Goal: Task Accomplishment & Management: Use online tool/utility

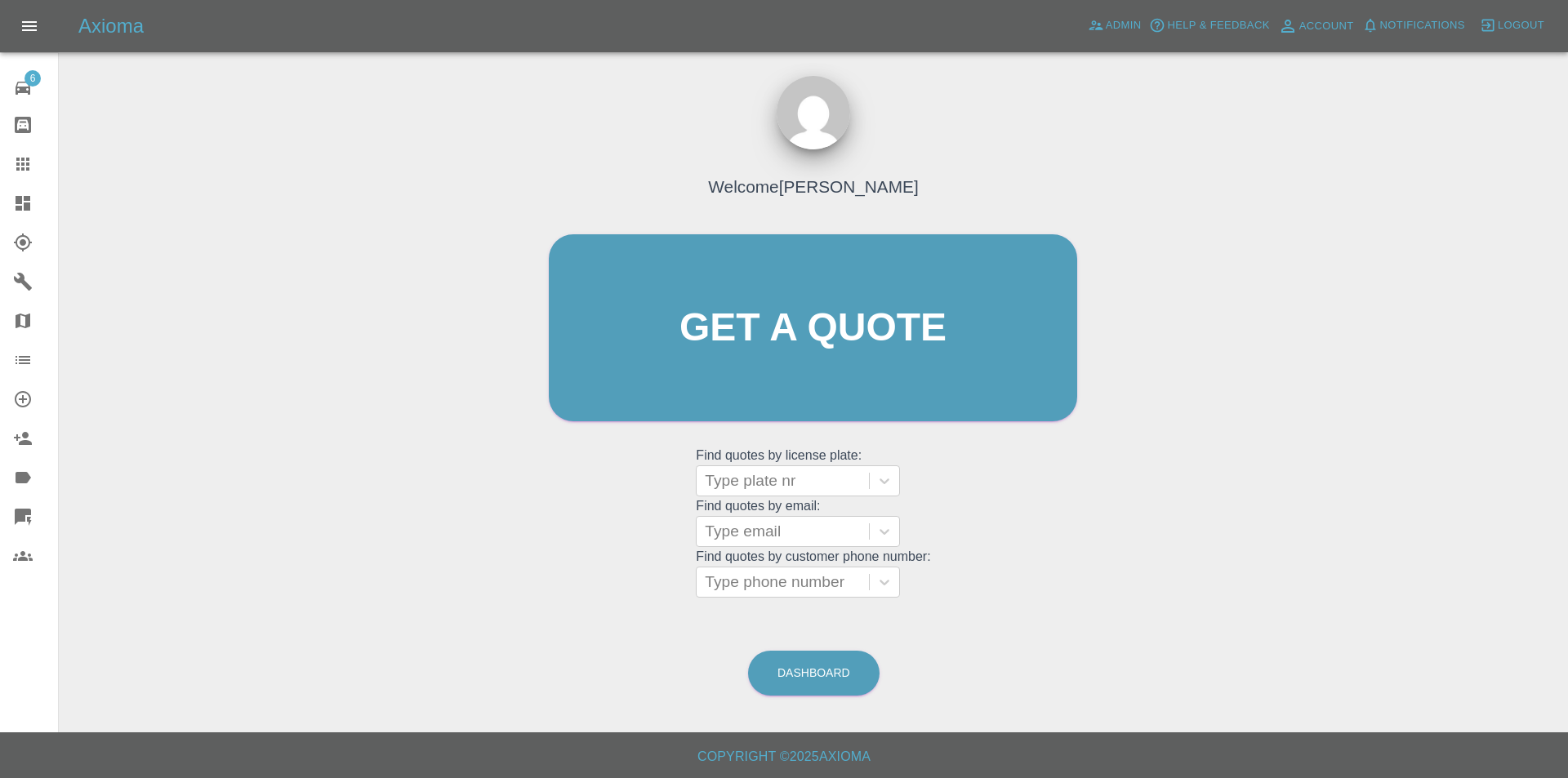
click at [31, 201] on icon at bounding box center [22, 203] width 14 height 14
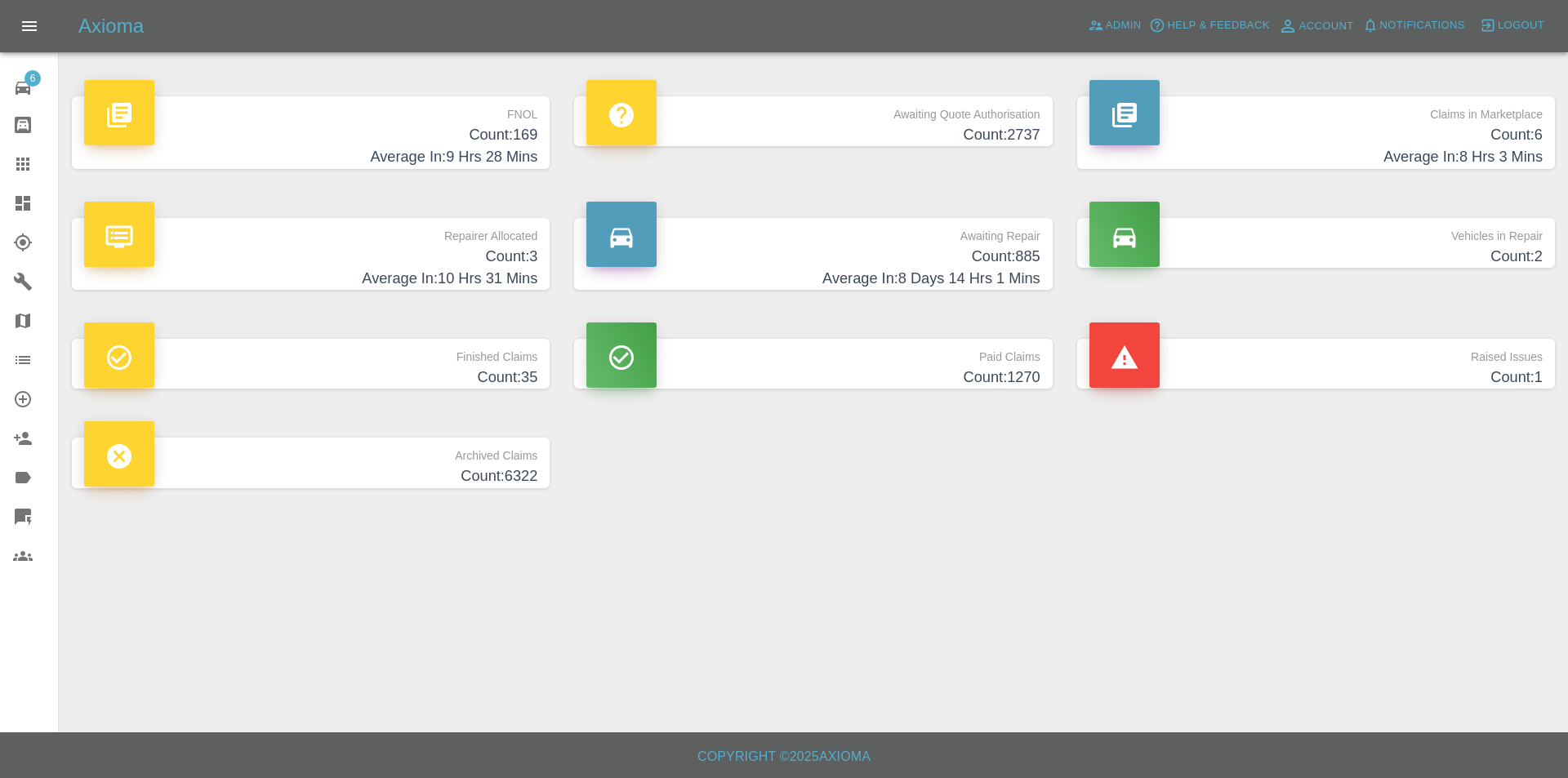
click at [512, 142] on h4 "Count: 169" at bounding box center [311, 135] width 453 height 22
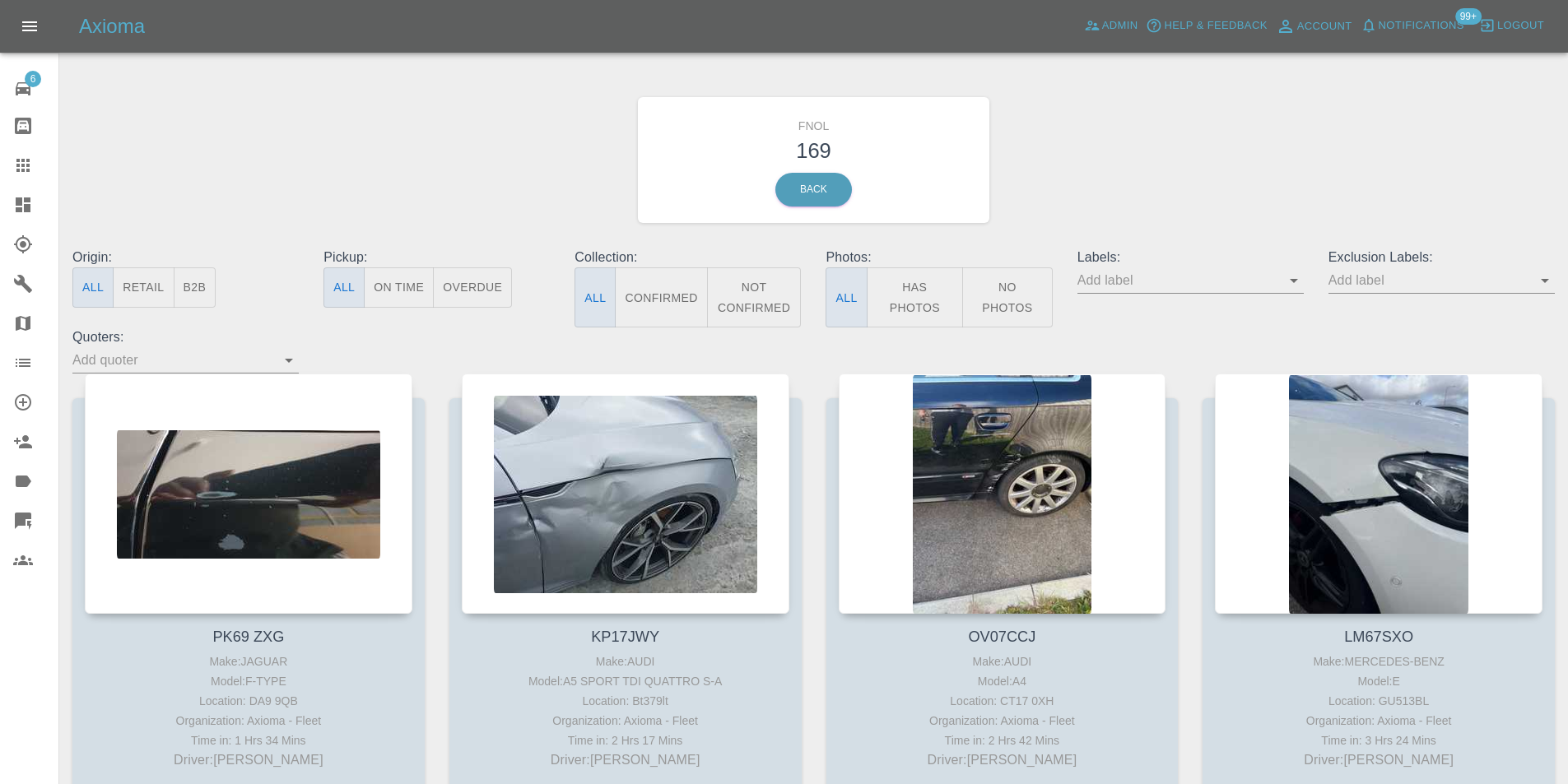
click at [939, 293] on button "Has Photos" at bounding box center [916, 298] width 97 height 60
click at [1542, 284] on icon "Open" at bounding box center [1544, 280] width 20 height 20
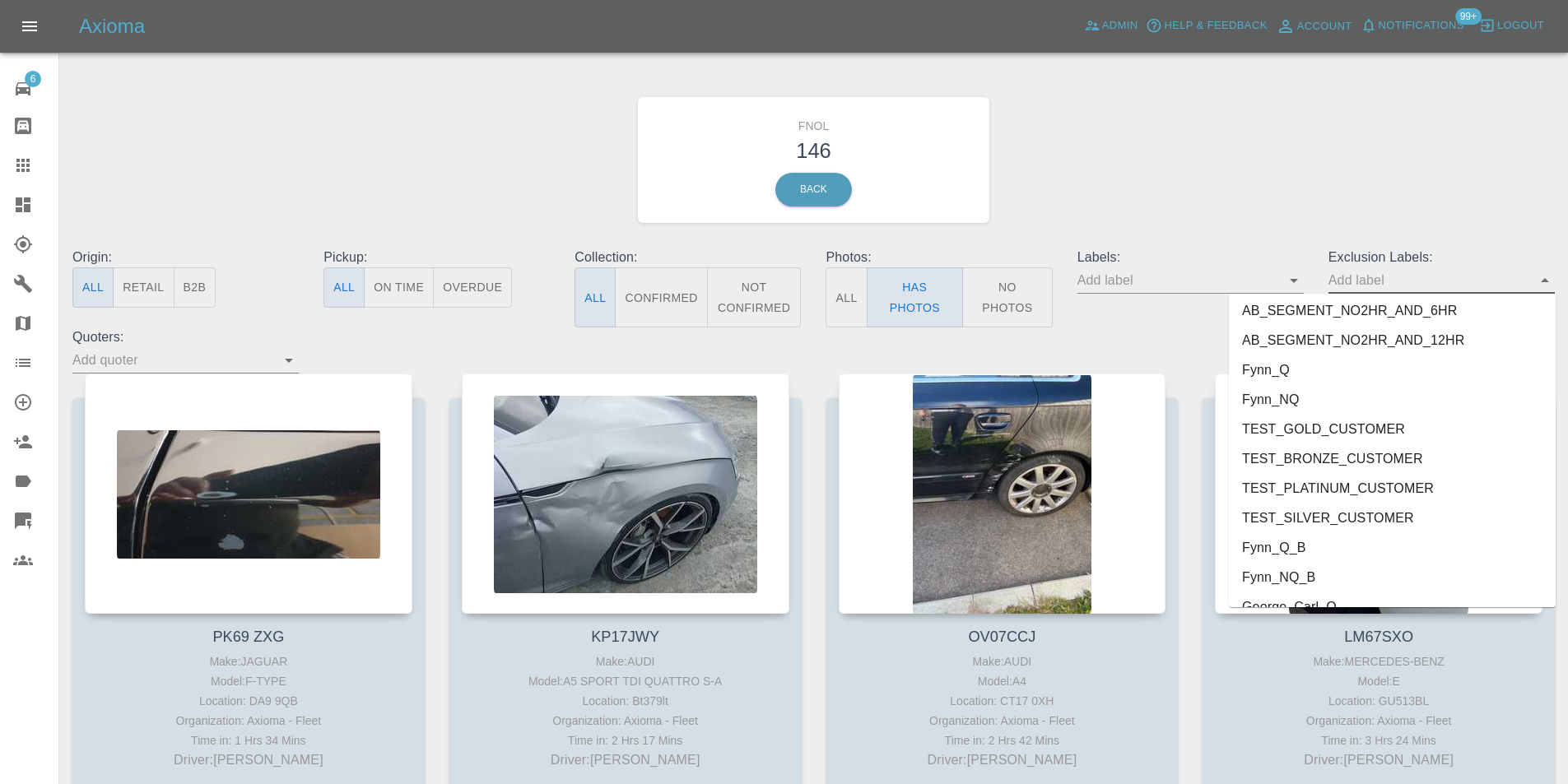
scroll to position [3433, 0]
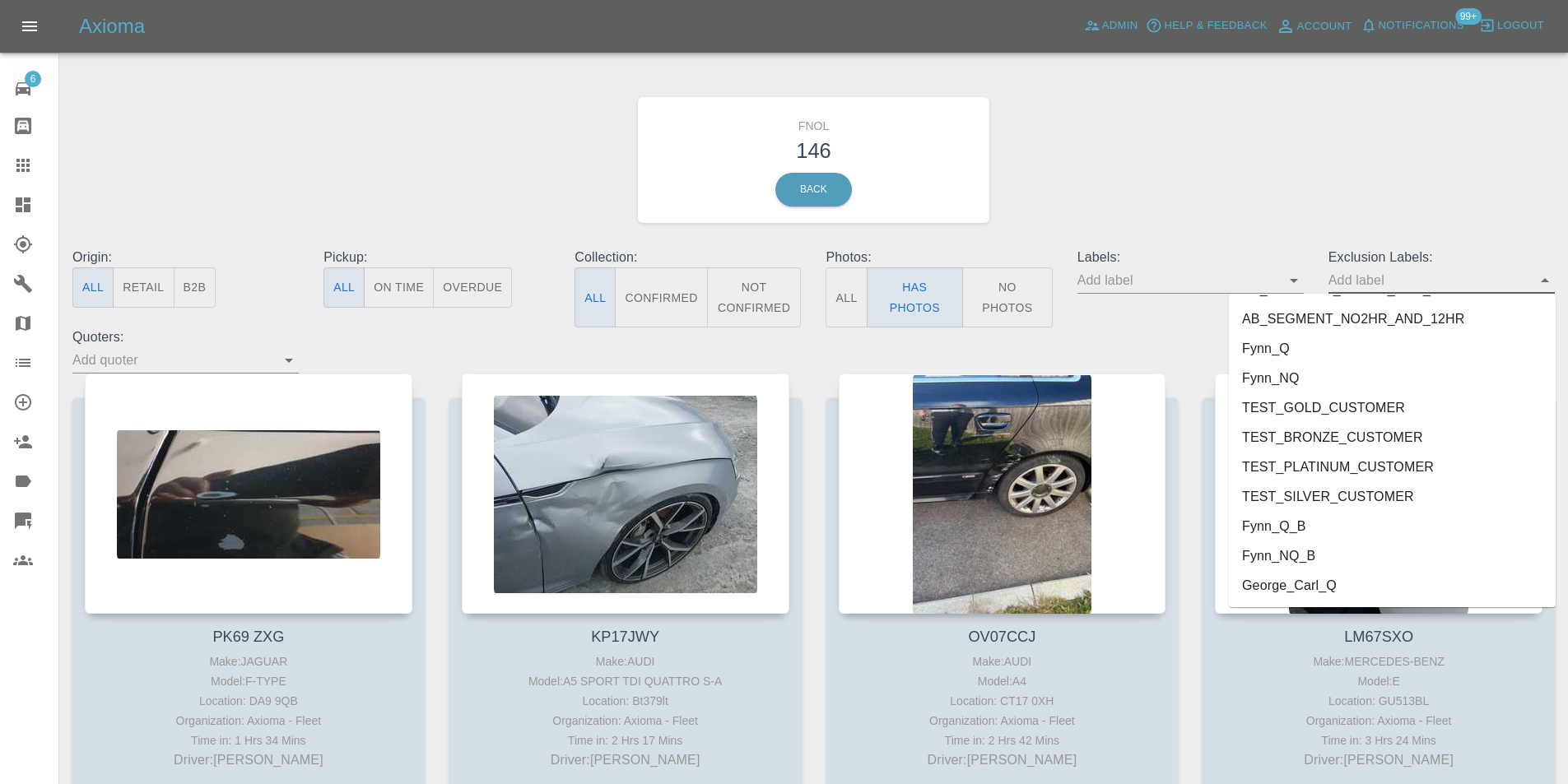
click at [1248, 590] on li "George_Carl_Q" at bounding box center [1392, 586] width 327 height 30
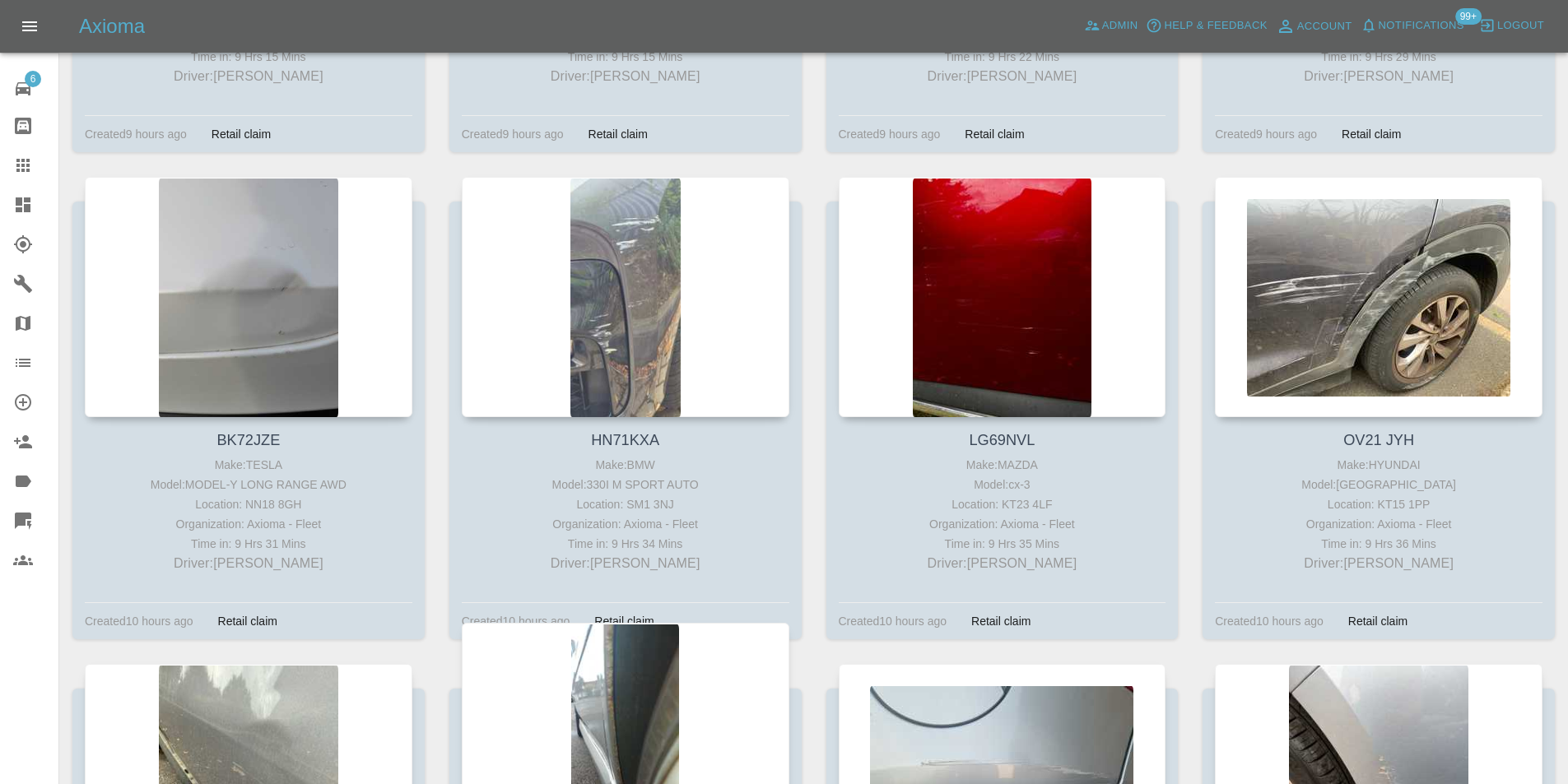
scroll to position [8312, 0]
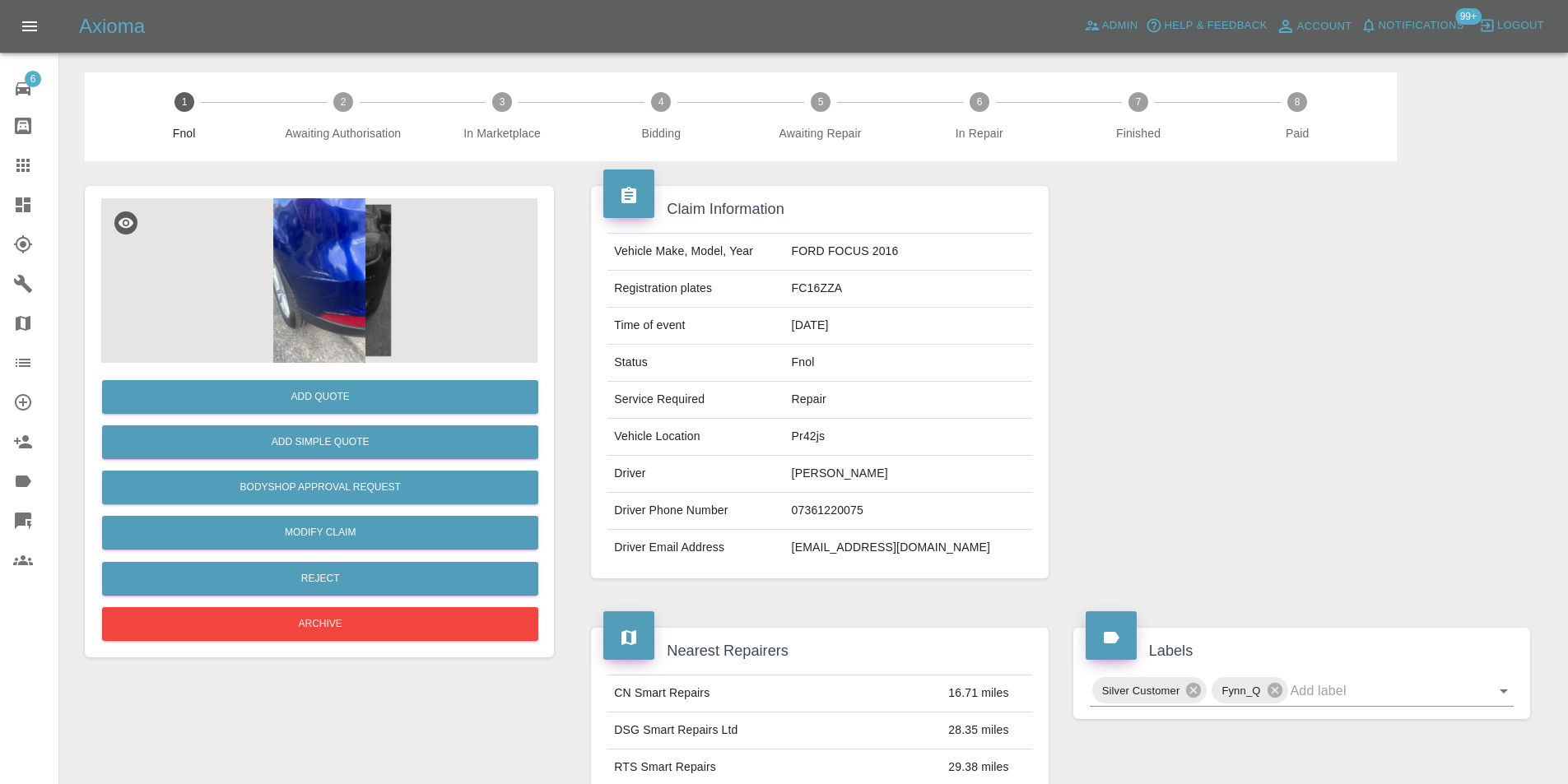
click at [347, 235] on img at bounding box center [319, 280] width 436 height 165
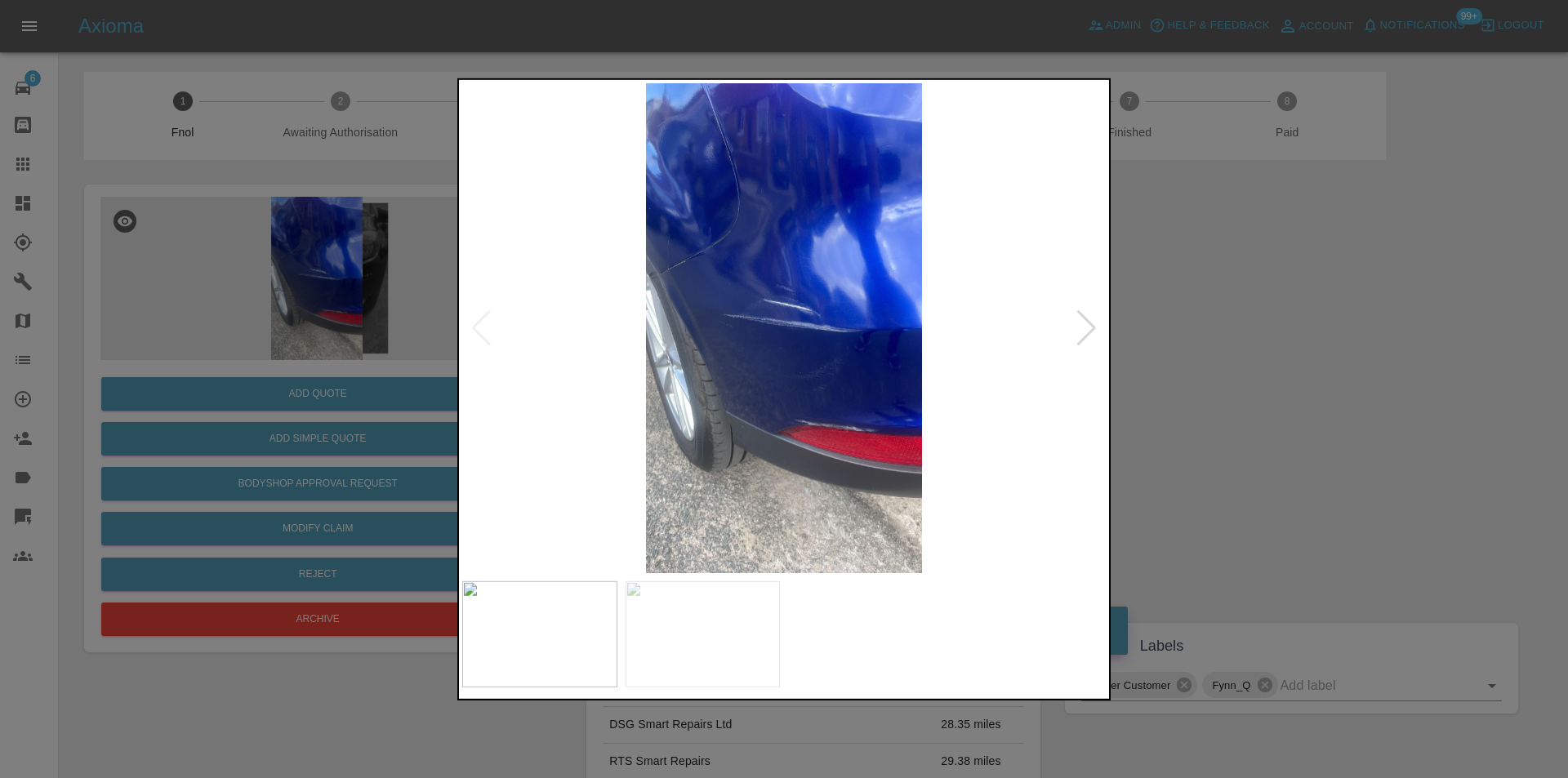
click at [1084, 337] on div at bounding box center [1087, 327] width 22 height 36
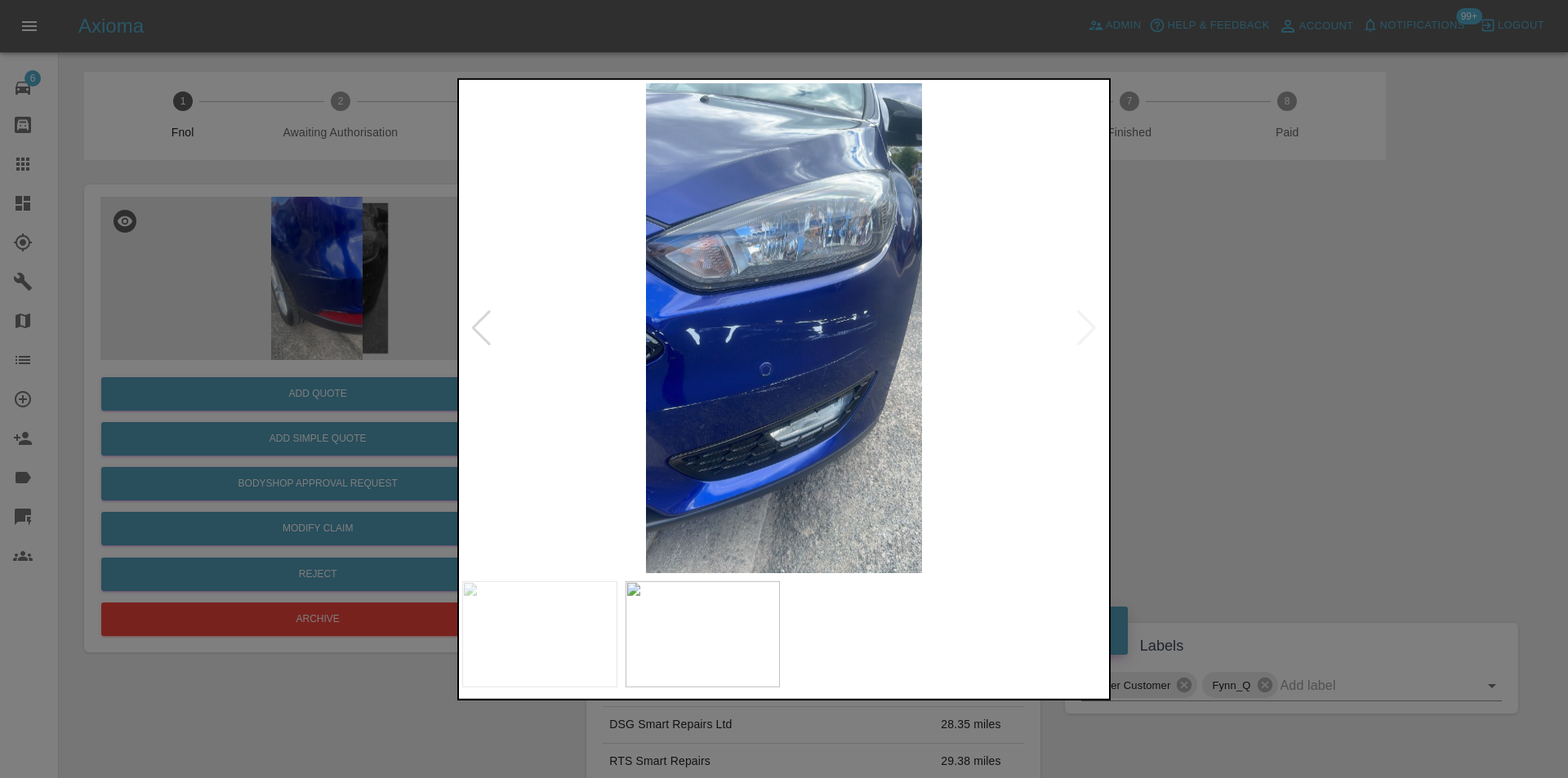
click at [1240, 329] on div at bounding box center [784, 389] width 1568 height 778
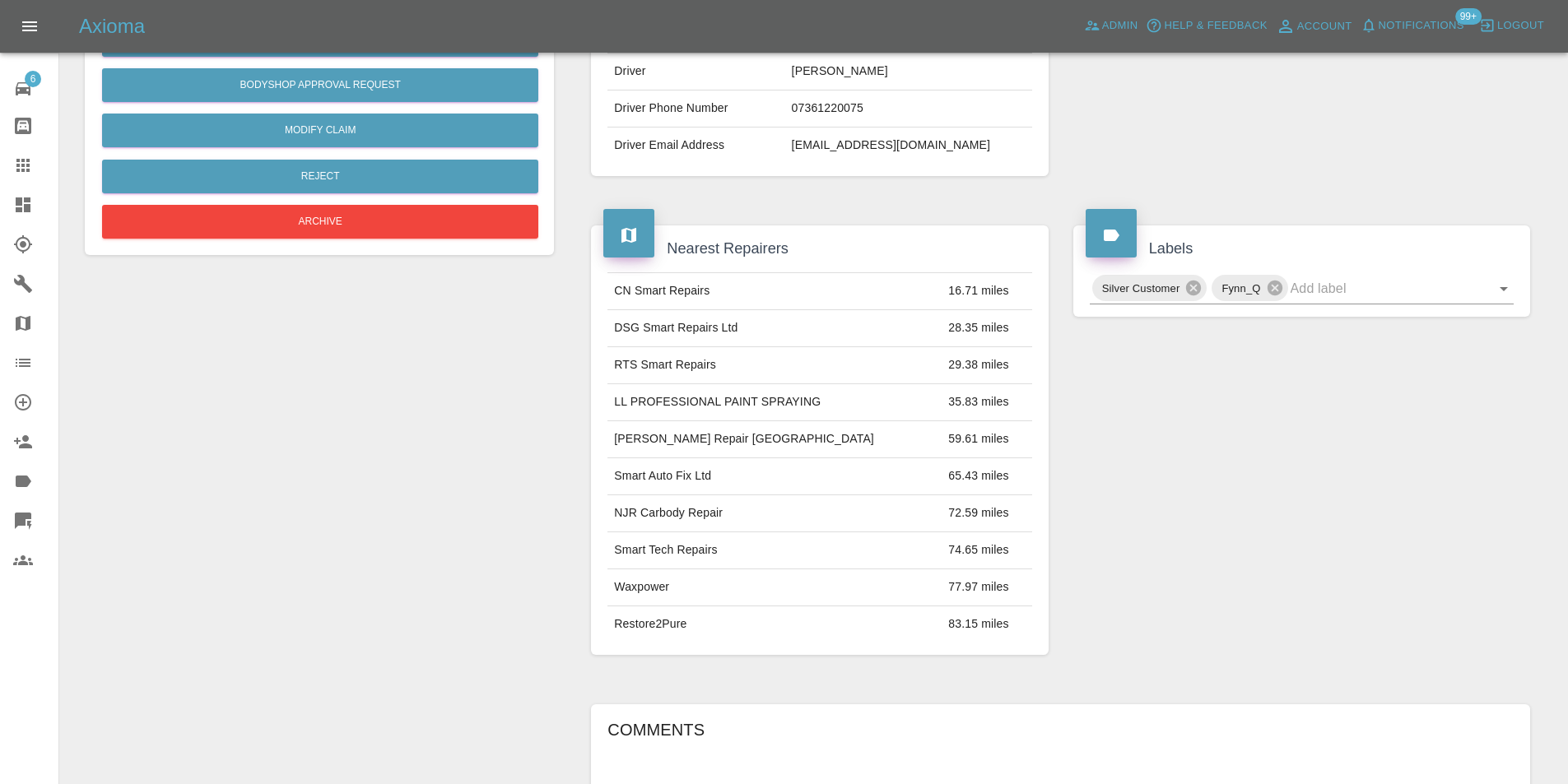
scroll to position [165, 0]
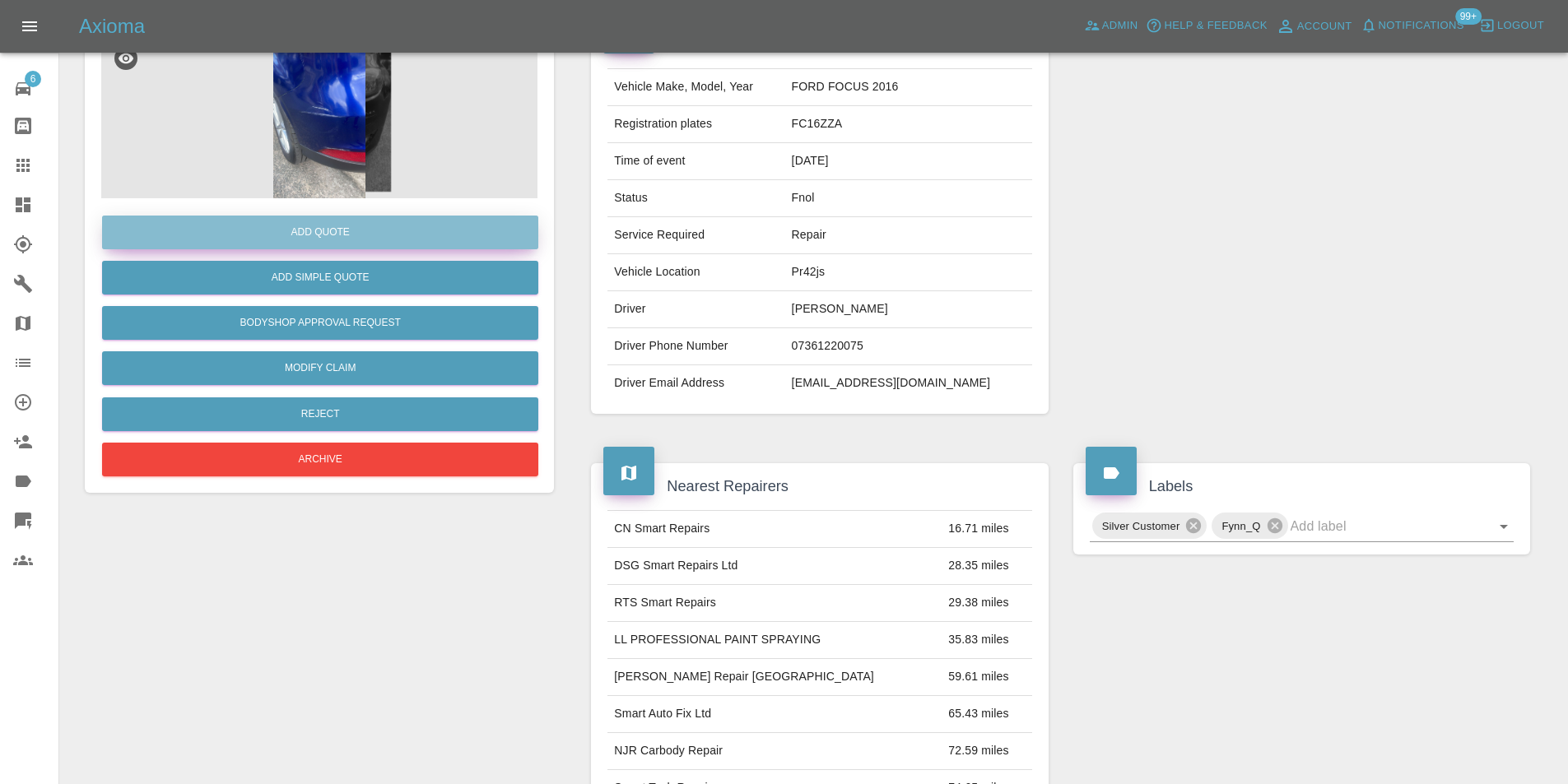
click at [321, 233] on button "Add Quote" at bounding box center [320, 232] width 436 height 33
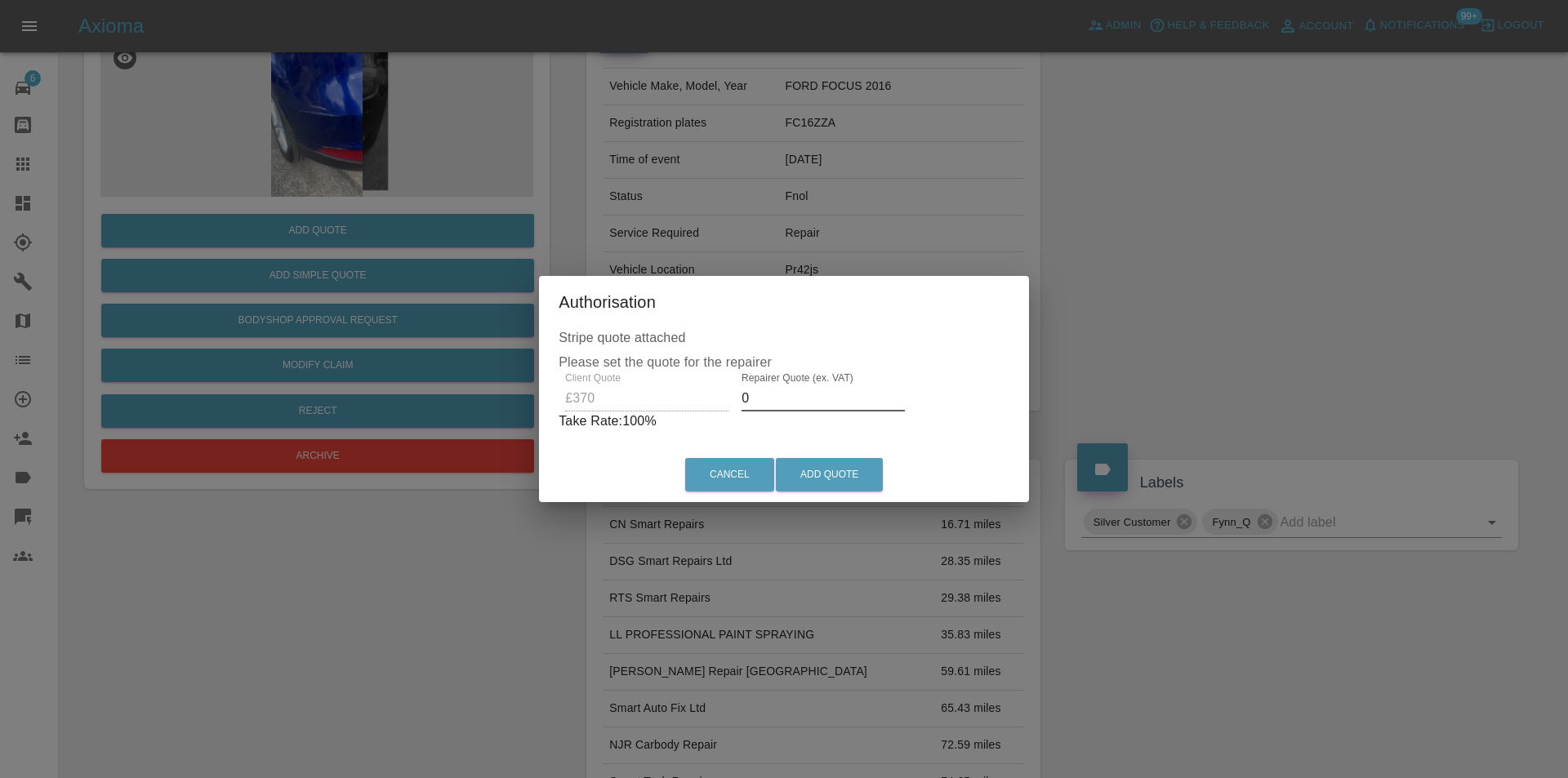
click at [778, 403] on input "0" at bounding box center [823, 398] width 164 height 26
type input "0230"
click at [823, 467] on button "Add Quote" at bounding box center [829, 474] width 107 height 33
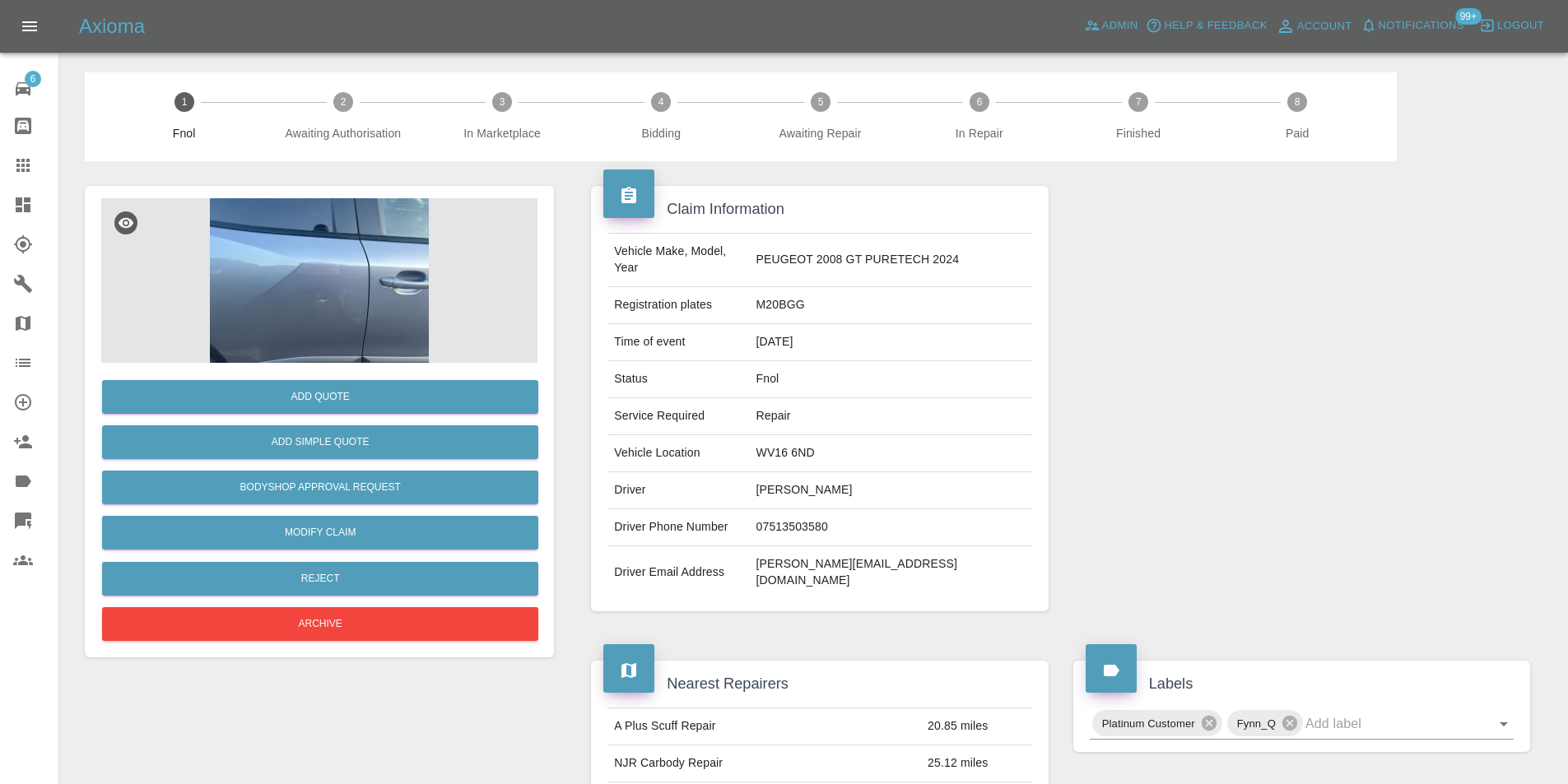
click at [287, 255] on img at bounding box center [319, 280] width 436 height 165
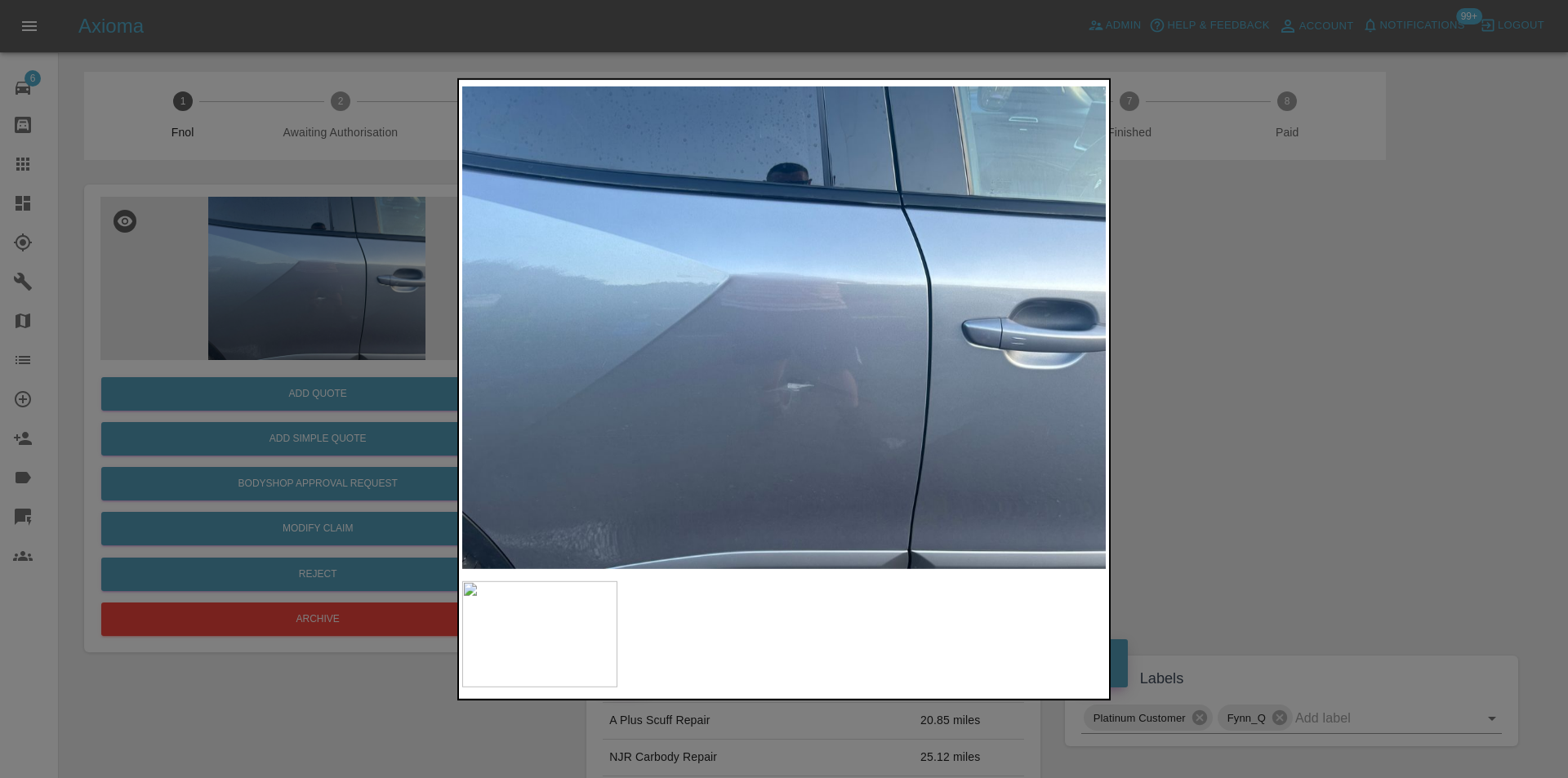
click at [1250, 397] on div at bounding box center [784, 389] width 1568 height 778
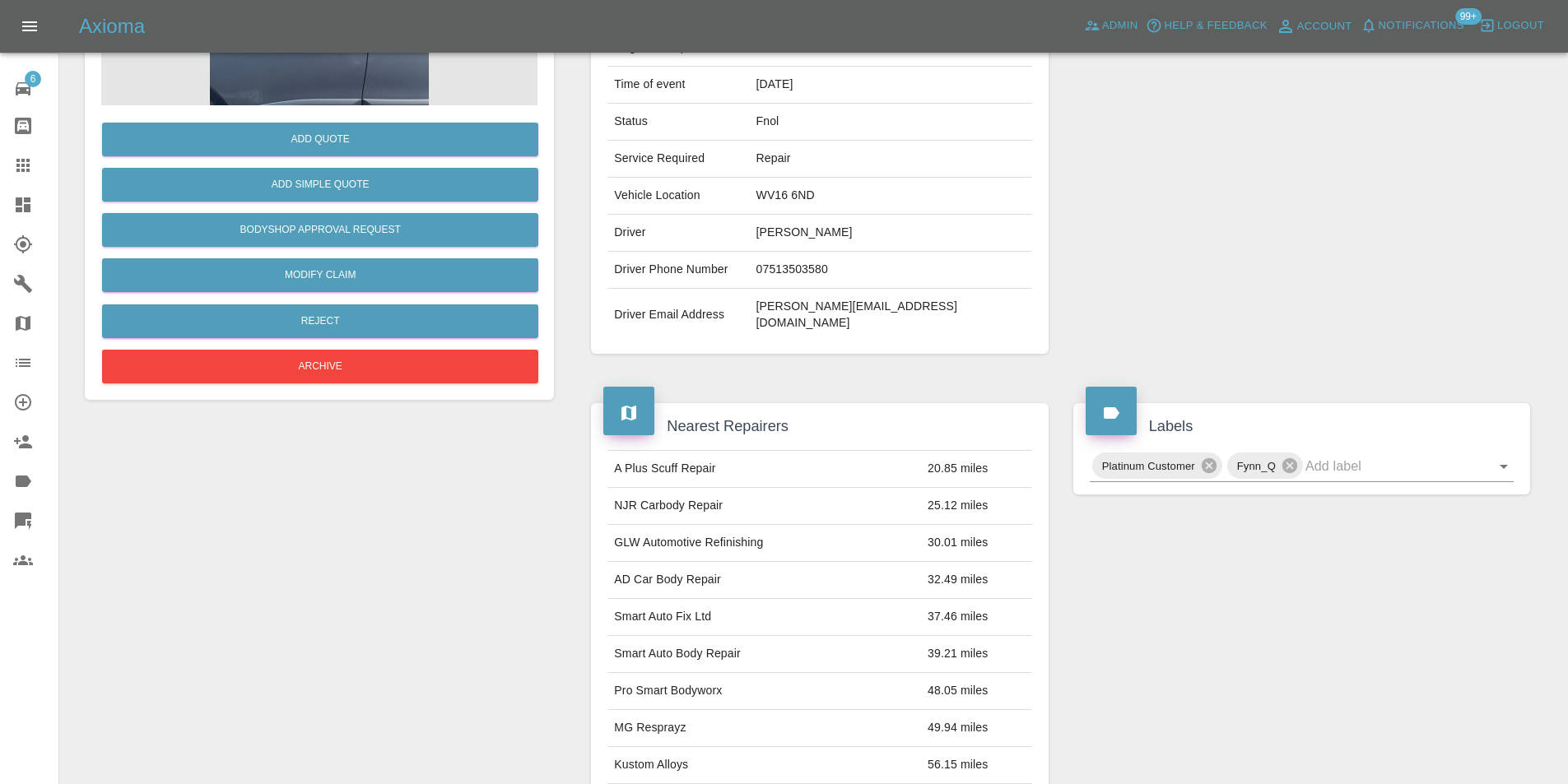
scroll to position [82, 0]
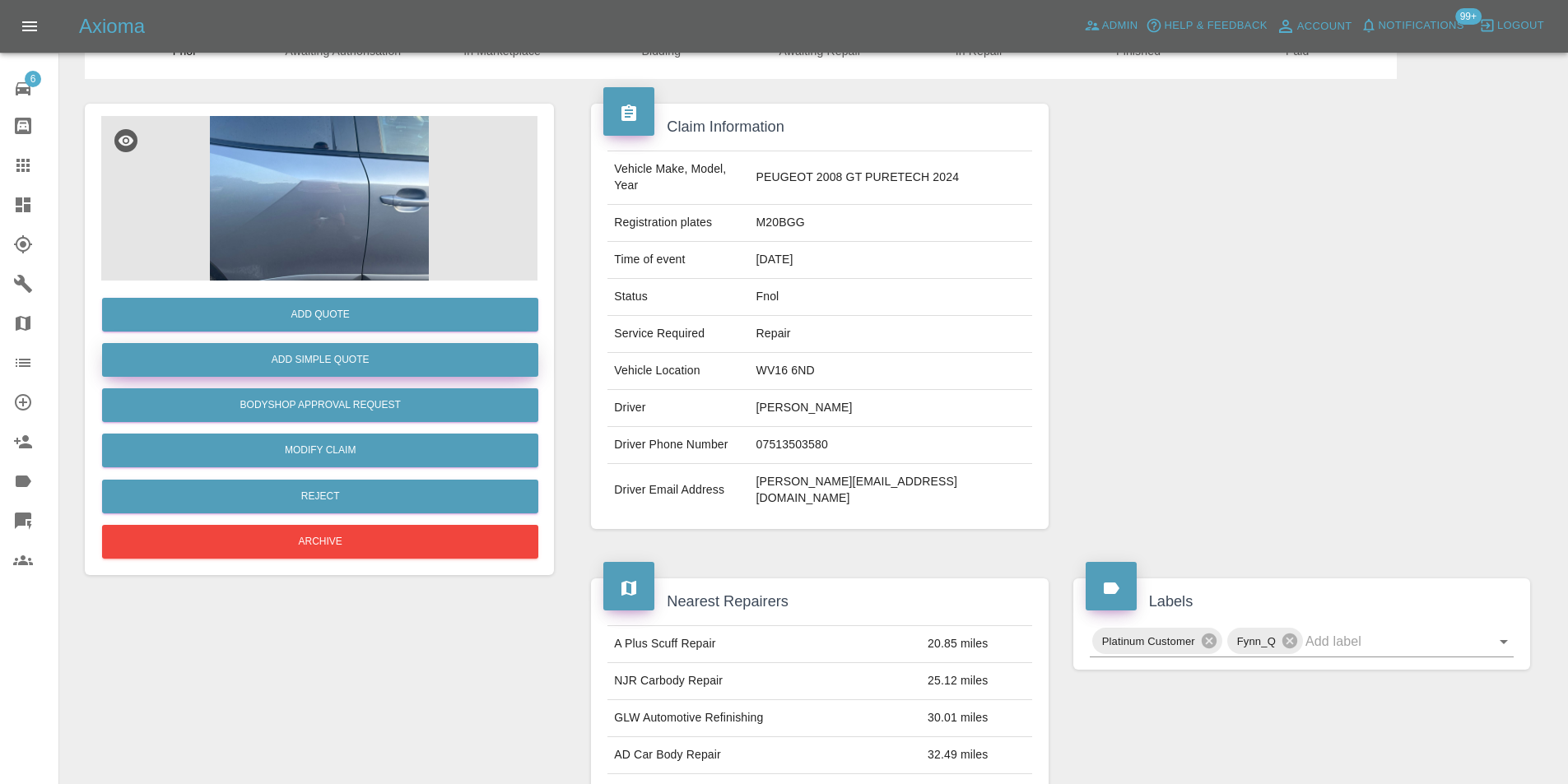
click at [327, 355] on button "Add Simple Quote" at bounding box center [320, 359] width 436 height 33
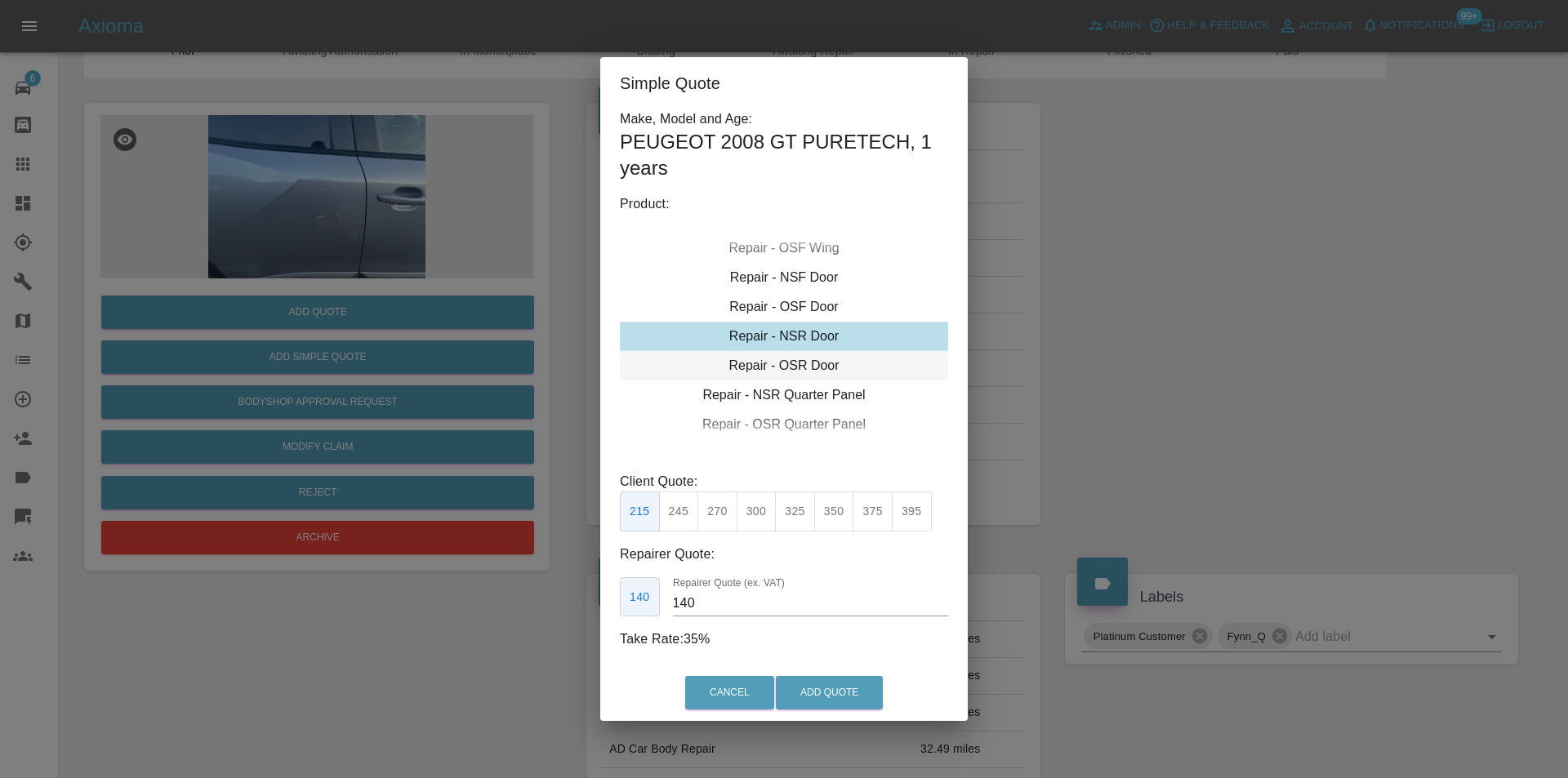
click at [813, 362] on div "Repair - OSR Door" at bounding box center [784, 366] width 328 height 30
drag, startPoint x: 680, startPoint y: 514, endPoint x: 746, endPoint y: 604, distance: 111.6
click at [680, 515] on button "245" at bounding box center [679, 511] width 40 height 40
type input "160"
click at [799, 693] on button "Add Quote" at bounding box center [829, 692] width 107 height 33
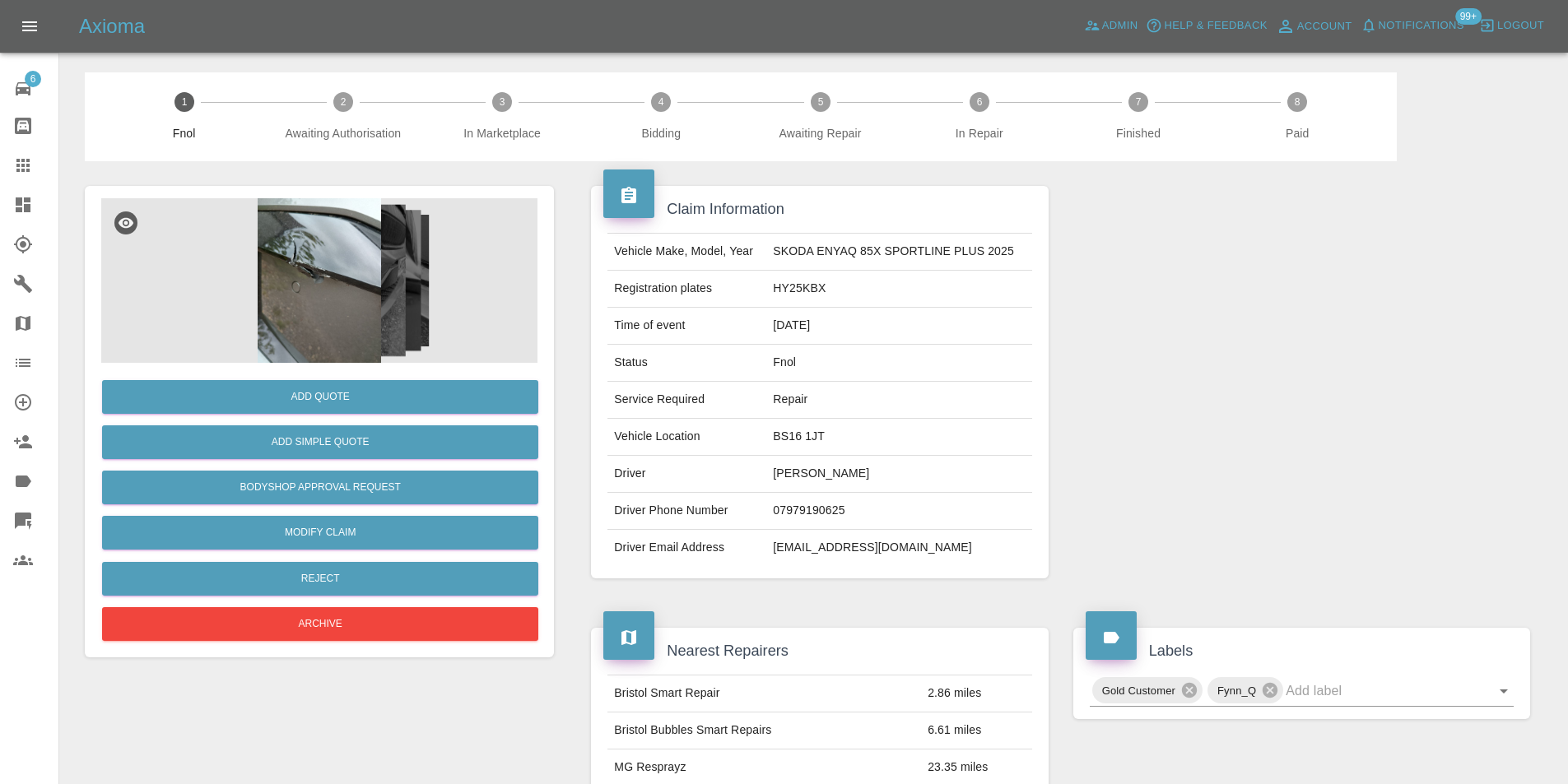
click at [306, 275] on img at bounding box center [319, 280] width 436 height 165
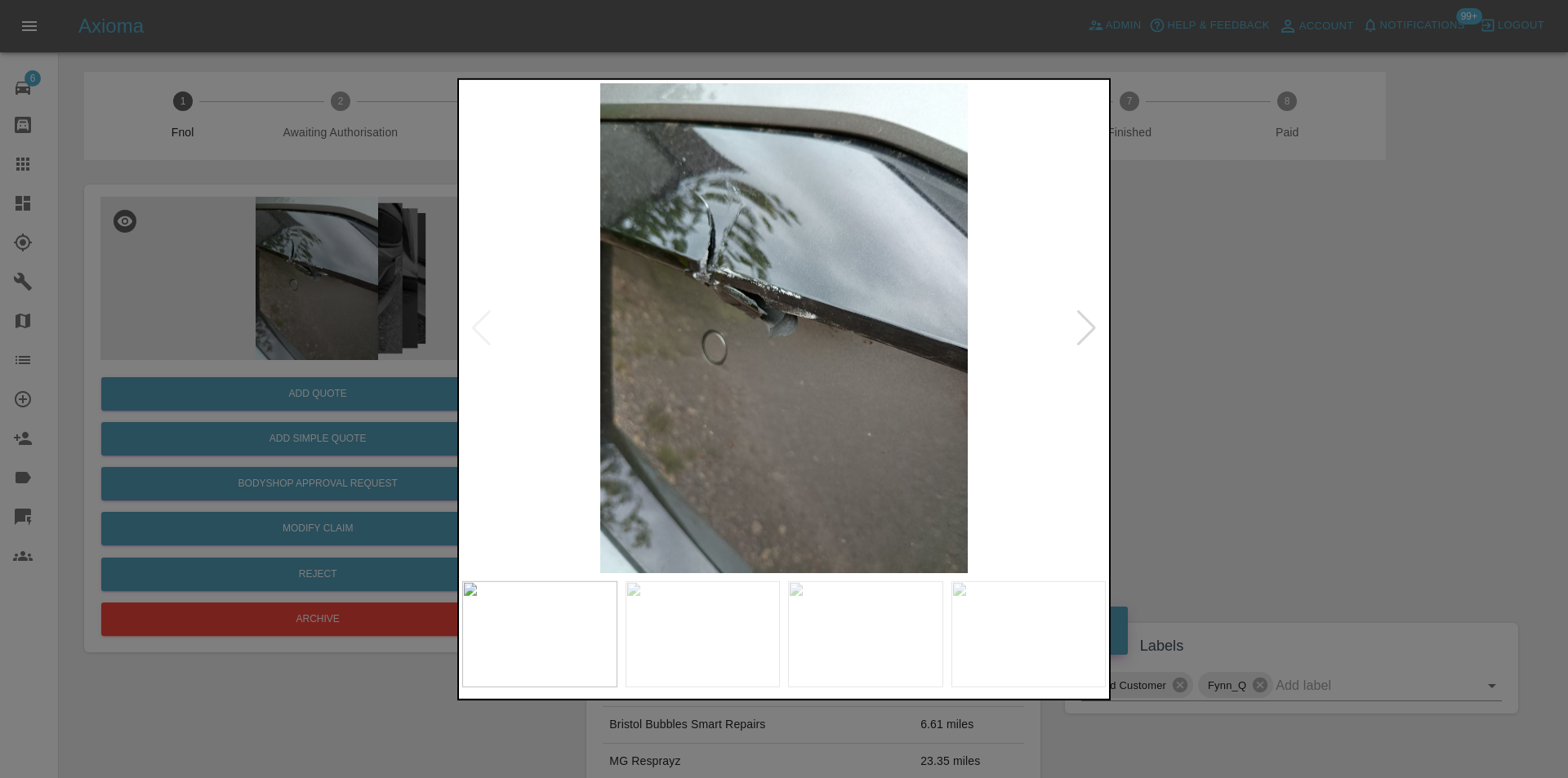
click at [1080, 331] on div at bounding box center [1087, 327] width 22 height 36
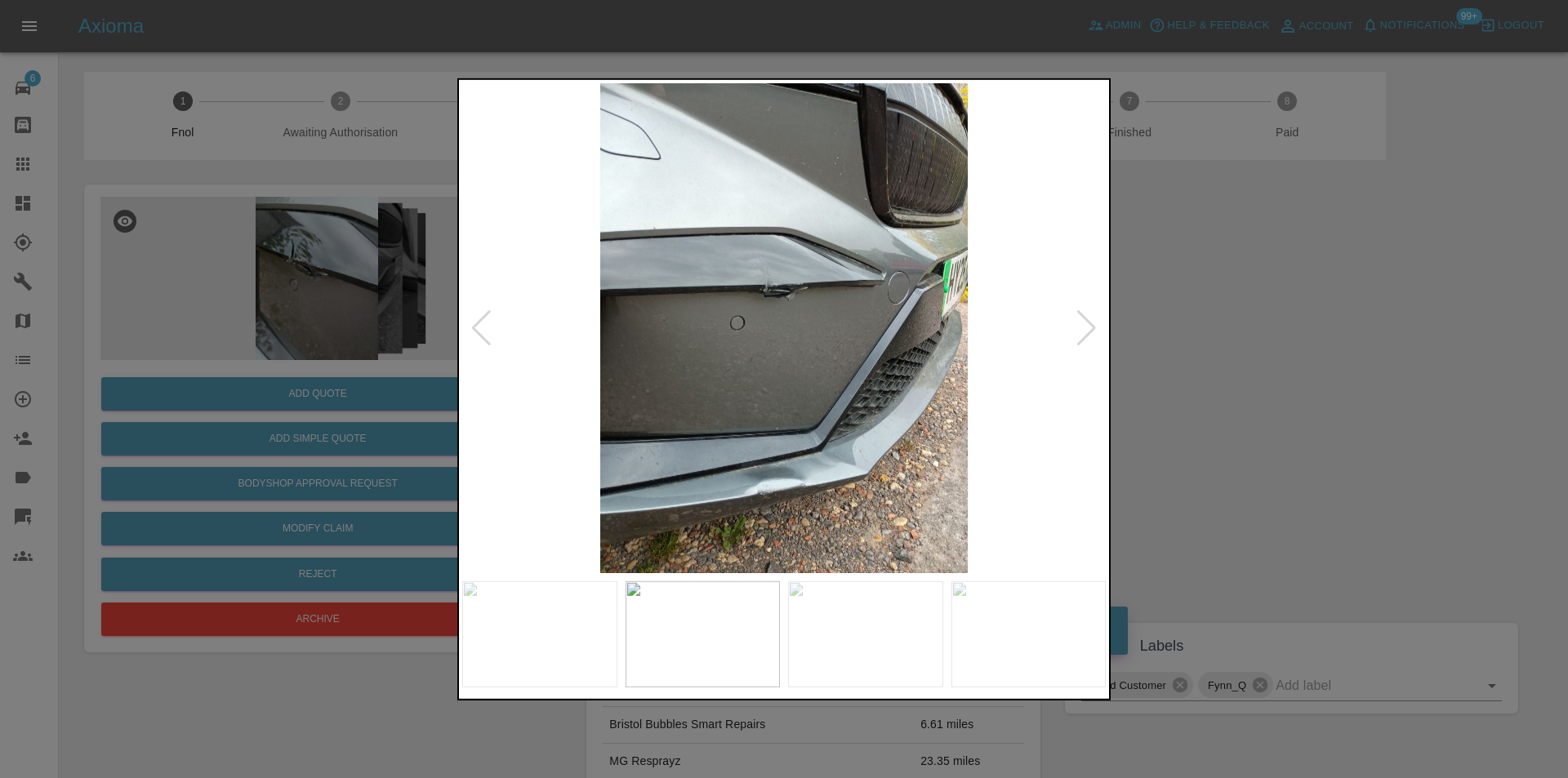
click at [1080, 331] on div at bounding box center [1087, 327] width 22 height 36
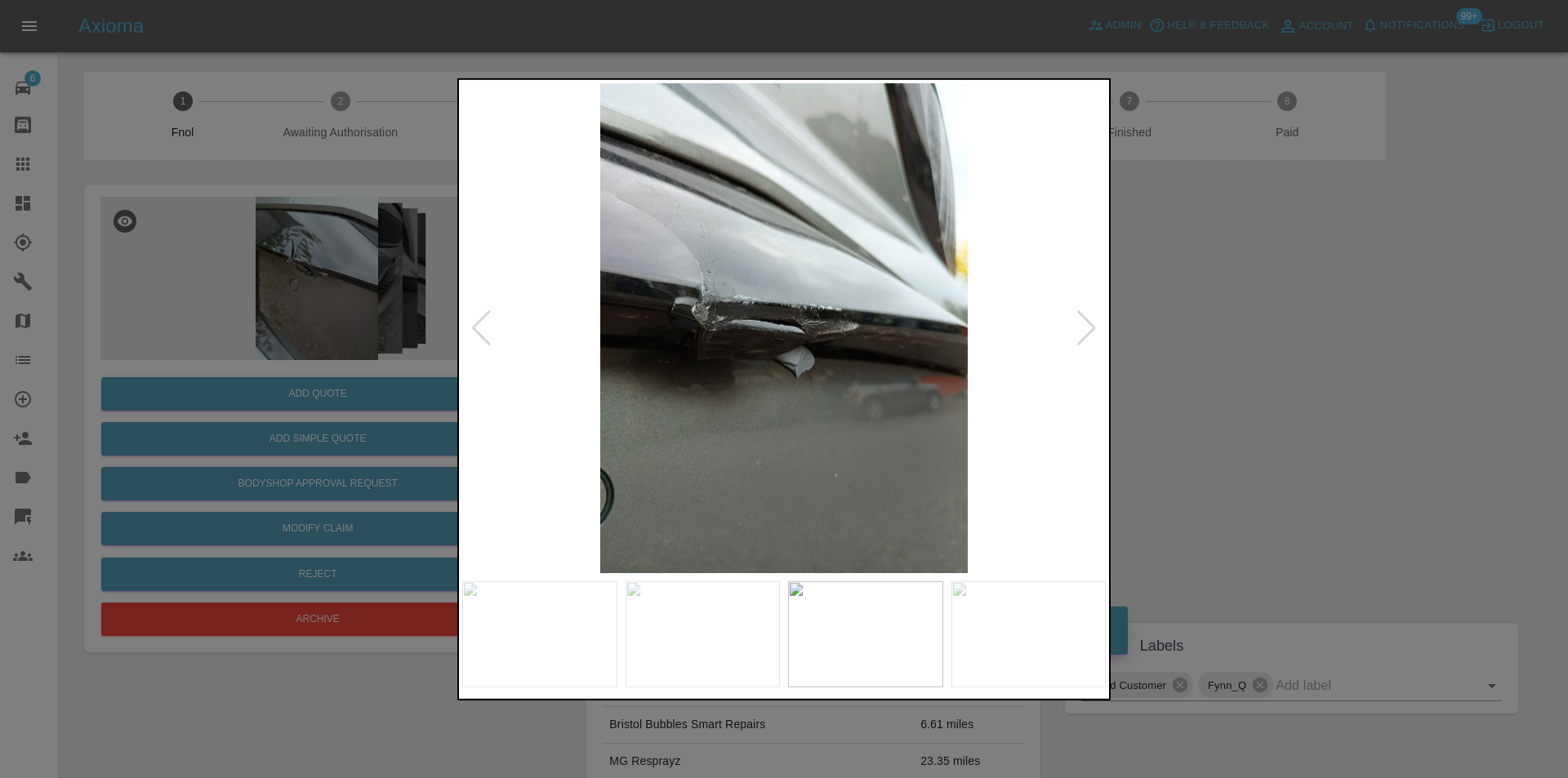
click at [1080, 330] on div at bounding box center [1087, 327] width 22 height 36
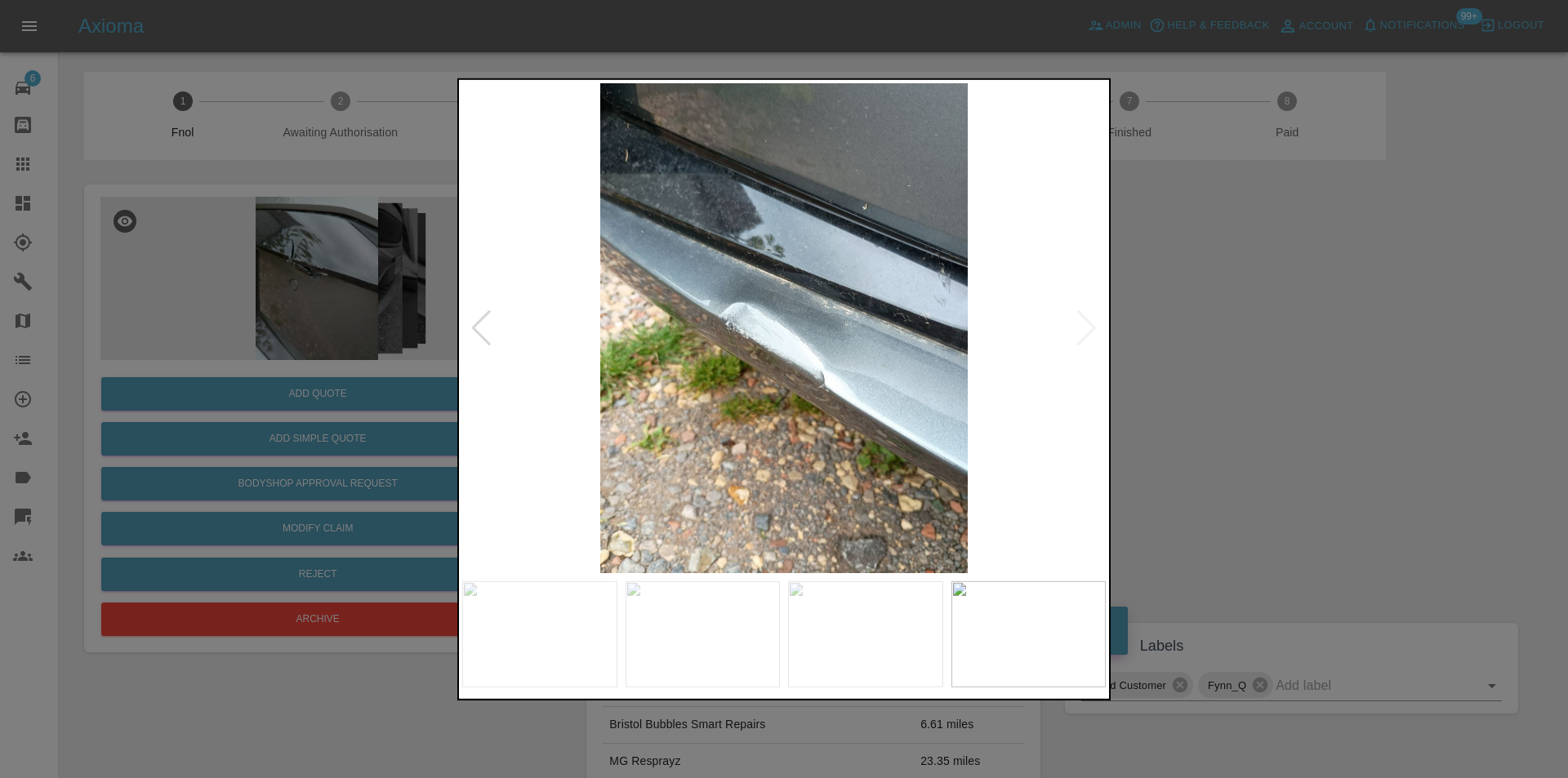
click at [1080, 330] on img at bounding box center [784, 327] width 644 height 490
click at [1196, 333] on div at bounding box center [784, 389] width 1568 height 778
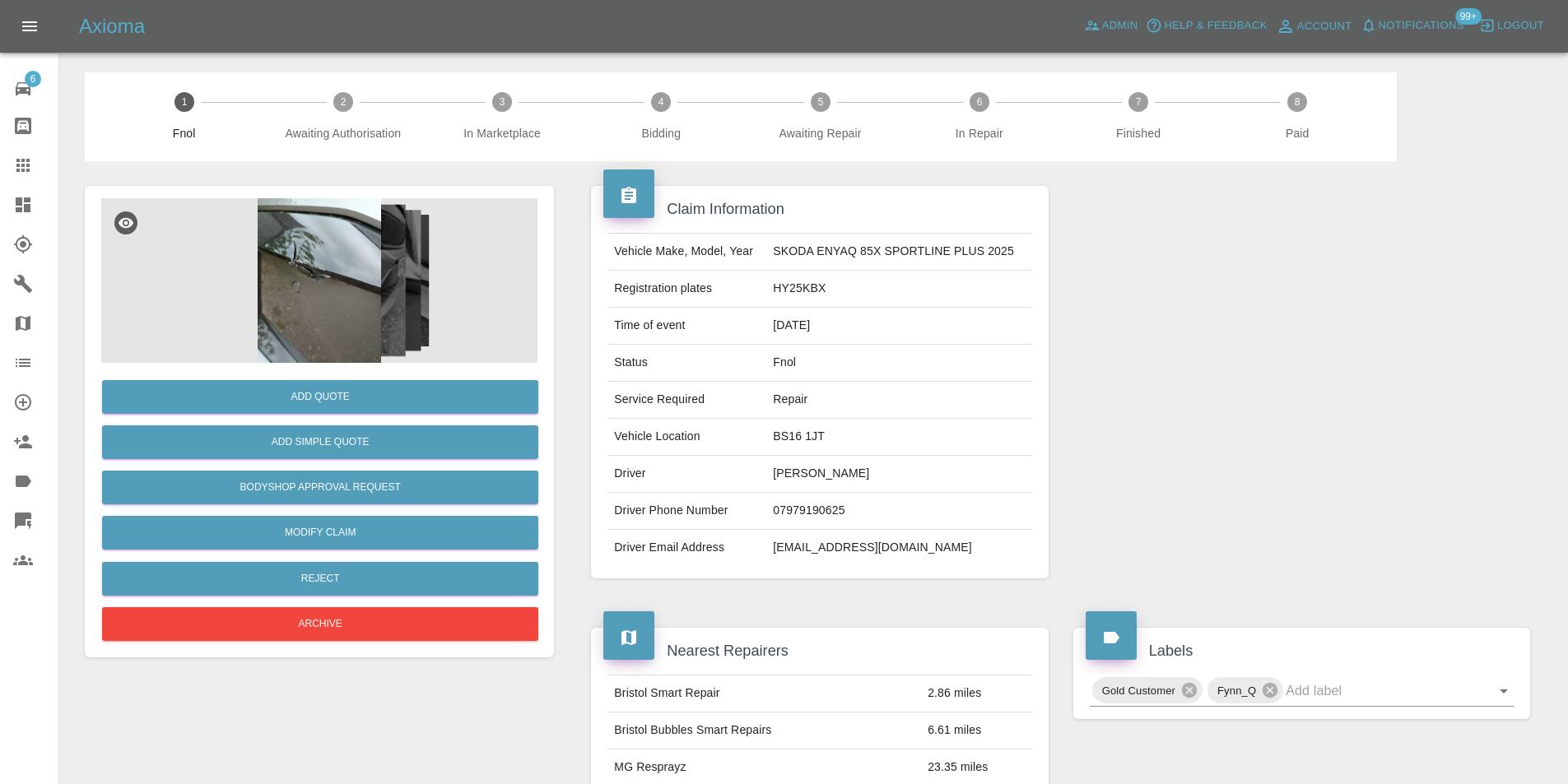
click at [306, 275] on img at bounding box center [319, 280] width 436 height 165
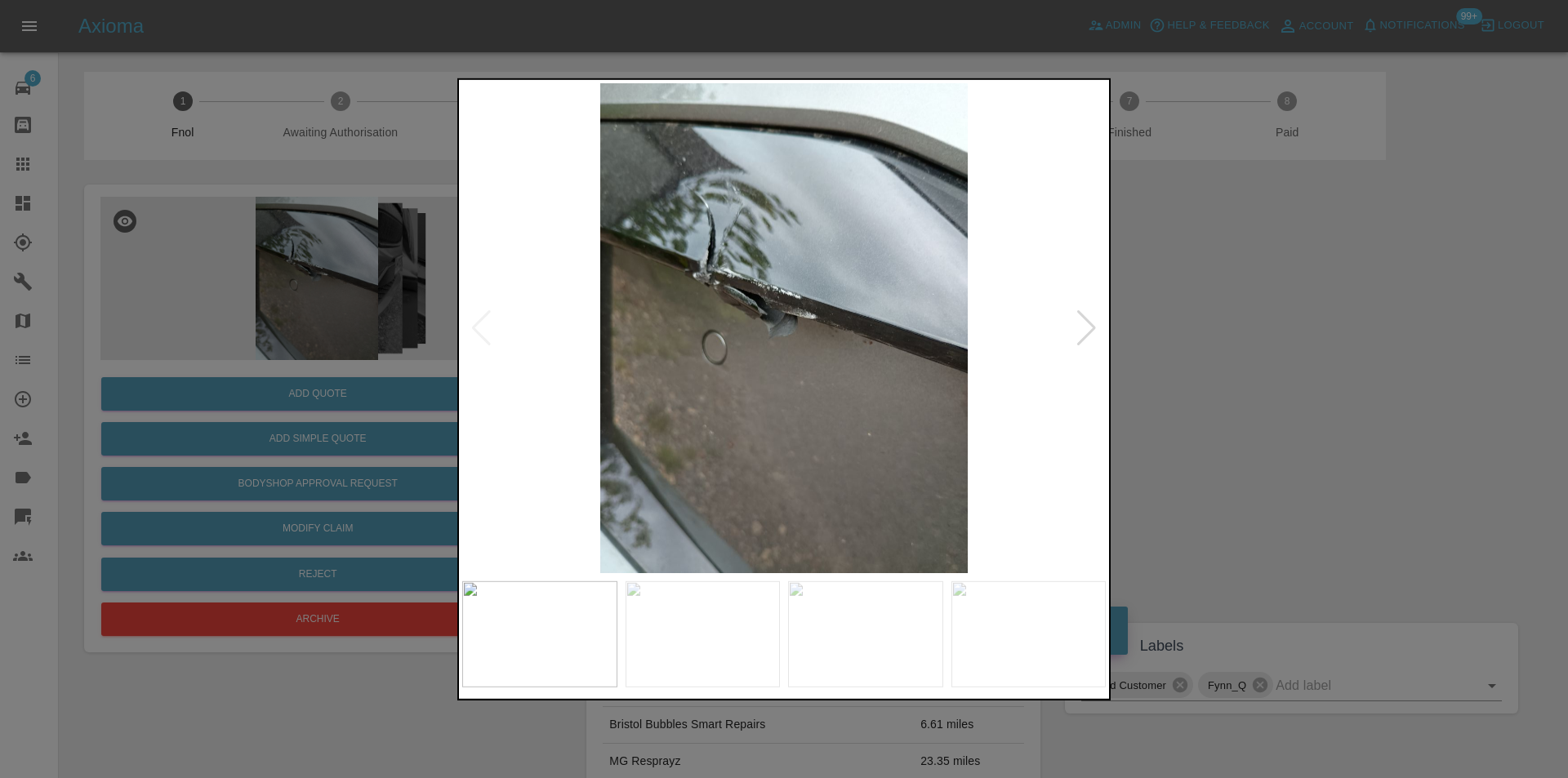
click at [767, 305] on img at bounding box center [784, 327] width 644 height 490
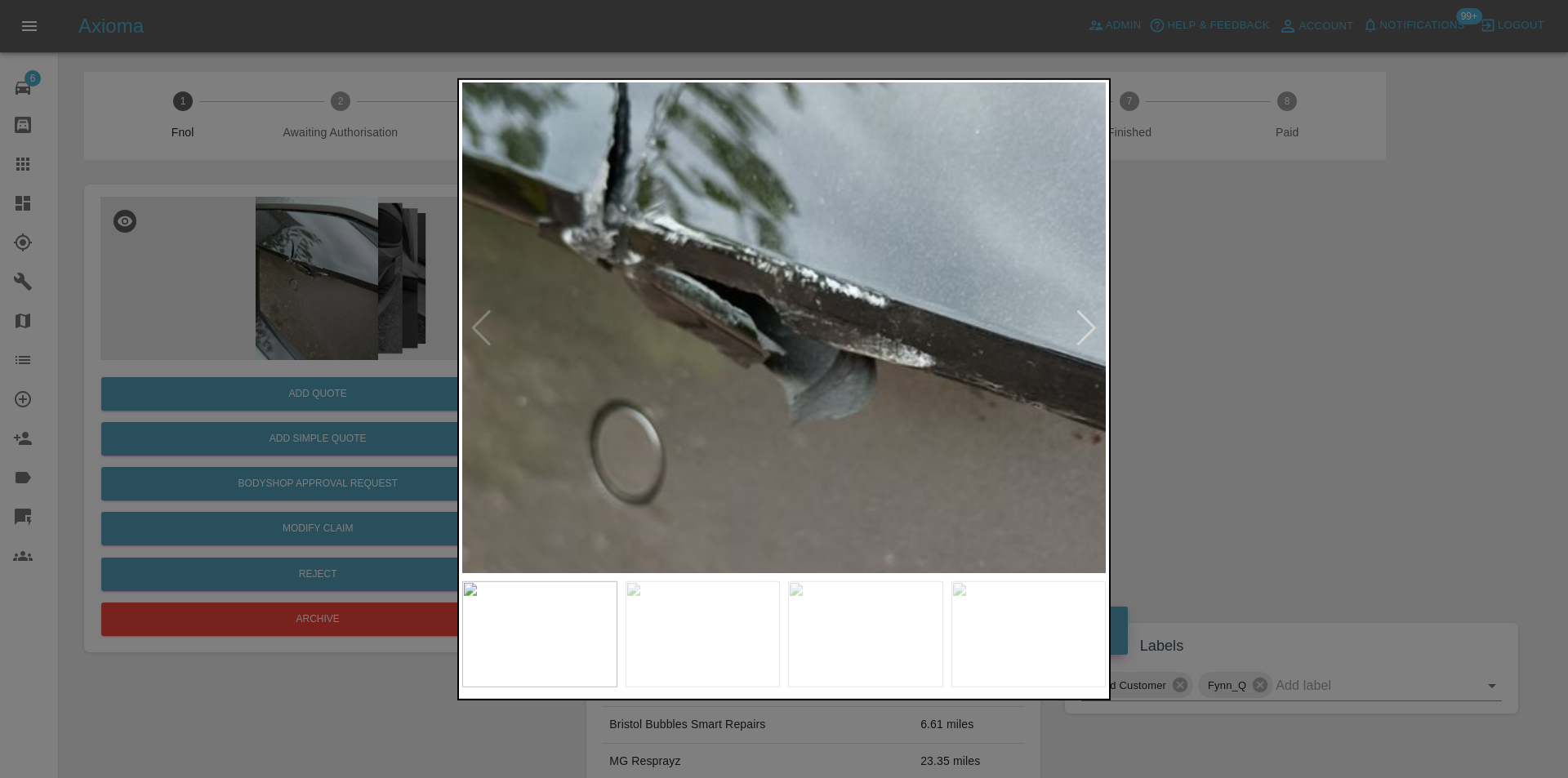
click at [767, 305] on img at bounding box center [836, 395] width 1931 height 1471
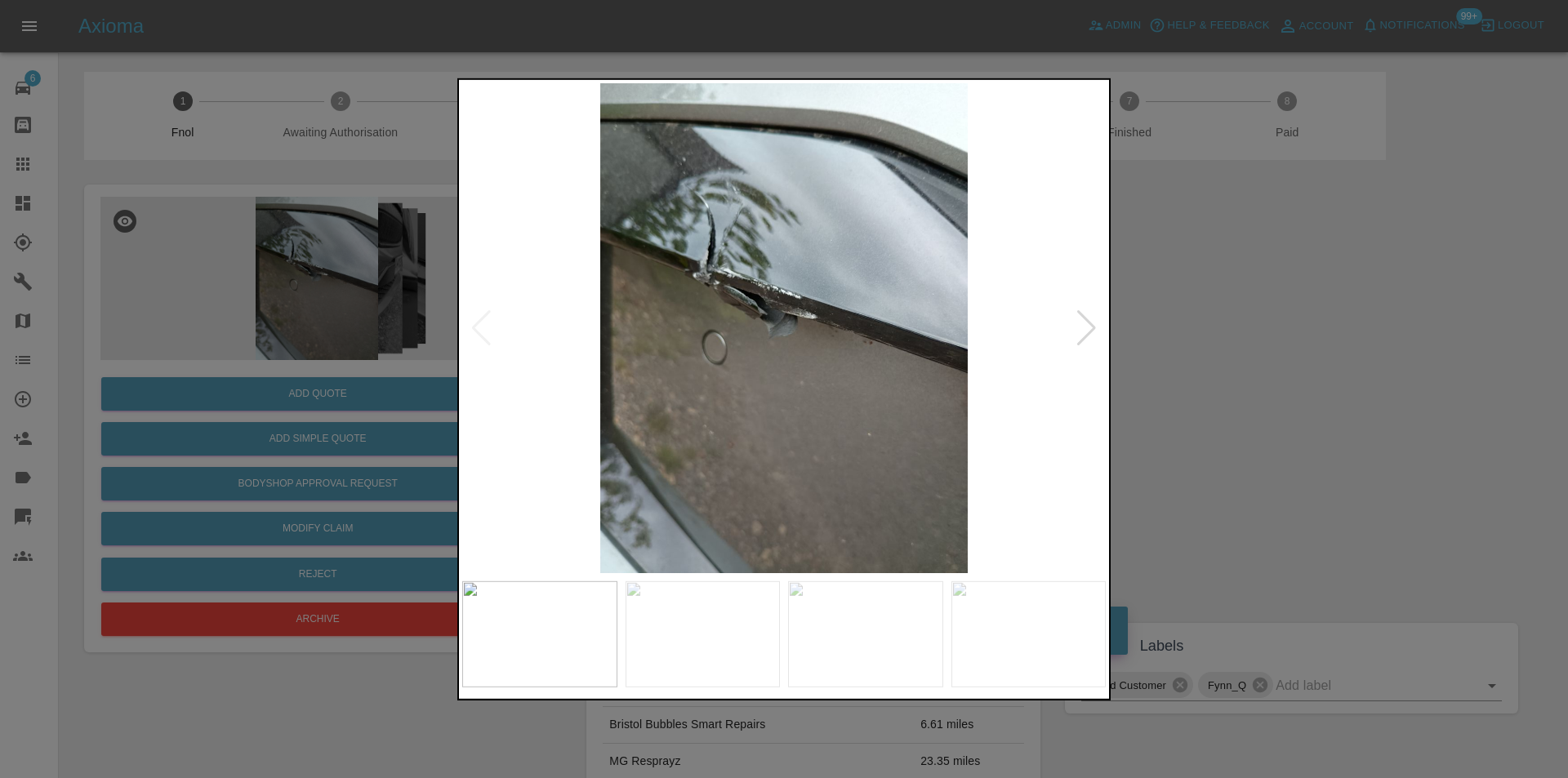
click at [1169, 366] on div at bounding box center [784, 389] width 1568 height 778
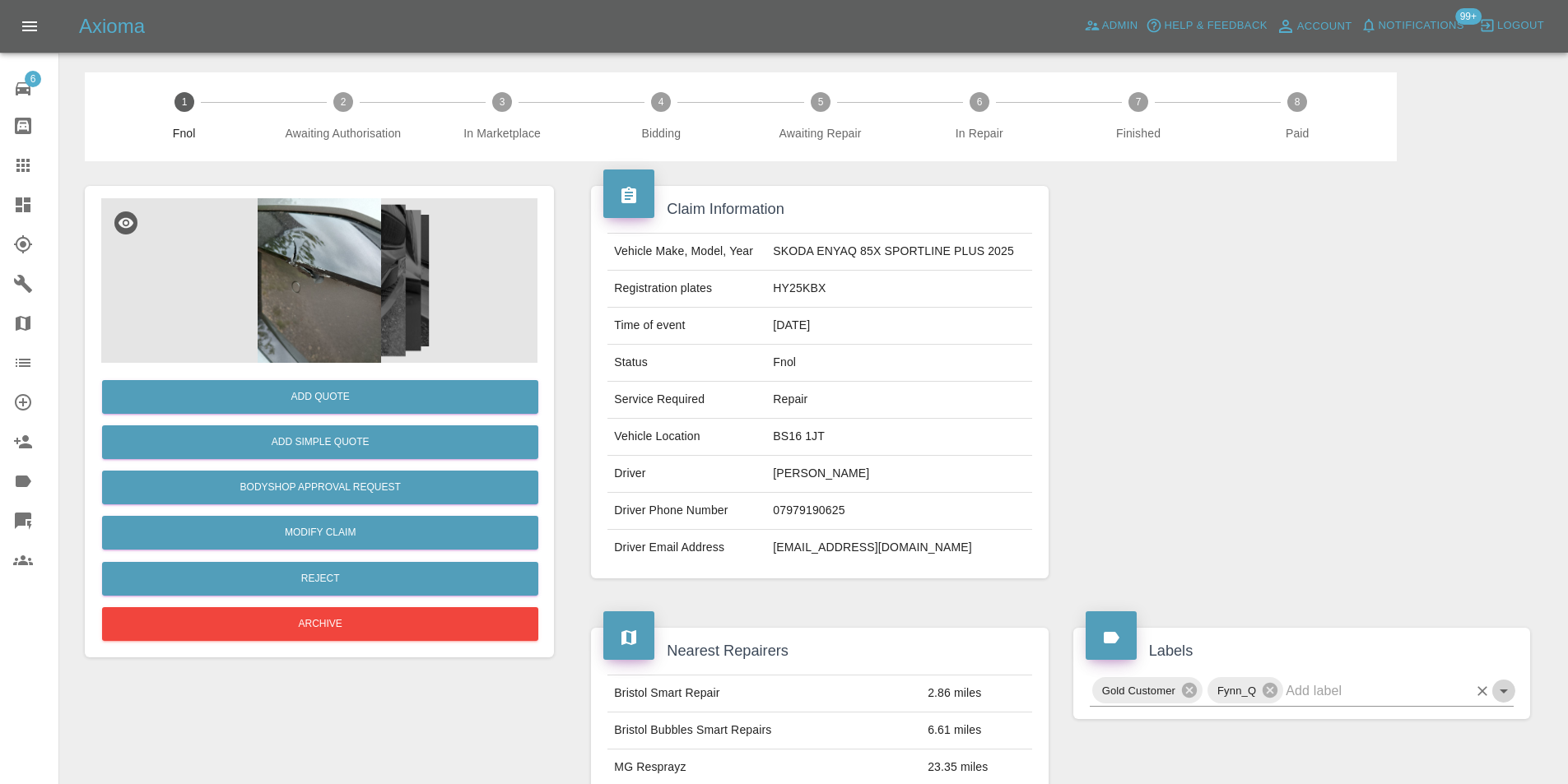
click at [1503, 692] on icon "Open" at bounding box center [1504, 692] width 9 height 4
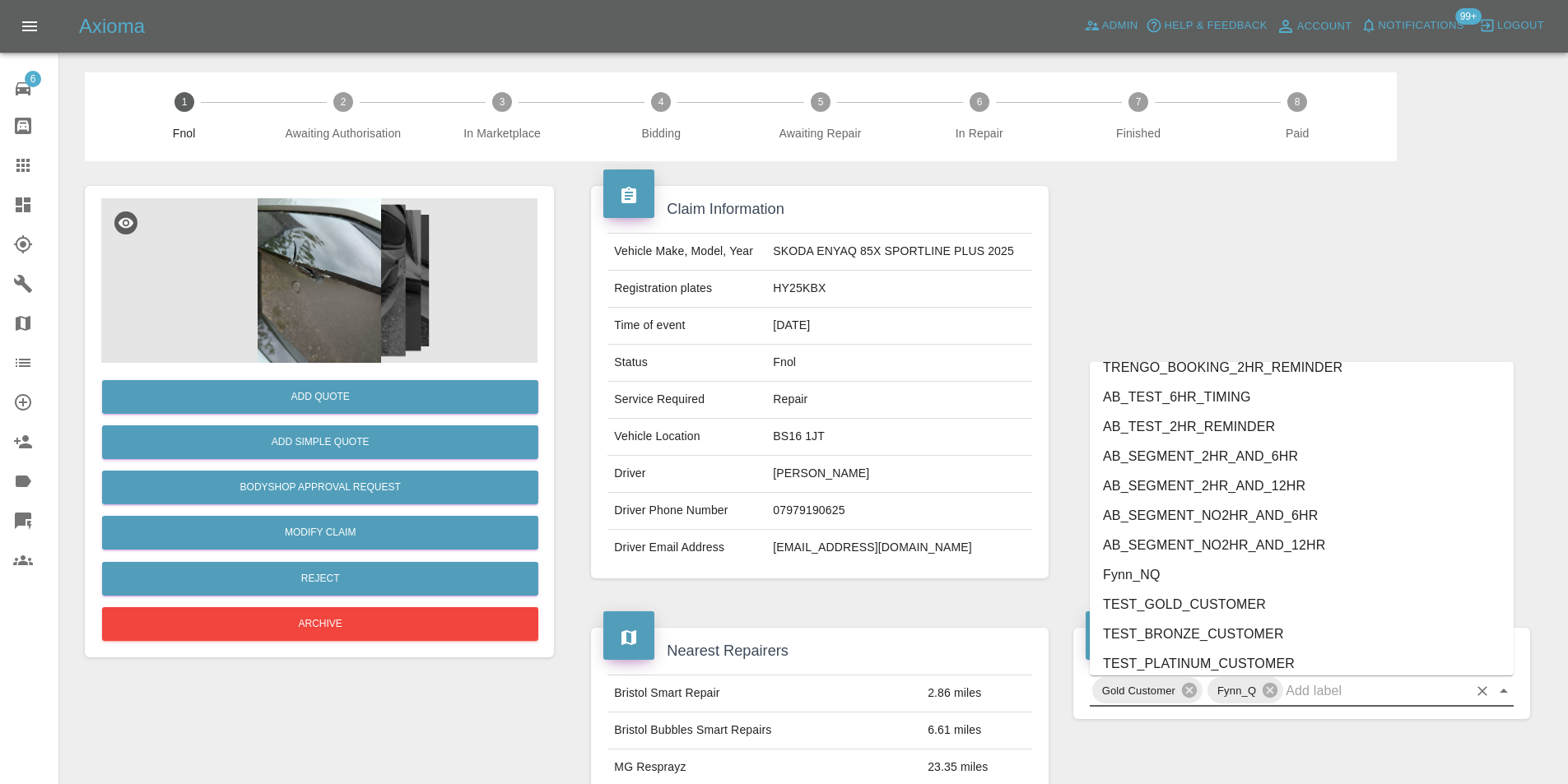
scroll to position [3374, 0]
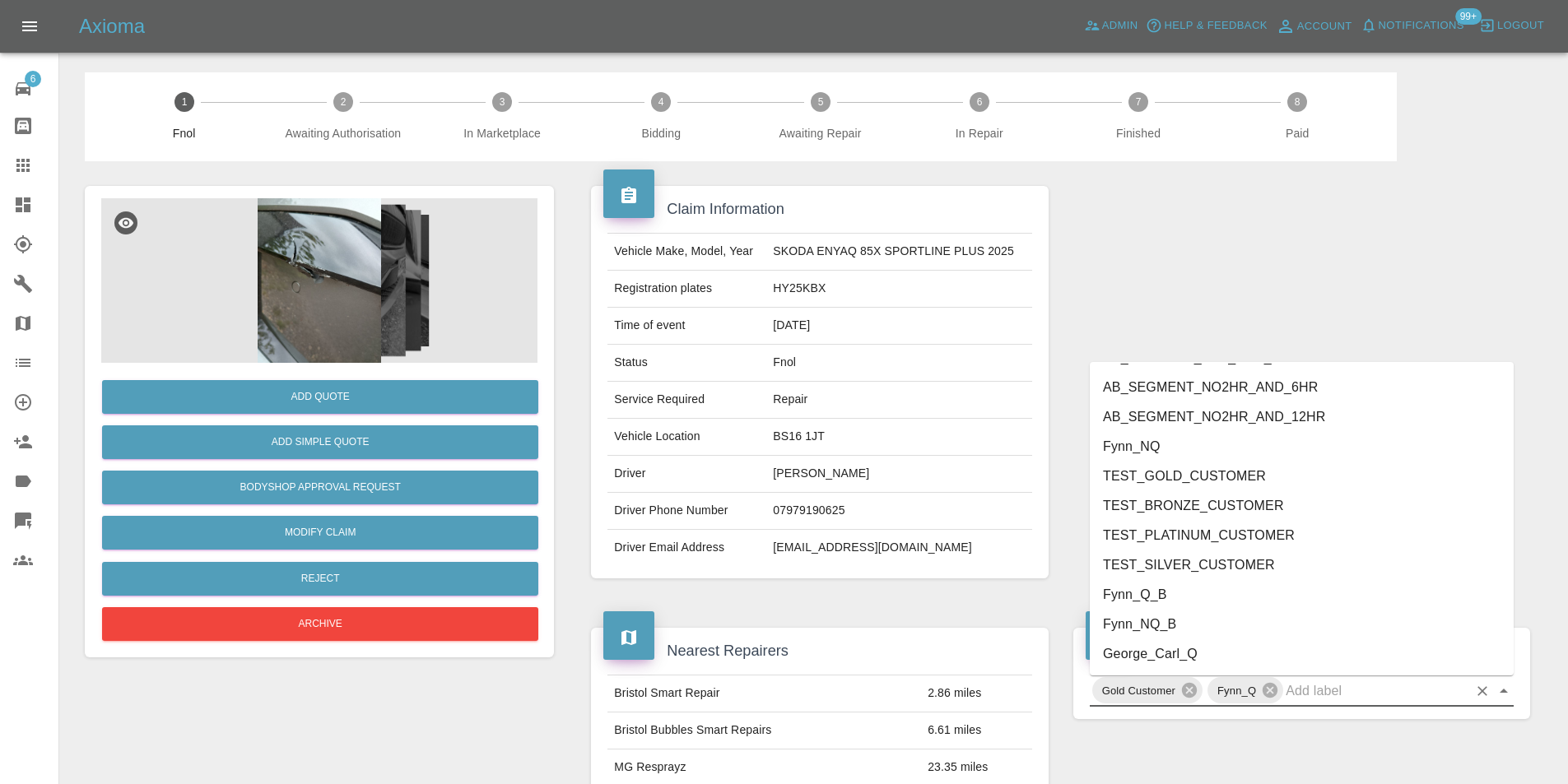
click at [1169, 646] on li "George_Carl_Q" at bounding box center [1301, 654] width 424 height 30
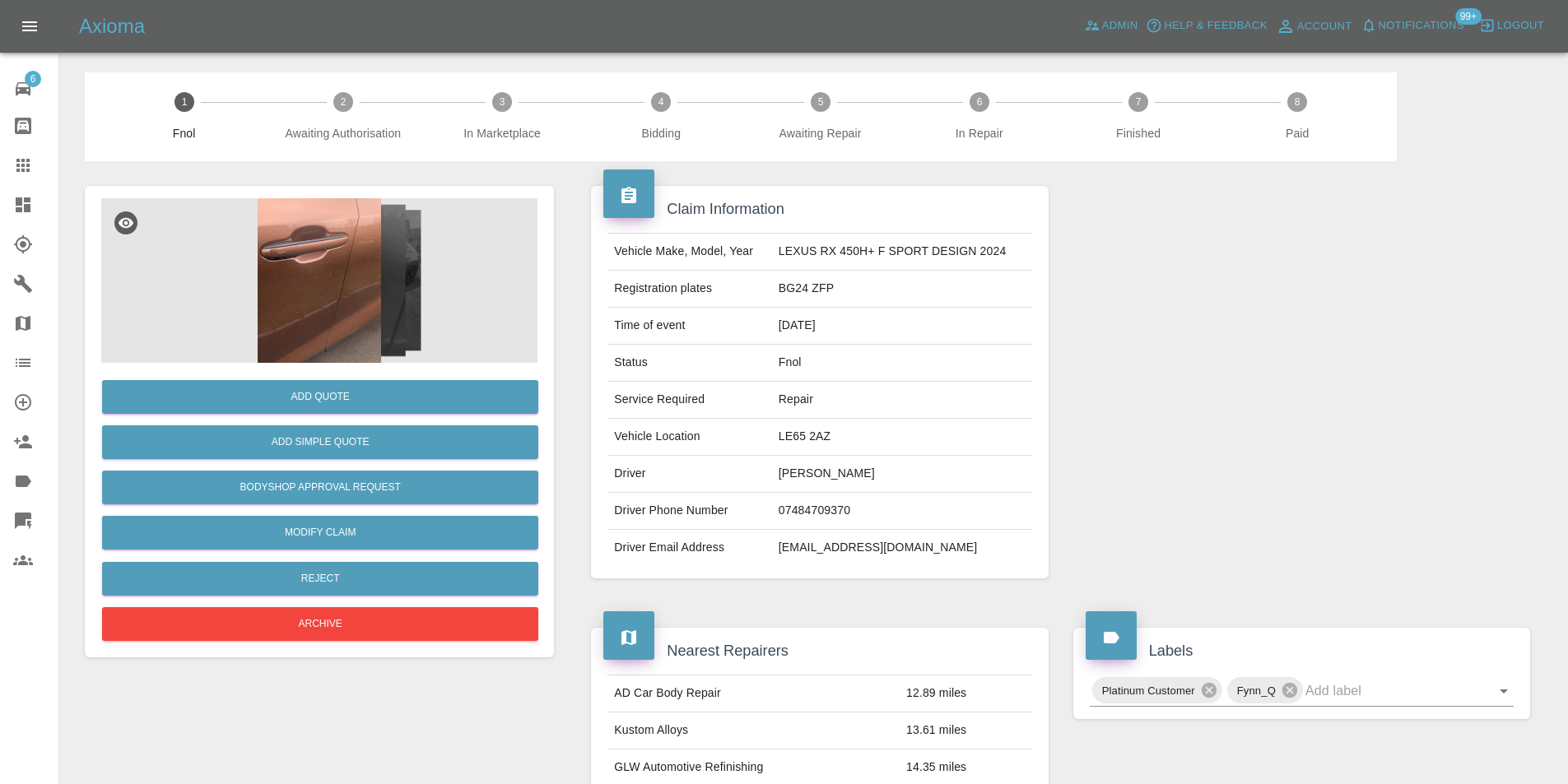
click at [357, 248] on img at bounding box center [319, 280] width 436 height 165
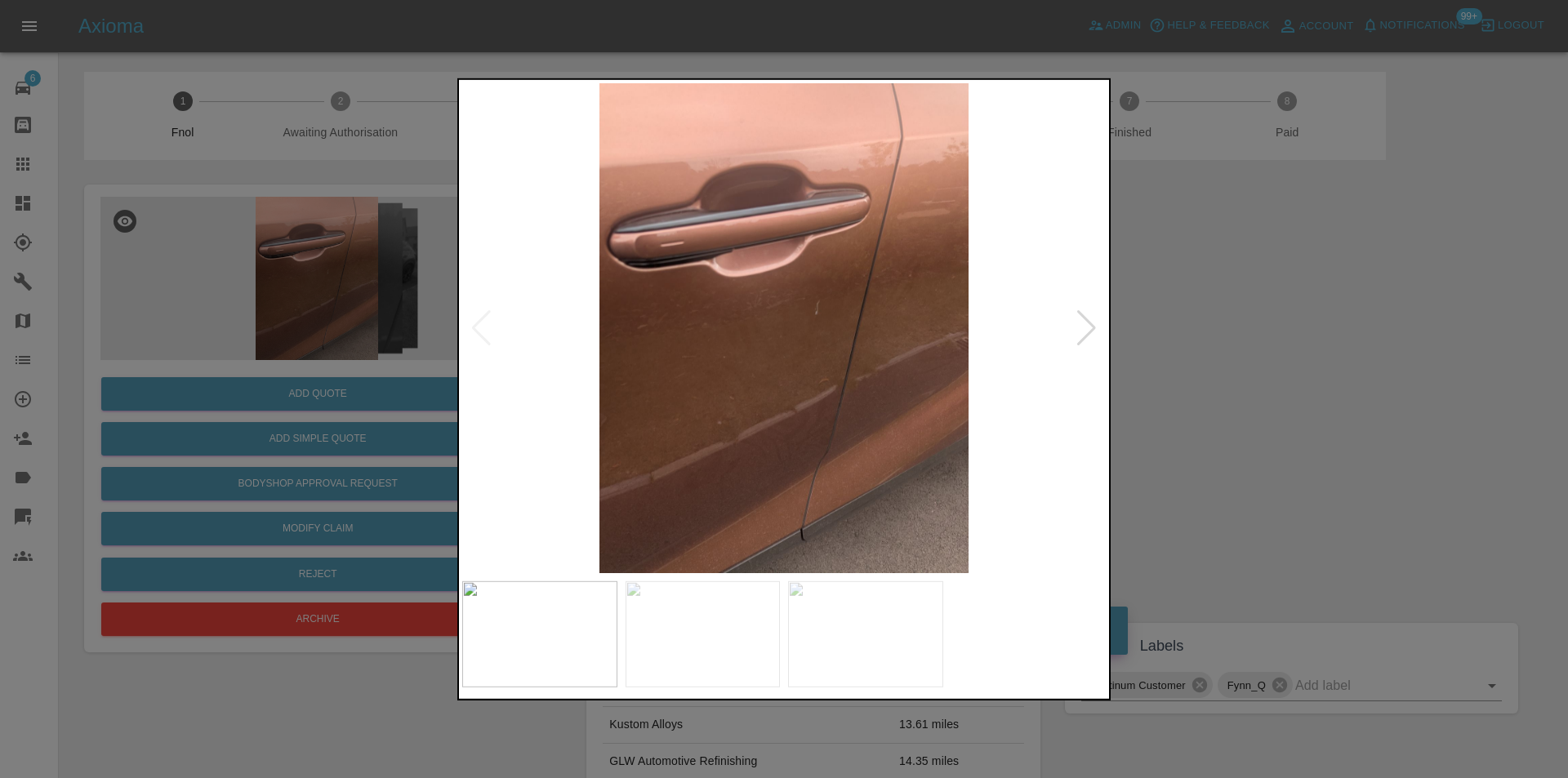
click at [1092, 329] on div at bounding box center [1087, 327] width 22 height 36
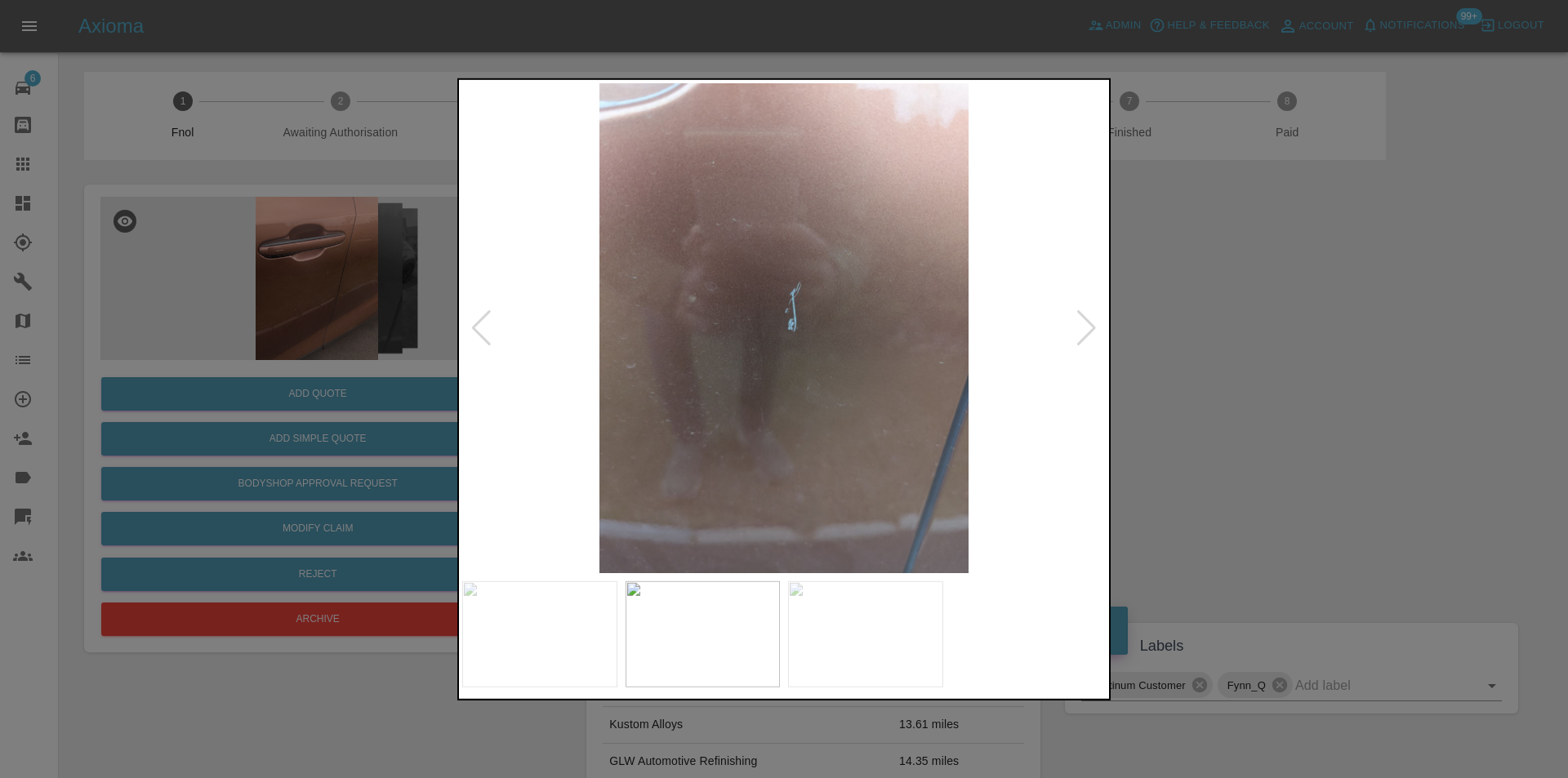
click at [1092, 329] on div at bounding box center [1087, 327] width 22 height 36
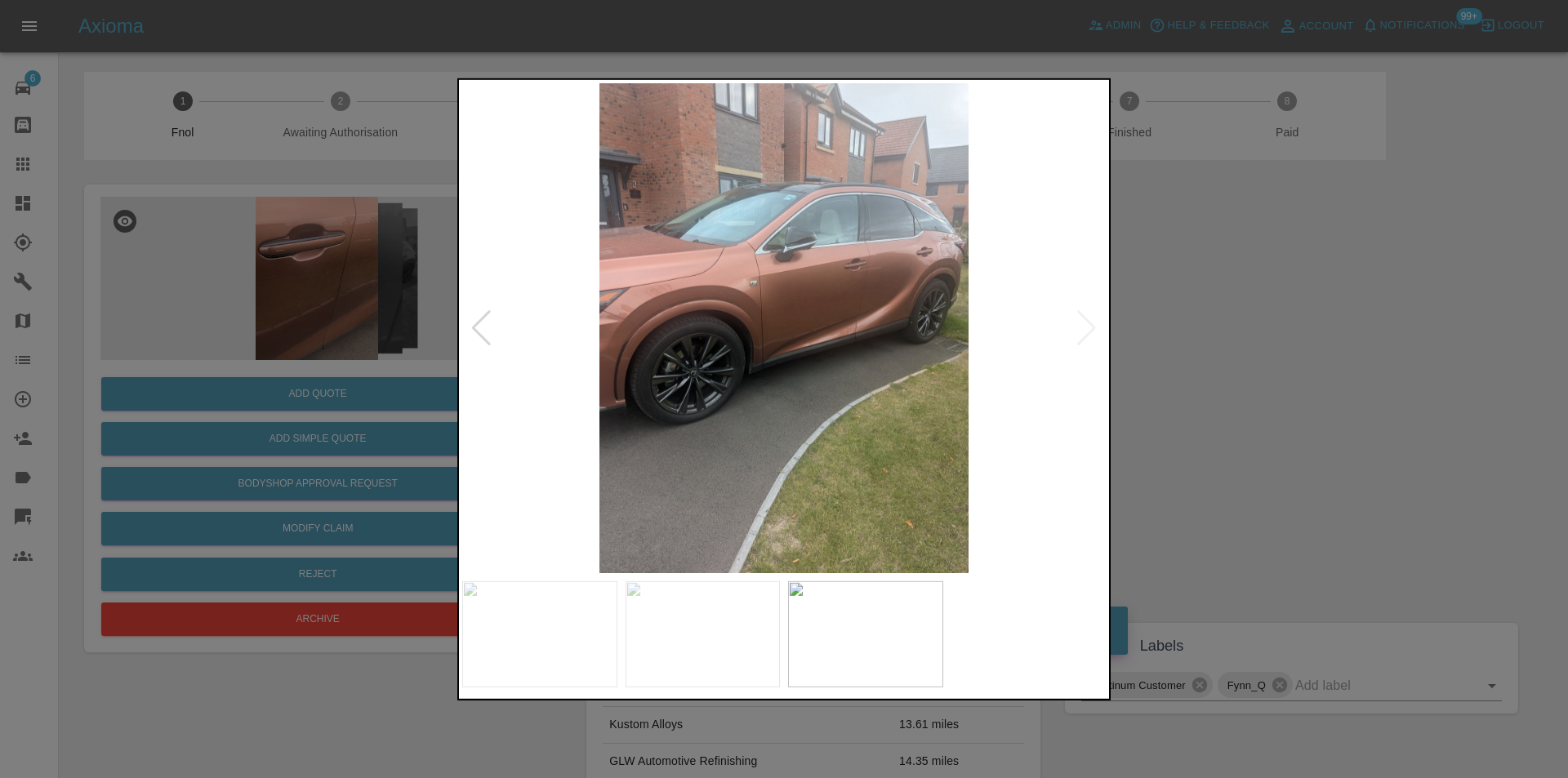
click at [1090, 329] on img at bounding box center [784, 327] width 644 height 490
drag, startPoint x: 1207, startPoint y: 351, endPoint x: 771, endPoint y: 311, distance: 437.8
click at [1207, 351] on div at bounding box center [784, 389] width 1568 height 778
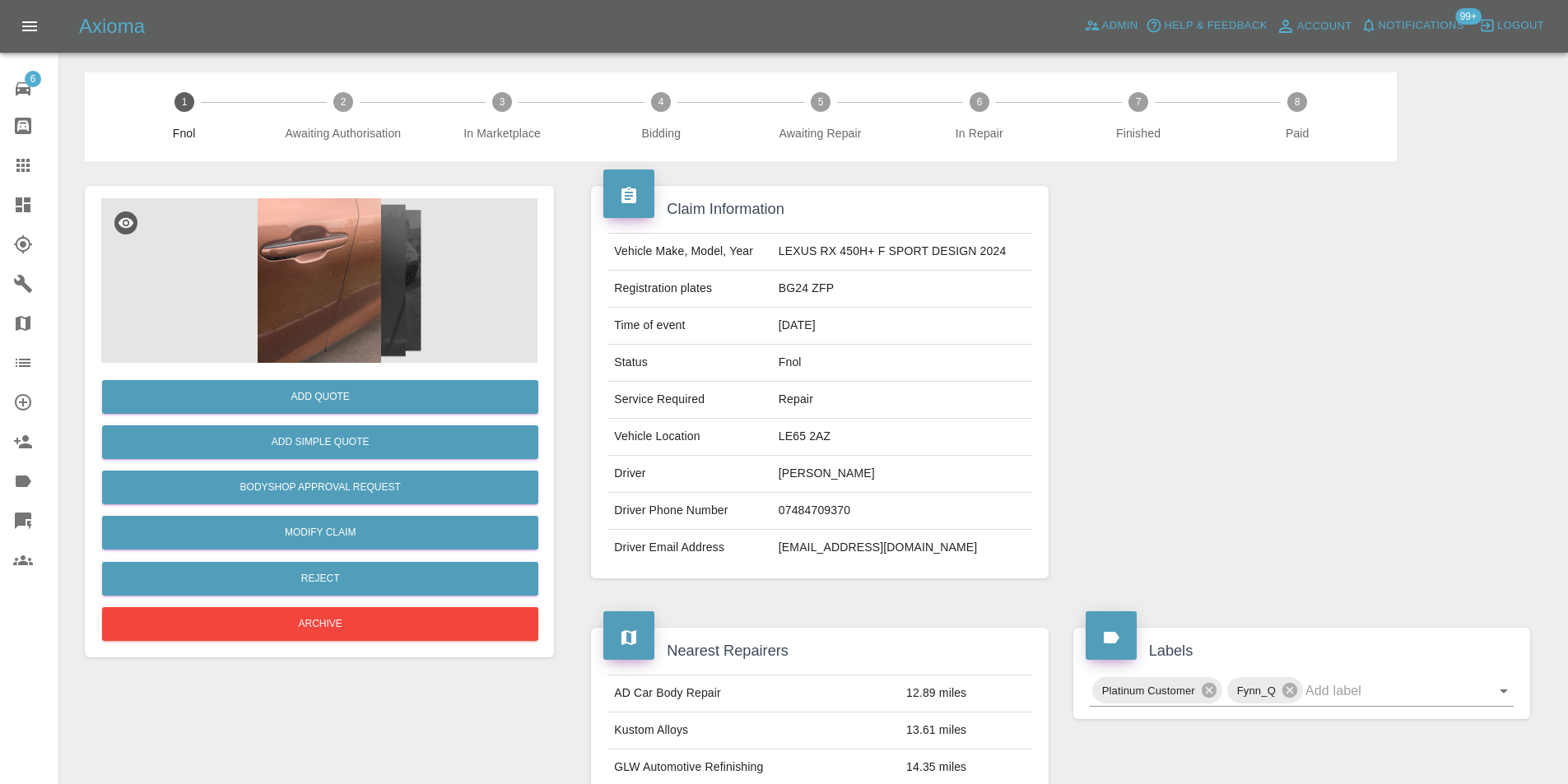
click at [348, 300] on img at bounding box center [319, 280] width 436 height 165
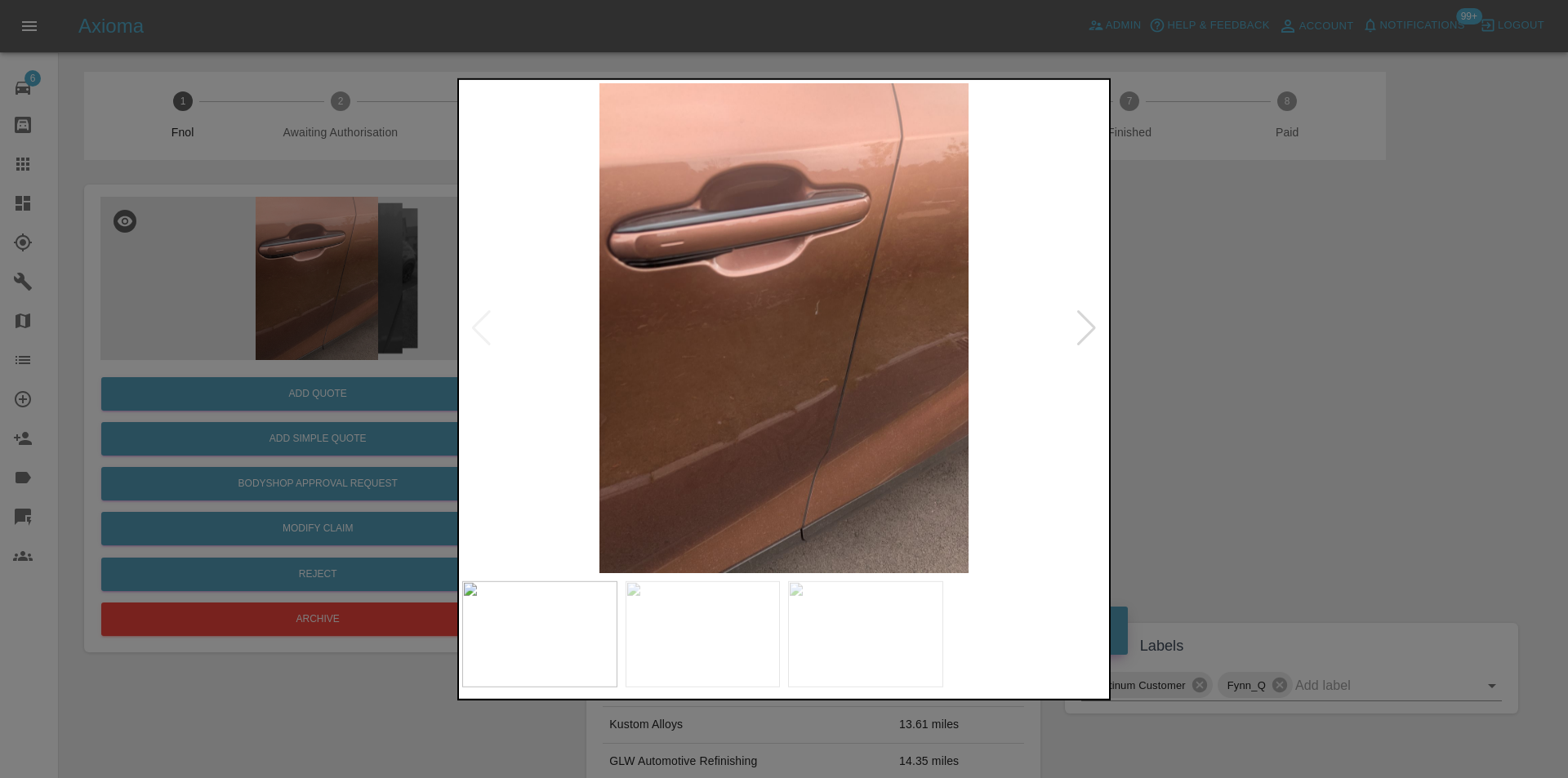
drag, startPoint x: 1230, startPoint y: 369, endPoint x: 924, endPoint y: 370, distance: 306.0
click at [1226, 368] on div at bounding box center [784, 389] width 1568 height 778
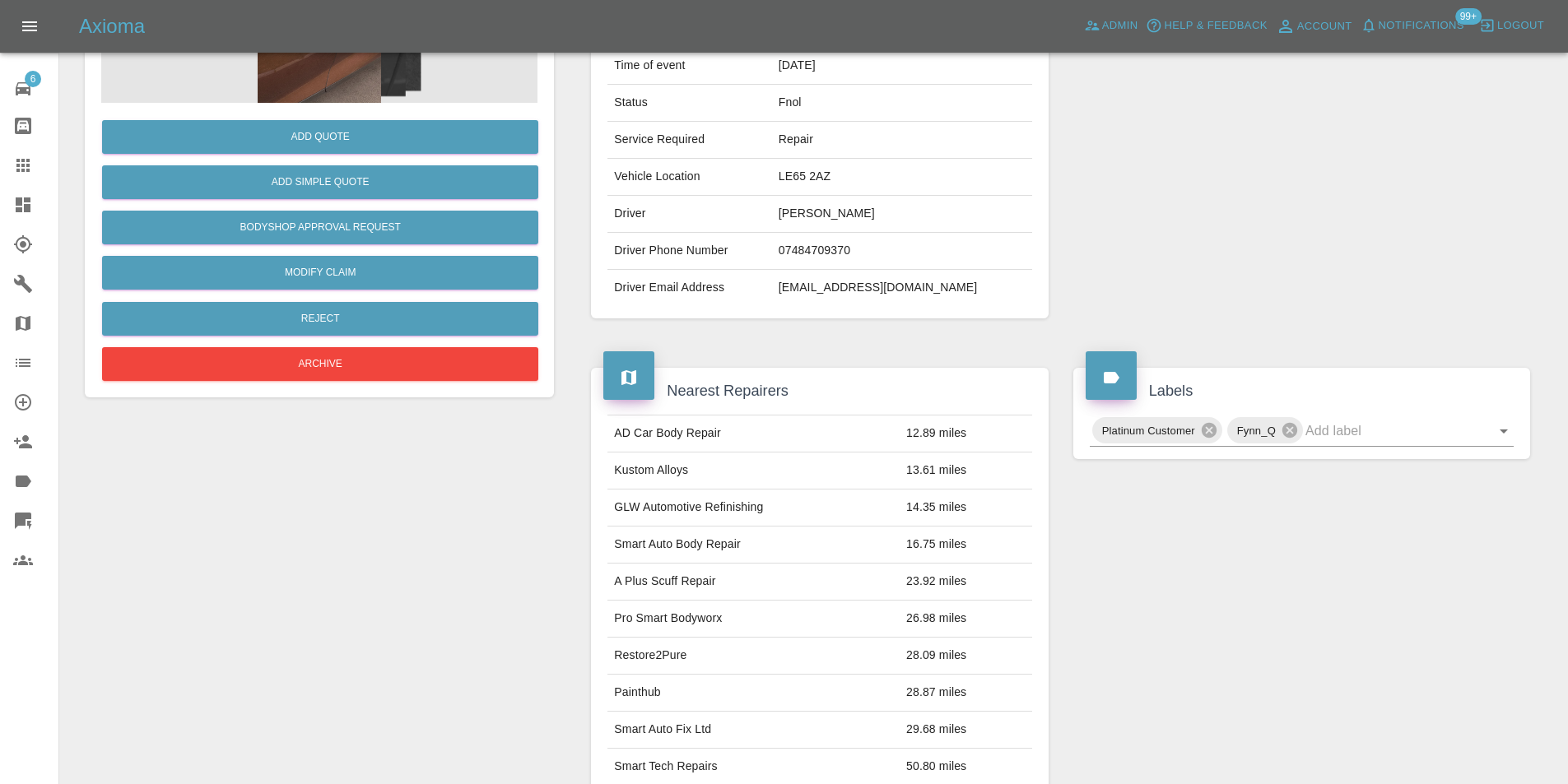
scroll to position [82, 0]
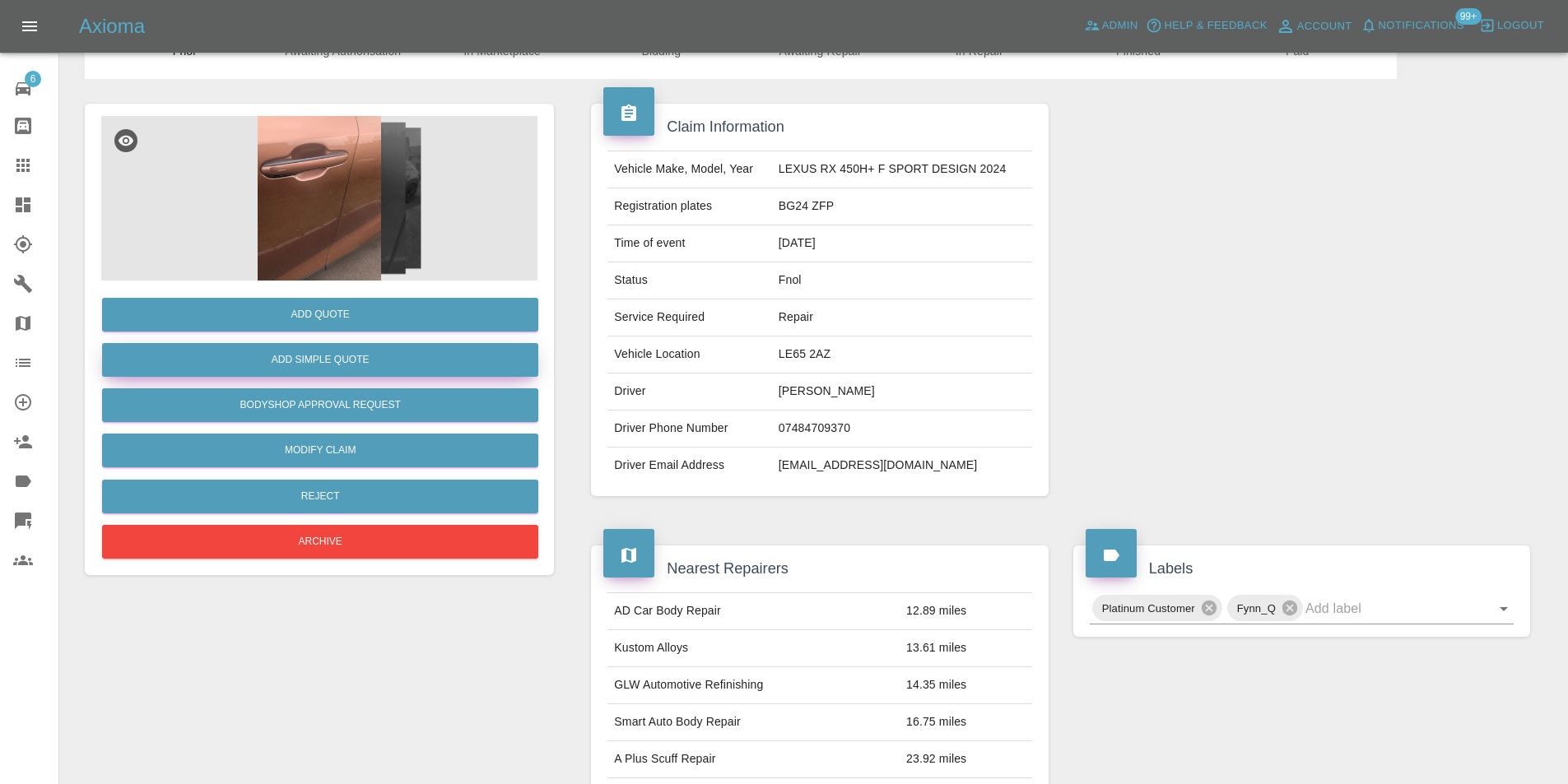
click at [369, 363] on button "Add Simple Quote" at bounding box center [320, 359] width 436 height 33
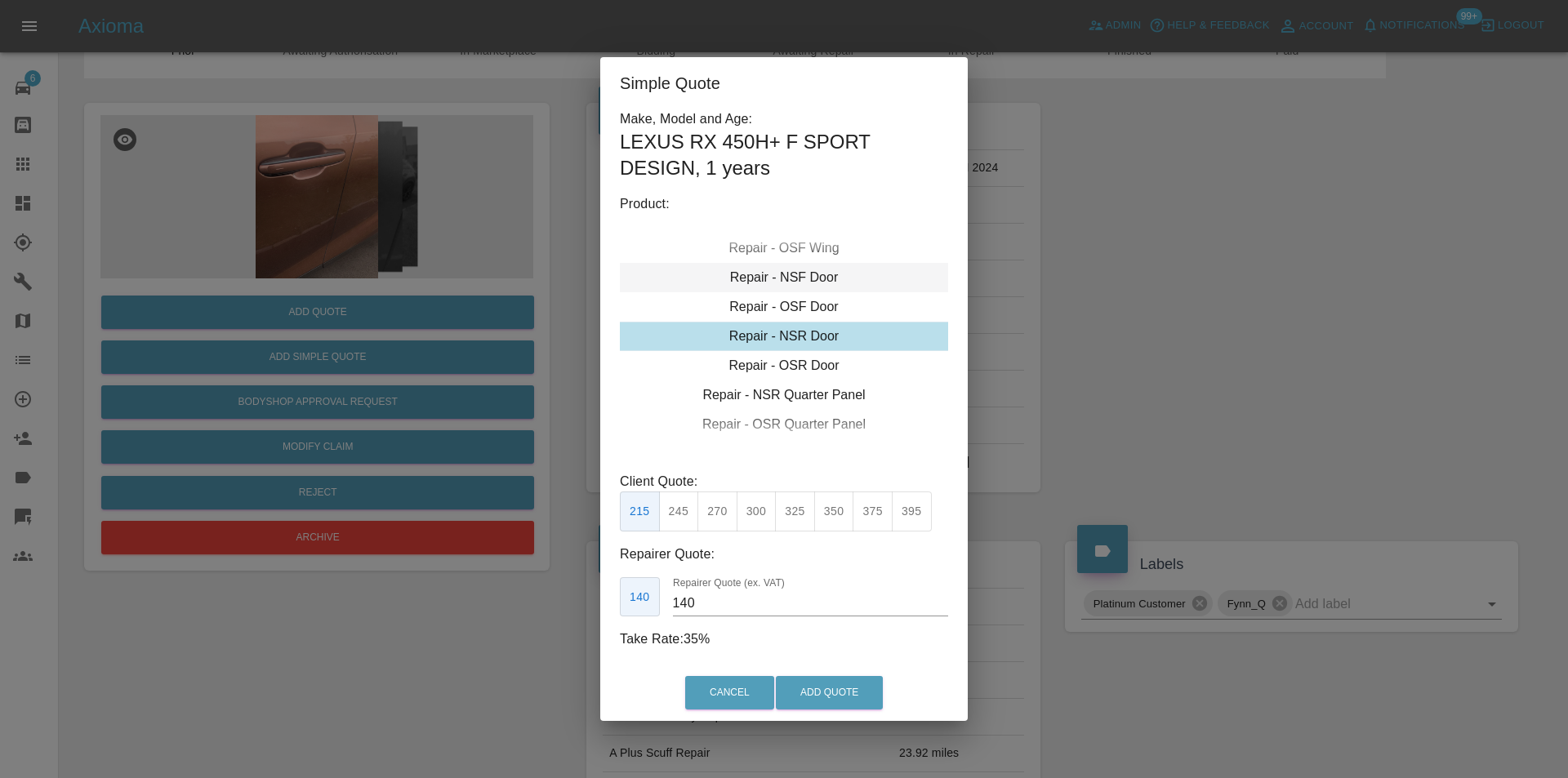
click at [815, 276] on div "Repair - NSF Door" at bounding box center [784, 277] width 328 height 30
click at [689, 508] on button "245" at bounding box center [679, 511] width 40 height 40
type input "160"
click at [841, 680] on button "Add Quote" at bounding box center [829, 692] width 107 height 33
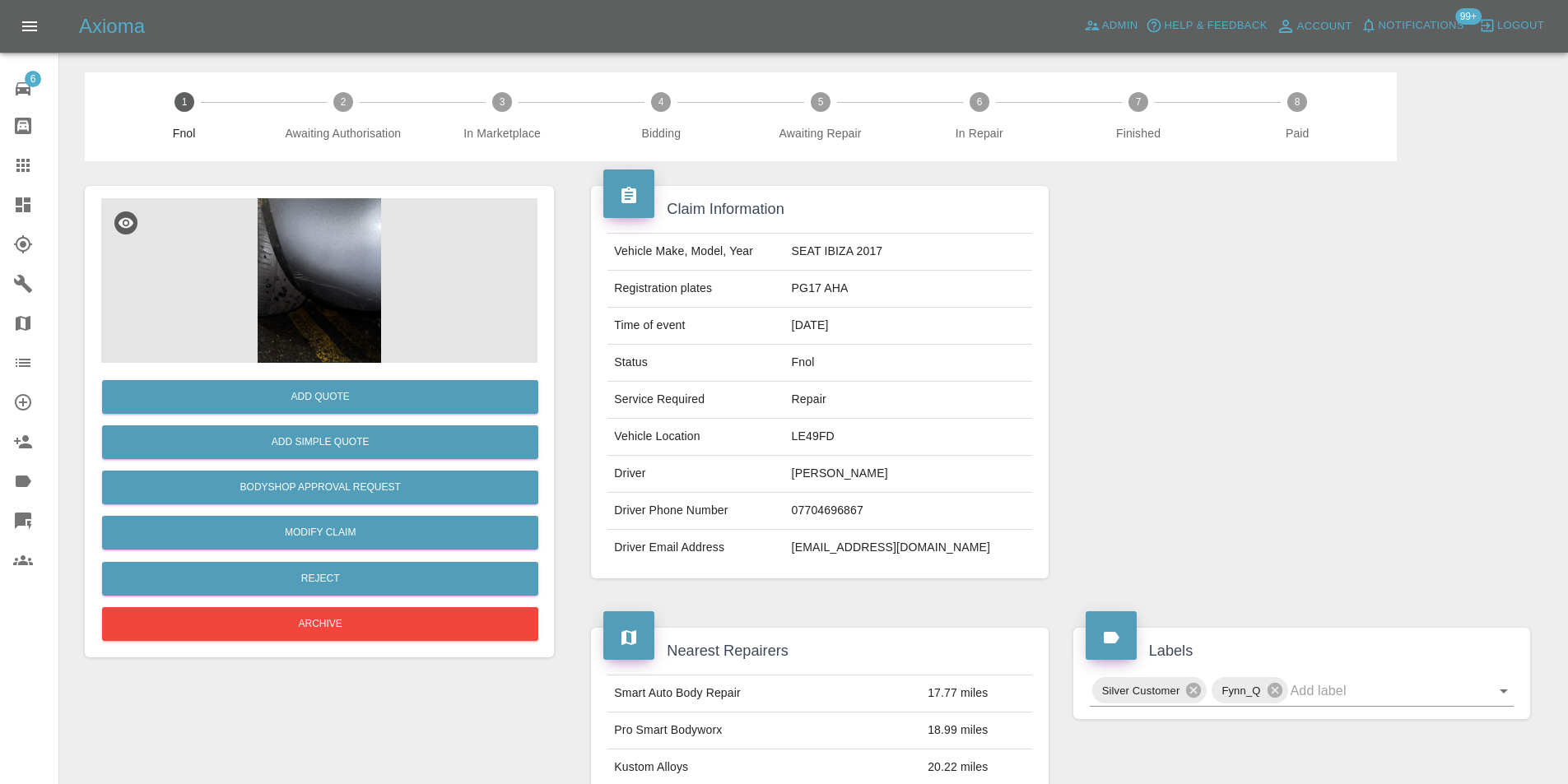
click at [339, 275] on img at bounding box center [319, 280] width 436 height 165
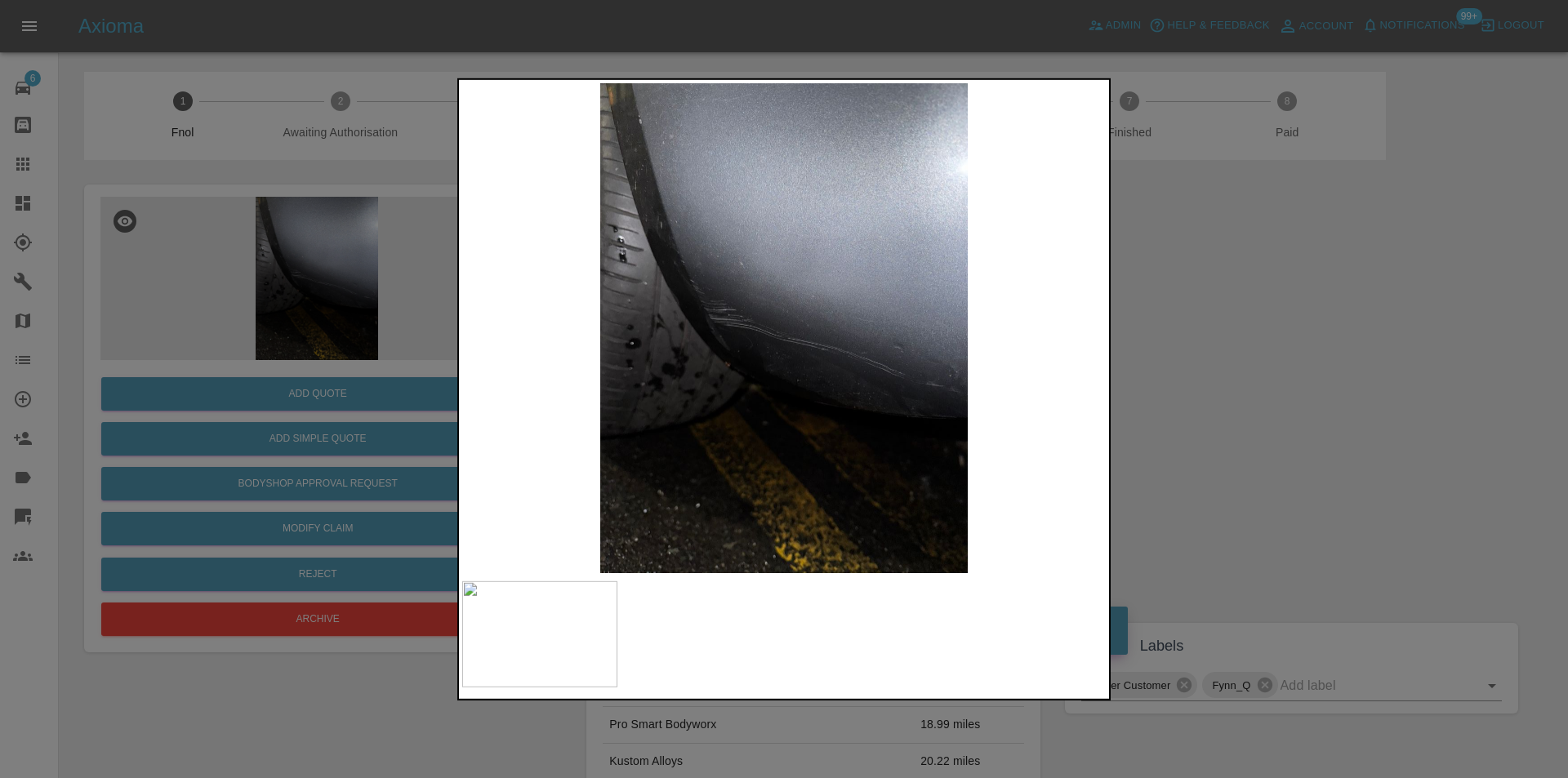
click at [1211, 334] on div at bounding box center [784, 389] width 1568 height 778
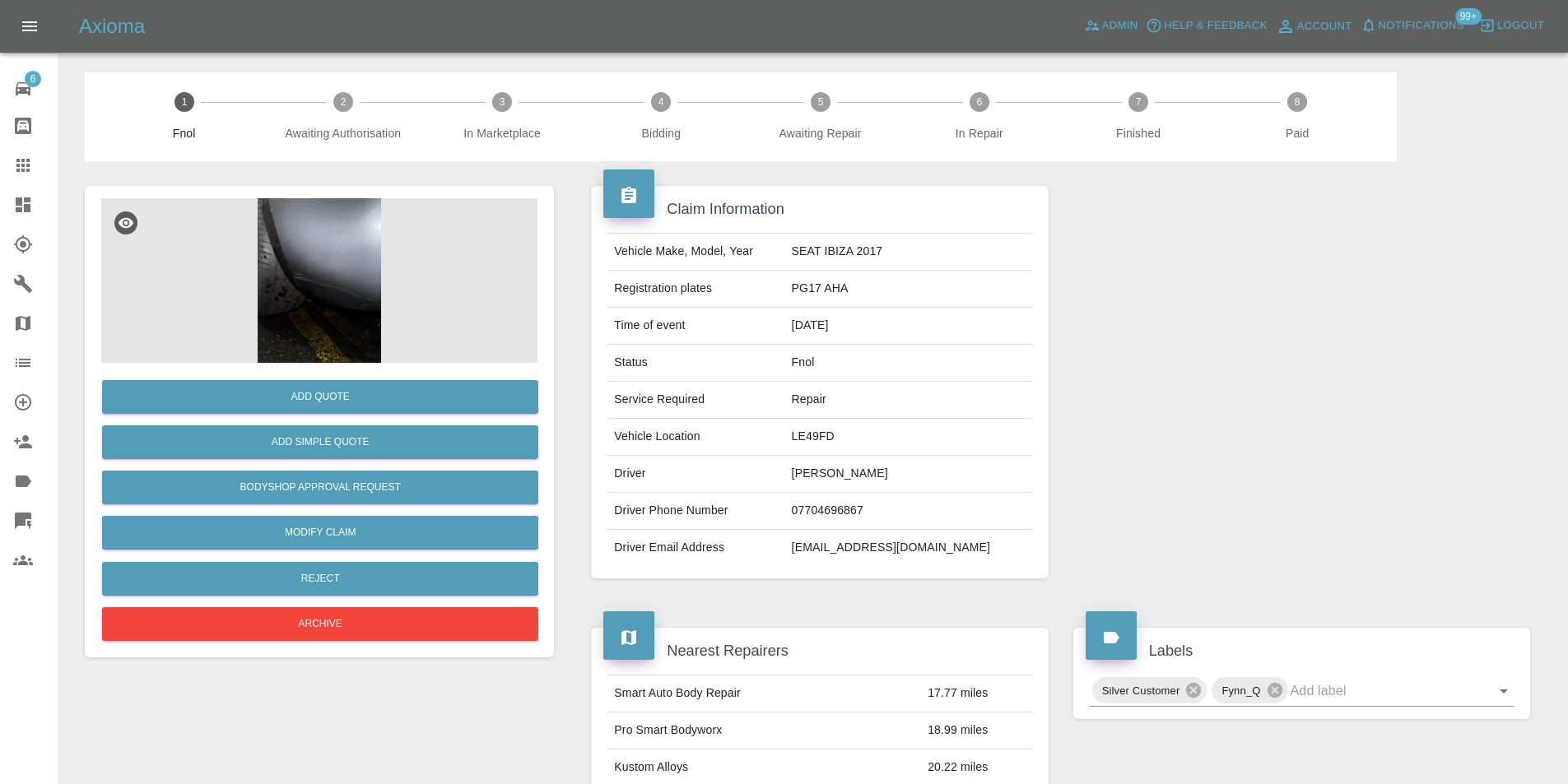
click at [330, 223] on img at bounding box center [319, 280] width 436 height 165
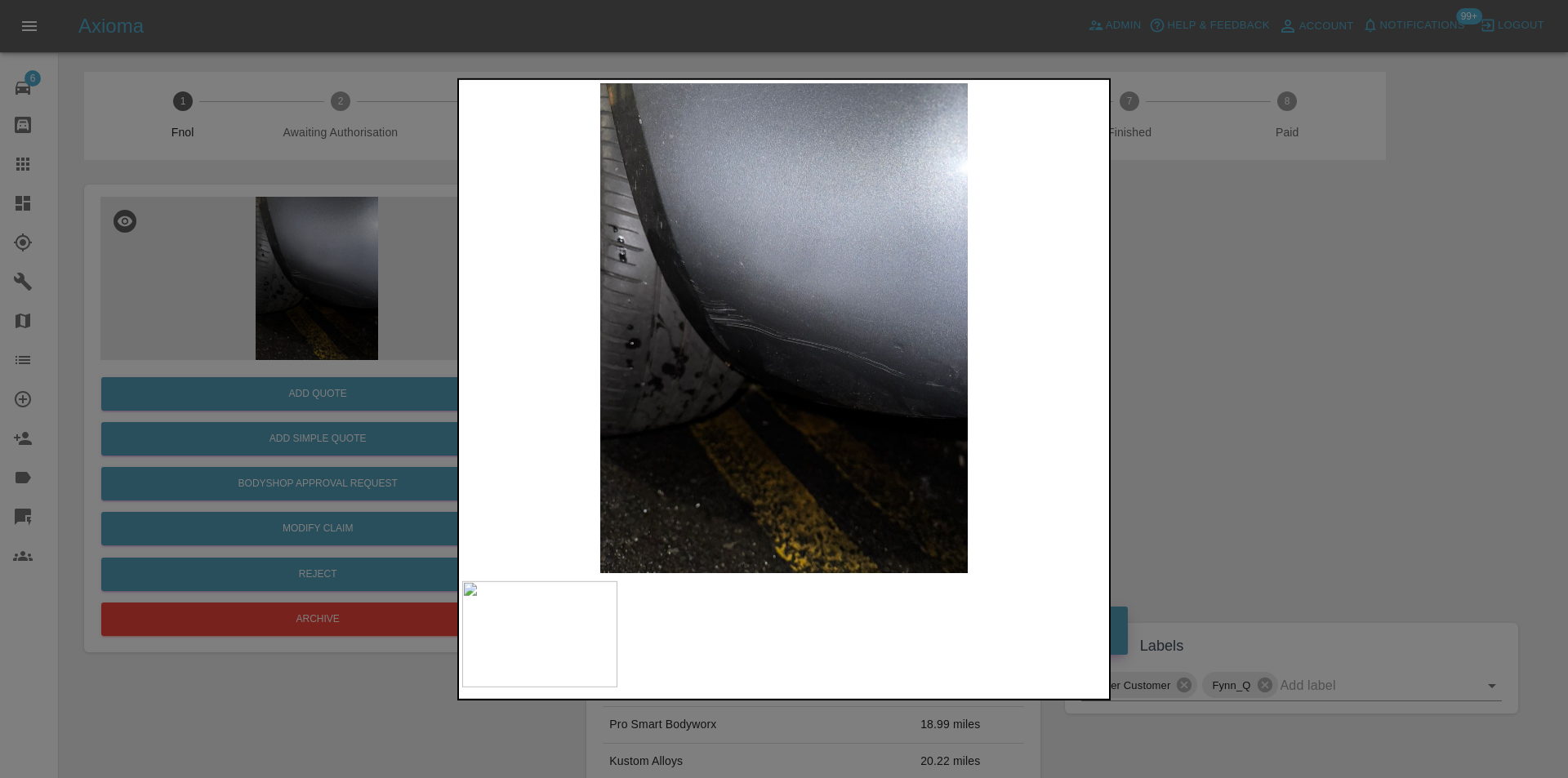
click at [754, 276] on img at bounding box center [784, 327] width 644 height 490
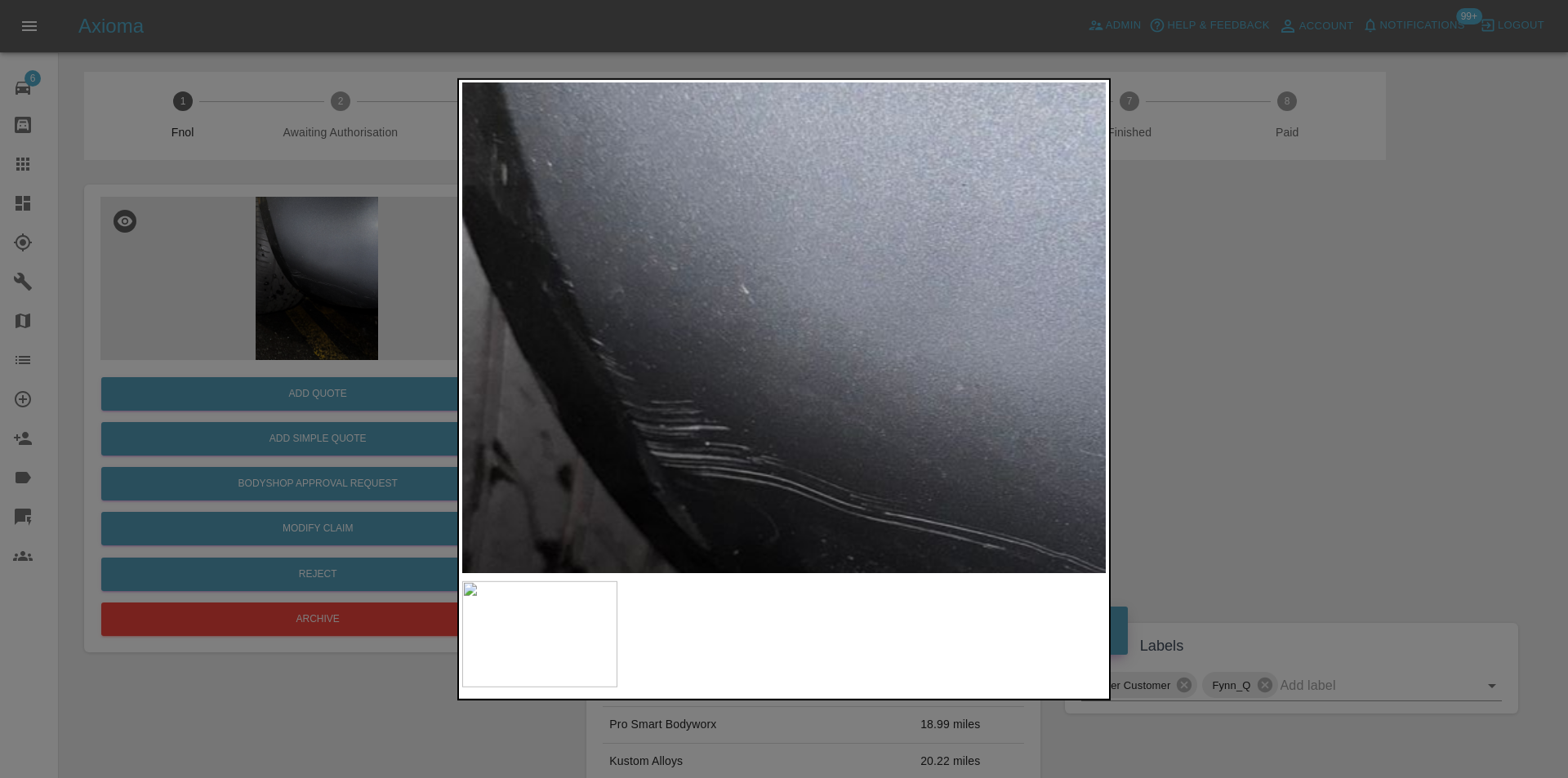
click at [754, 274] on img at bounding box center [872, 484] width 1931 height 1471
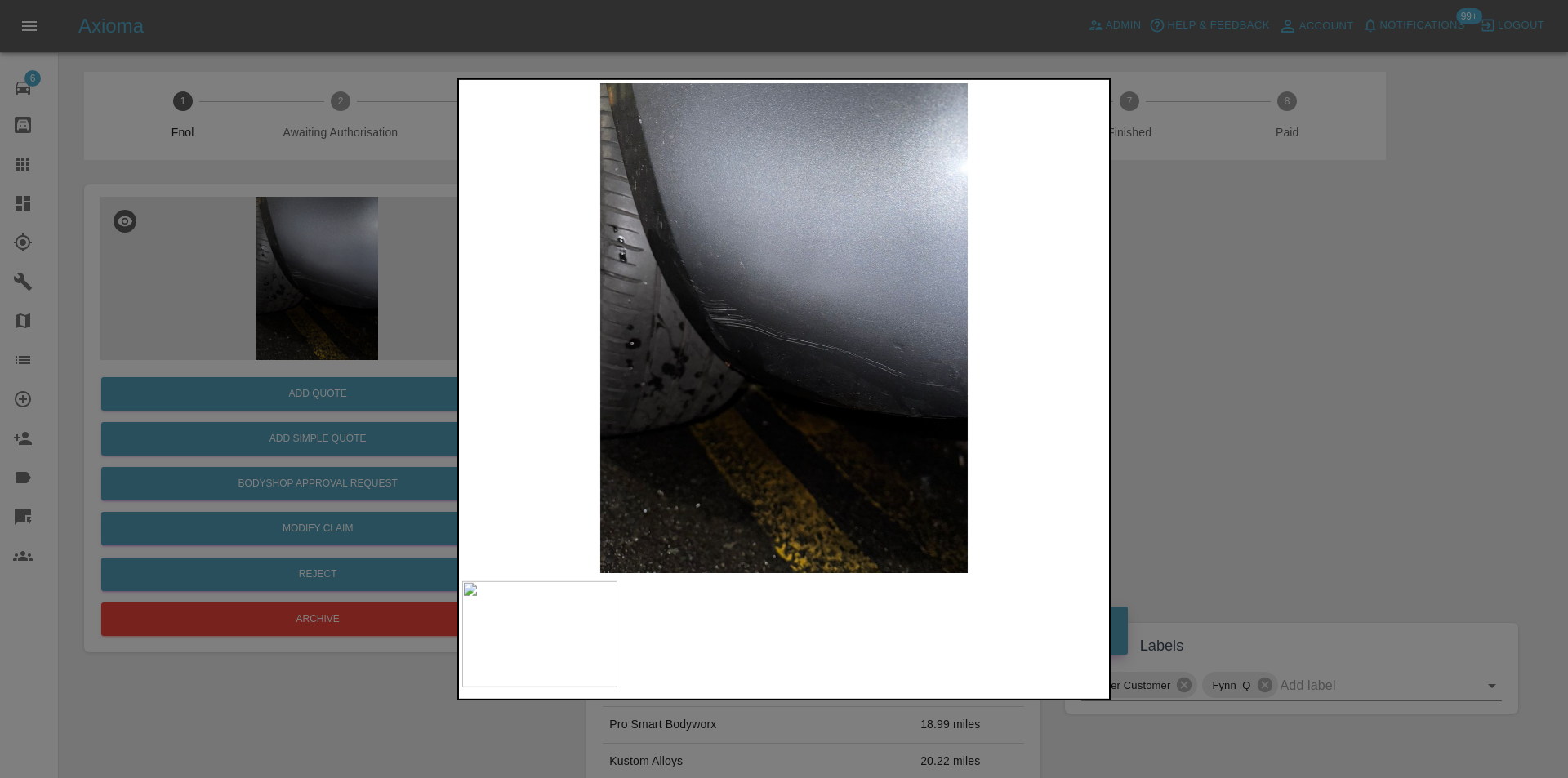
click at [1201, 366] on div at bounding box center [784, 389] width 1568 height 778
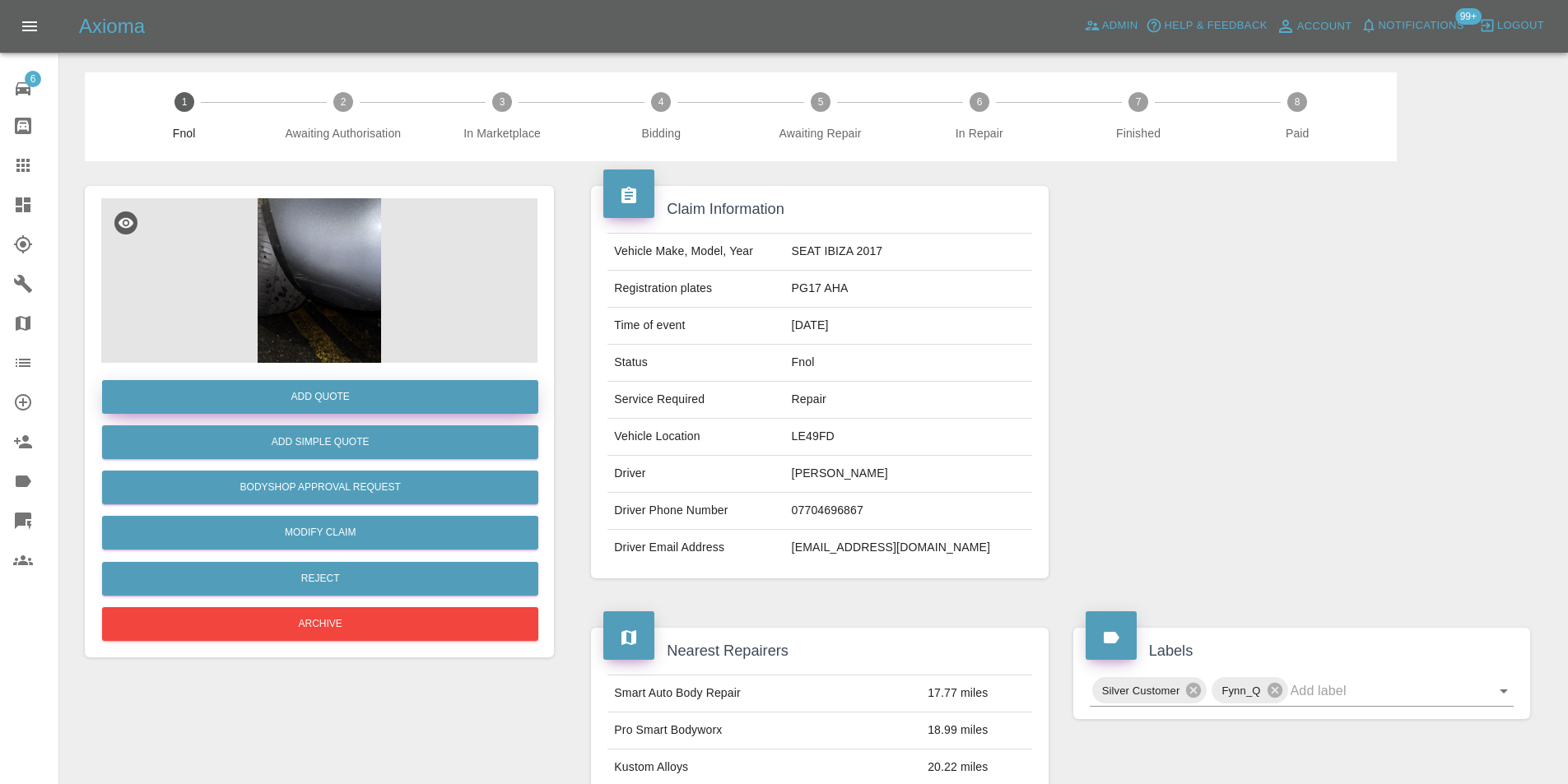
click at [391, 389] on button "Add Quote" at bounding box center [320, 397] width 436 height 33
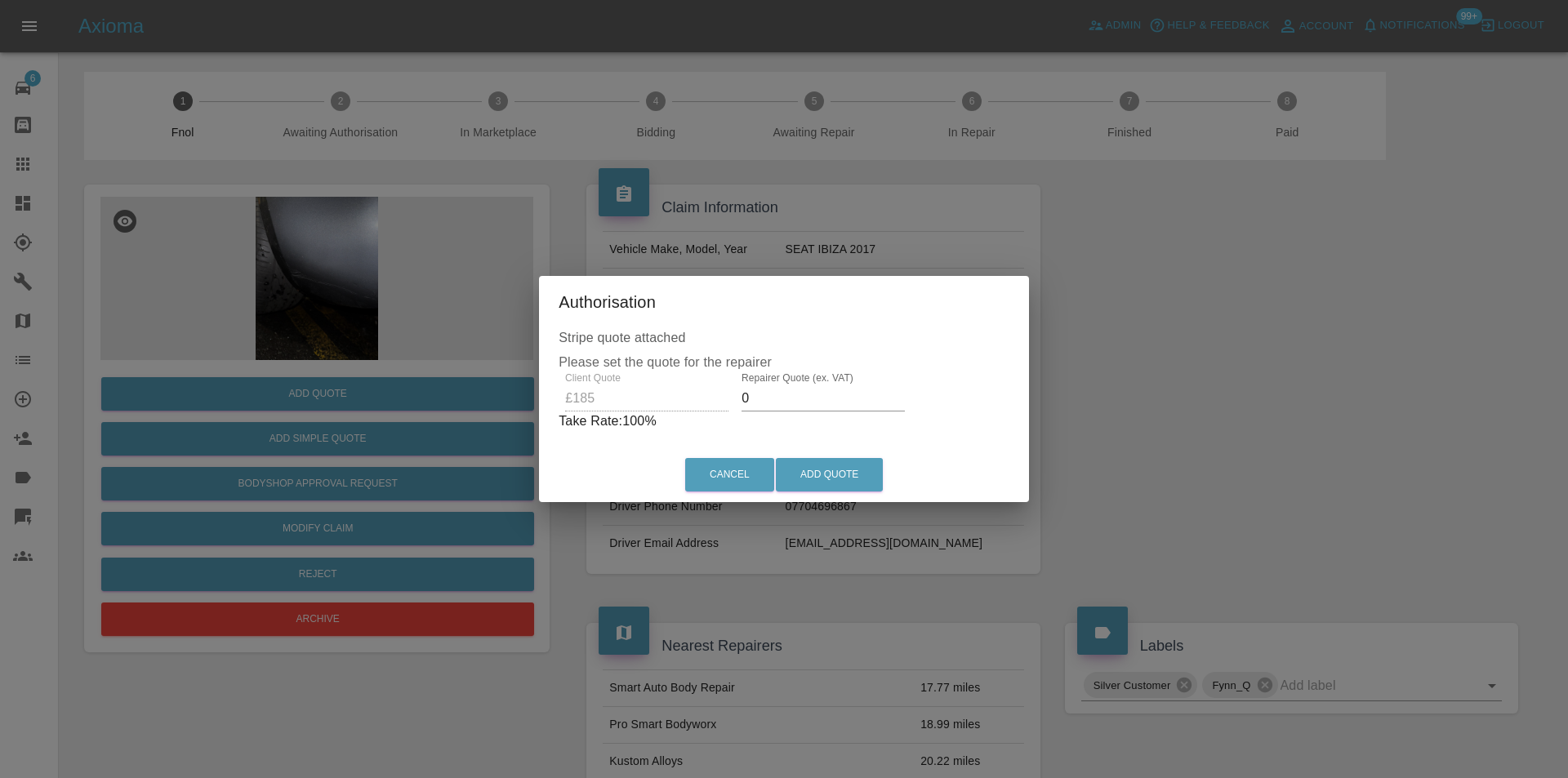
click at [775, 397] on input "0" at bounding box center [823, 398] width 164 height 26
type input "0120"
click at [840, 478] on button "Add Quote" at bounding box center [829, 474] width 107 height 33
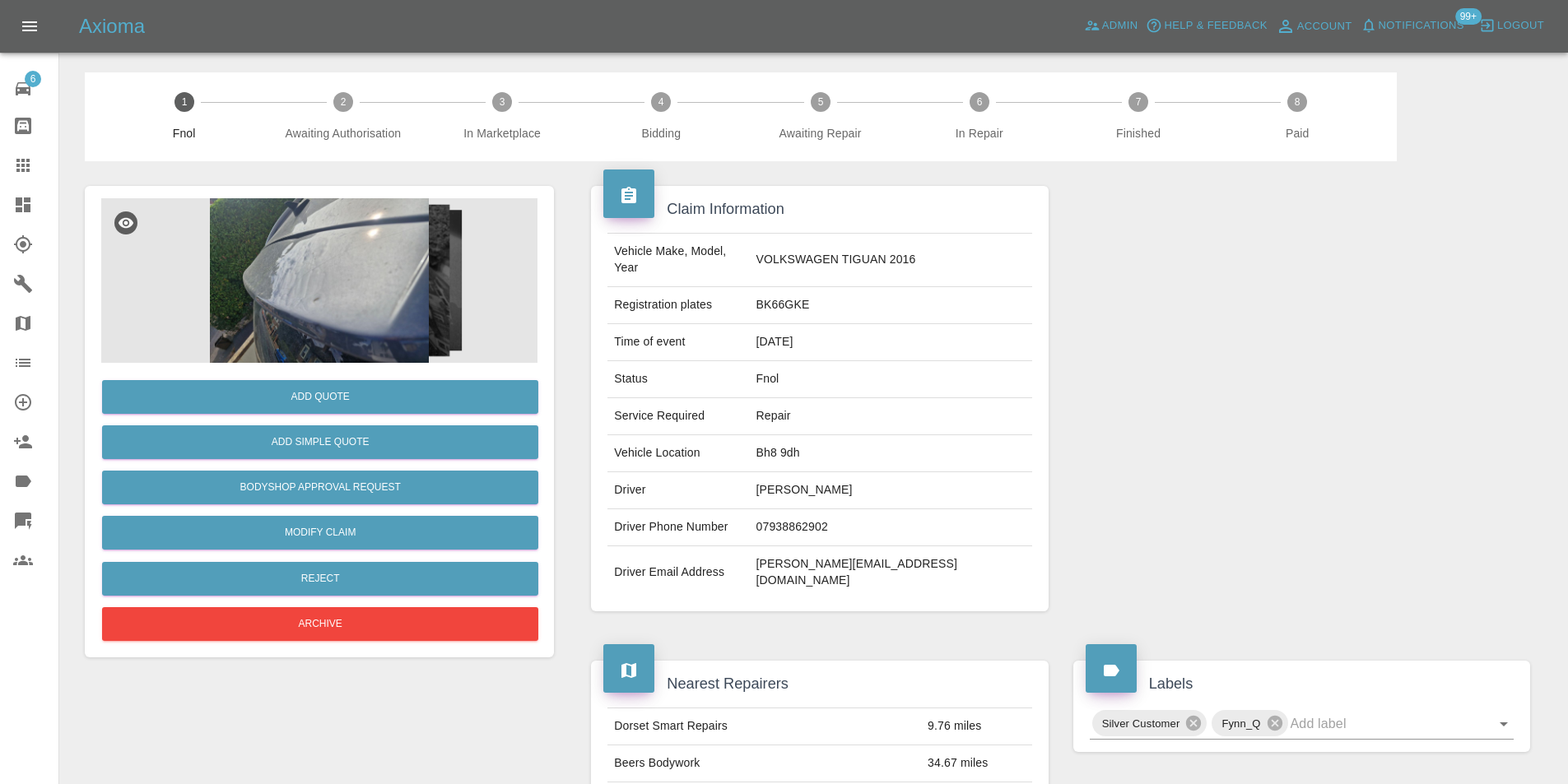
click at [309, 276] on img at bounding box center [319, 280] width 436 height 165
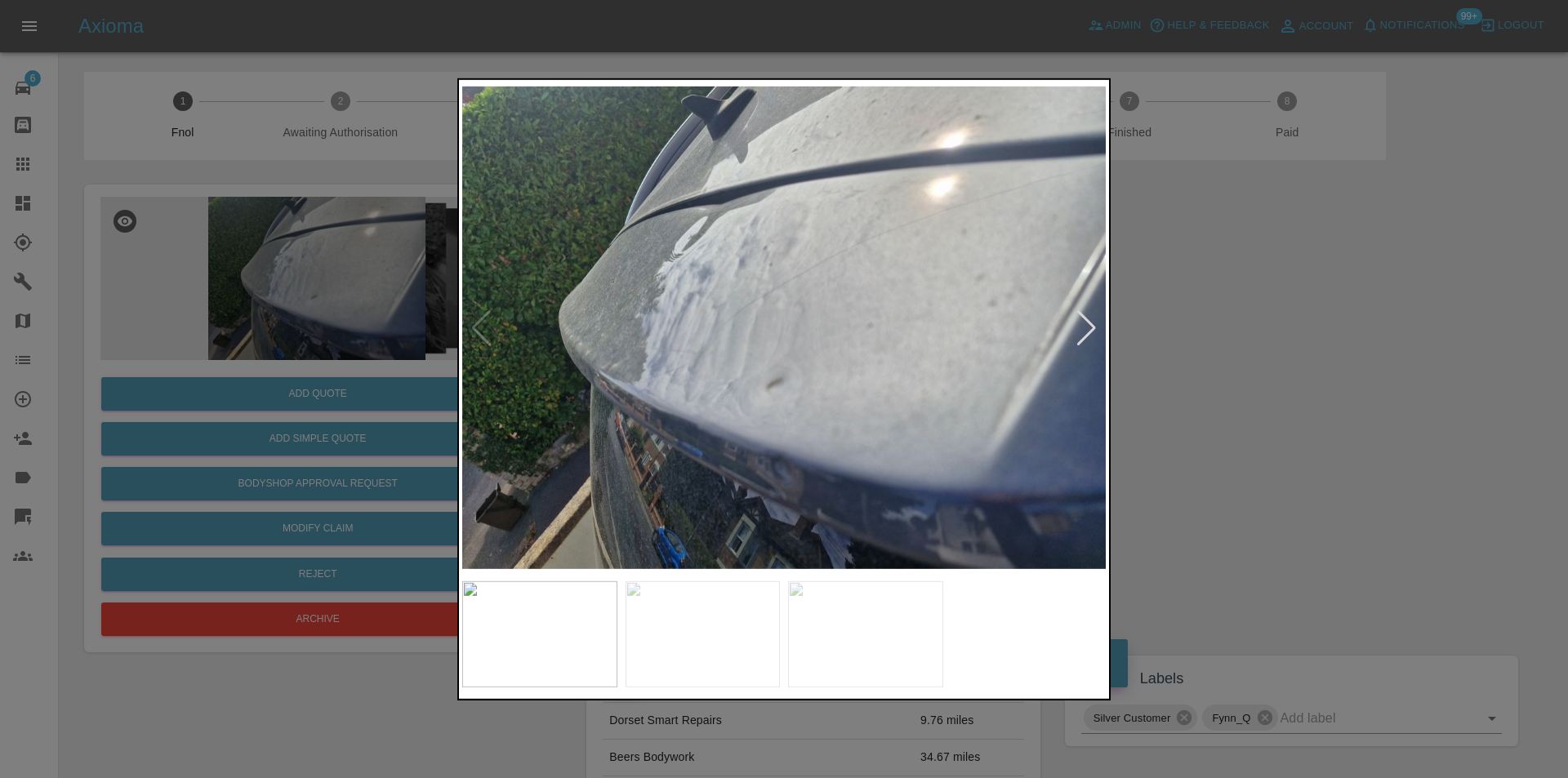
click at [1088, 334] on div at bounding box center [1087, 327] width 22 height 36
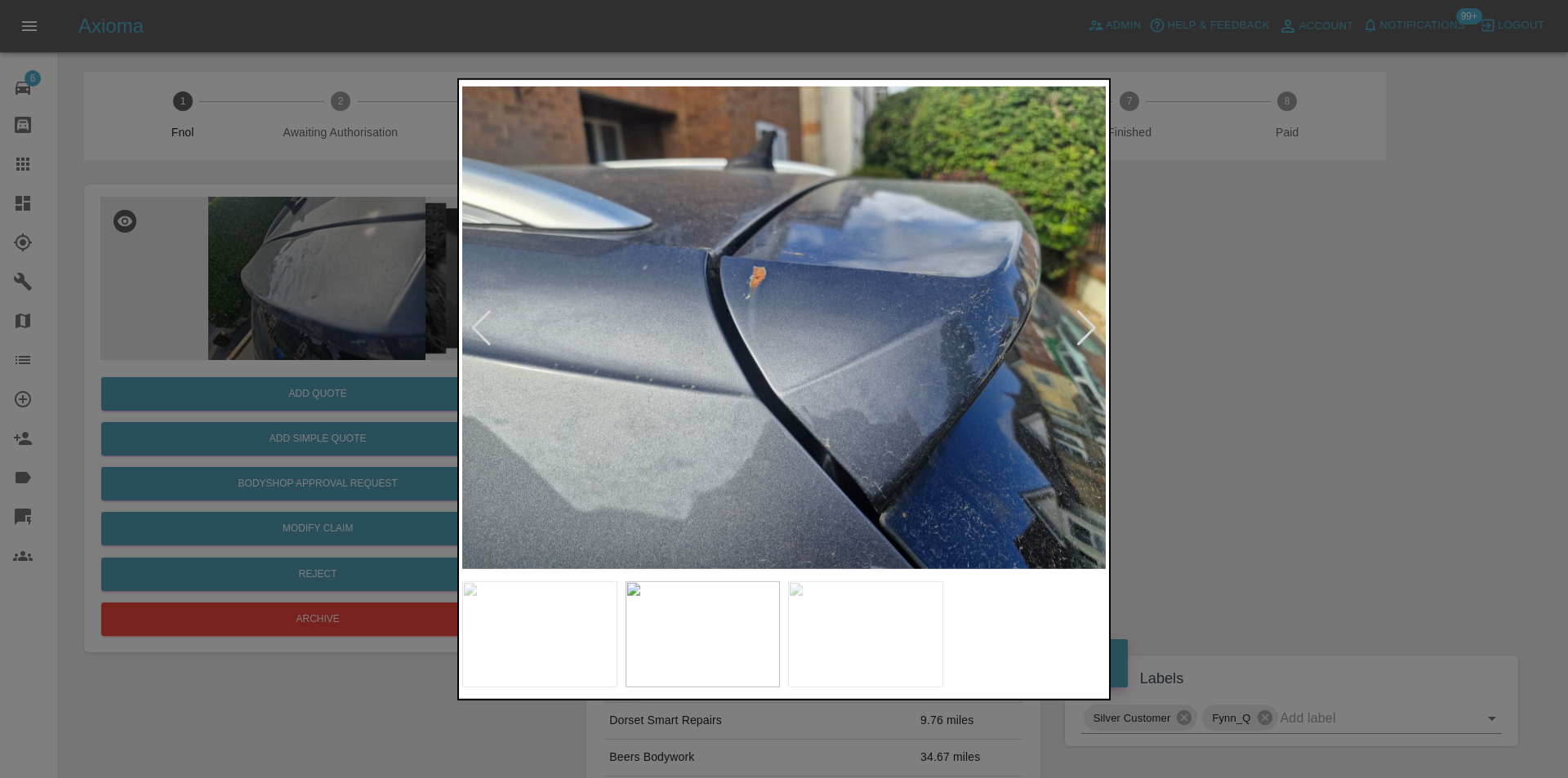
click at [1086, 327] on div at bounding box center [1087, 327] width 22 height 36
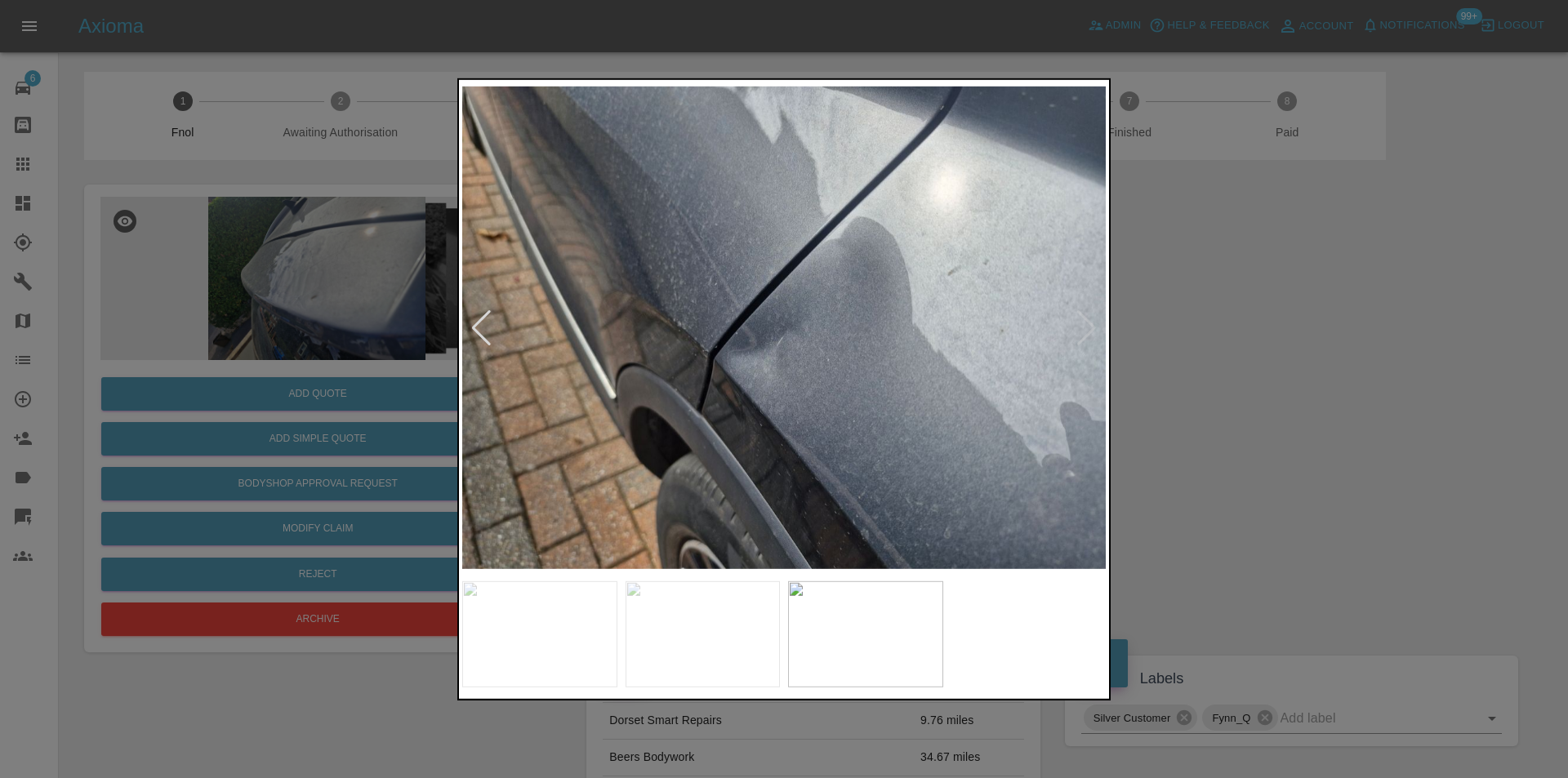
click at [1086, 327] on img at bounding box center [784, 327] width 644 height 490
drag, startPoint x: 1280, startPoint y: 327, endPoint x: 1183, endPoint y: 293, distance: 102.8
click at [1281, 327] on div at bounding box center [784, 389] width 1568 height 778
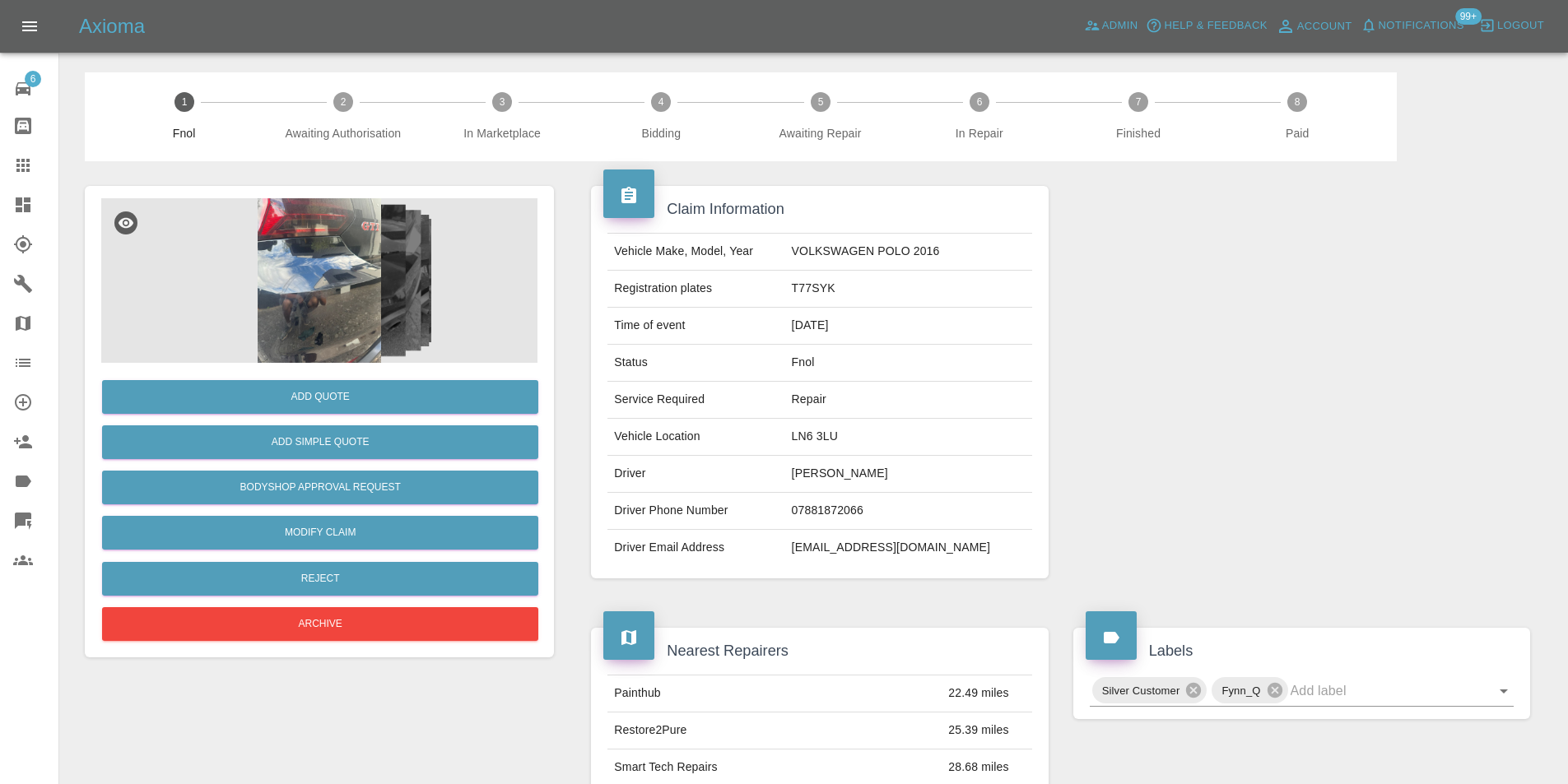
click at [327, 282] on img at bounding box center [319, 280] width 436 height 165
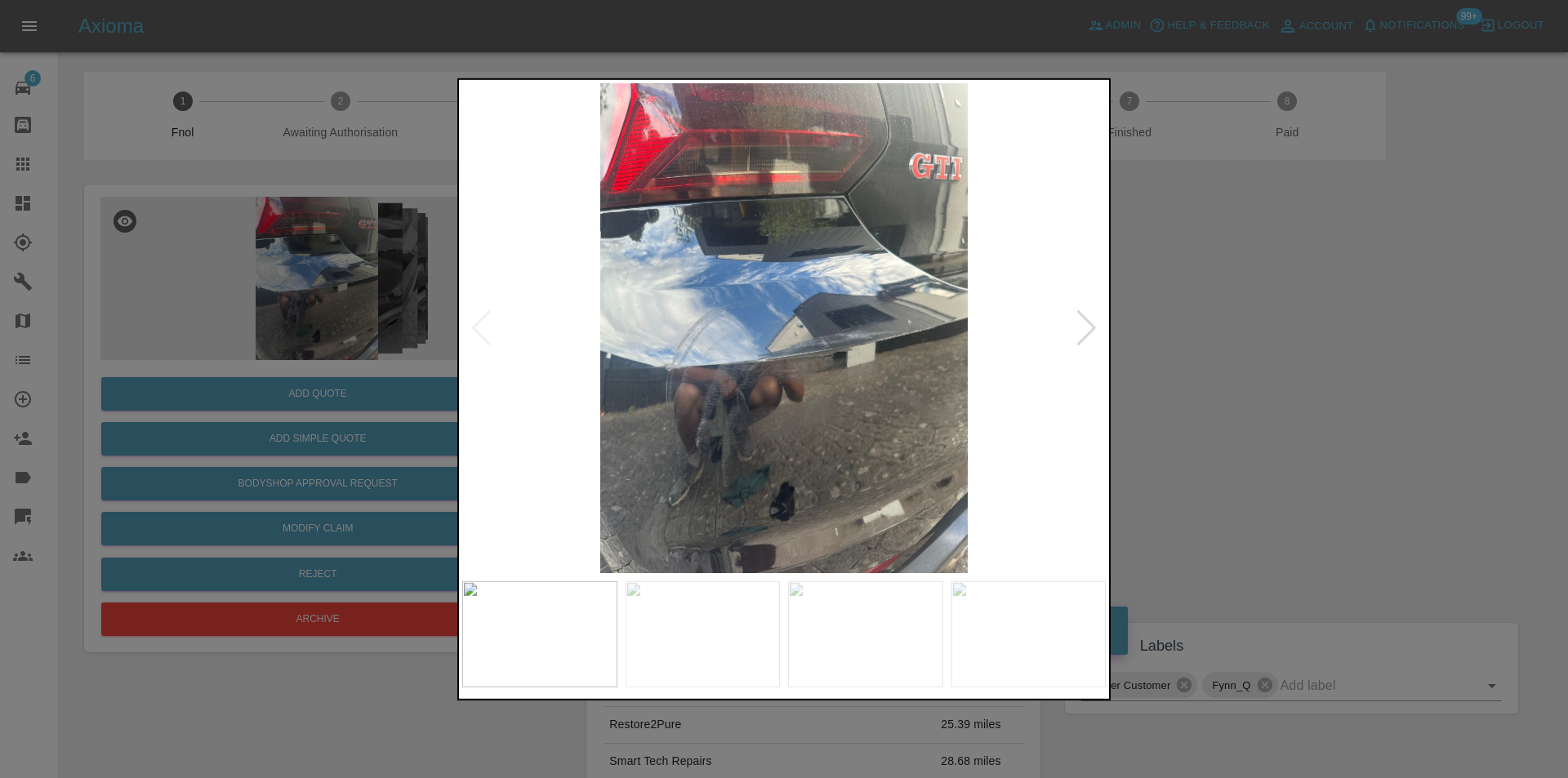
click at [1093, 329] on div at bounding box center [1087, 327] width 22 height 36
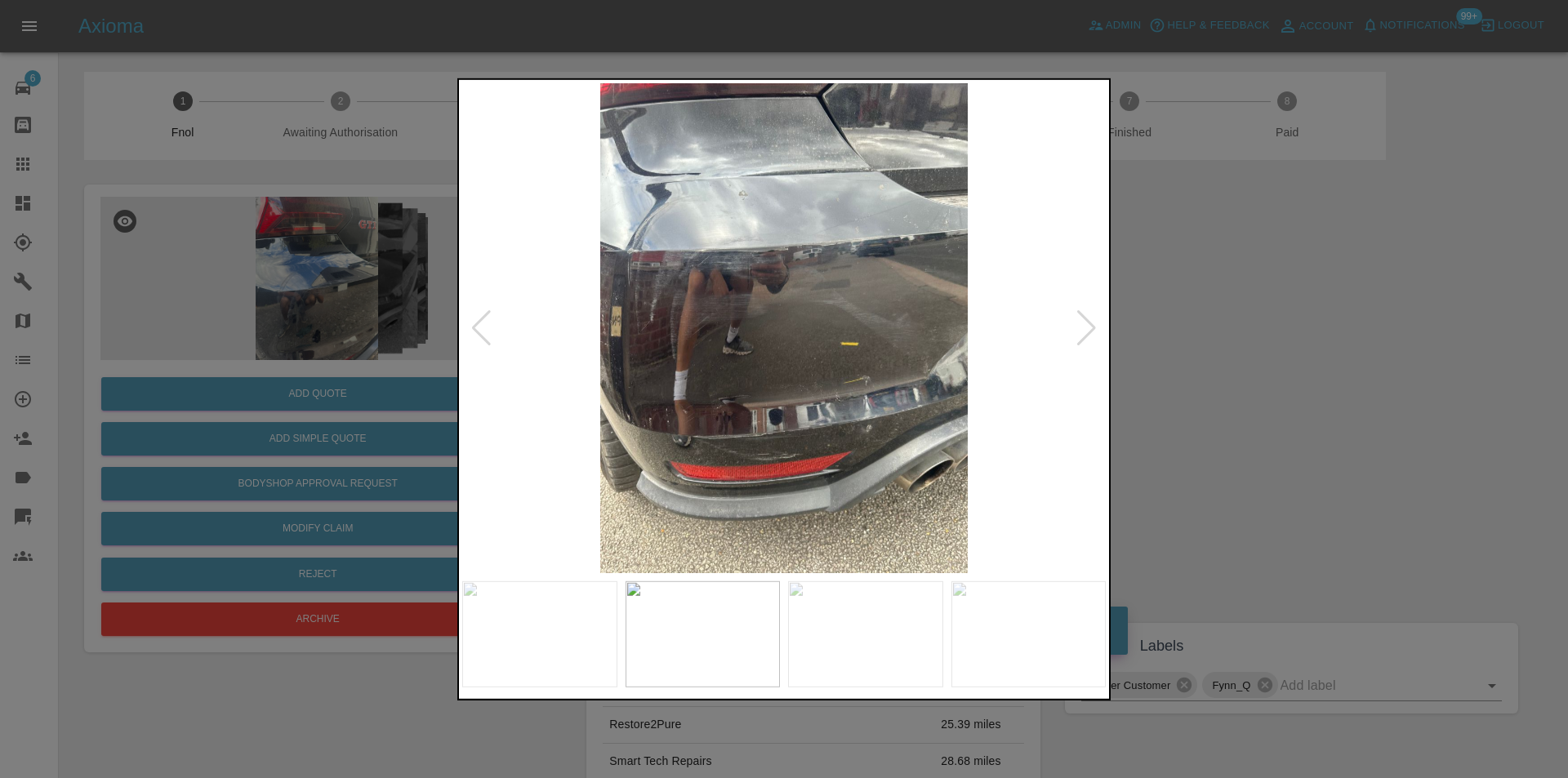
click at [1093, 329] on div at bounding box center [1087, 327] width 22 height 36
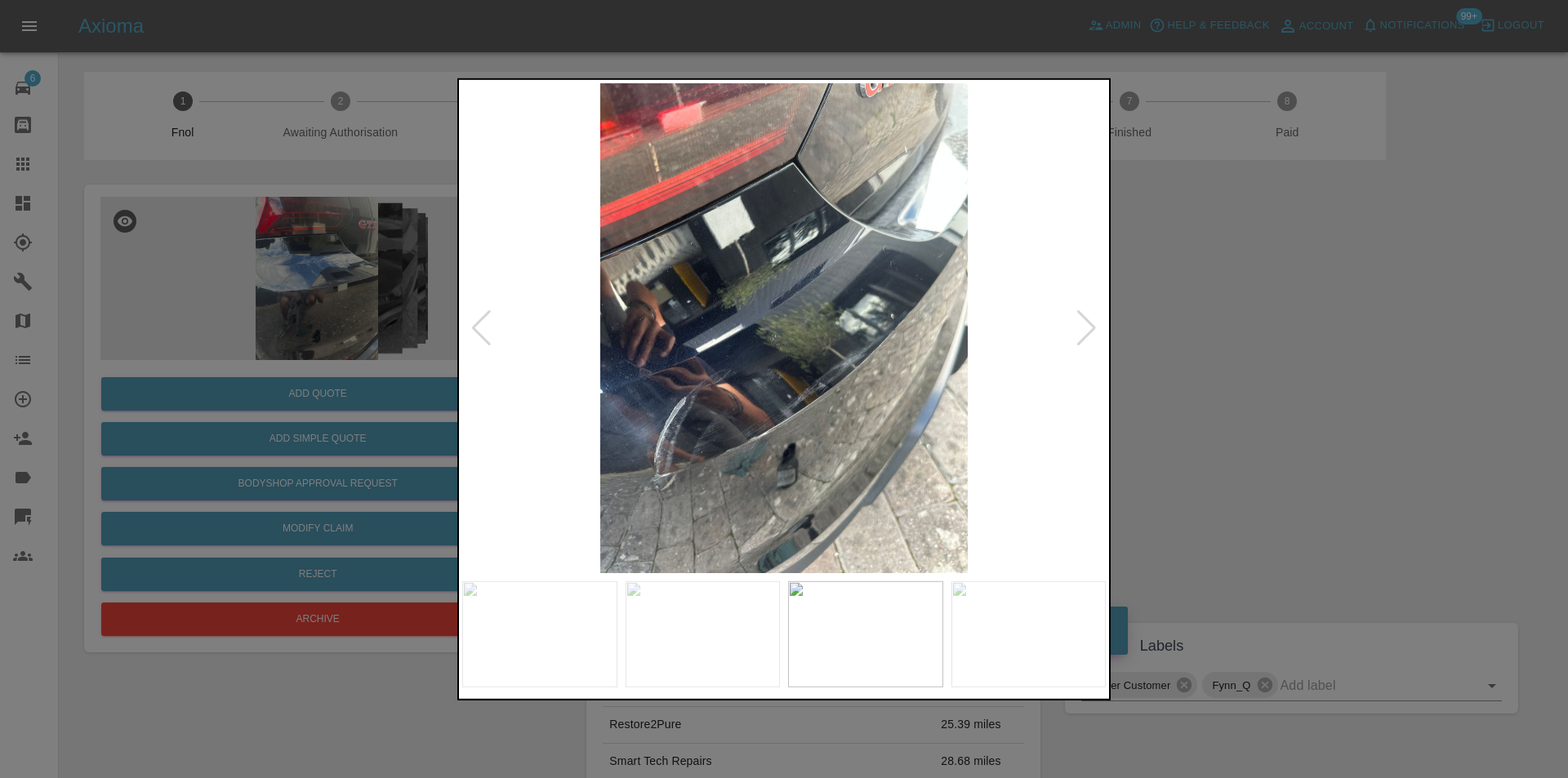
click at [1093, 329] on div at bounding box center [1087, 327] width 22 height 36
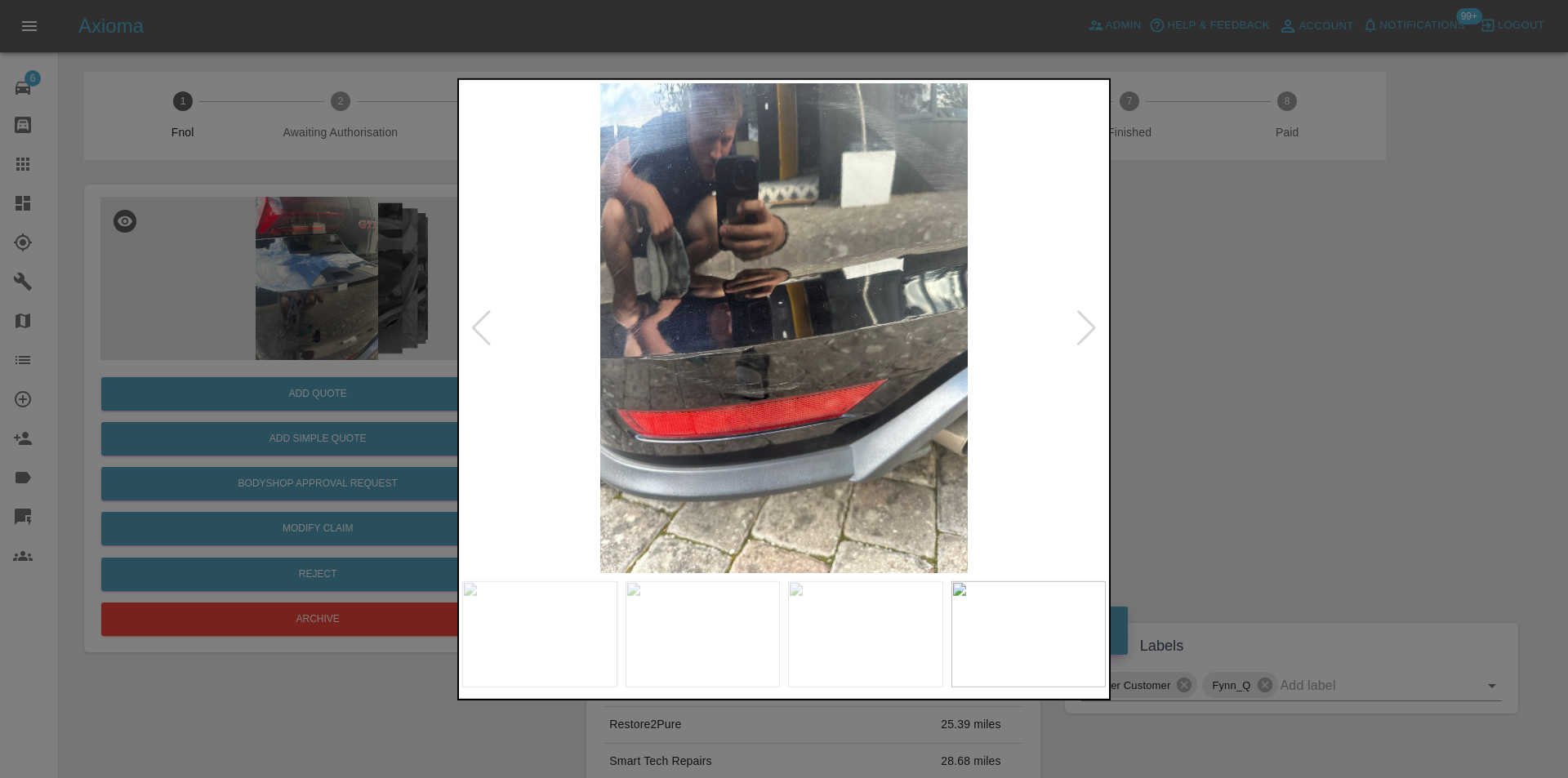
click at [1093, 329] on div at bounding box center [1087, 327] width 22 height 36
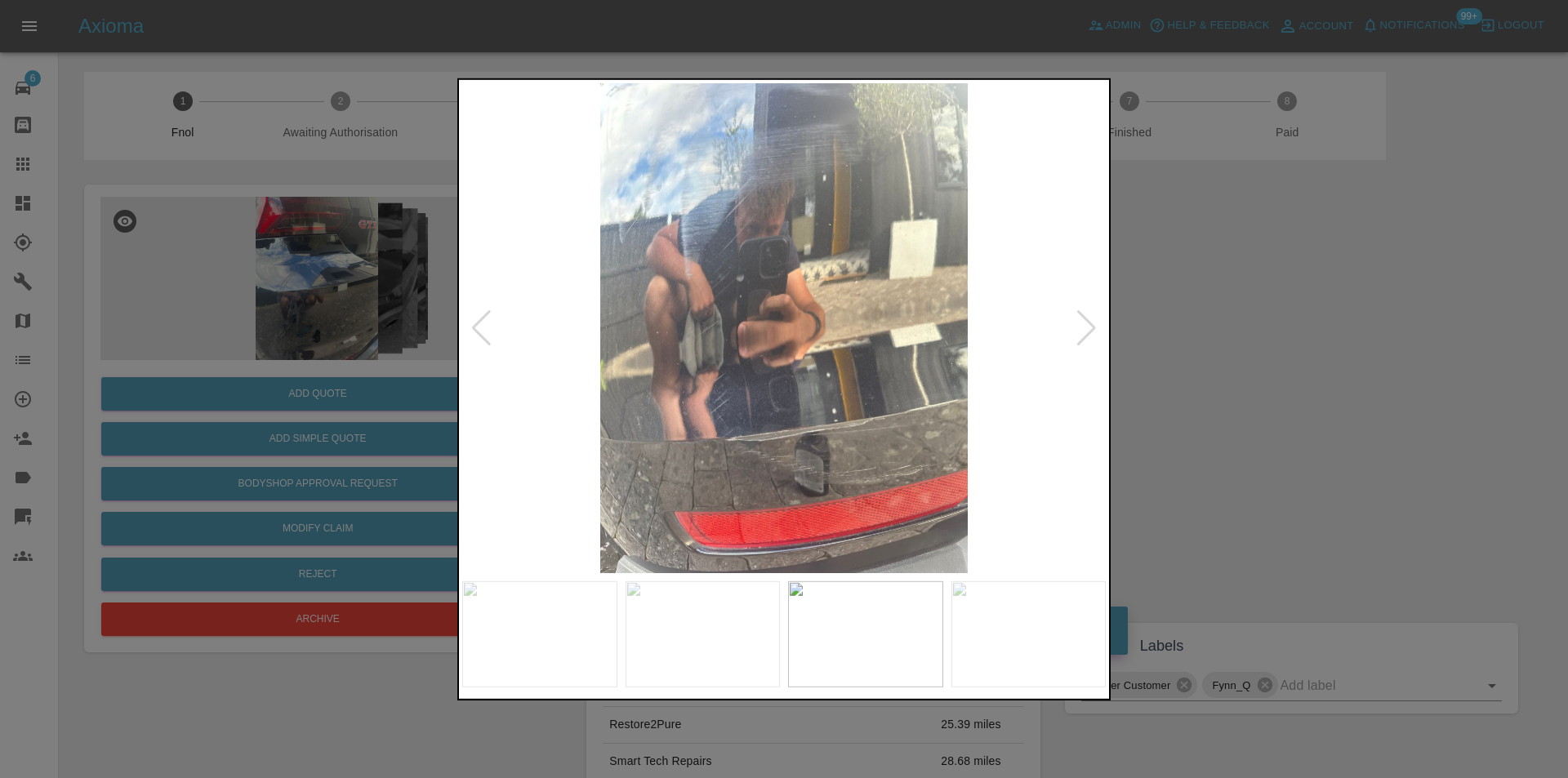
click at [1093, 329] on div at bounding box center [1087, 327] width 22 height 36
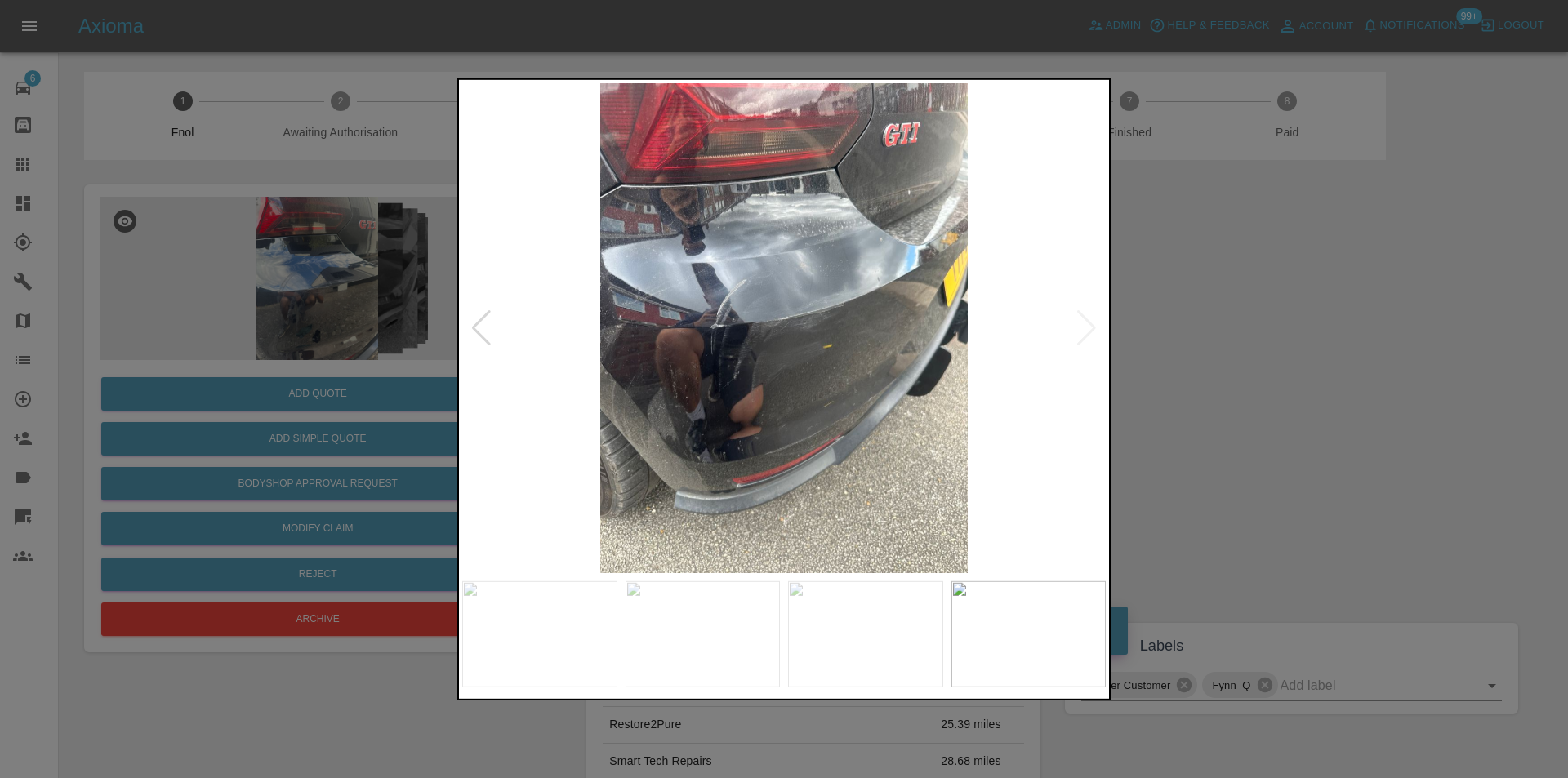
click at [1093, 329] on img at bounding box center [784, 327] width 644 height 490
click at [1183, 329] on div at bounding box center [784, 389] width 1568 height 778
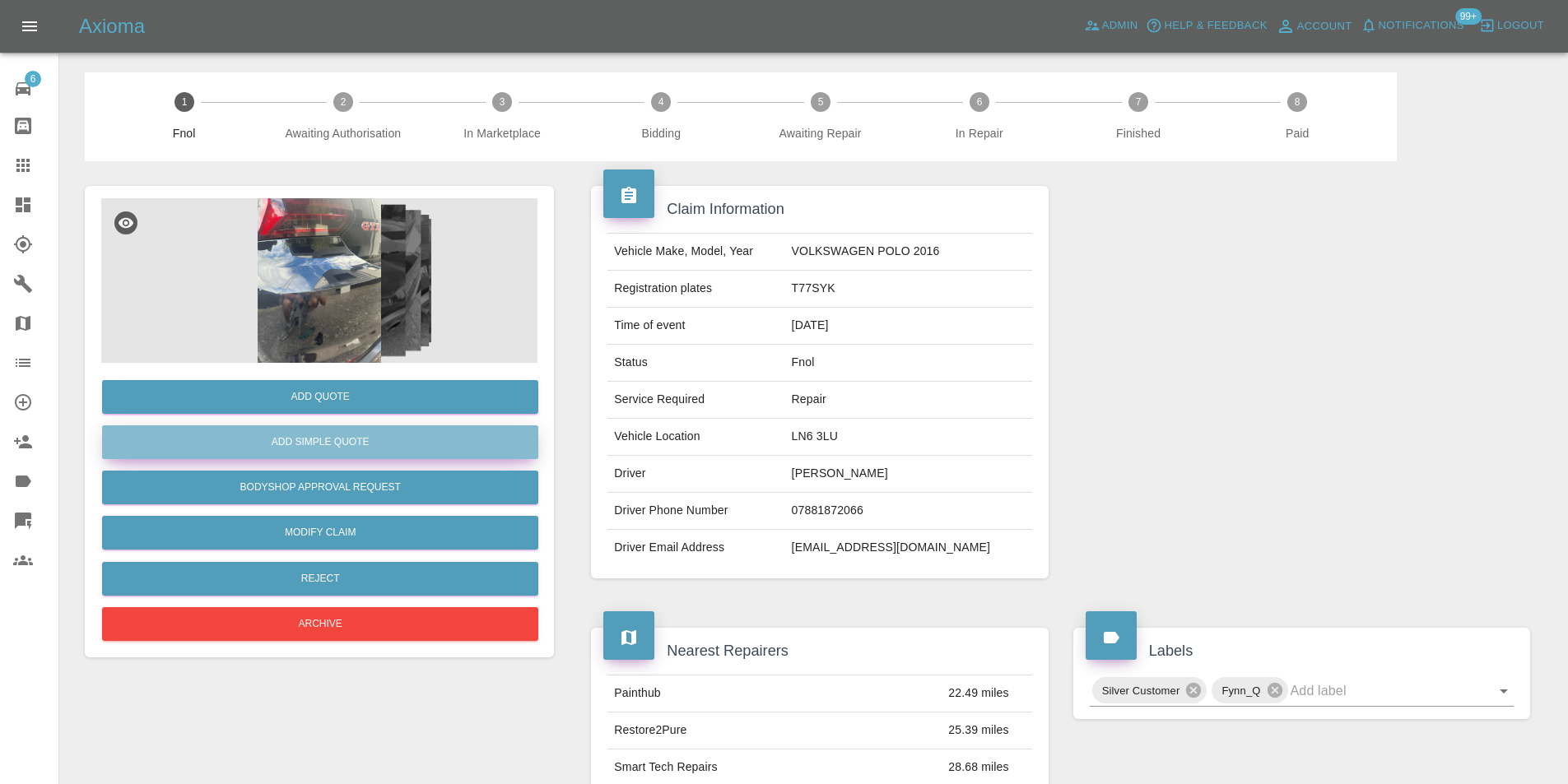
click at [360, 447] on button "Add Simple Quote" at bounding box center [320, 442] width 436 height 33
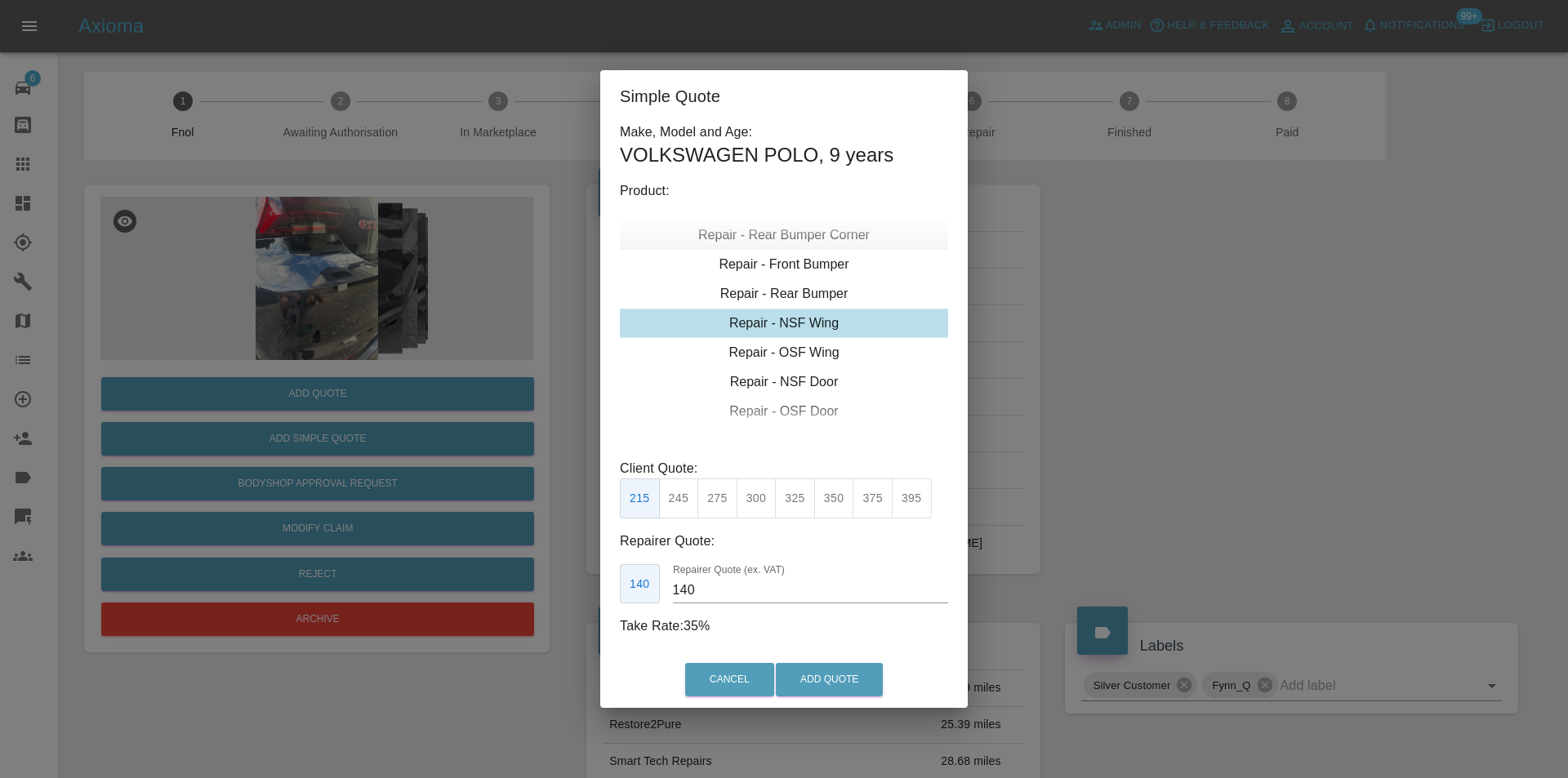
click at [809, 238] on div "Repair - Rear Bumper Corner" at bounding box center [784, 235] width 328 height 30
type input "120"
click at [816, 684] on button "Add Quote" at bounding box center [829, 680] width 107 height 33
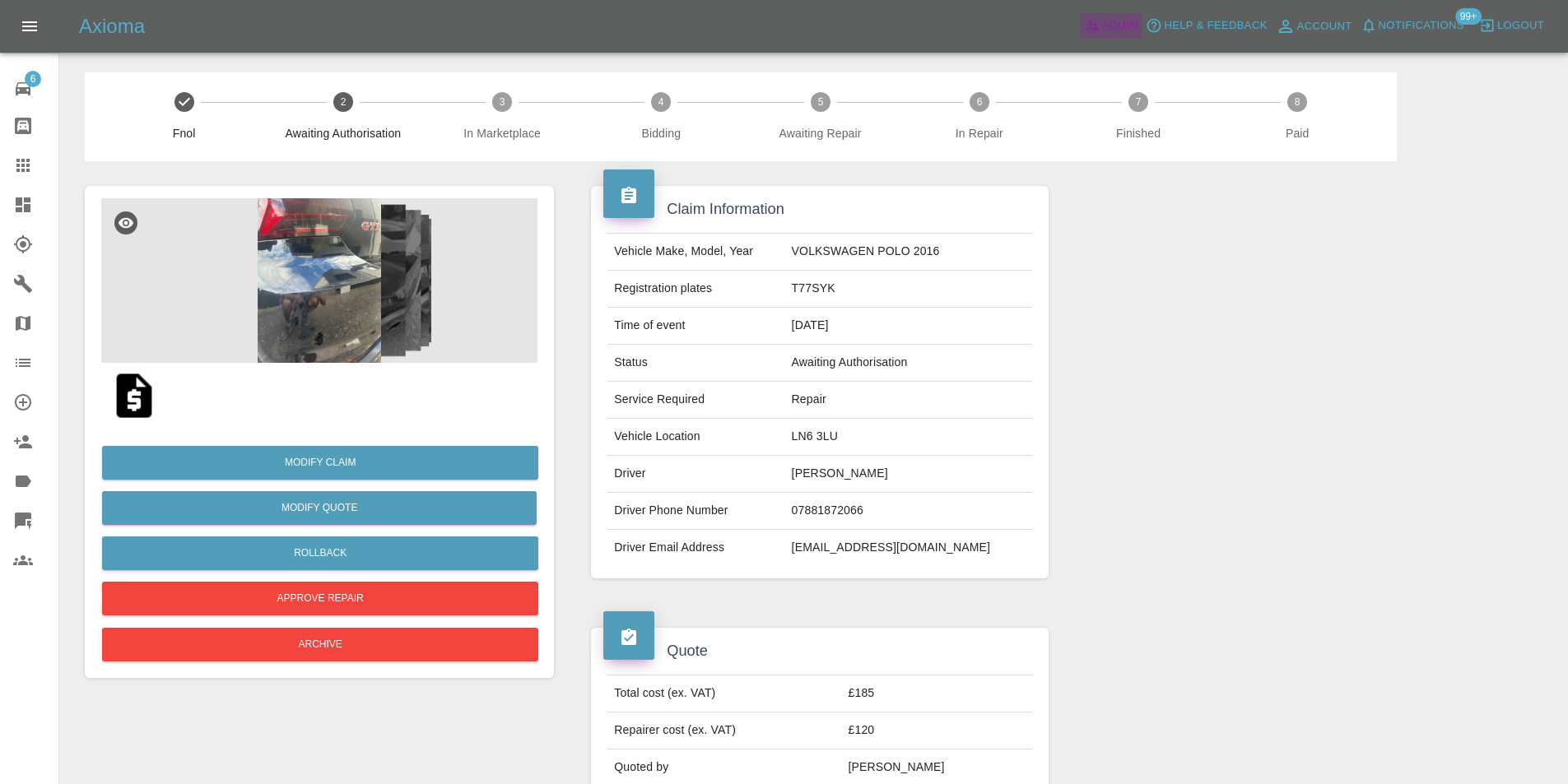
click at [1120, 28] on span "Admin" at bounding box center [1120, 26] width 36 height 19
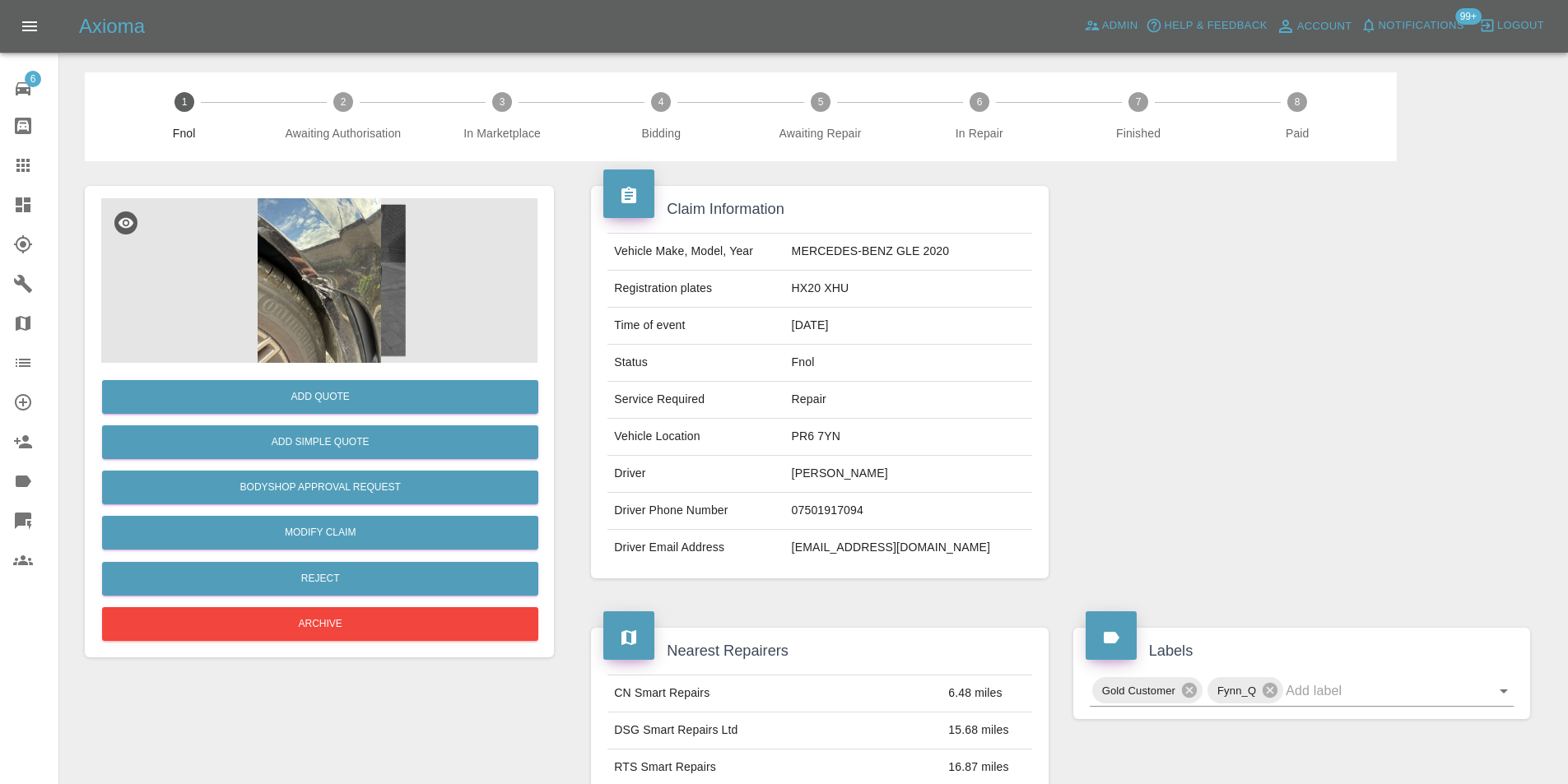
click at [349, 313] on img at bounding box center [319, 280] width 436 height 165
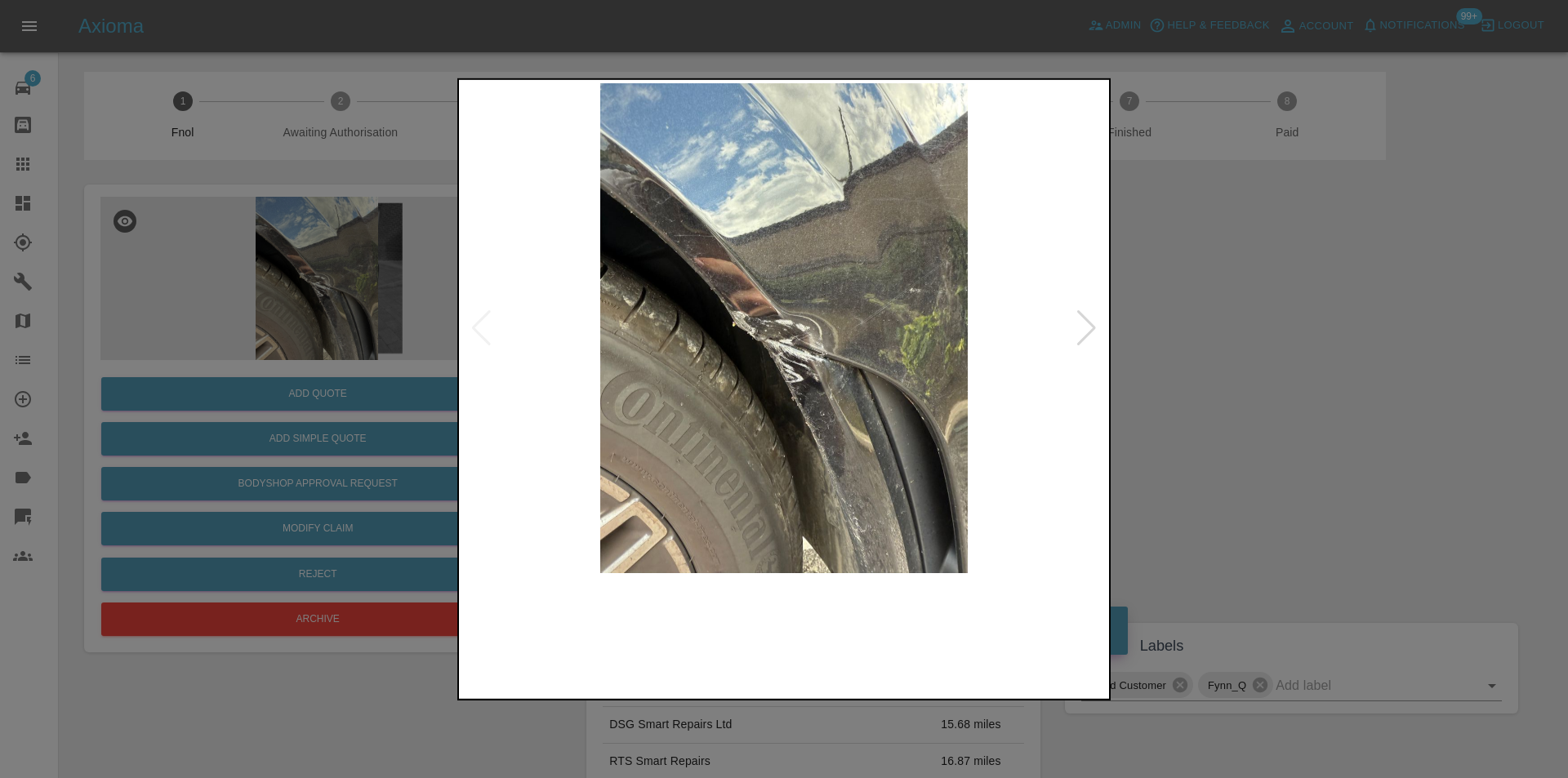
click at [794, 359] on img at bounding box center [784, 327] width 644 height 490
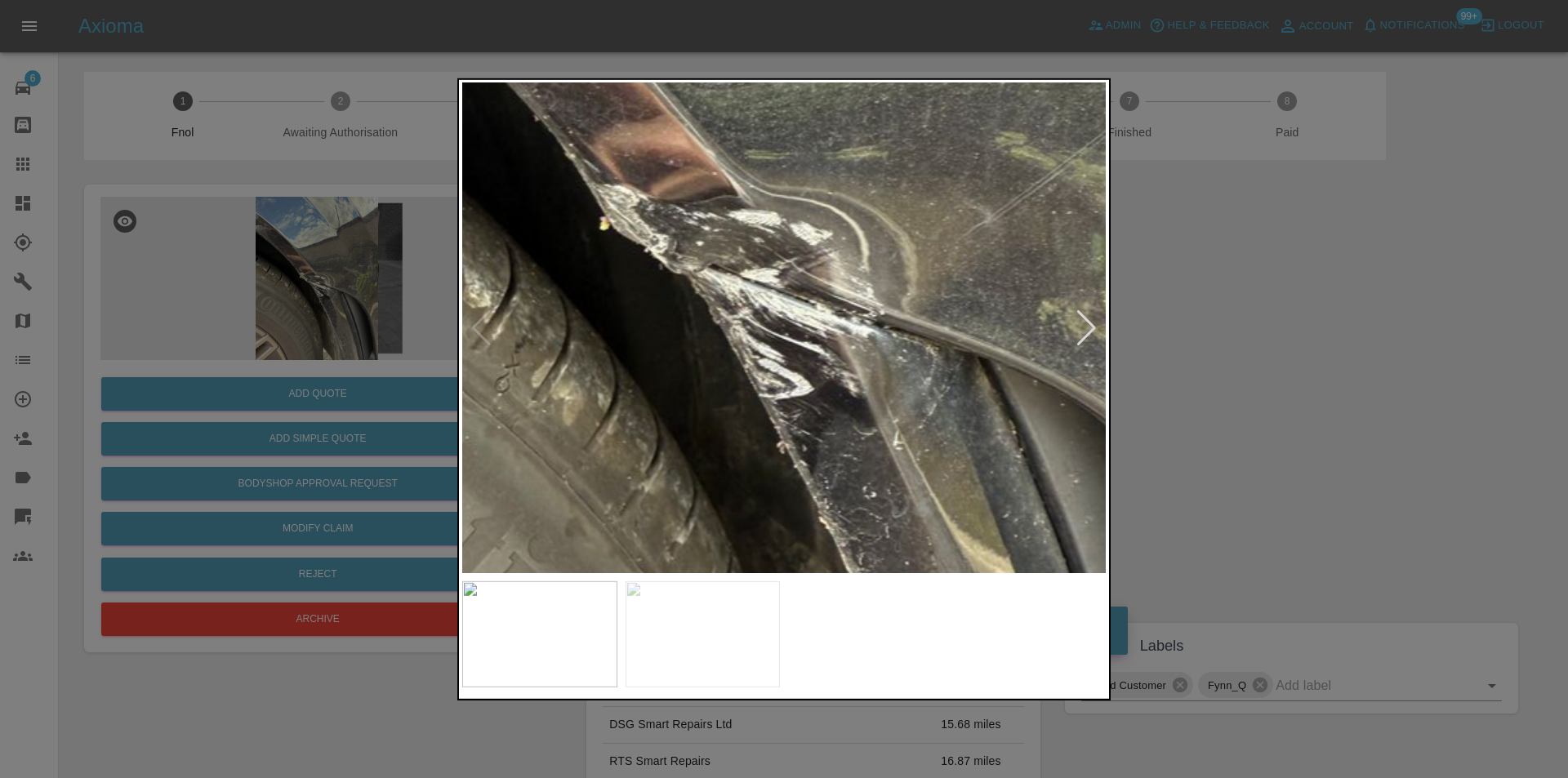
click at [1087, 329] on div at bounding box center [1087, 327] width 22 height 36
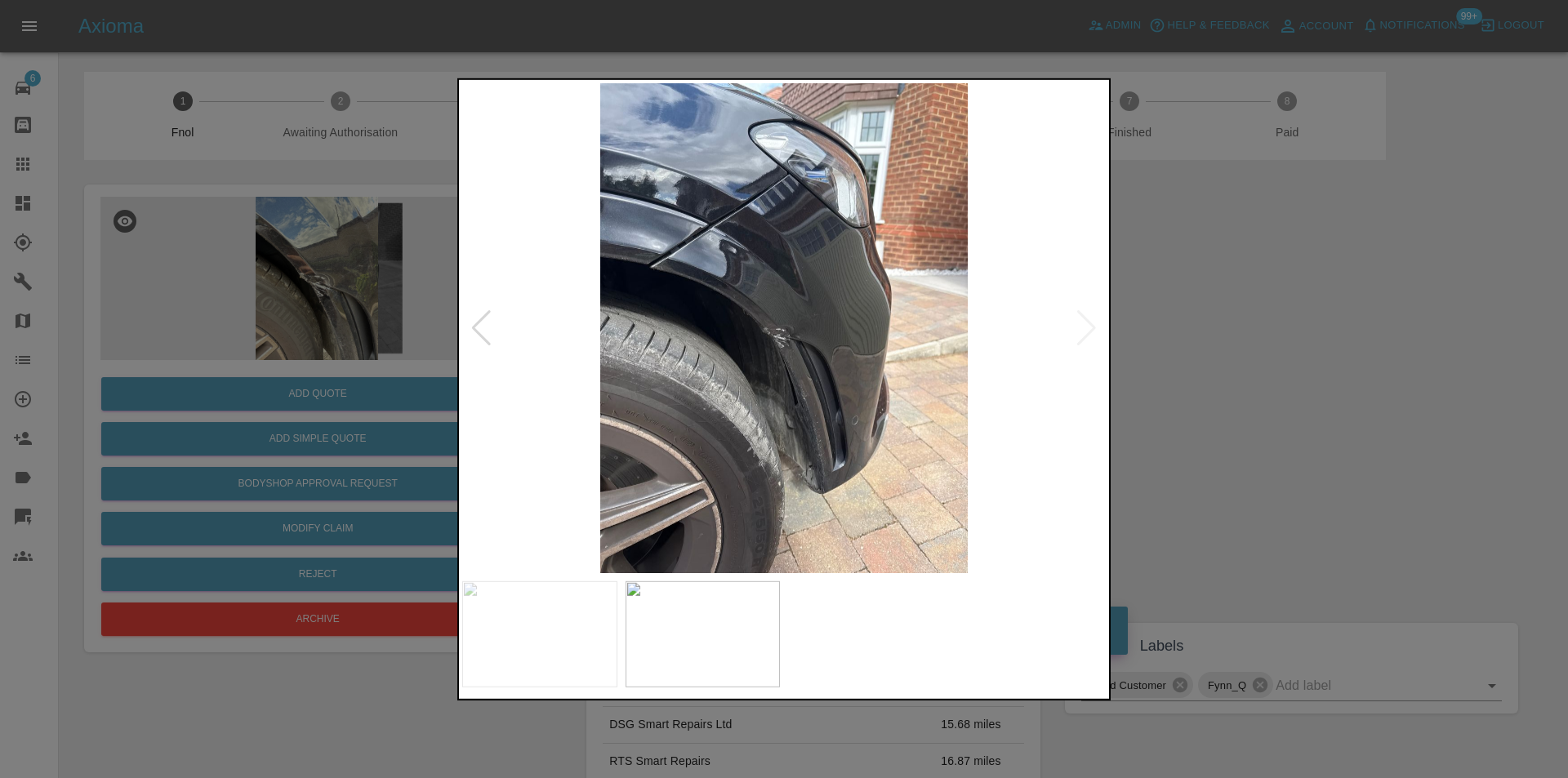
drag, startPoint x: 1223, startPoint y: 357, endPoint x: 752, endPoint y: 473, distance: 485.1
click at [1222, 359] on div at bounding box center [784, 389] width 1568 height 778
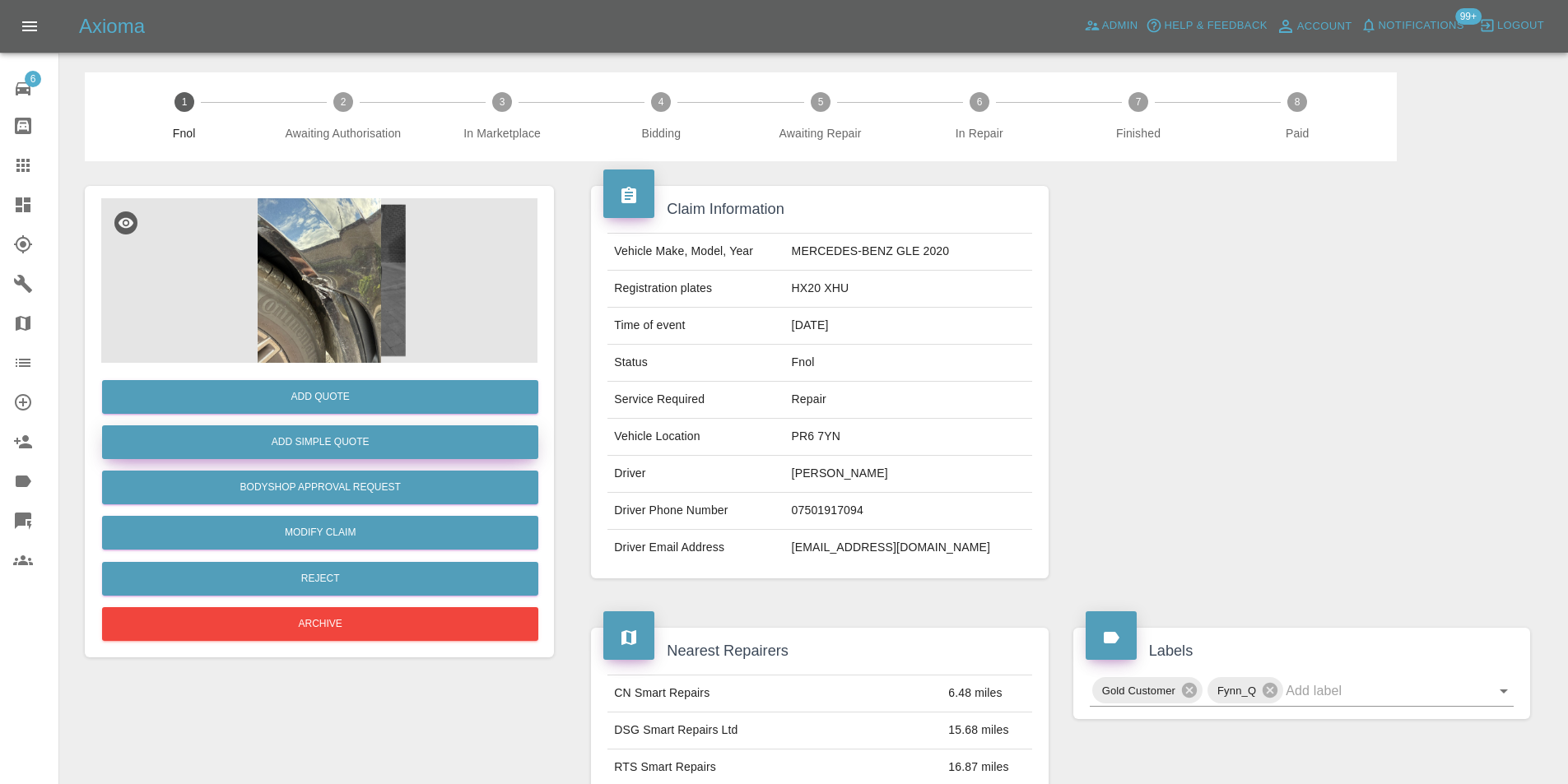
click at [363, 452] on button "Add Simple Quote" at bounding box center [320, 442] width 436 height 33
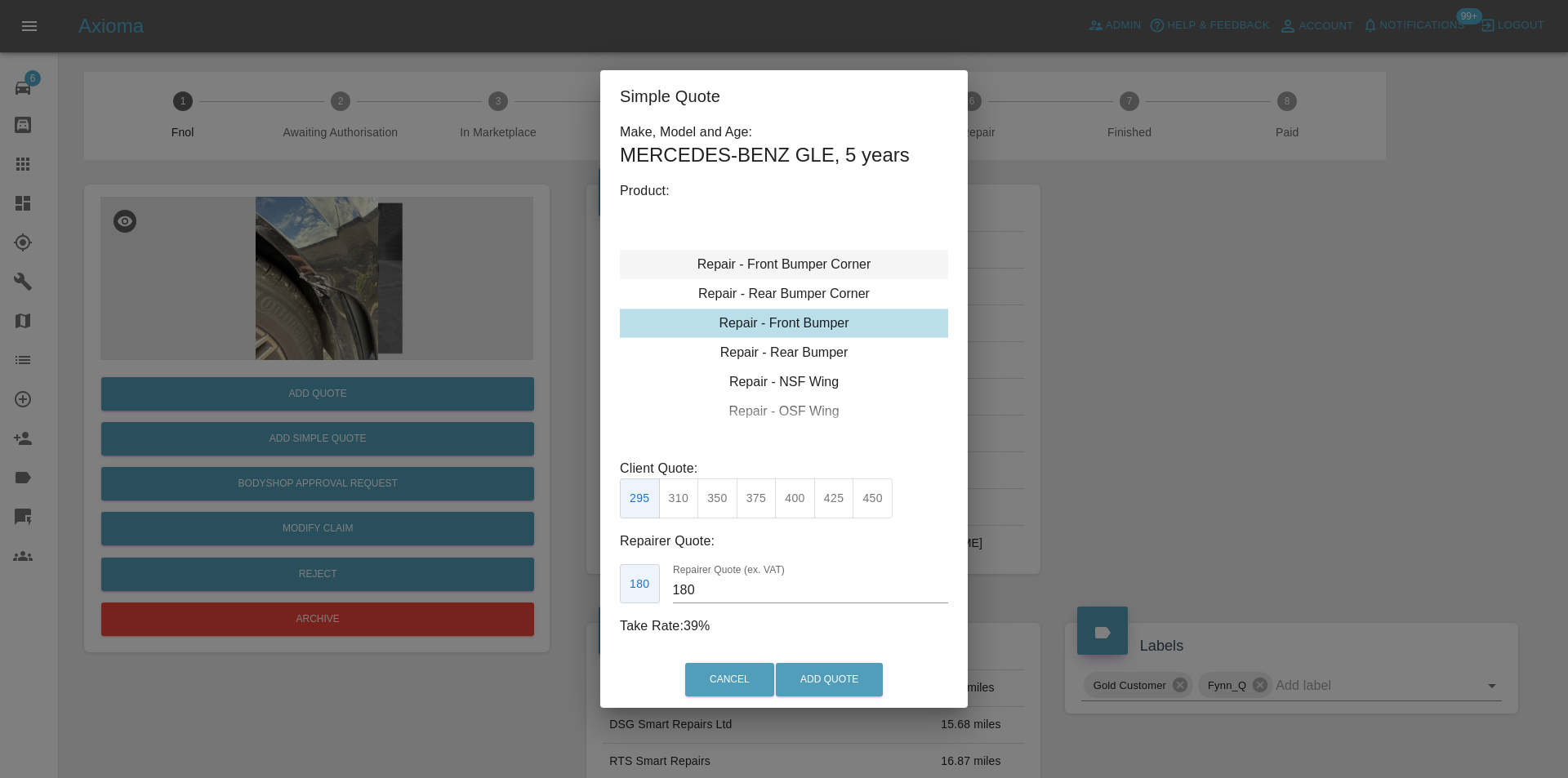
click at [810, 266] on div "Repair - Front Bumper Corner" at bounding box center [784, 265] width 328 height 30
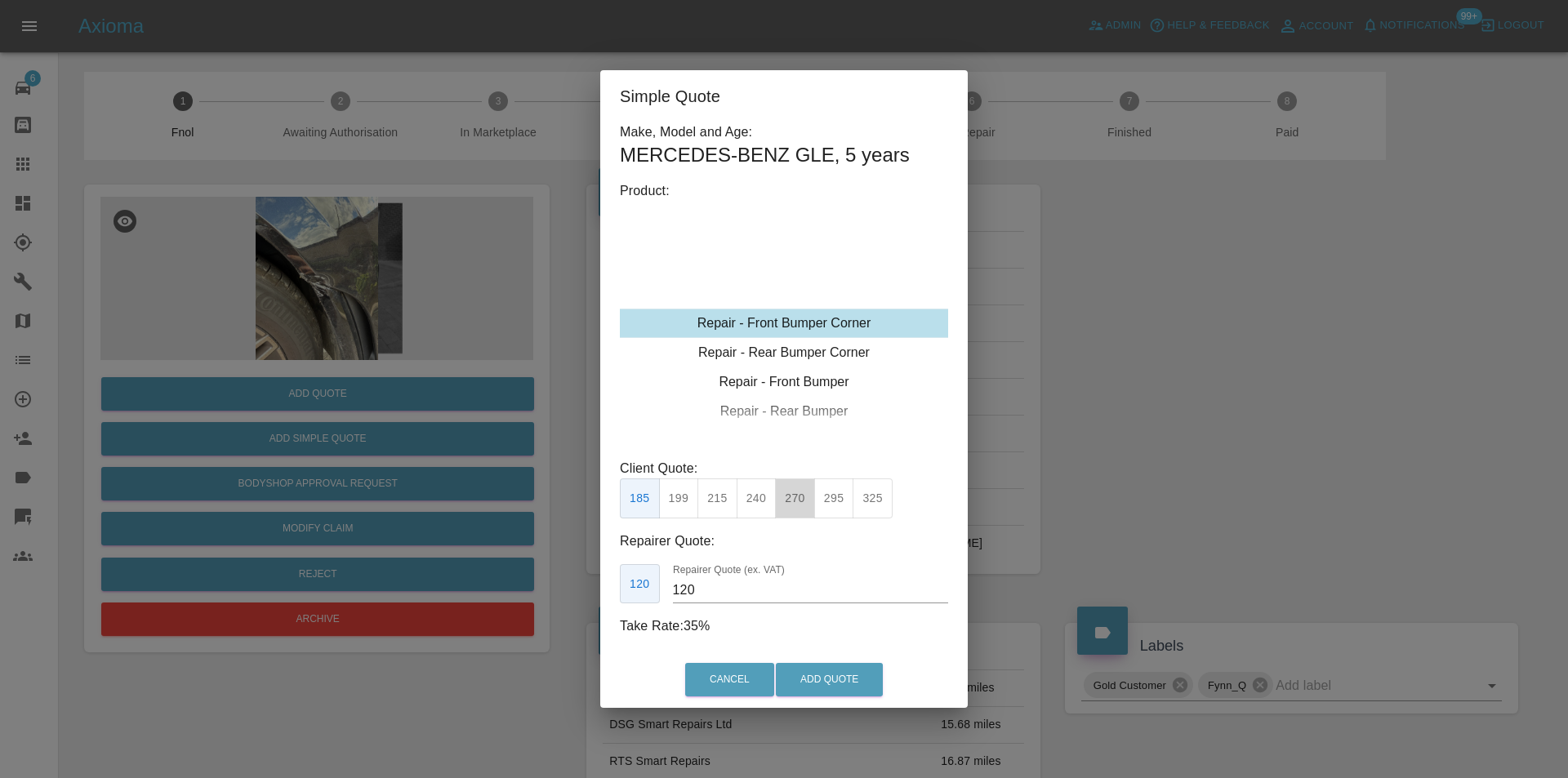
click at [790, 501] on button "270" at bounding box center [794, 498] width 40 height 40
type input "165"
click at [836, 676] on button "Add Quote" at bounding box center [829, 680] width 107 height 33
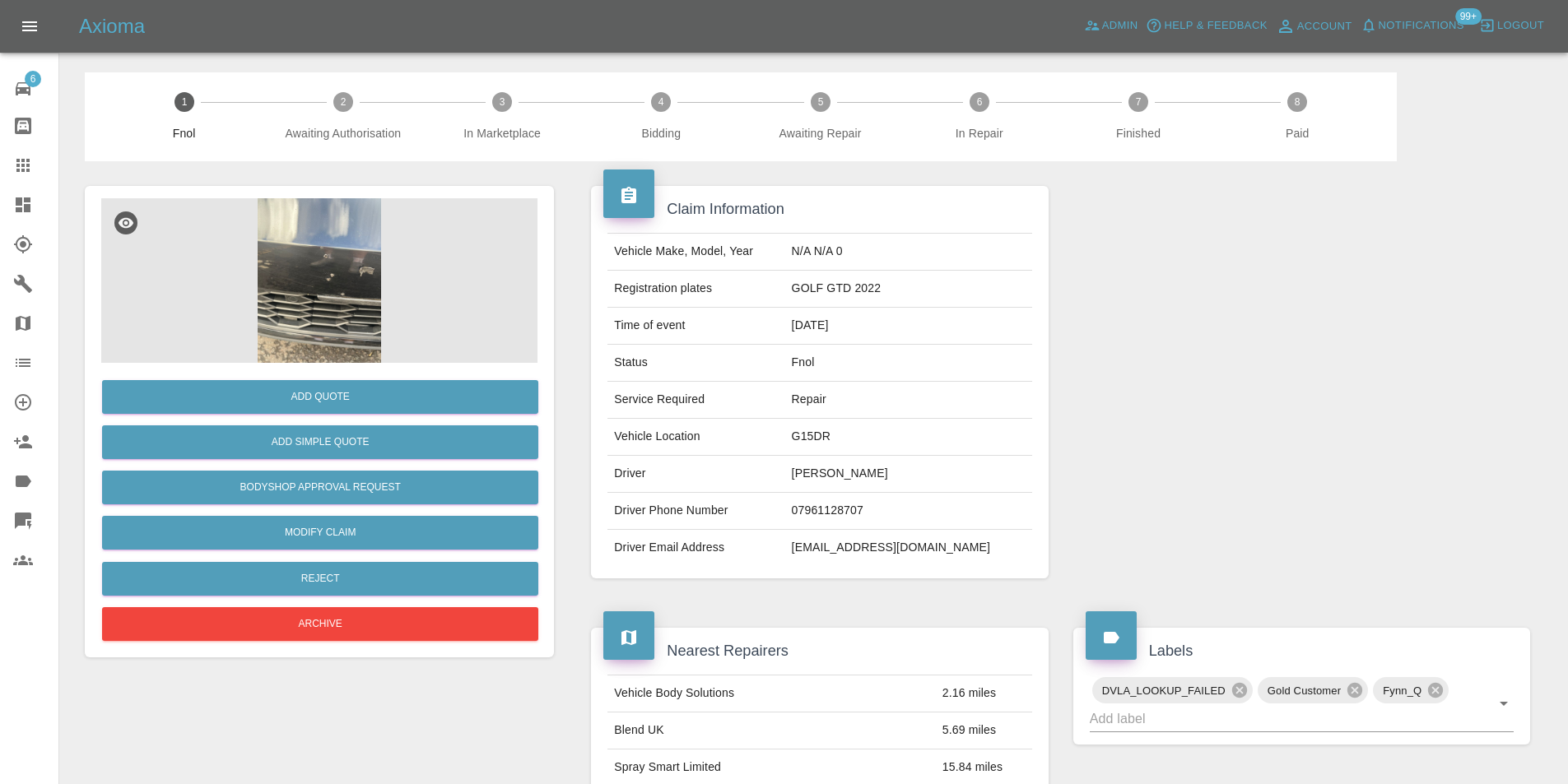
click at [314, 272] on img at bounding box center [319, 280] width 436 height 165
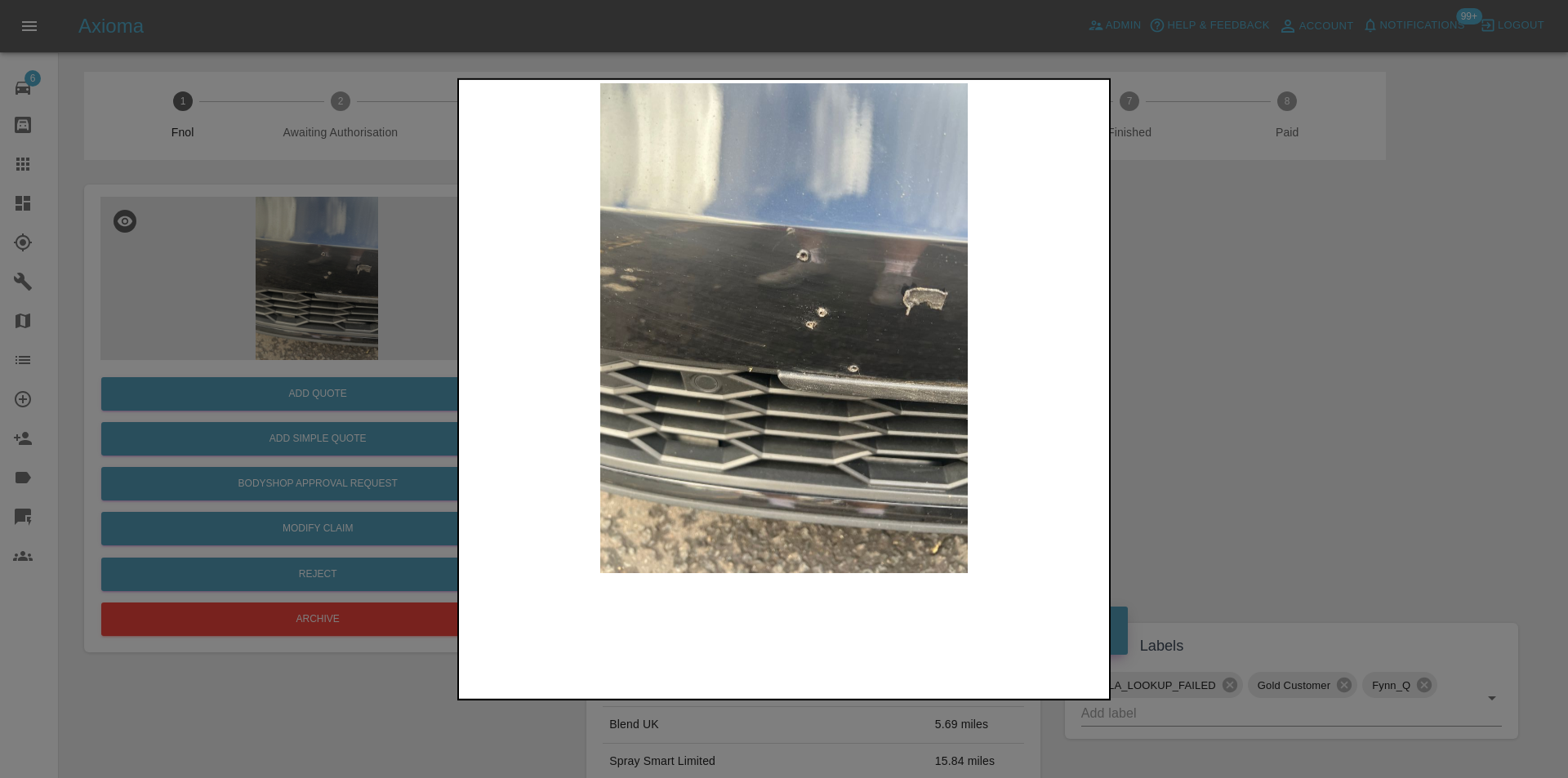
click at [835, 303] on img at bounding box center [784, 327] width 644 height 490
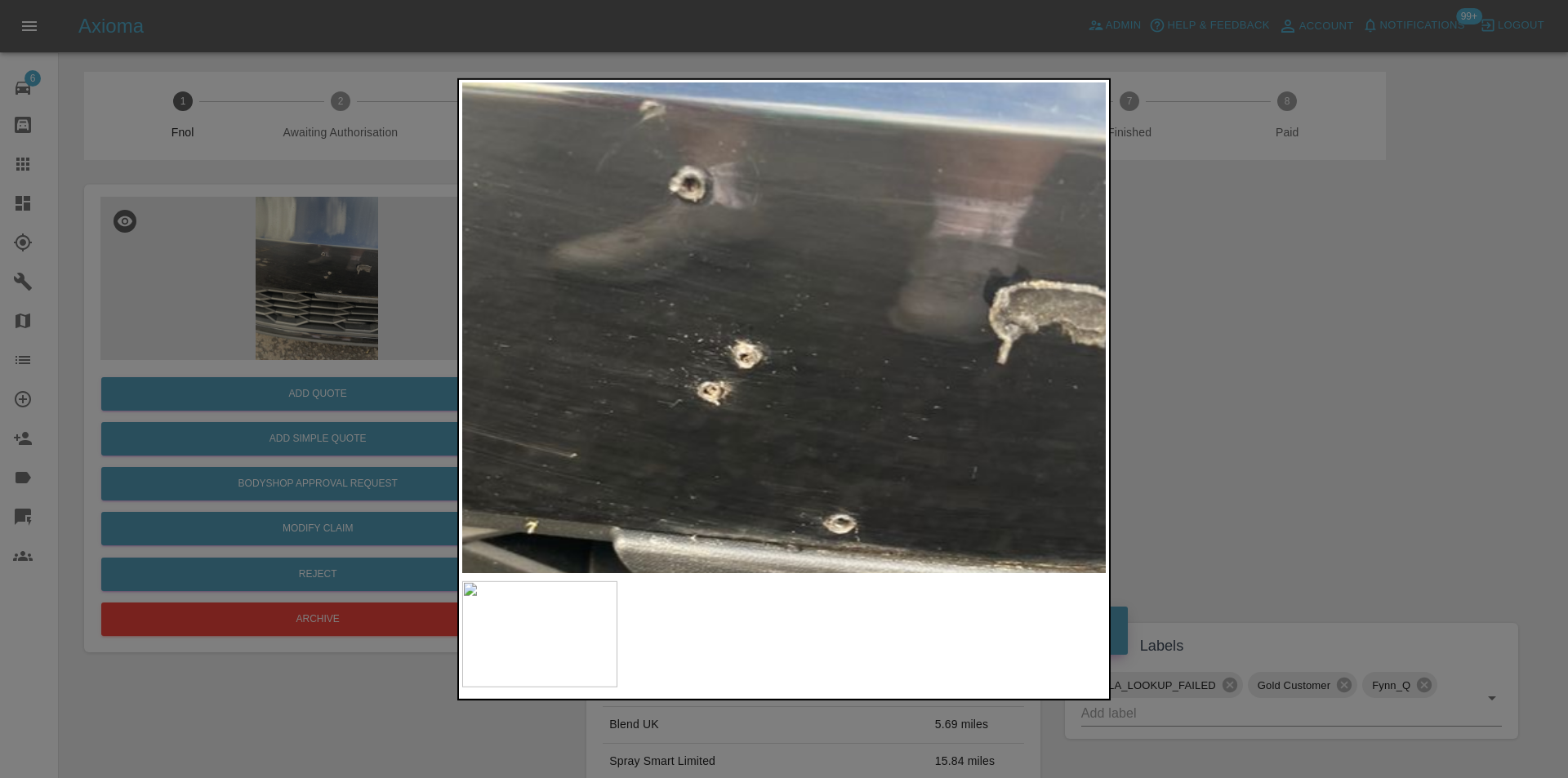
click at [835, 303] on img at bounding box center [632, 402] width 1931 height 1471
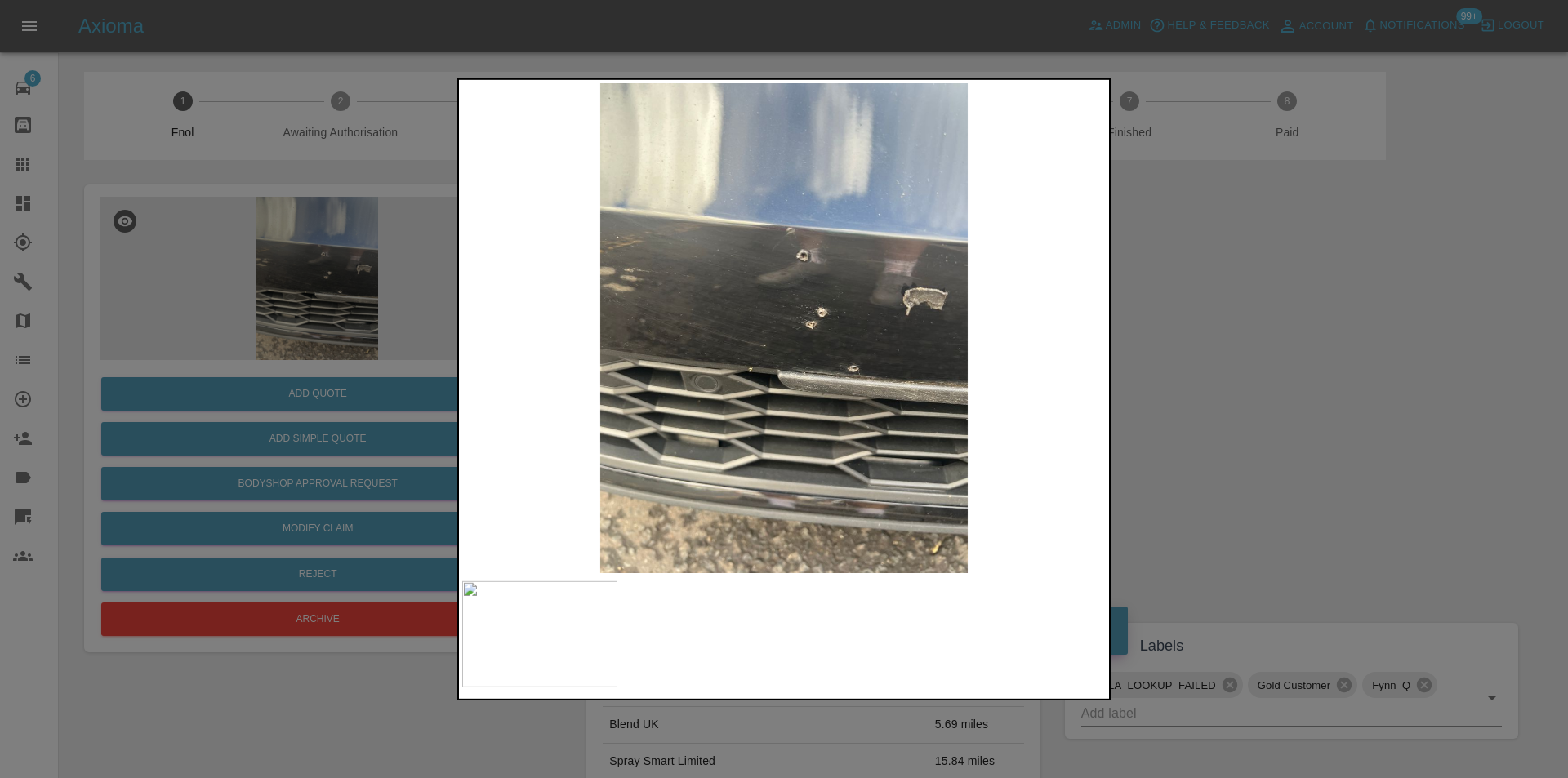
click at [1218, 371] on div at bounding box center [784, 389] width 1568 height 778
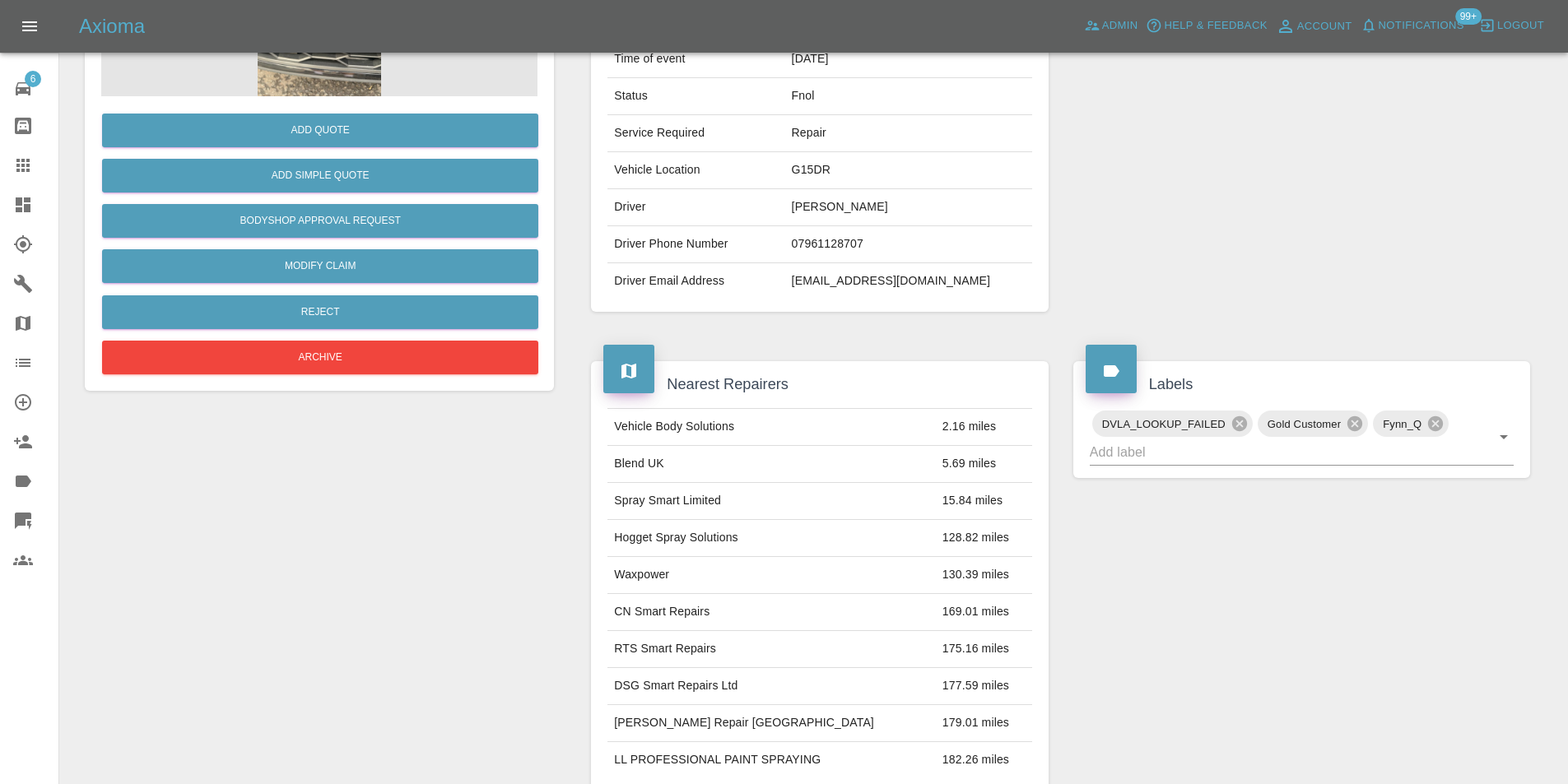
scroll to position [82, 0]
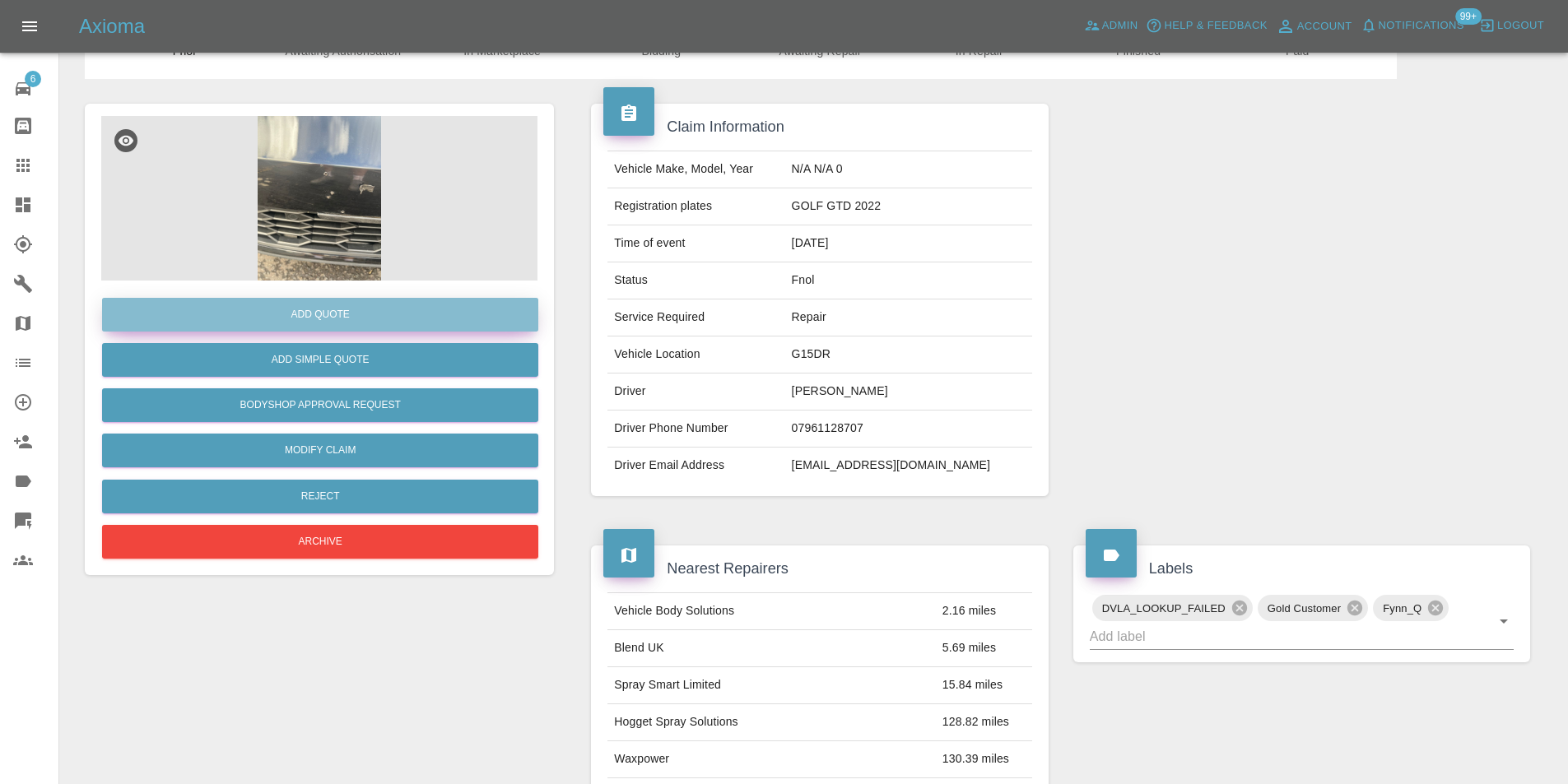
click at [334, 316] on button "Add Quote" at bounding box center [320, 314] width 436 height 33
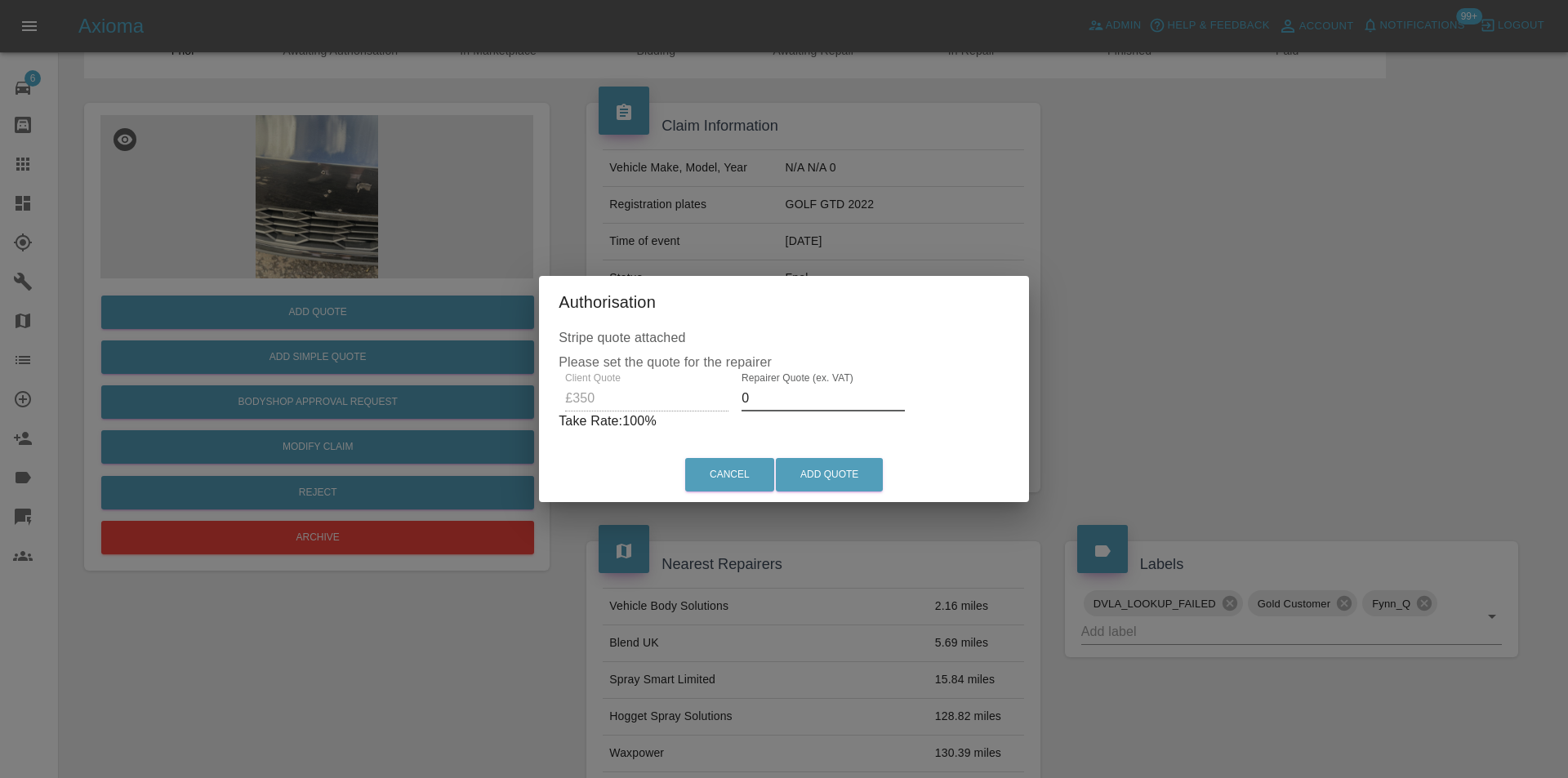
drag, startPoint x: 783, startPoint y: 400, endPoint x: 776, endPoint y: 394, distance: 9.2
click at [784, 400] on input "0" at bounding box center [823, 398] width 164 height 26
type input "0220"
click at [804, 468] on button "Add Quote" at bounding box center [829, 474] width 107 height 33
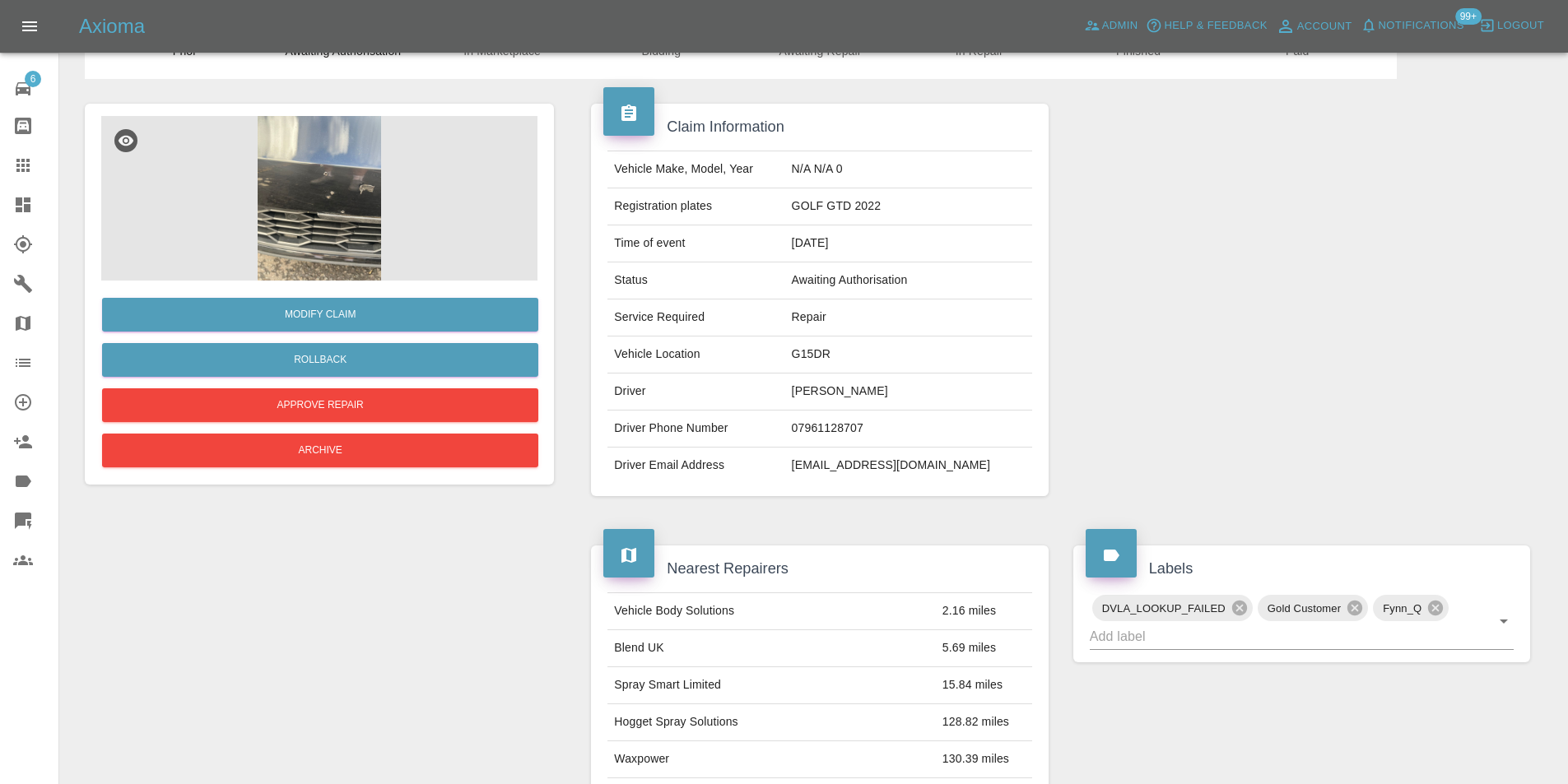
scroll to position [0, 0]
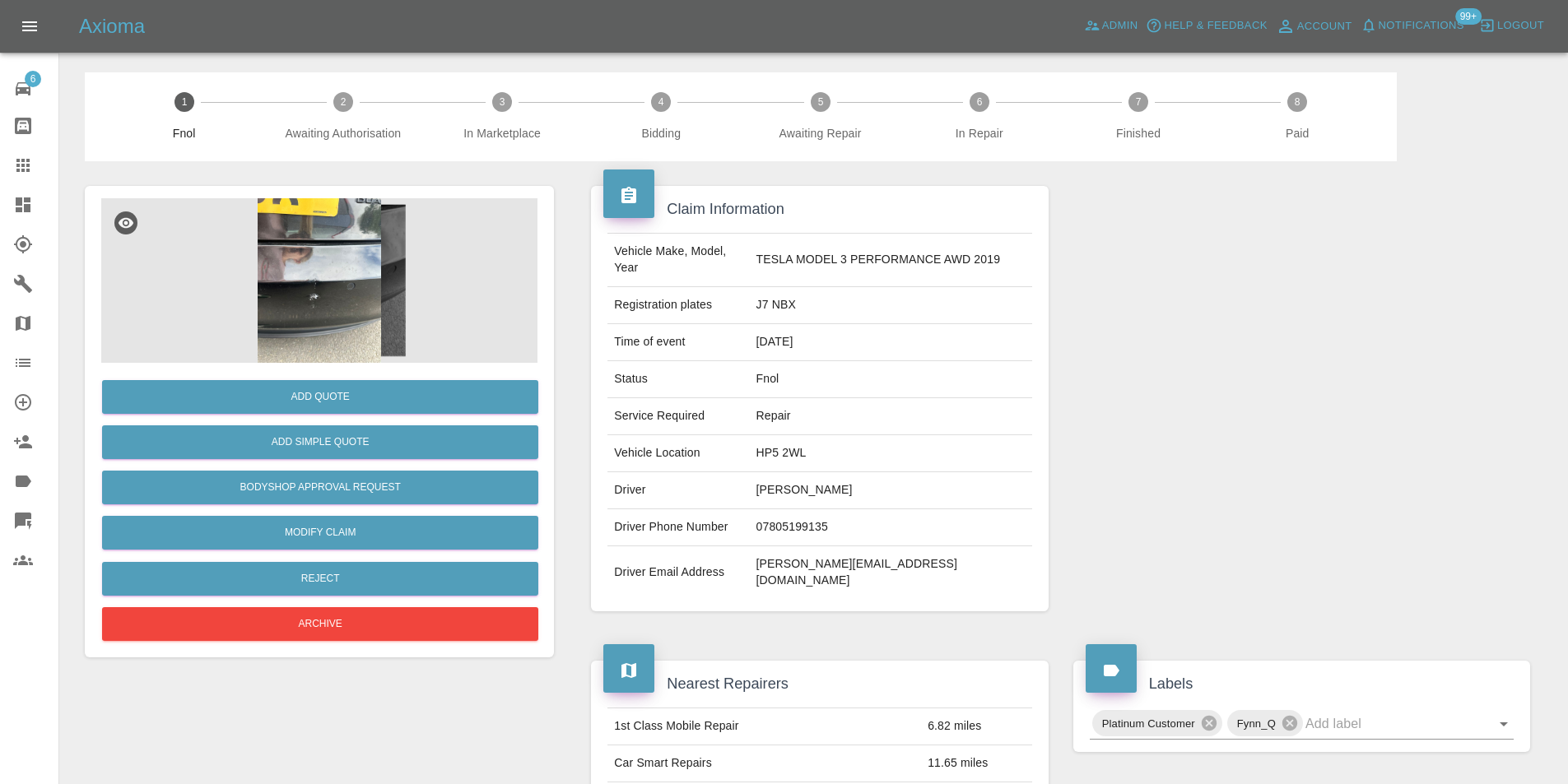
click at [326, 267] on img at bounding box center [319, 280] width 436 height 165
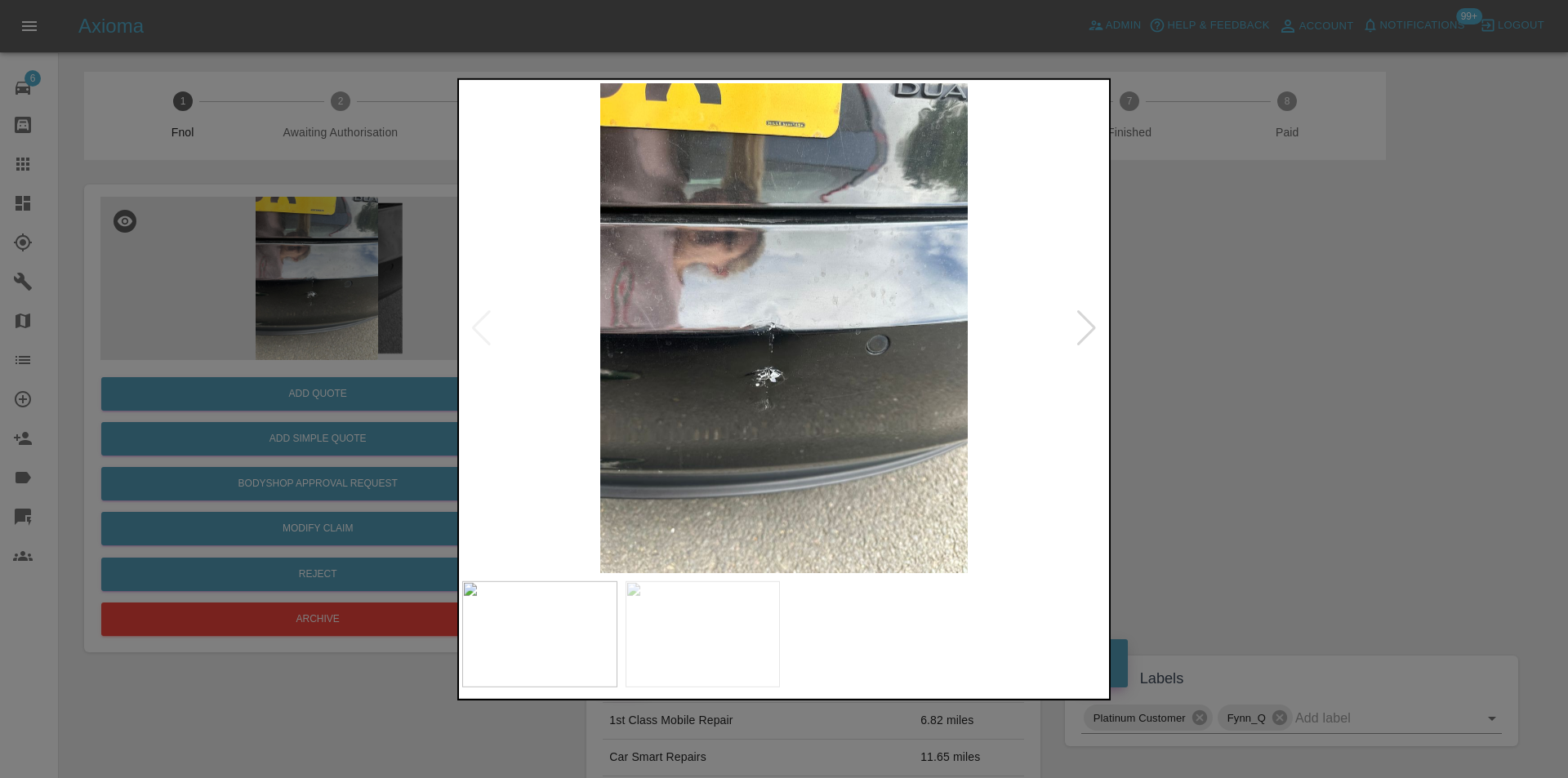
click at [1089, 329] on div at bounding box center [1087, 327] width 22 height 36
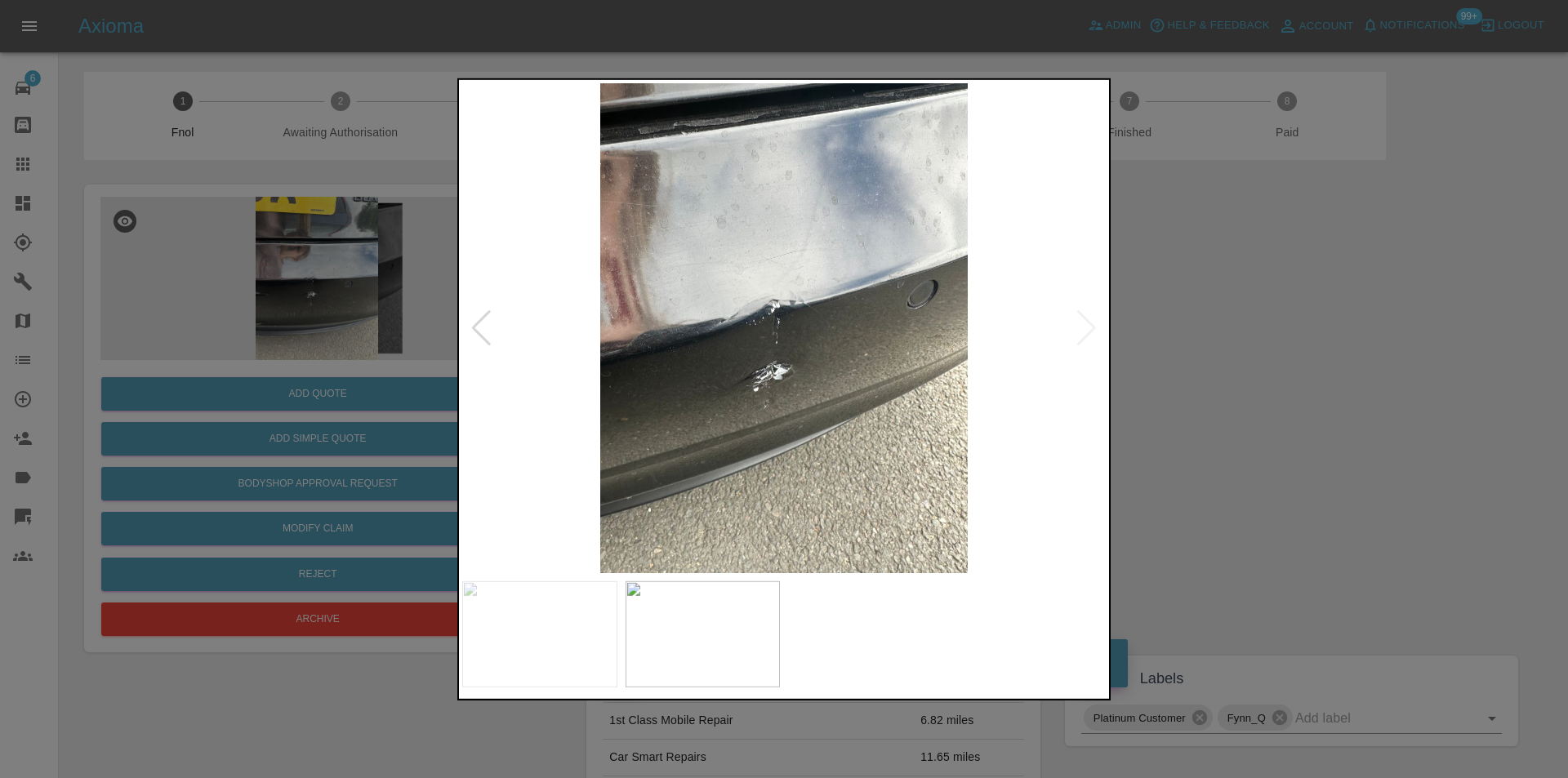
click at [1089, 329] on img at bounding box center [784, 327] width 644 height 490
drag, startPoint x: 1252, startPoint y: 369, endPoint x: 1033, endPoint y: 370, distance: 219.0
click at [1235, 372] on div at bounding box center [784, 389] width 1568 height 778
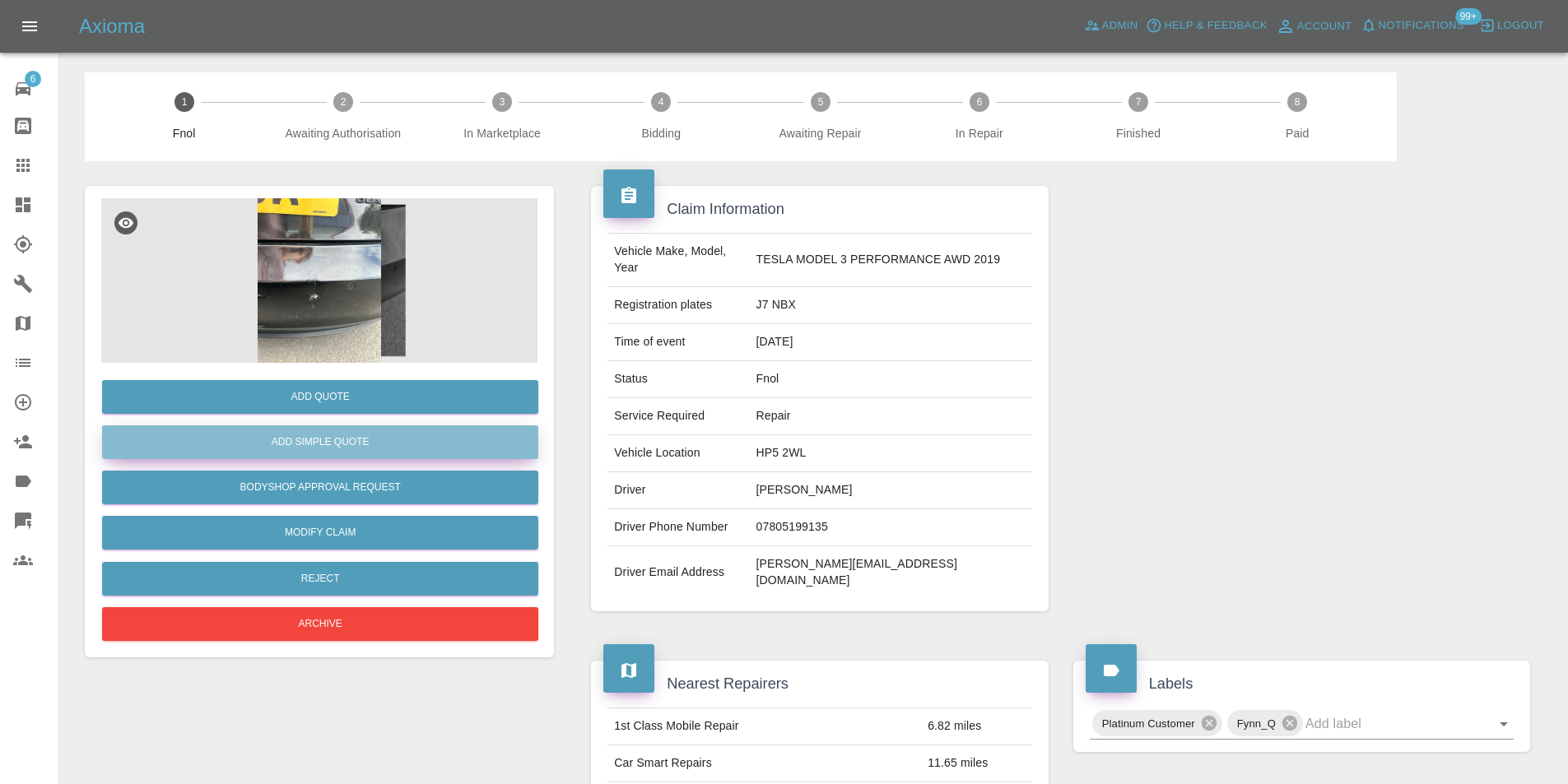
click at [375, 440] on button "Add Simple Quote" at bounding box center [320, 442] width 436 height 33
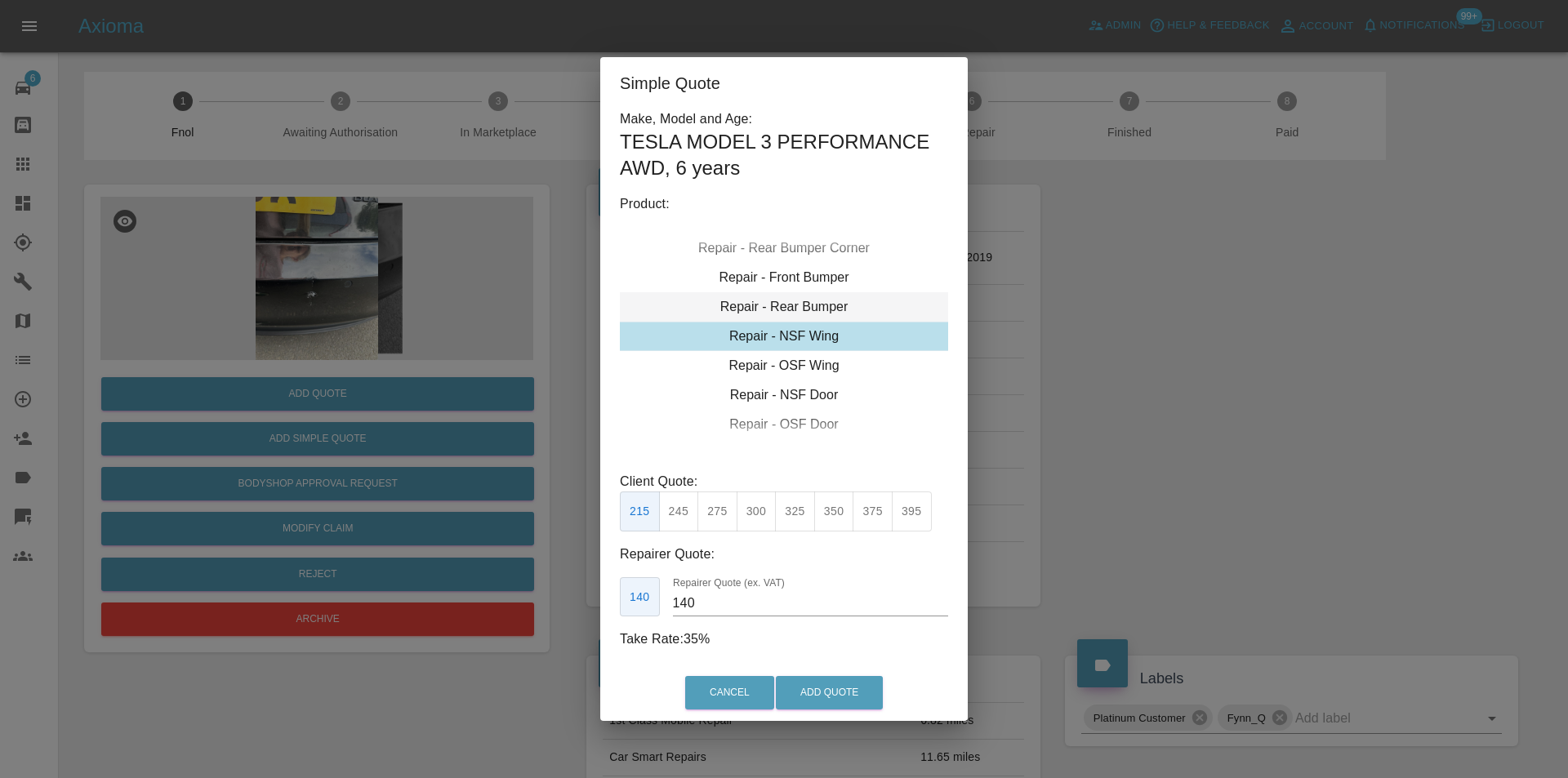
click at [819, 308] on div "Repair - Rear Bumper" at bounding box center [784, 307] width 328 height 30
click at [725, 512] on button "350" at bounding box center [717, 511] width 40 height 40
type input "210"
click at [848, 691] on button "Add Quote" at bounding box center [829, 692] width 107 height 33
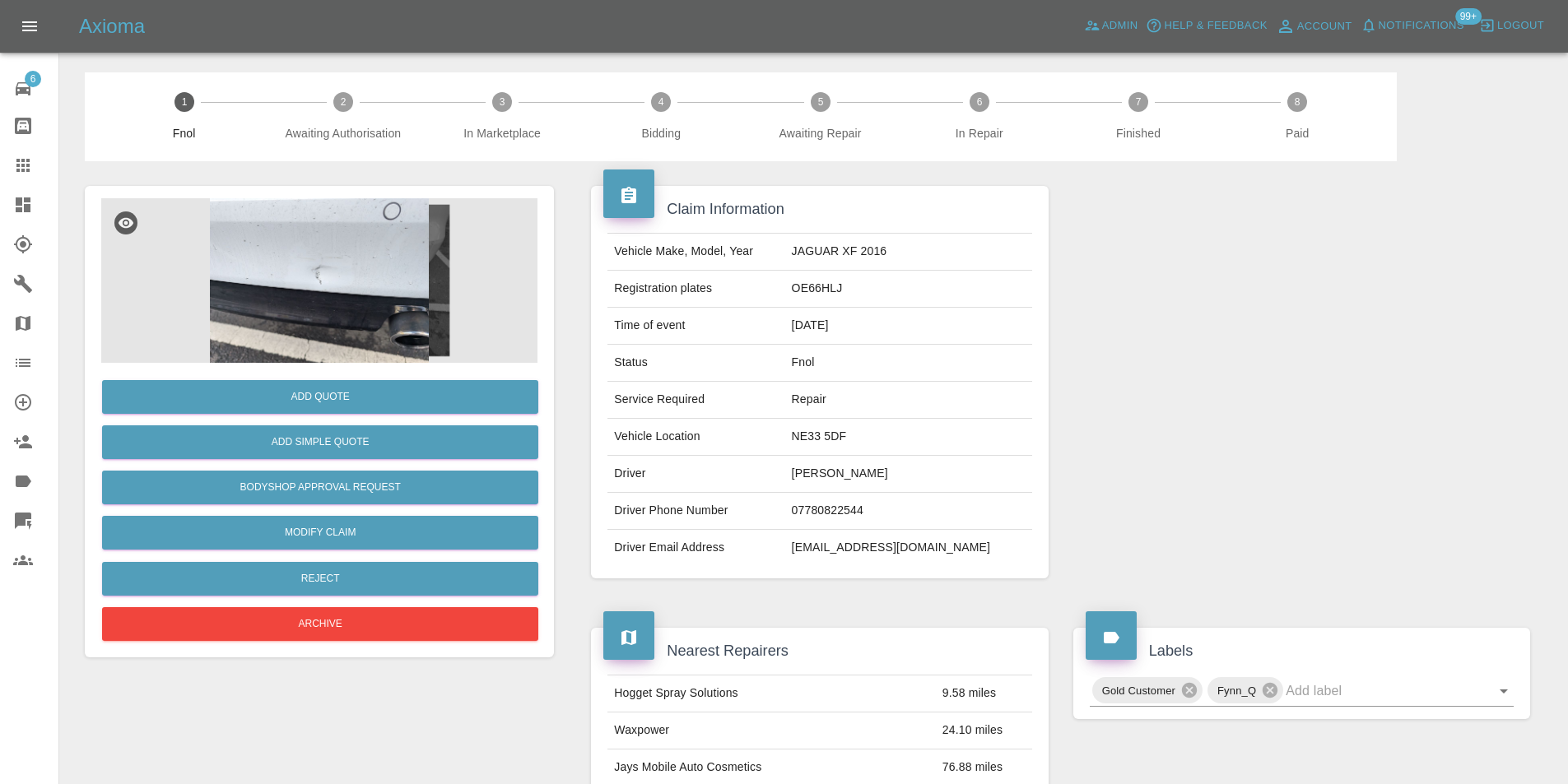
click at [301, 258] on img at bounding box center [319, 280] width 436 height 165
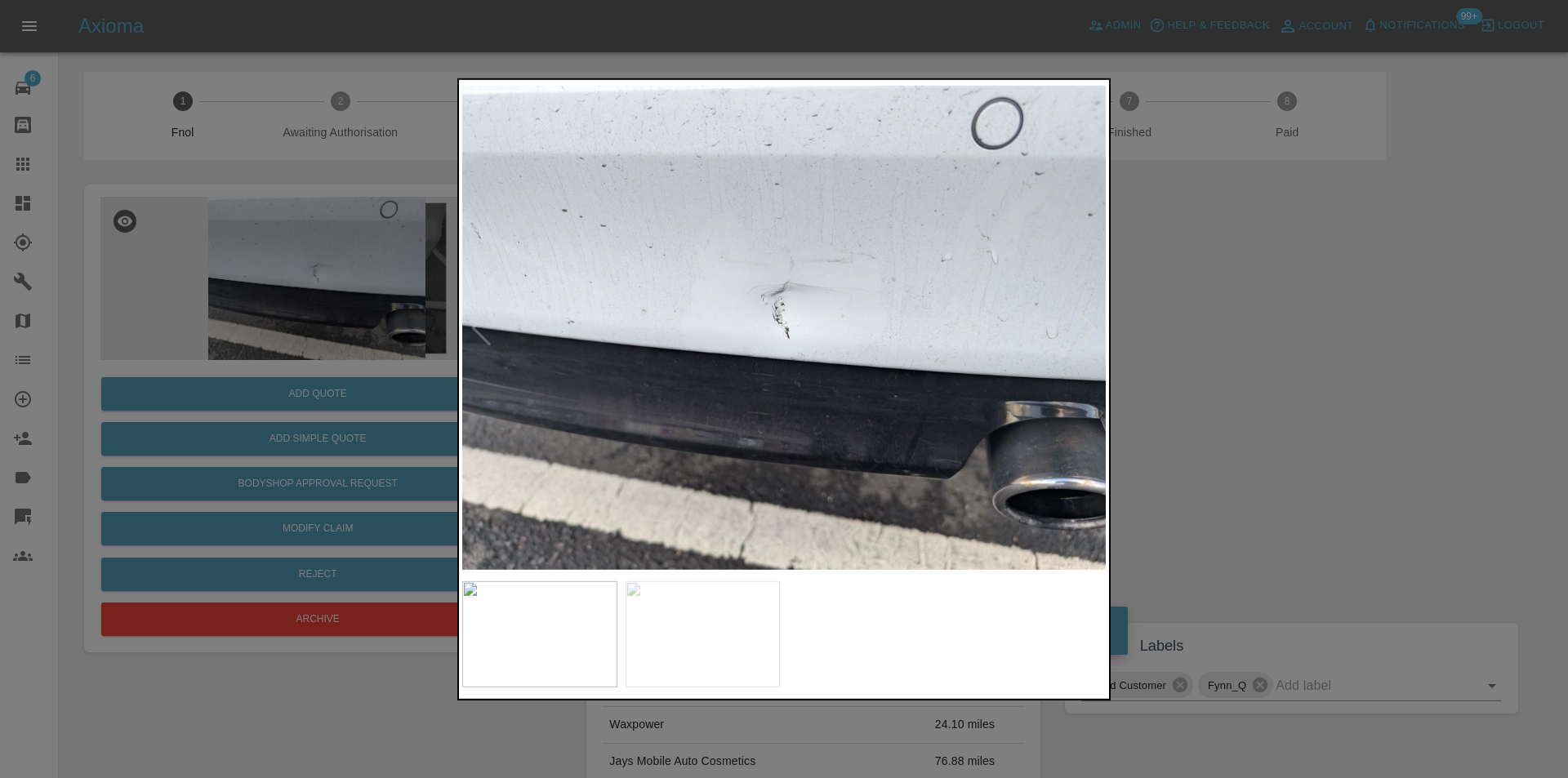
click at [1217, 391] on div at bounding box center [784, 389] width 1568 height 778
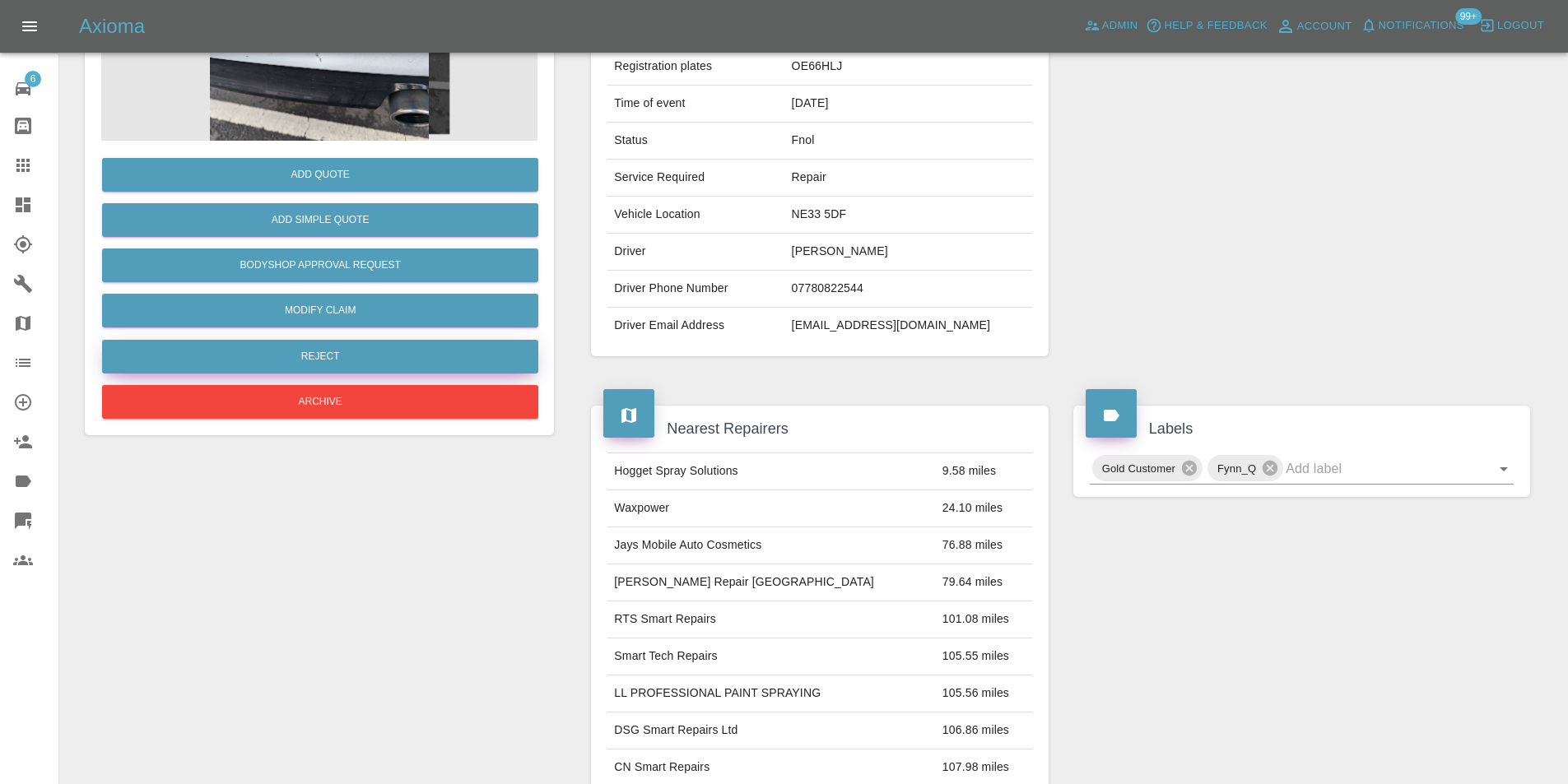
scroll to position [82, 0]
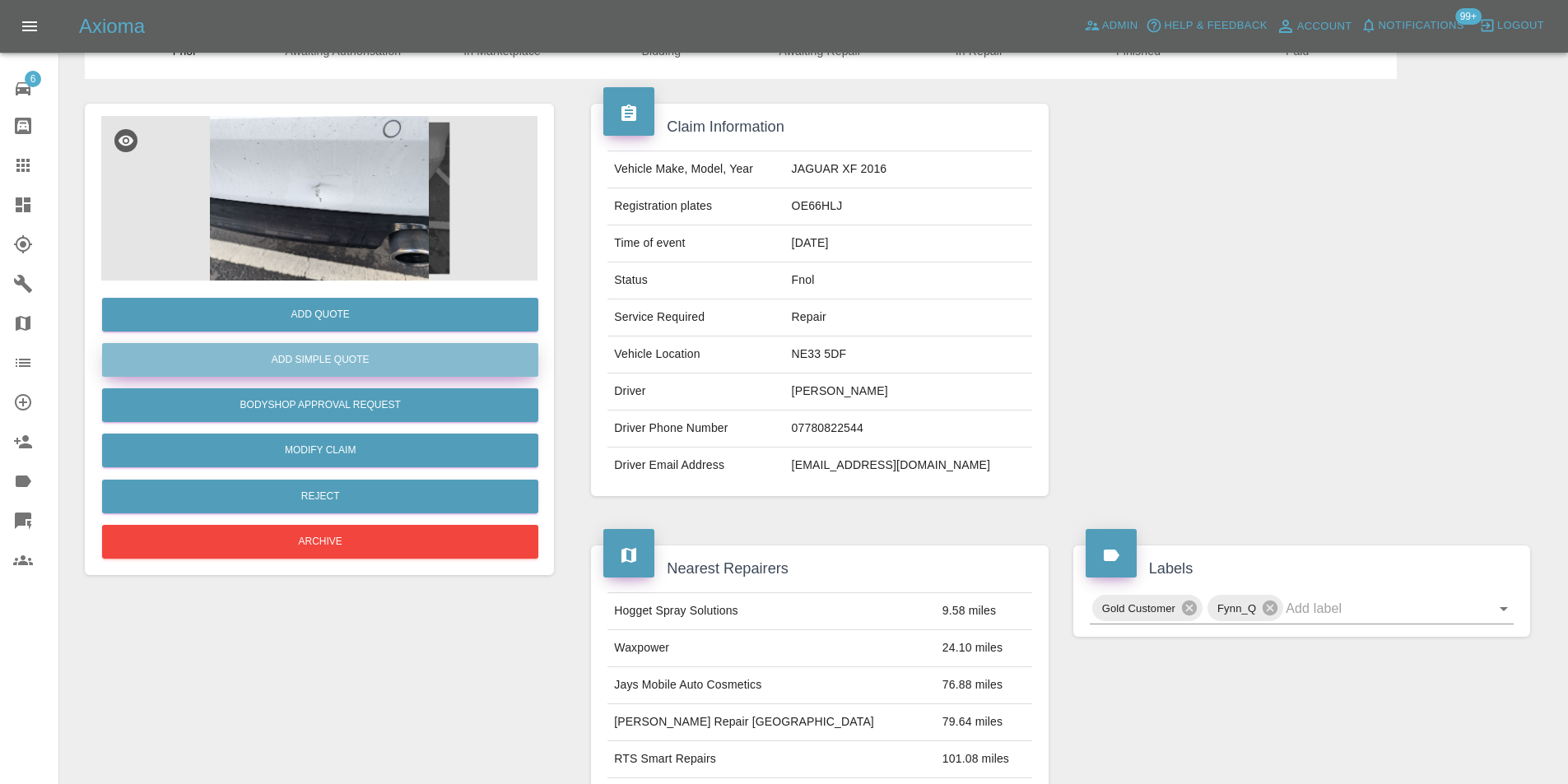
click at [327, 372] on button "Add Simple Quote" at bounding box center [320, 359] width 436 height 33
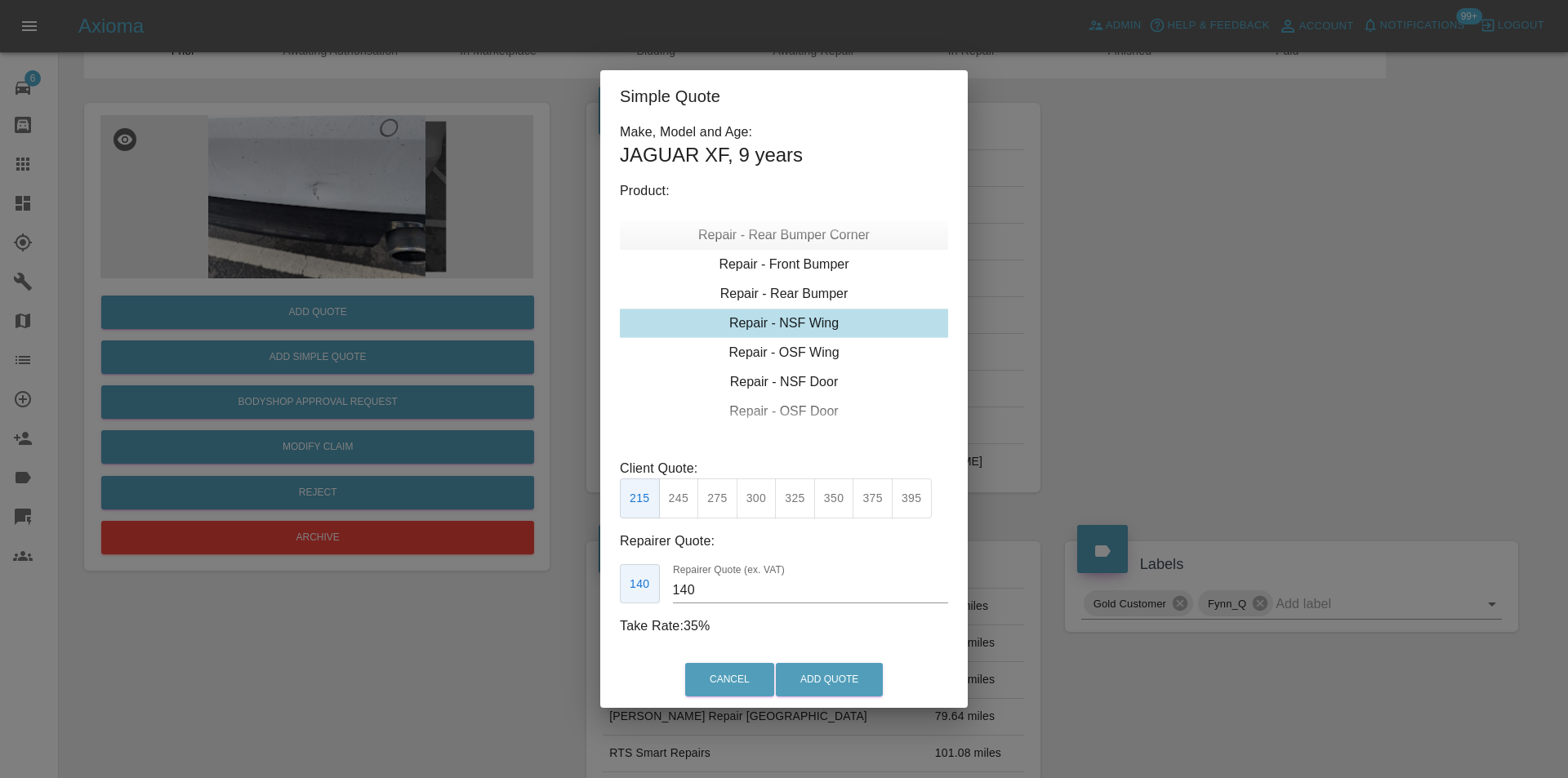
click at [822, 234] on div "Repair - Rear Bumper Corner" at bounding box center [784, 235] width 328 height 30
click at [802, 375] on div "Repair - Rear Bumper" at bounding box center [784, 382] width 328 height 30
click at [709, 496] on button "350" at bounding box center [717, 498] width 40 height 40
type input "210"
click at [833, 667] on button "Add Quote" at bounding box center [829, 680] width 107 height 33
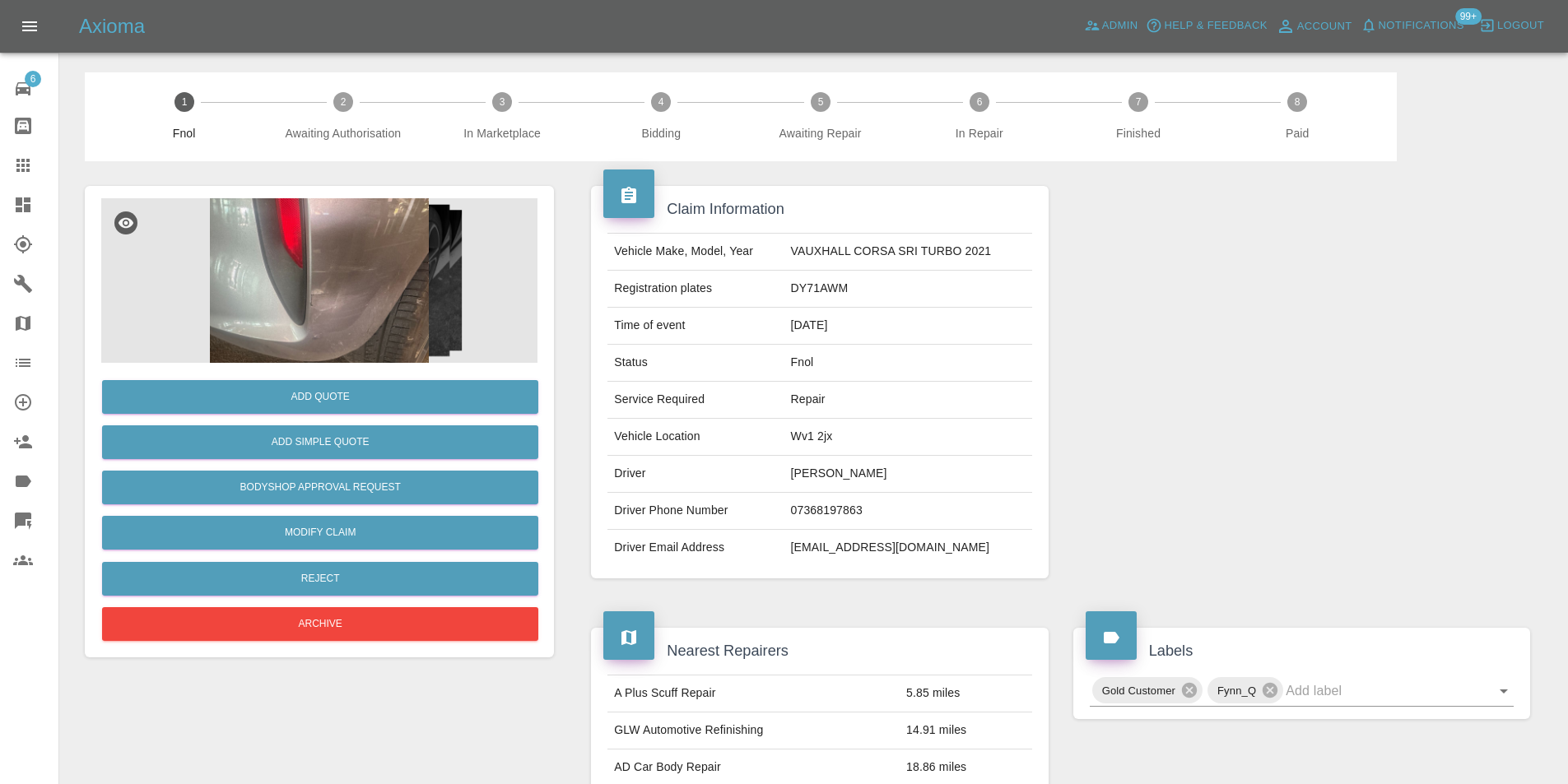
click at [388, 290] on img at bounding box center [319, 280] width 436 height 165
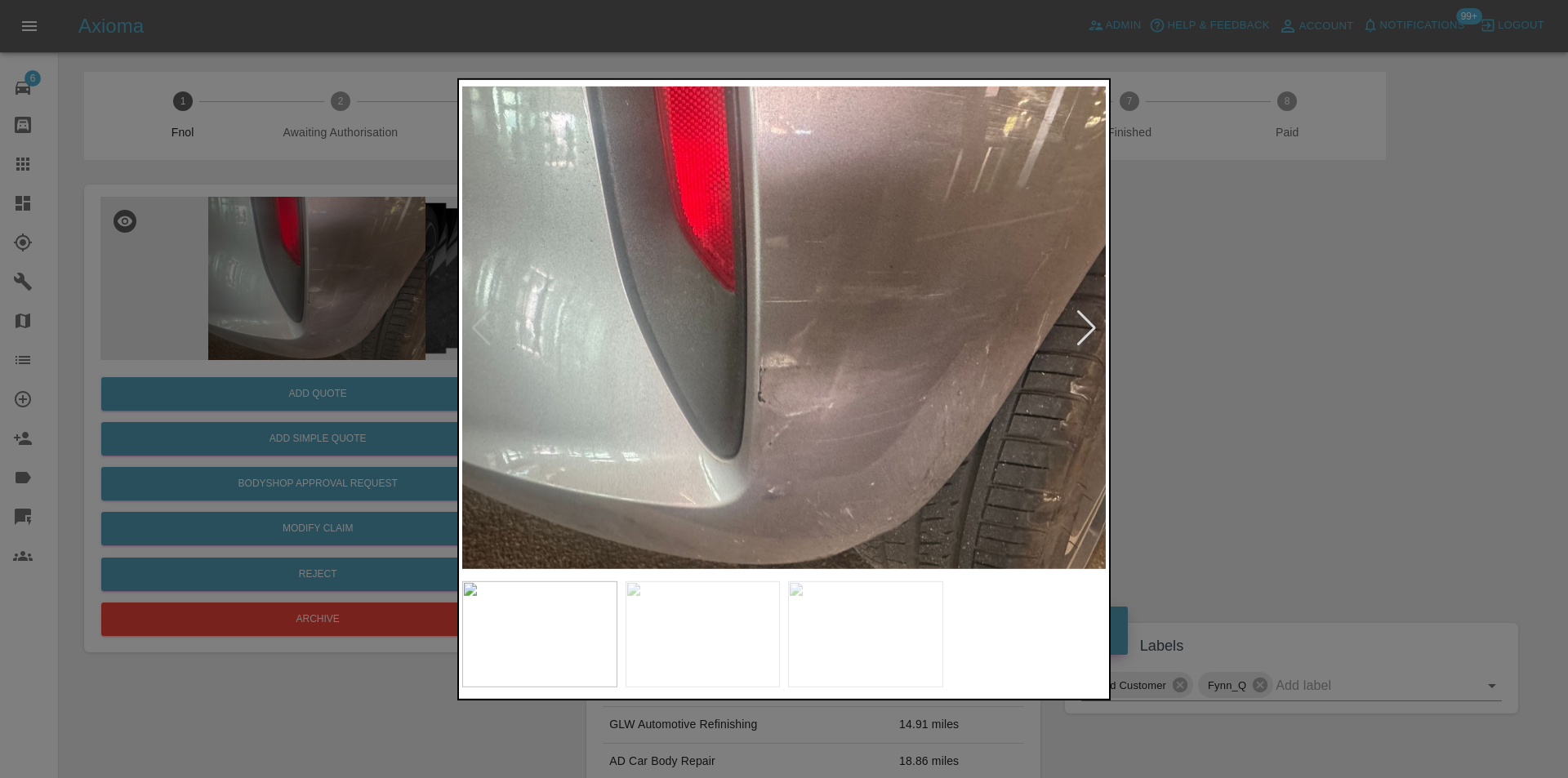
click at [1088, 332] on div at bounding box center [1087, 327] width 22 height 36
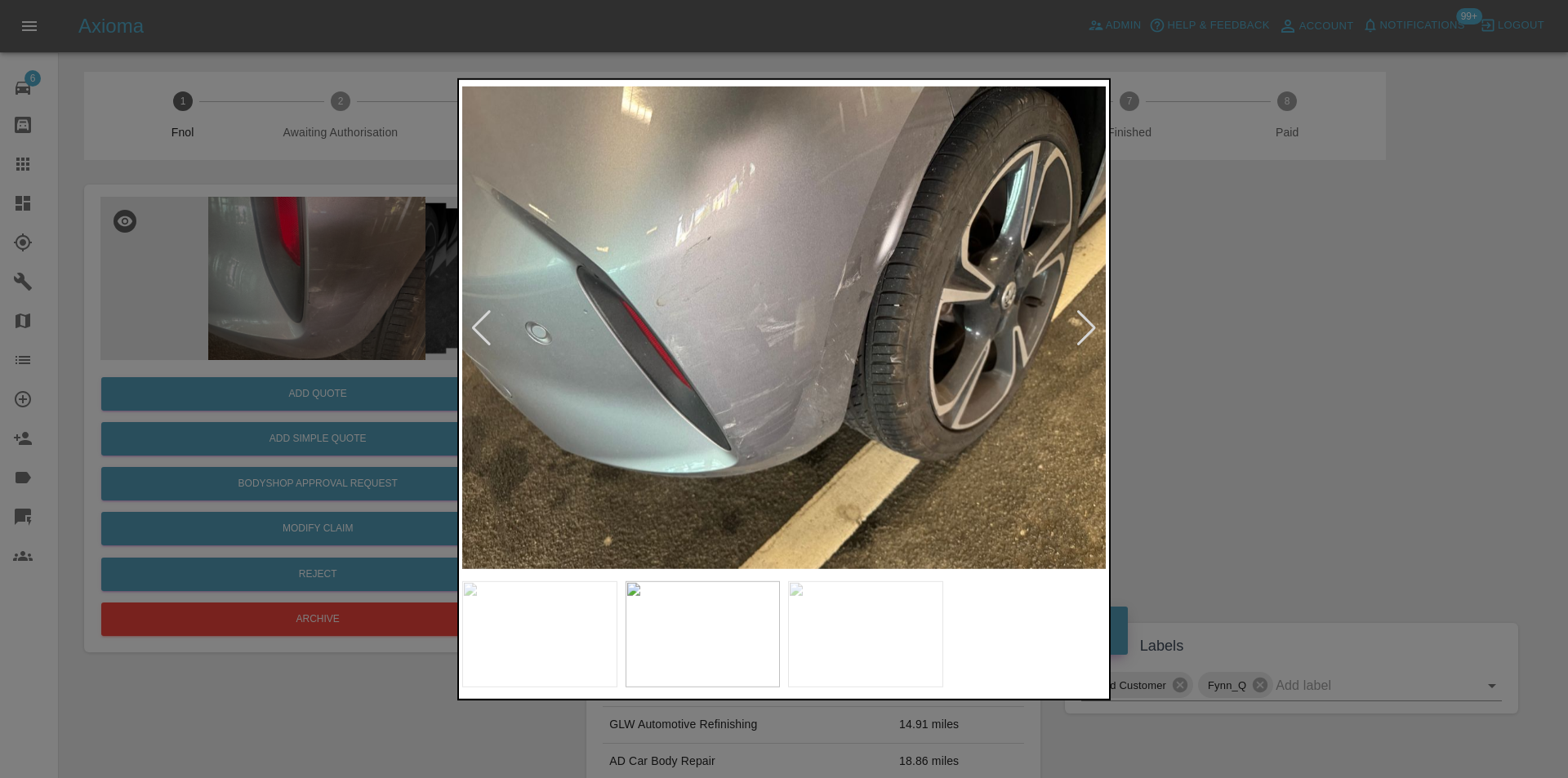
click at [1088, 332] on div at bounding box center [1087, 327] width 22 height 36
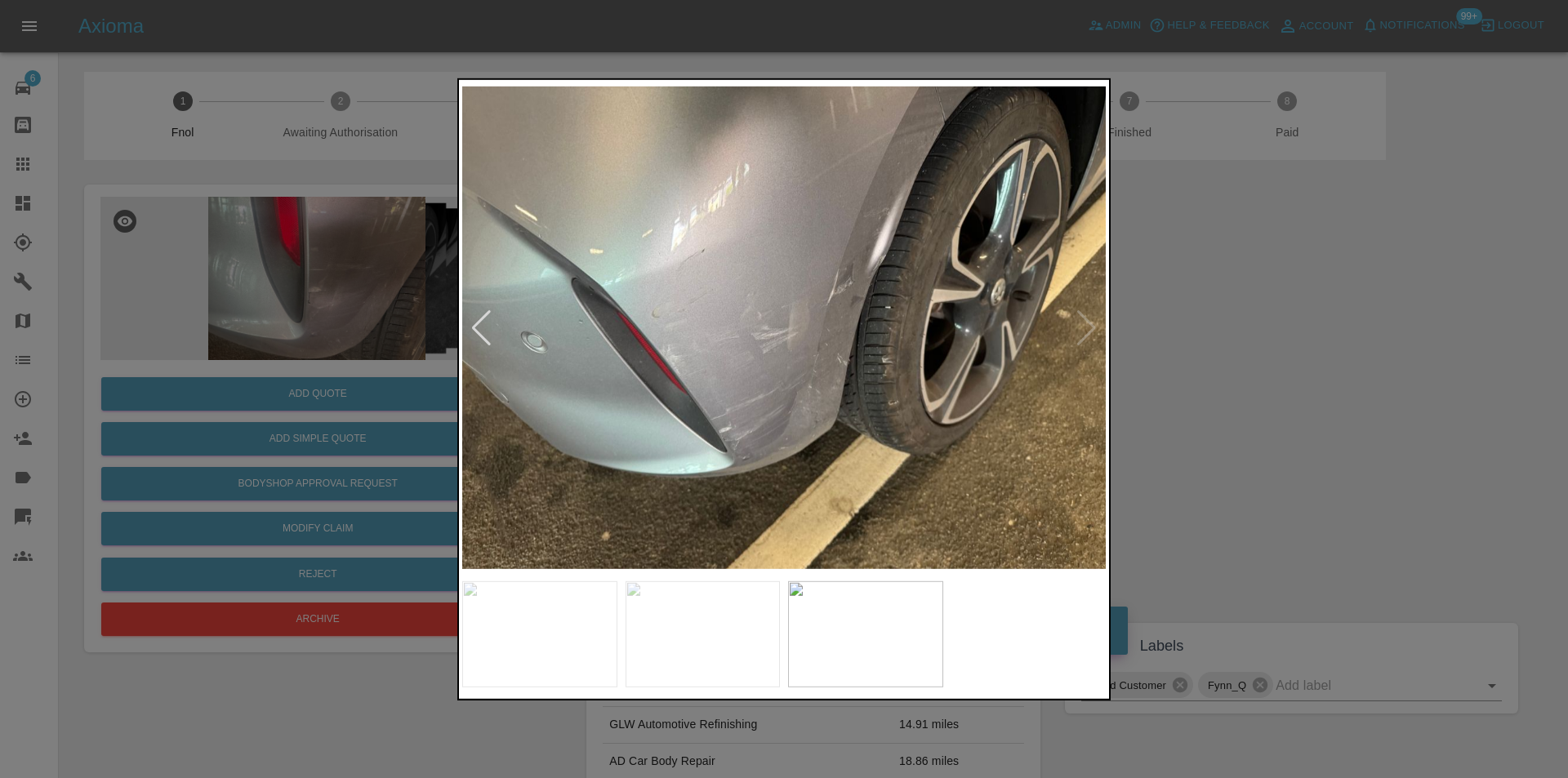
click at [1088, 332] on img at bounding box center [784, 327] width 644 height 490
drag, startPoint x: 1403, startPoint y: 377, endPoint x: 1035, endPoint y: 405, distance: 369.1
click at [1378, 380] on div at bounding box center [784, 389] width 1568 height 778
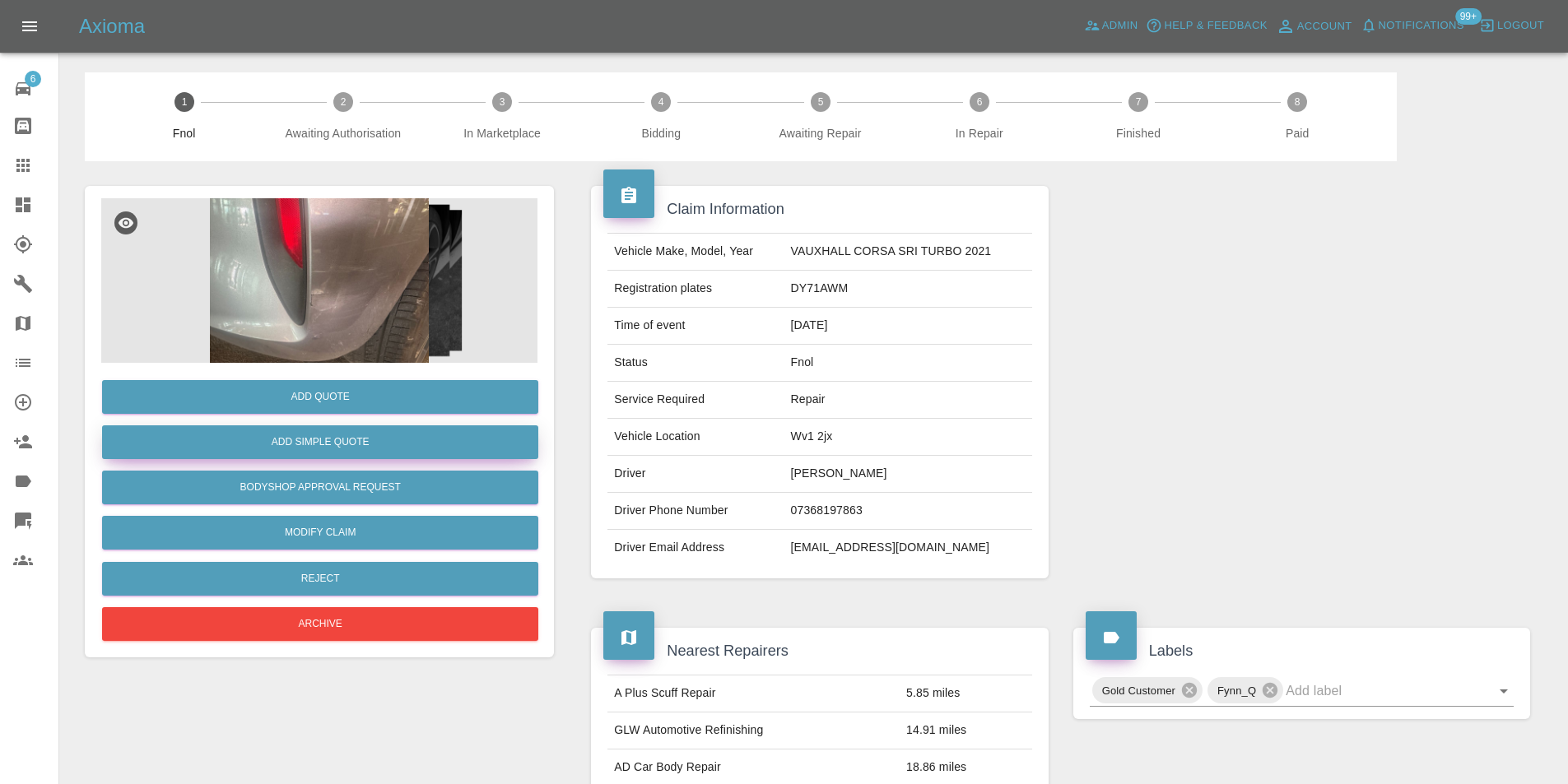
click at [404, 453] on button "Add Simple Quote" at bounding box center [320, 442] width 436 height 33
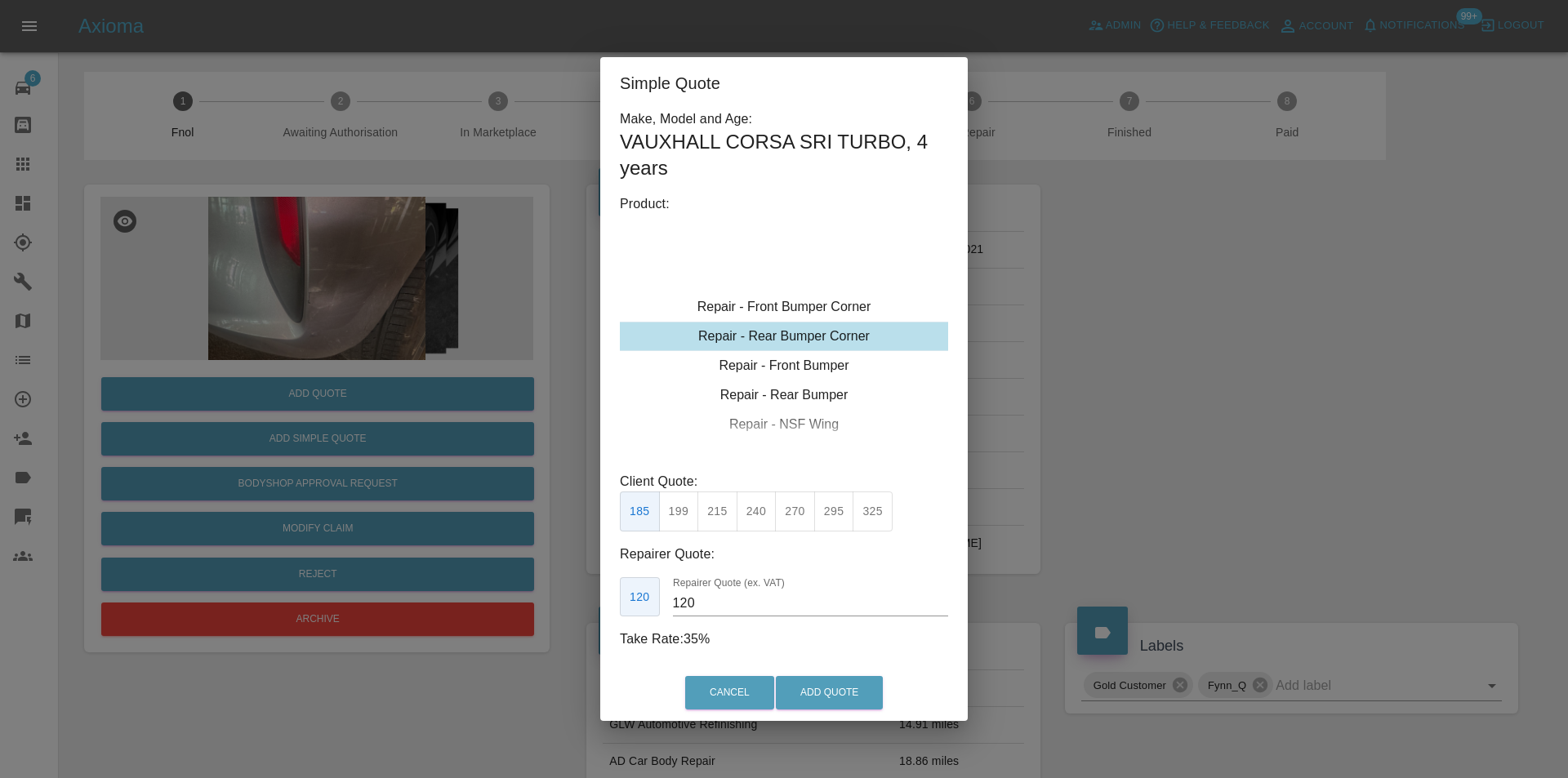
click at [829, 333] on div "Repair - Rear Bumper Corner" at bounding box center [784, 336] width 328 height 30
click at [832, 339] on div "Repair - Rear Bumper Corner" at bounding box center [784, 336] width 328 height 30
click at [752, 514] on button "240" at bounding box center [756, 511] width 40 height 40
type input "150"
click at [831, 694] on button "Add Quote" at bounding box center [829, 692] width 107 height 33
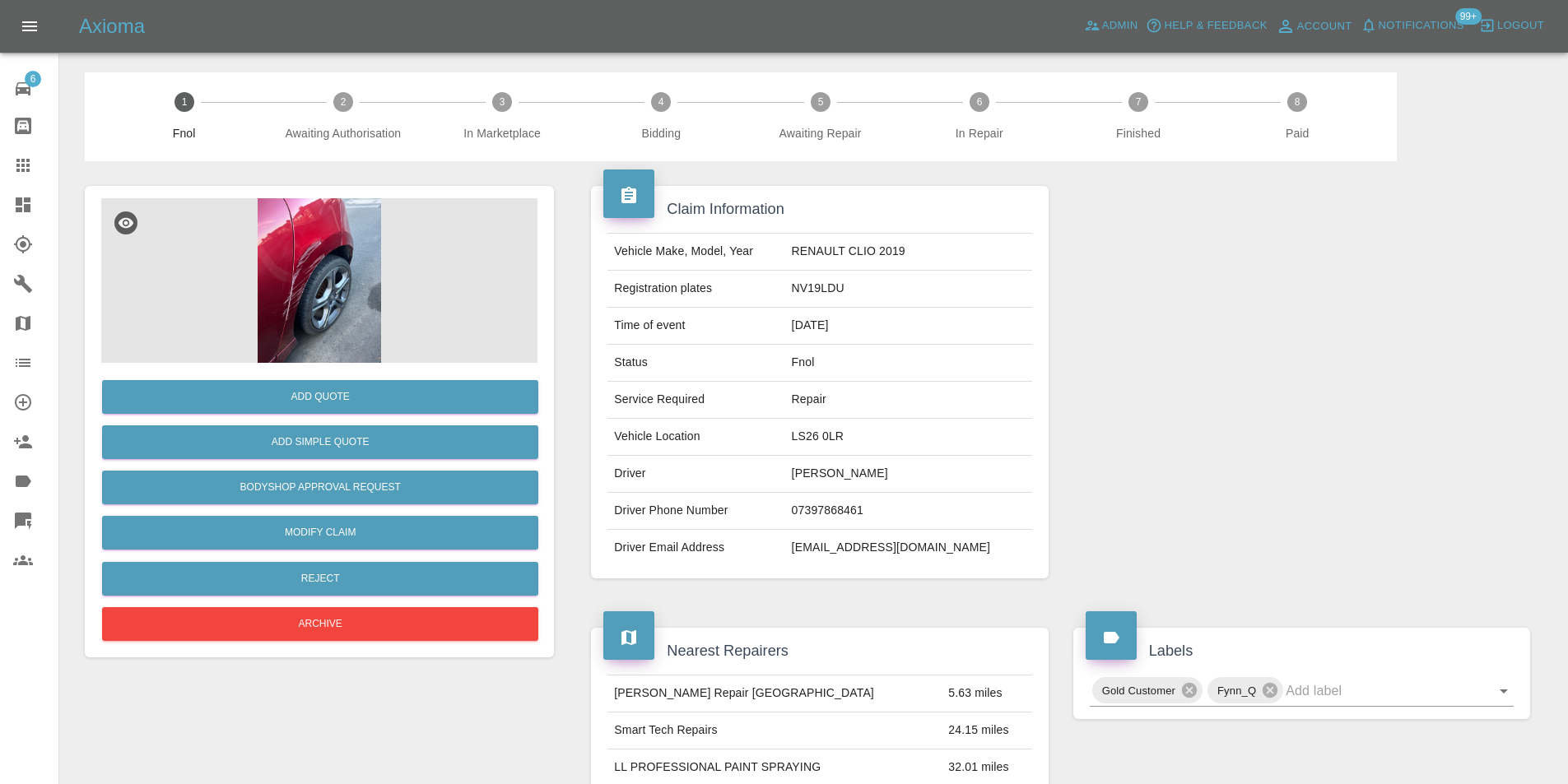
click at [298, 251] on img at bounding box center [319, 280] width 436 height 165
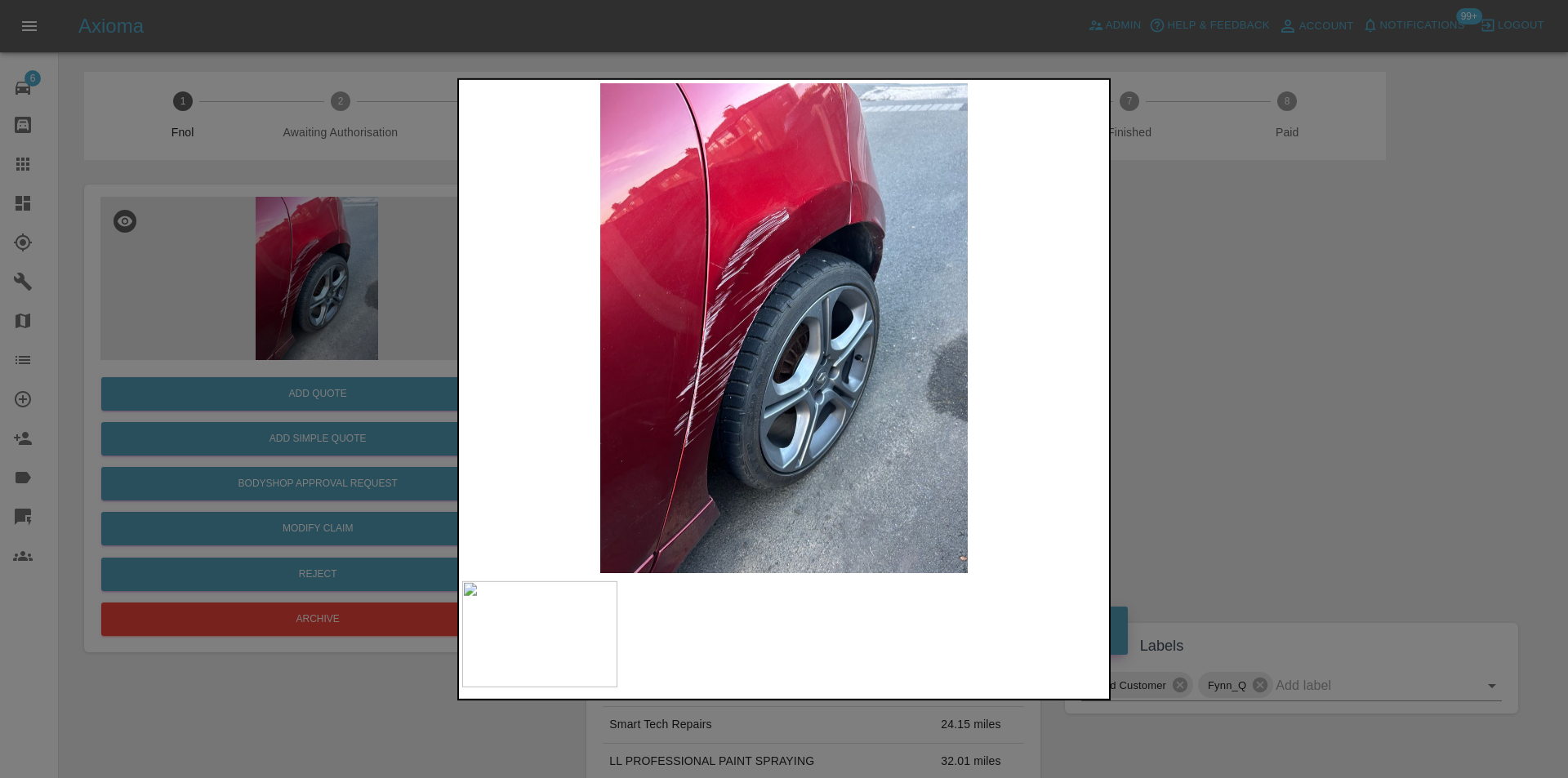
drag, startPoint x: 1288, startPoint y: 376, endPoint x: 1059, endPoint y: 414, distance: 232.1
click at [1280, 372] on div at bounding box center [784, 389] width 1568 height 778
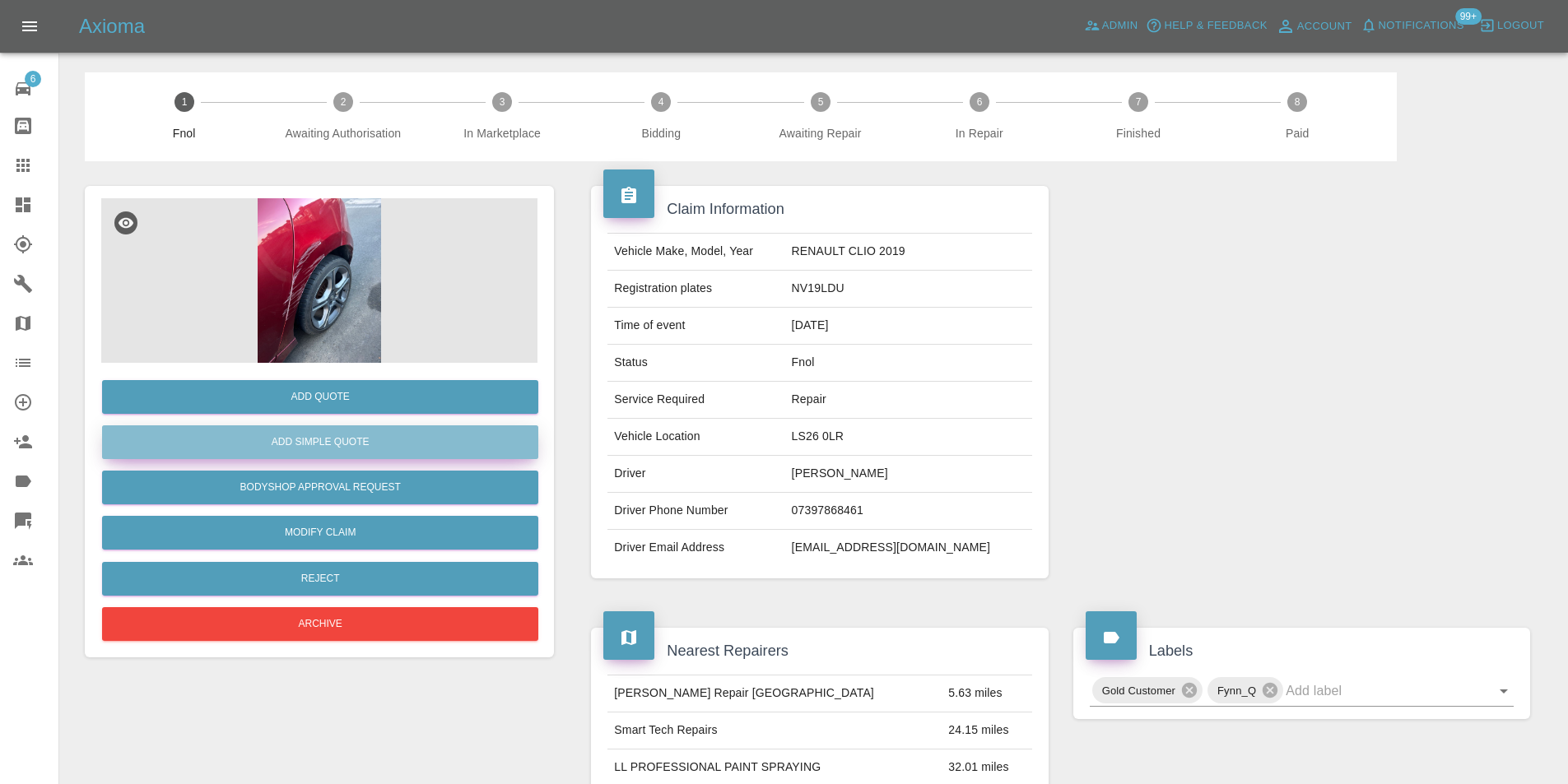
click at [353, 452] on button "Add Simple Quote" at bounding box center [320, 442] width 436 height 33
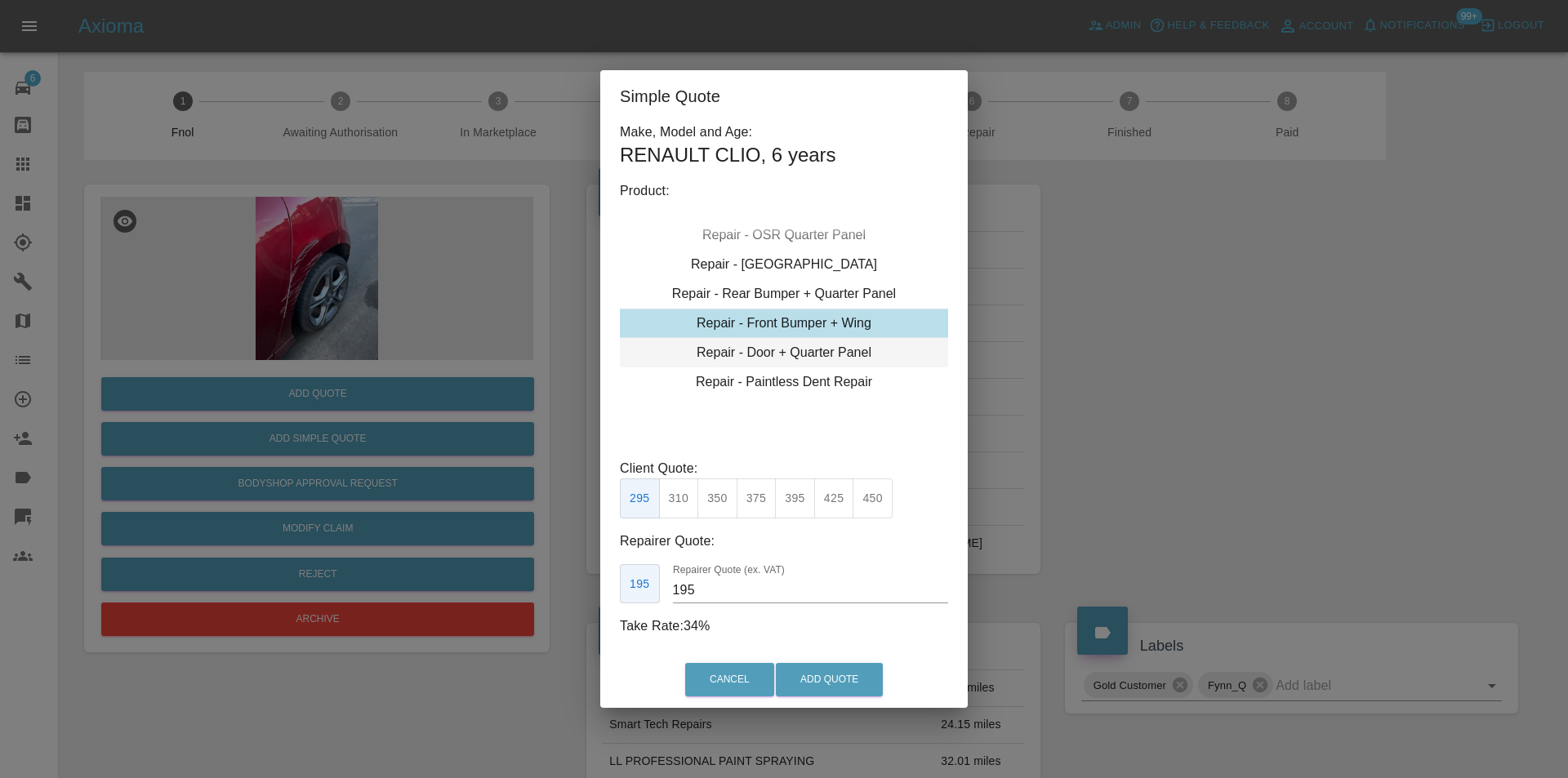
click at [836, 344] on div "Repair - Door + Quarter Panel" at bounding box center [784, 353] width 328 height 30
click at [752, 503] on button "400" at bounding box center [756, 498] width 40 height 40
type input "250"
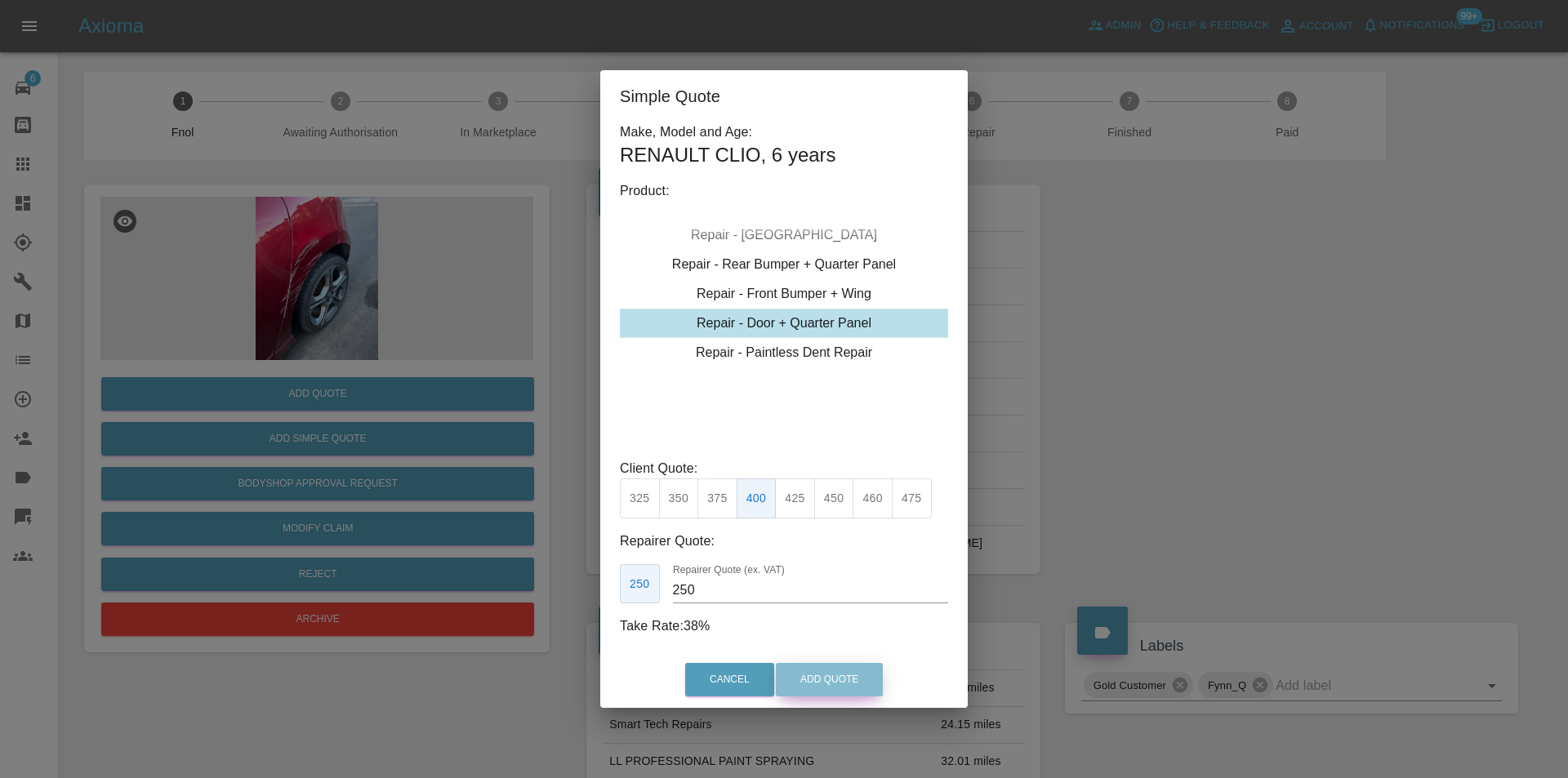
click at [808, 680] on button "Add Quote" at bounding box center [829, 680] width 107 height 33
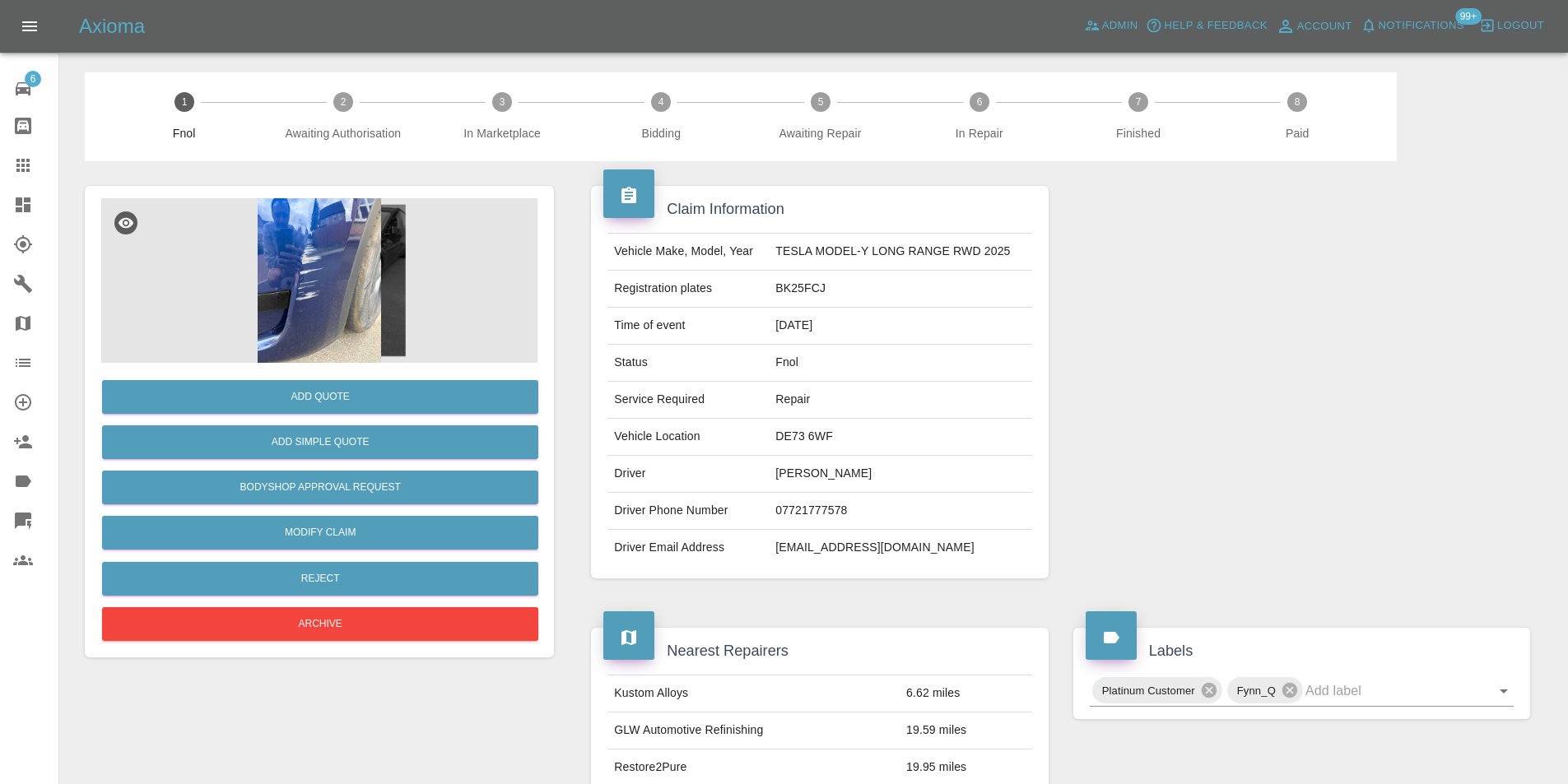
click at [281, 231] on img at bounding box center [319, 280] width 436 height 165
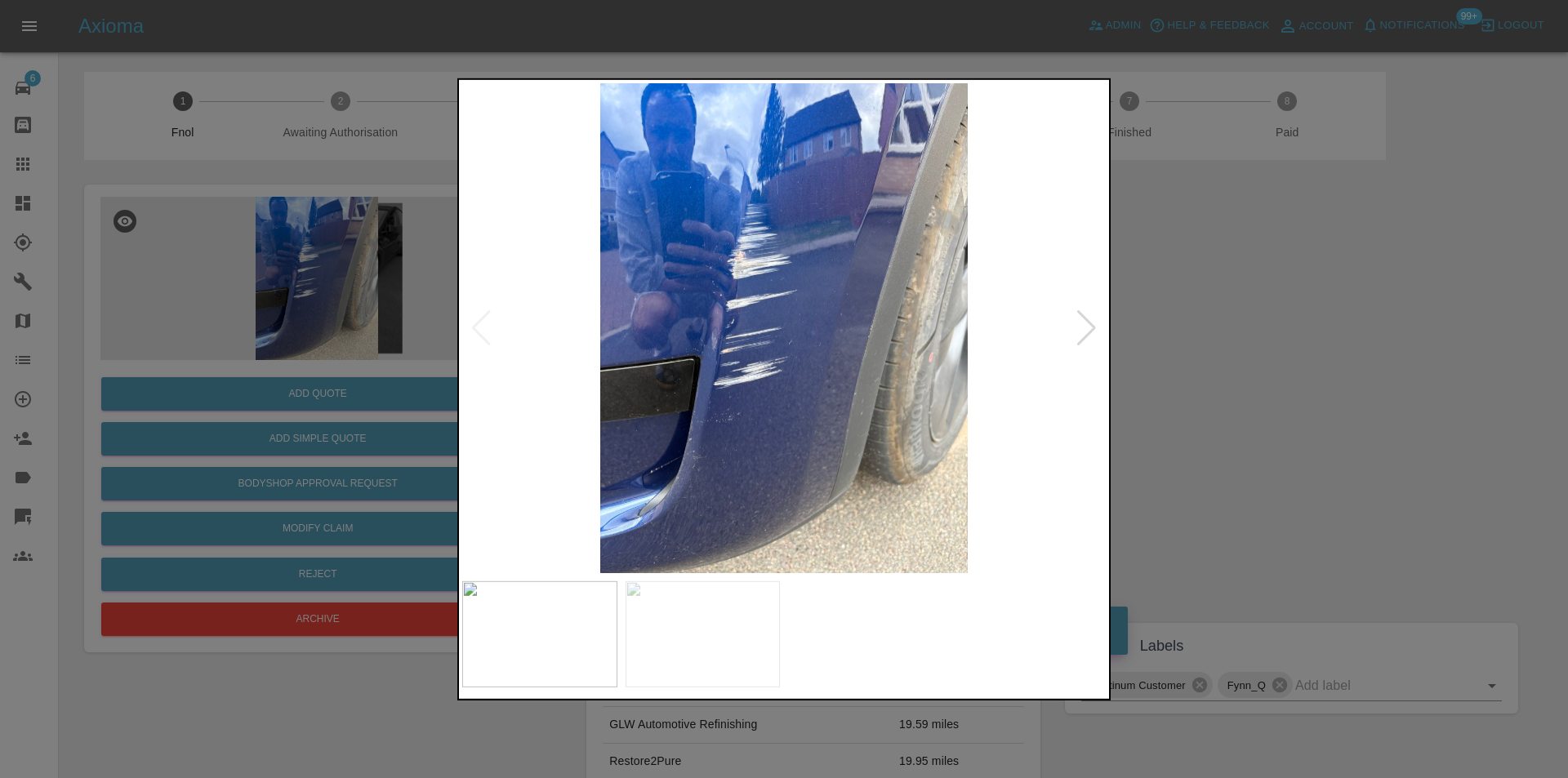
click at [1089, 320] on div at bounding box center [1087, 327] width 22 height 36
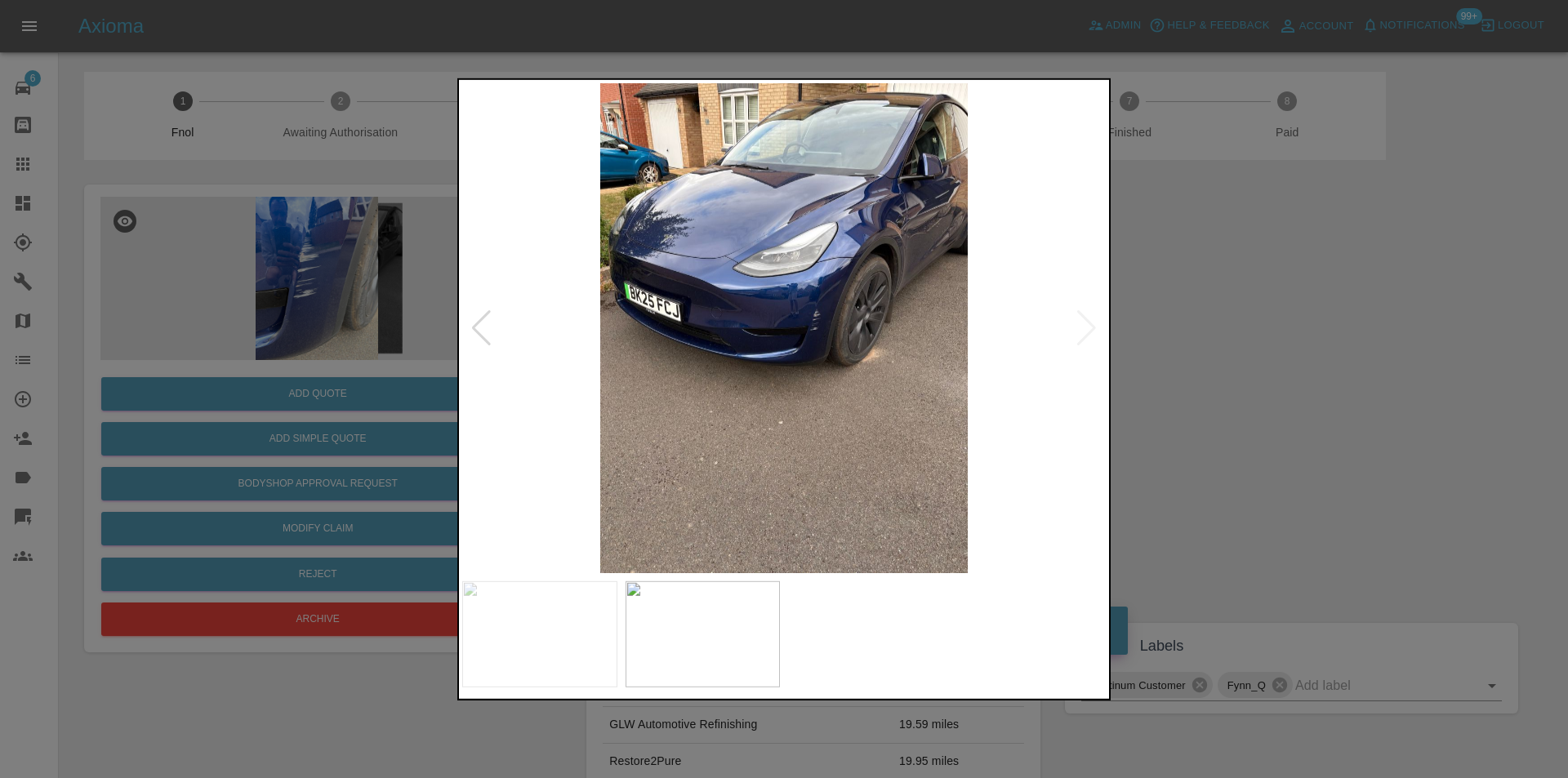
drag, startPoint x: 1209, startPoint y: 344, endPoint x: 1159, endPoint y: 335, distance: 50.8
click at [1207, 344] on div at bounding box center [784, 389] width 1568 height 778
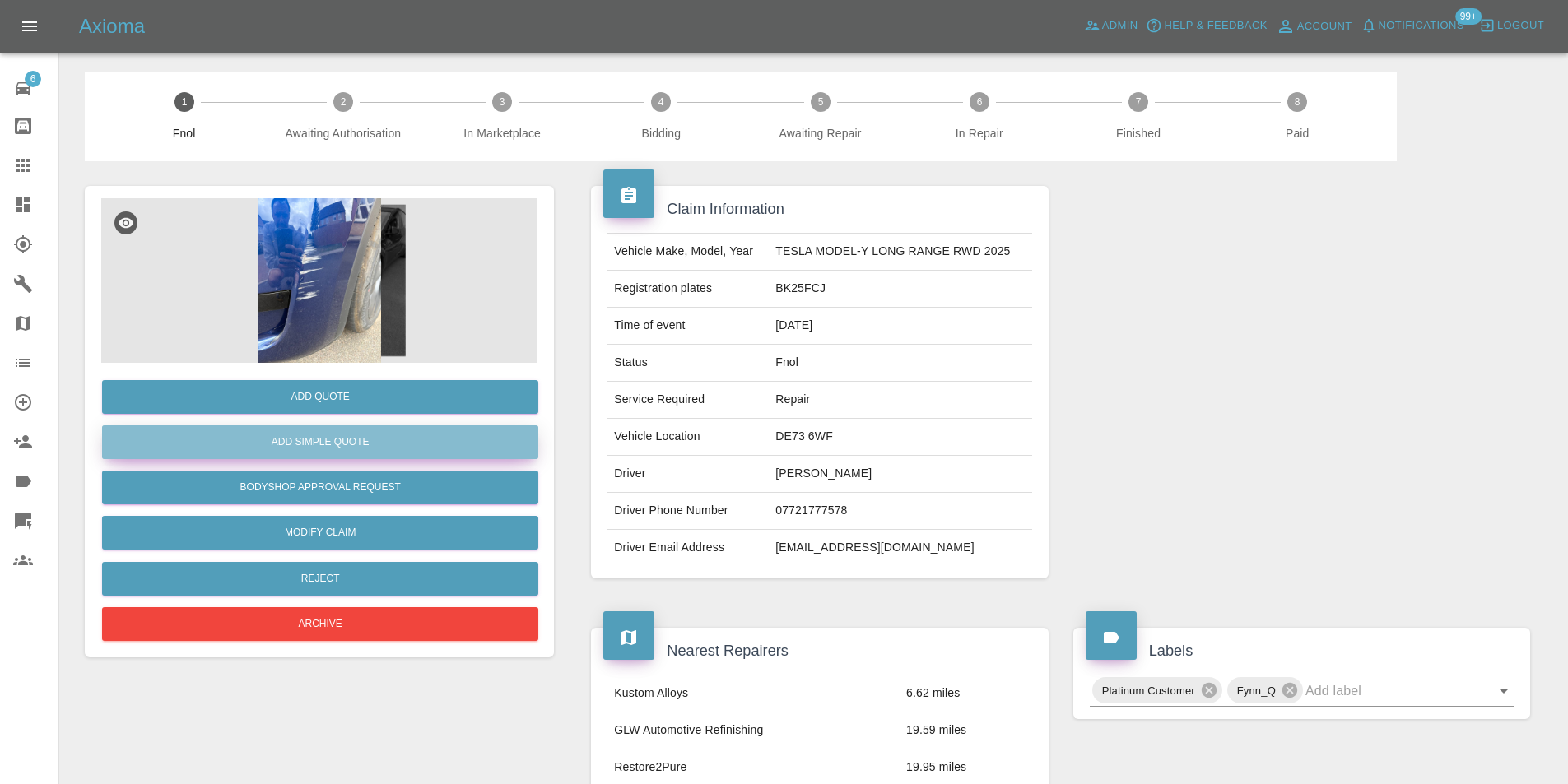
click at [306, 439] on button "Add Simple Quote" at bounding box center [320, 442] width 436 height 33
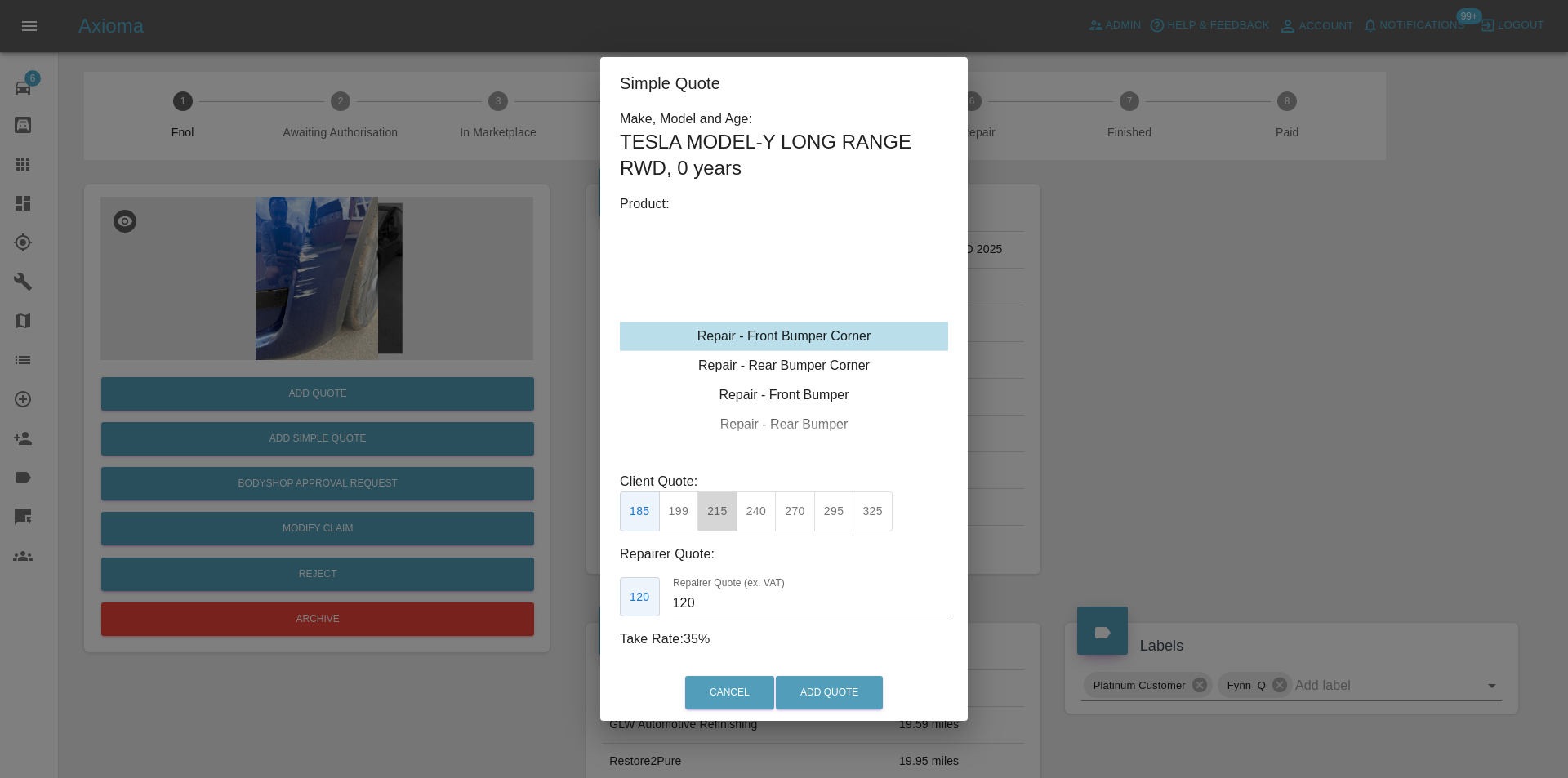
click at [720, 512] on button "215" at bounding box center [717, 511] width 40 height 40
type input "135"
click at [829, 703] on button "Add Quote" at bounding box center [829, 692] width 107 height 33
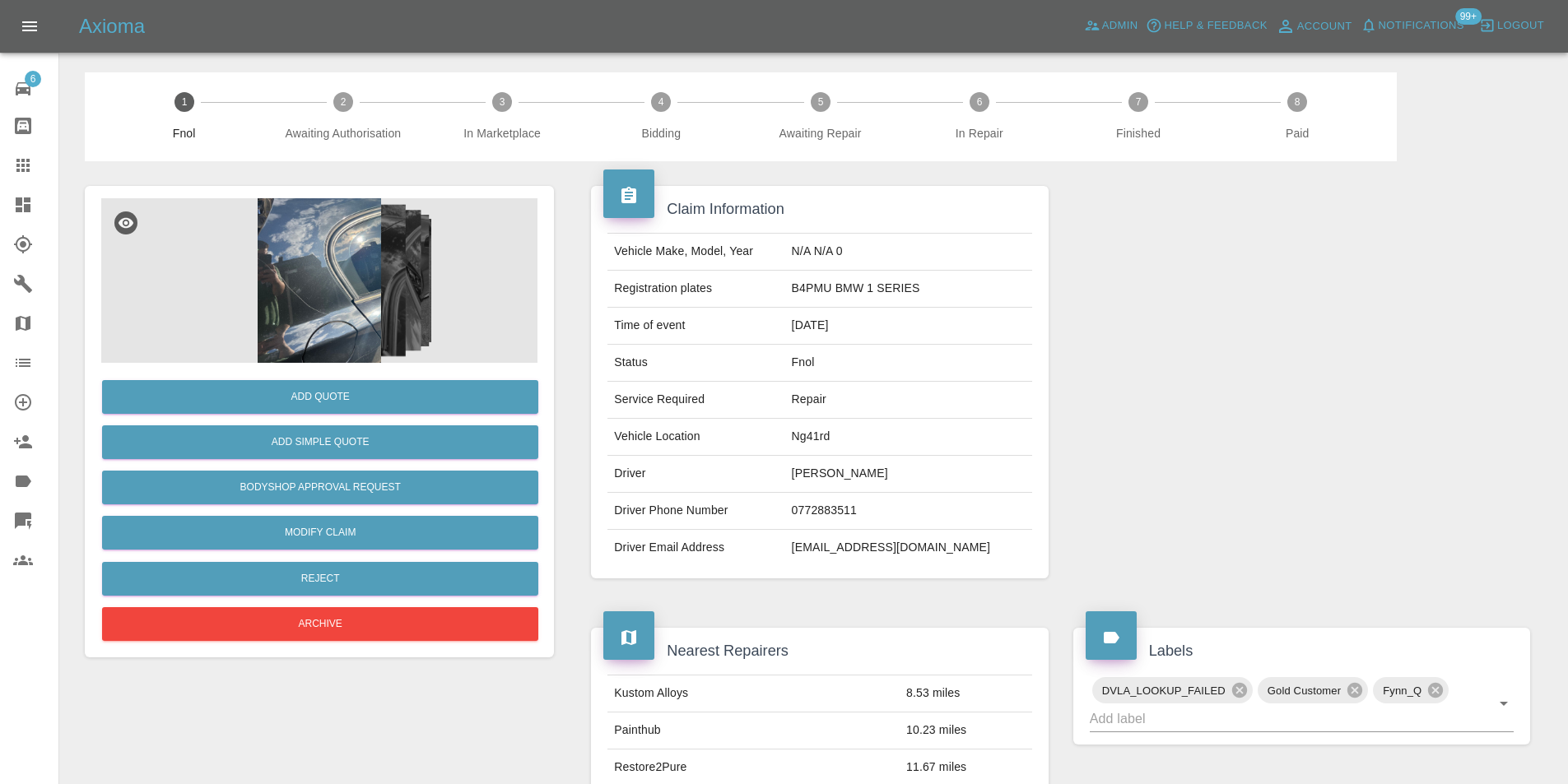
click at [339, 236] on img at bounding box center [319, 280] width 436 height 165
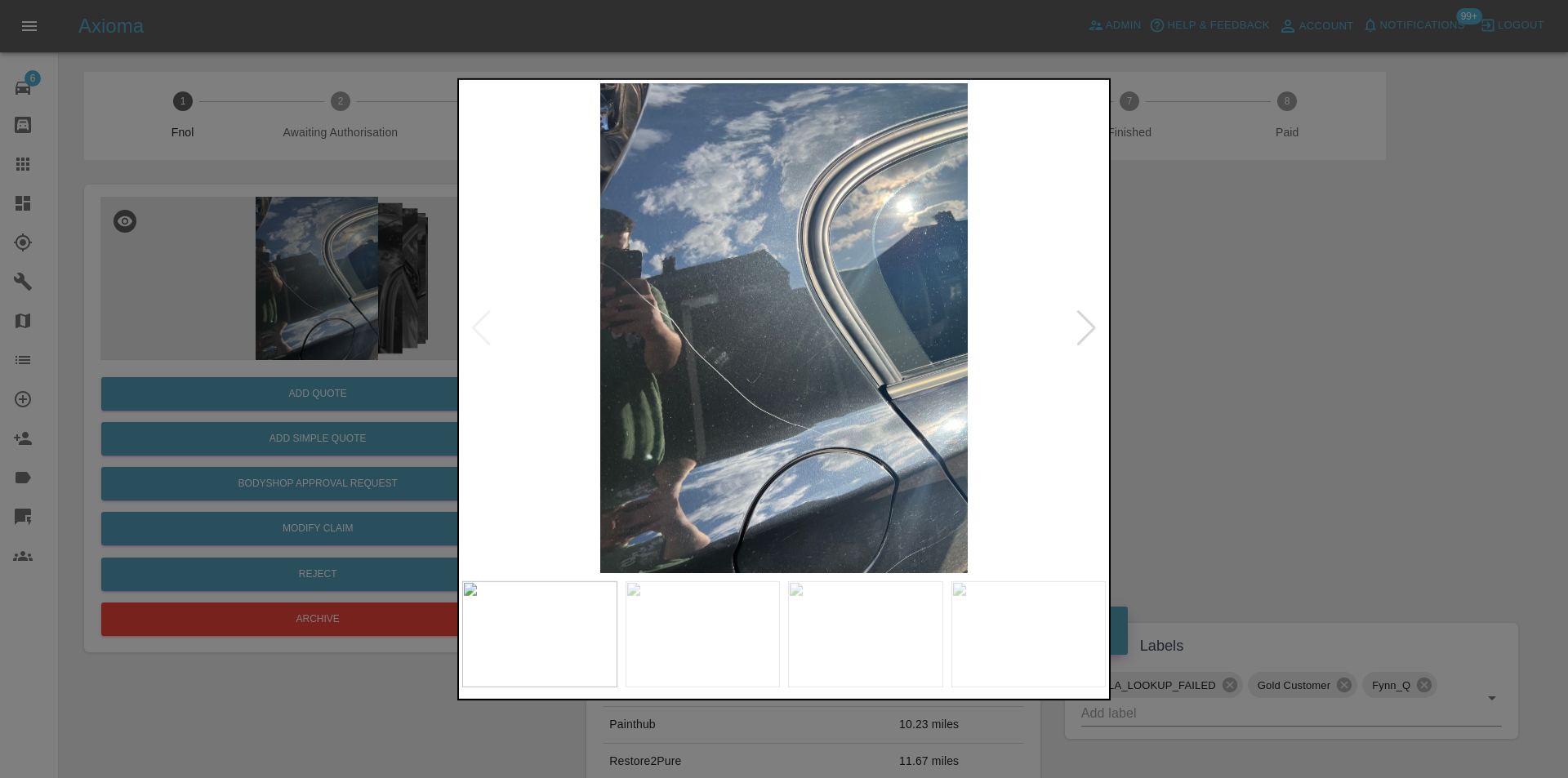
click at [1093, 327] on div at bounding box center [1087, 327] width 22 height 36
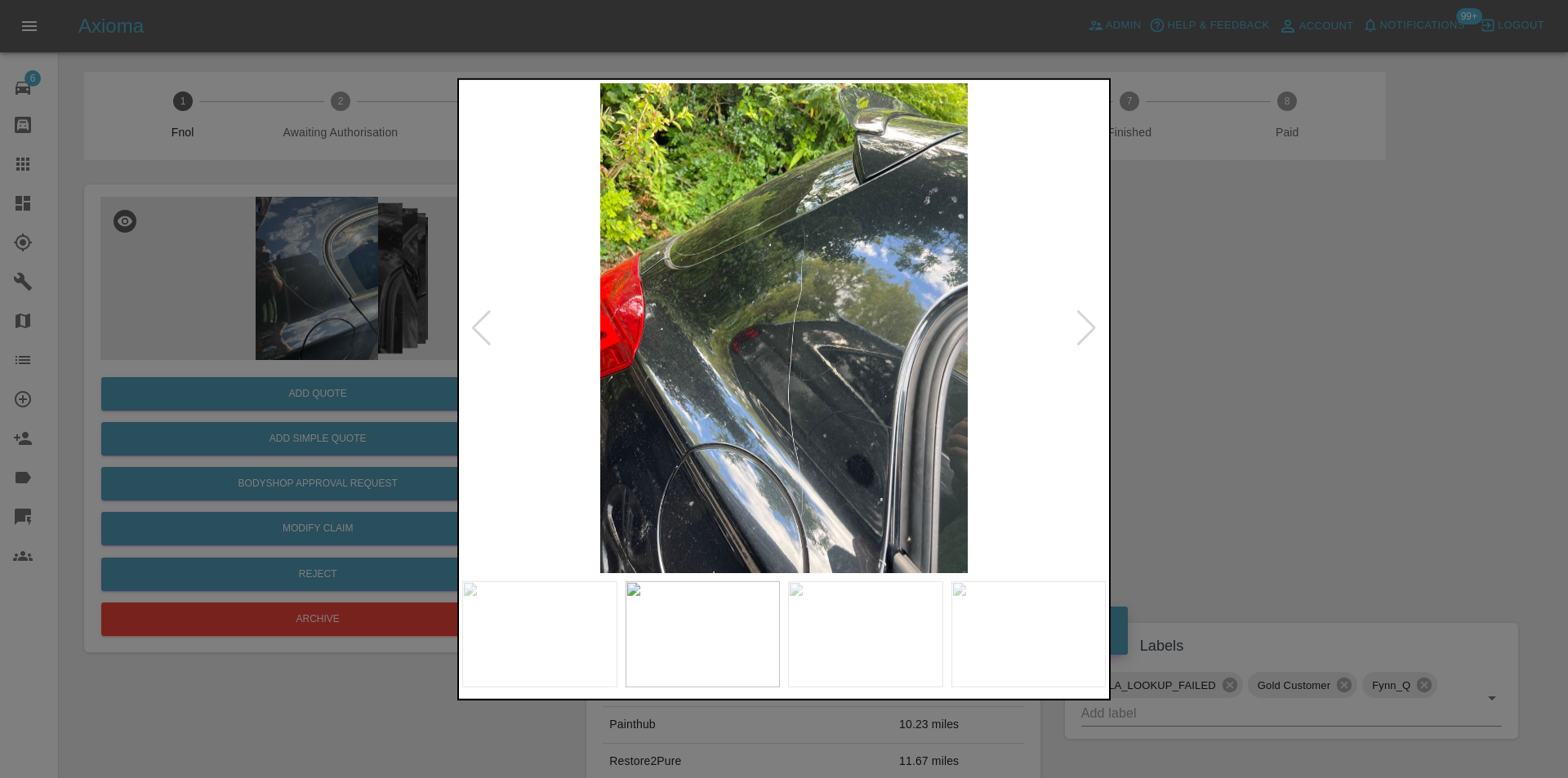
click at [1093, 327] on div at bounding box center [1087, 327] width 22 height 36
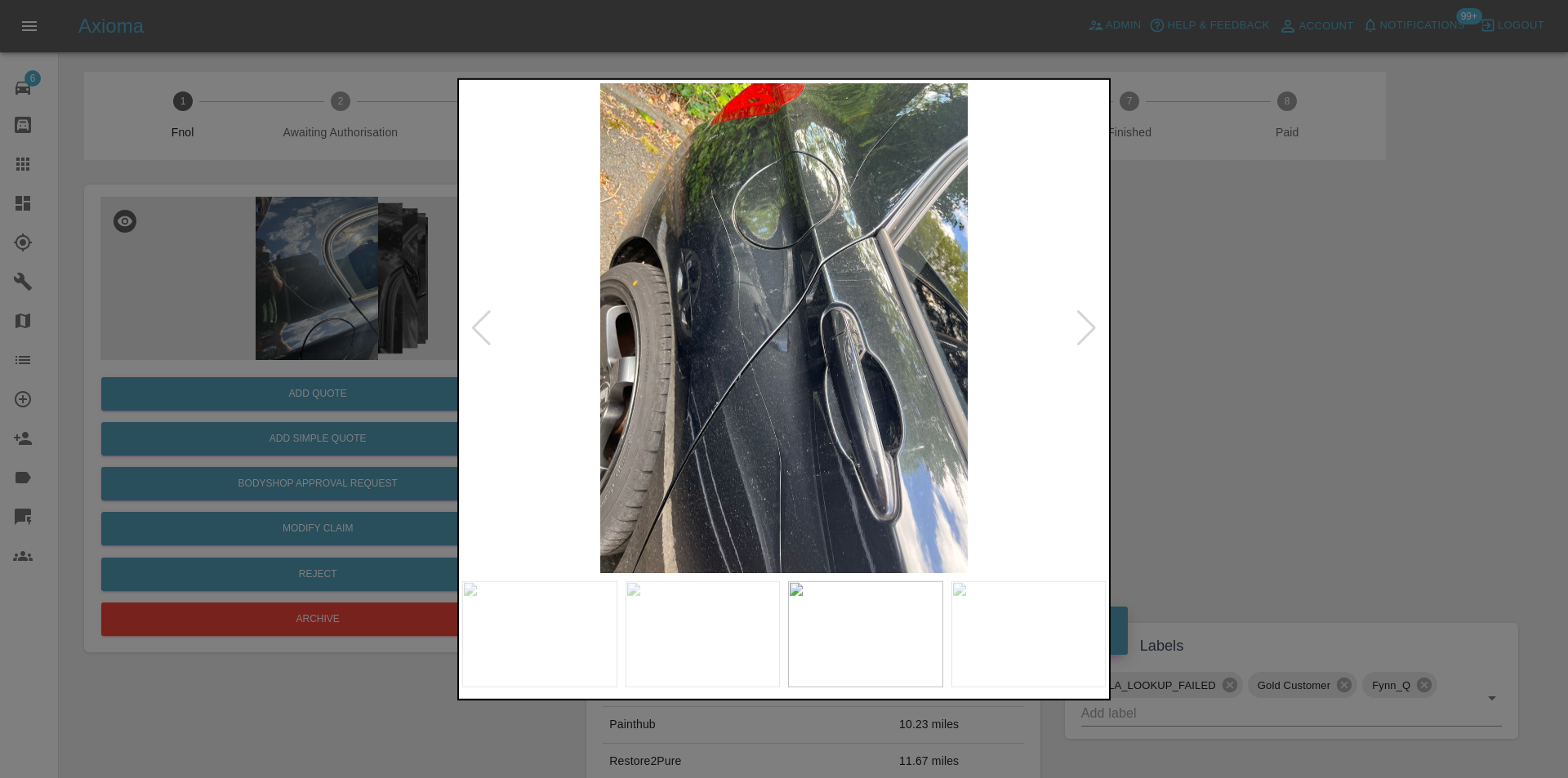
click at [1093, 327] on div at bounding box center [1087, 327] width 22 height 36
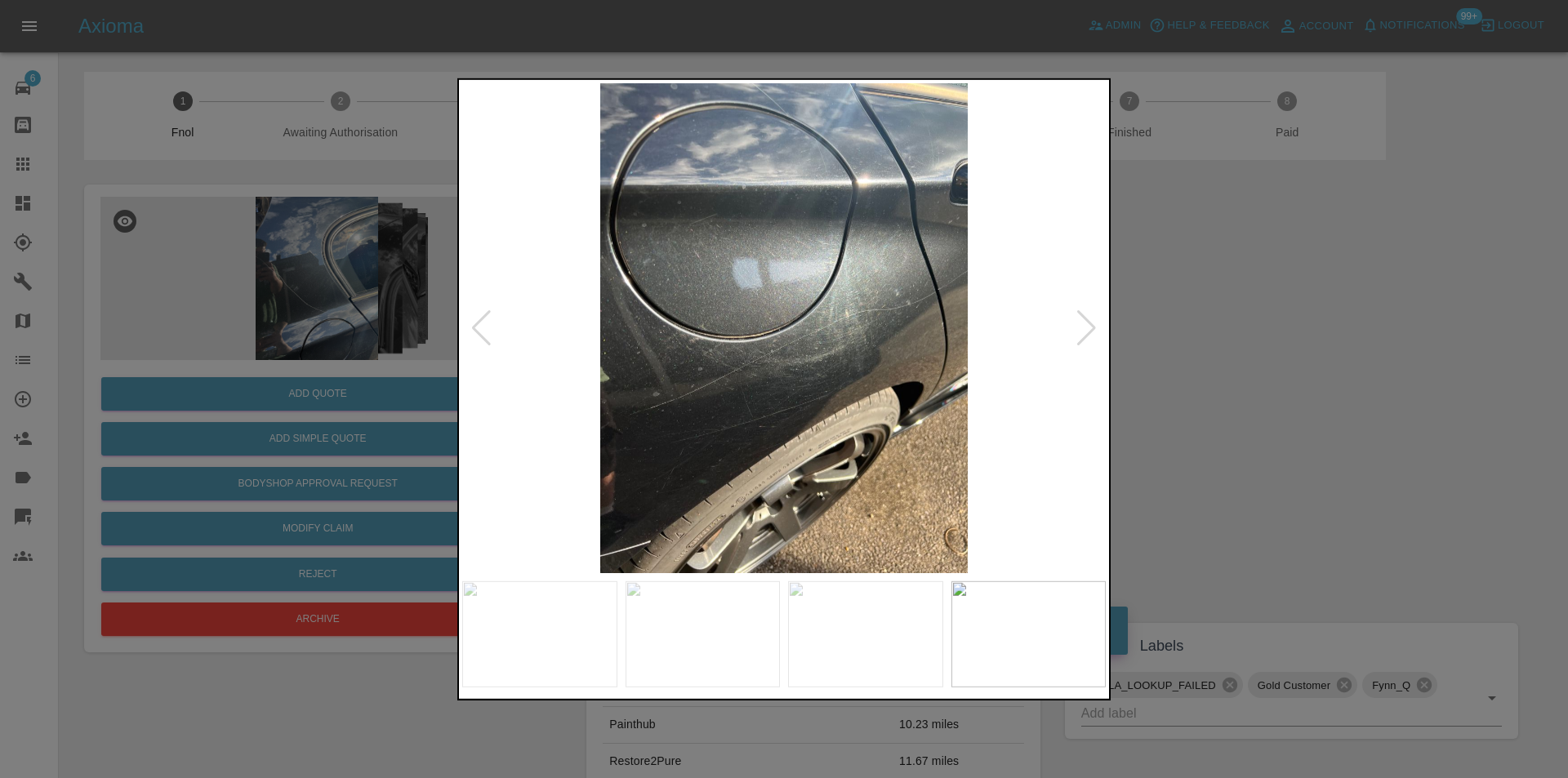
click at [1093, 327] on div at bounding box center [1087, 327] width 22 height 36
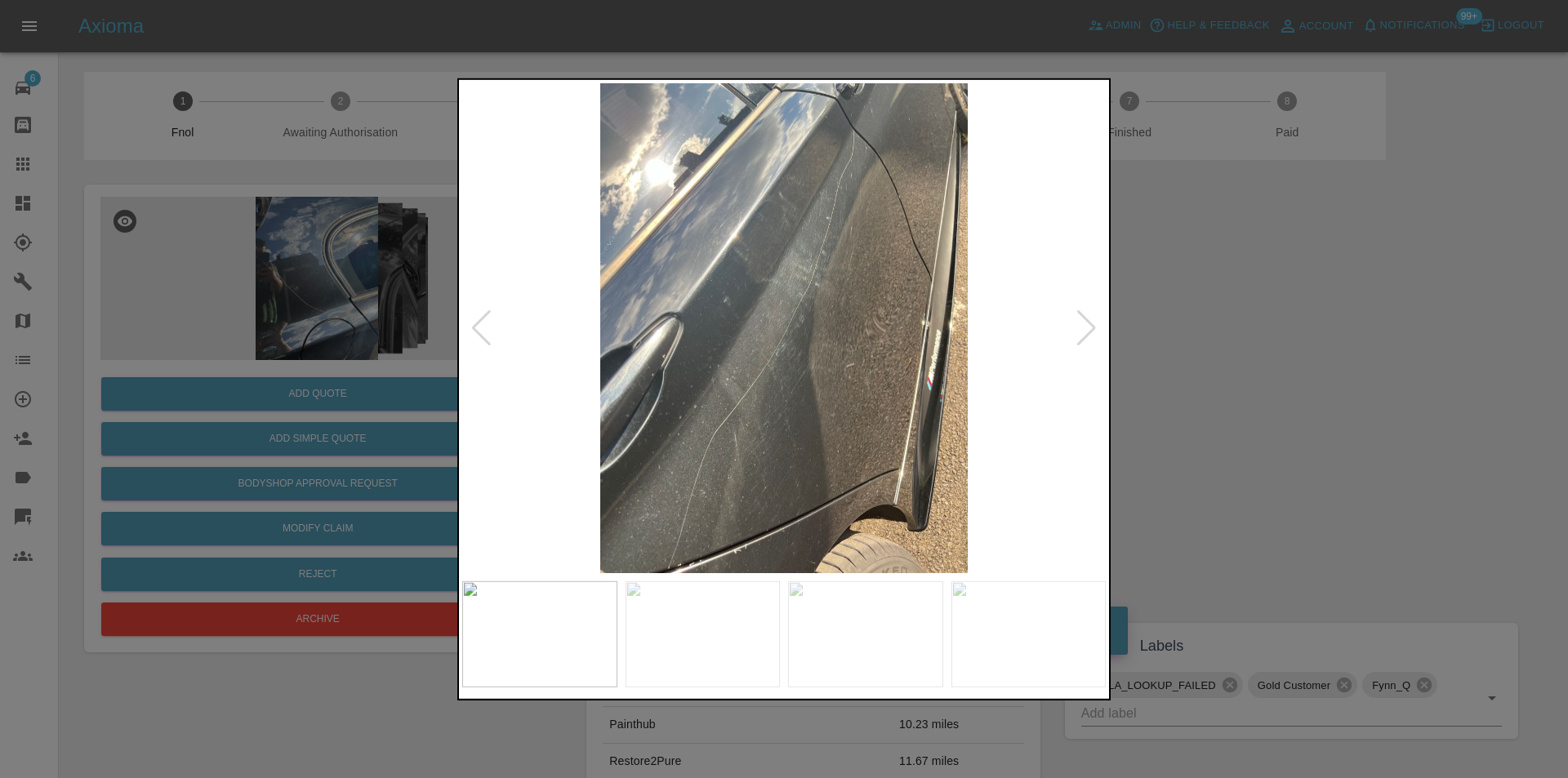
click at [1081, 327] on div at bounding box center [1087, 327] width 22 height 36
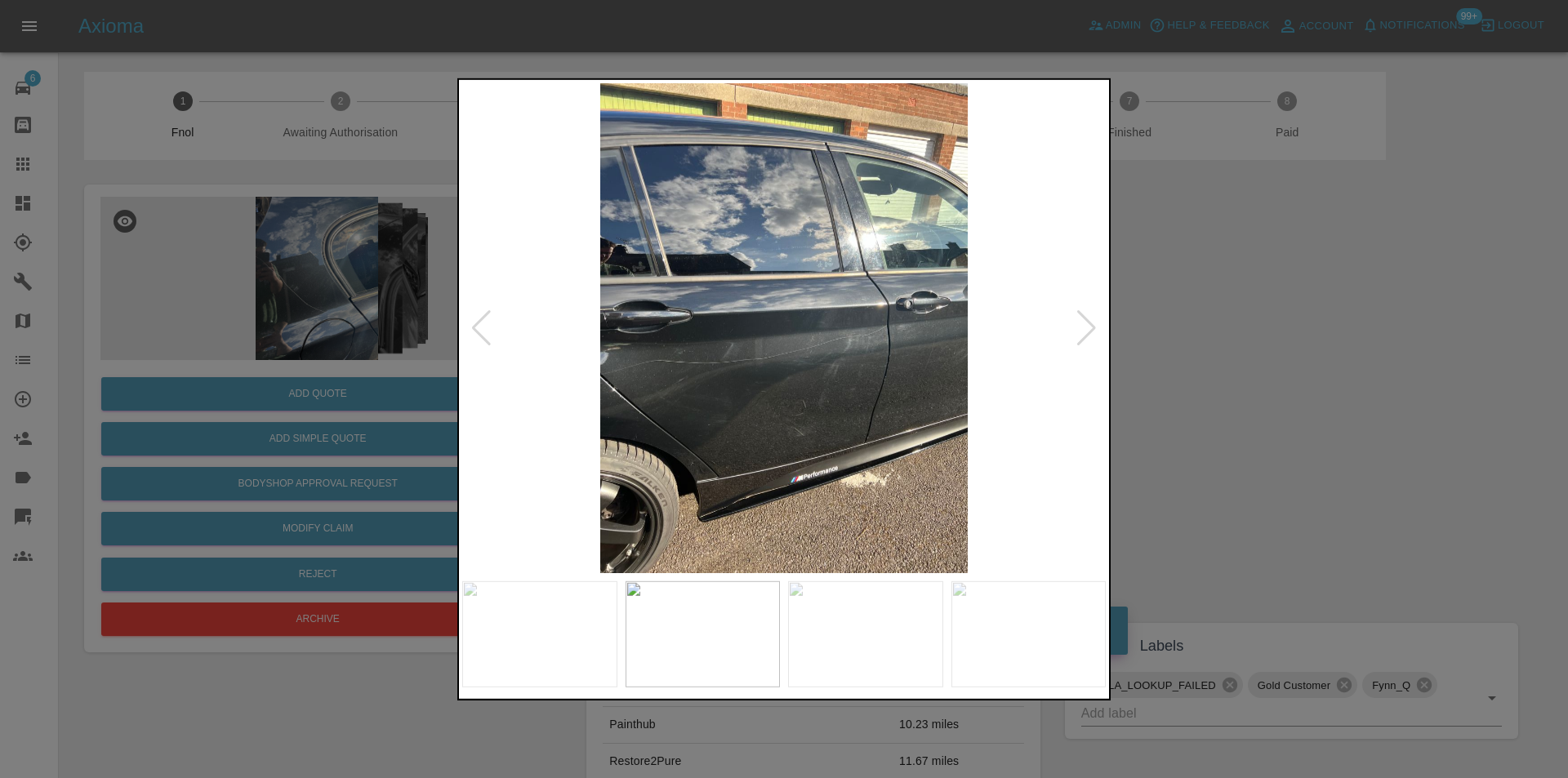
click at [1081, 327] on div at bounding box center [1087, 327] width 22 height 36
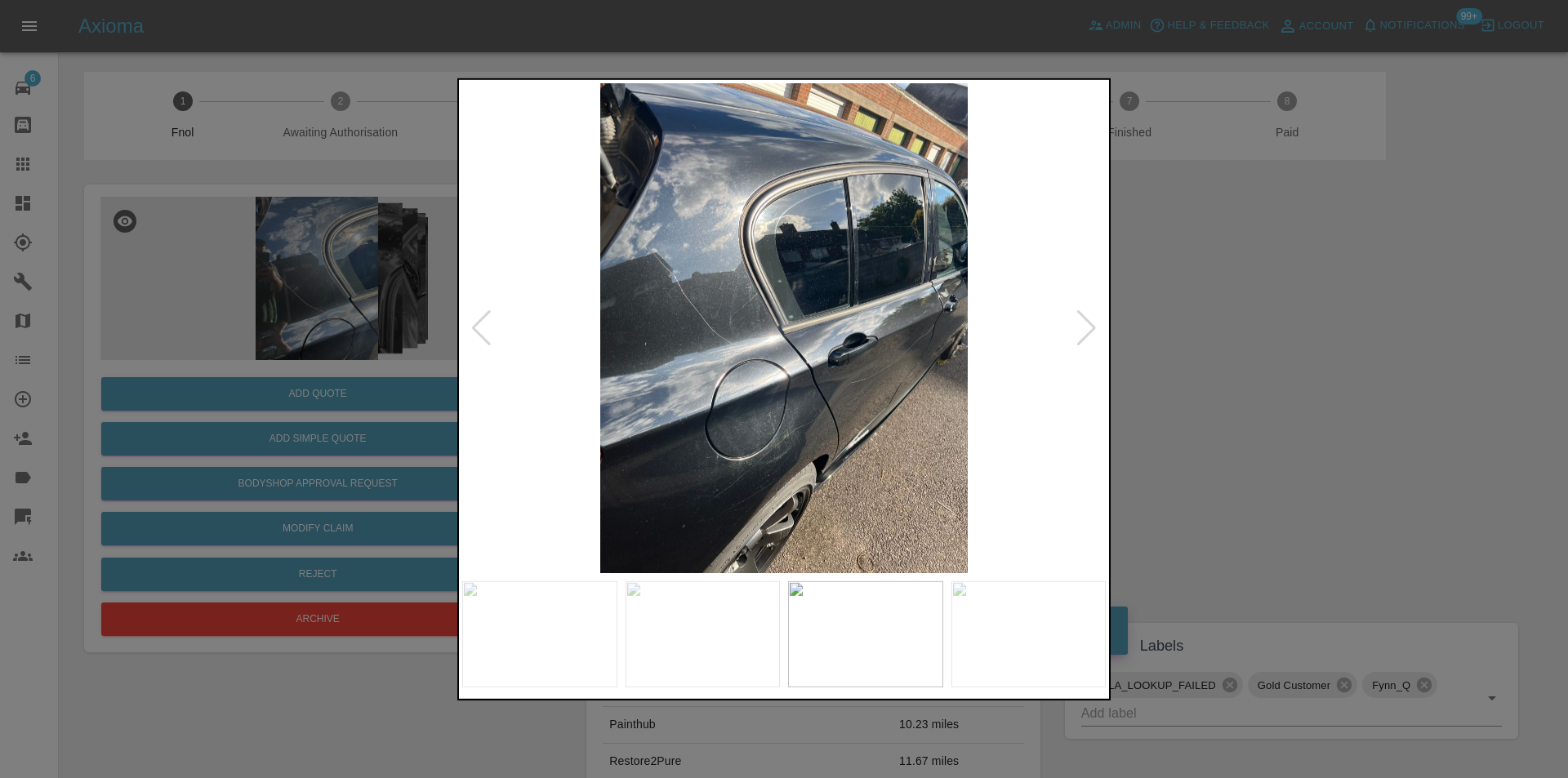
click at [1078, 326] on div at bounding box center [1087, 327] width 22 height 36
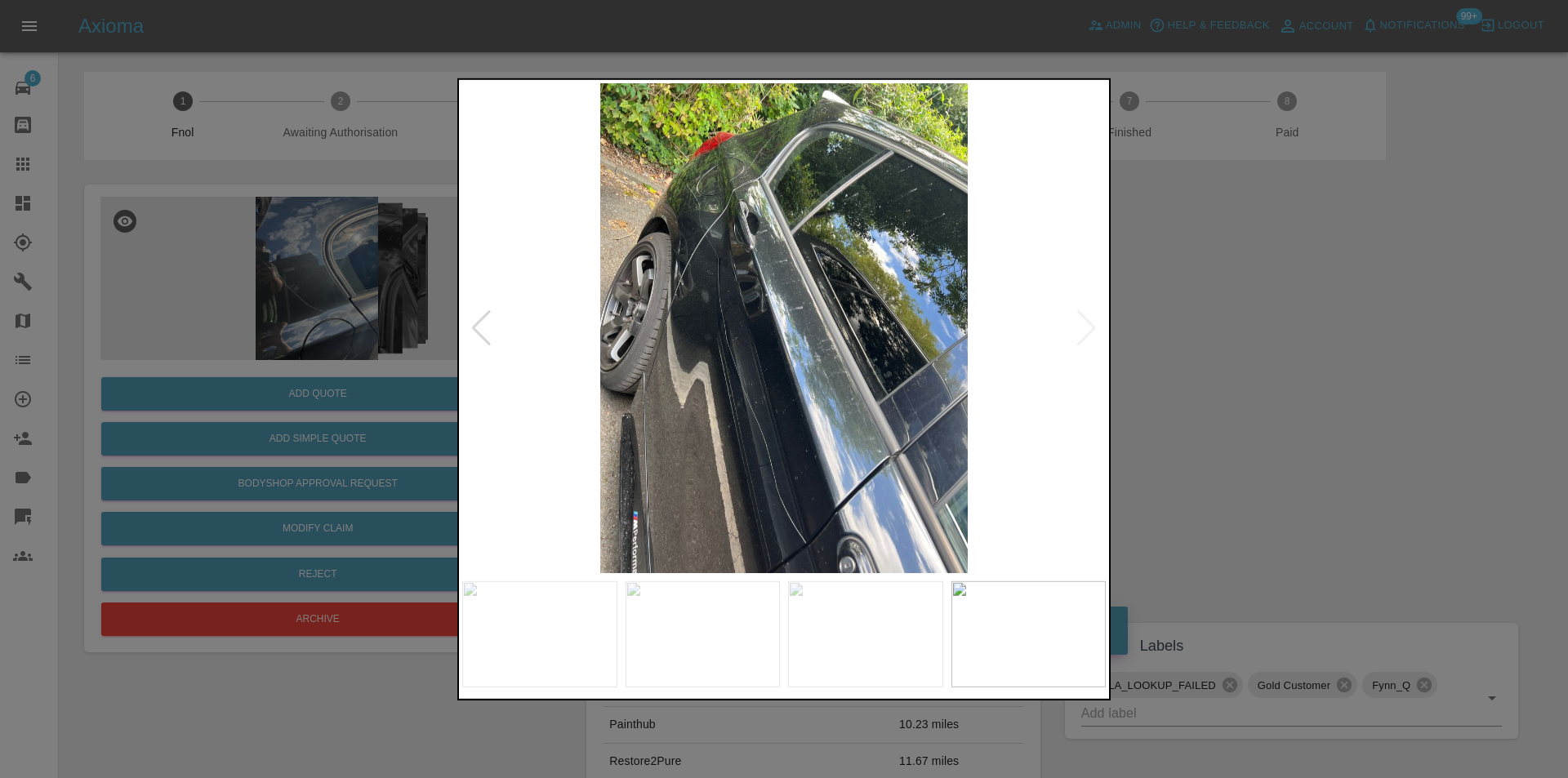
click at [1078, 326] on img at bounding box center [784, 327] width 644 height 490
click at [1314, 349] on div at bounding box center [784, 389] width 1568 height 778
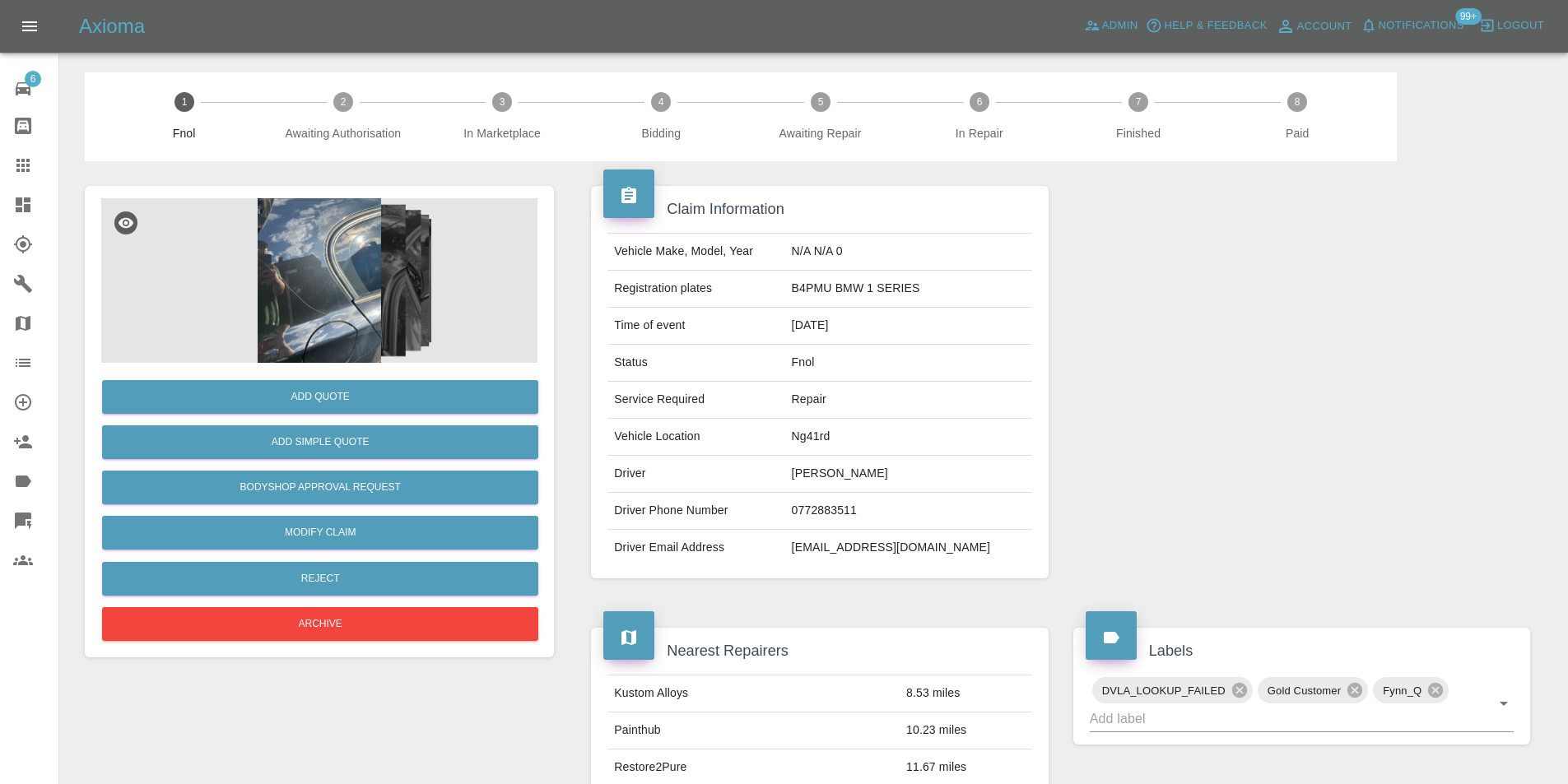
click at [299, 292] on img at bounding box center [319, 280] width 436 height 165
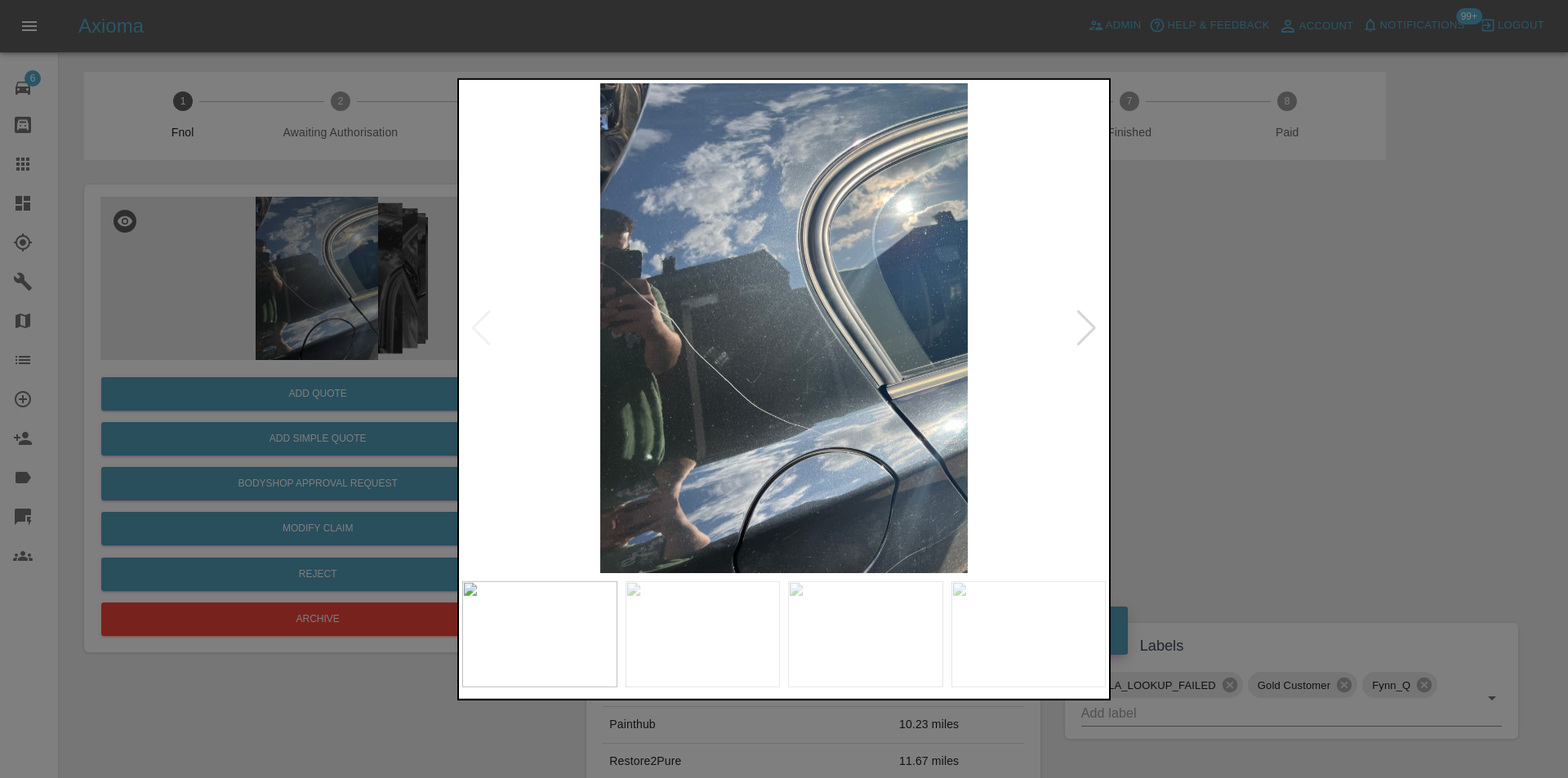
click at [1087, 331] on div at bounding box center [1087, 327] width 22 height 36
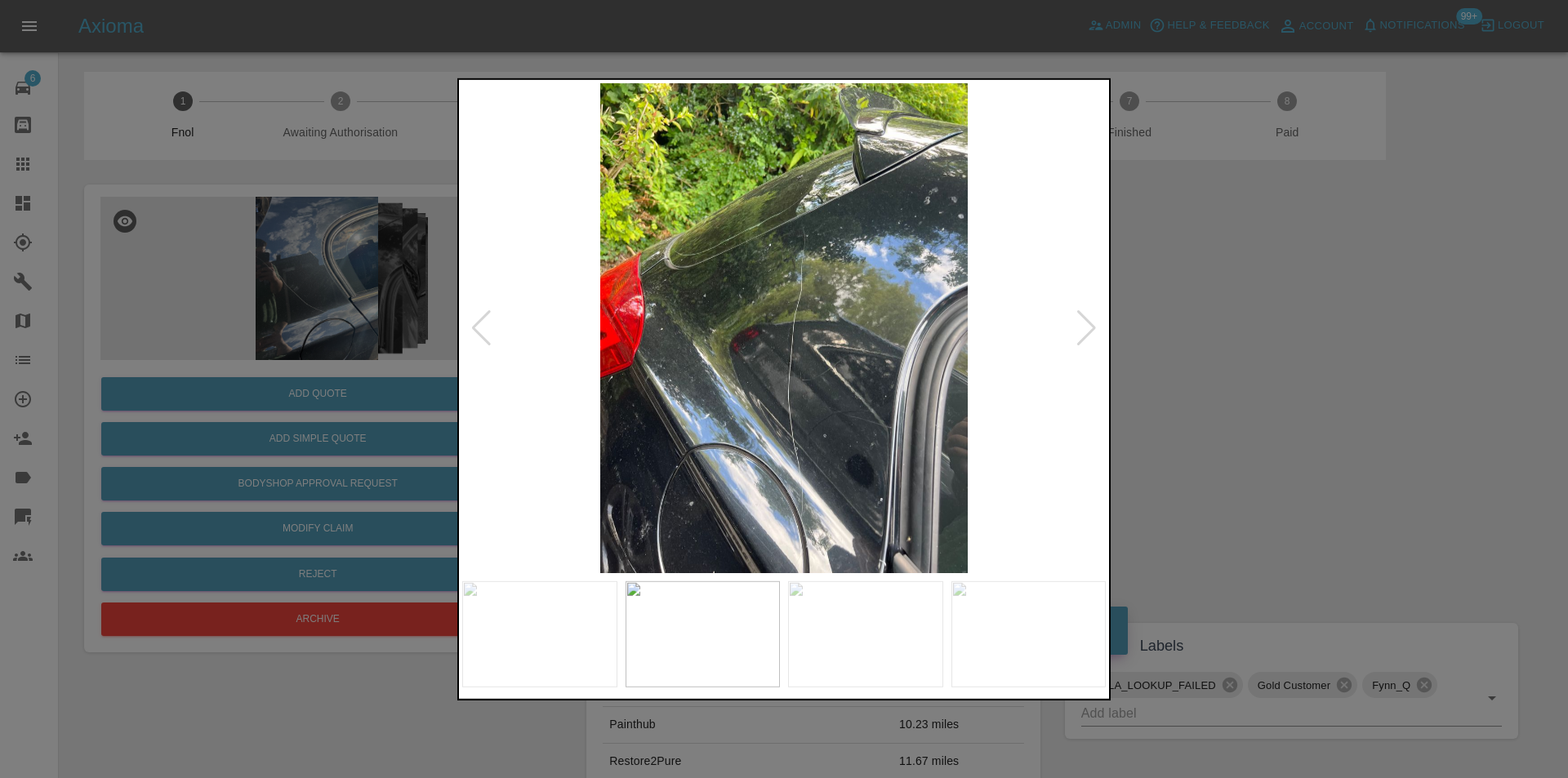
click at [1087, 329] on div at bounding box center [1087, 327] width 22 height 36
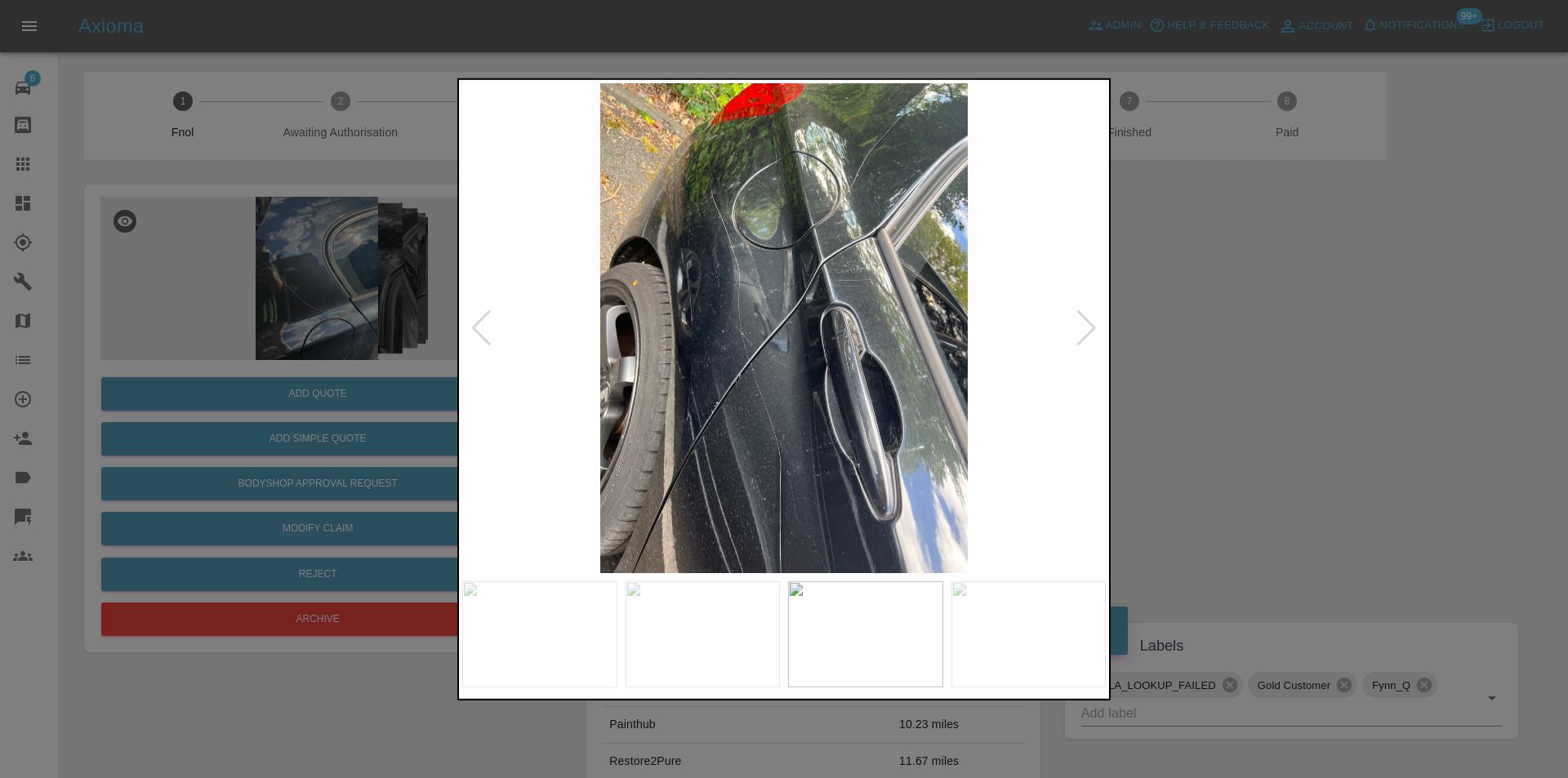
click at [1087, 329] on div at bounding box center [1087, 327] width 22 height 36
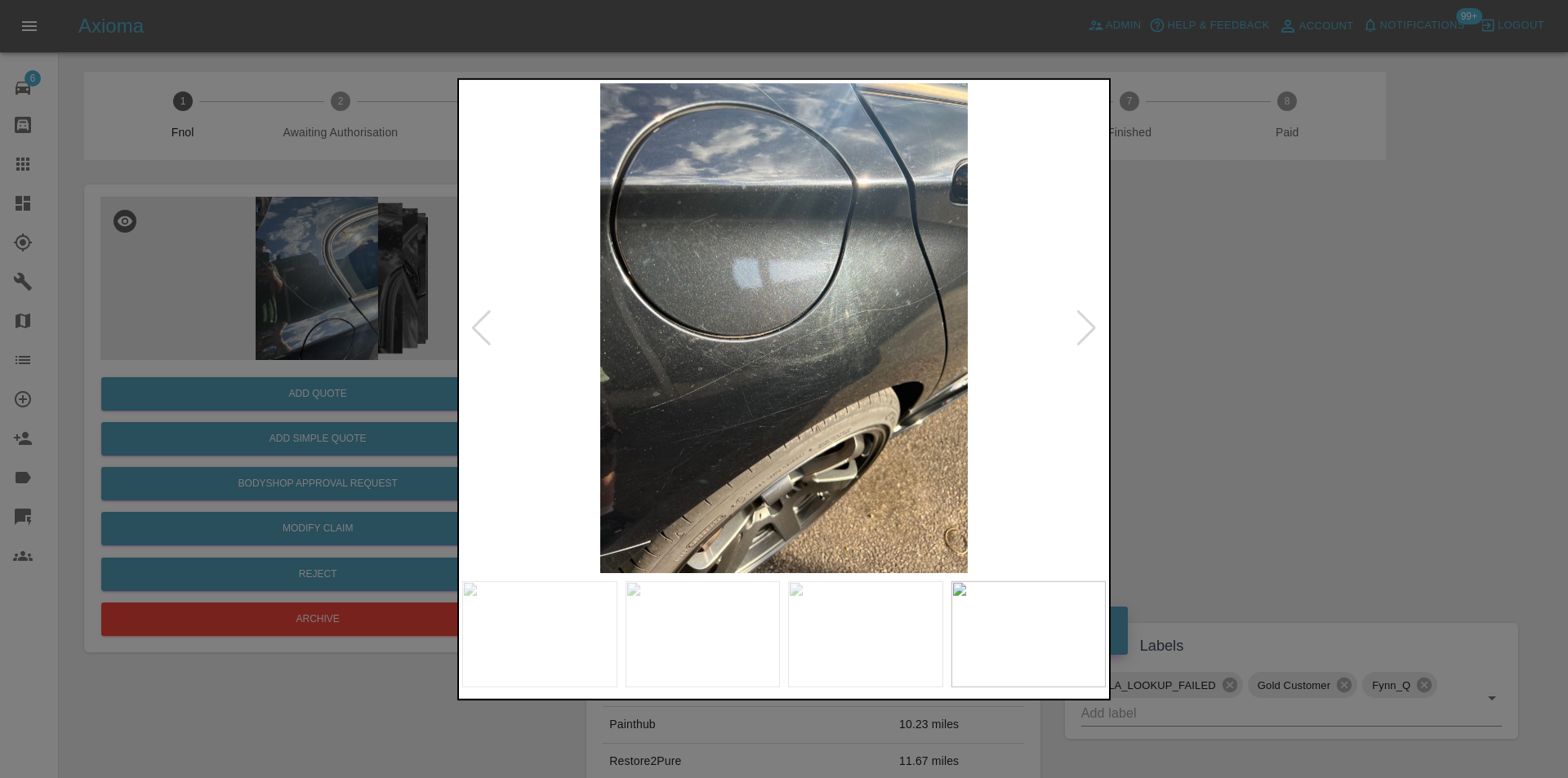
click at [1087, 329] on div at bounding box center [1087, 327] width 22 height 36
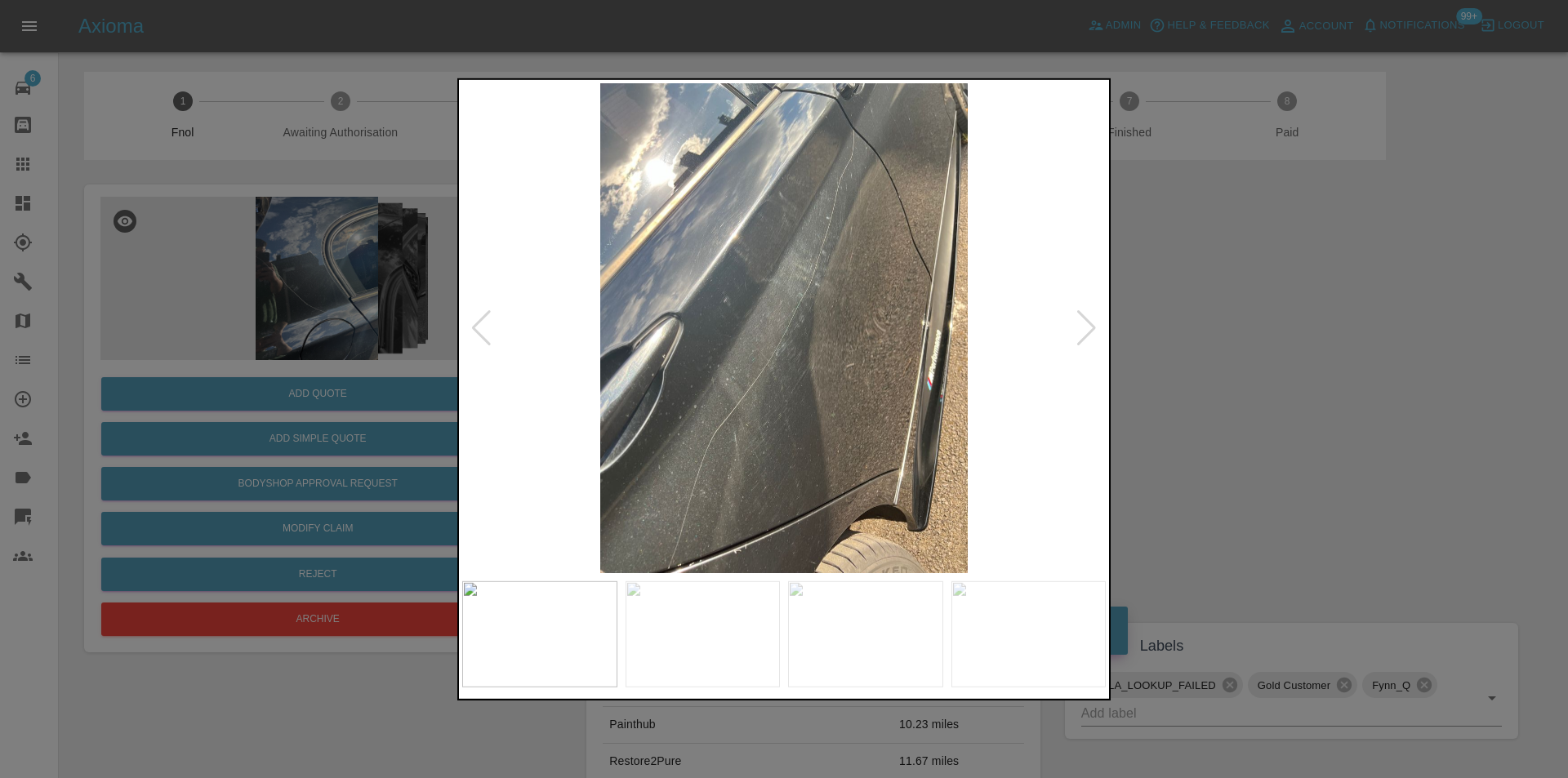
click at [1087, 329] on div at bounding box center [1087, 327] width 22 height 36
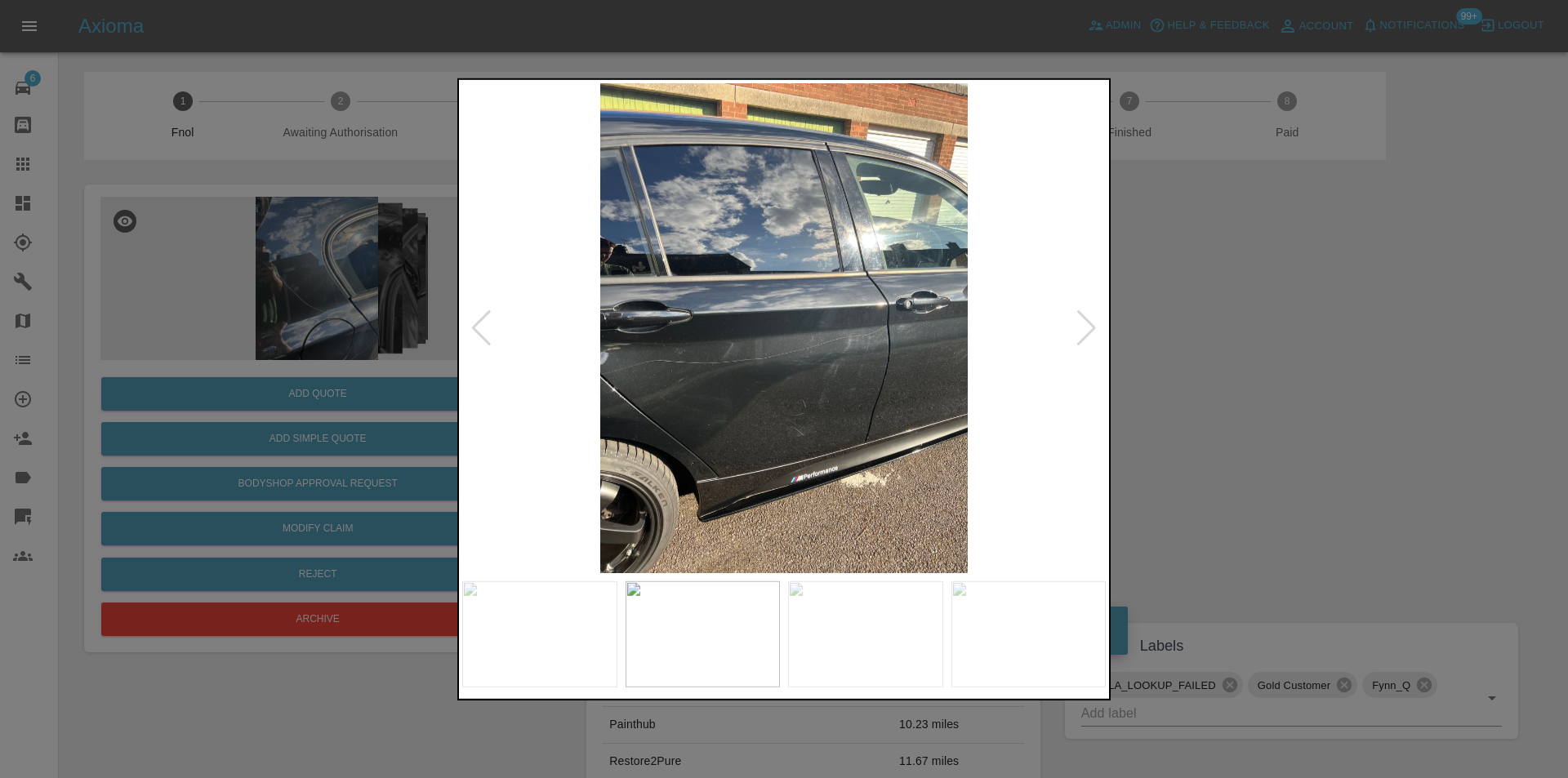
click at [1087, 329] on div at bounding box center [1087, 327] width 22 height 36
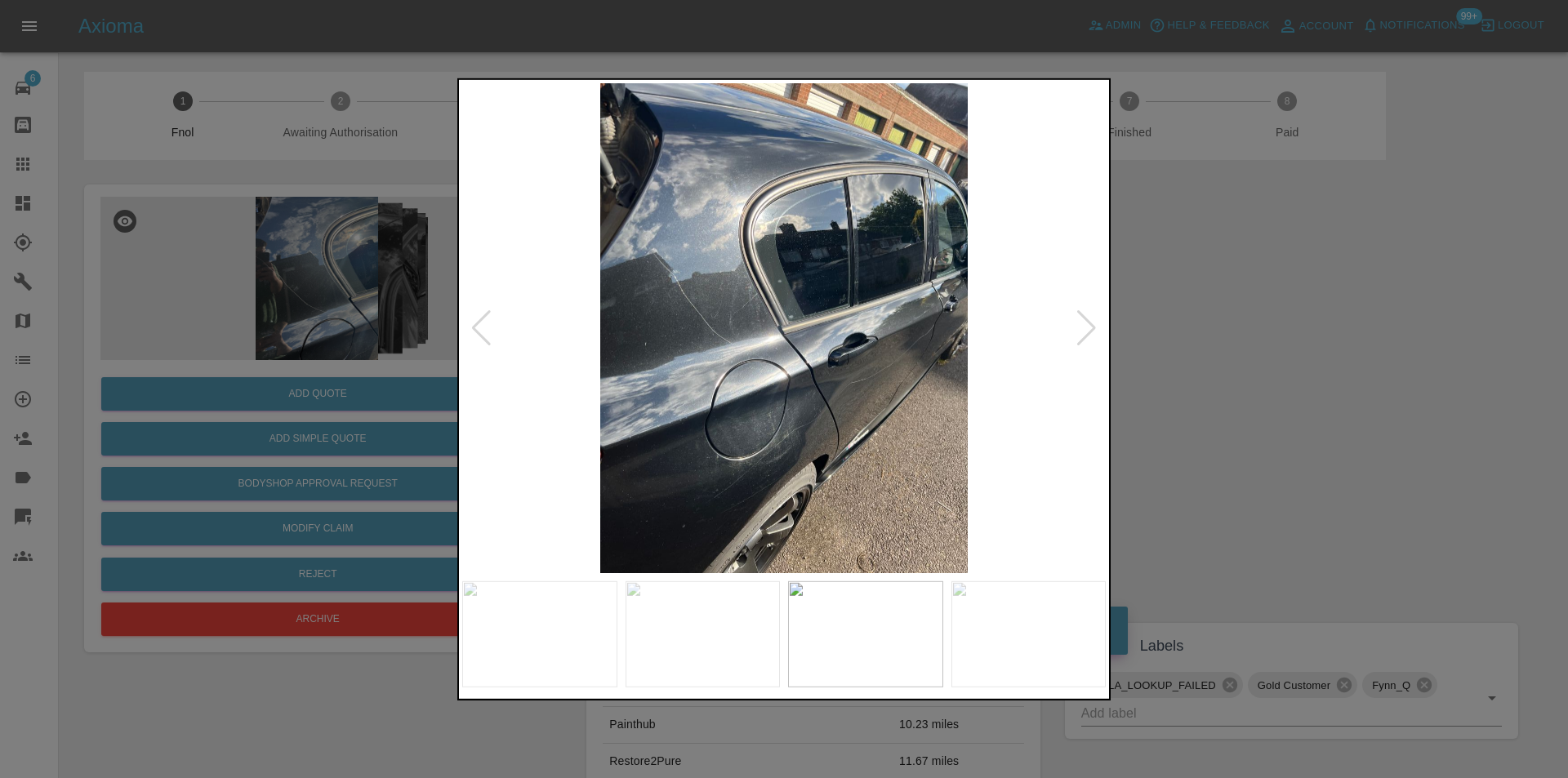
click at [1247, 359] on div at bounding box center [784, 389] width 1568 height 778
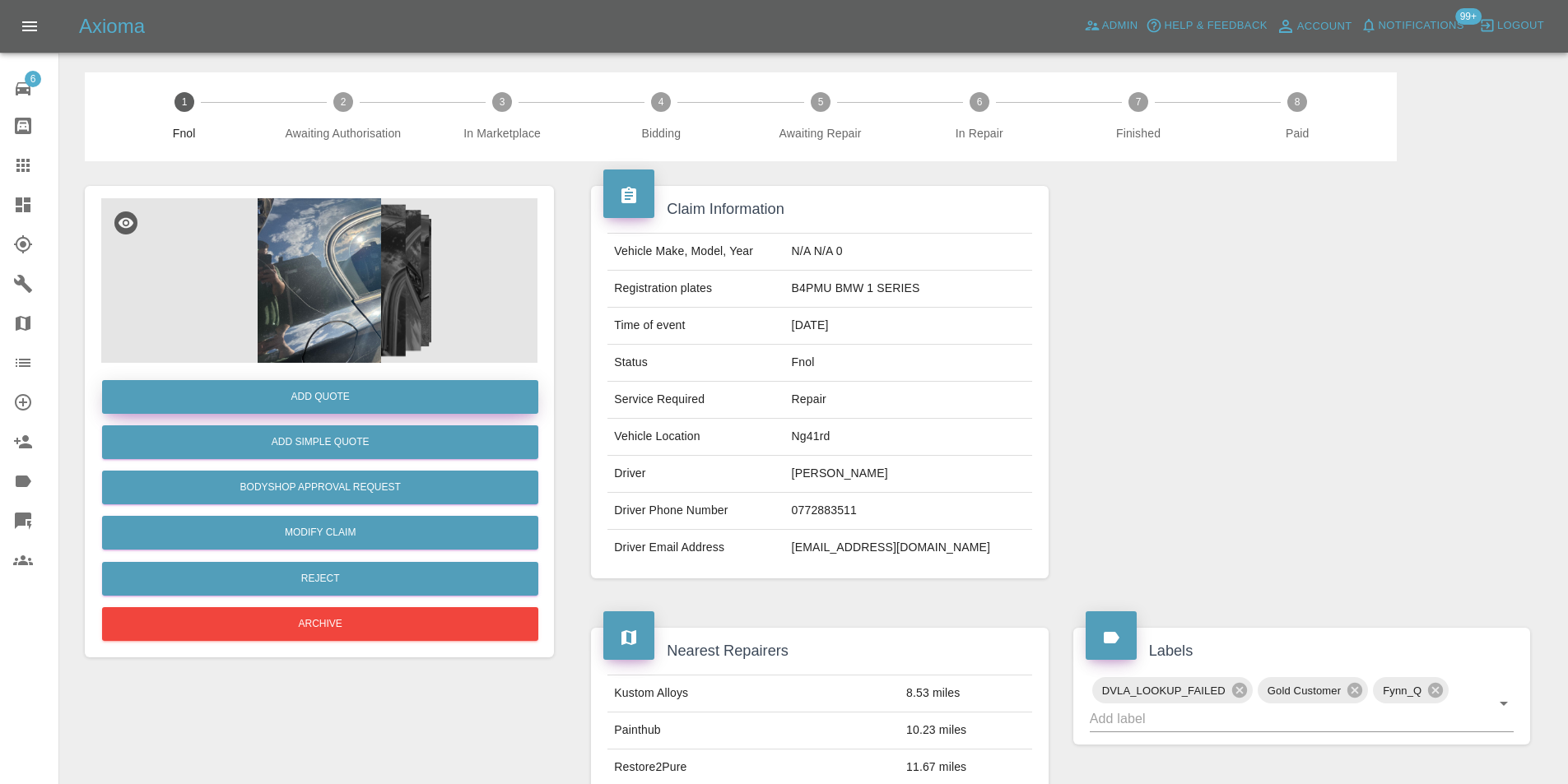
click at [366, 390] on button "Add Quote" at bounding box center [320, 397] width 436 height 33
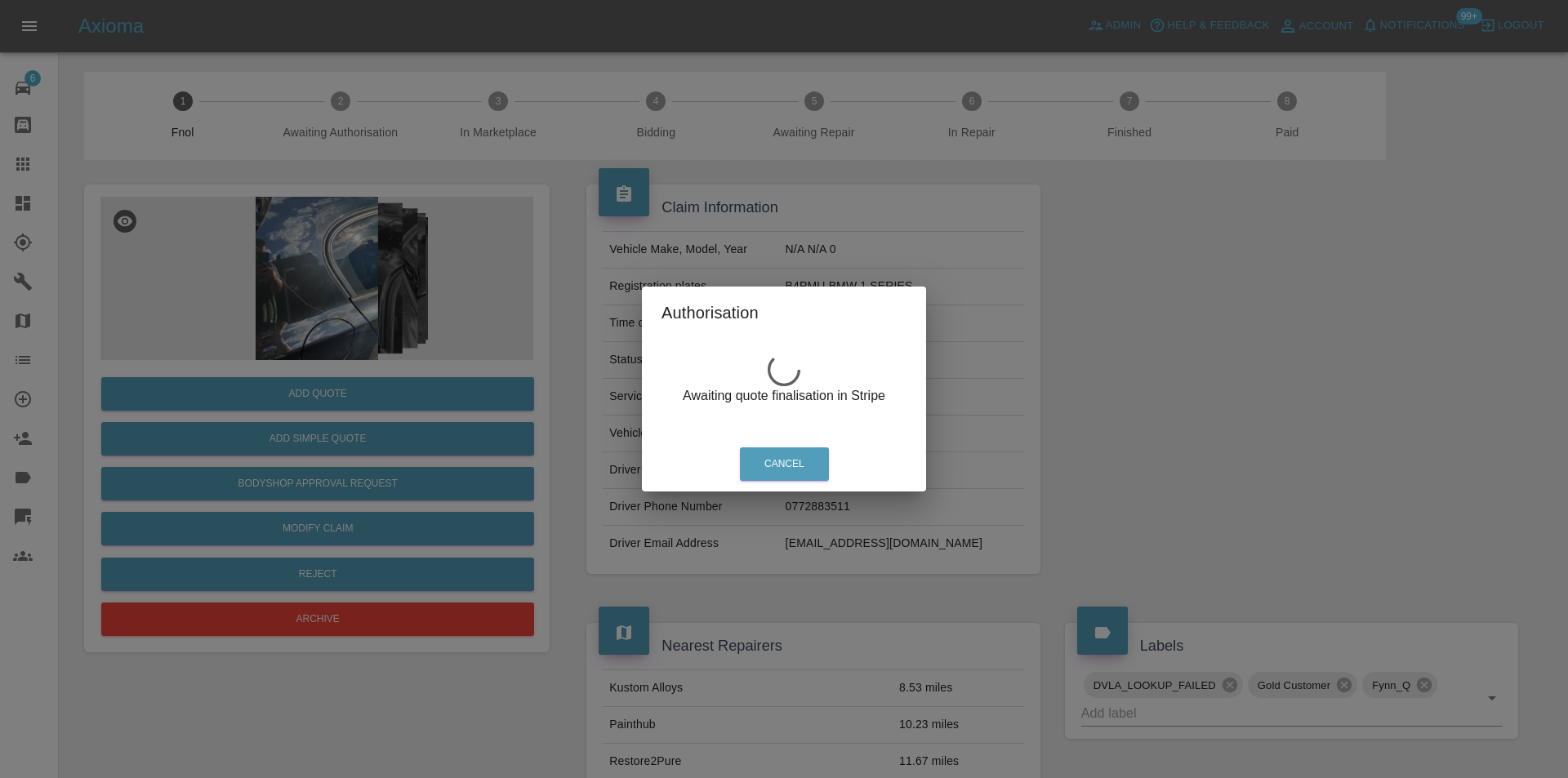
click at [380, 268] on div "Authorisation Awaiting quote finalisation in Stripe Cancel" at bounding box center [784, 389] width 1568 height 778
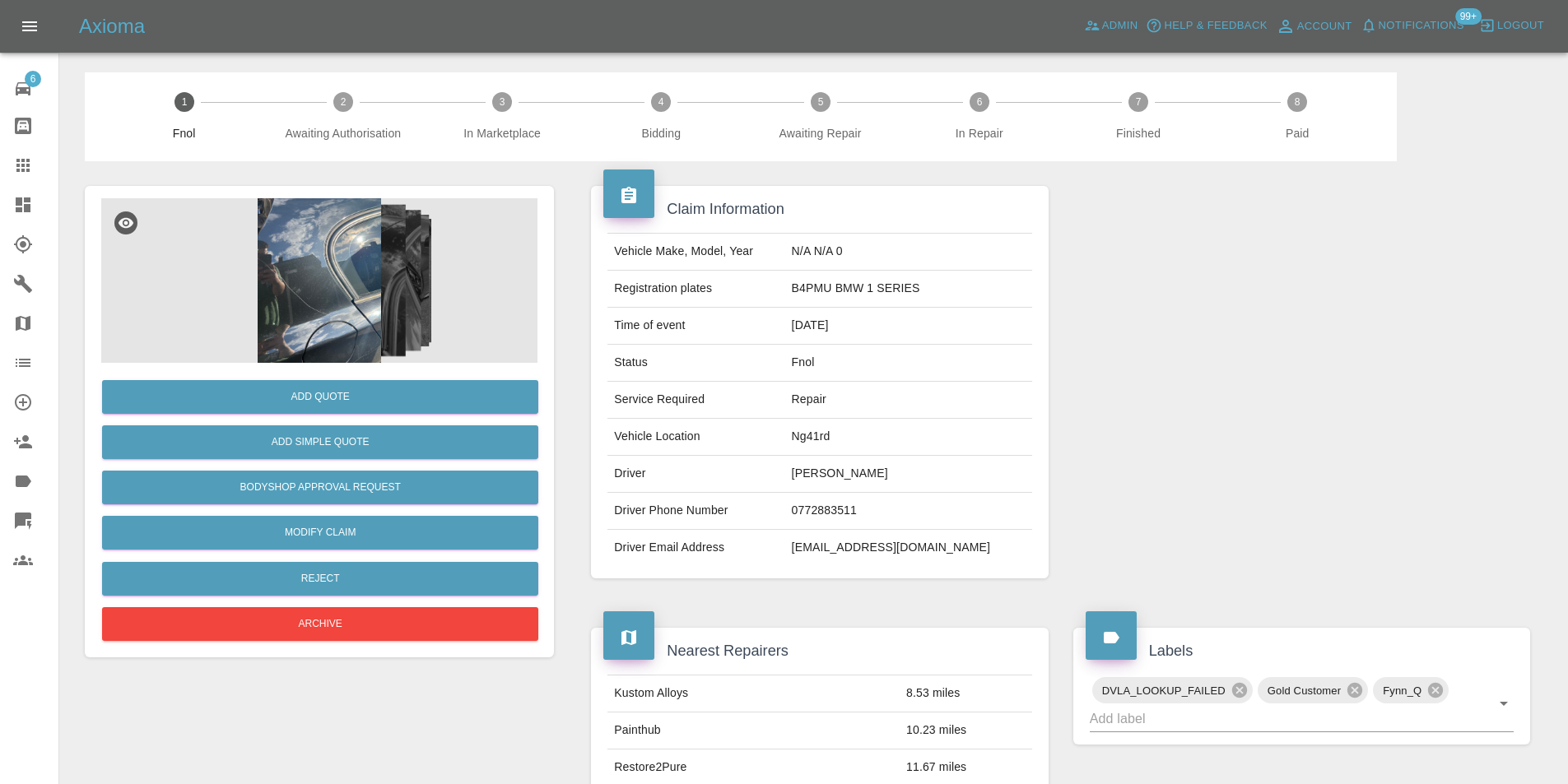
click at [312, 269] on img at bounding box center [319, 280] width 436 height 165
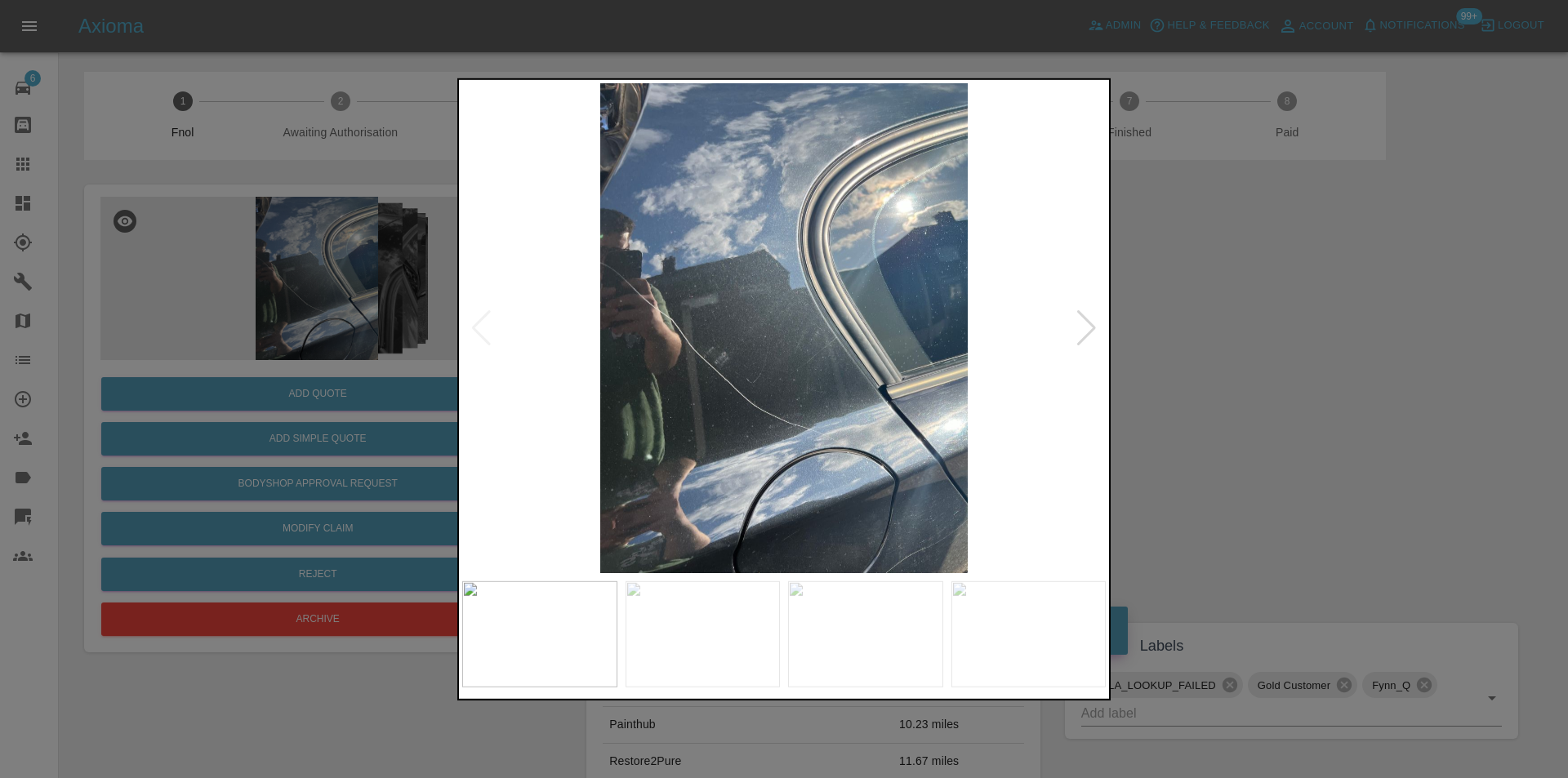
click at [1079, 333] on div at bounding box center [1087, 327] width 22 height 36
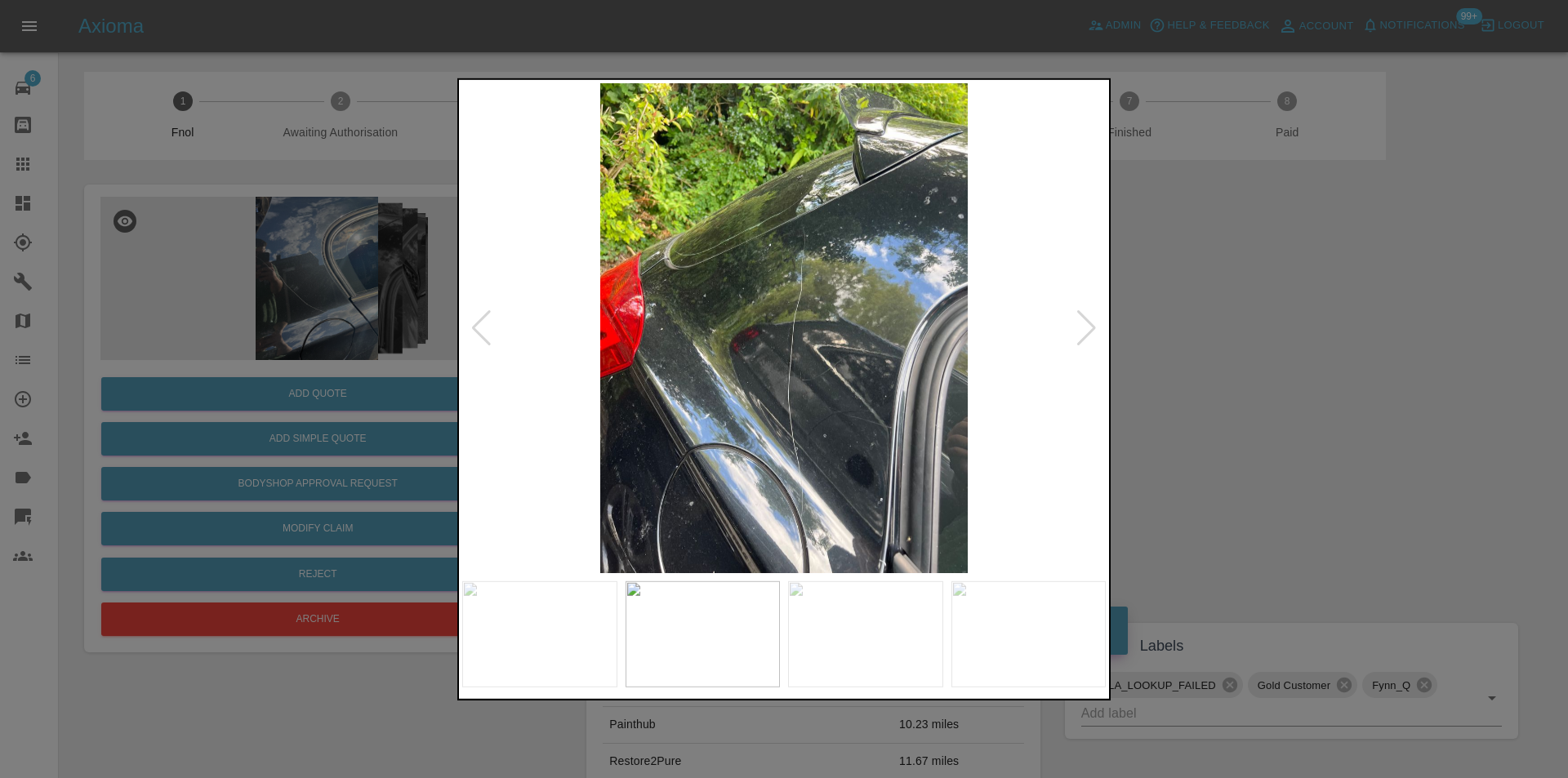
click at [1079, 333] on div at bounding box center [1087, 327] width 22 height 36
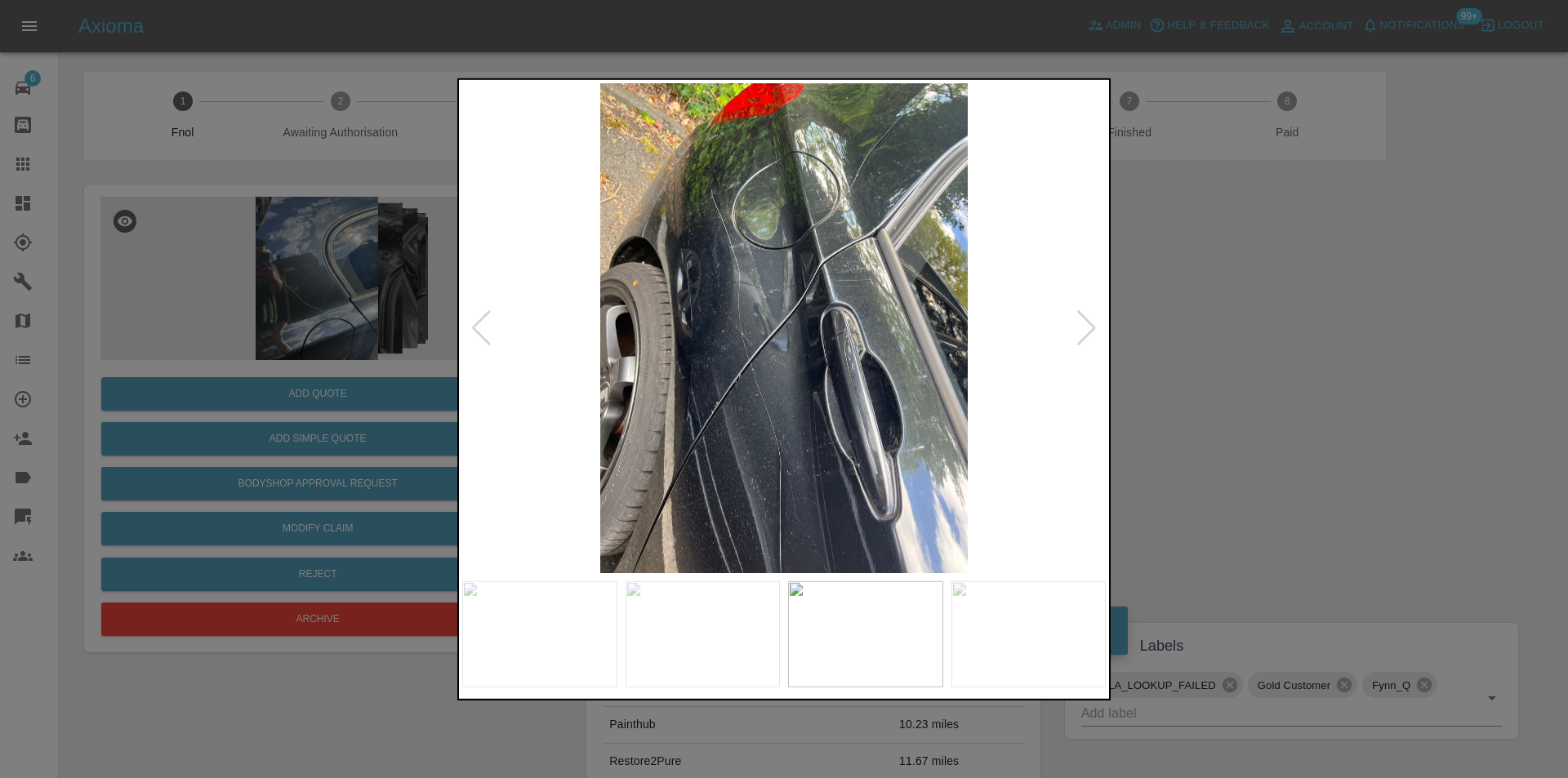
click at [1079, 333] on div at bounding box center [1087, 327] width 22 height 36
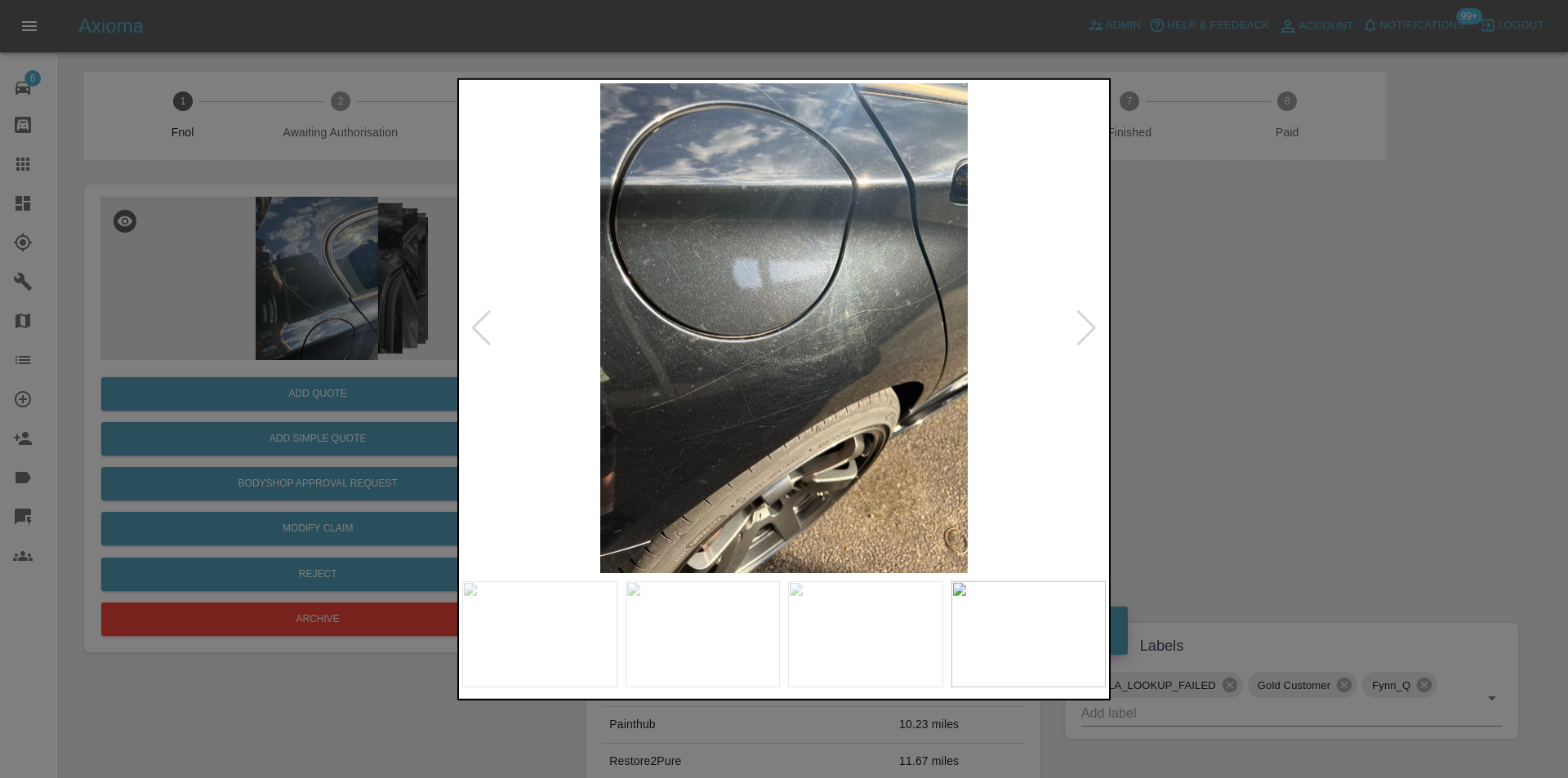
click at [1079, 333] on div at bounding box center [1087, 327] width 22 height 36
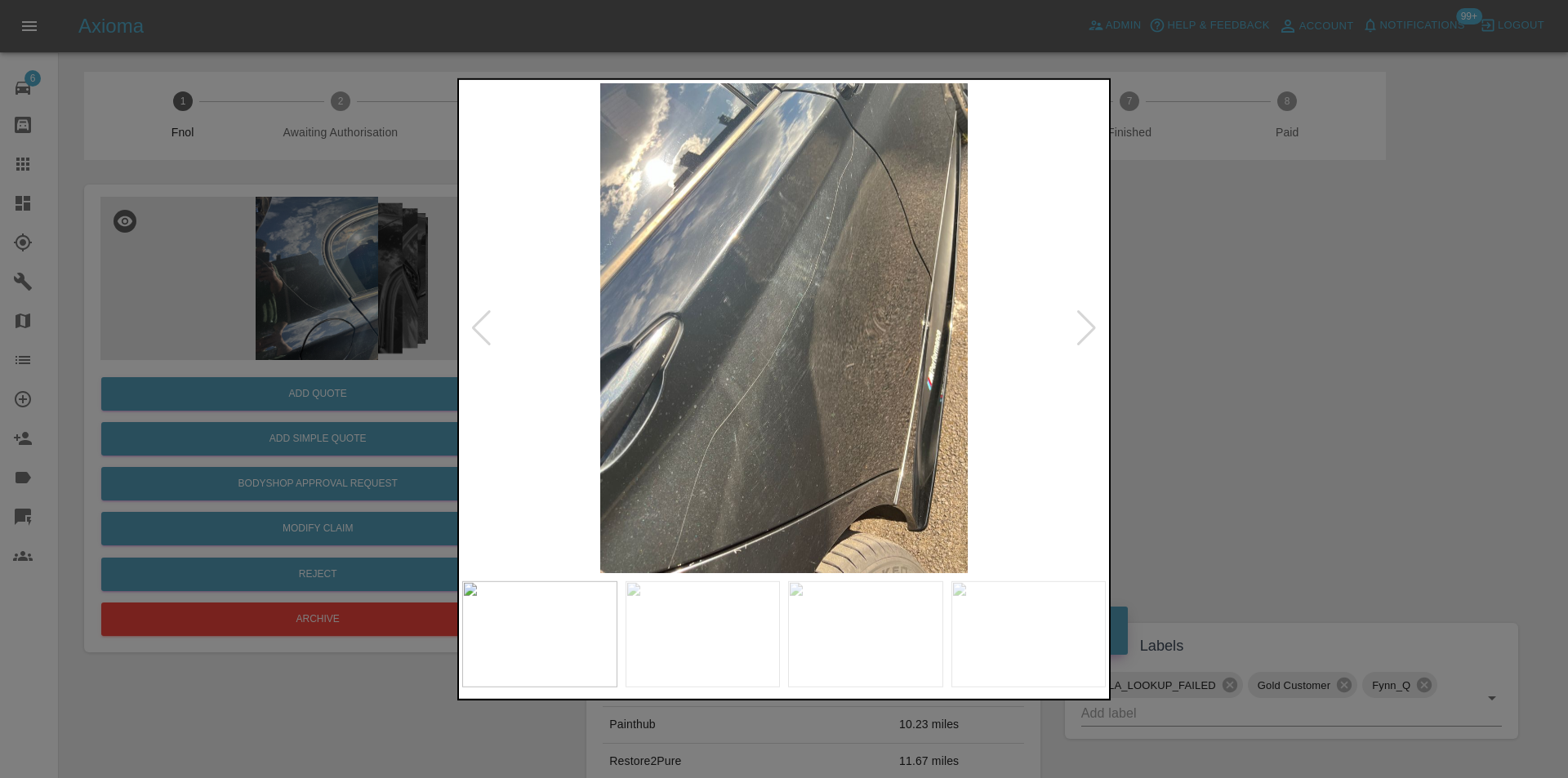
click at [1079, 333] on div at bounding box center [1087, 327] width 22 height 36
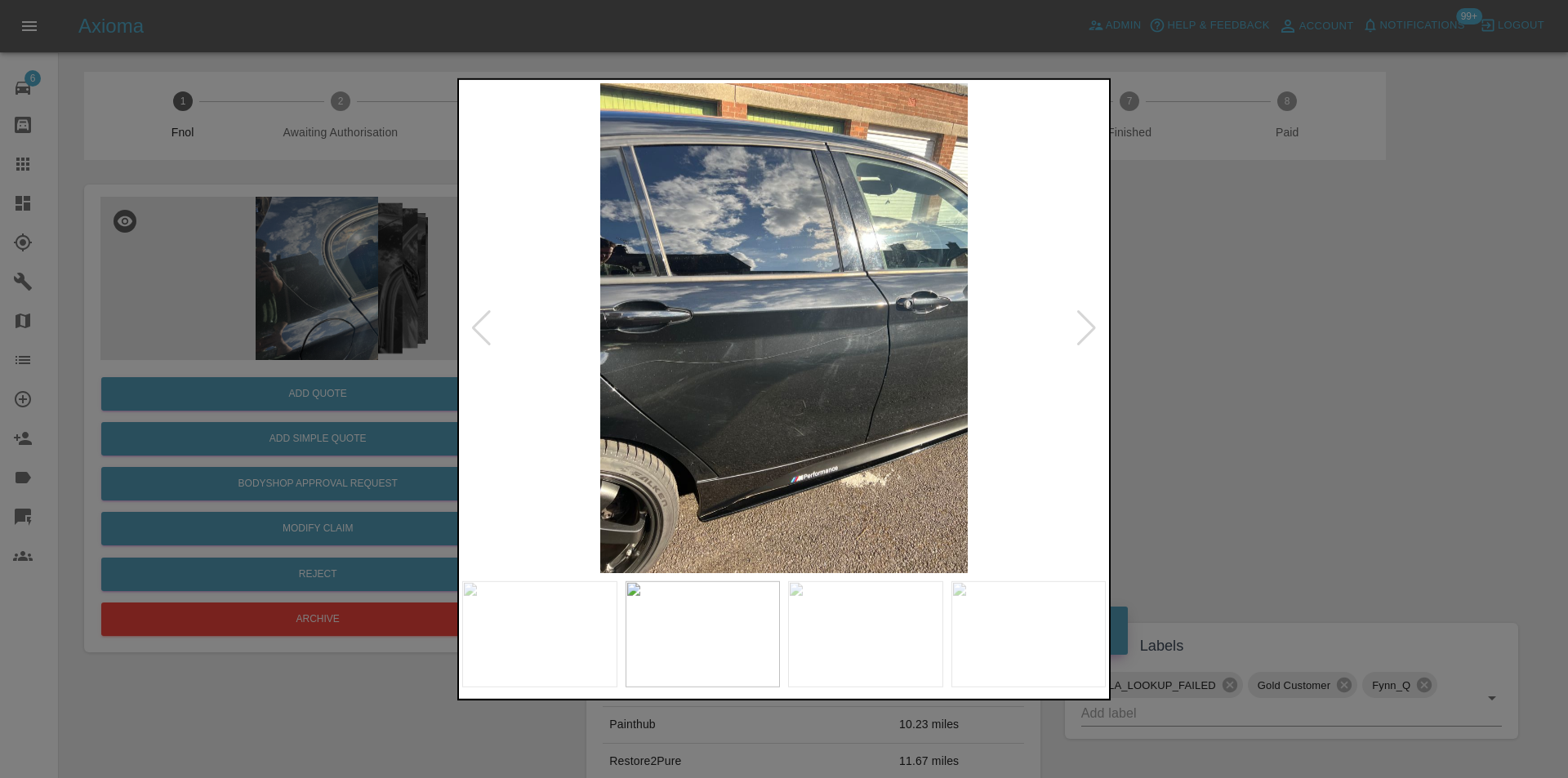
click at [1079, 333] on div at bounding box center [1087, 327] width 22 height 36
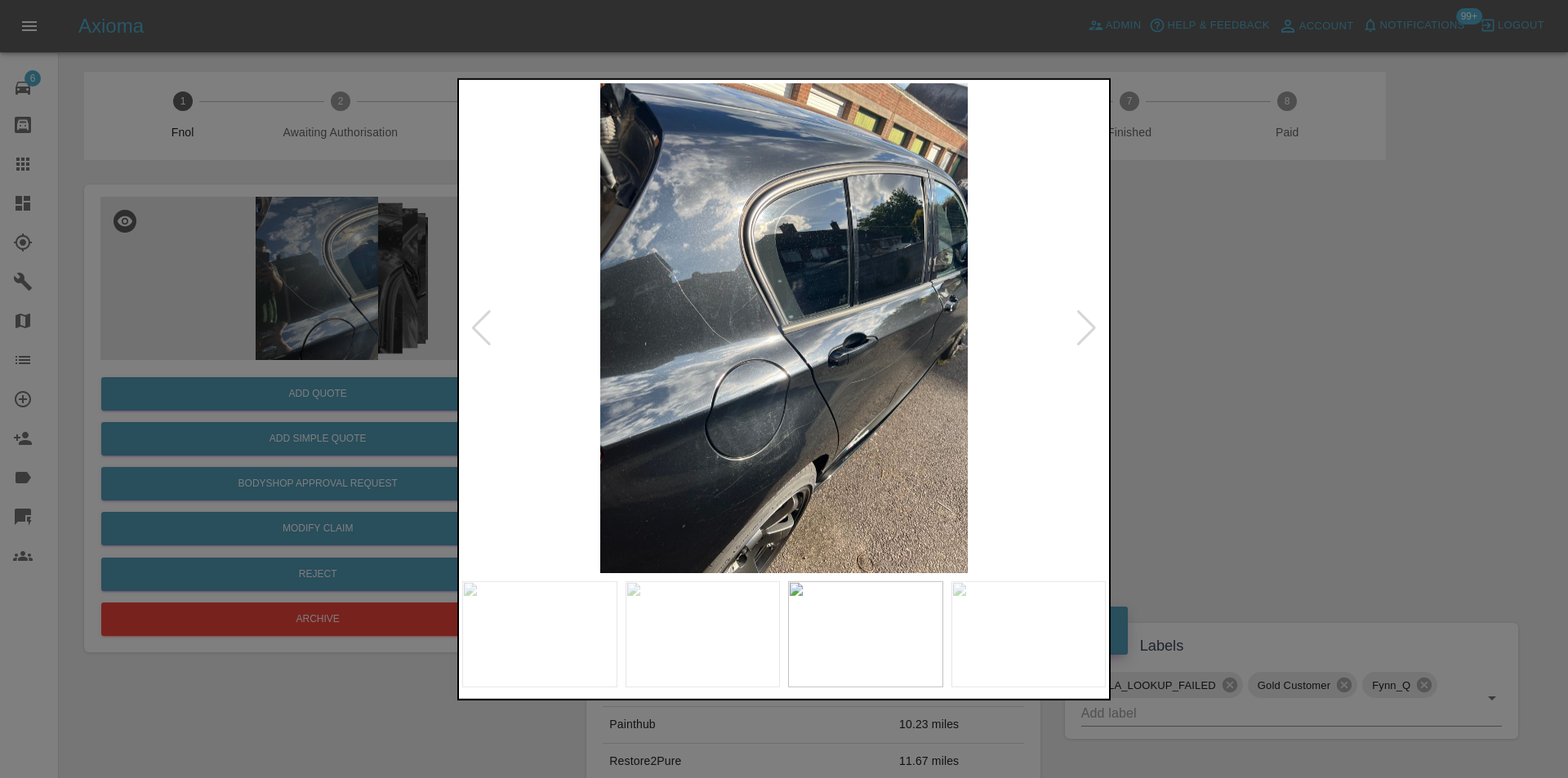
click at [1079, 333] on div at bounding box center [1087, 327] width 22 height 36
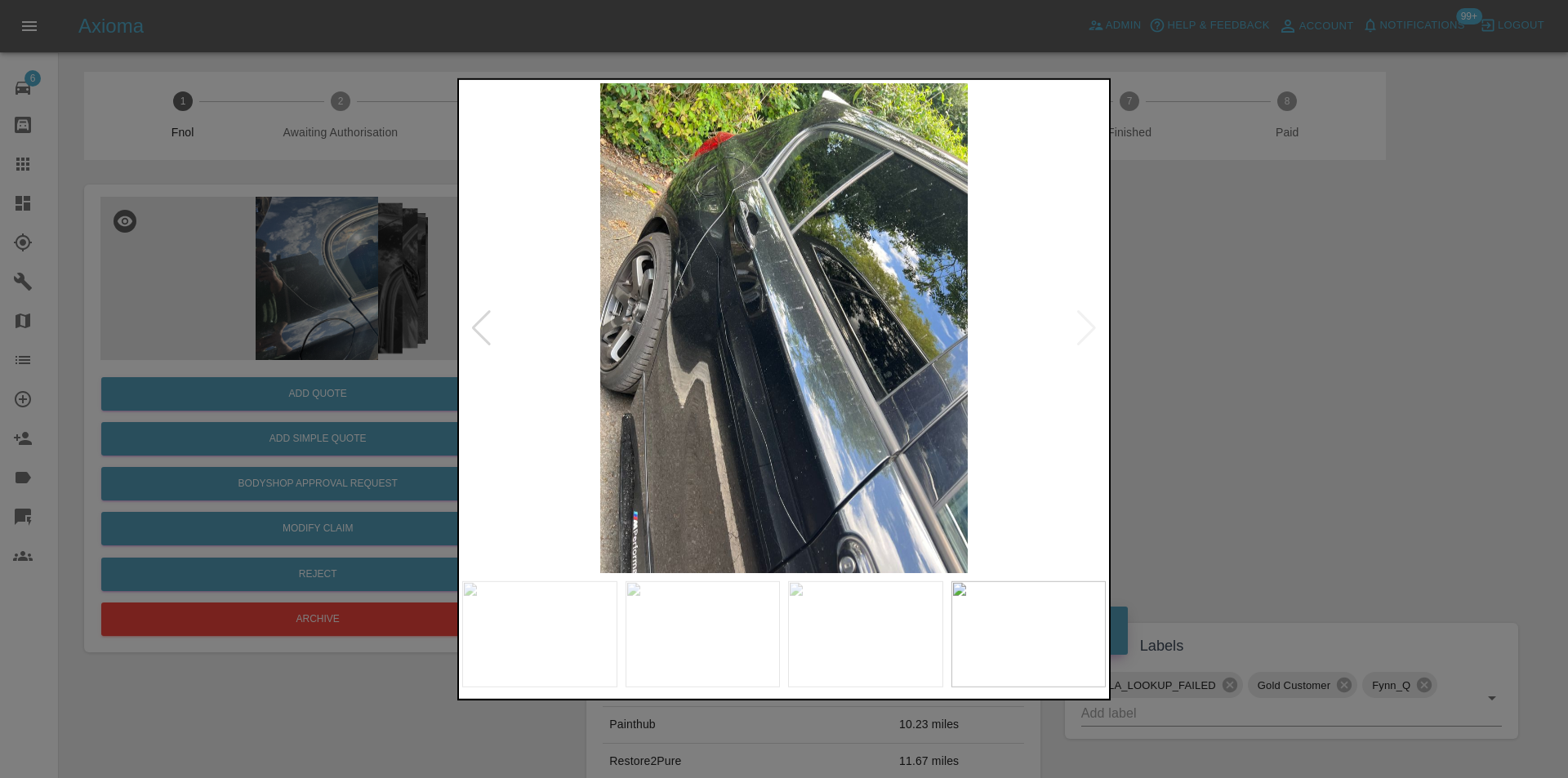
click at [1080, 322] on img at bounding box center [784, 327] width 644 height 490
drag, startPoint x: 1291, startPoint y: 330, endPoint x: 1282, endPoint y: 321, distance: 12.7
click at [1289, 327] on div at bounding box center [784, 389] width 1568 height 778
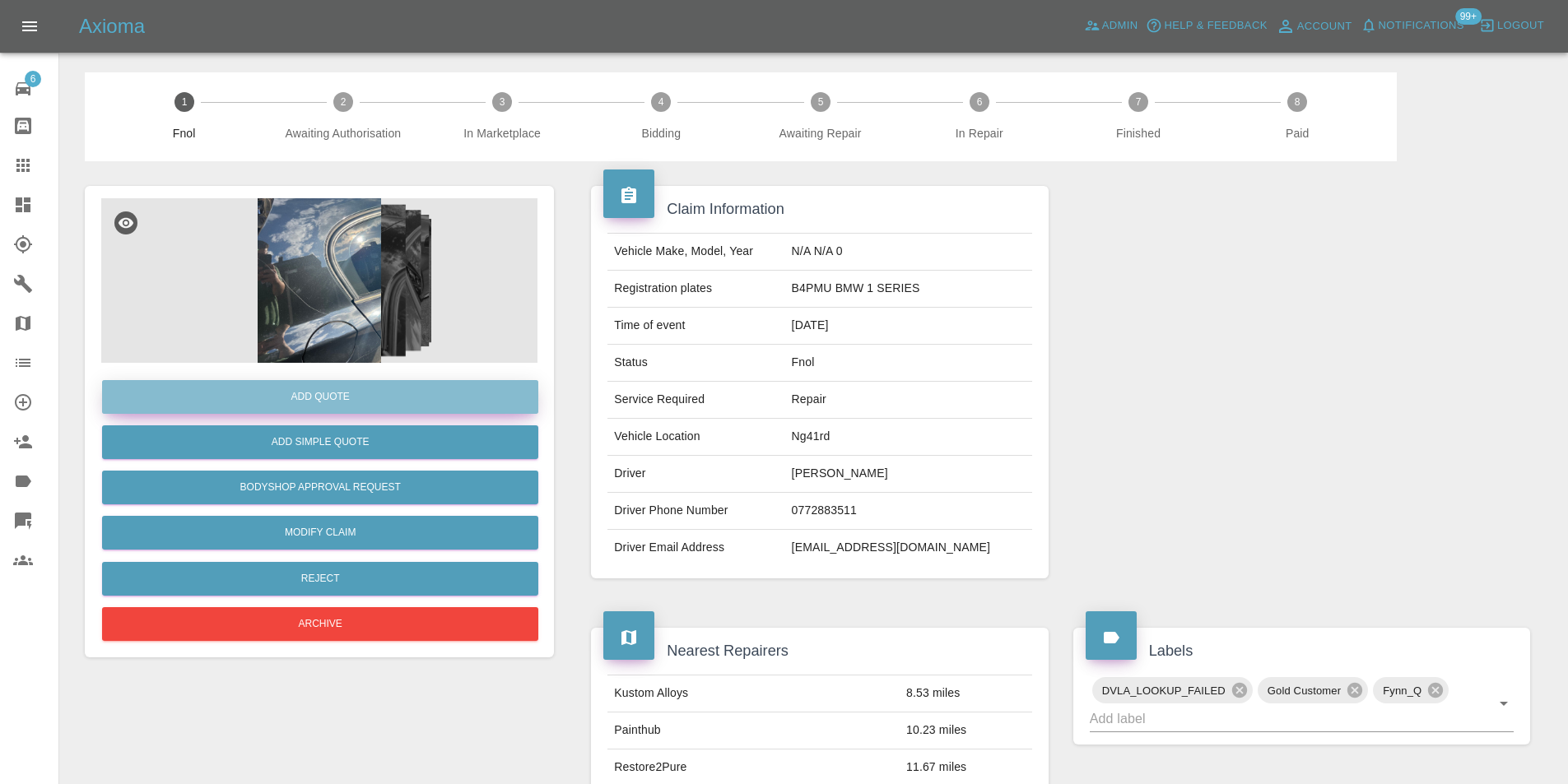
click at [336, 398] on button "Add Quote" at bounding box center [320, 397] width 436 height 33
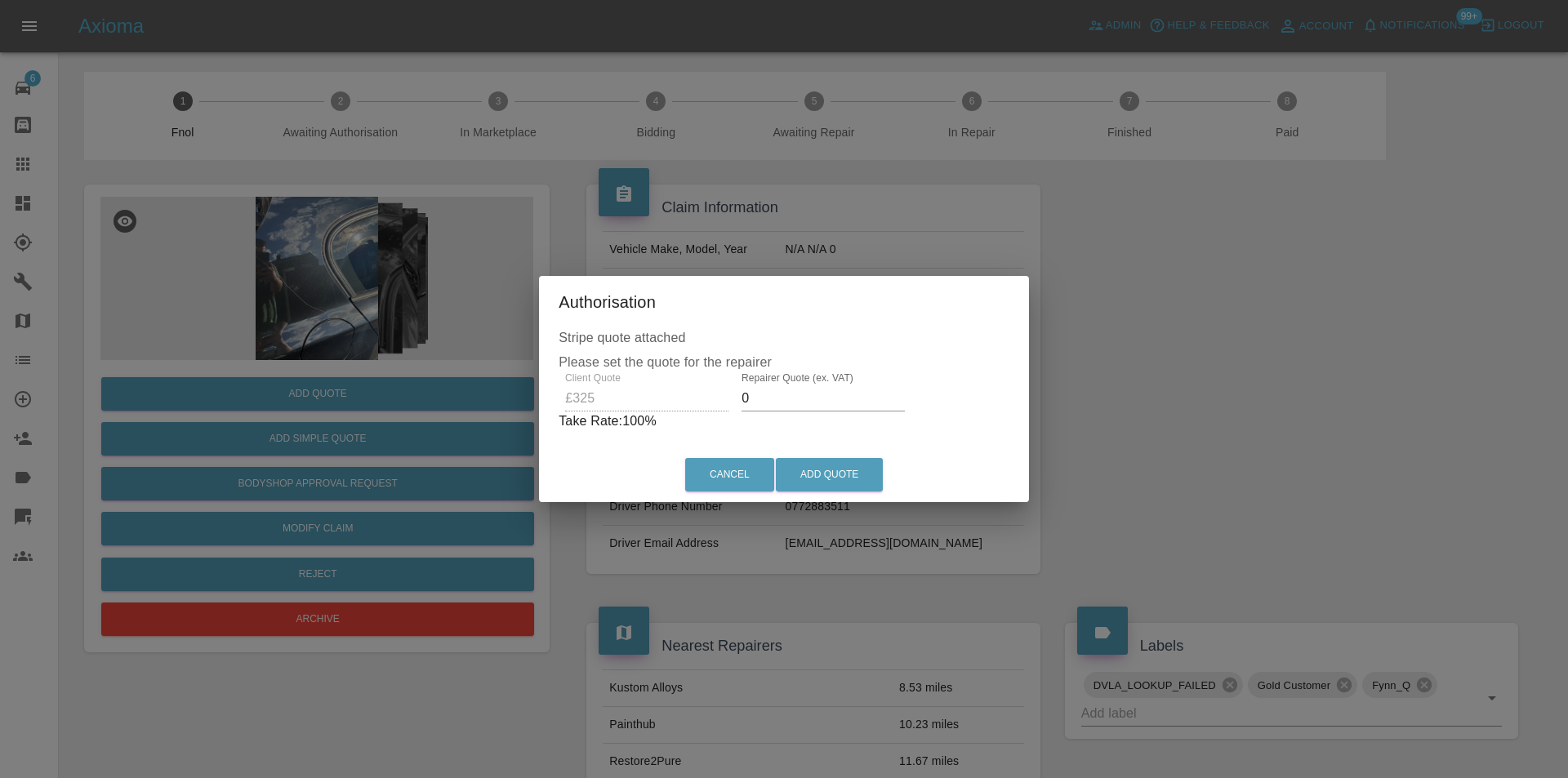
click at [785, 394] on input "0" at bounding box center [823, 398] width 164 height 26
type input "0210"
drag, startPoint x: 829, startPoint y: 473, endPoint x: 826, endPoint y: 286, distance: 187.0
click at [830, 473] on button "Add Quote" at bounding box center [829, 474] width 107 height 33
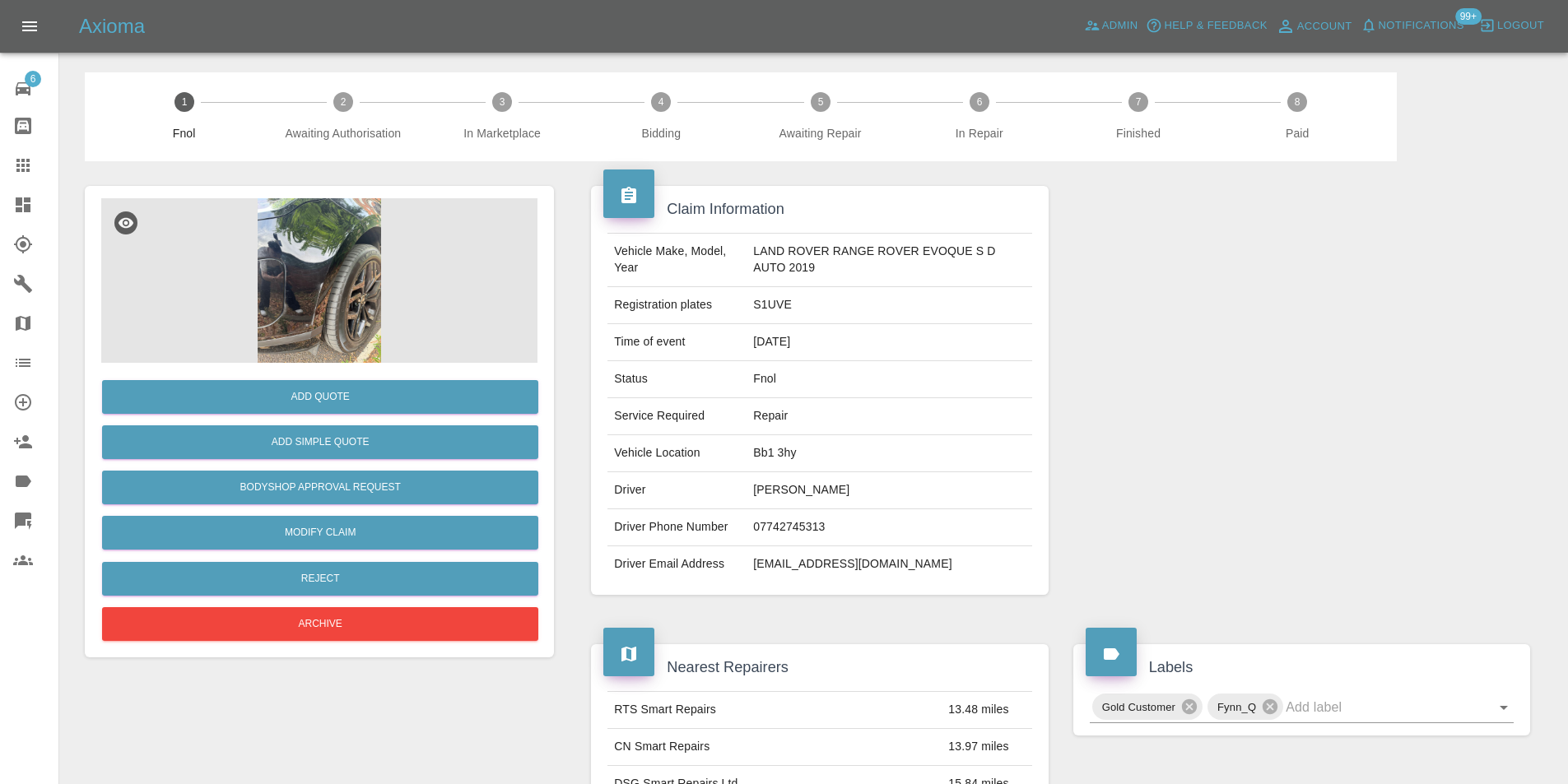
click at [256, 239] on img at bounding box center [319, 280] width 436 height 165
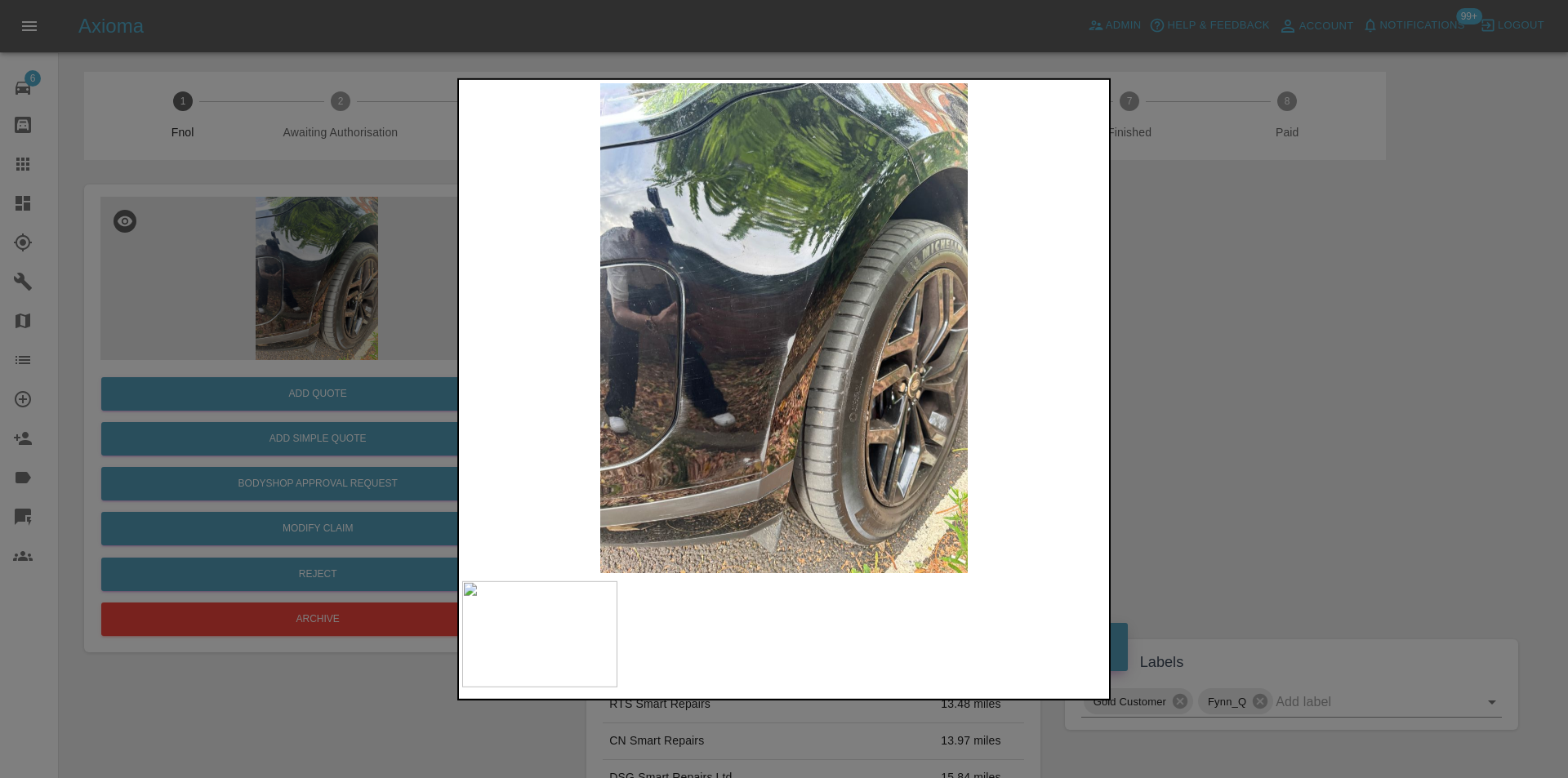
click at [821, 288] on img at bounding box center [784, 327] width 644 height 490
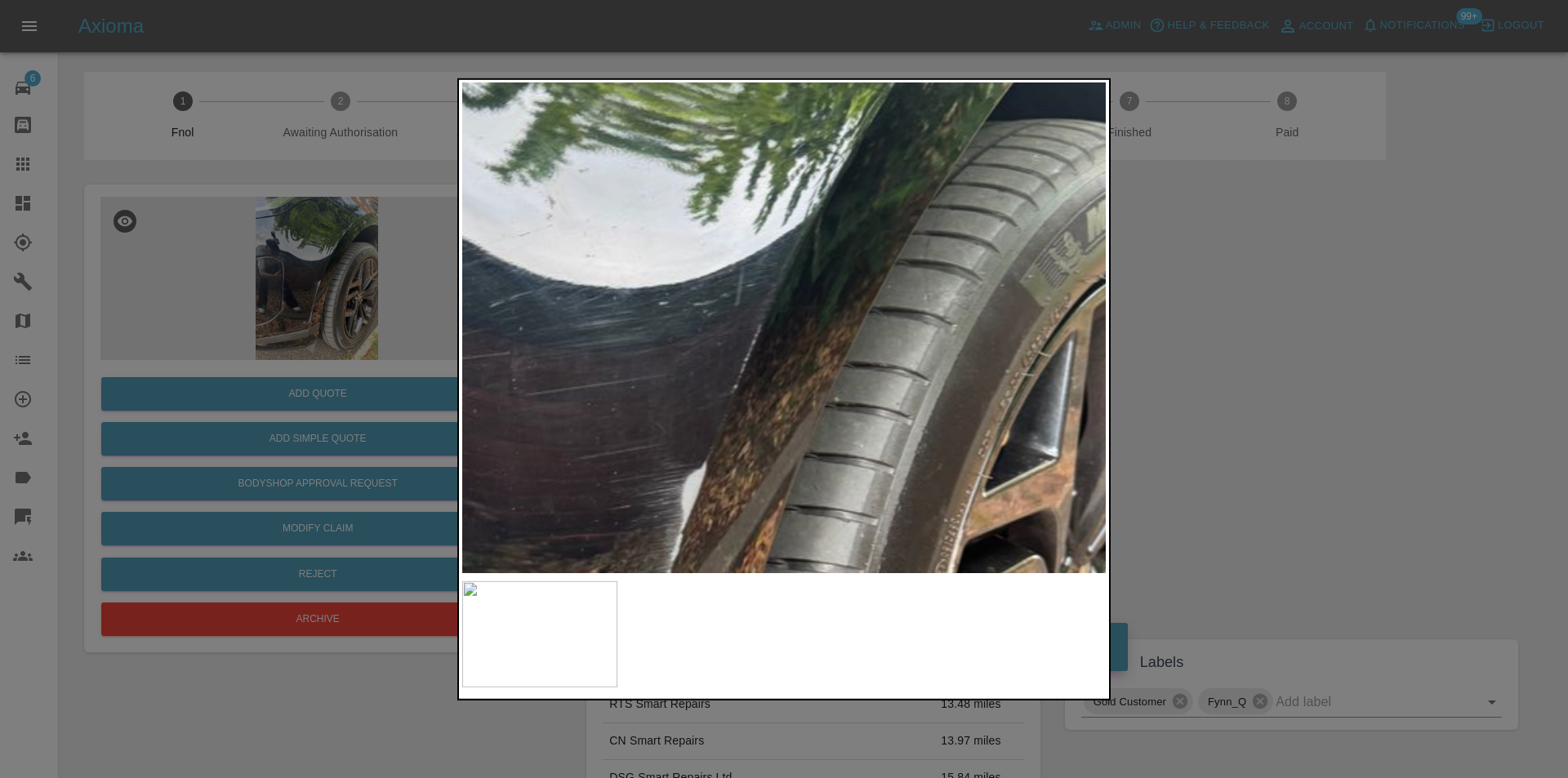
click at [821, 288] on img at bounding box center [671, 446] width 1931 height 1471
click at [822, 286] on img at bounding box center [671, 446] width 1931 height 1471
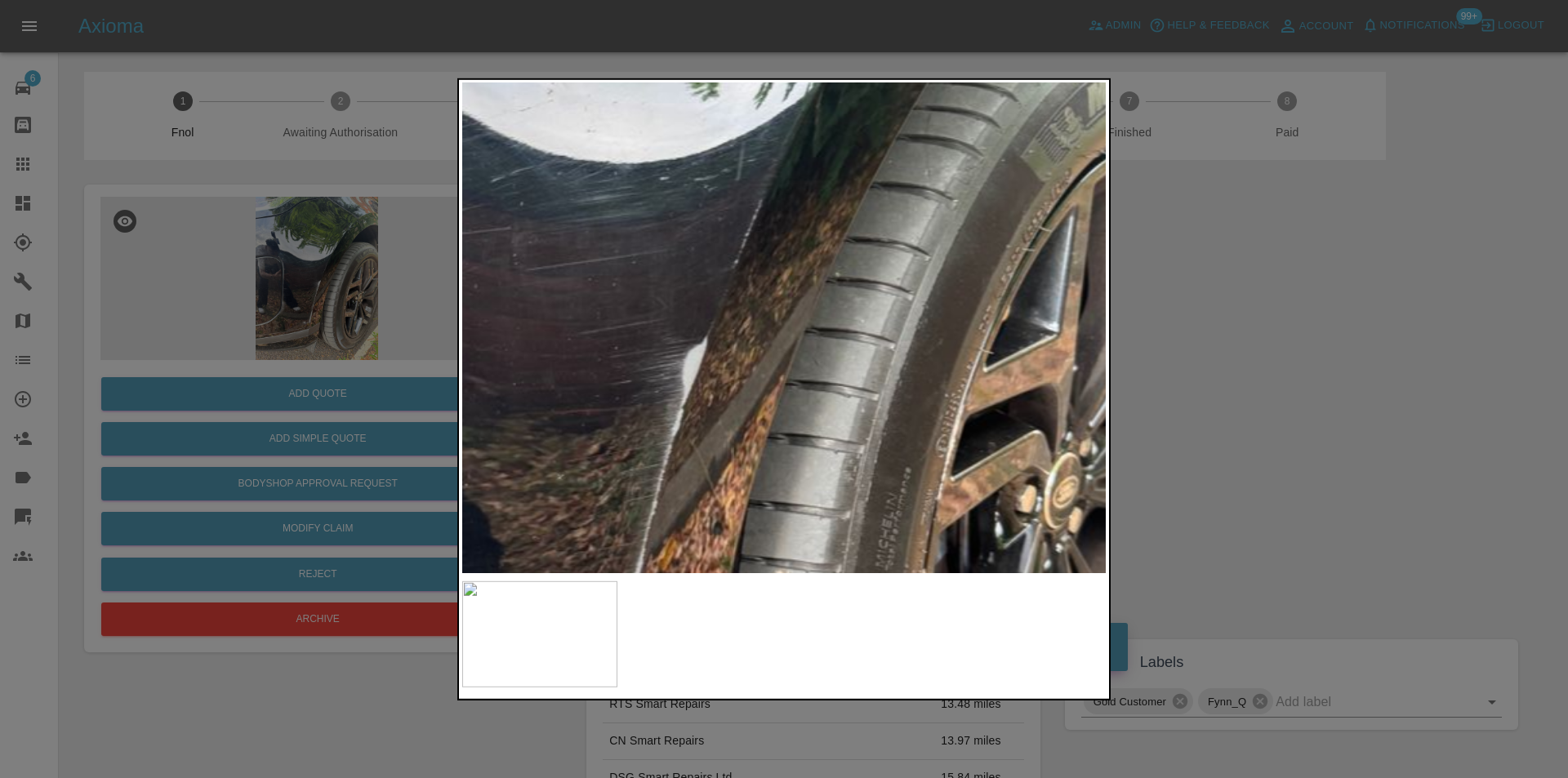
click at [1268, 342] on div at bounding box center [784, 389] width 1568 height 778
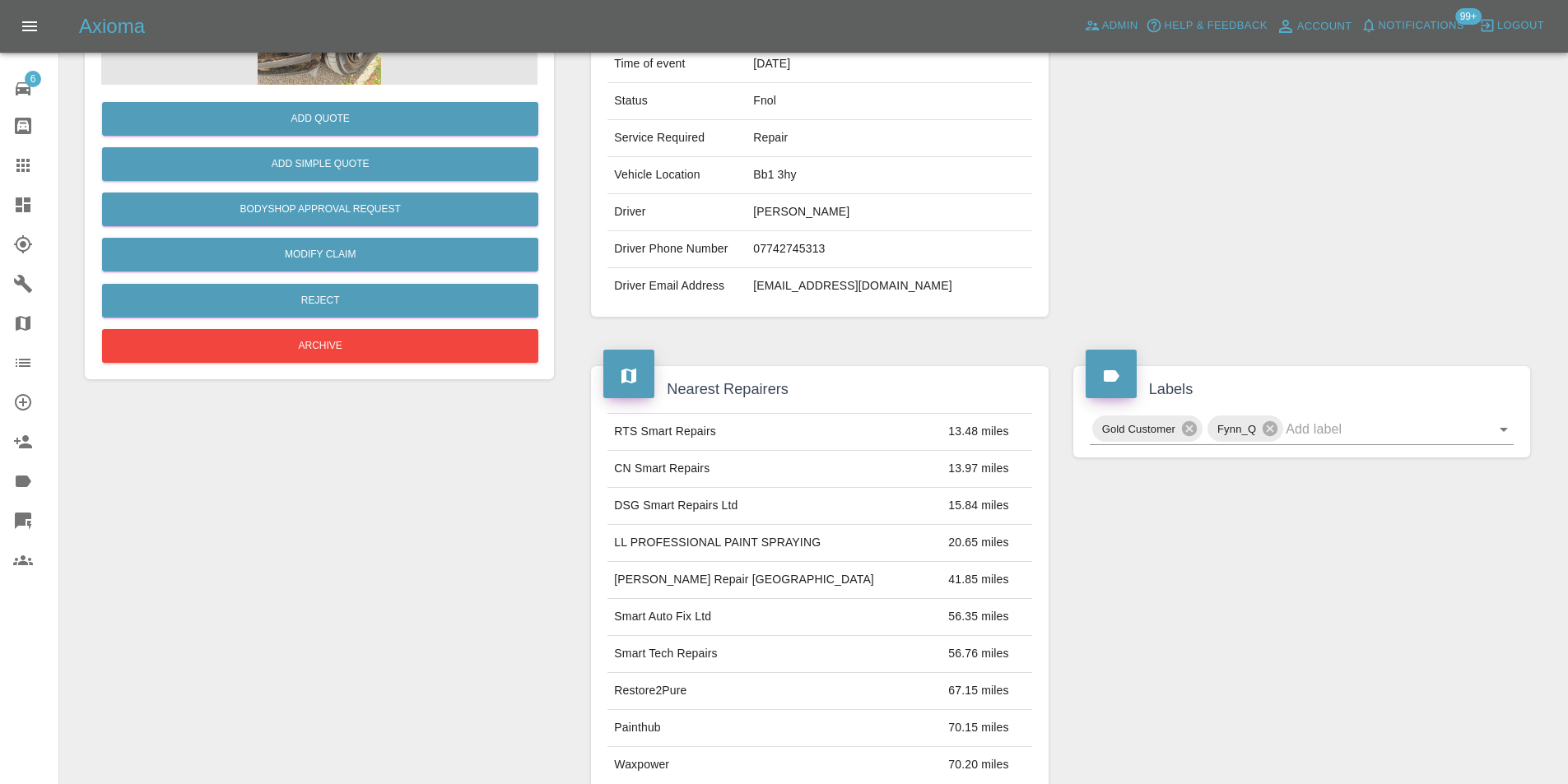
scroll to position [82, 0]
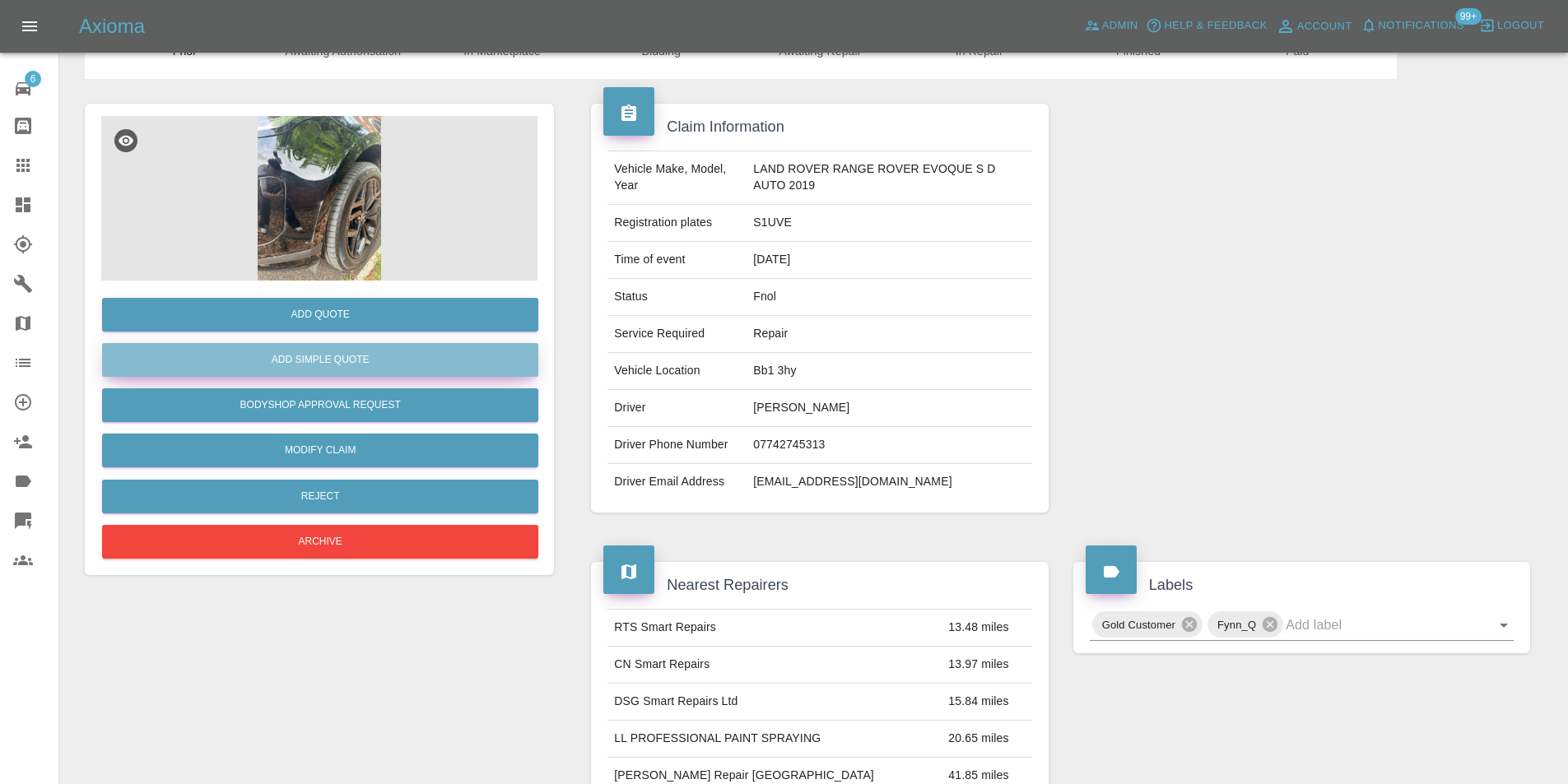
click at [366, 361] on button "Add Simple Quote" at bounding box center [320, 359] width 436 height 33
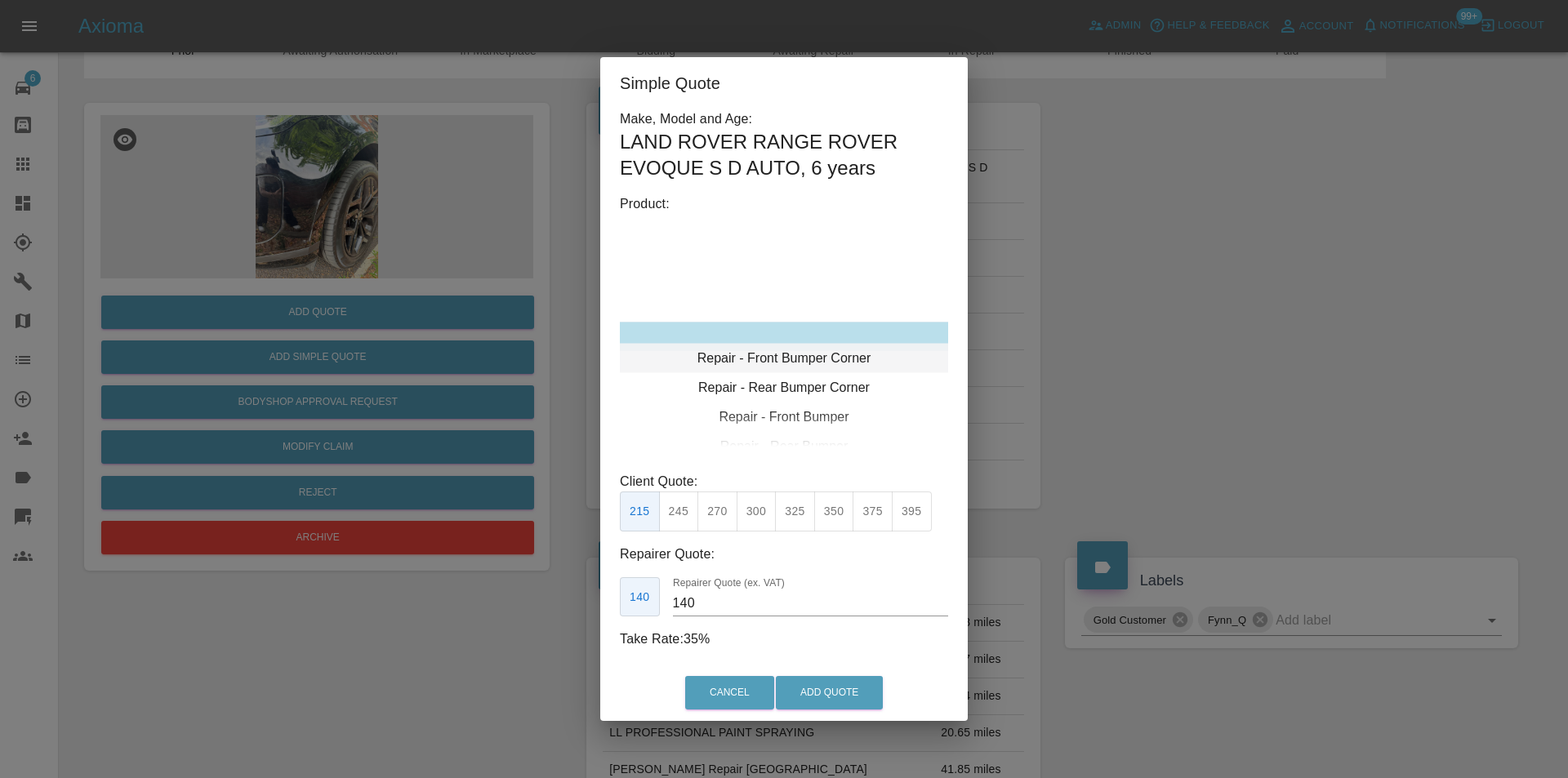
type input "120"
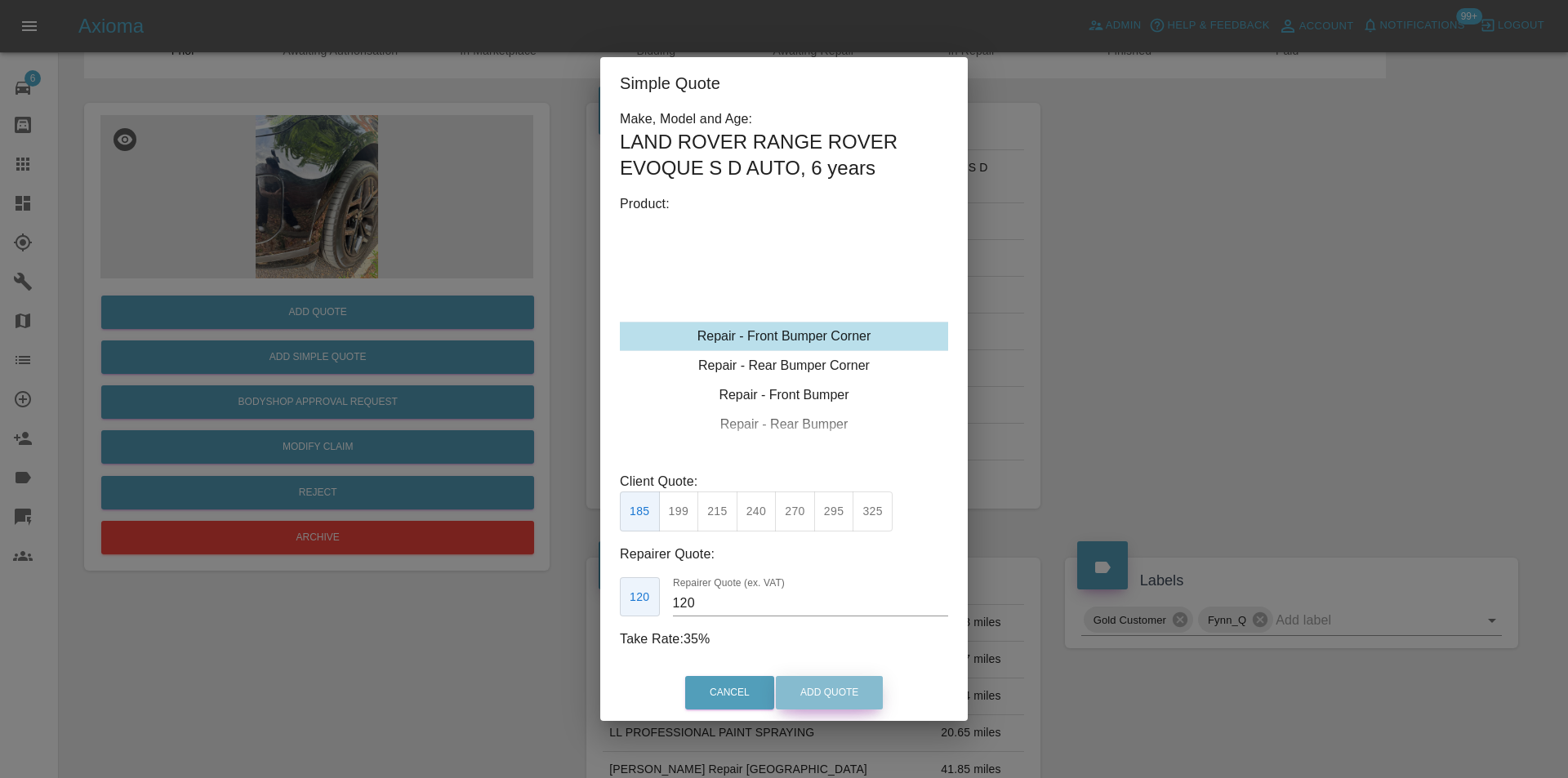
click at [820, 689] on button "Add Quote" at bounding box center [829, 692] width 107 height 33
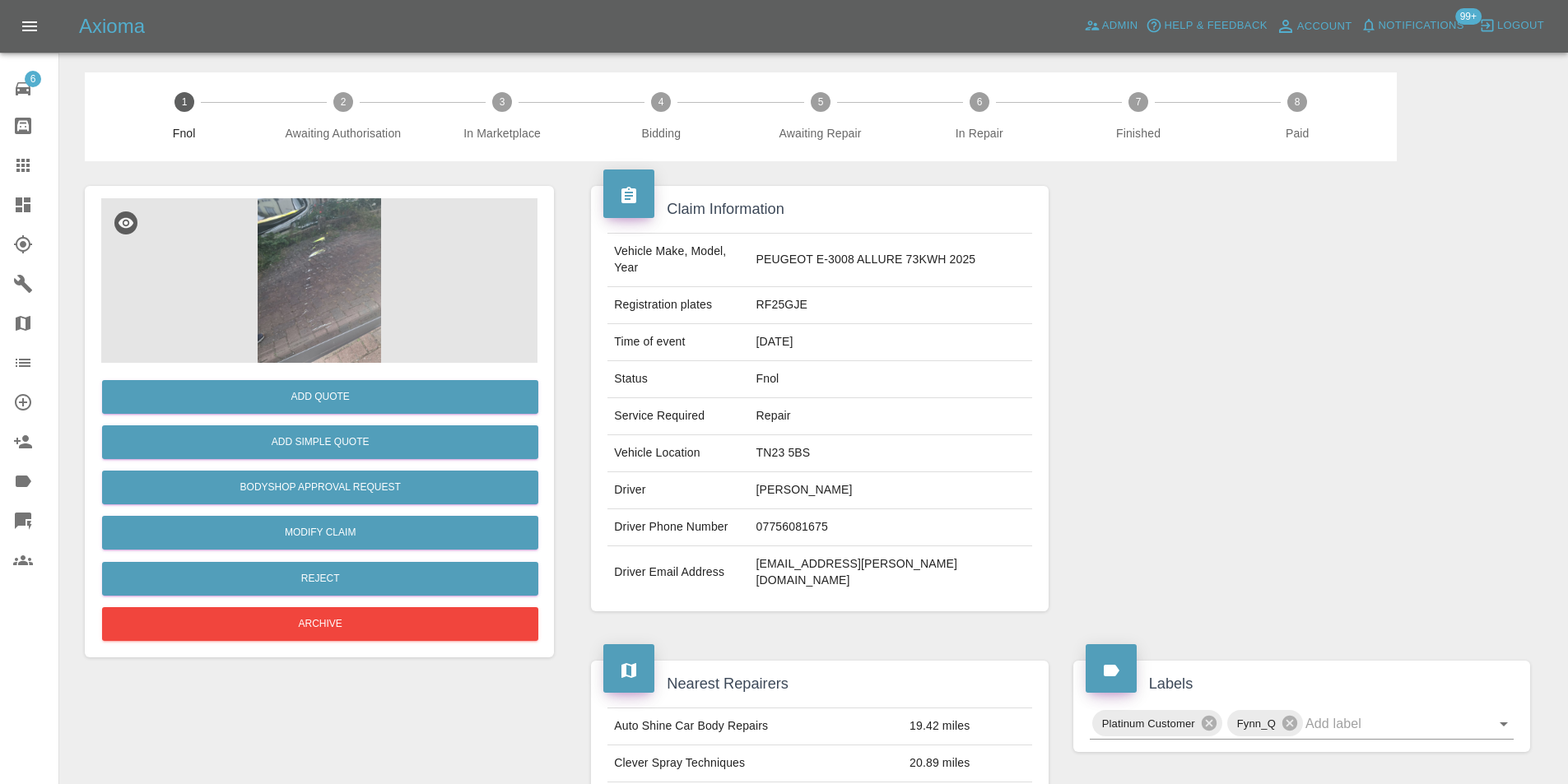
click at [304, 227] on img at bounding box center [319, 280] width 436 height 165
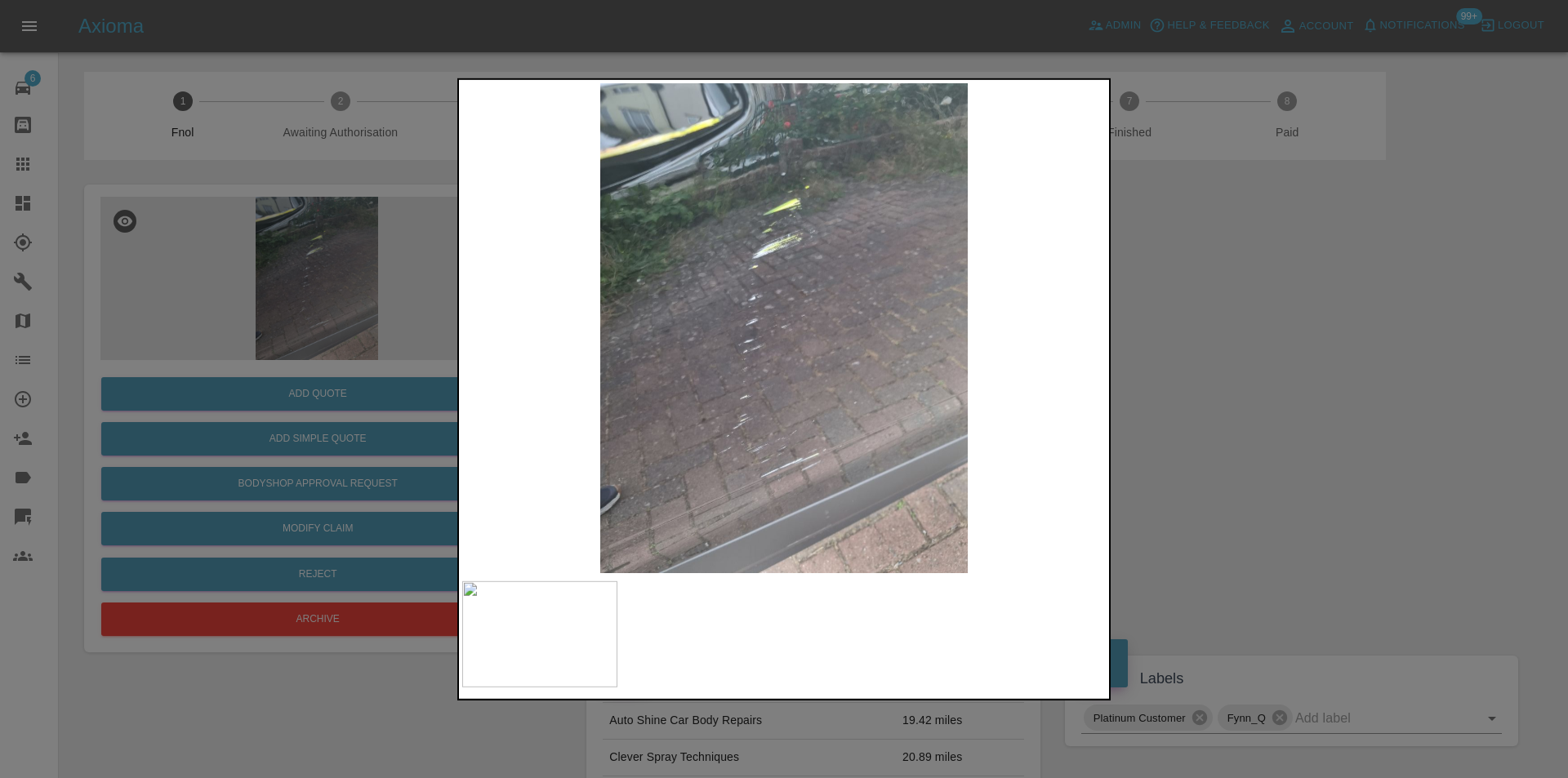
click at [1153, 364] on div at bounding box center [784, 389] width 1568 height 778
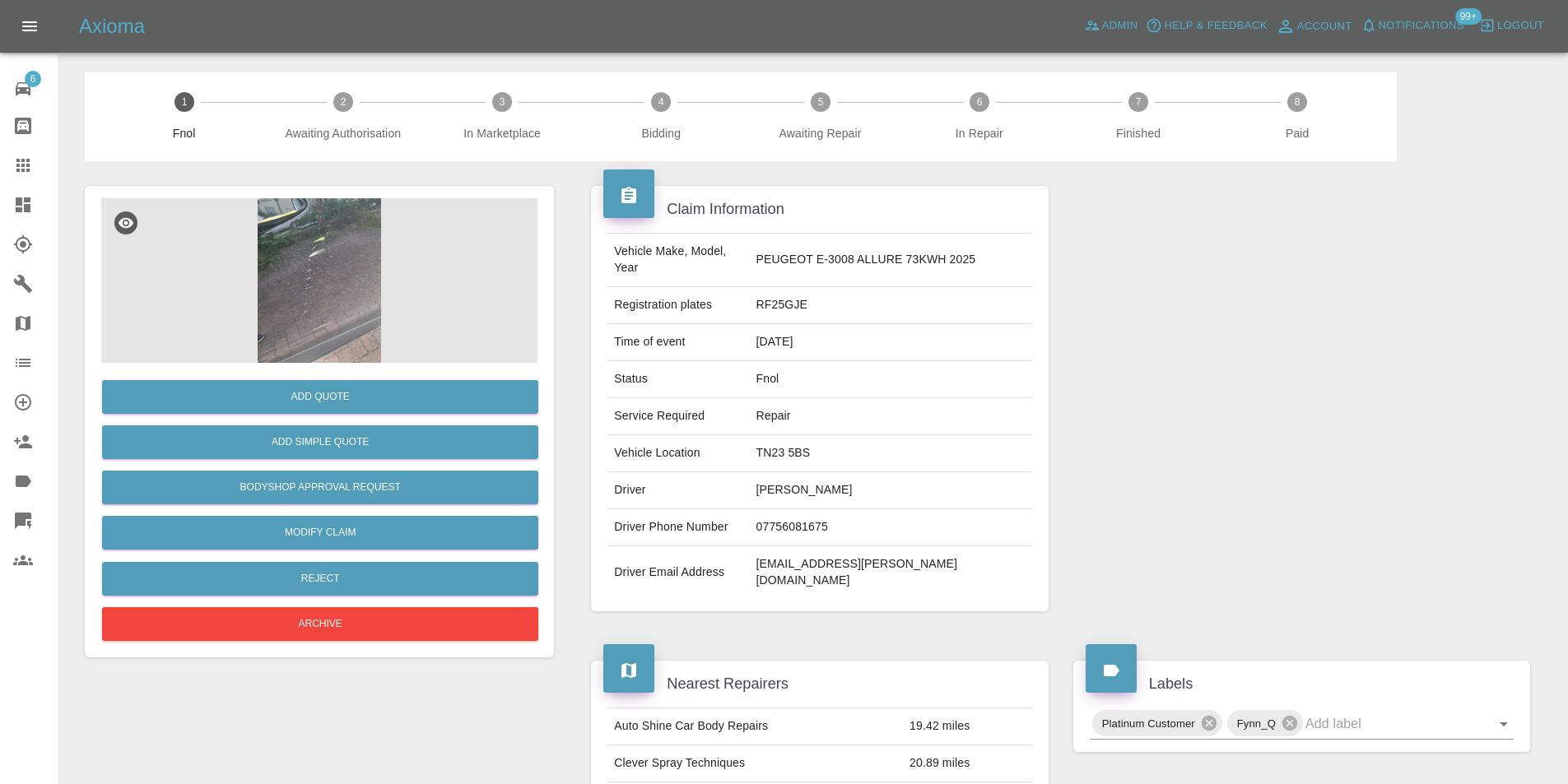
click at [295, 257] on img at bounding box center [319, 280] width 436 height 165
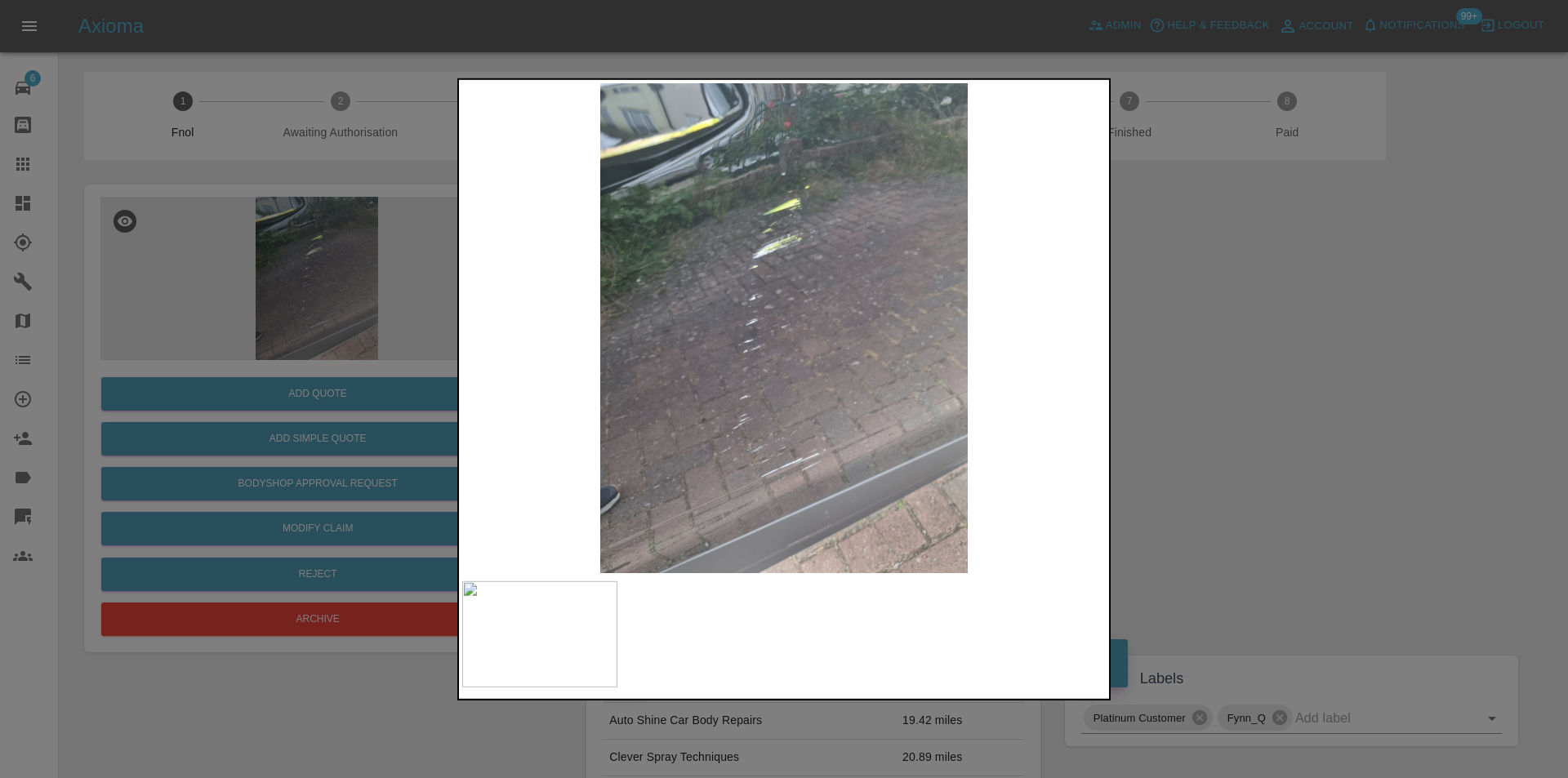
click at [699, 142] on img at bounding box center [784, 327] width 644 height 490
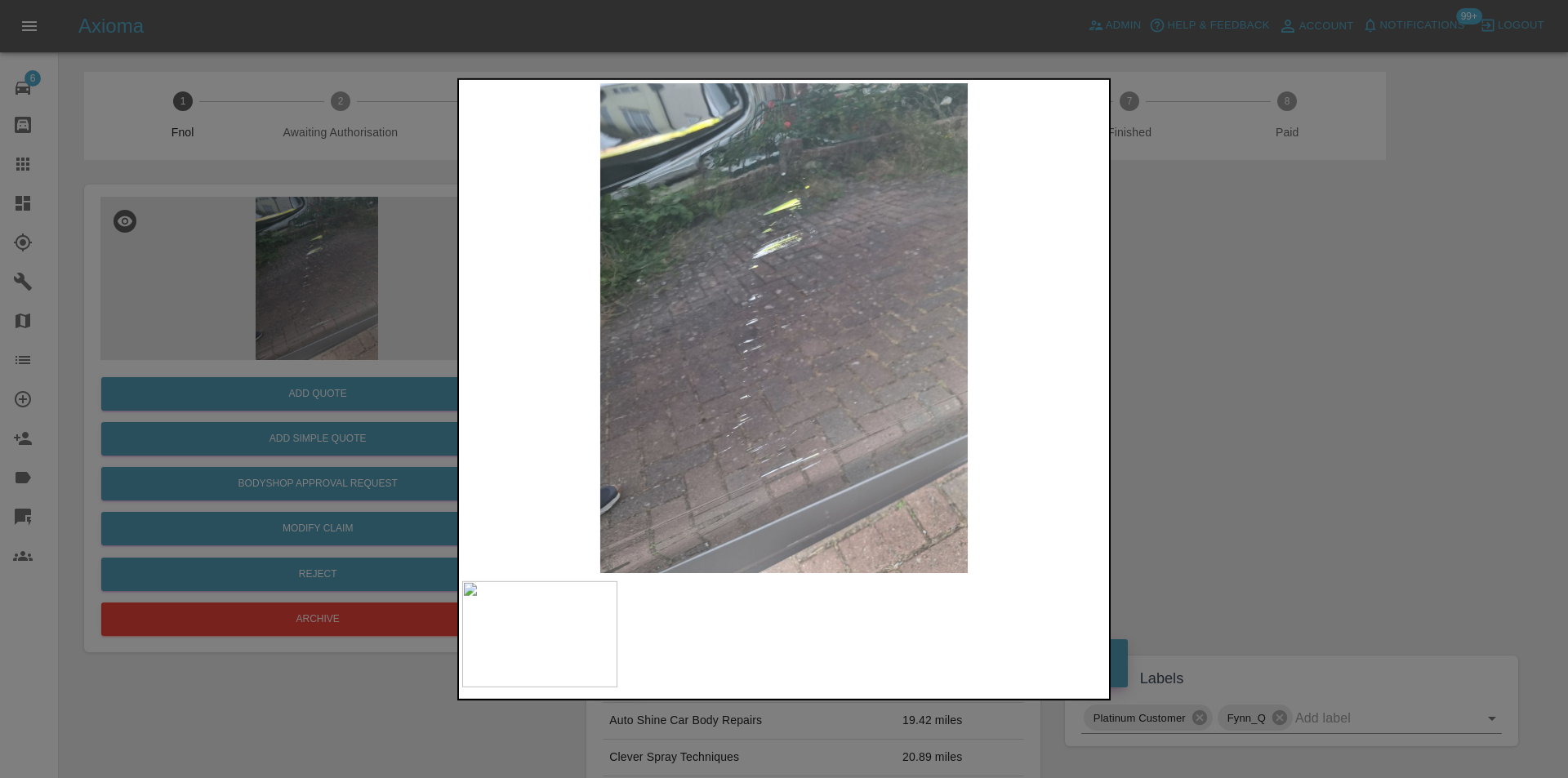
click at [1190, 294] on div at bounding box center [784, 389] width 1568 height 778
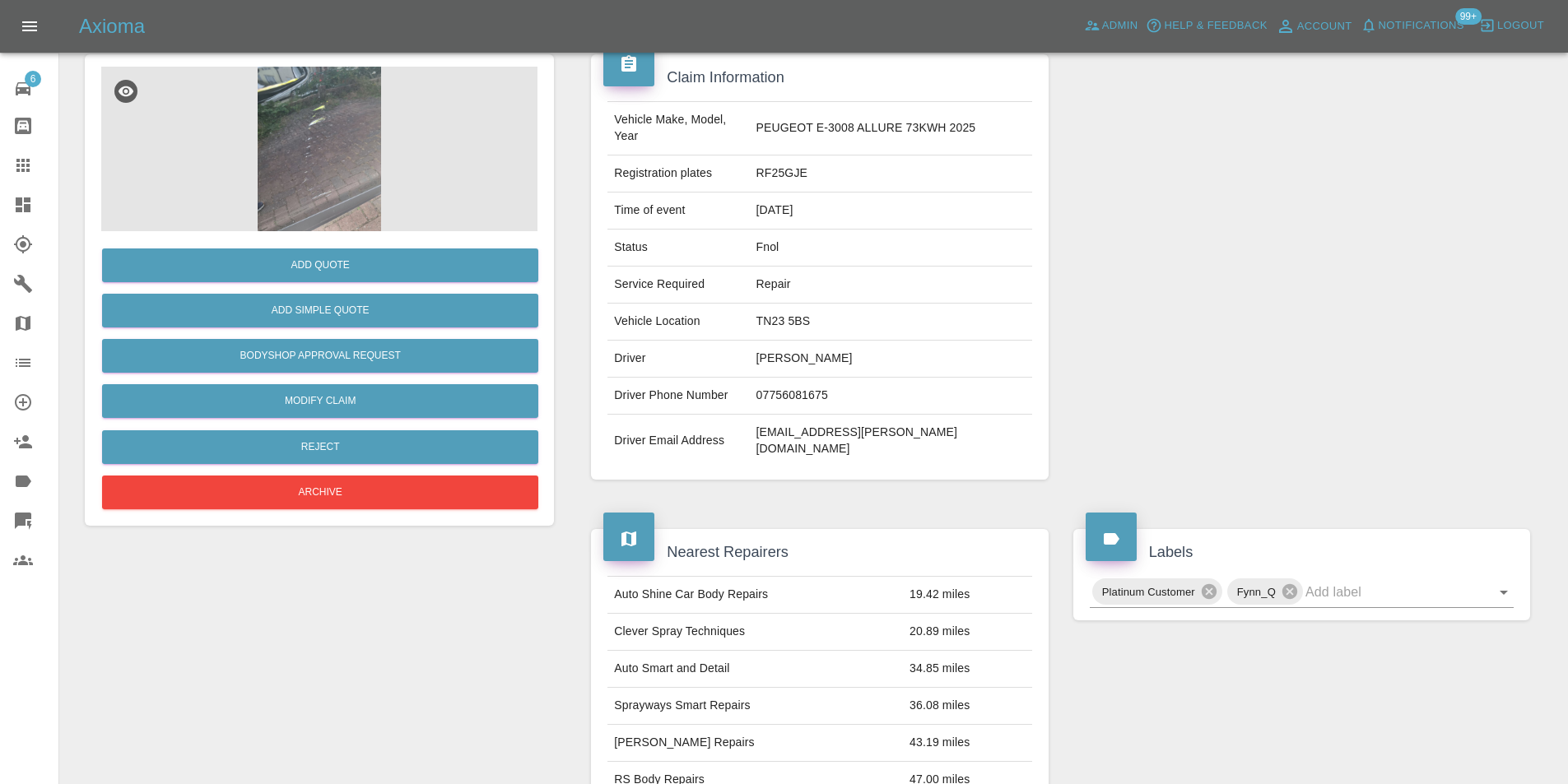
scroll to position [8, 0]
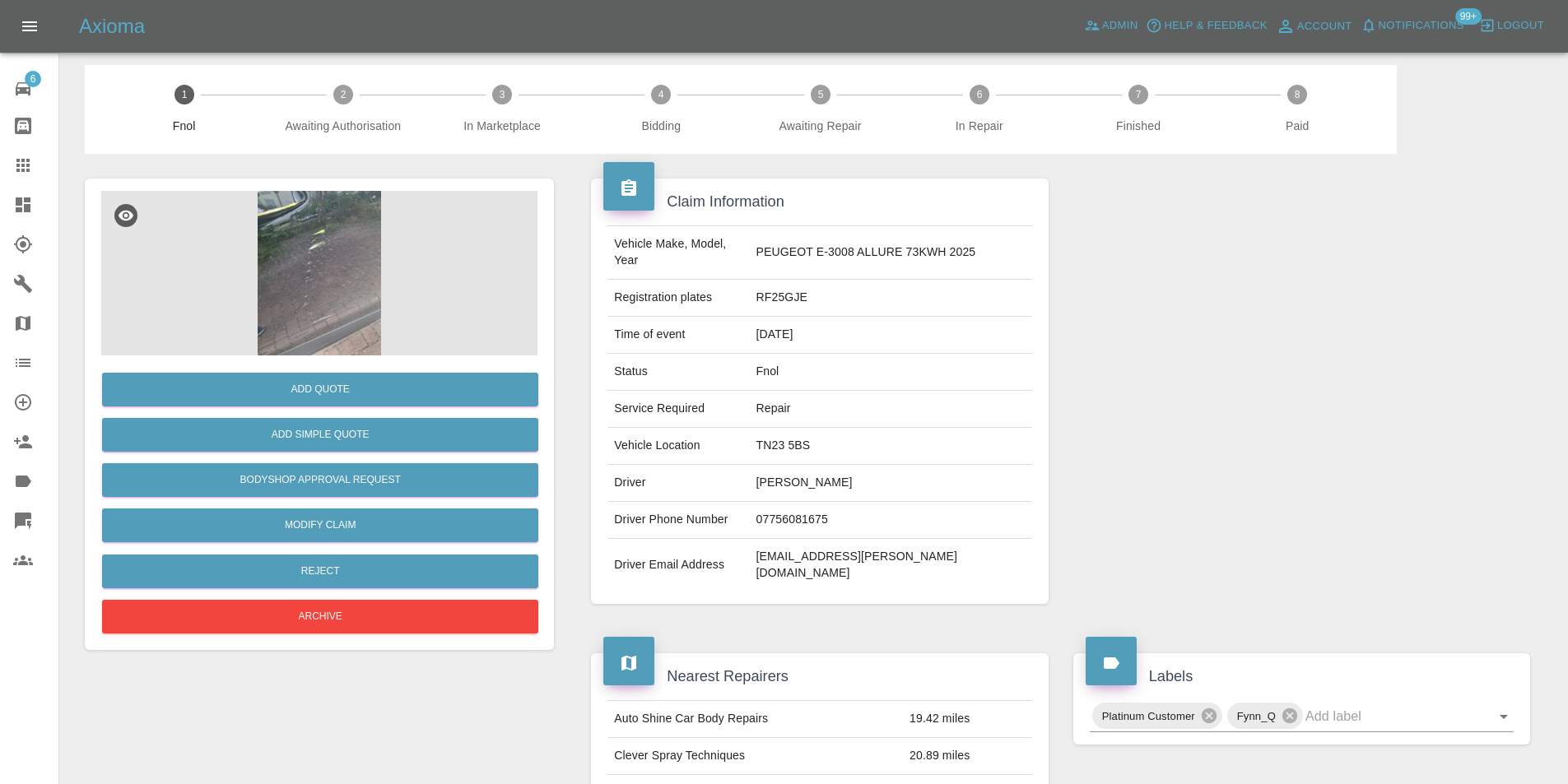
click at [317, 276] on img at bounding box center [319, 273] width 436 height 165
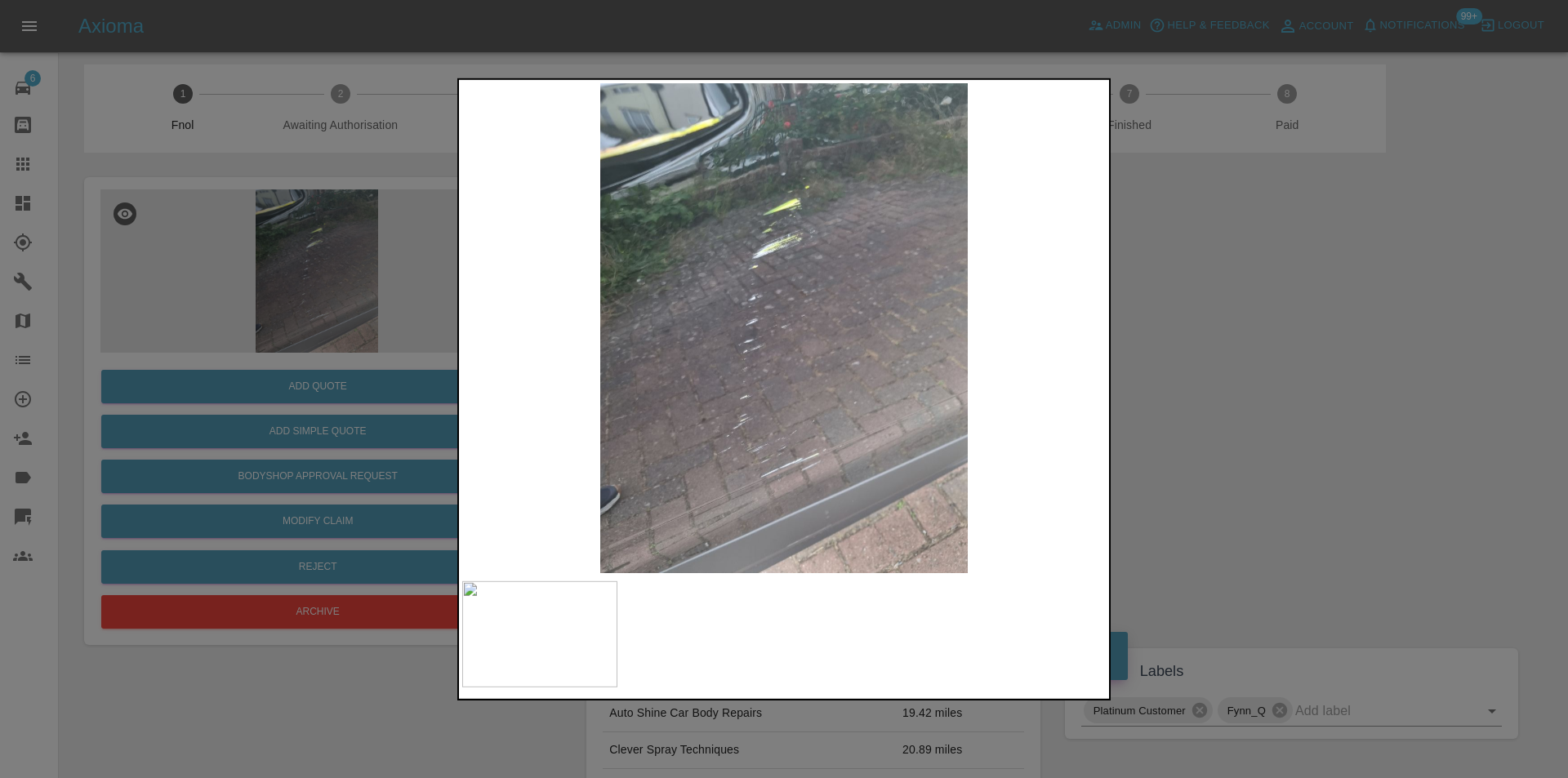
click at [1173, 274] on div at bounding box center [784, 389] width 1568 height 778
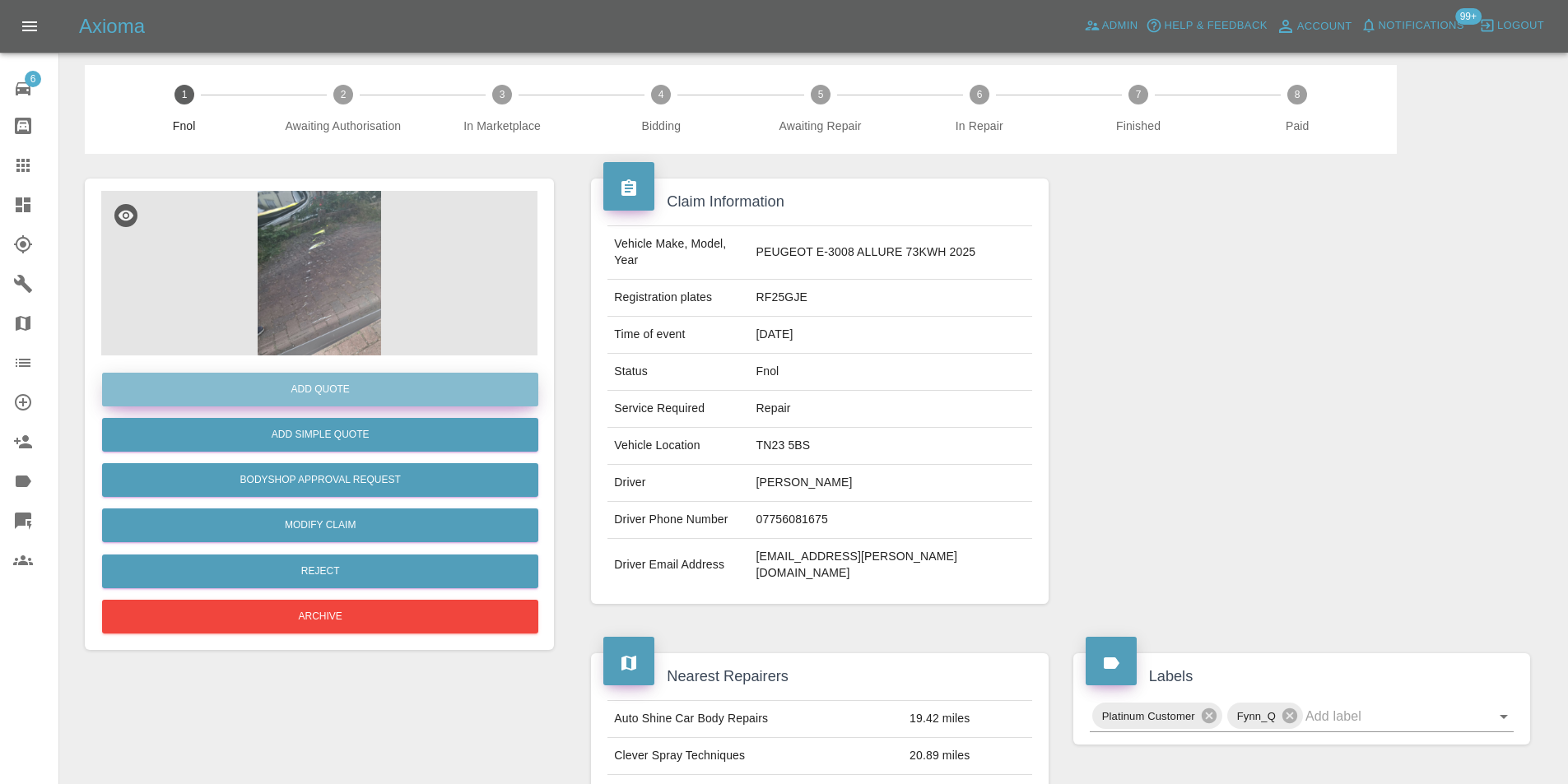
click at [385, 385] on button "Add Quote" at bounding box center [320, 389] width 436 height 33
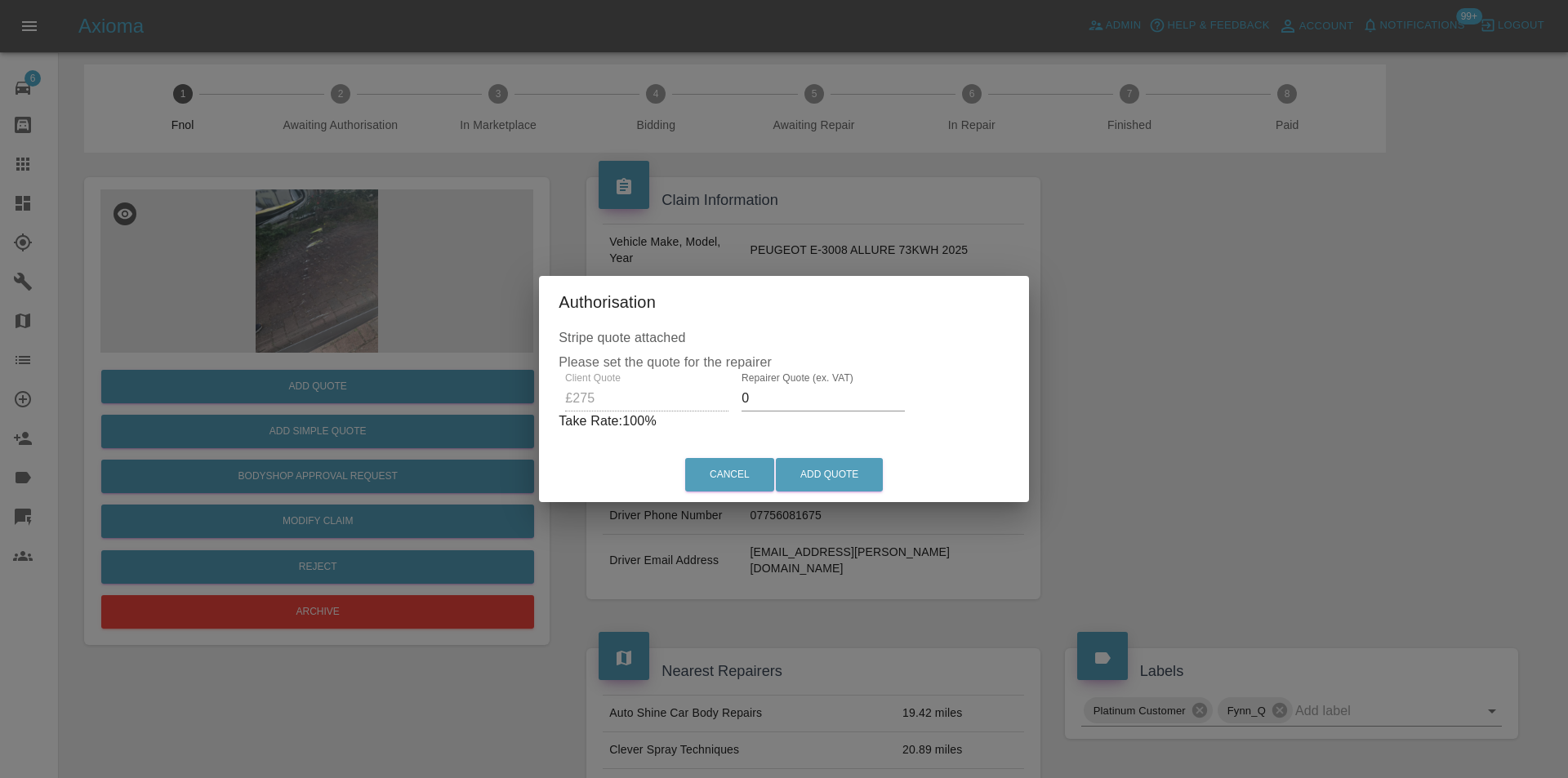
click at [777, 395] on input "0" at bounding box center [823, 398] width 164 height 26
type input "0170"
click at [834, 483] on button "Add Quote" at bounding box center [829, 474] width 107 height 33
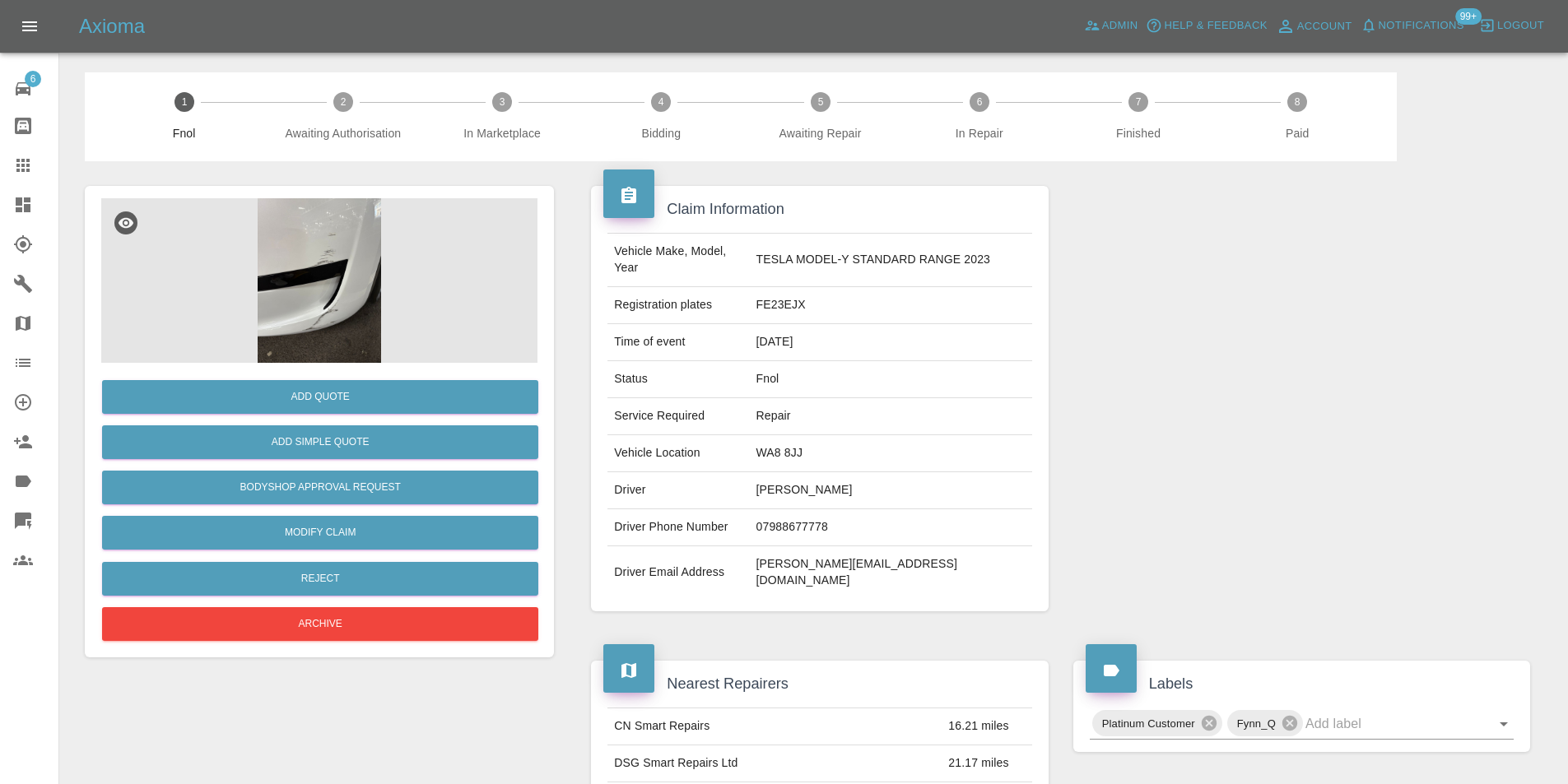
click at [337, 227] on img at bounding box center [319, 280] width 436 height 165
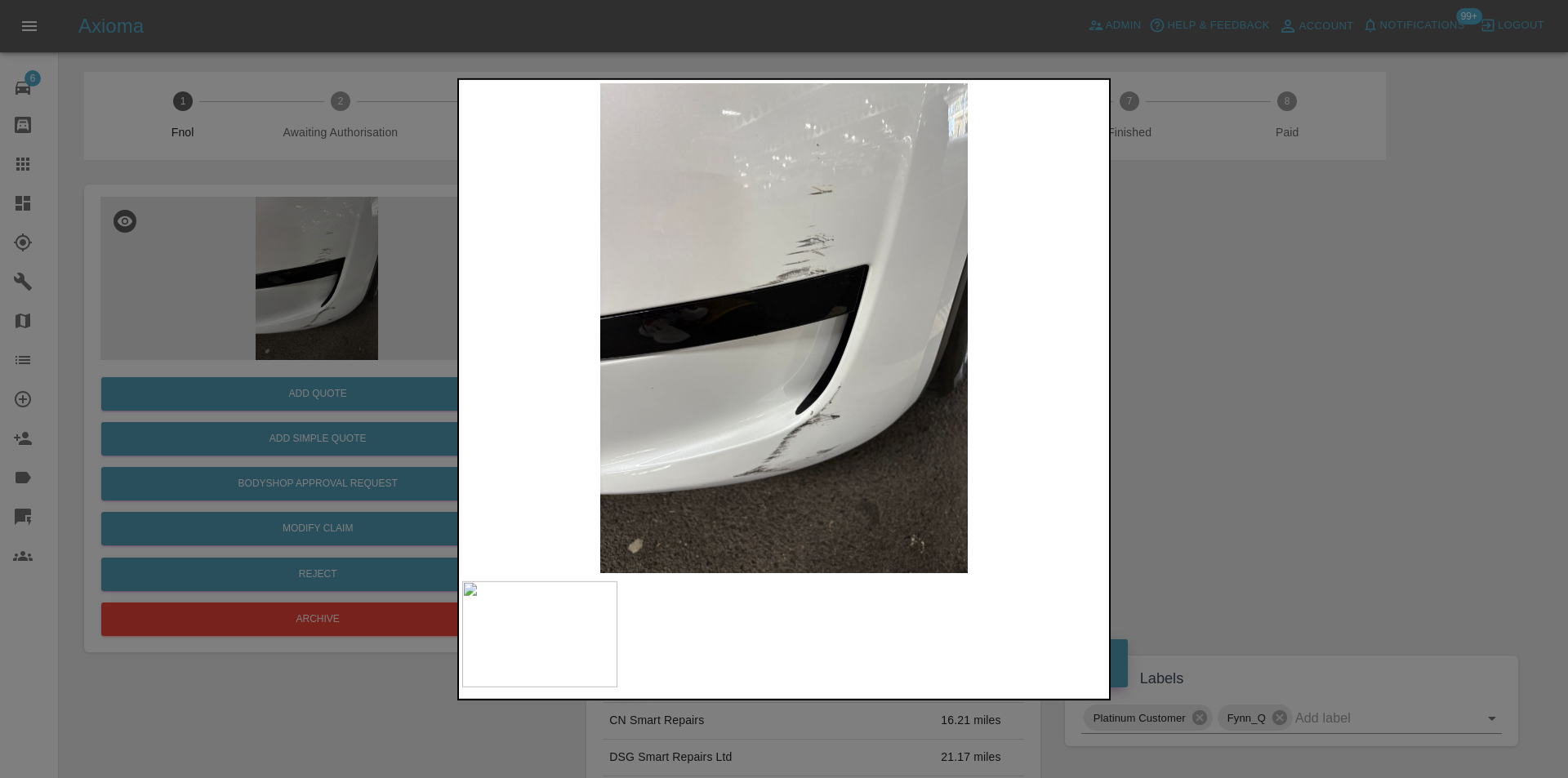
click at [1221, 389] on div at bounding box center [784, 389] width 1568 height 778
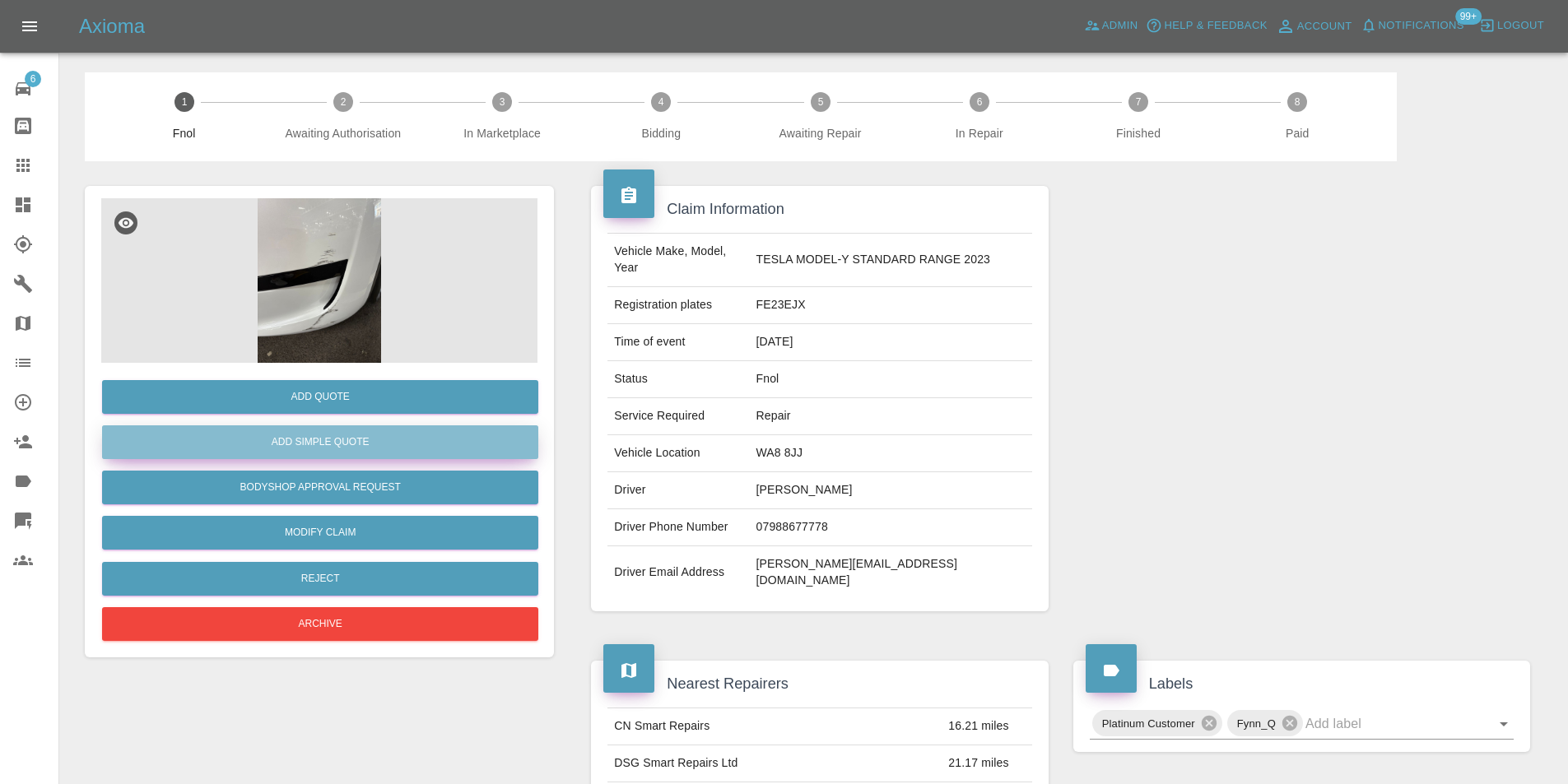
click at [404, 454] on button "Add Simple Quote" at bounding box center [320, 442] width 436 height 33
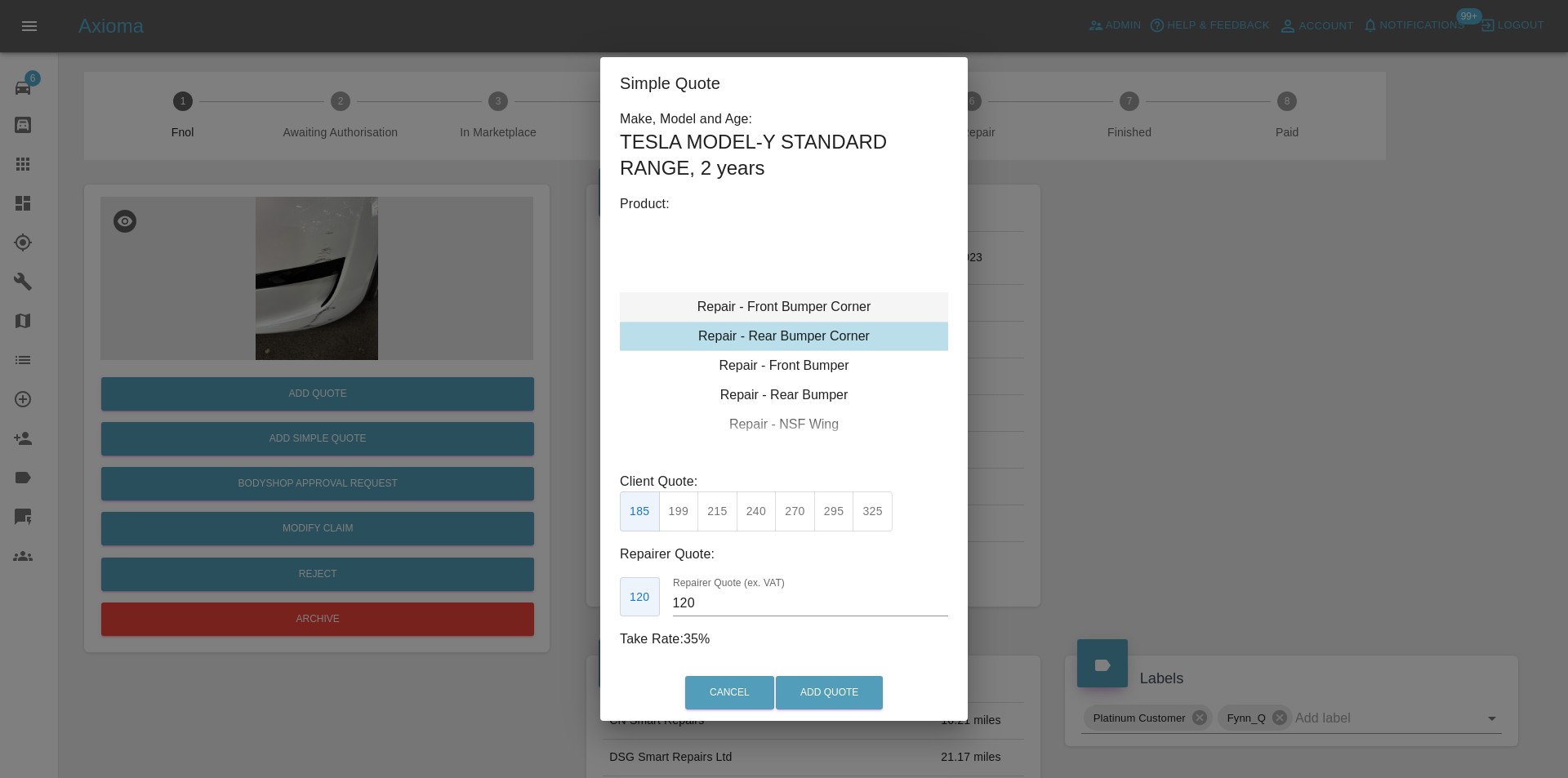
click at [827, 302] on div "Repair - Front Bumper Corner" at bounding box center [784, 307] width 328 height 30
click at [708, 507] on button "215" at bounding box center [717, 511] width 40 height 40
type input "135"
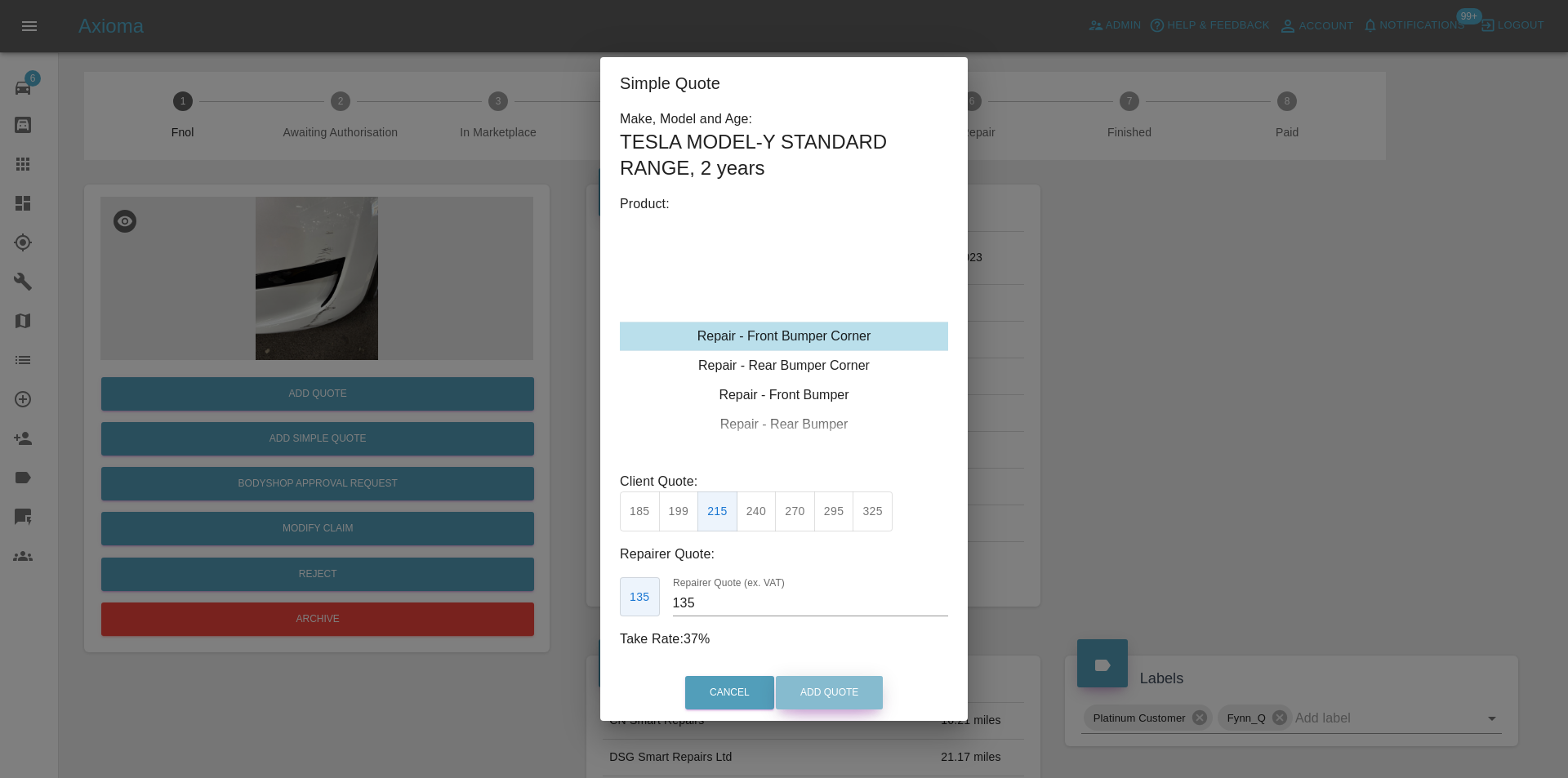
click at [826, 694] on button "Add Quote" at bounding box center [829, 692] width 107 height 33
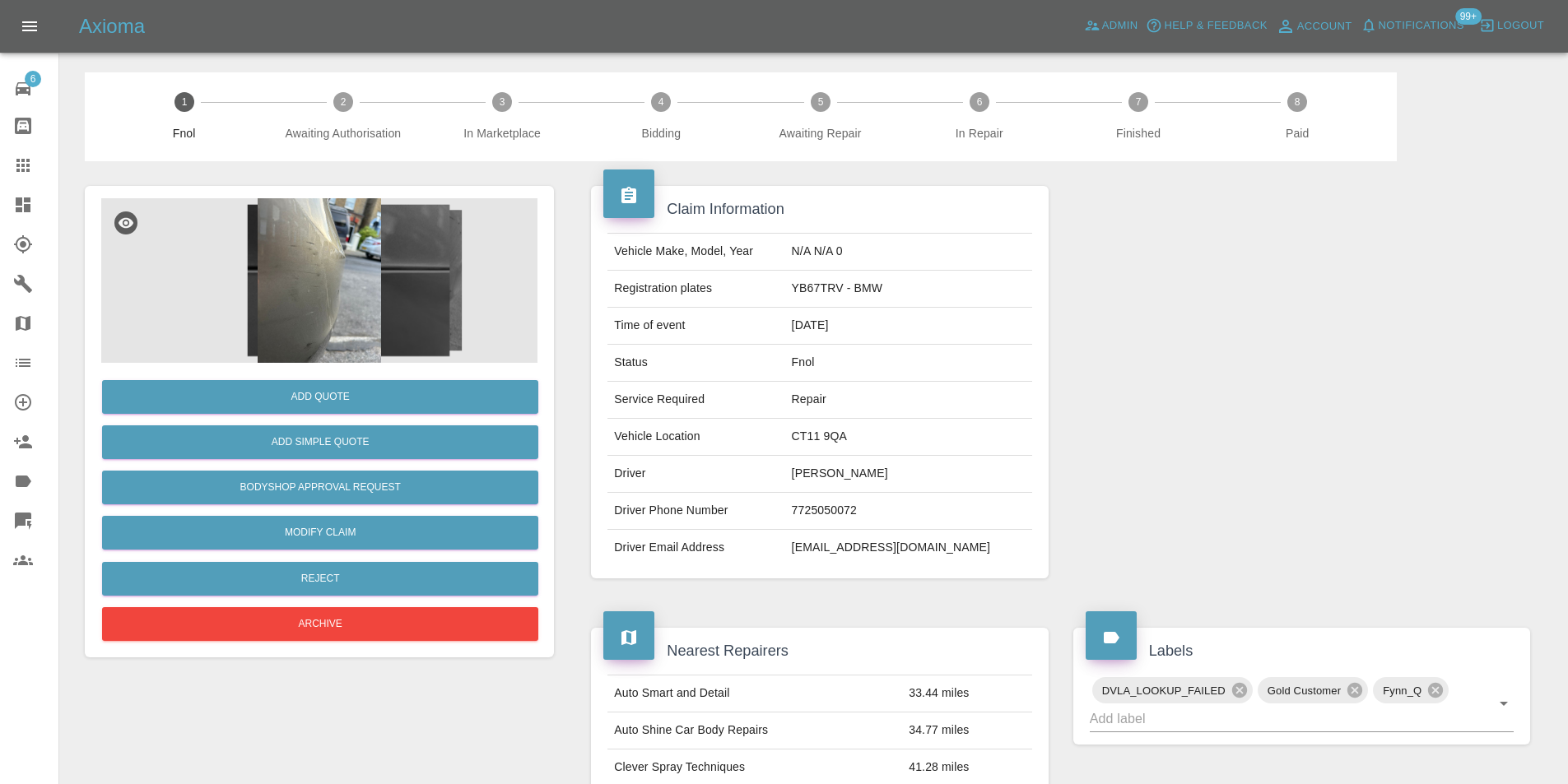
click at [330, 266] on img at bounding box center [319, 280] width 436 height 165
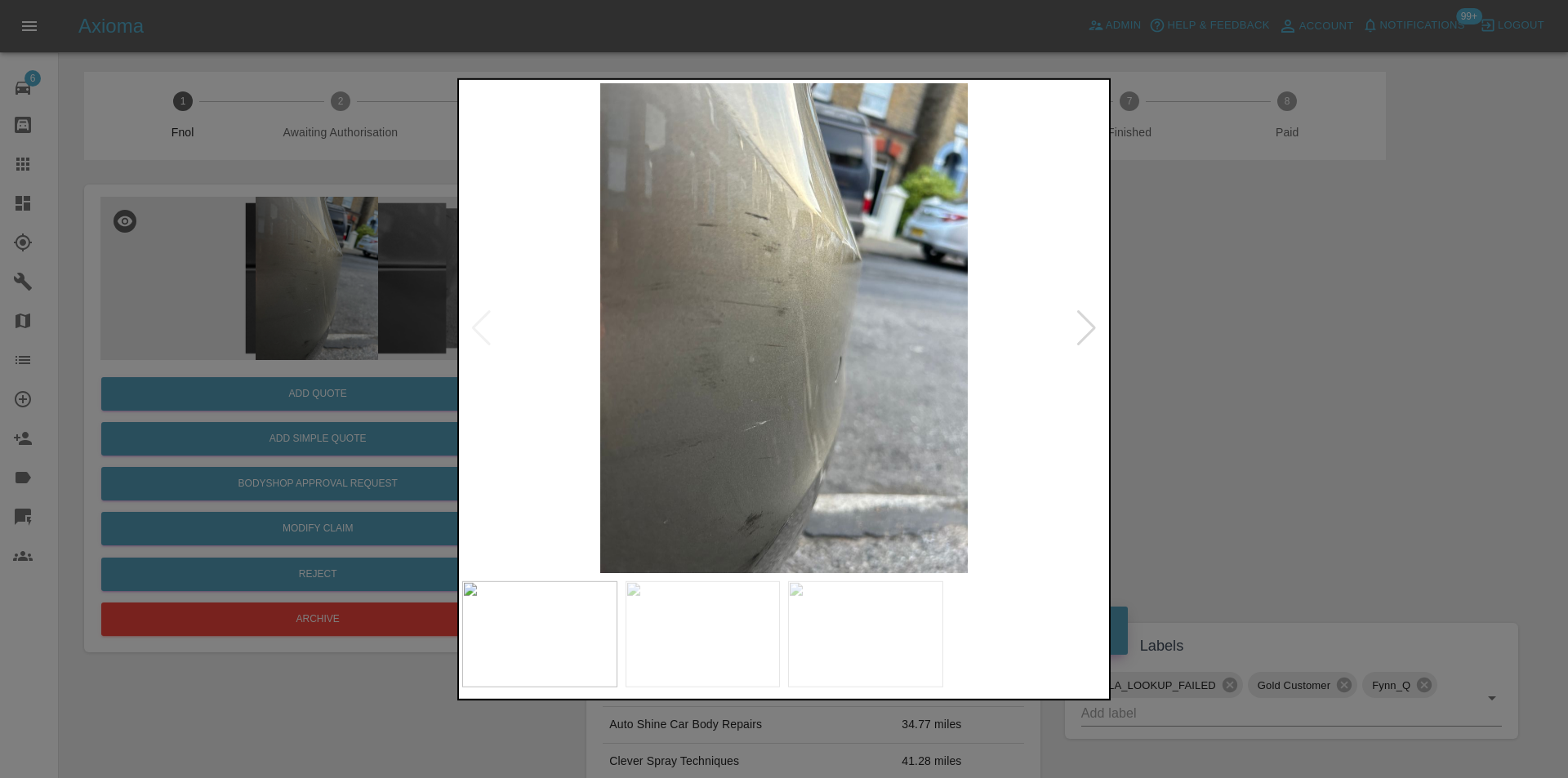
click at [1088, 326] on div at bounding box center [1087, 327] width 22 height 36
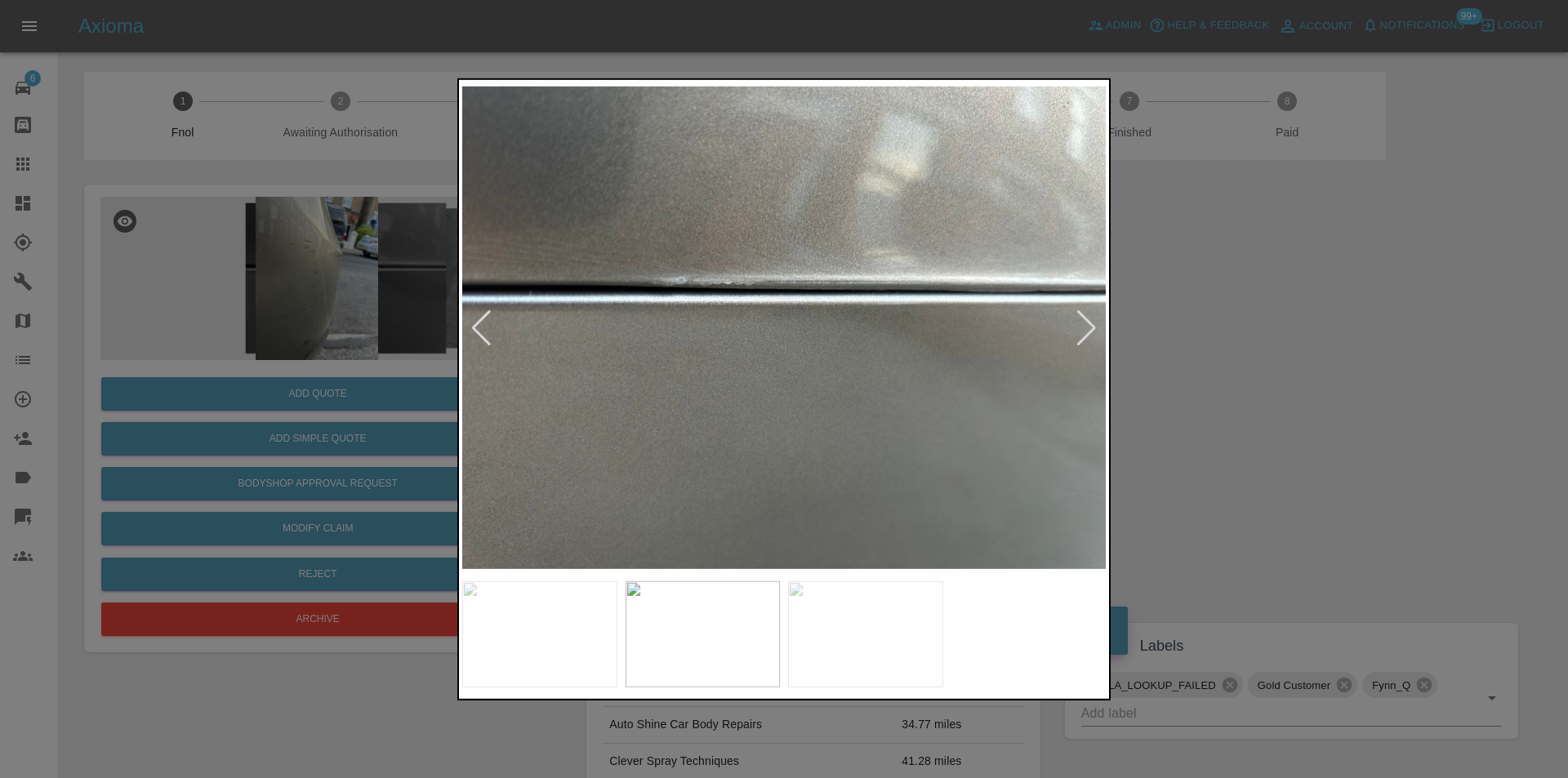
click at [1088, 325] on div at bounding box center [1087, 327] width 22 height 36
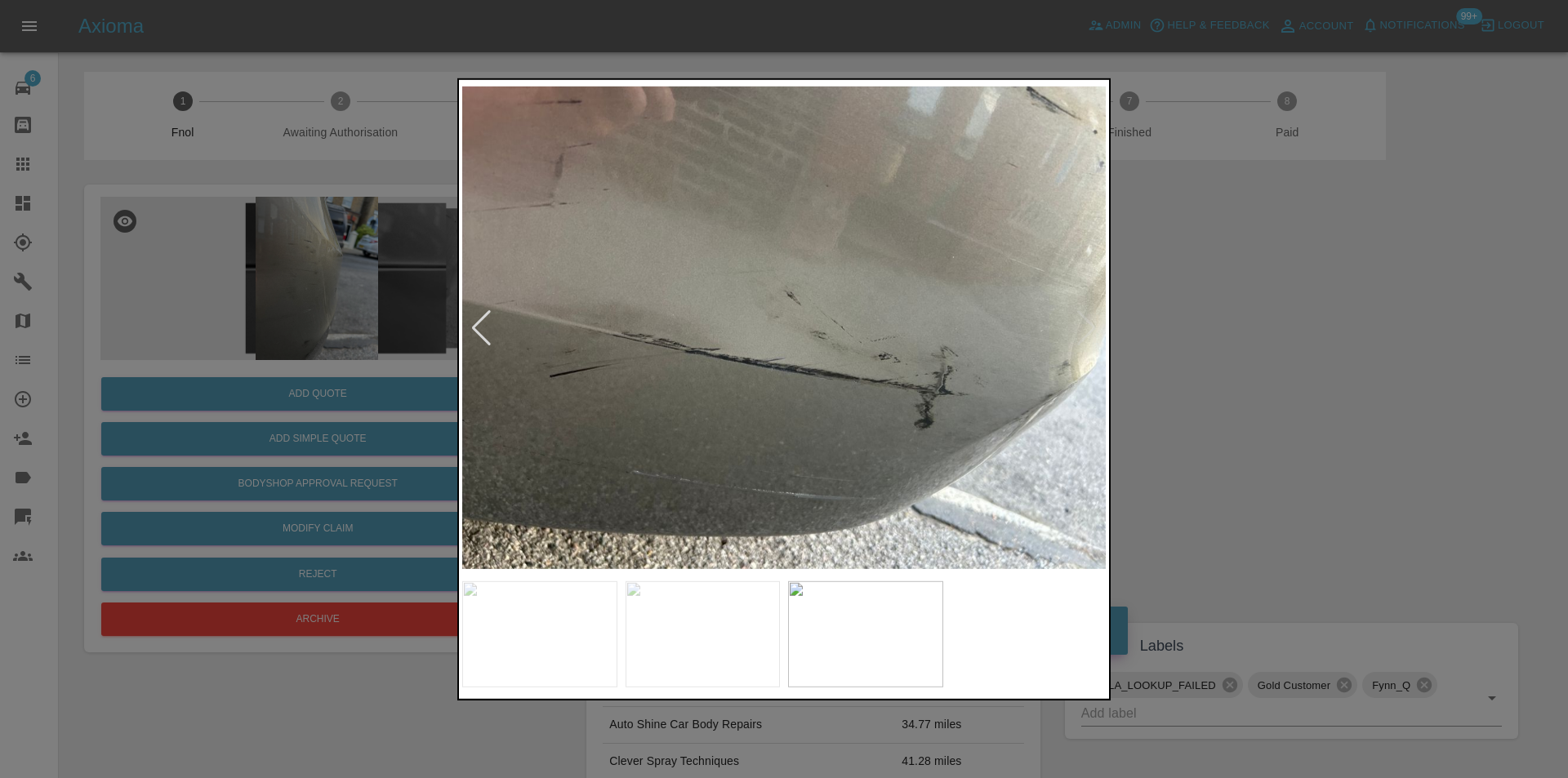
click at [1088, 325] on img at bounding box center [784, 327] width 644 height 490
drag, startPoint x: 1239, startPoint y: 331, endPoint x: 1182, endPoint y: 329, distance: 57.0
click at [1238, 332] on div at bounding box center [784, 389] width 1568 height 778
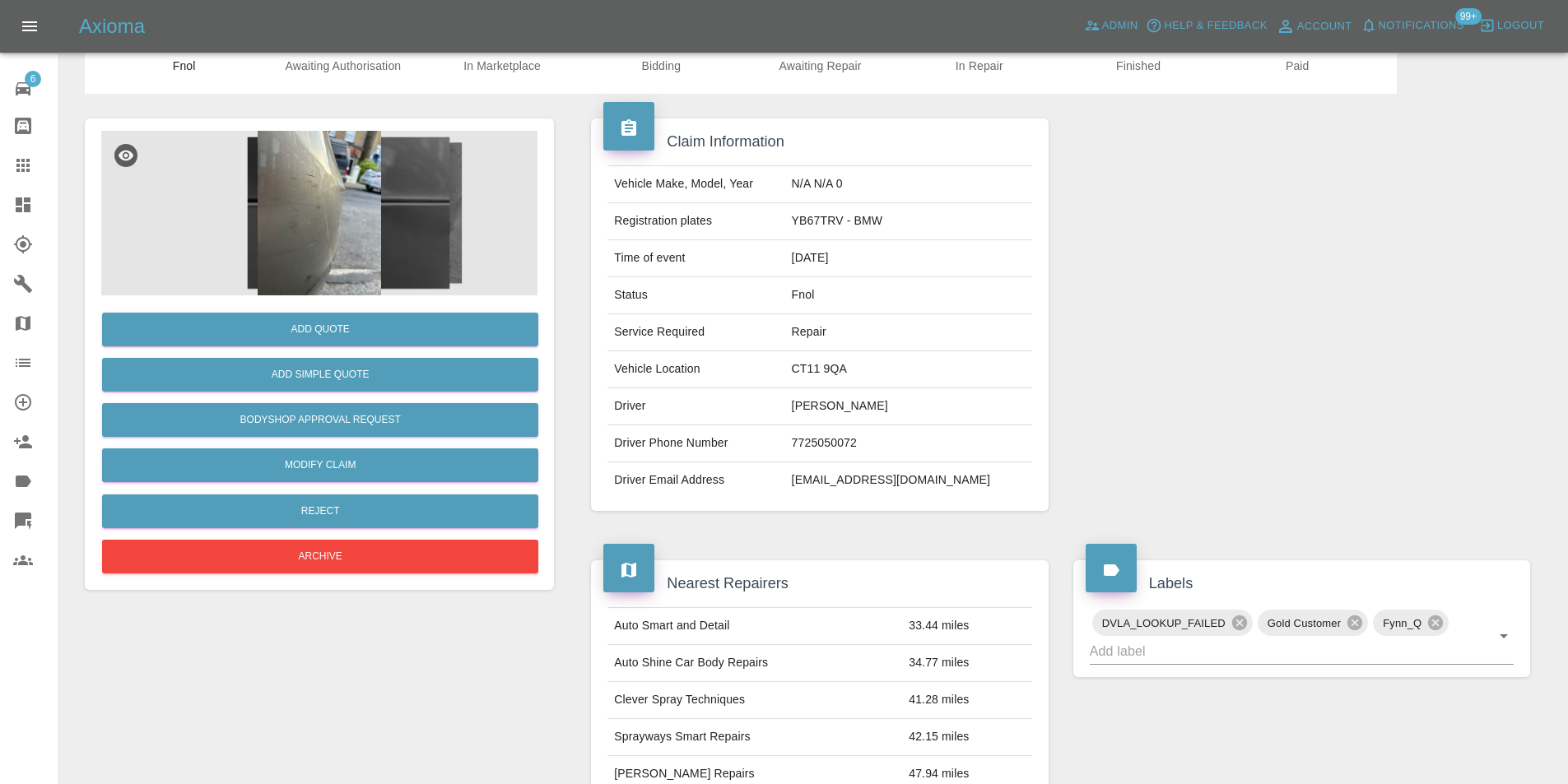
scroll to position [8, 0]
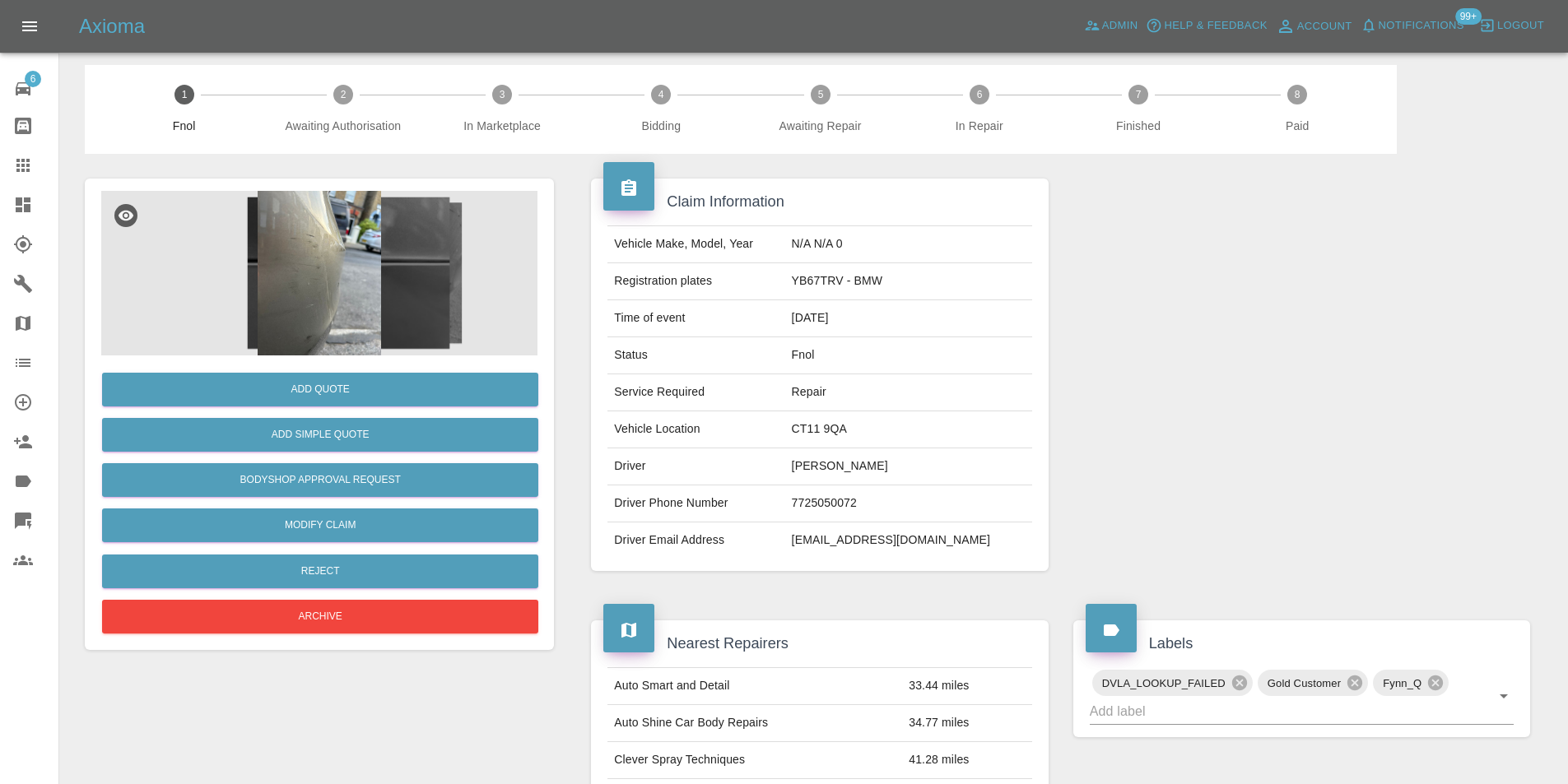
click at [331, 245] on img at bounding box center [319, 273] width 436 height 165
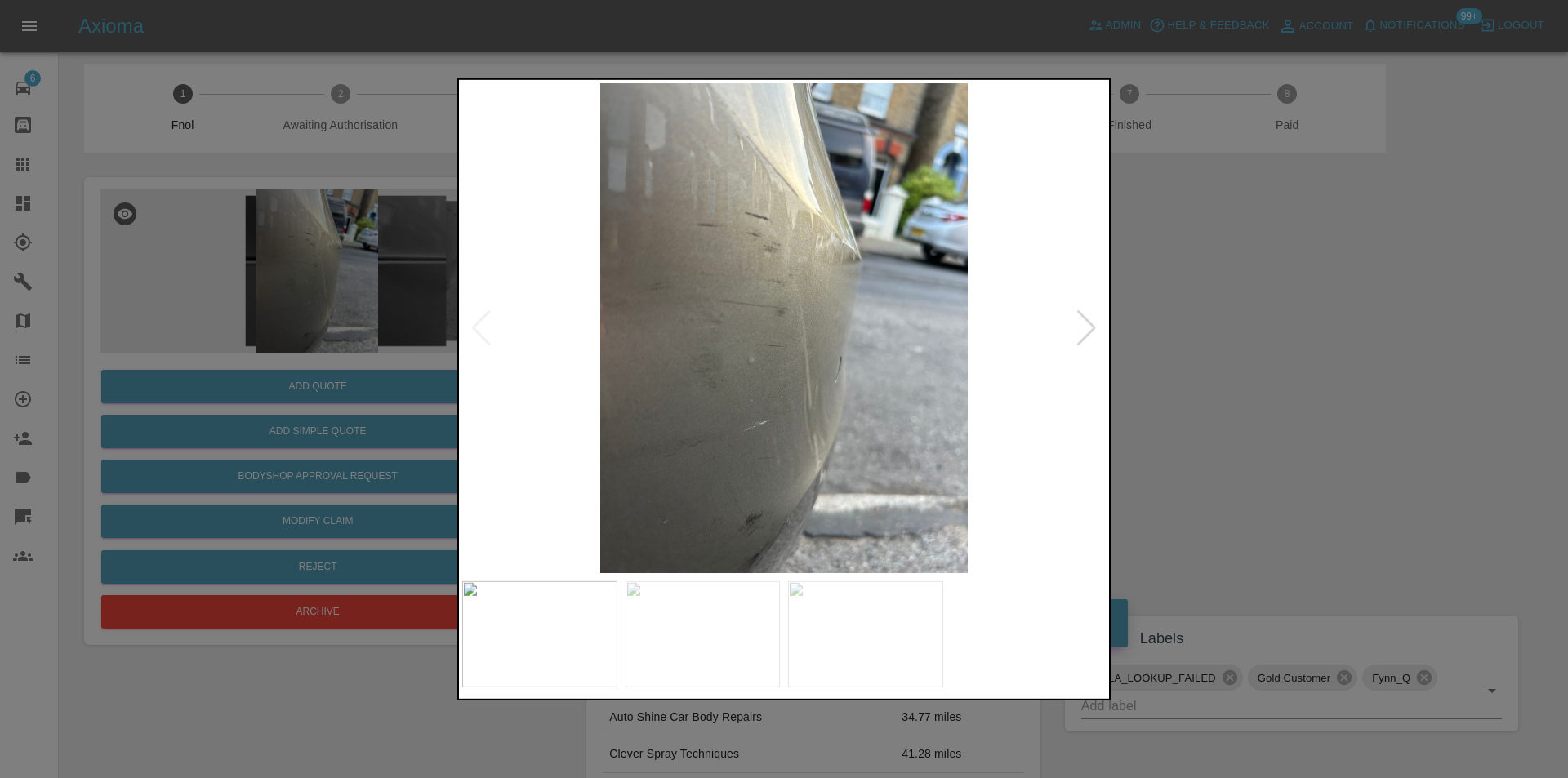
click at [1092, 329] on div at bounding box center [1087, 327] width 22 height 36
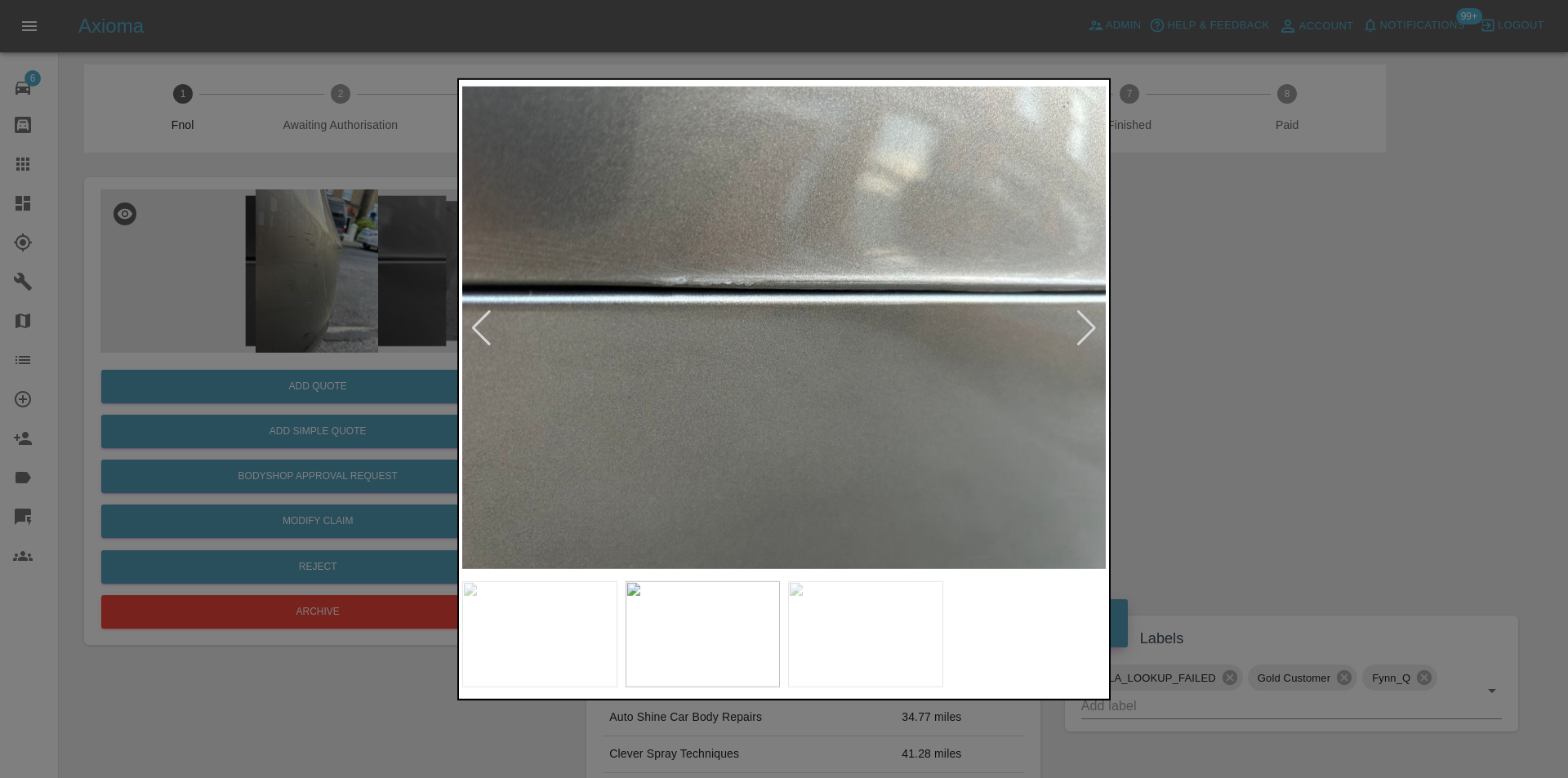
click at [1092, 330] on div at bounding box center [1087, 327] width 22 height 36
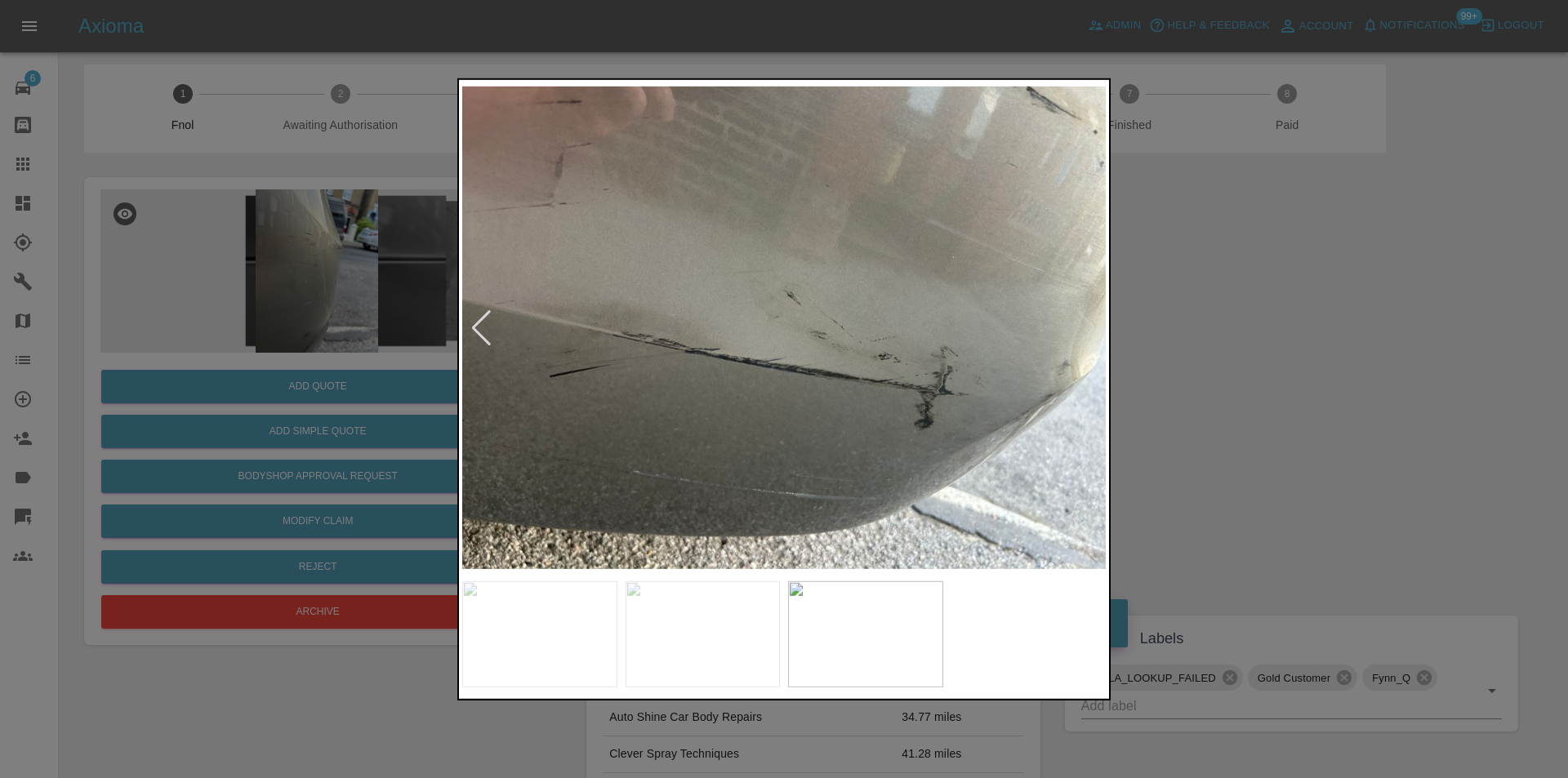
click at [1099, 376] on img at bounding box center [784, 327] width 644 height 490
drag, startPoint x: 1224, startPoint y: 266, endPoint x: 854, endPoint y: 356, distance: 380.8
click at [1214, 270] on div at bounding box center [784, 389] width 1568 height 778
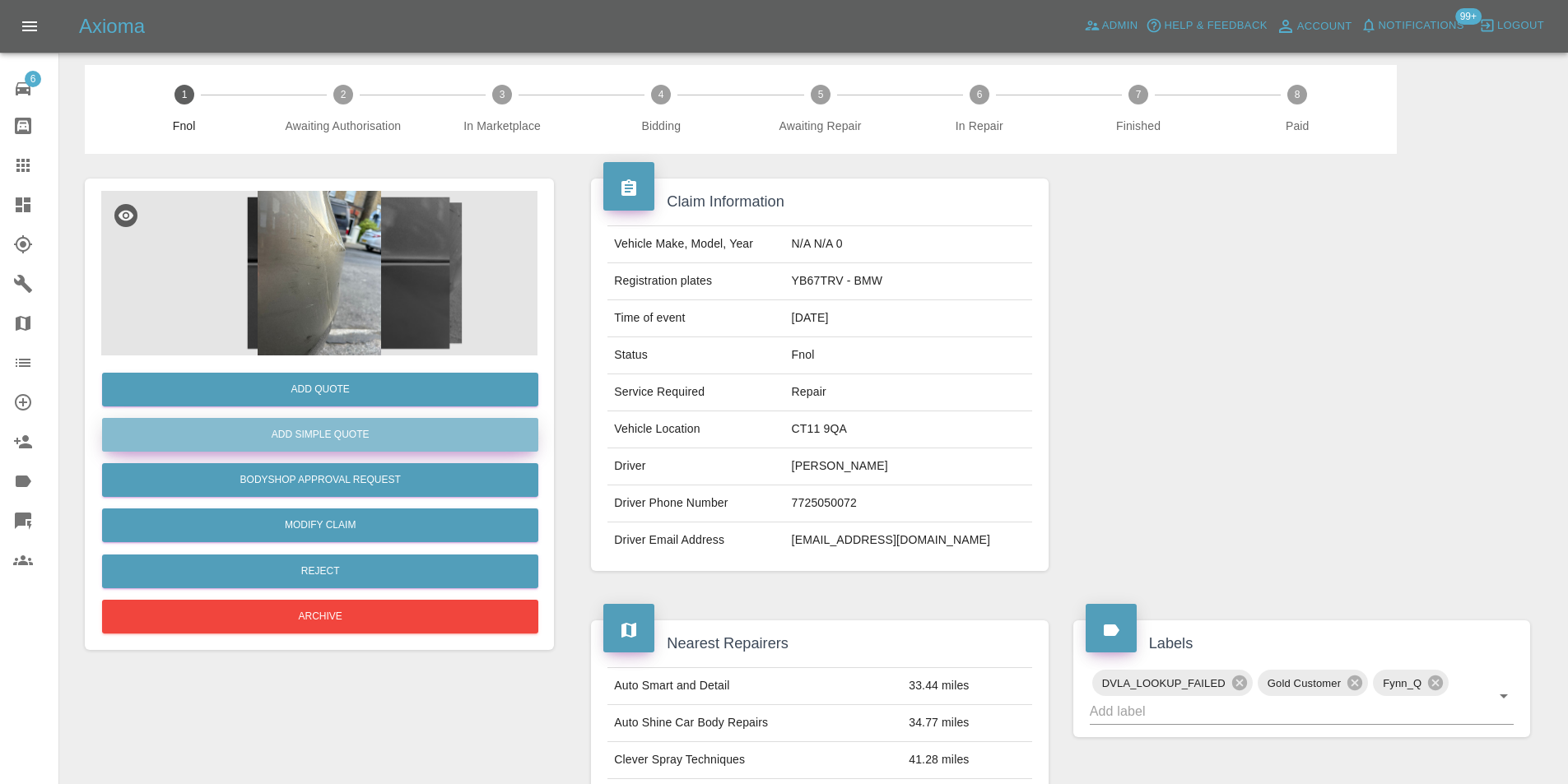
click at [414, 439] on button "Add Simple Quote" at bounding box center [320, 434] width 436 height 33
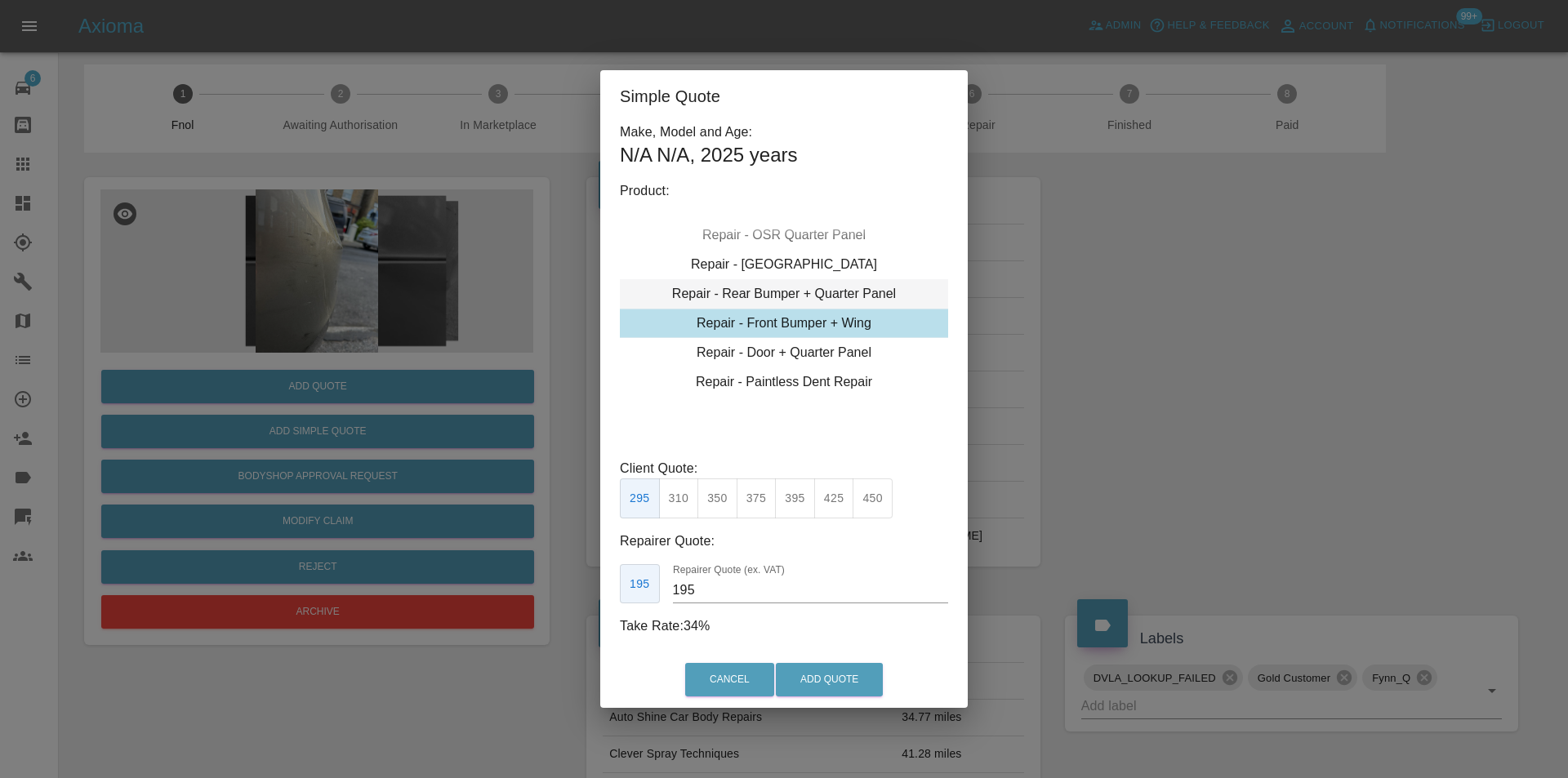
click at [867, 287] on div "Repair - Rear Bumper + Quarter Panel" at bounding box center [784, 294] width 328 height 30
click at [720, 499] on button "350" at bounding box center [717, 498] width 40 height 40
type input "210"
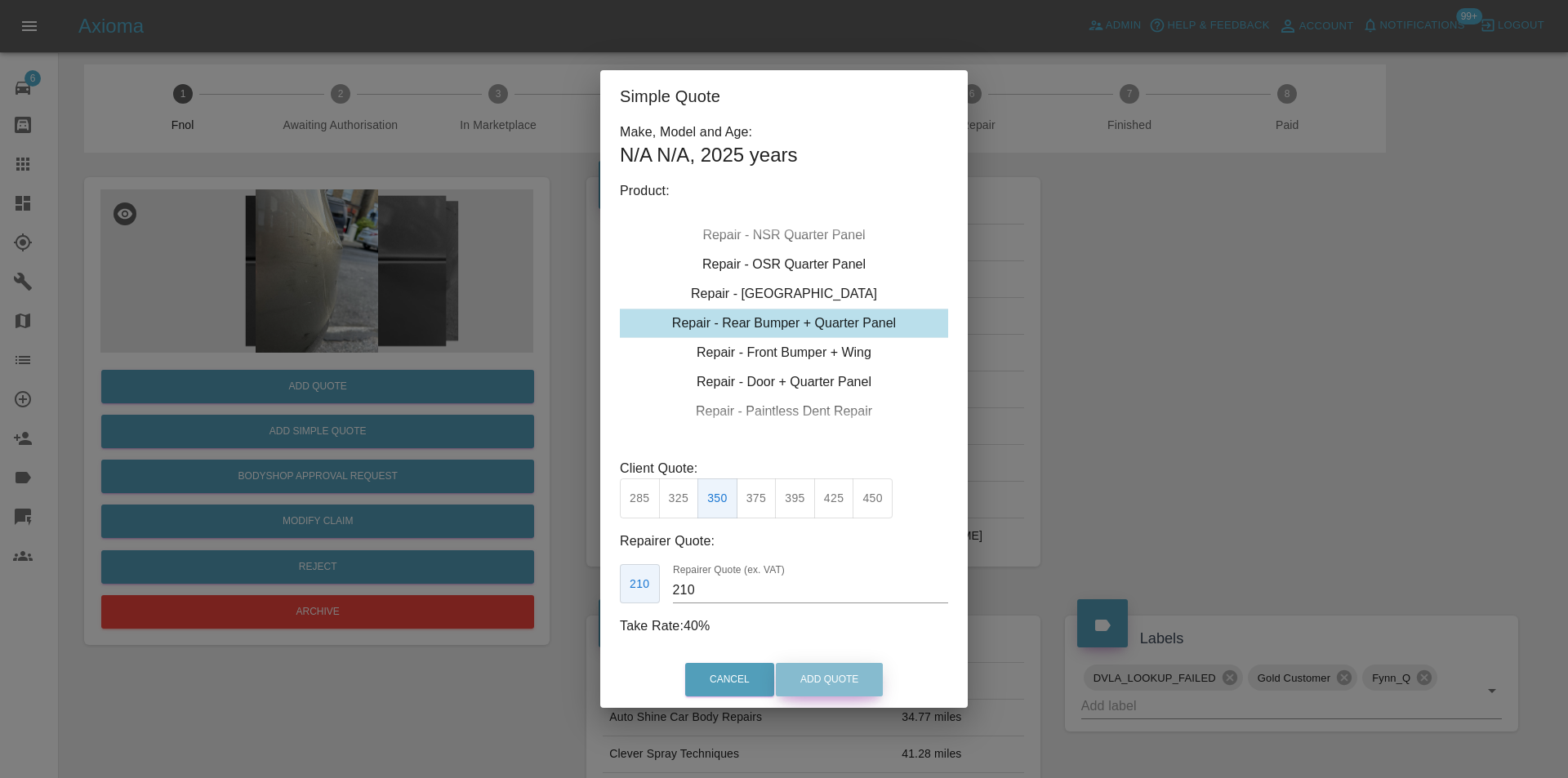
click at [826, 683] on button "Add Quote" at bounding box center [829, 680] width 107 height 33
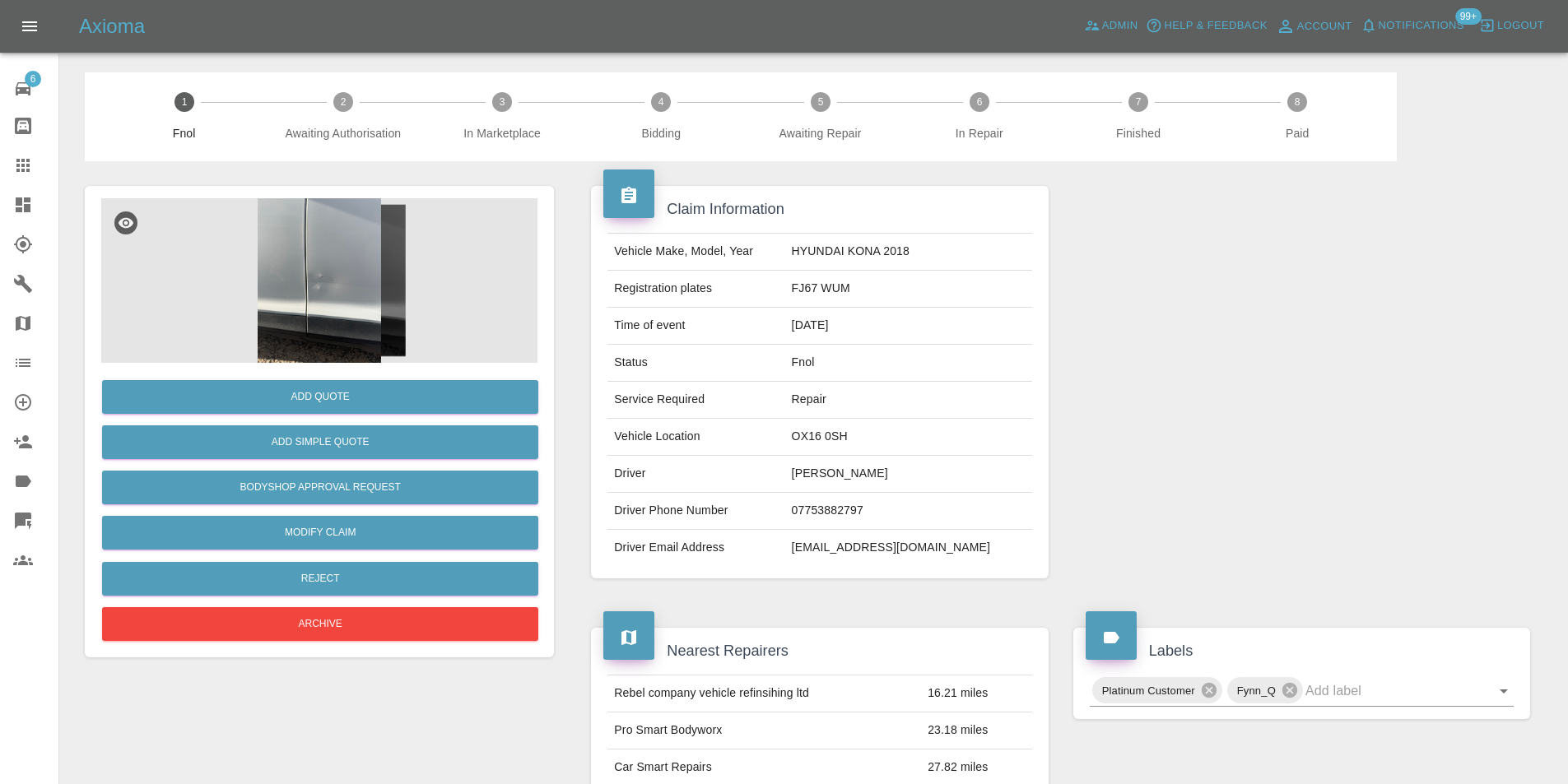
click at [347, 233] on img at bounding box center [319, 280] width 436 height 165
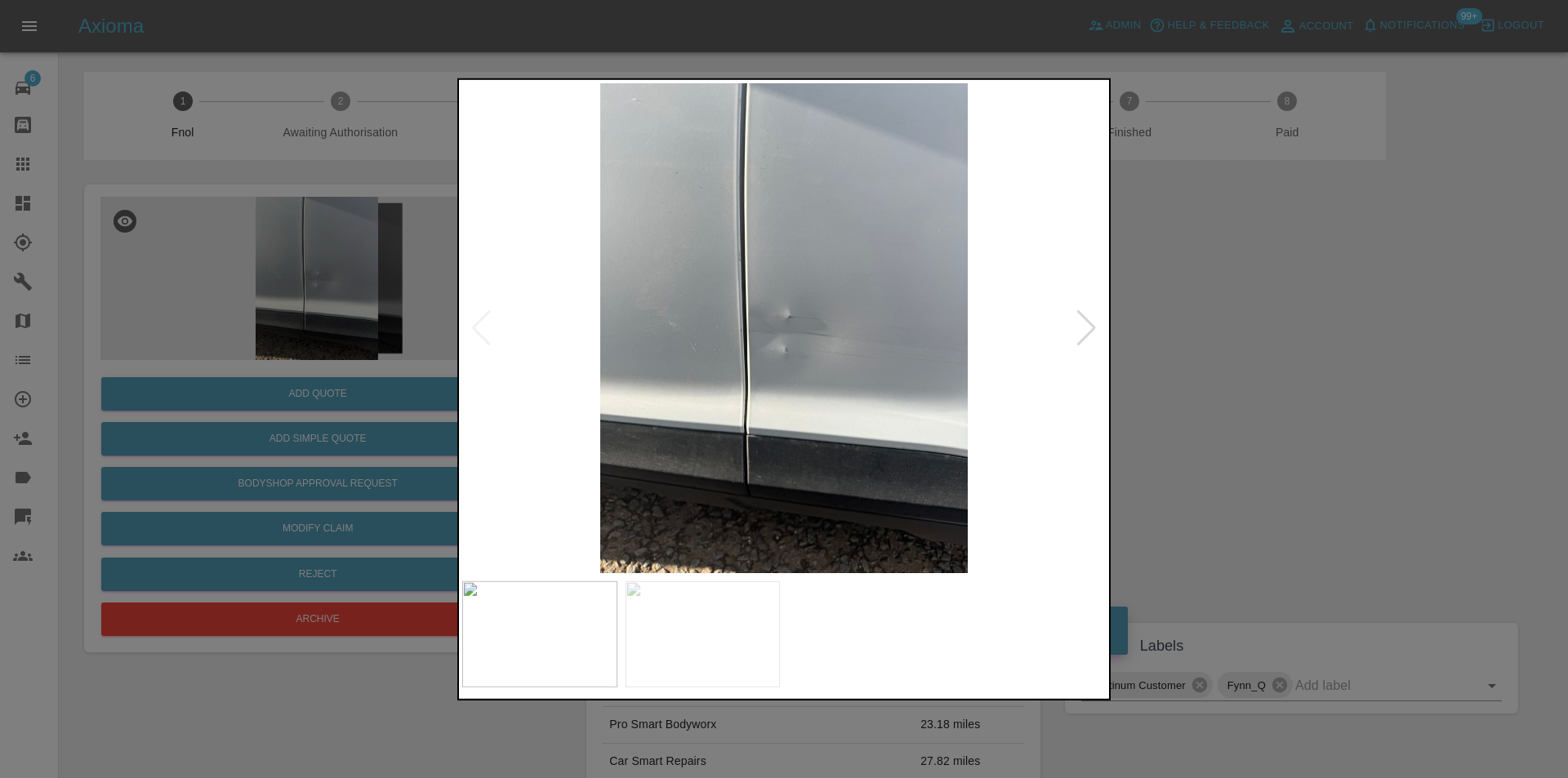
click at [1084, 327] on div at bounding box center [1087, 327] width 22 height 36
click at [1084, 327] on img at bounding box center [784, 327] width 644 height 490
click at [735, 346] on img at bounding box center [784, 327] width 644 height 490
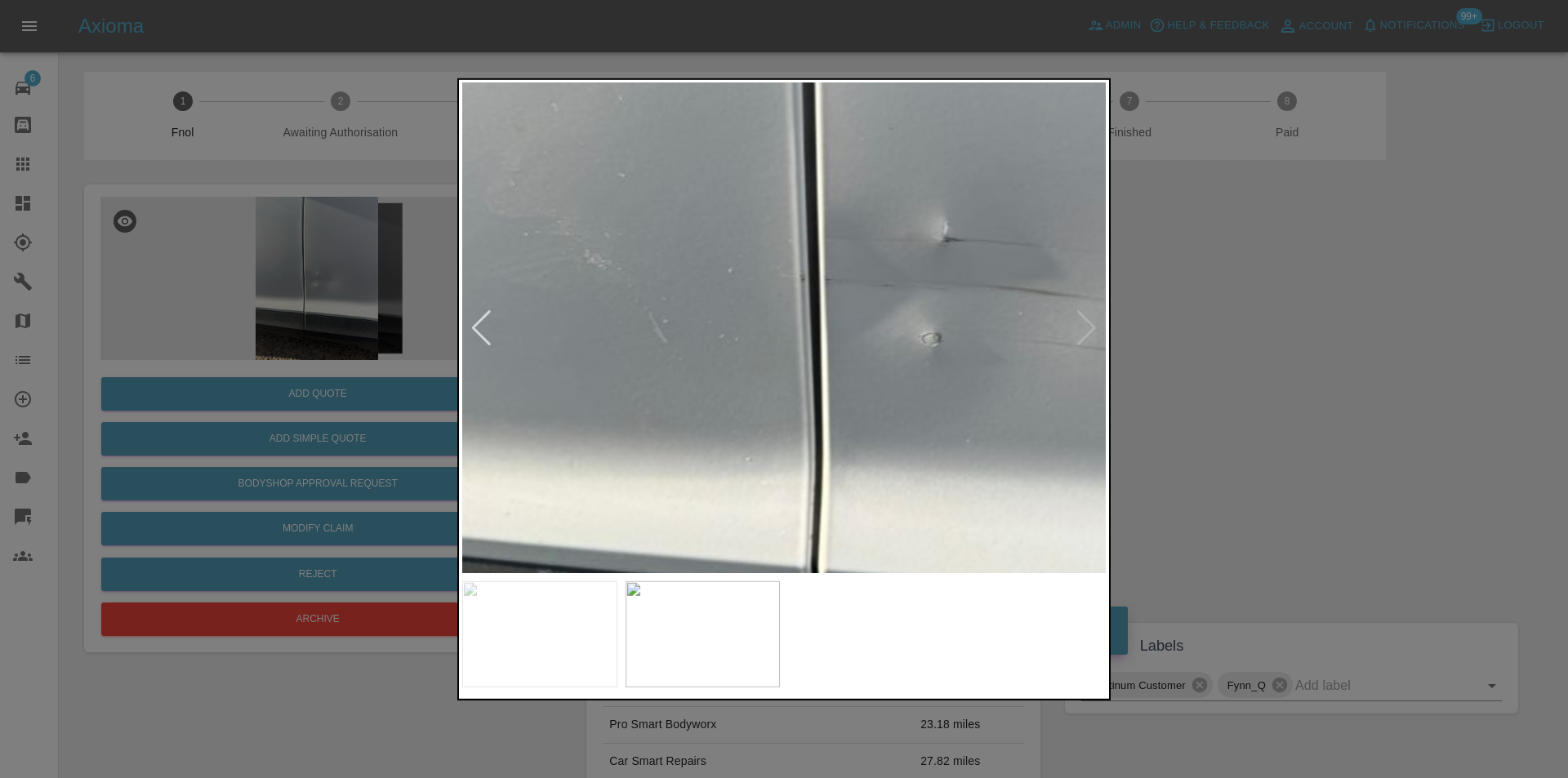
click at [731, 344] on img at bounding box center [932, 272] width 1931 height 1471
click at [731, 344] on img at bounding box center [932, 272] width 1931 height 1471
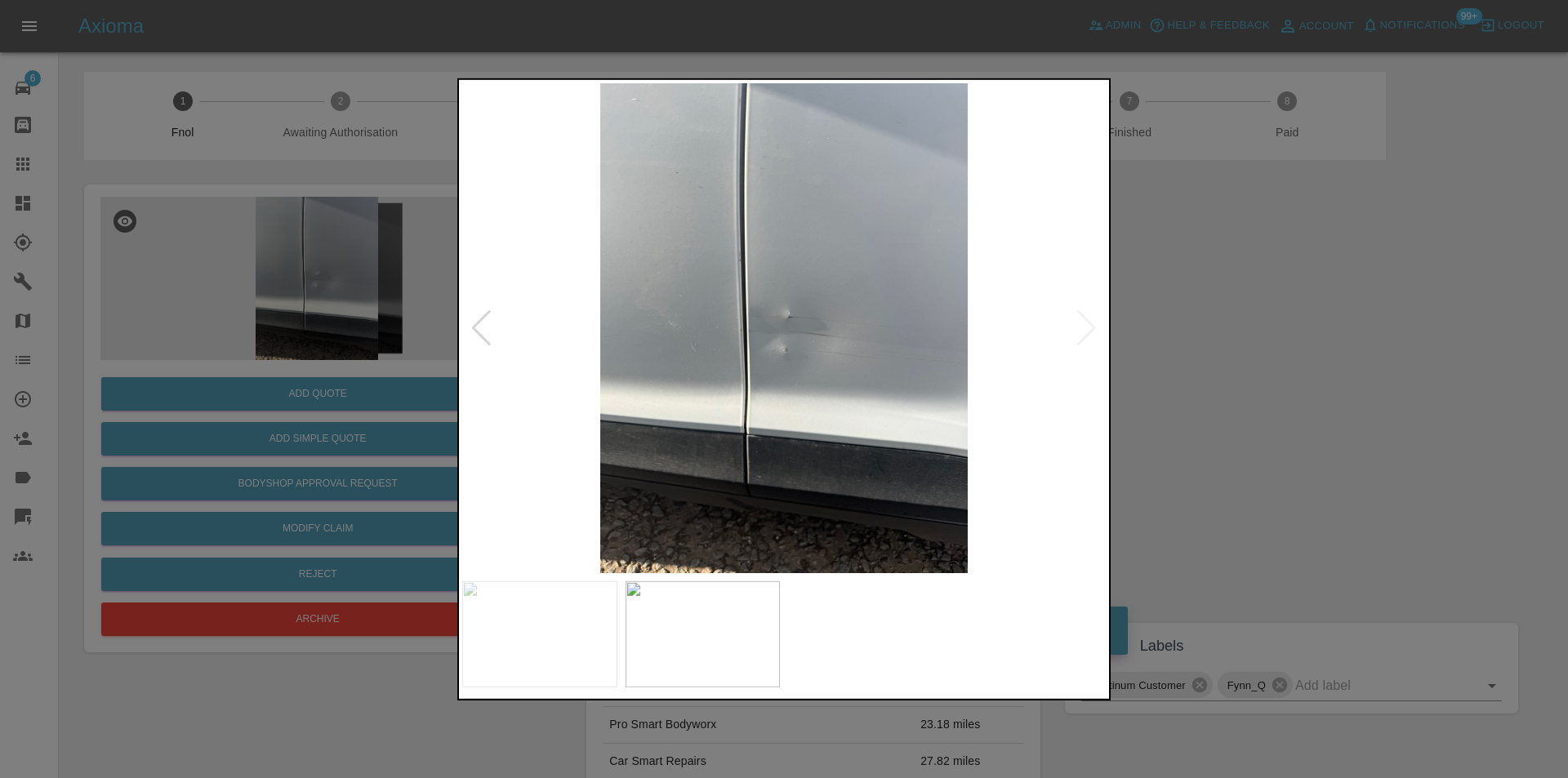
click at [1217, 365] on div at bounding box center [784, 389] width 1568 height 778
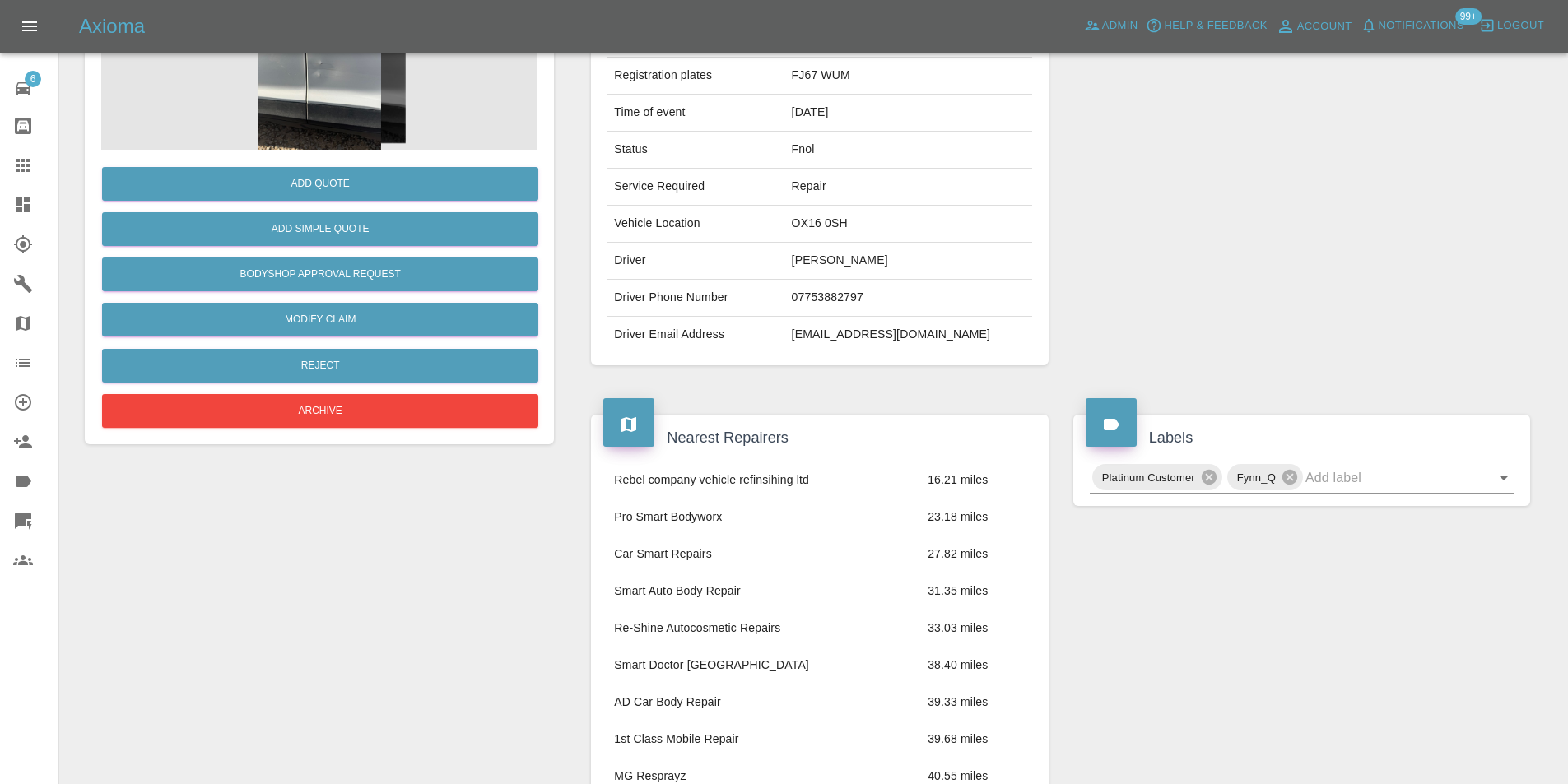
scroll to position [82, 0]
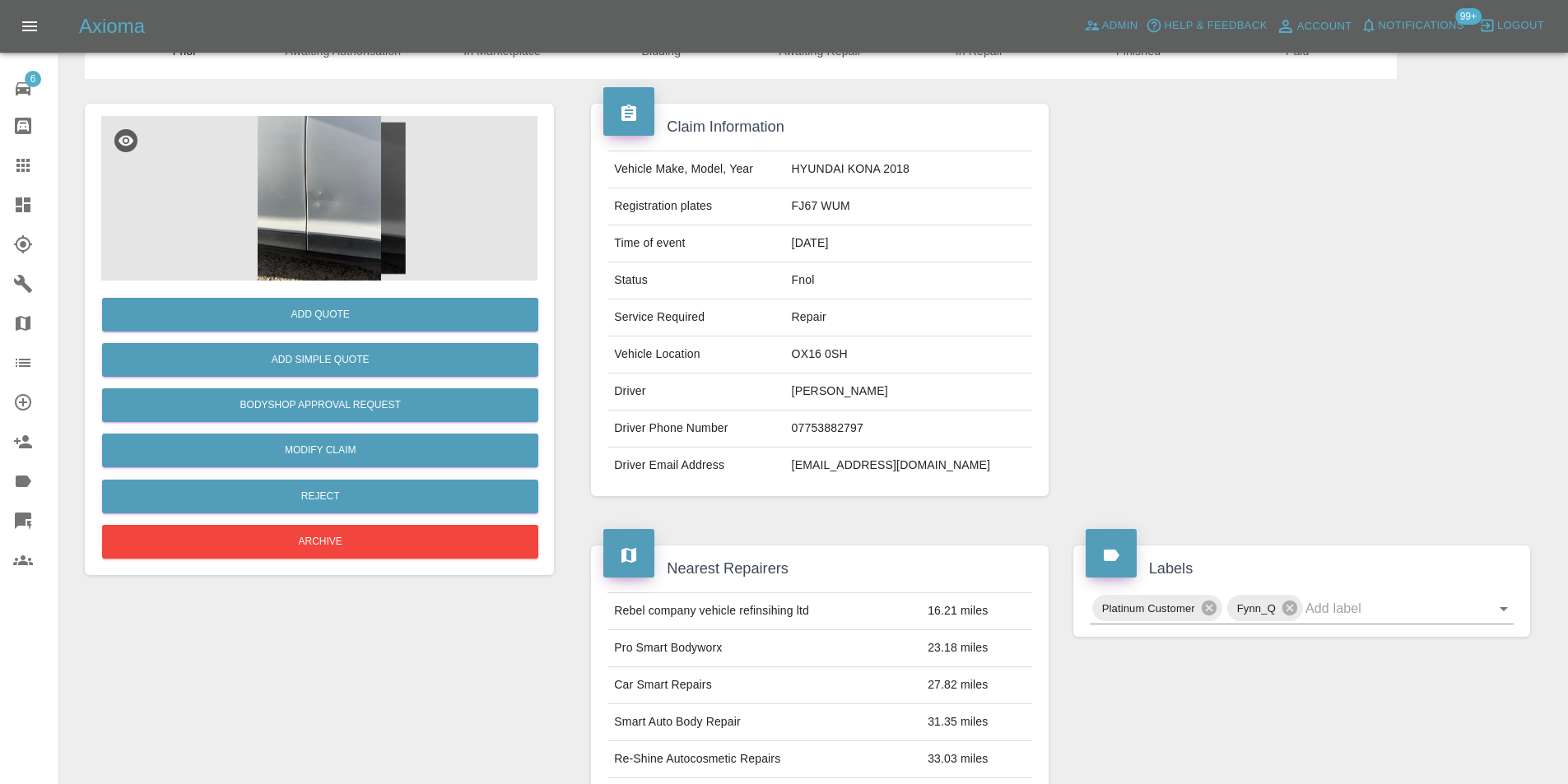
click at [285, 199] on img at bounding box center [319, 198] width 436 height 165
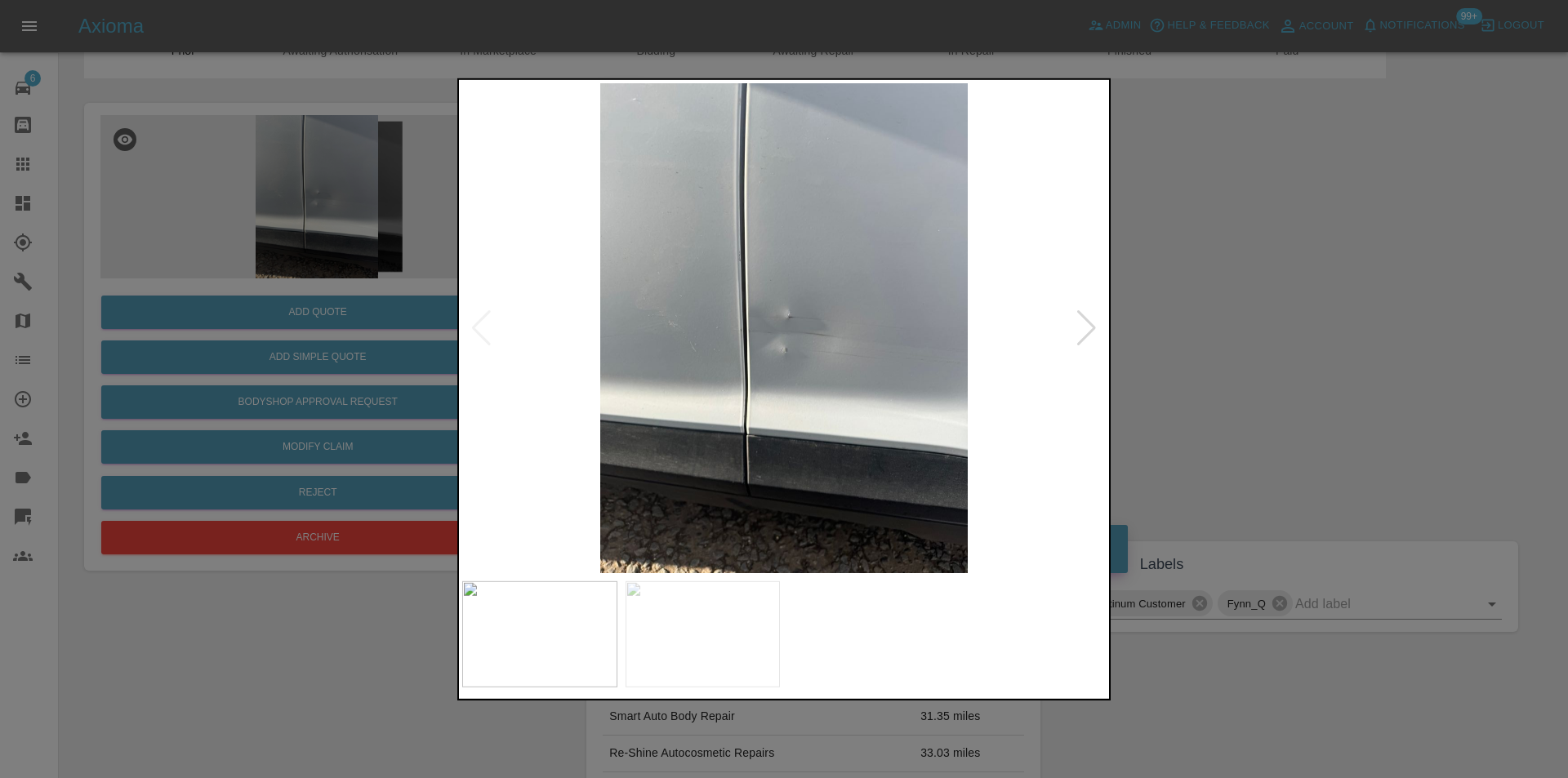
click at [674, 350] on img at bounding box center [784, 327] width 644 height 490
click at [675, 350] on img at bounding box center [784, 327] width 644 height 490
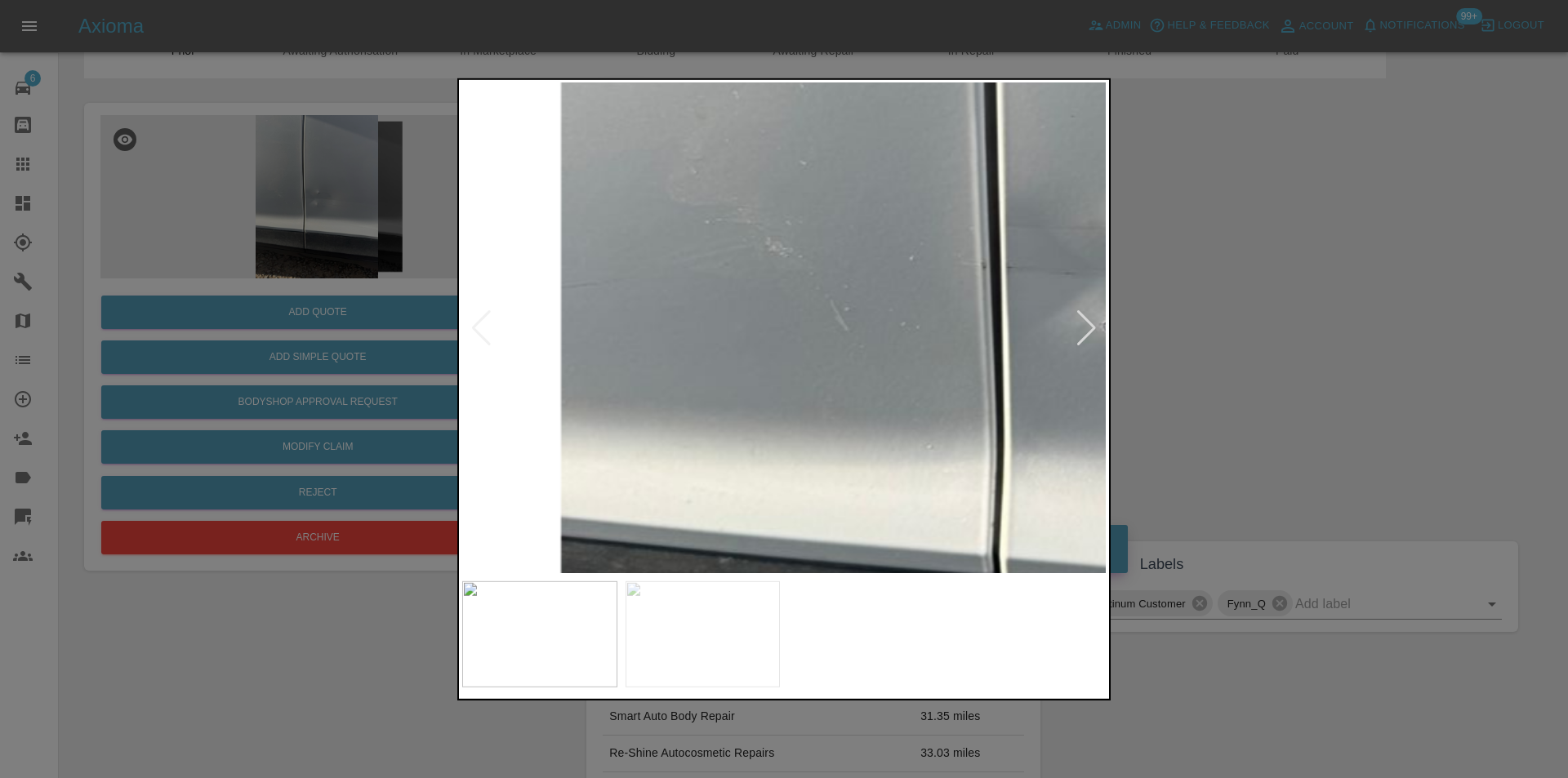
click at [675, 350] on img at bounding box center [1112, 260] width 1931 height 1471
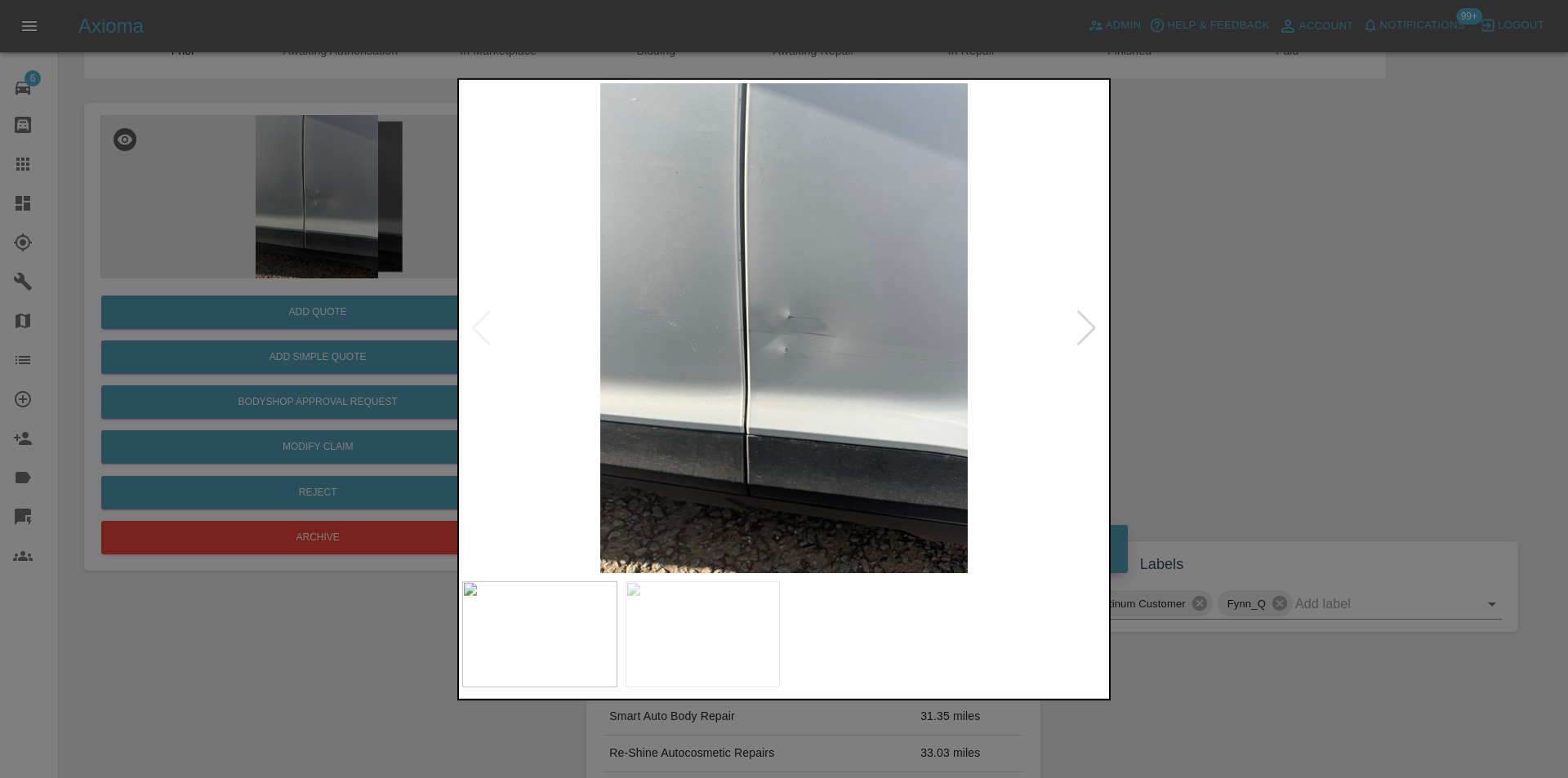
click at [1209, 339] on div at bounding box center [784, 389] width 1568 height 778
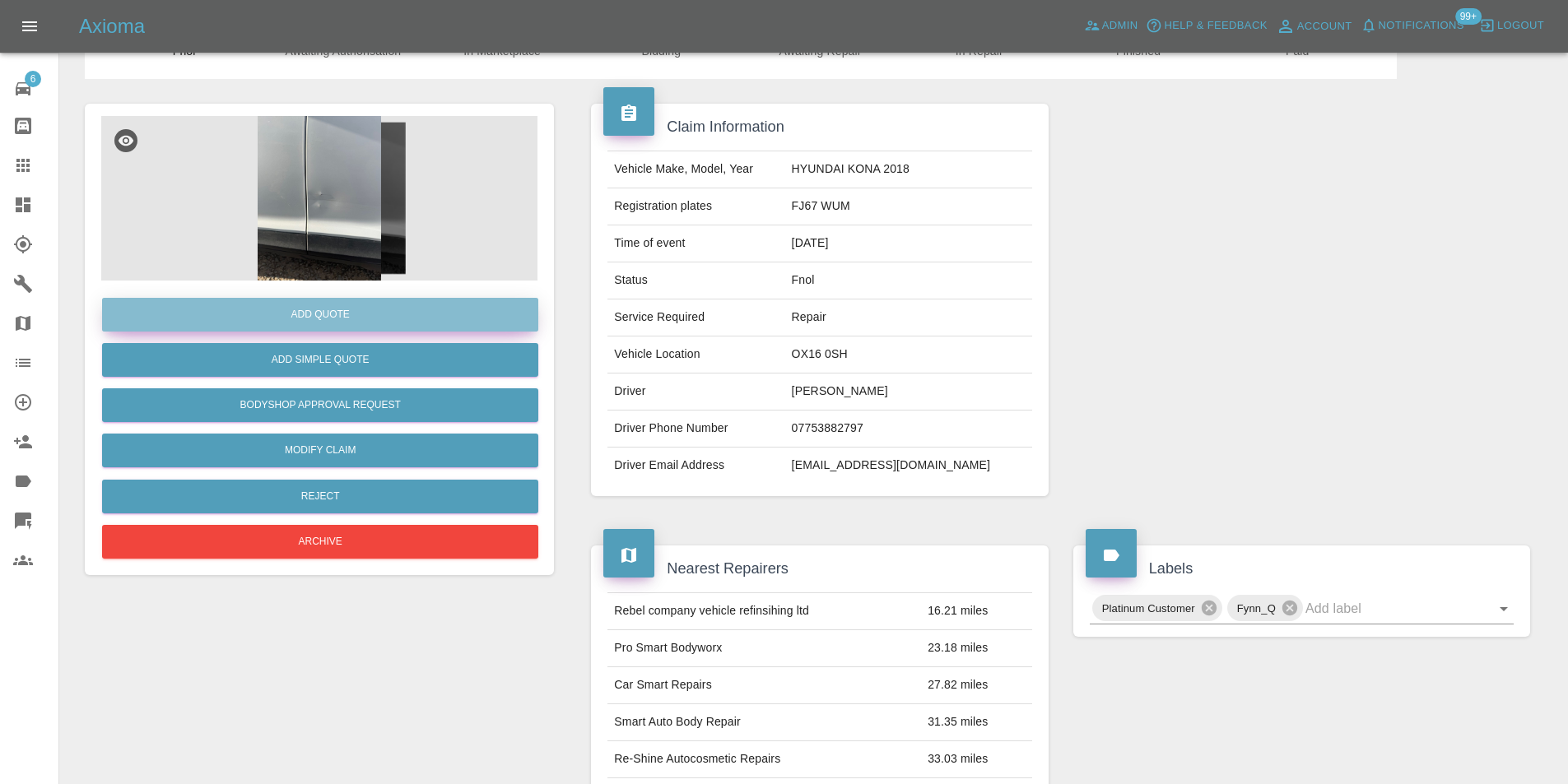
click at [321, 317] on button "Add Quote" at bounding box center [320, 314] width 436 height 33
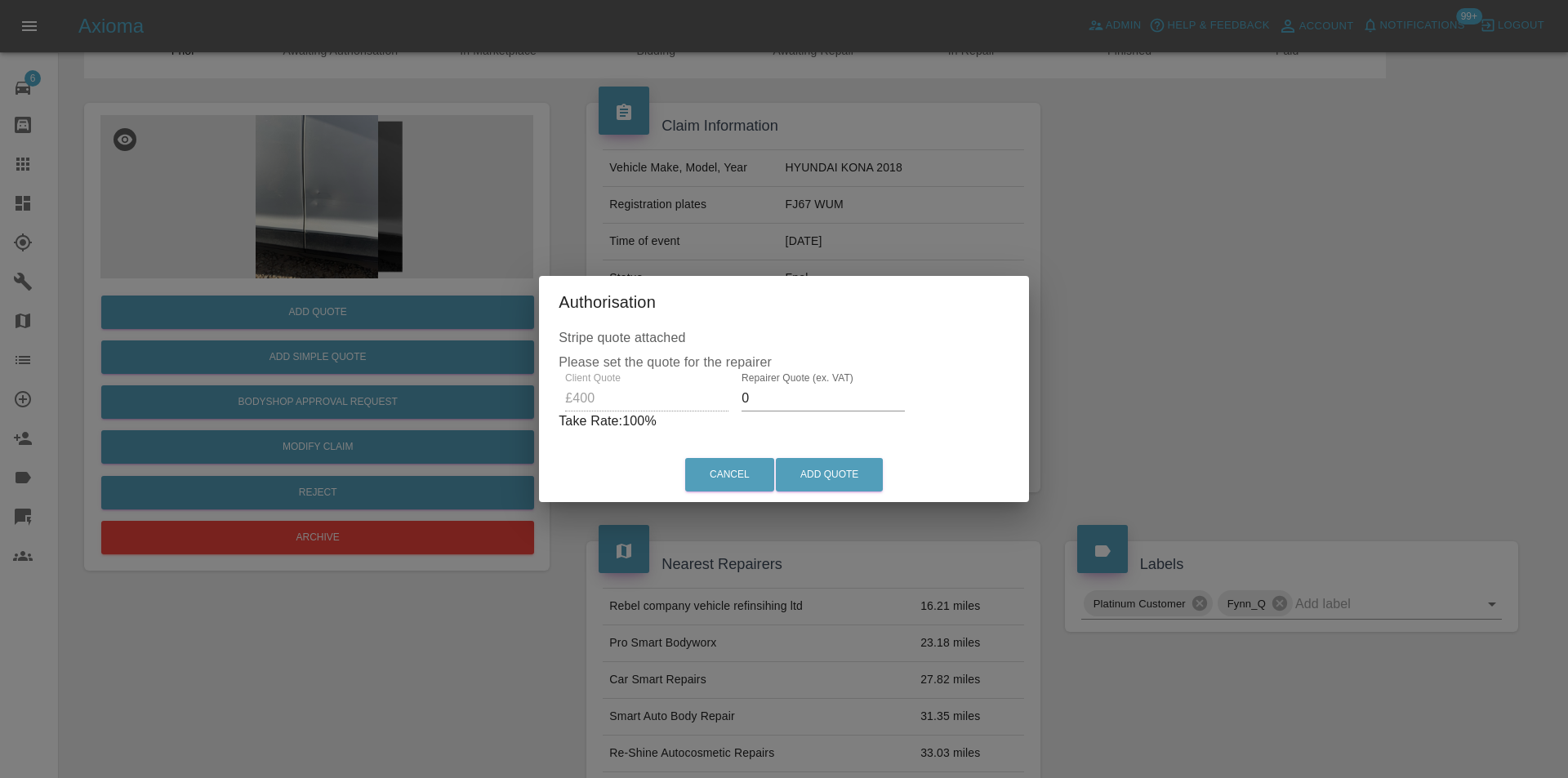
click at [781, 400] on input "0" at bounding box center [823, 398] width 164 height 26
type input "0260"
click at [844, 486] on button "Add Quote" at bounding box center [829, 474] width 107 height 33
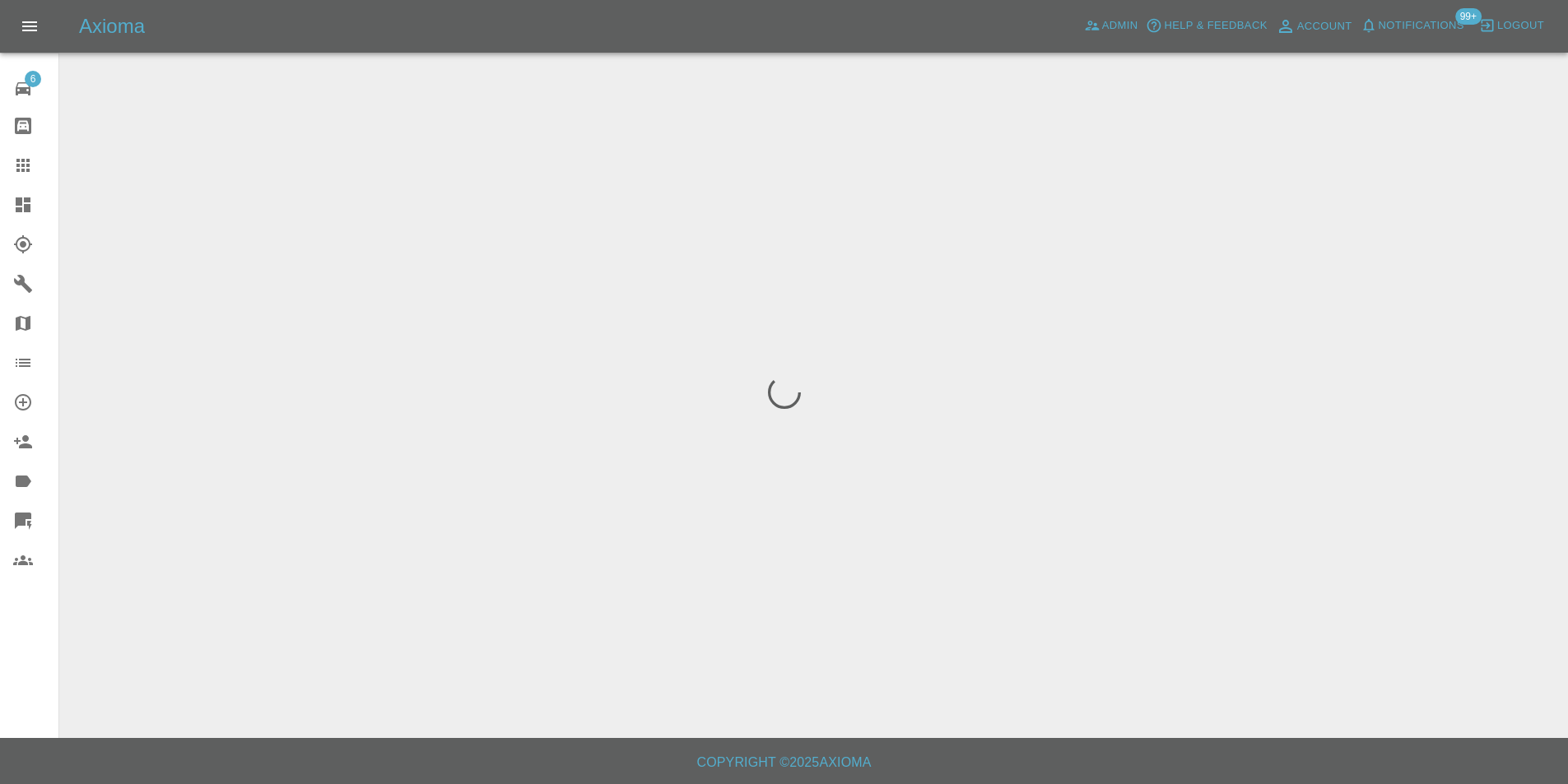
scroll to position [0, 0]
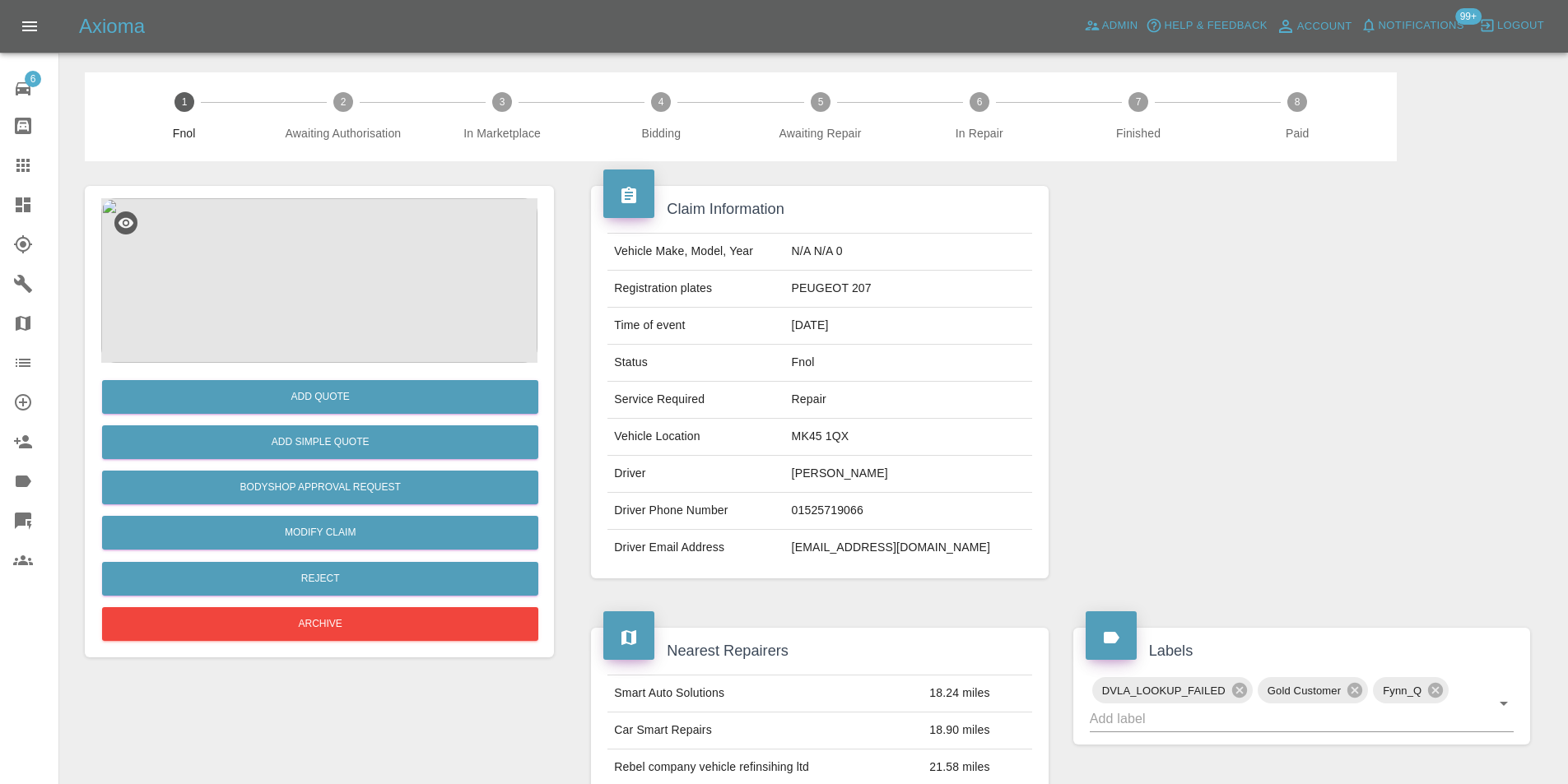
click at [339, 237] on img at bounding box center [319, 280] width 436 height 165
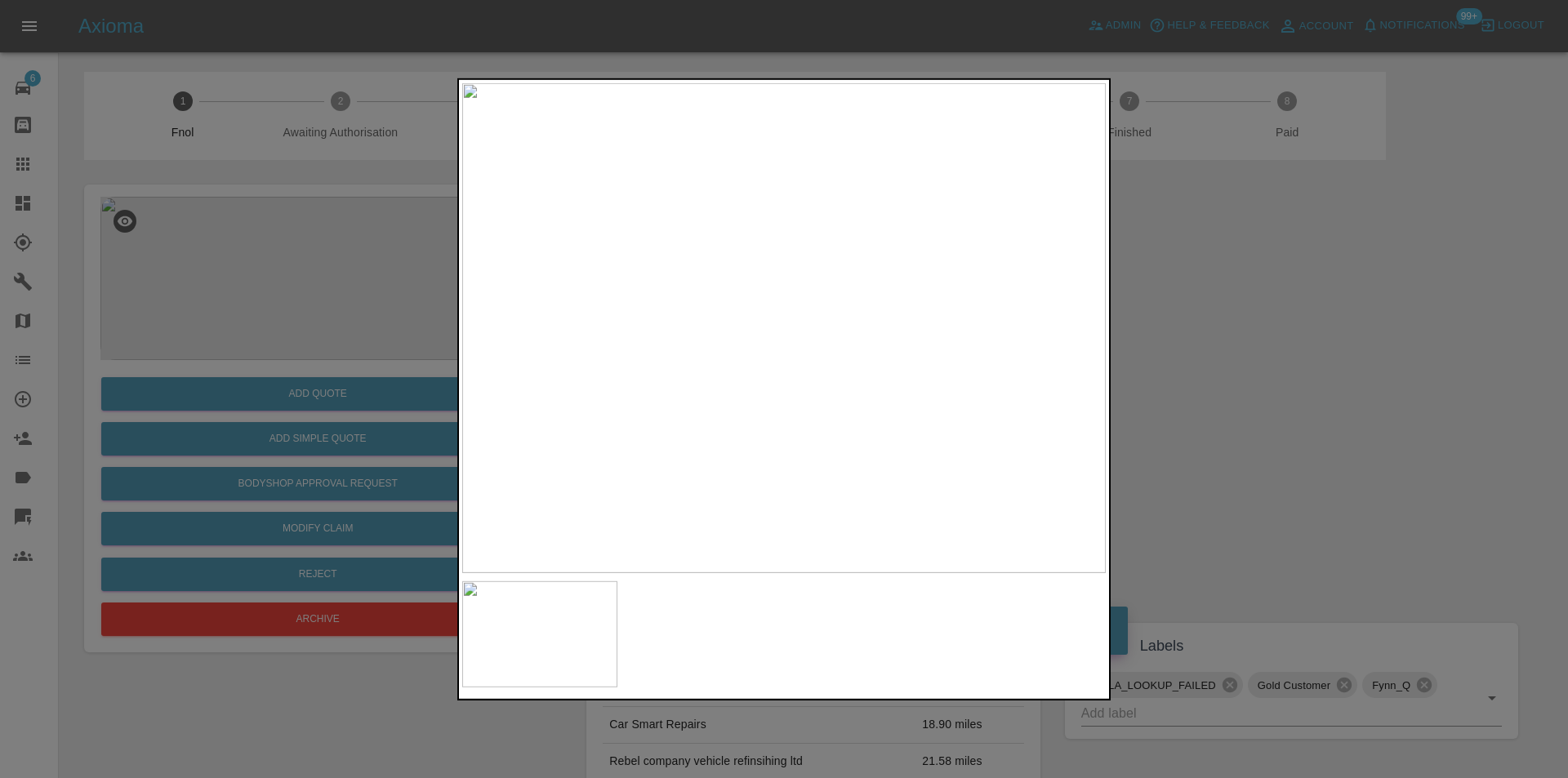
click at [1056, 320] on img at bounding box center [784, 327] width 644 height 490
click at [1051, 320] on img at bounding box center [141, 351] width 1931 height 1471
click at [1303, 335] on div at bounding box center [784, 389] width 1568 height 778
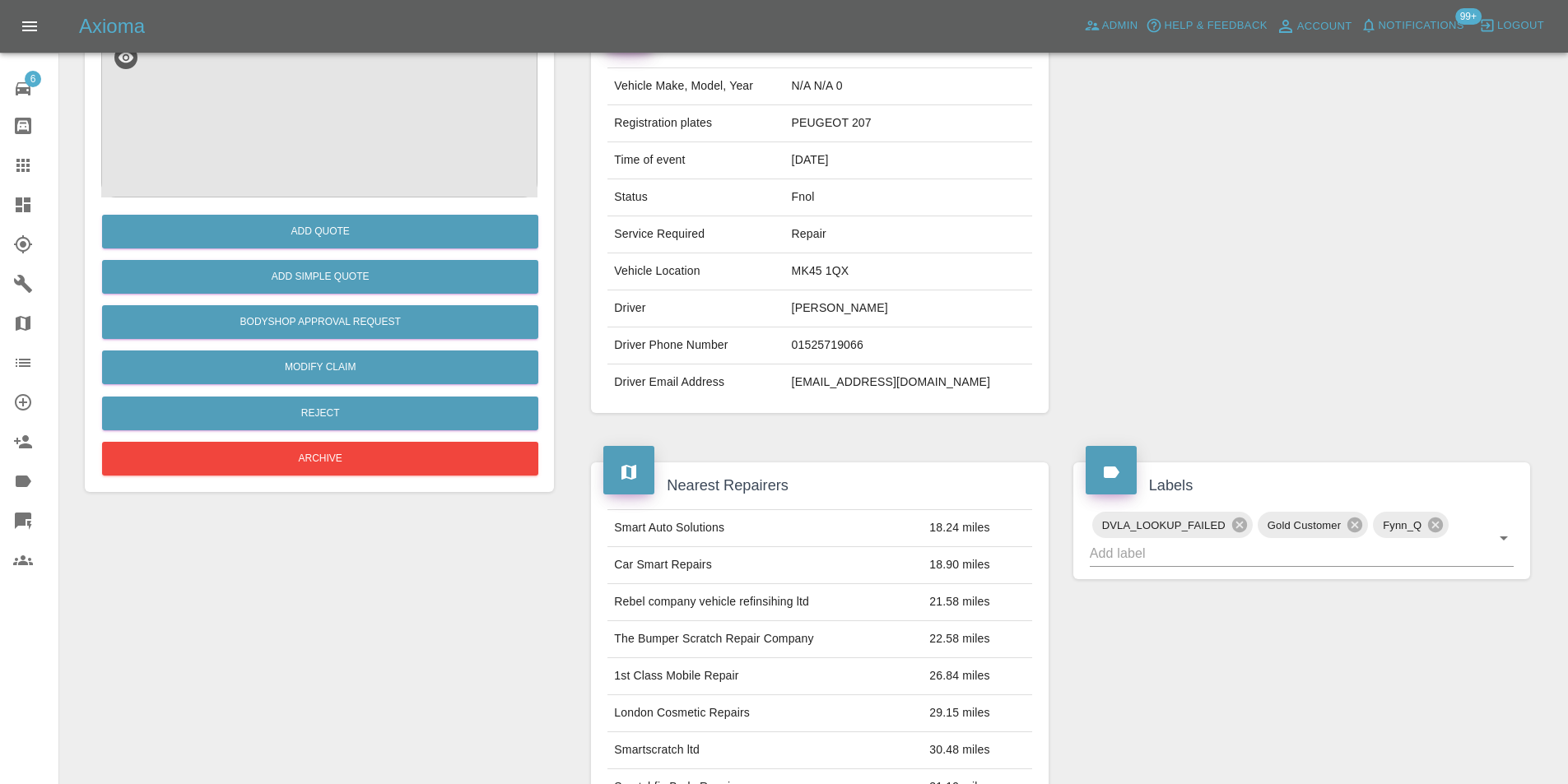
scroll to position [165, 0]
click at [361, 280] on button "Add Simple Quote" at bounding box center [320, 277] width 436 height 33
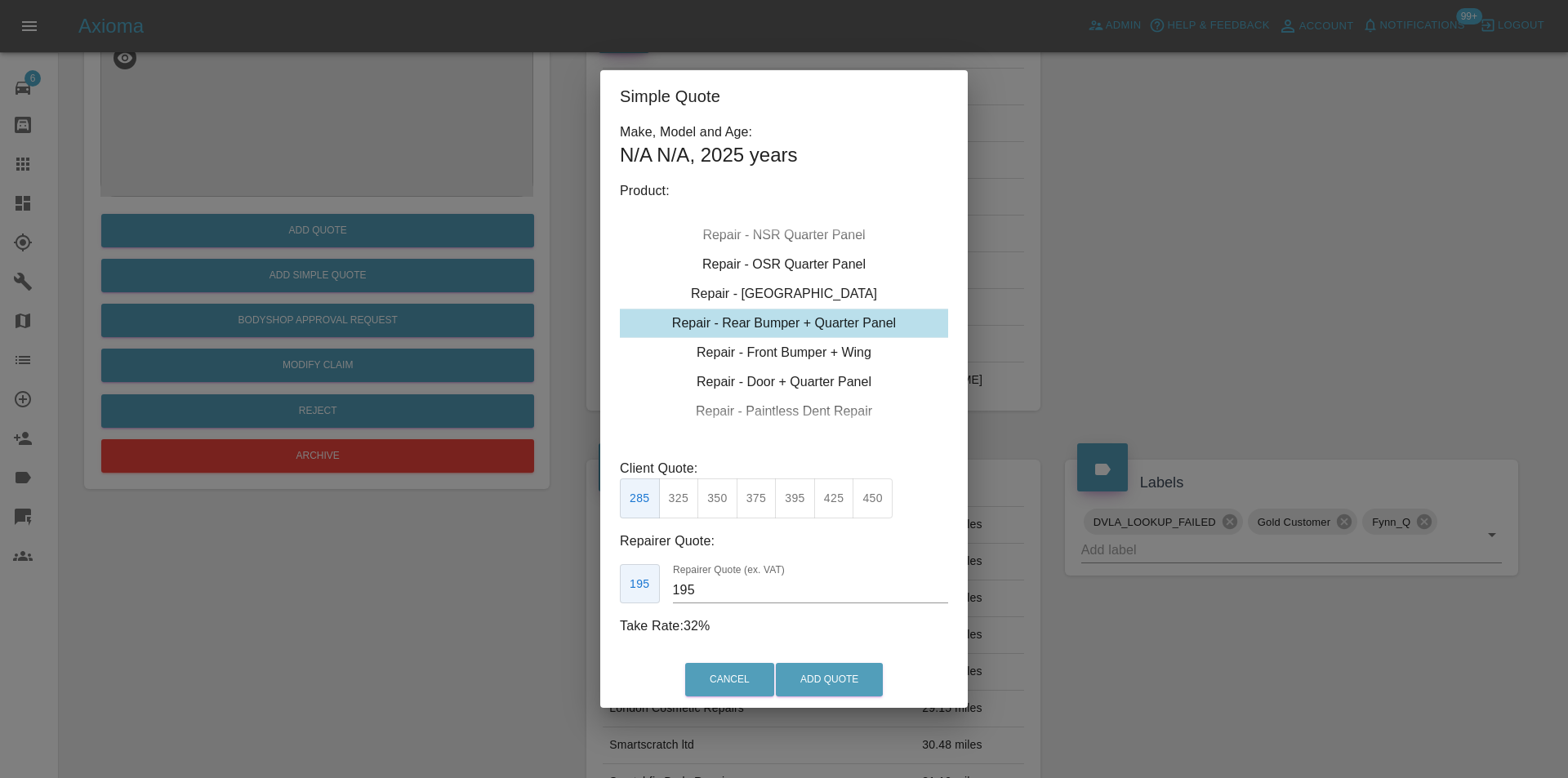
click at [824, 325] on div "Repair - Rear Bumper + Quarter Panel" at bounding box center [784, 323] width 328 height 30
click at [688, 499] on button "325" at bounding box center [679, 498] width 40 height 40
type input "200"
click at [816, 680] on button "Add Quote" at bounding box center [829, 680] width 107 height 33
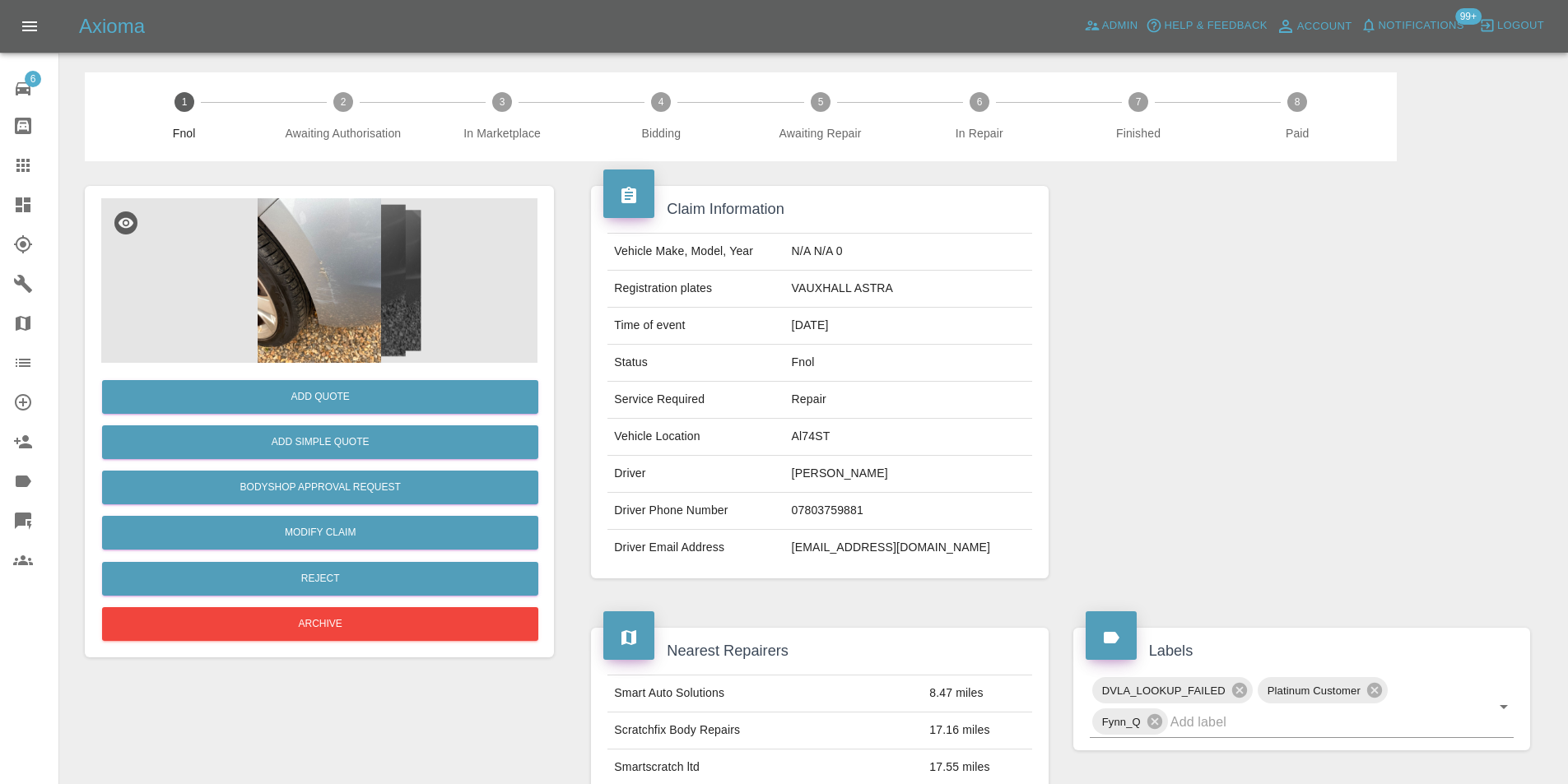
click at [307, 274] on img at bounding box center [319, 280] width 436 height 165
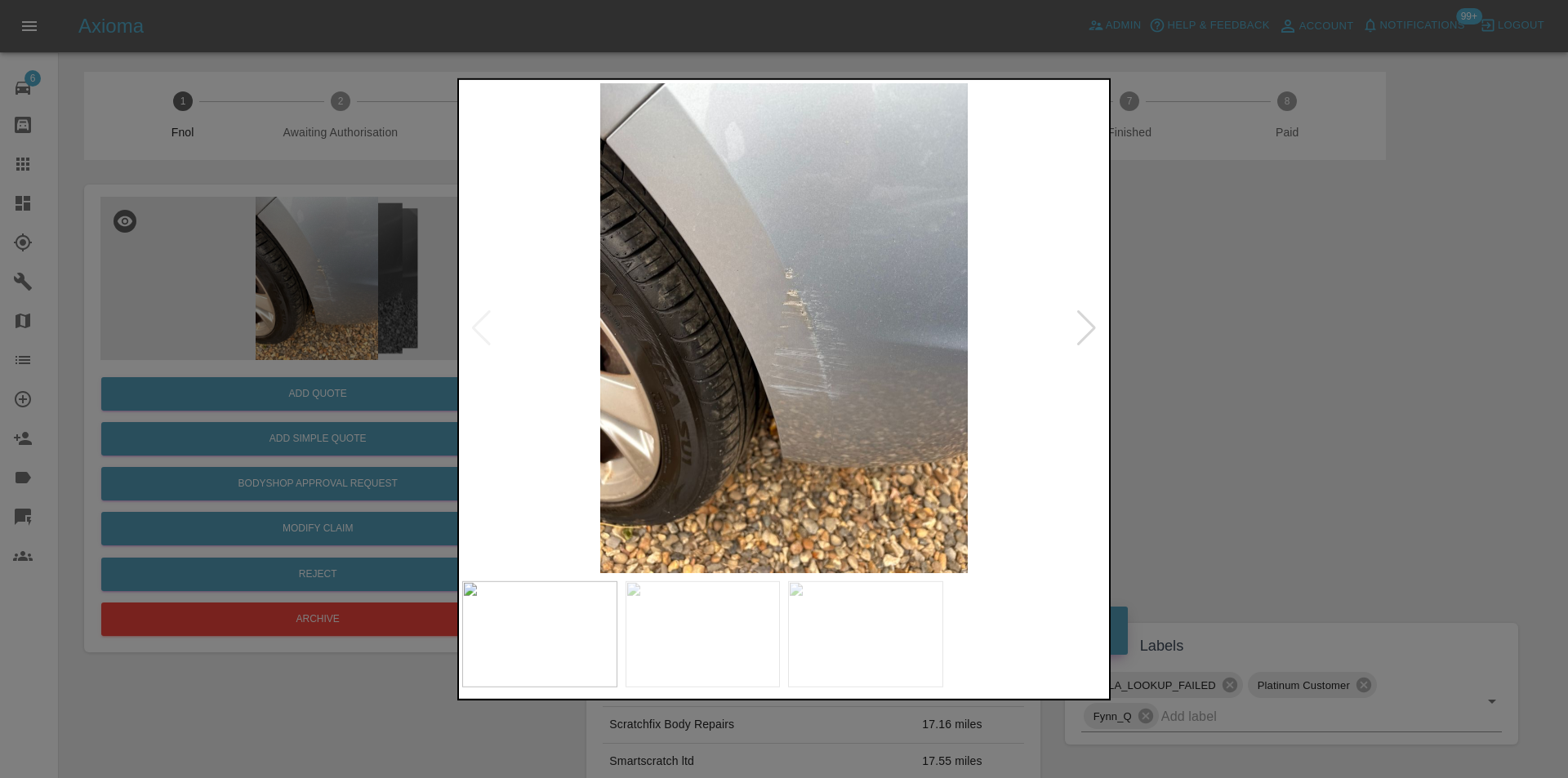
click at [1081, 327] on div at bounding box center [1087, 327] width 22 height 36
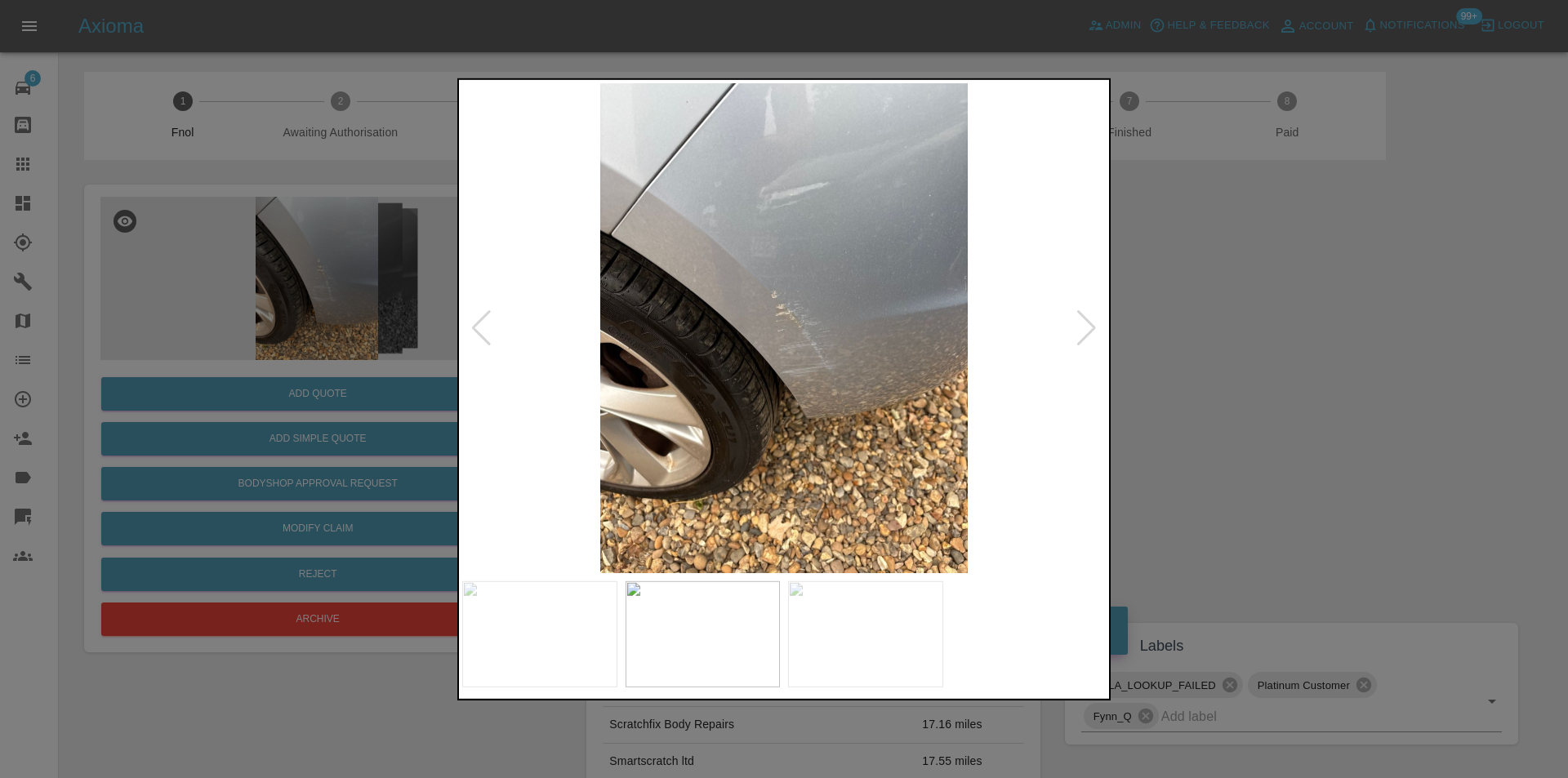
click at [1082, 327] on div at bounding box center [1087, 327] width 22 height 36
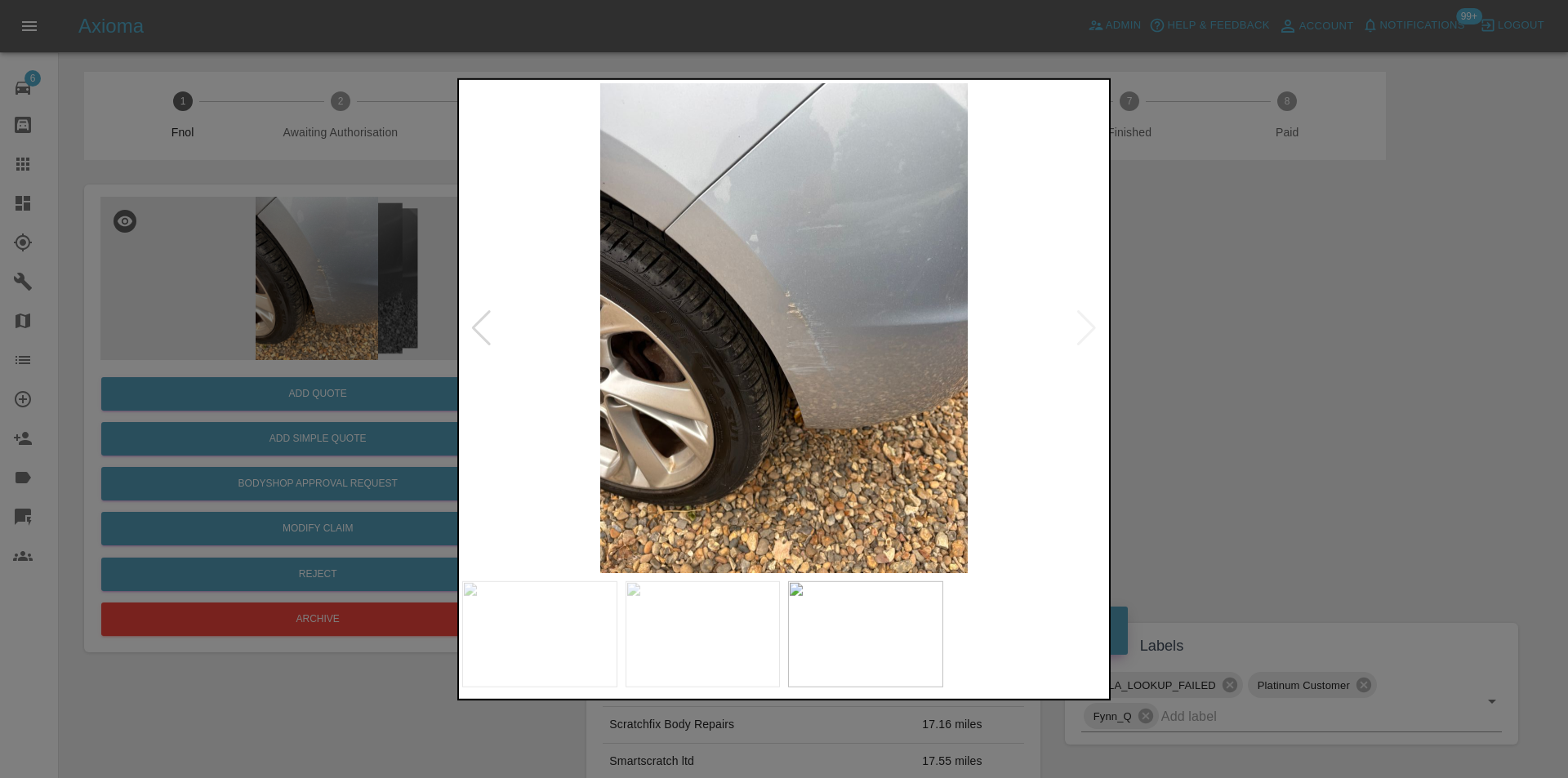
click at [1084, 327] on img at bounding box center [784, 327] width 644 height 490
drag, startPoint x: 1257, startPoint y: 347, endPoint x: 1226, endPoint y: 343, distance: 31.3
click at [1242, 346] on div at bounding box center [784, 389] width 1568 height 778
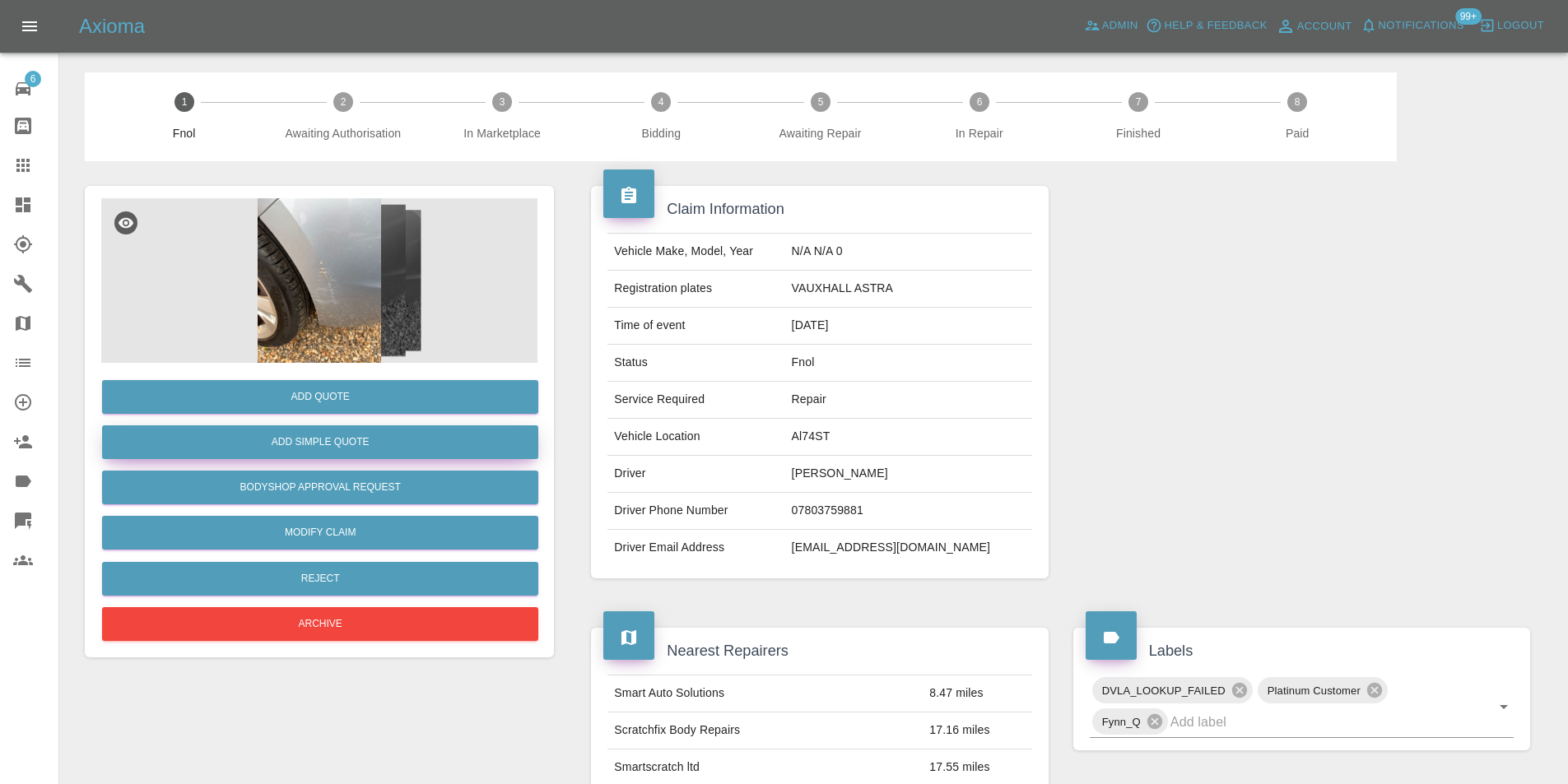
click at [398, 445] on button "Add Simple Quote" at bounding box center [320, 442] width 436 height 33
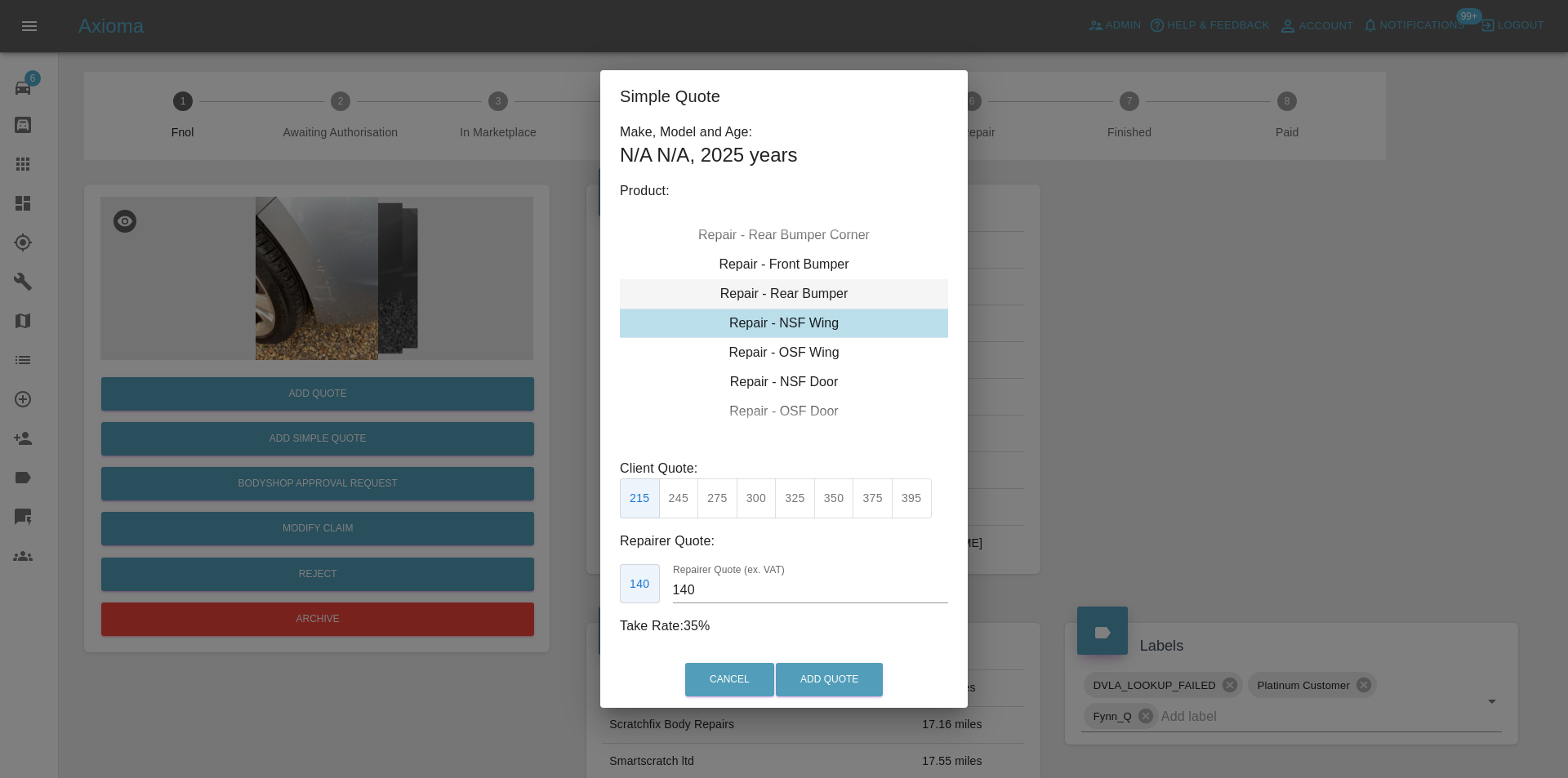
drag, startPoint x: 823, startPoint y: 239, endPoint x: 865, endPoint y: 290, distance: 66.1
click at [822, 239] on div "Repair - Rear Bumper Corner" at bounding box center [784, 235] width 328 height 30
click at [798, 230] on div "Repair - Rear Bumper Corner" at bounding box center [784, 235] width 328 height 30
type input "120"
click at [848, 666] on button "Add Quote" at bounding box center [829, 680] width 107 height 33
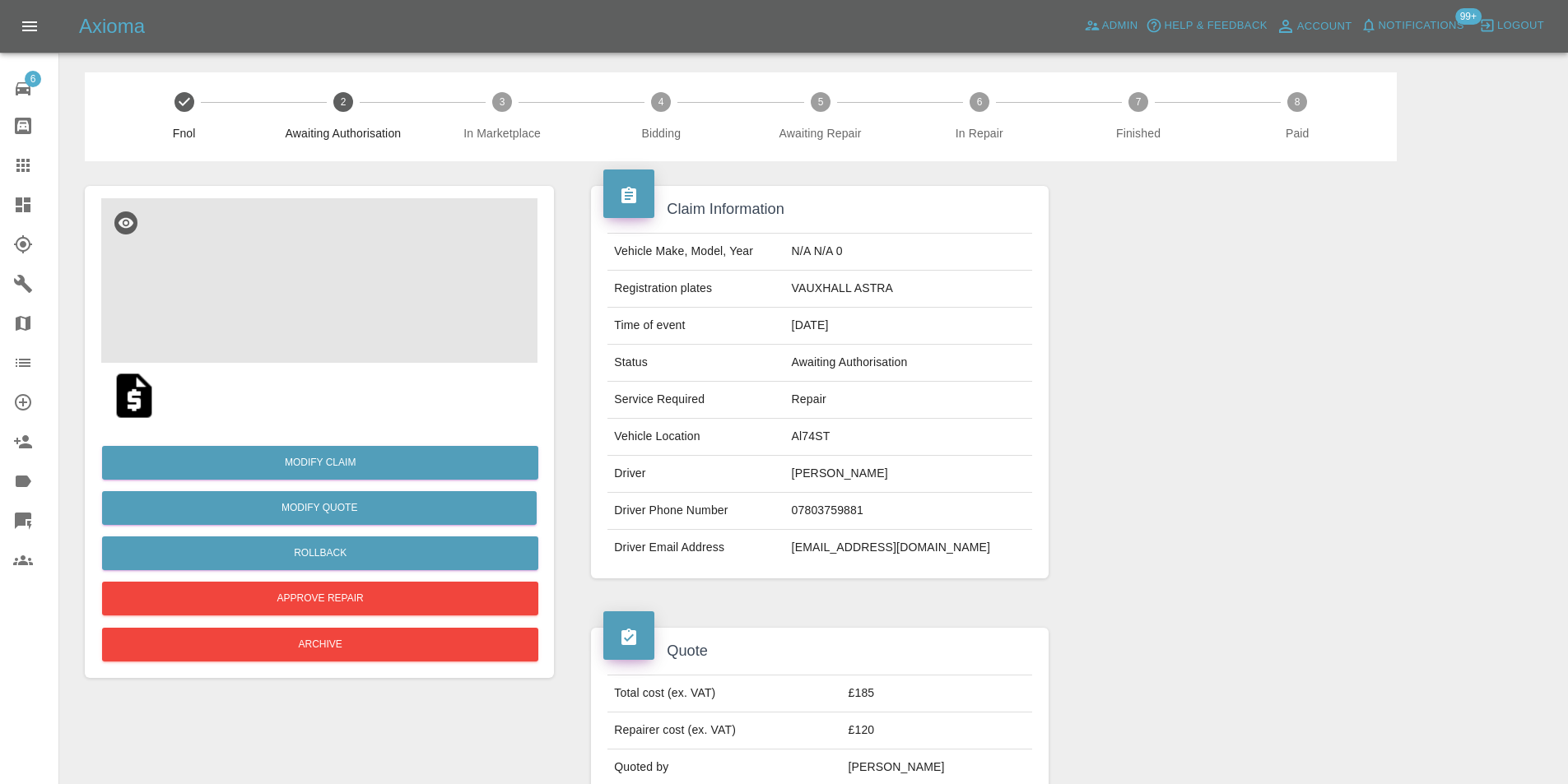
click at [325, 228] on img at bounding box center [319, 280] width 436 height 165
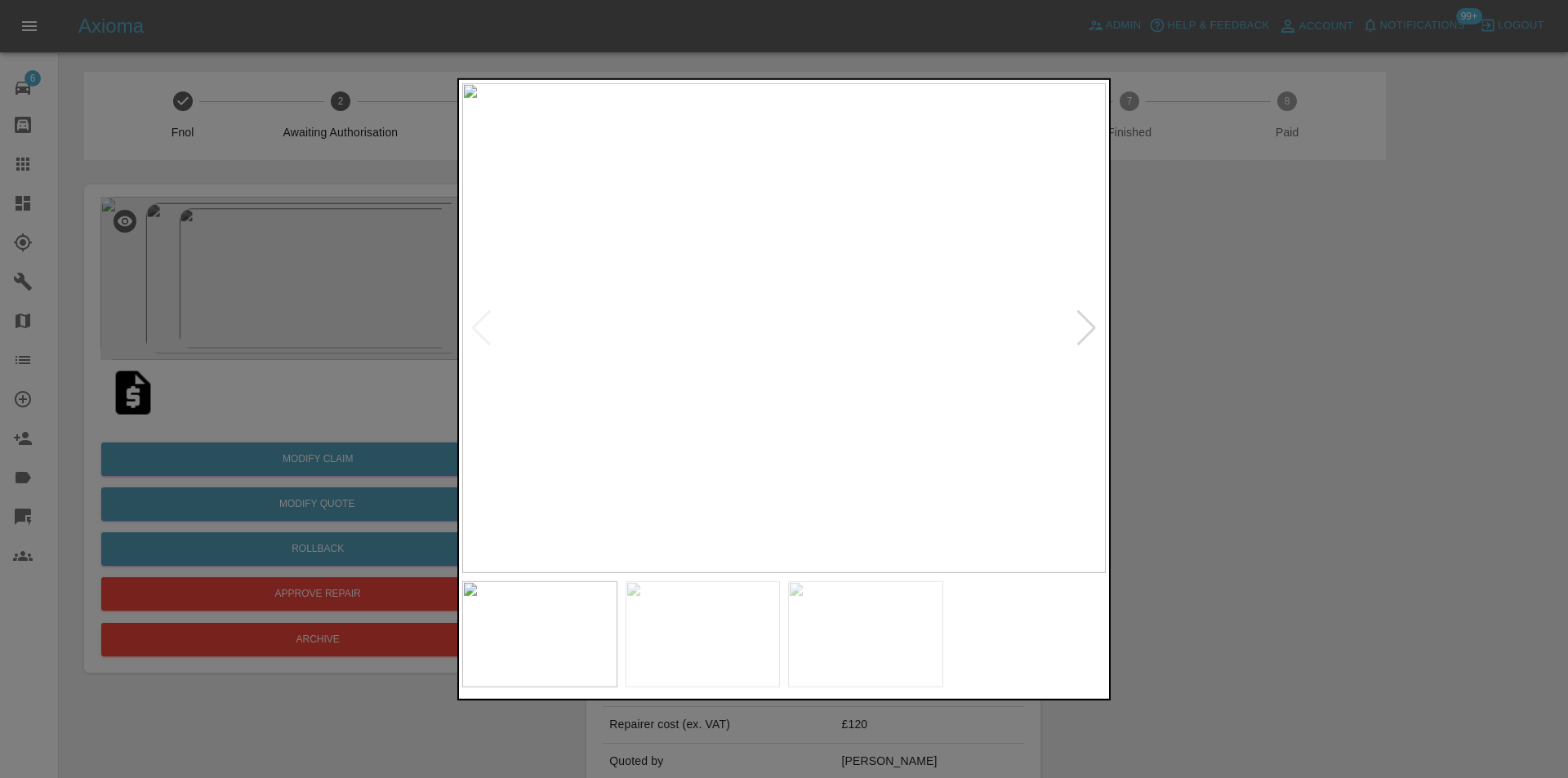
drag, startPoint x: 1321, startPoint y: 402, endPoint x: 1194, endPoint y: 324, distance: 149.0
click at [1319, 400] on div at bounding box center [784, 389] width 1568 height 778
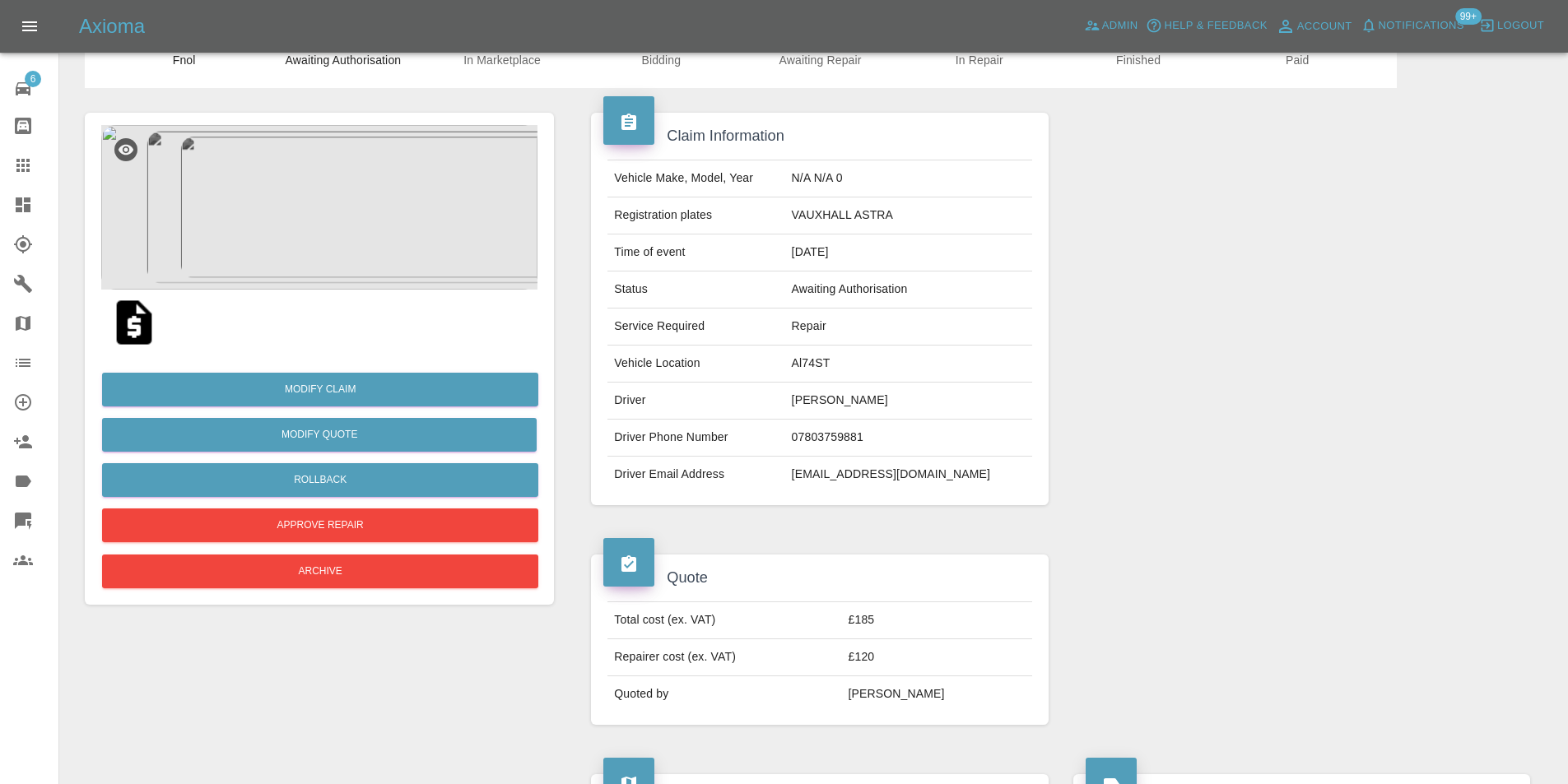
scroll to position [165, 0]
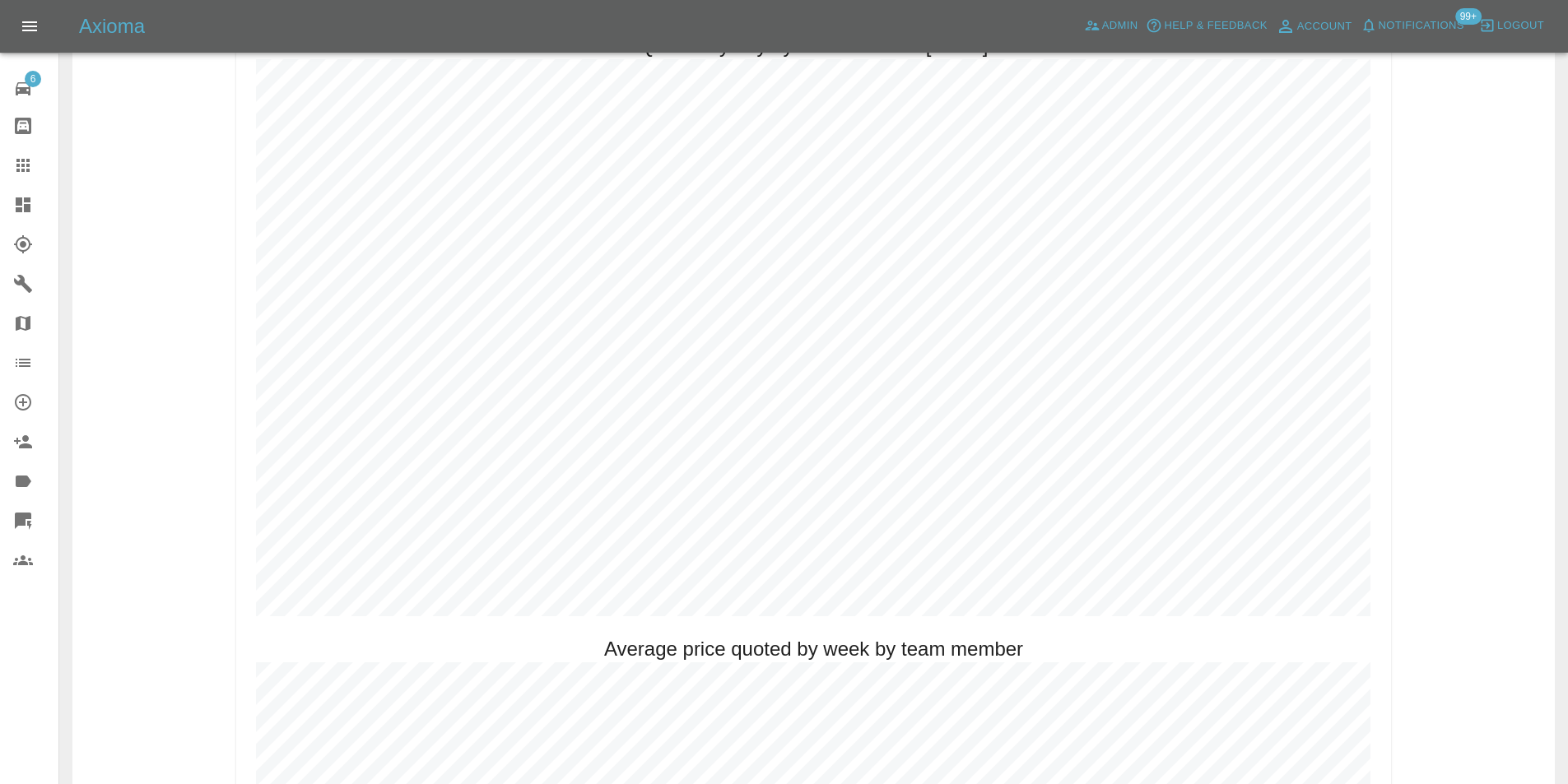
scroll to position [823, 0]
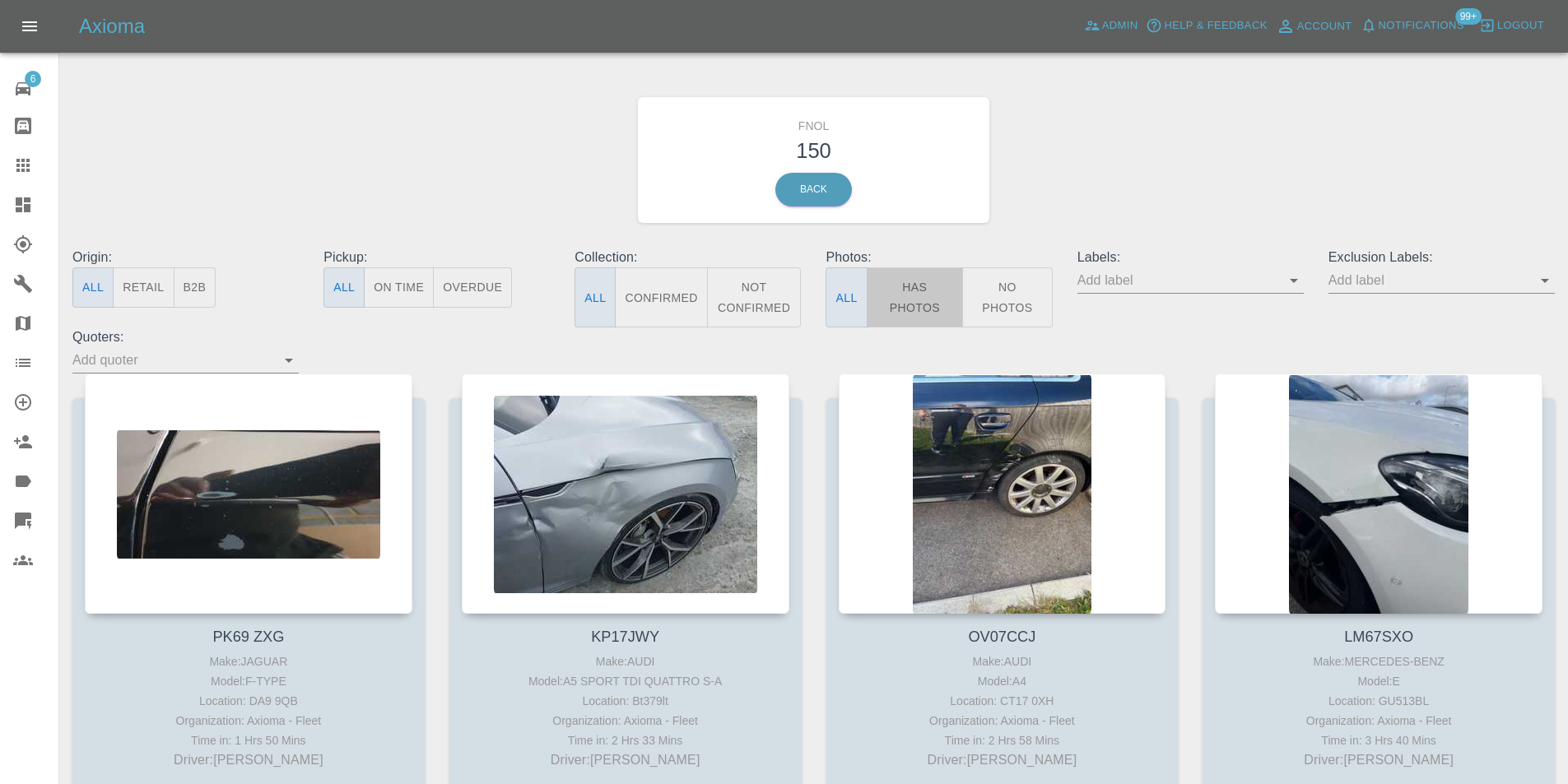
click at [917, 297] on button "Has Photos" at bounding box center [916, 298] width 97 height 60
drag, startPoint x: 1541, startPoint y: 284, endPoint x: 1551, endPoint y: 292, distance: 12.8
click at [1541, 284] on icon "Open" at bounding box center [1544, 280] width 20 height 20
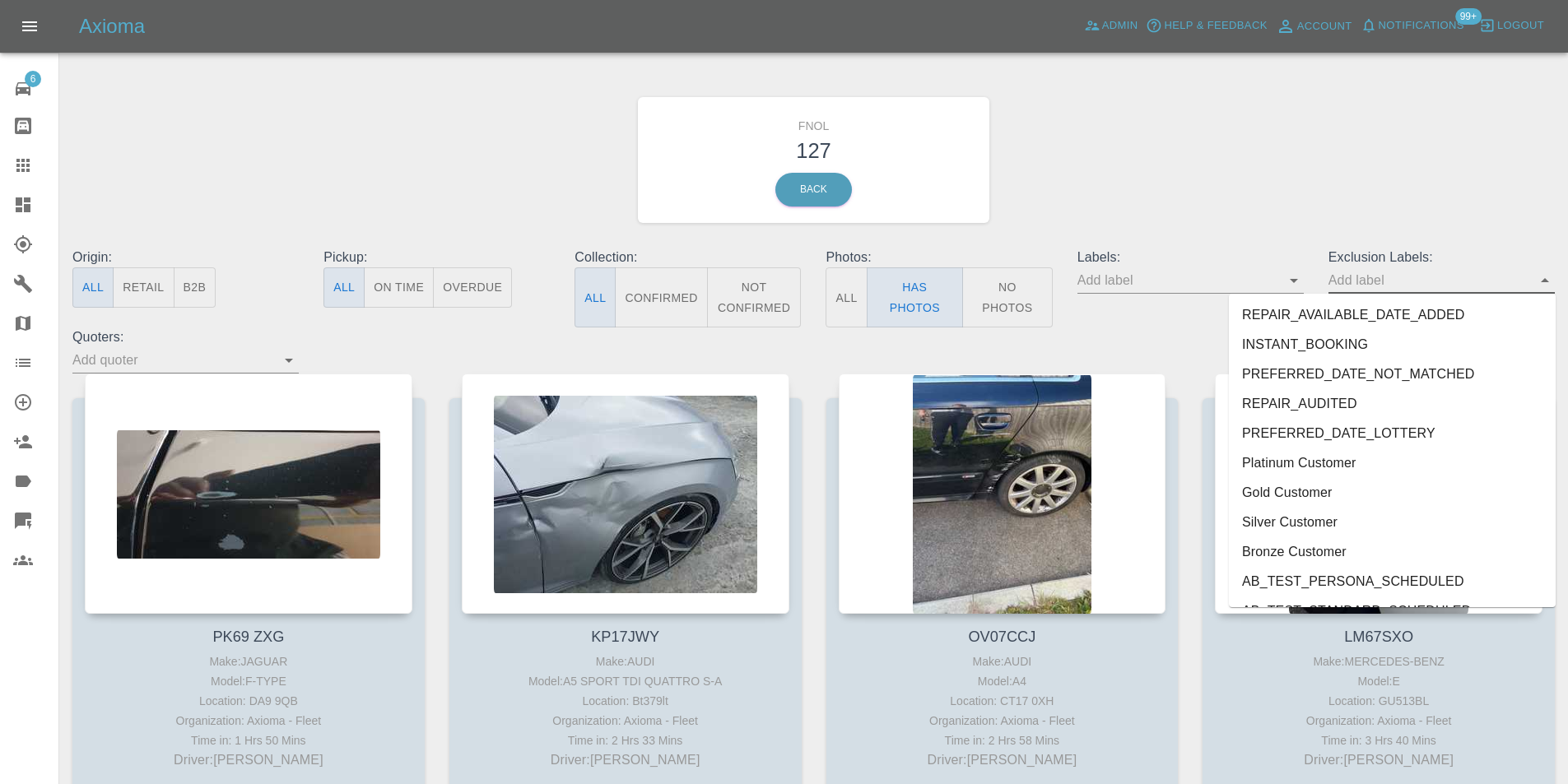
scroll to position [3433, 0]
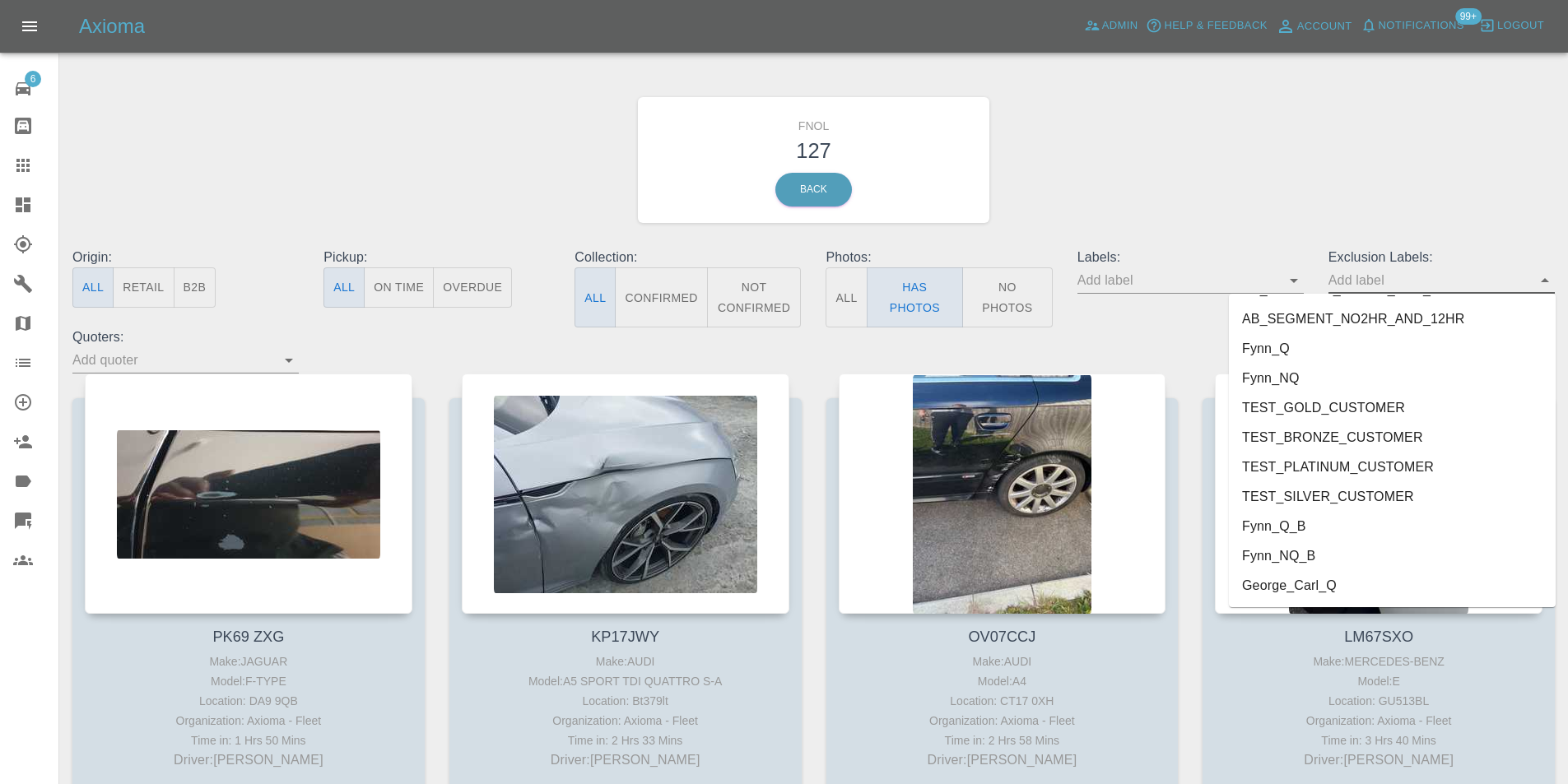
click at [1321, 578] on li "George_Carl_Q" at bounding box center [1392, 586] width 327 height 30
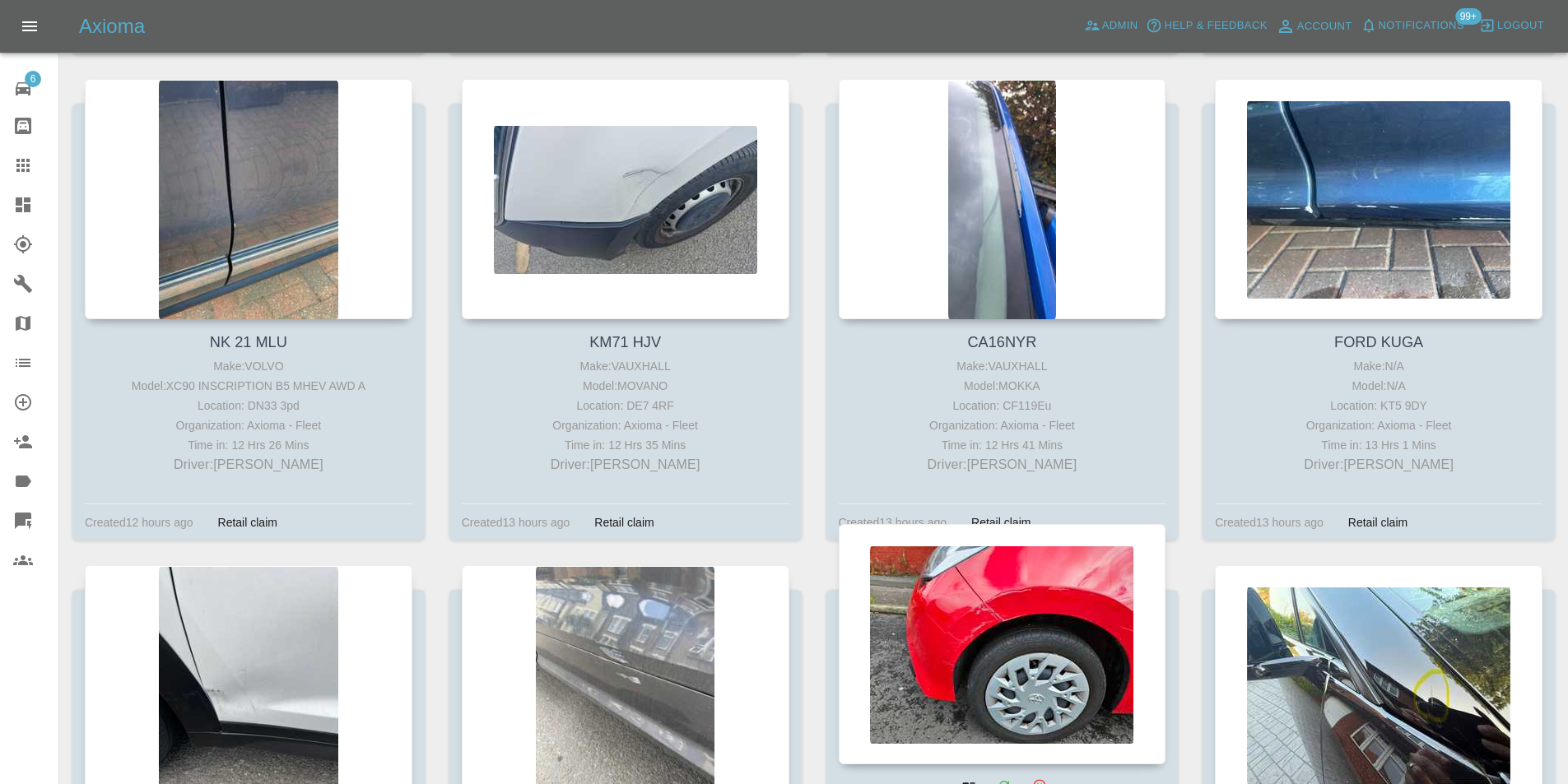
scroll to position [9711, 0]
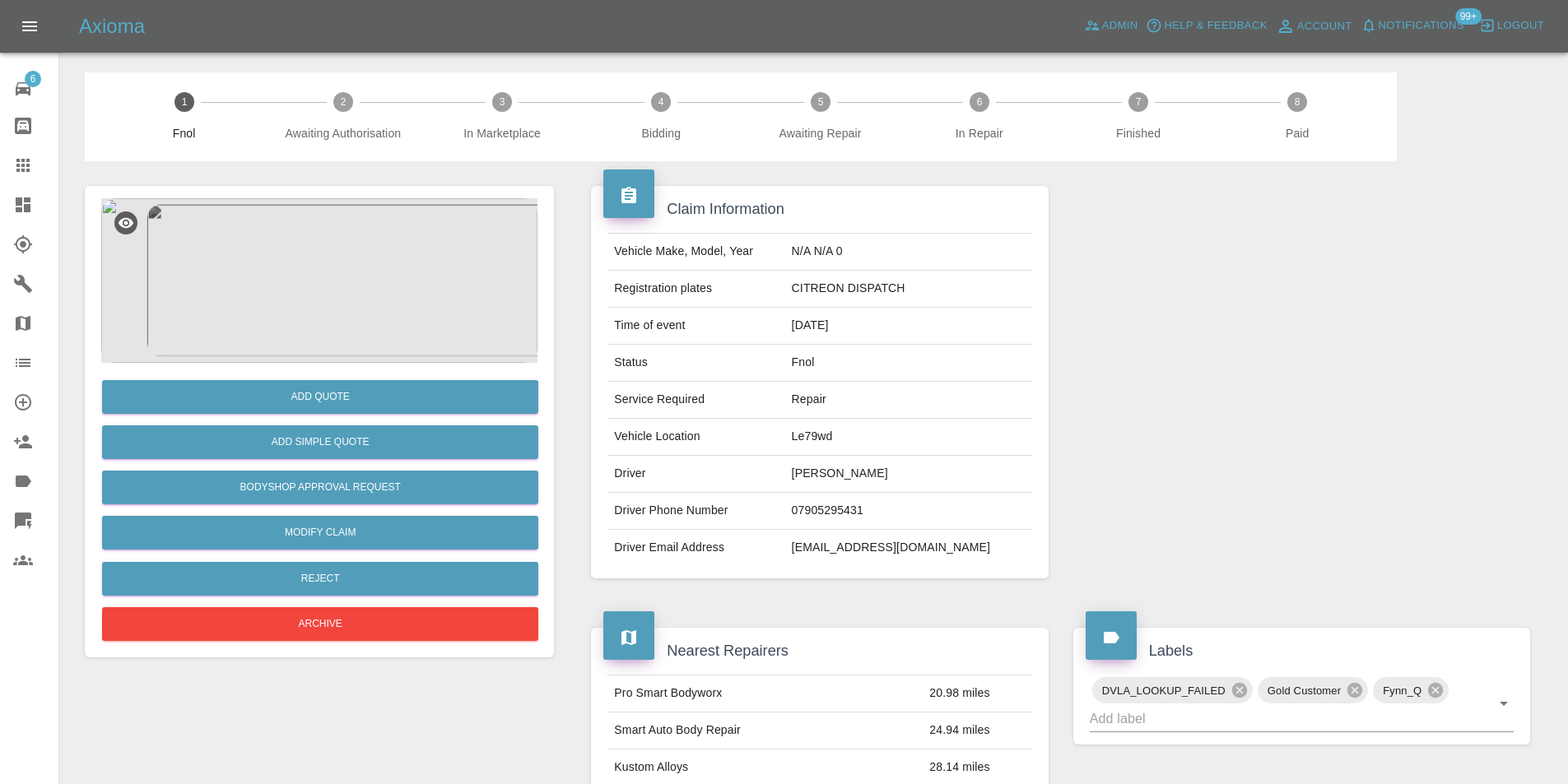
click at [296, 274] on img at bounding box center [319, 280] width 436 height 165
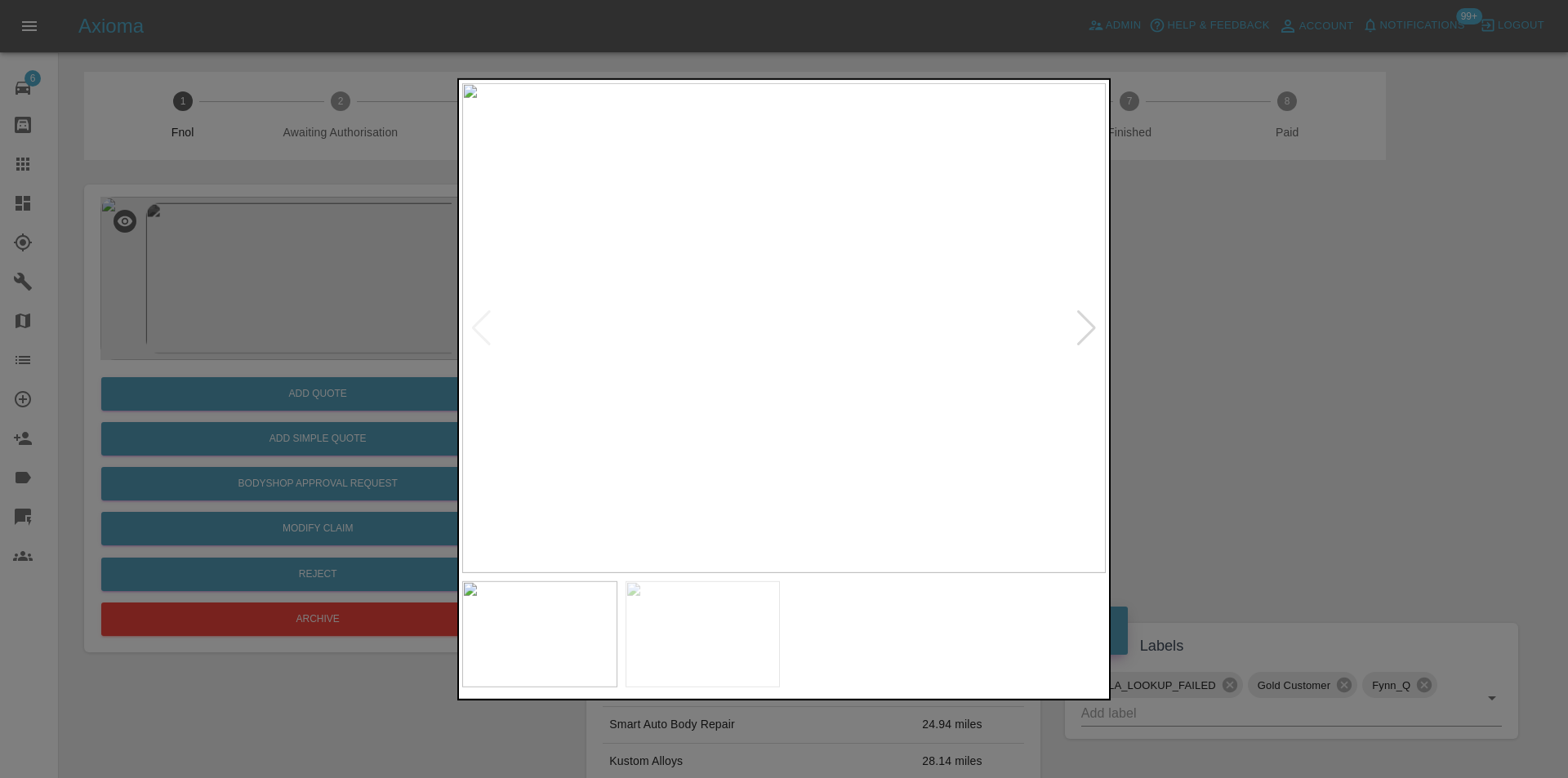
click at [1095, 322] on div at bounding box center [1087, 327] width 22 height 36
click at [1168, 327] on div at bounding box center [784, 389] width 1568 height 778
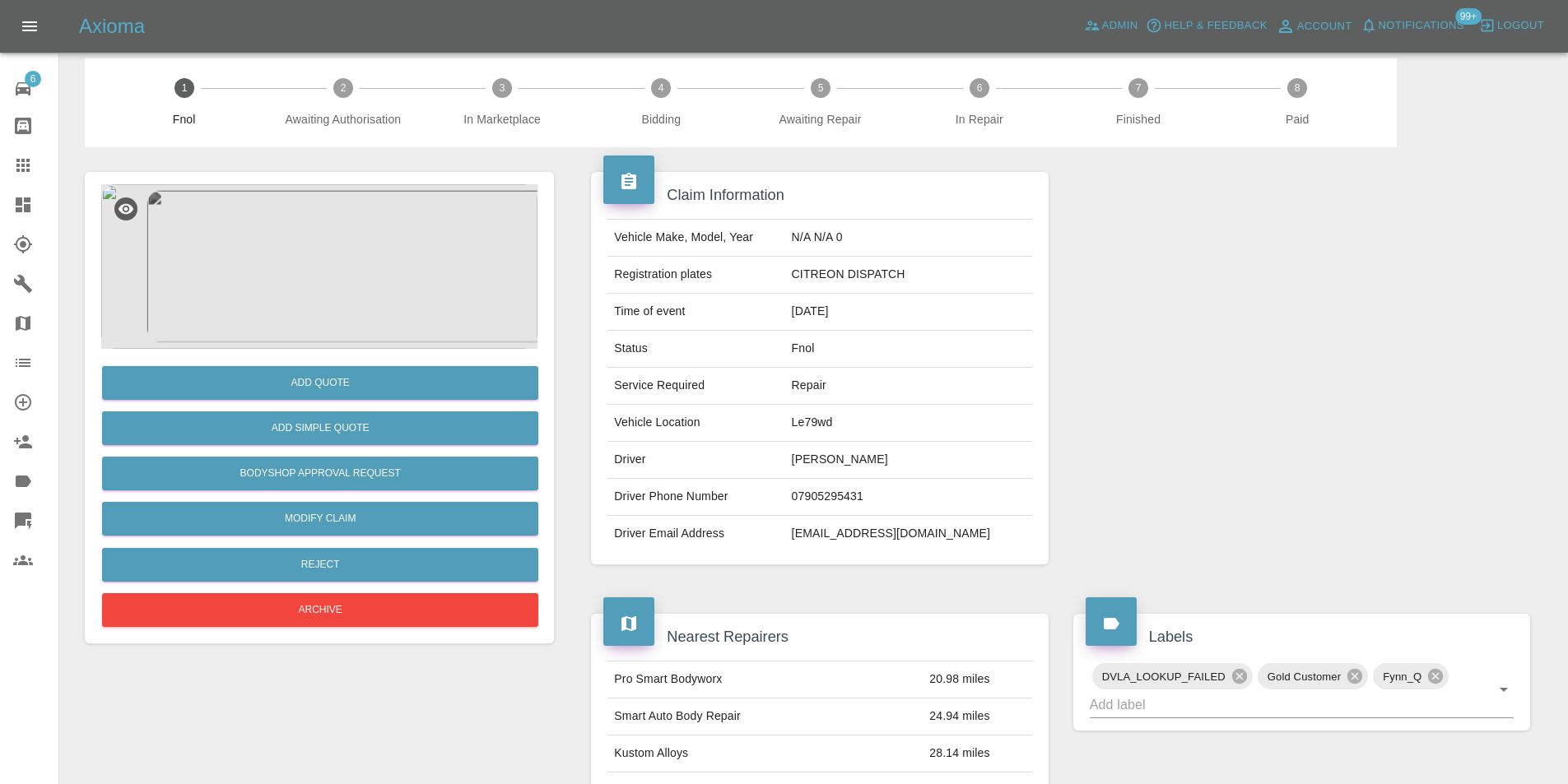
scroll to position [8, 0]
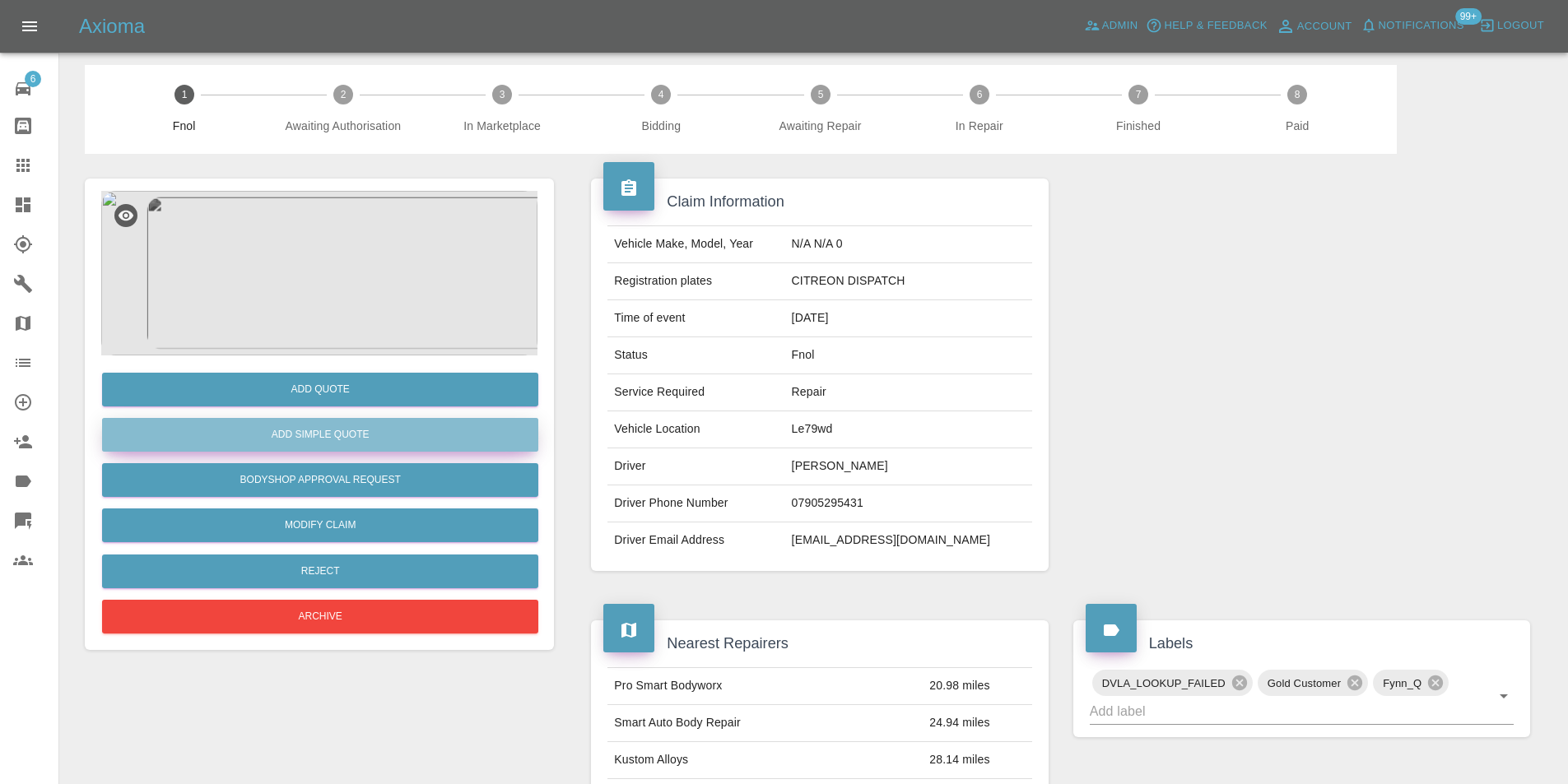
click at [341, 446] on button "Add Simple Quote" at bounding box center [320, 434] width 436 height 33
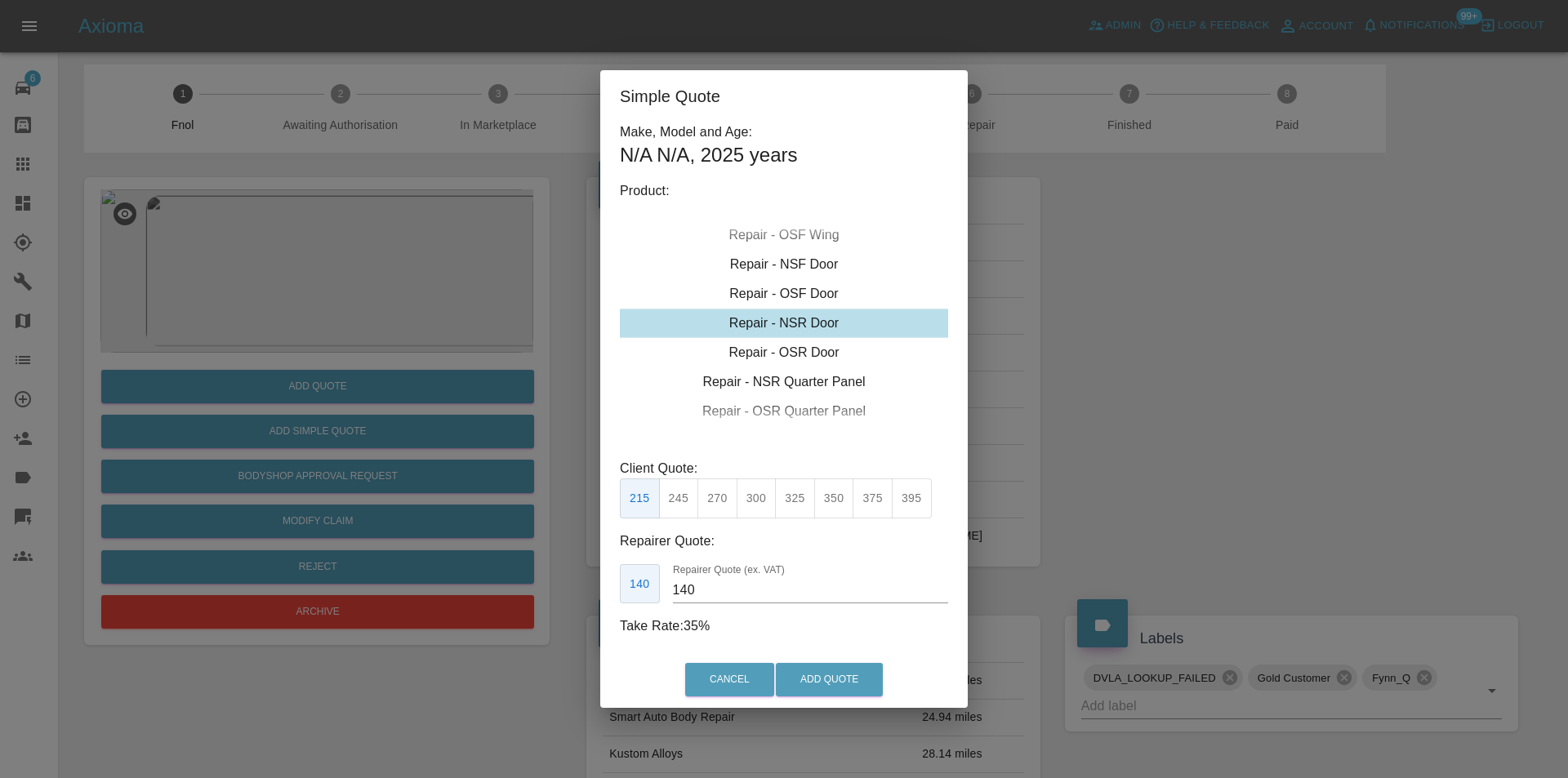
drag, startPoint x: 798, startPoint y: 503, endPoint x: 817, endPoint y: 560, distance: 60.1
click at [798, 507] on button "325" at bounding box center [794, 498] width 40 height 40
type input "210"
click at [840, 679] on button "Add Quote" at bounding box center [829, 680] width 107 height 33
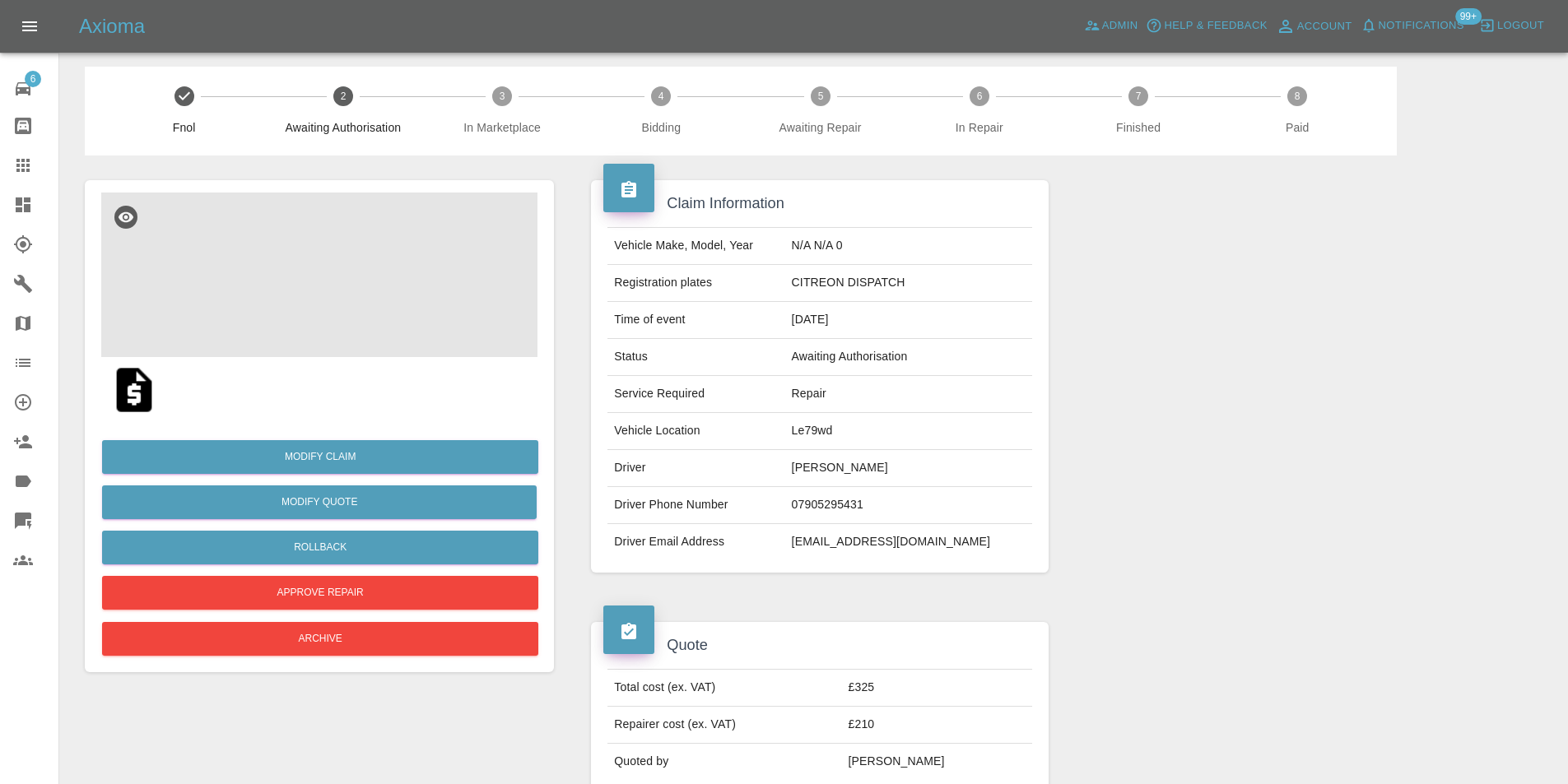
scroll to position [0, 0]
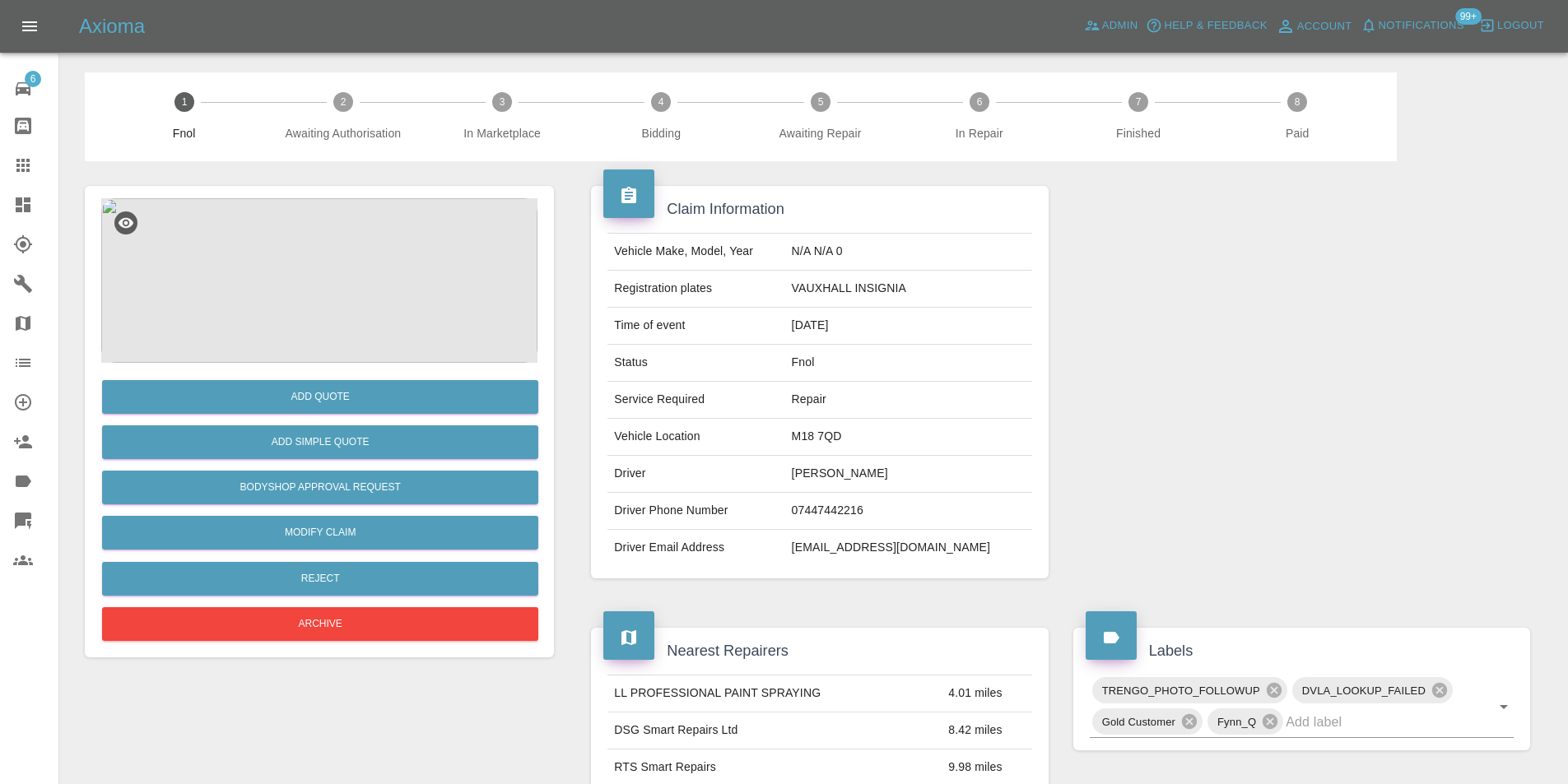
click at [302, 275] on img at bounding box center [319, 280] width 436 height 165
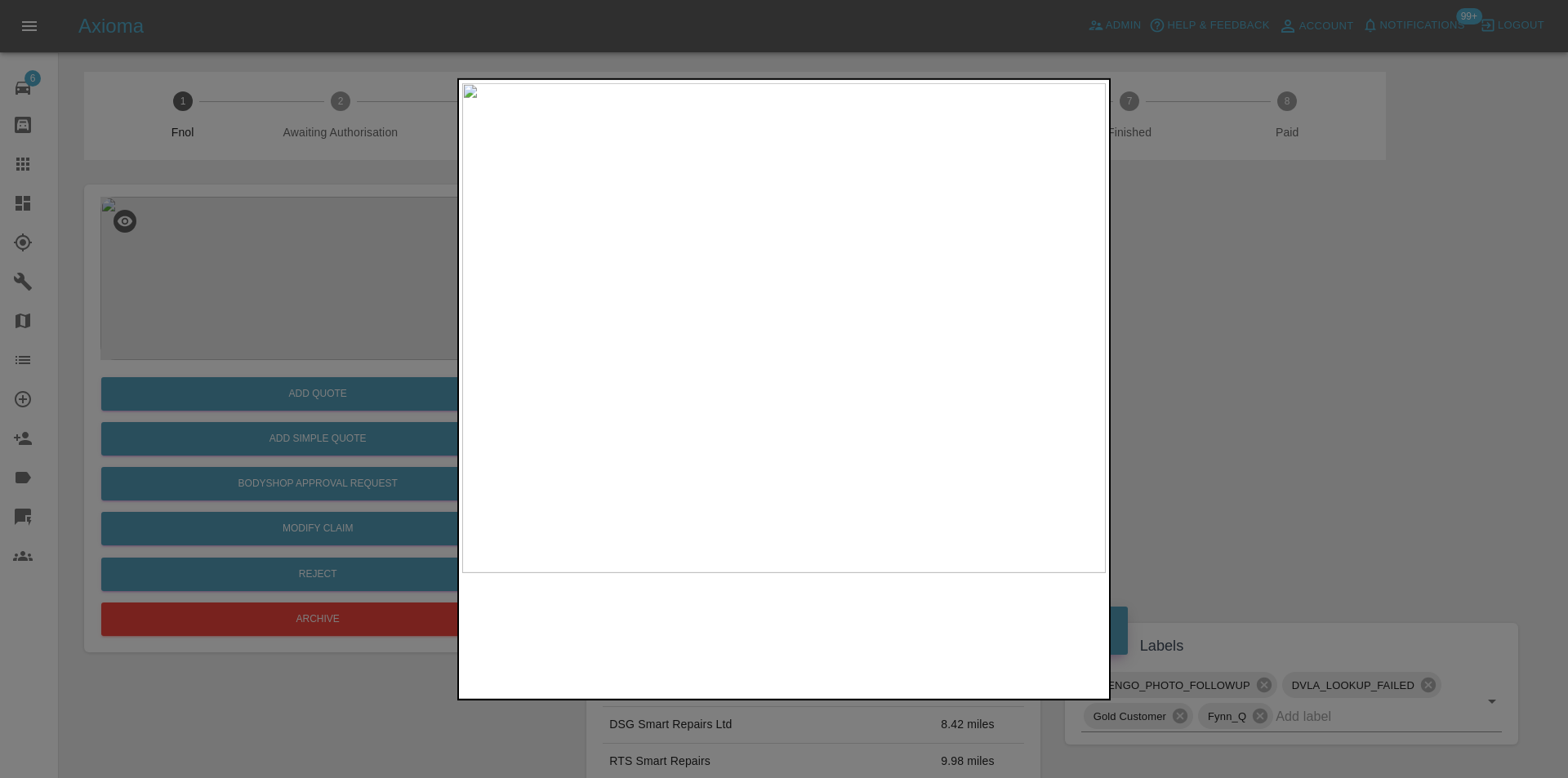
click at [847, 316] on img at bounding box center [784, 327] width 644 height 490
click at [846, 317] on img at bounding box center [596, 361] width 1931 height 1471
click at [1239, 320] on div at bounding box center [784, 389] width 1568 height 778
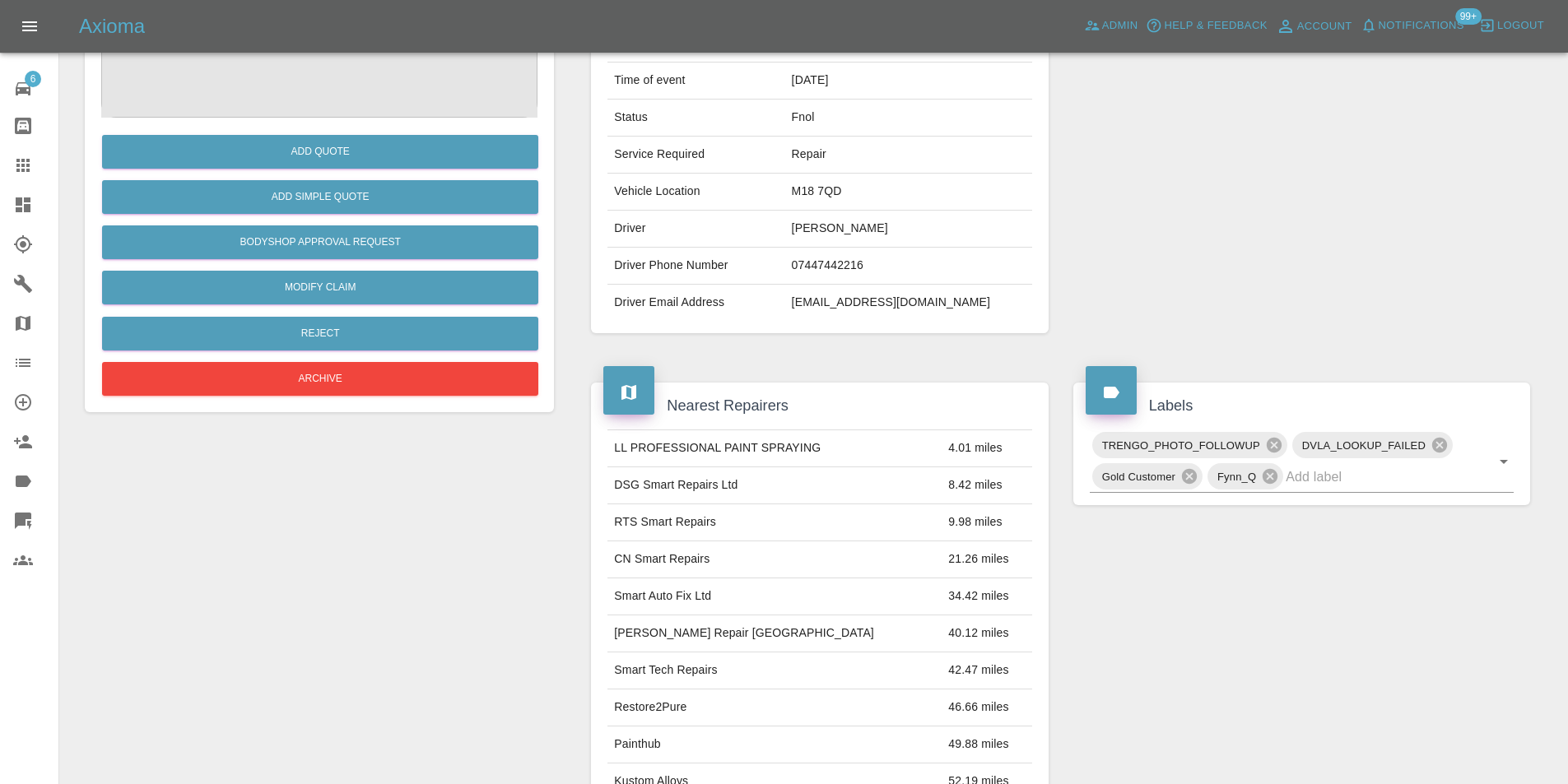
scroll to position [90, 0]
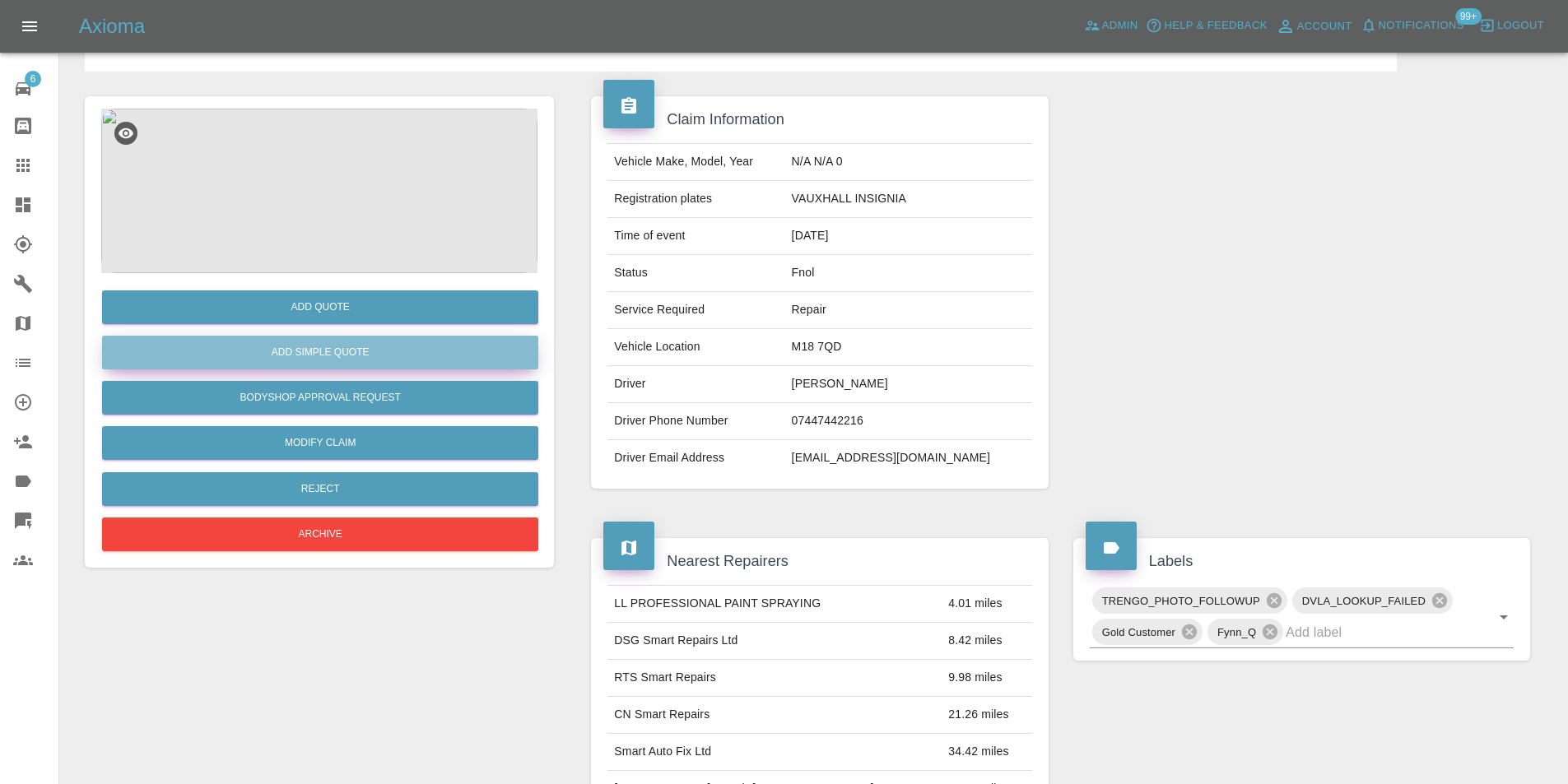
click at [340, 362] on button "Add Simple Quote" at bounding box center [320, 352] width 436 height 33
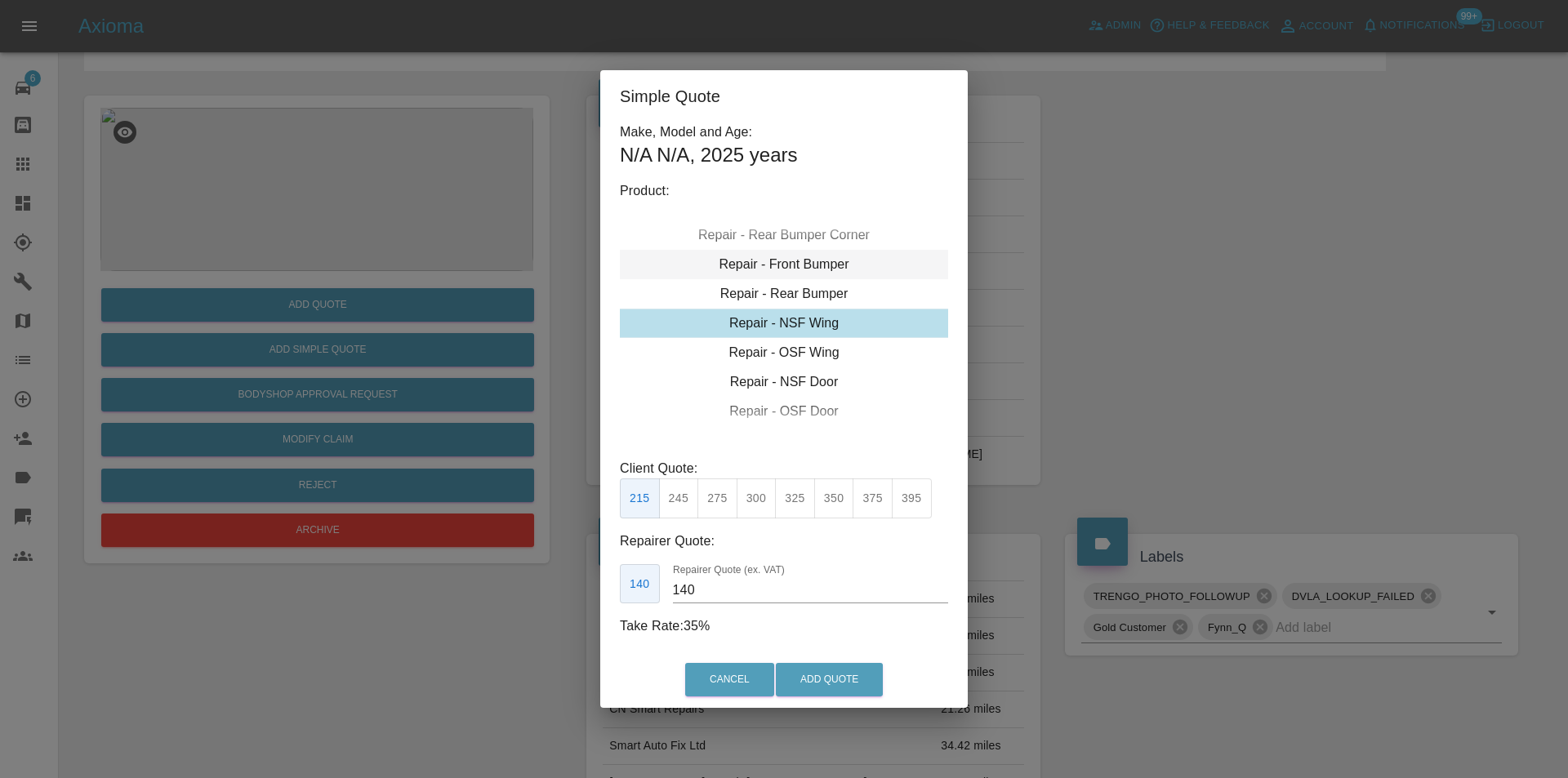
click at [818, 262] on div "Repair - Front Bumper" at bounding box center [784, 265] width 328 height 30
click at [708, 507] on button "350" at bounding box center [717, 498] width 40 height 40
type input "210"
click at [815, 674] on button "Add Quote" at bounding box center [829, 680] width 107 height 33
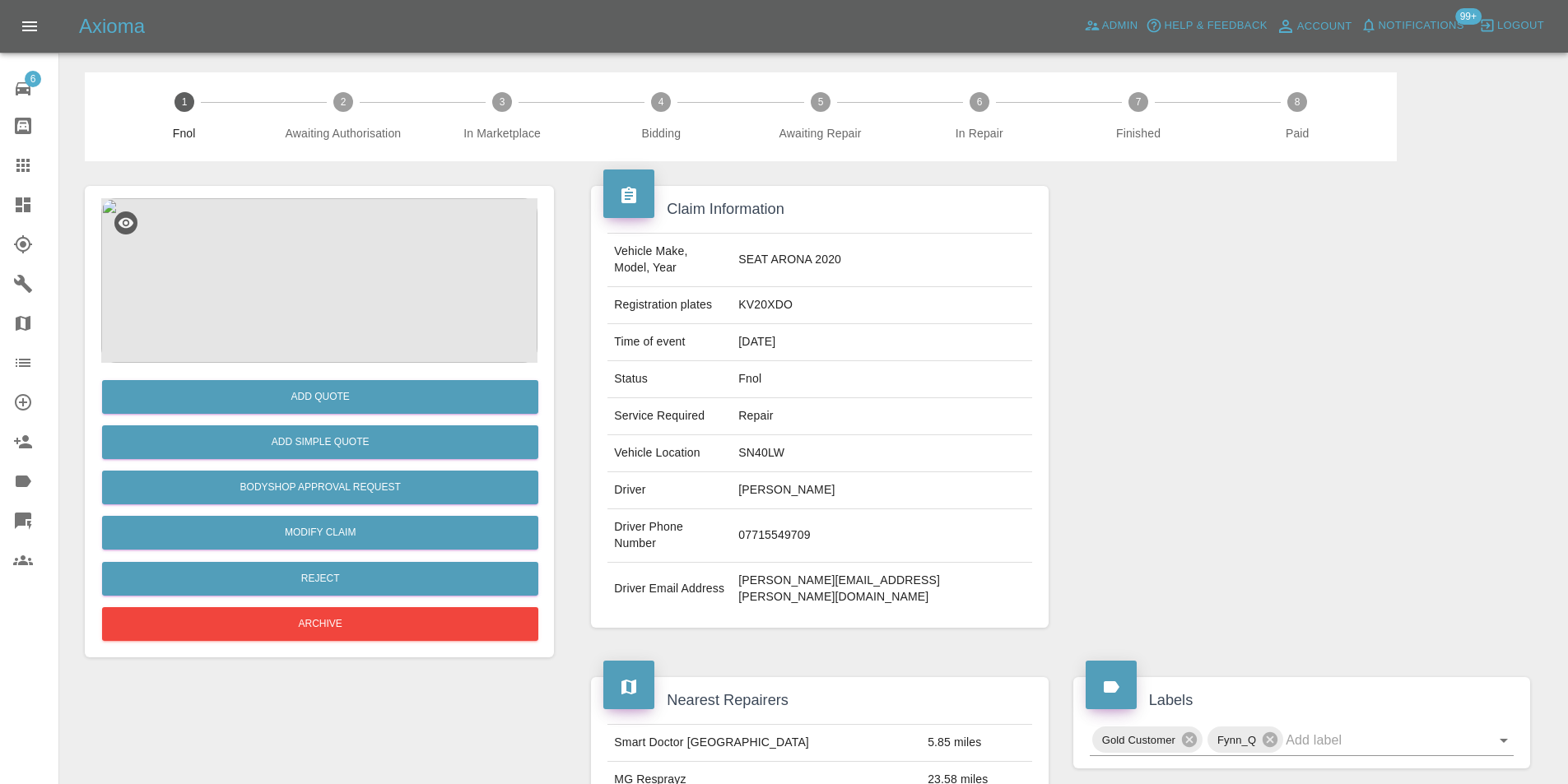
click at [286, 294] on img at bounding box center [319, 280] width 436 height 165
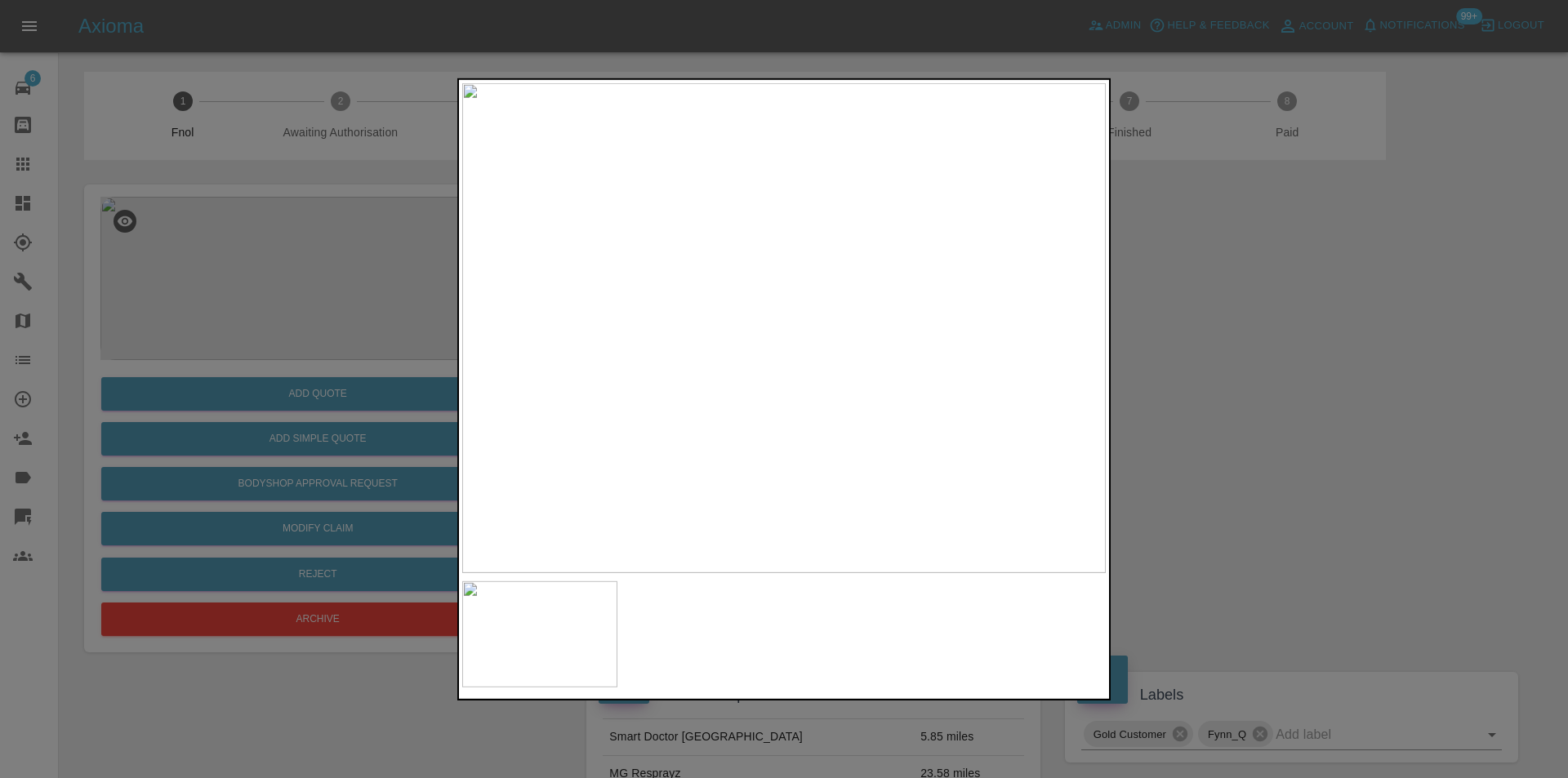
drag, startPoint x: 1190, startPoint y: 439, endPoint x: 1173, endPoint y: 547, distance: 109.3
click at [1190, 439] on div at bounding box center [784, 389] width 1568 height 778
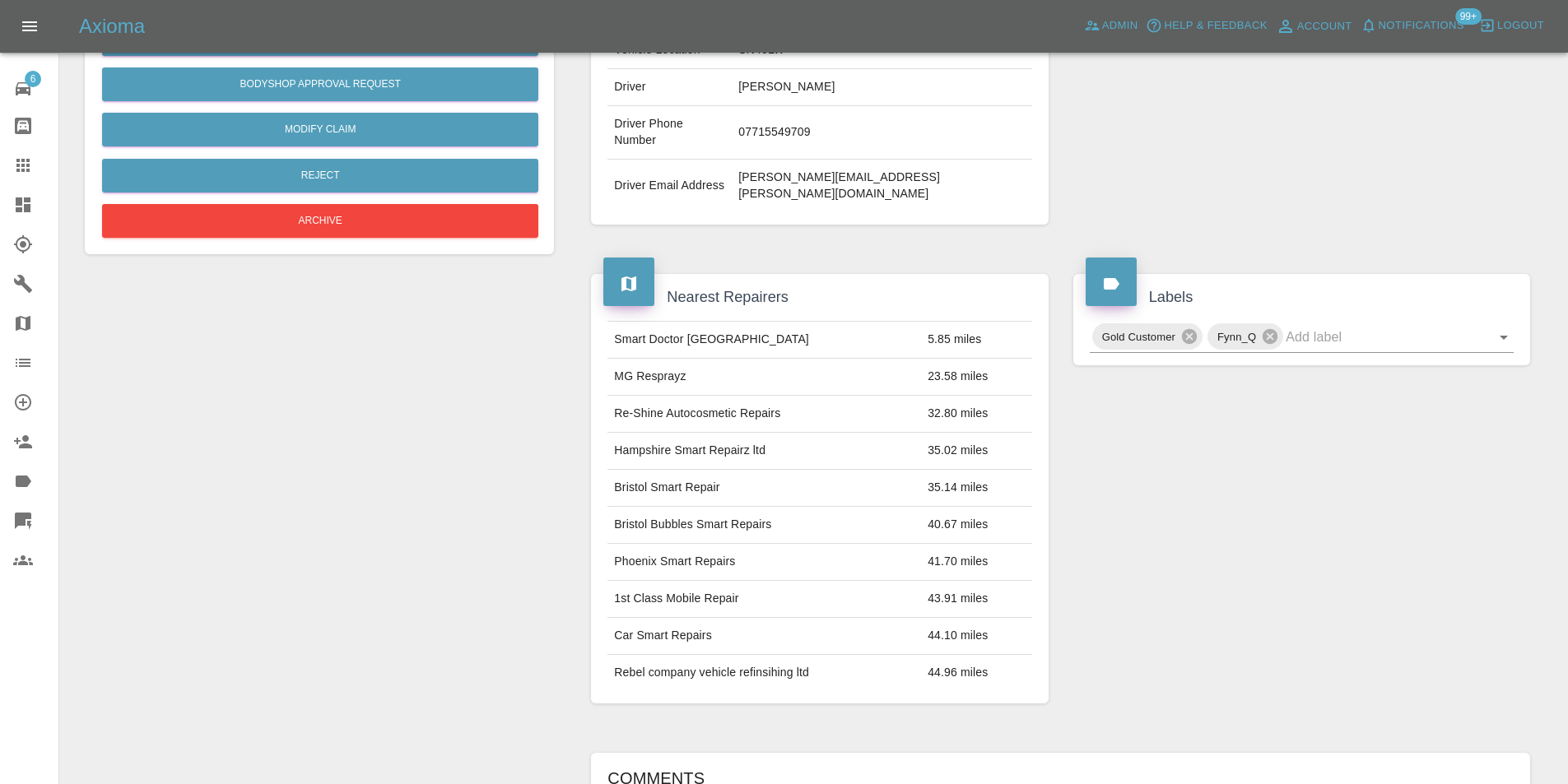
scroll to position [172, 0]
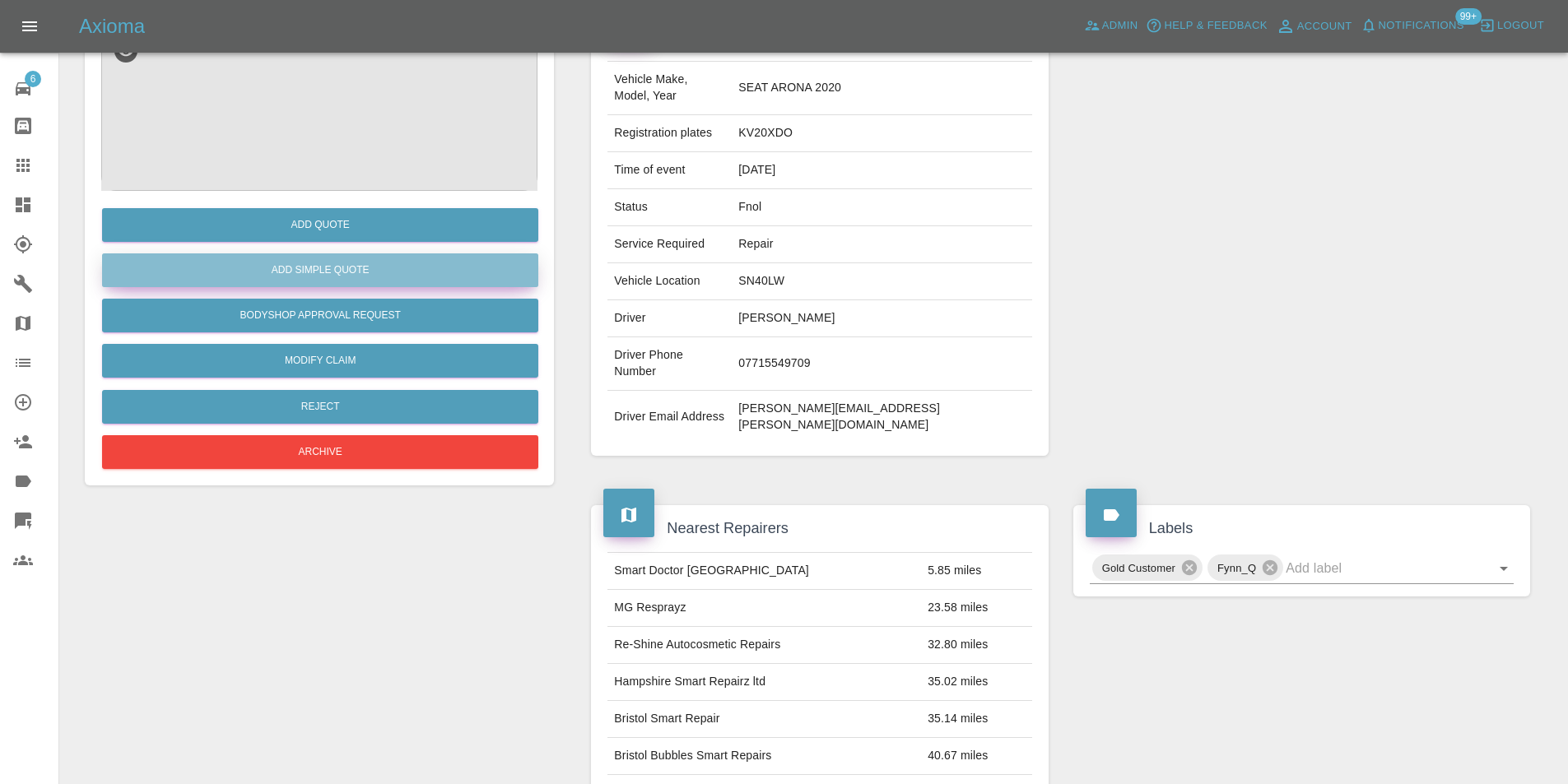
click at [326, 270] on button "Add Simple Quote" at bounding box center [320, 269] width 436 height 33
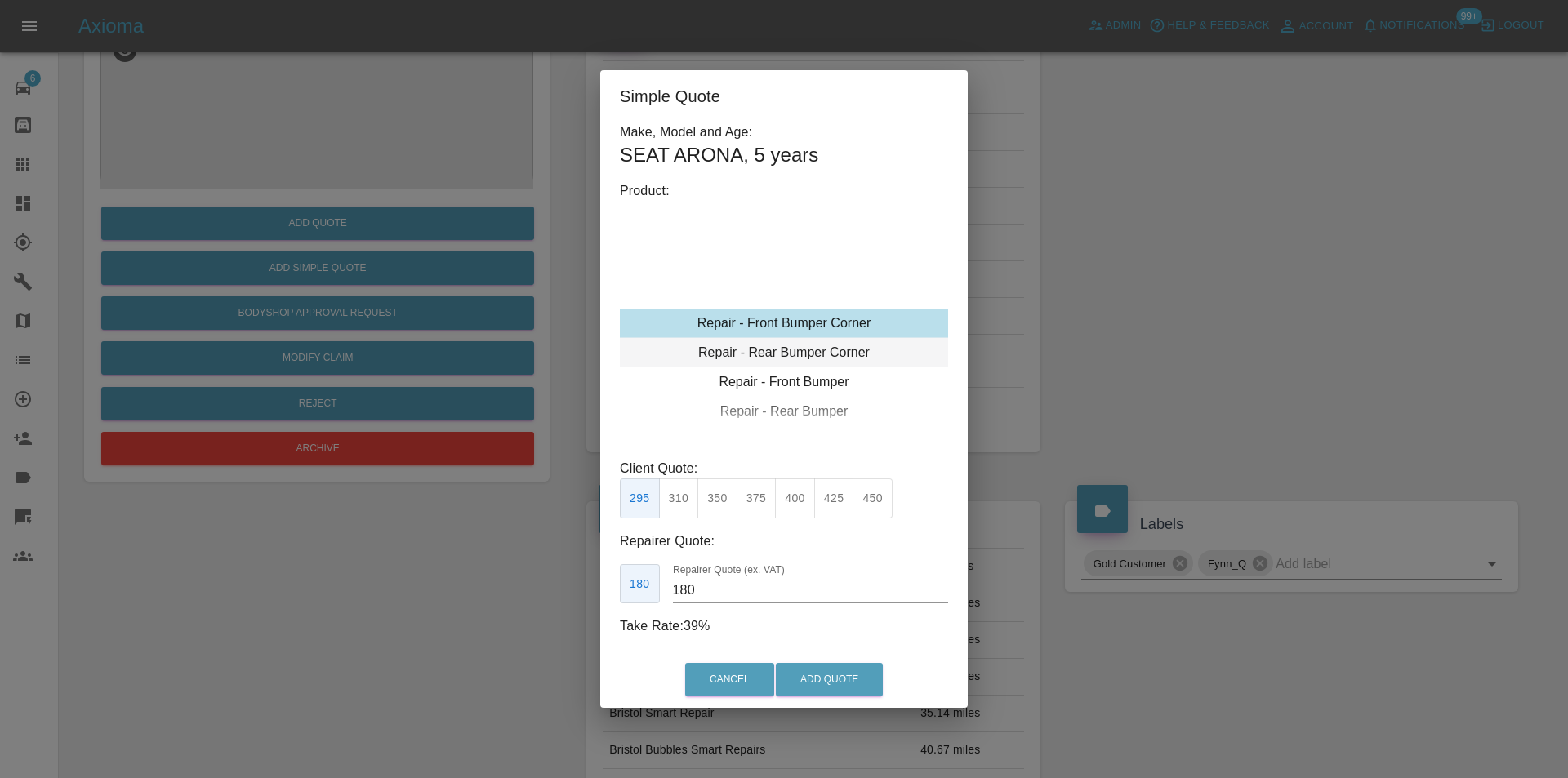
type input "120"
click at [829, 673] on button "Add Quote" at bounding box center [829, 680] width 107 height 33
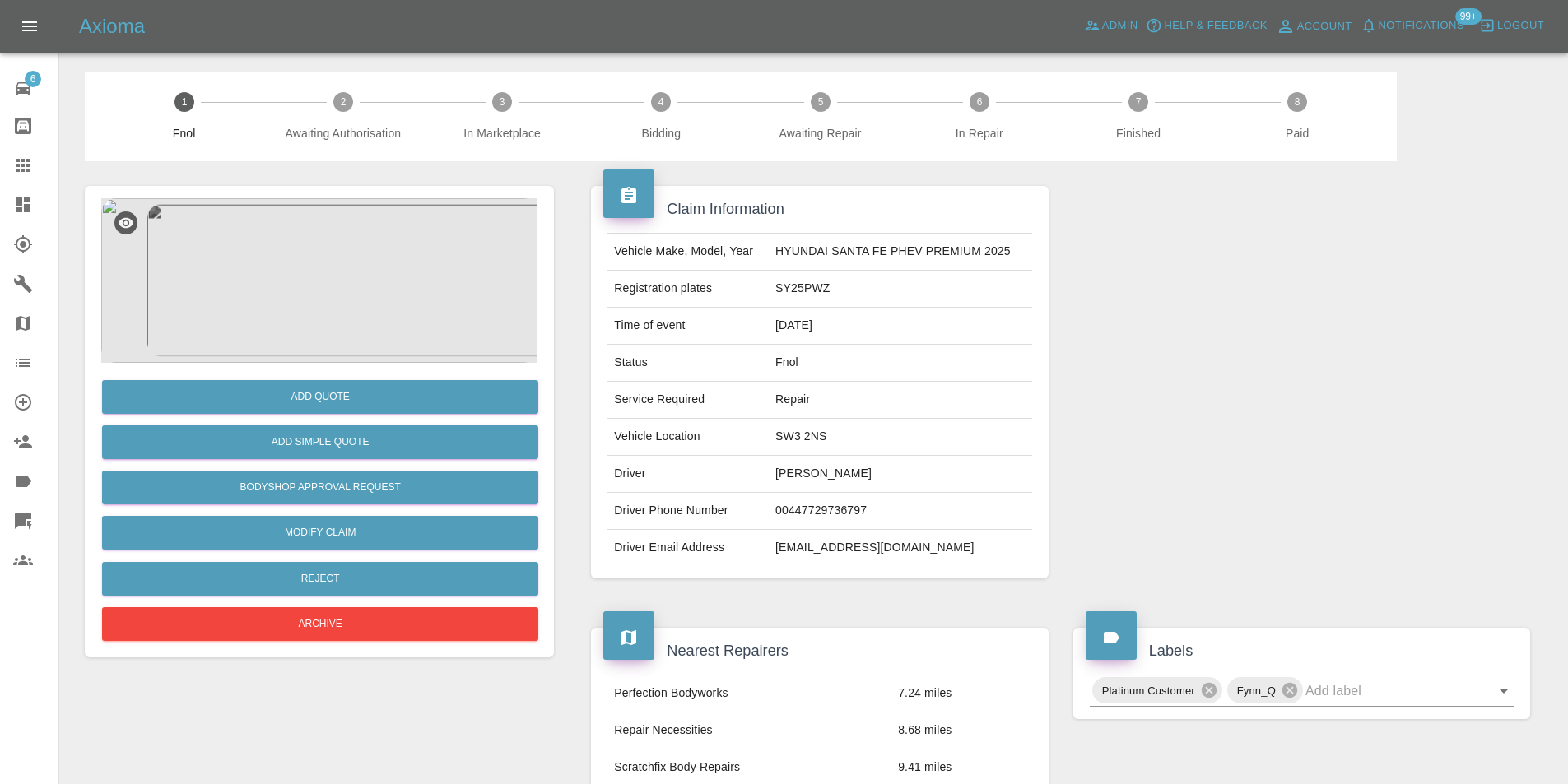
click at [342, 242] on img at bounding box center [319, 280] width 436 height 165
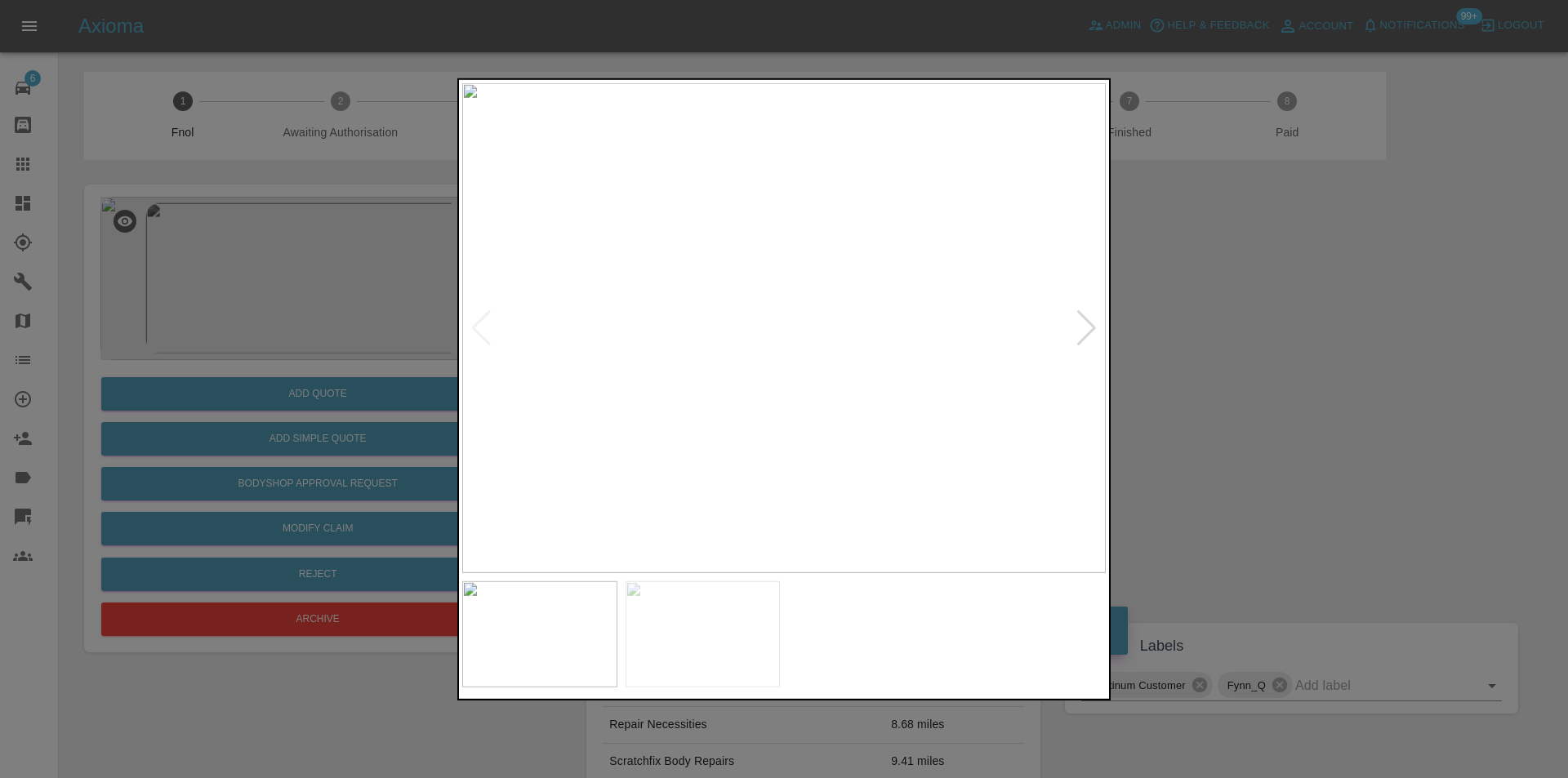
click at [1079, 325] on div at bounding box center [1087, 327] width 22 height 36
click at [1078, 325] on img at bounding box center [784, 327] width 644 height 490
click at [1286, 365] on div at bounding box center [784, 389] width 1568 height 778
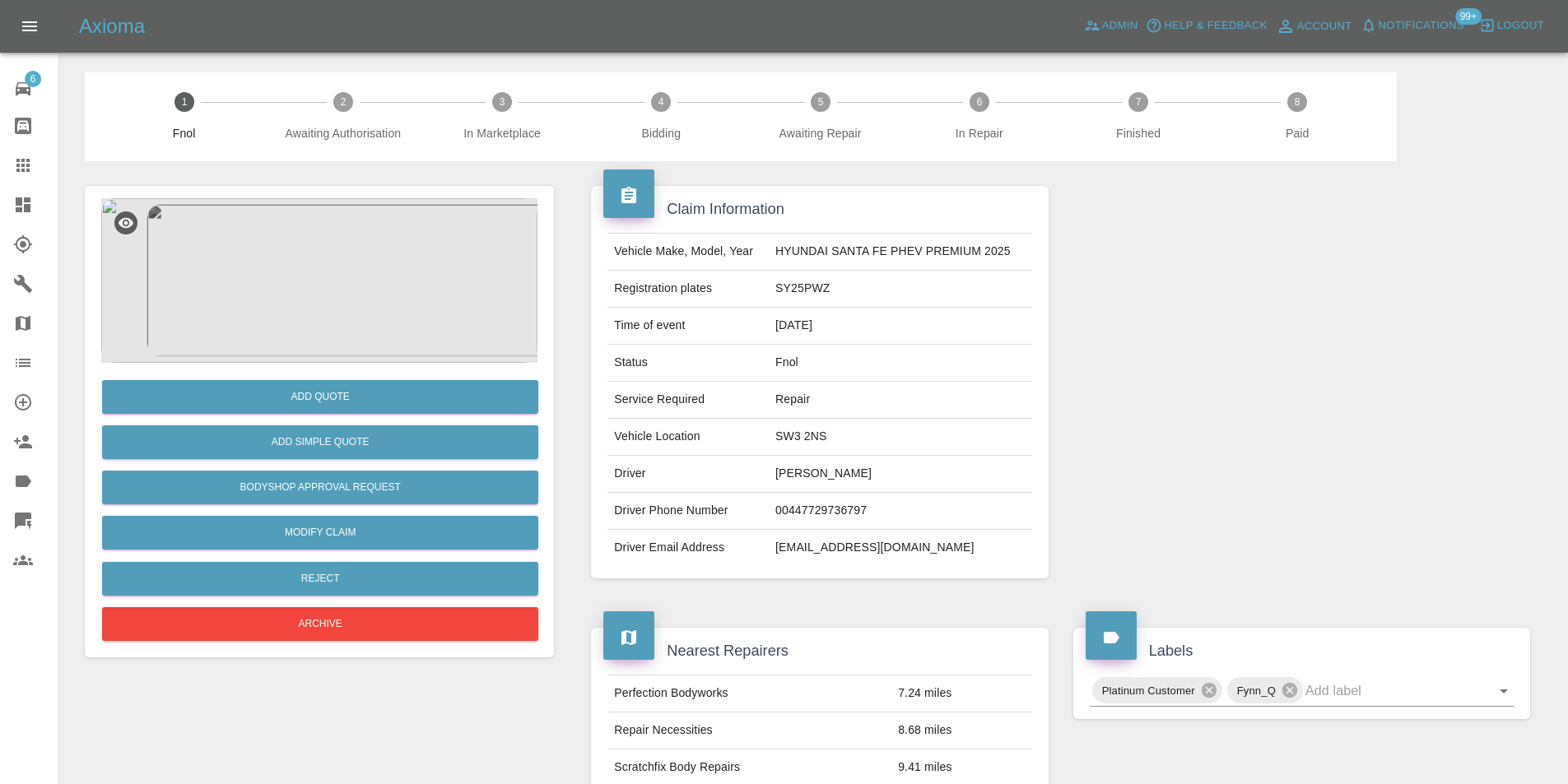
click at [342, 269] on img at bounding box center [319, 280] width 436 height 165
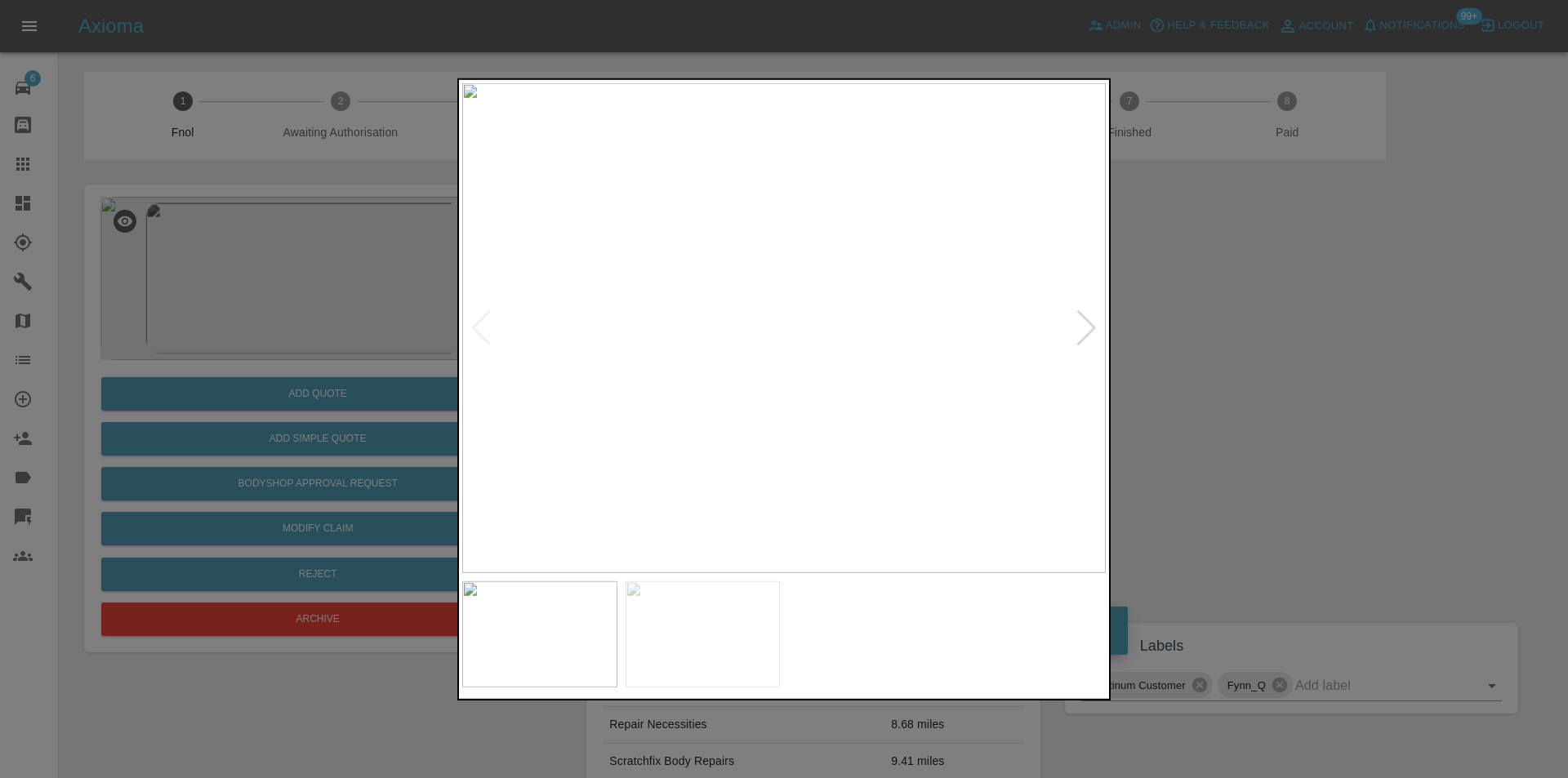
click at [1080, 328] on div at bounding box center [1087, 327] width 22 height 36
click at [1080, 328] on img at bounding box center [784, 327] width 644 height 490
click at [473, 322] on div at bounding box center [481, 327] width 22 height 36
drag, startPoint x: 1291, startPoint y: 463, endPoint x: 839, endPoint y: 475, distance: 452.2
click at [1274, 463] on div at bounding box center [784, 389] width 1568 height 778
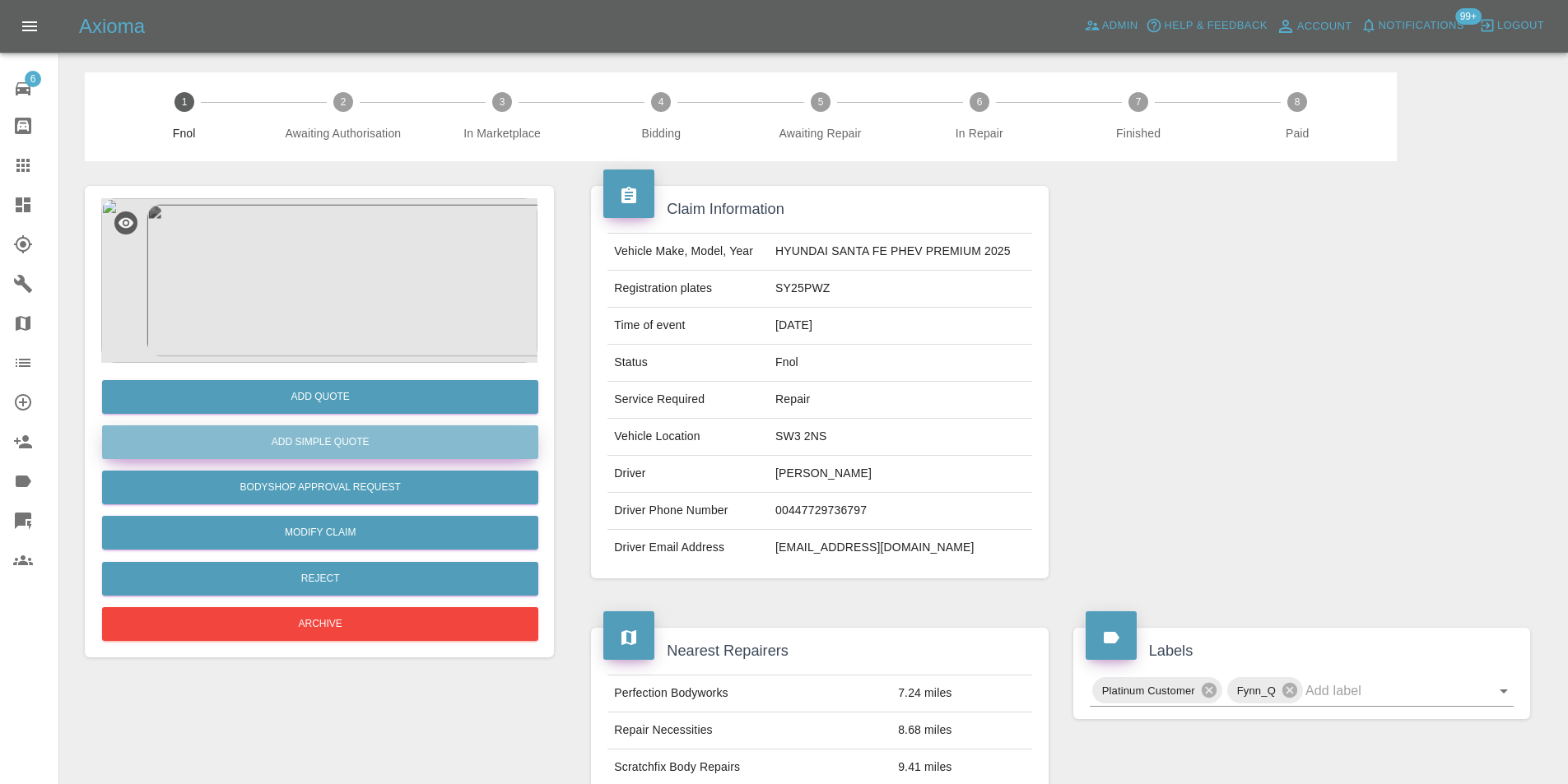
click at [434, 457] on button "Add Simple Quote" at bounding box center [320, 442] width 436 height 33
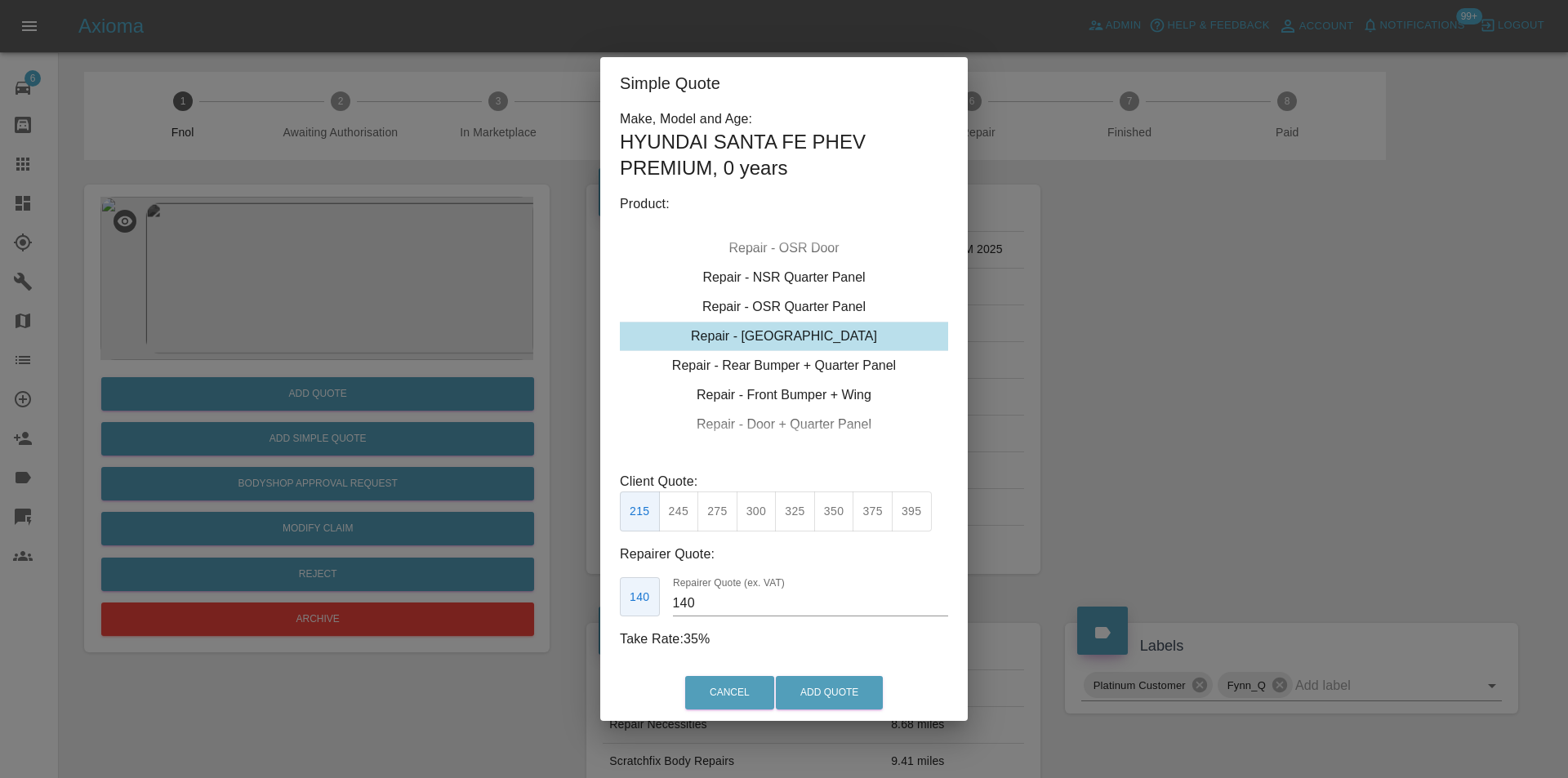
click at [820, 334] on div "Repair - [GEOGRAPHIC_DATA]" at bounding box center [784, 336] width 328 height 30
click at [793, 518] on button "325" at bounding box center [794, 511] width 40 height 40
type input "210"
click at [847, 691] on button "Add Quote" at bounding box center [829, 692] width 107 height 33
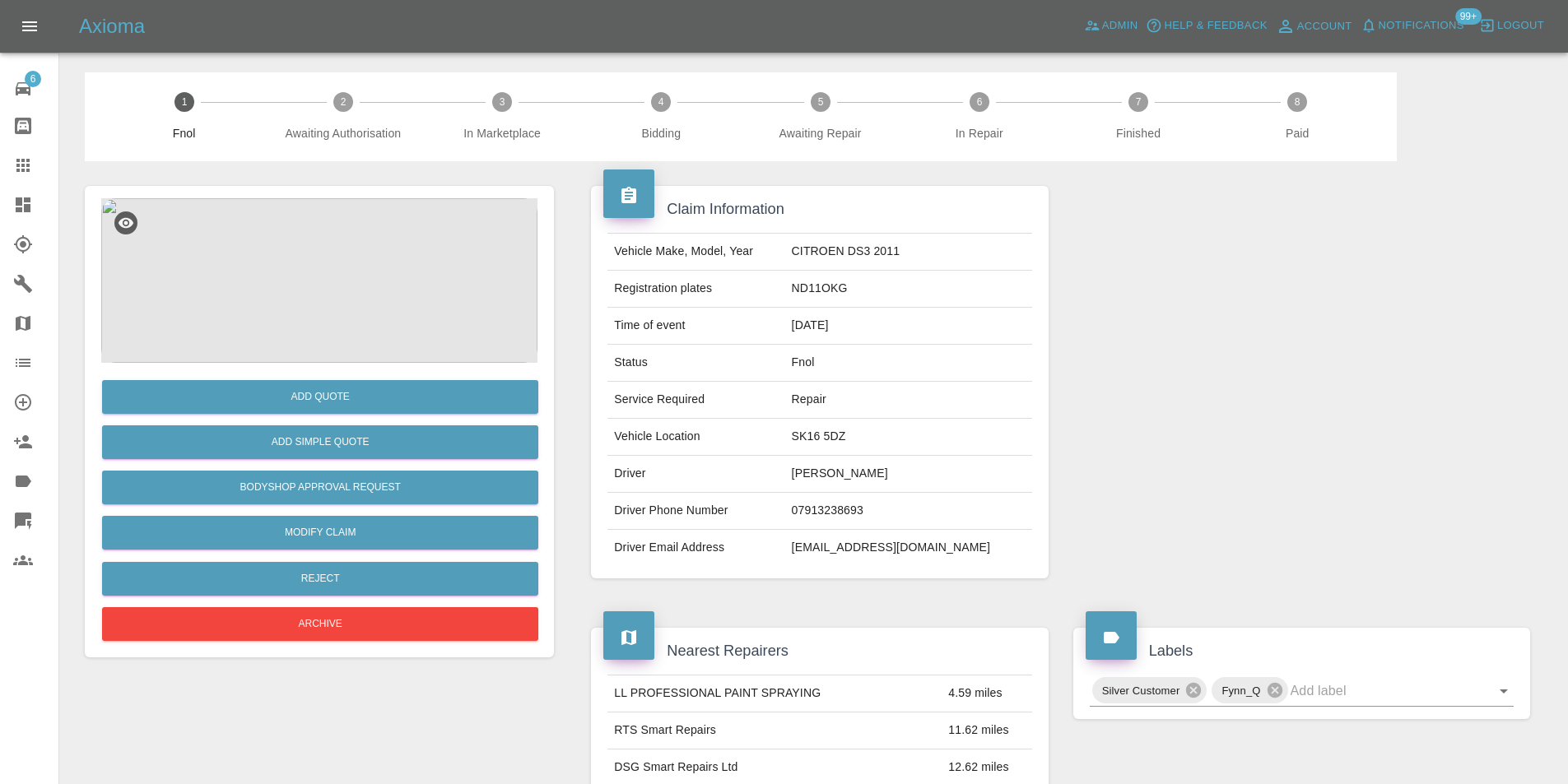
click at [319, 266] on img at bounding box center [319, 280] width 436 height 165
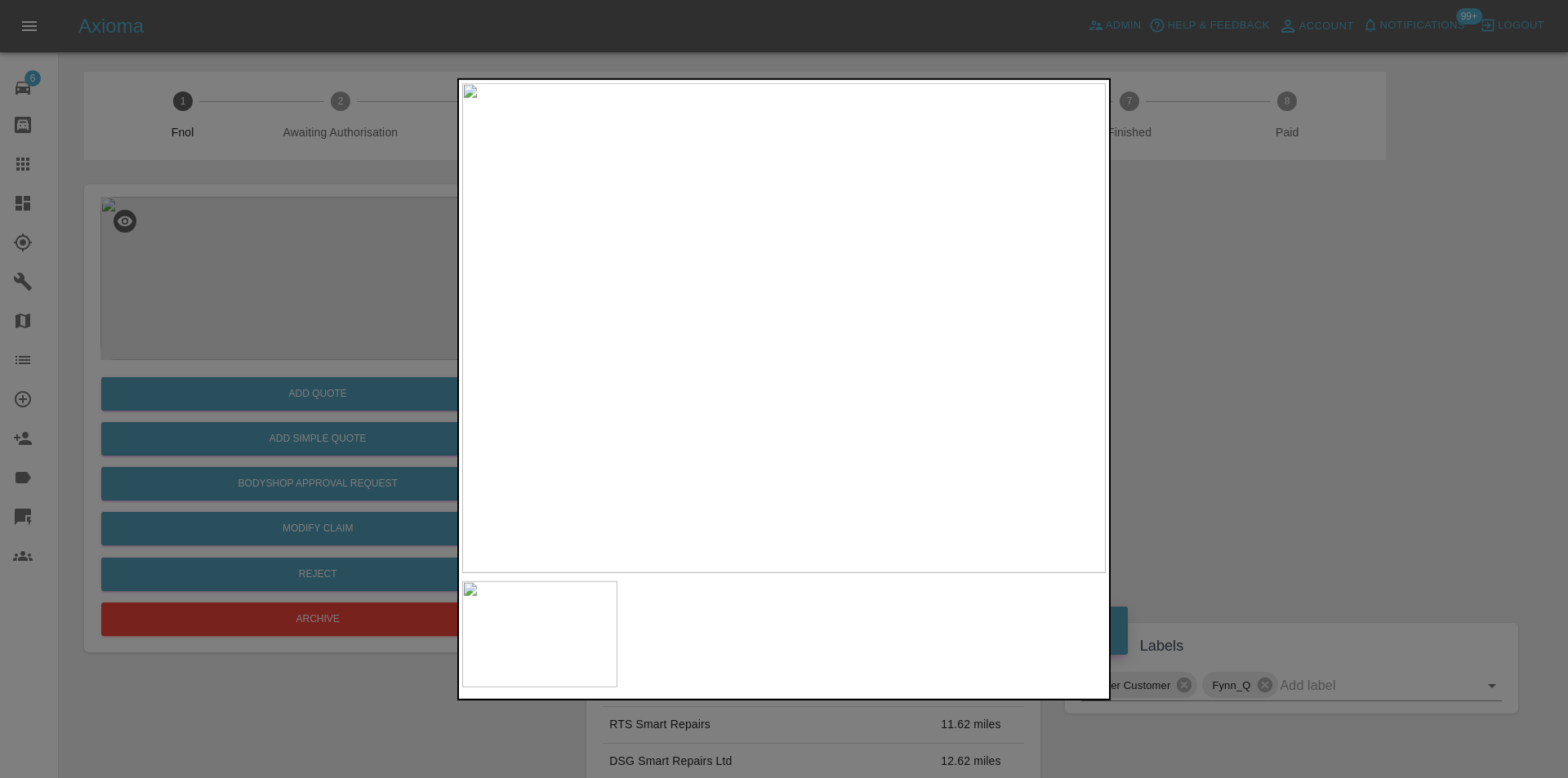
click at [1182, 281] on div at bounding box center [784, 389] width 1568 height 778
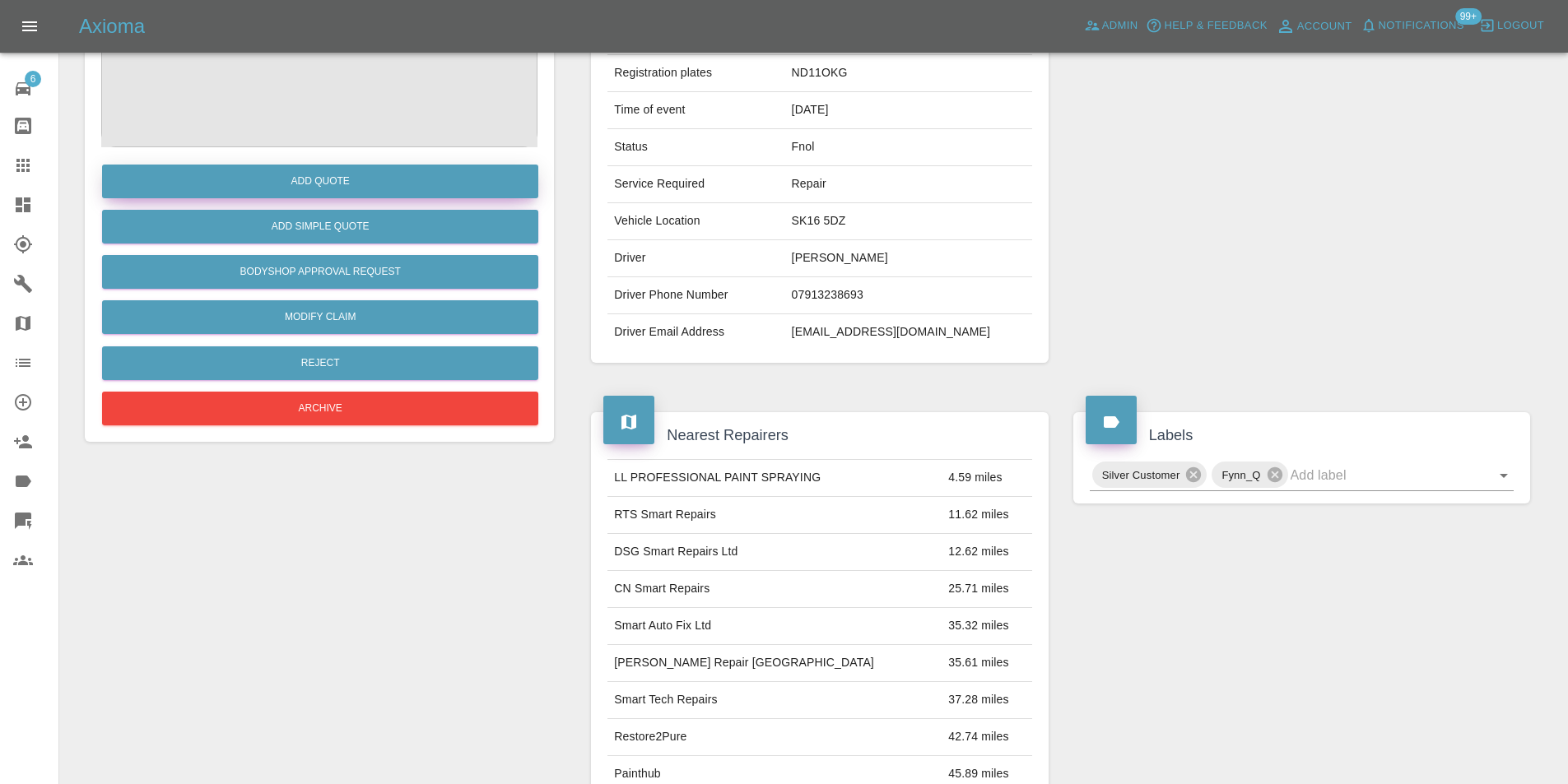
scroll to position [90, 0]
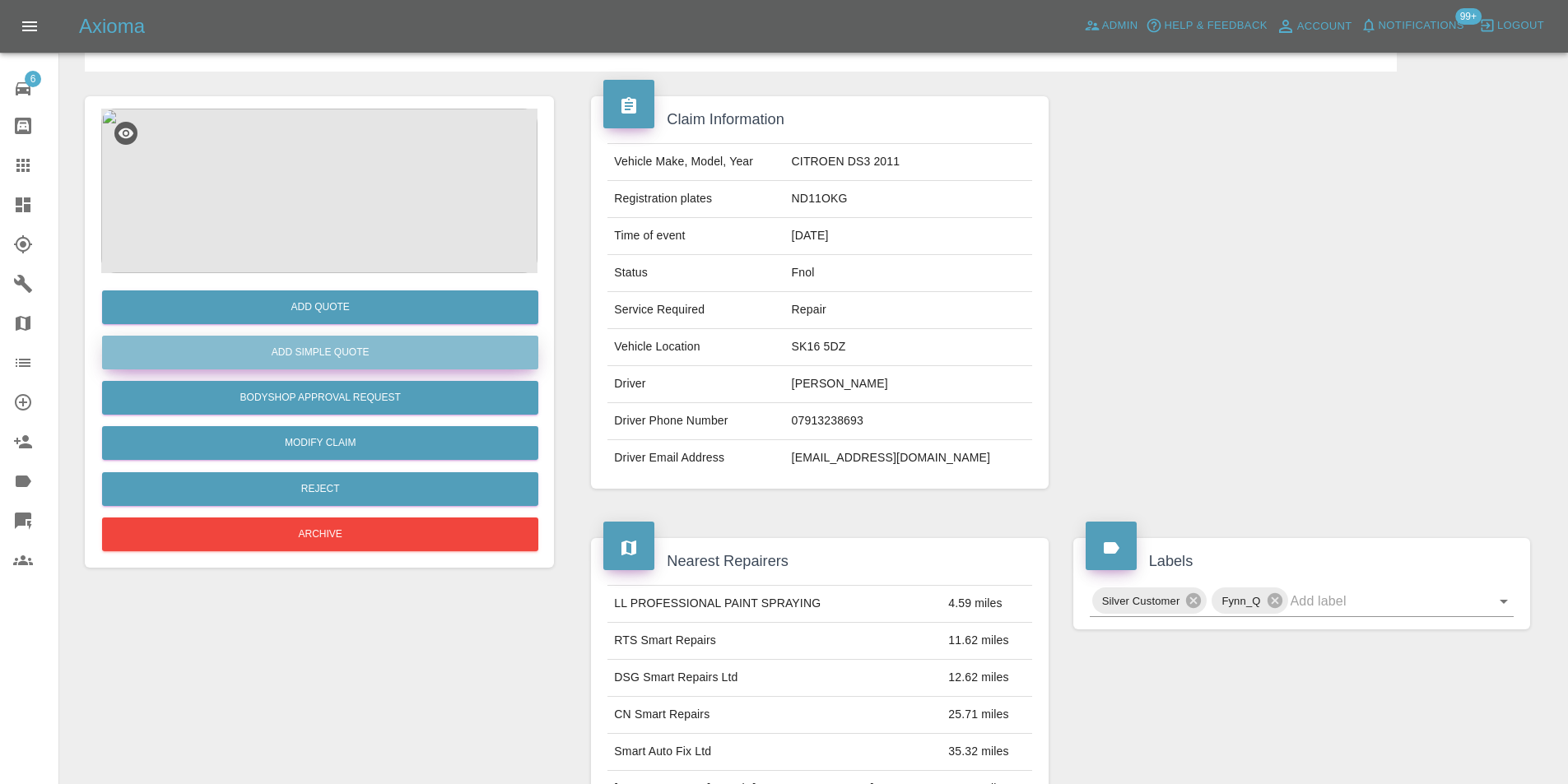
click at [325, 342] on button "Add Simple Quote" at bounding box center [320, 352] width 436 height 33
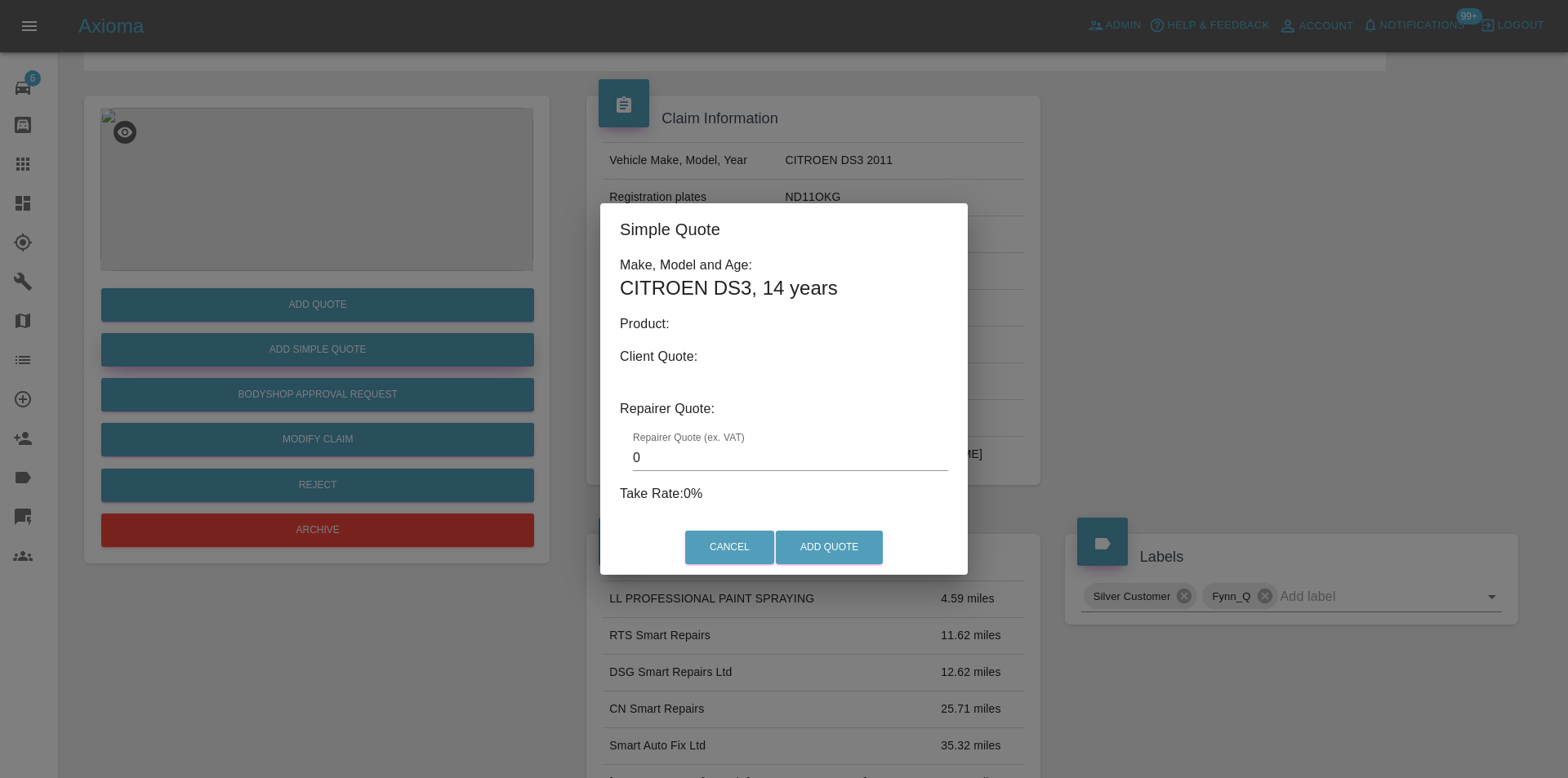
type input "140"
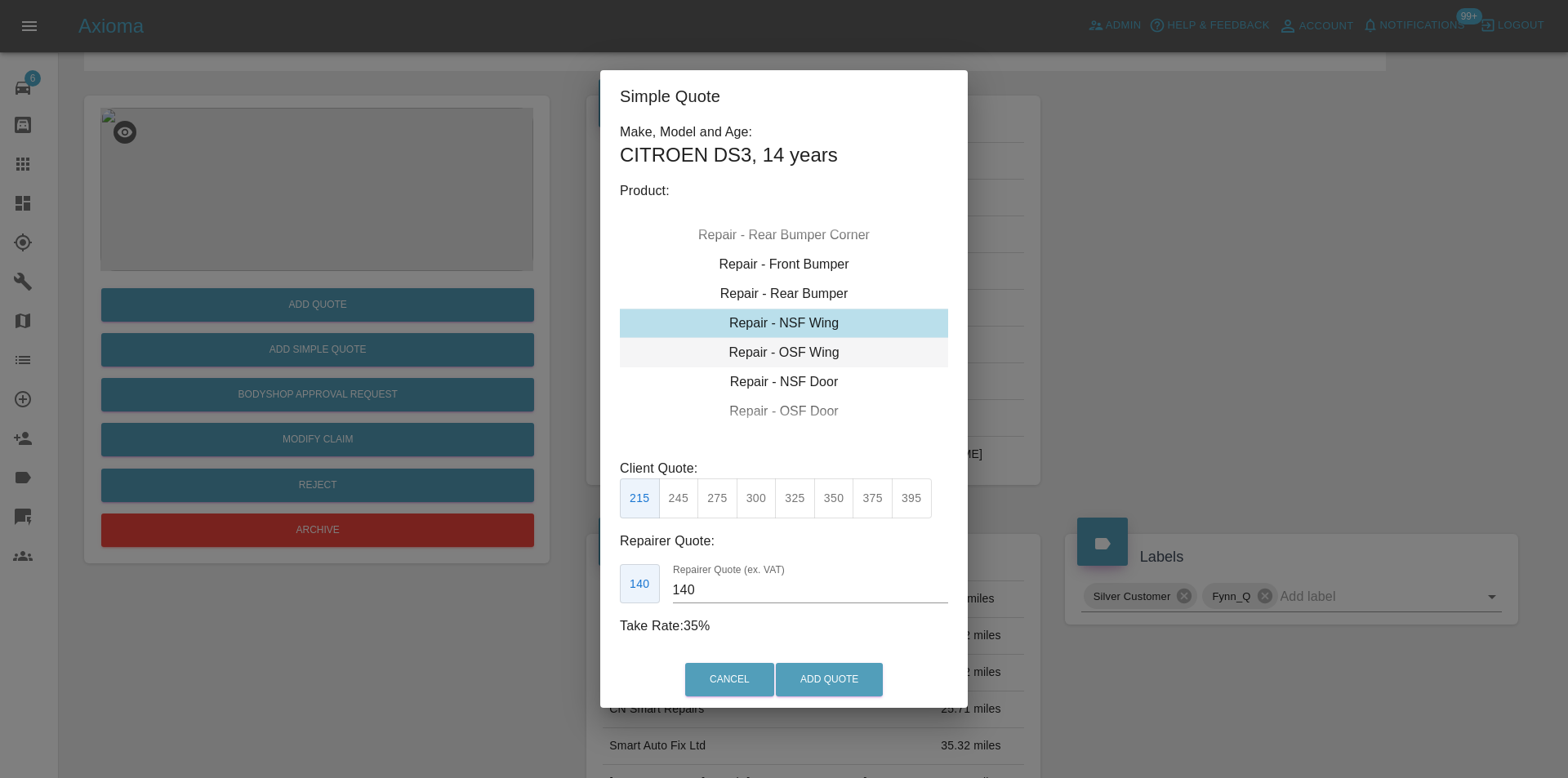
click at [809, 355] on div "Repair - OSF Wing" at bounding box center [784, 353] width 328 height 30
click at [801, 383] on div "Repair - OSF Door" at bounding box center [784, 382] width 328 height 30
click at [809, 382] on div "Repair - OSF Door" at bounding box center [784, 382] width 328 height 30
click at [799, 679] on button "Add Quote" at bounding box center [829, 680] width 107 height 33
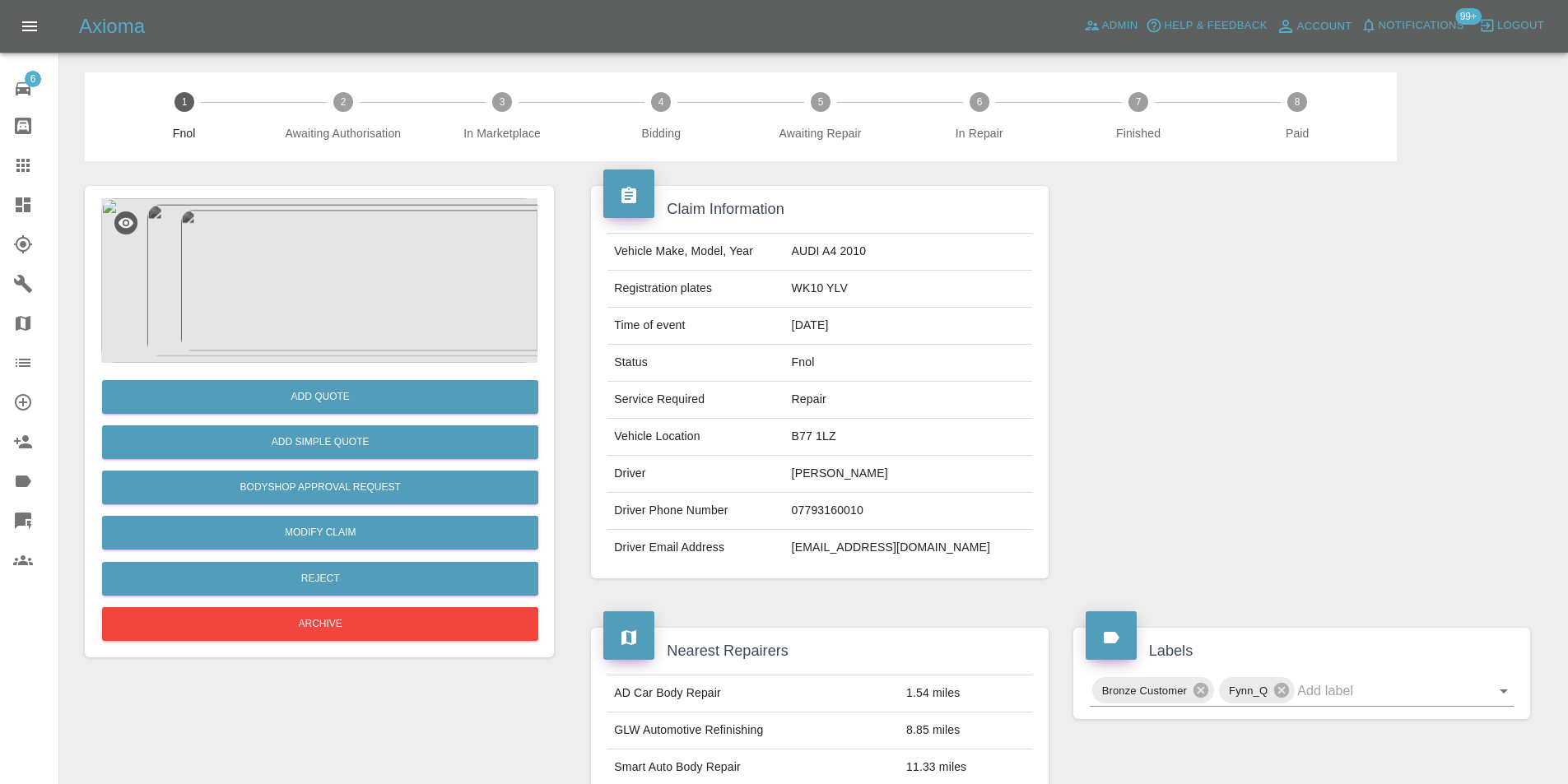
click at [383, 283] on img at bounding box center [319, 280] width 436 height 165
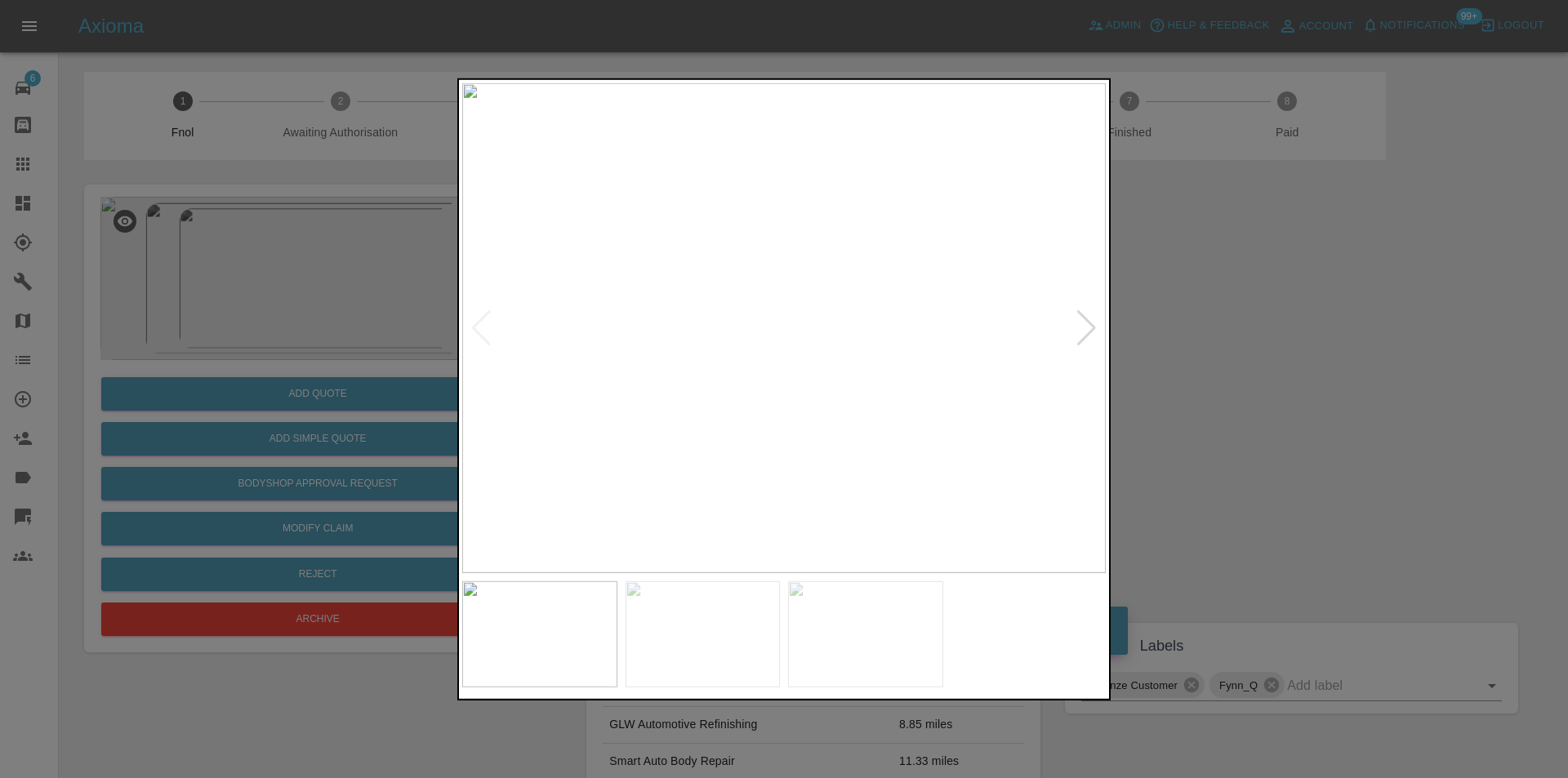
click at [1087, 323] on div at bounding box center [1087, 327] width 22 height 36
click at [1090, 322] on div at bounding box center [1087, 327] width 22 height 36
click at [1090, 322] on img at bounding box center [784, 327] width 644 height 490
click at [1093, 327] on img at bounding box center [784, 327] width 644 height 490
click at [1231, 322] on div at bounding box center [784, 389] width 1568 height 778
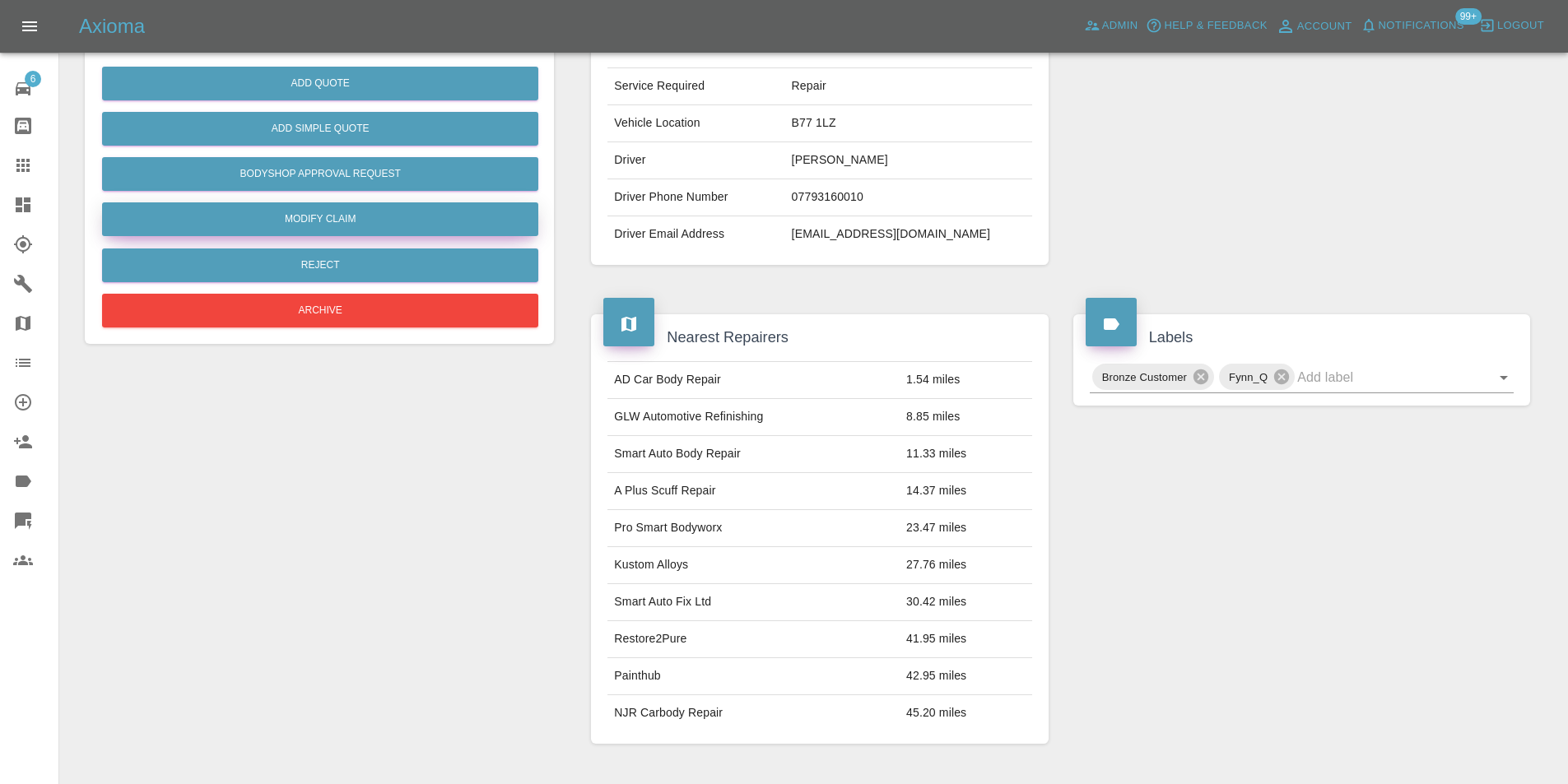
scroll to position [165, 0]
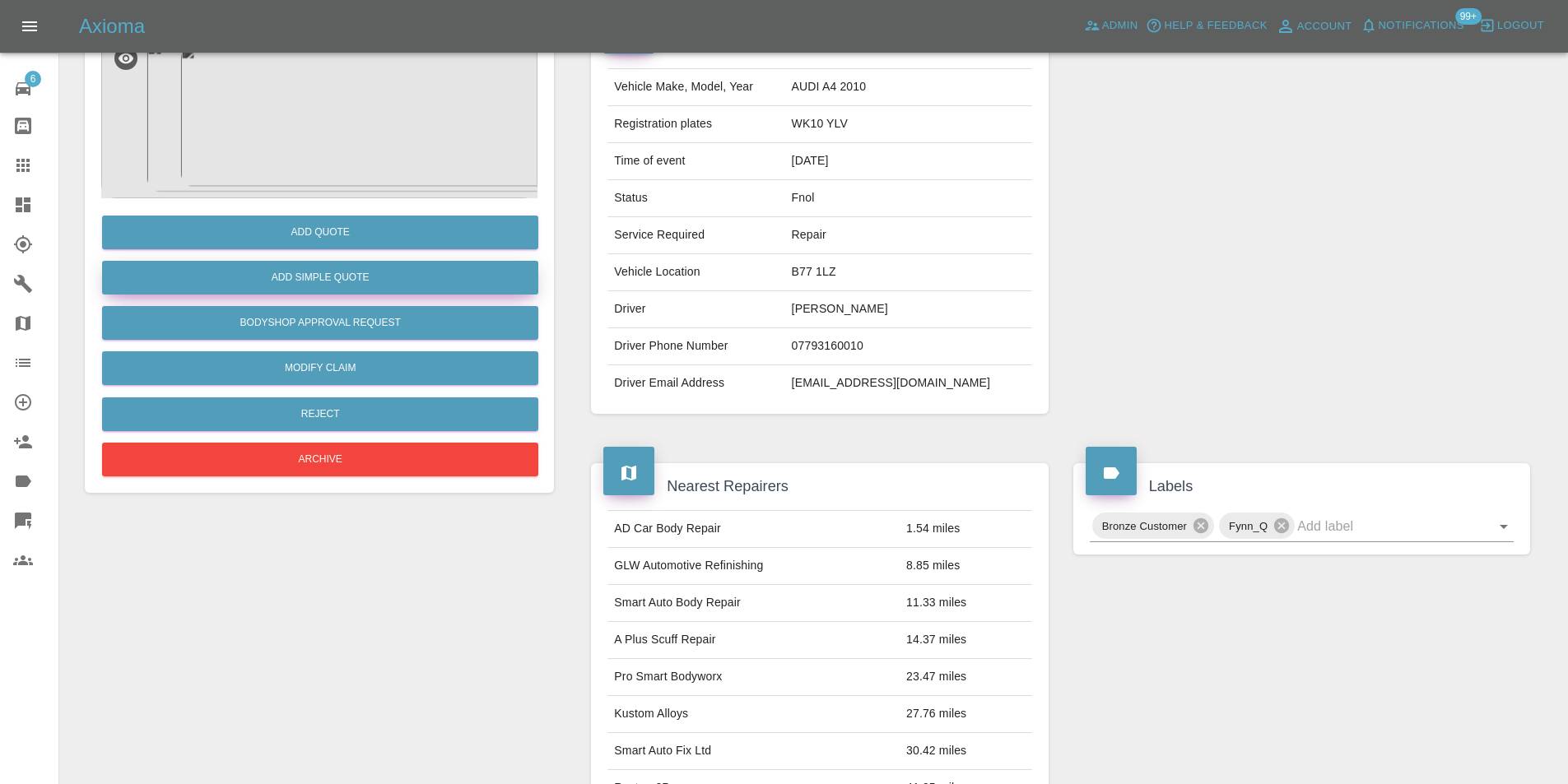
click at [327, 277] on button "Add Simple Quote" at bounding box center [320, 277] width 436 height 33
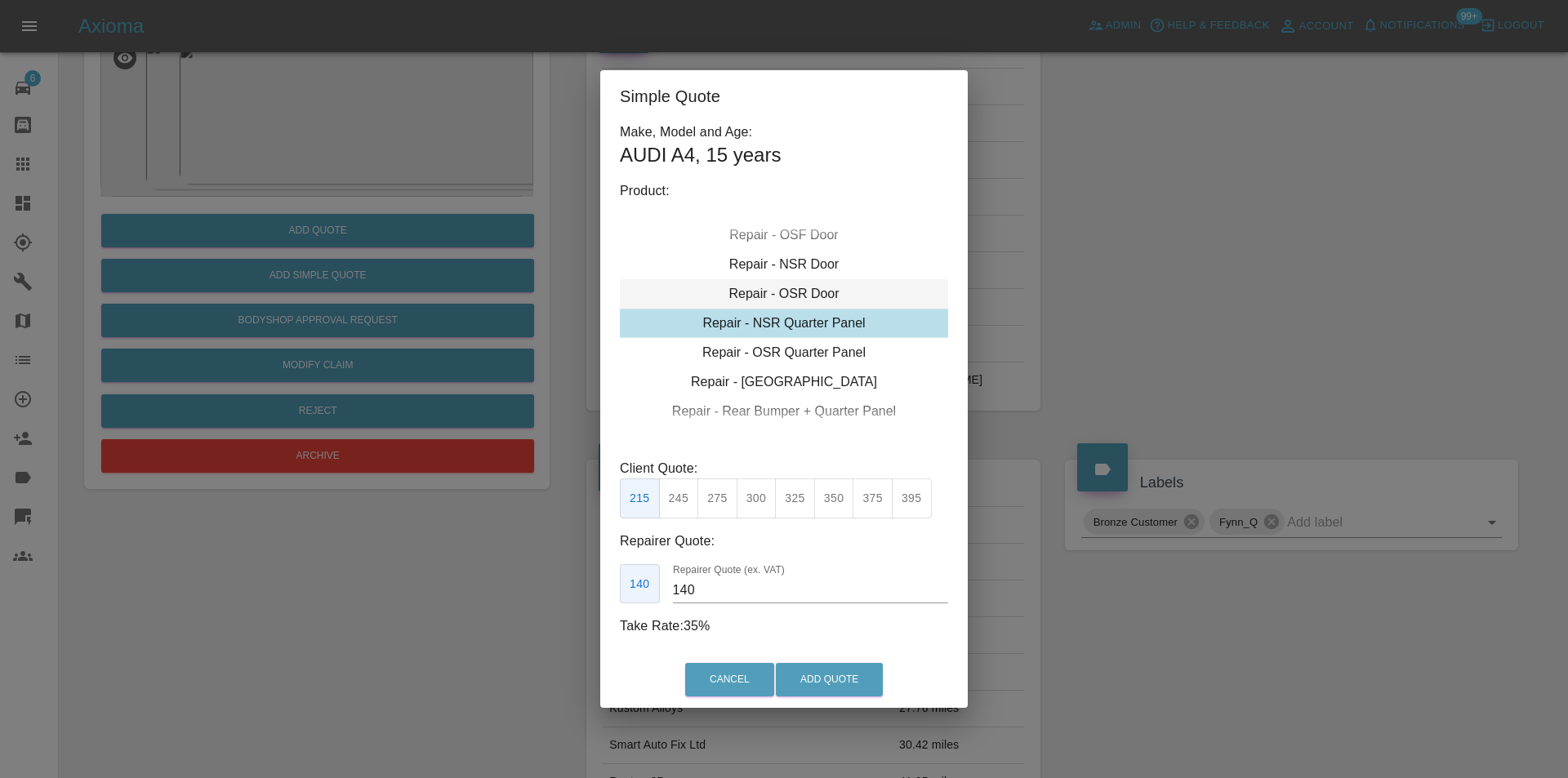
click at [804, 297] on div "Repair - OSR Door" at bounding box center [784, 294] width 328 height 30
click at [709, 500] on button "275" at bounding box center [717, 498] width 40 height 40
type input "180"
click at [819, 678] on button "Add Quote" at bounding box center [829, 680] width 107 height 33
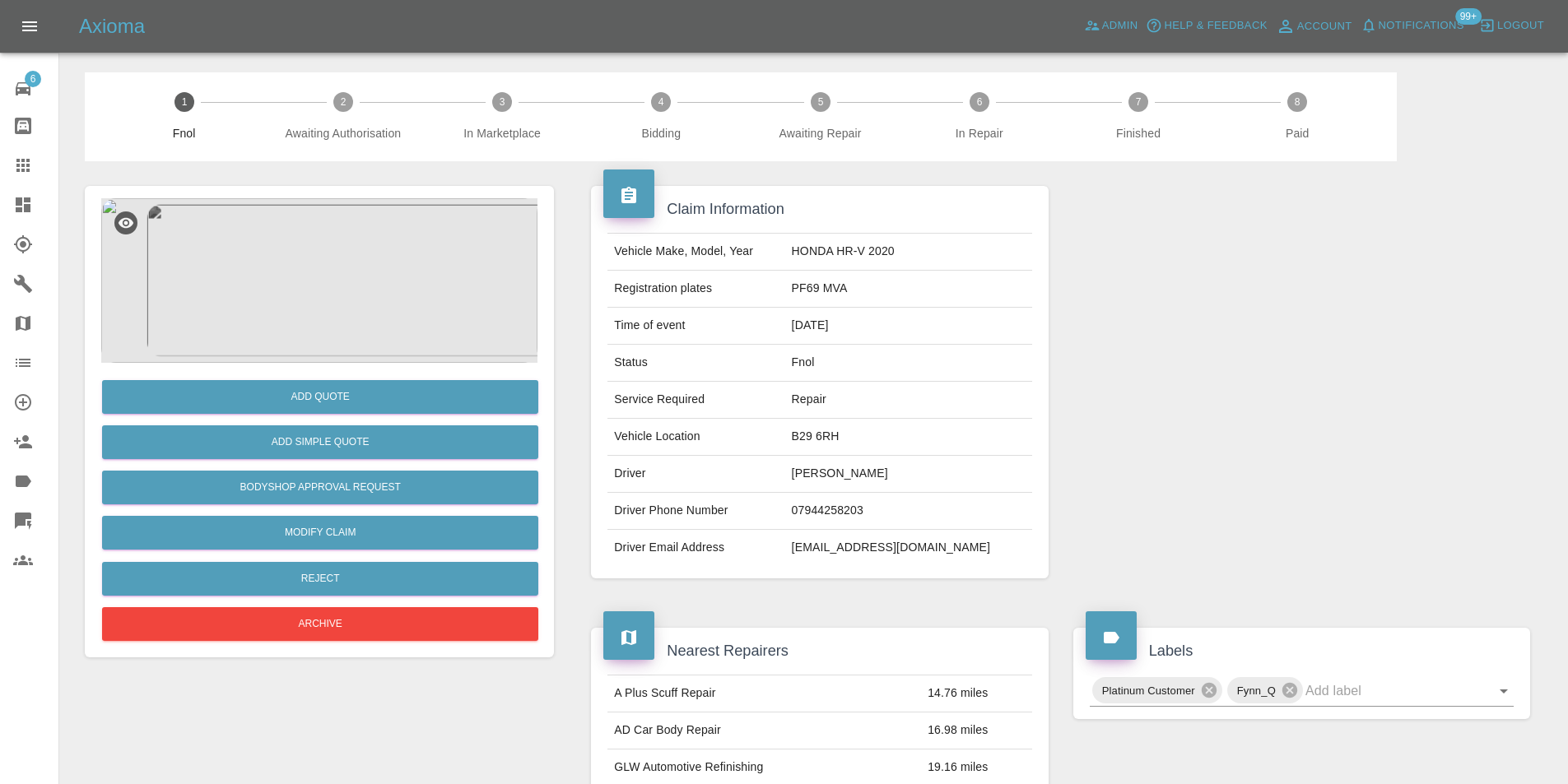
click at [304, 272] on img at bounding box center [319, 280] width 436 height 165
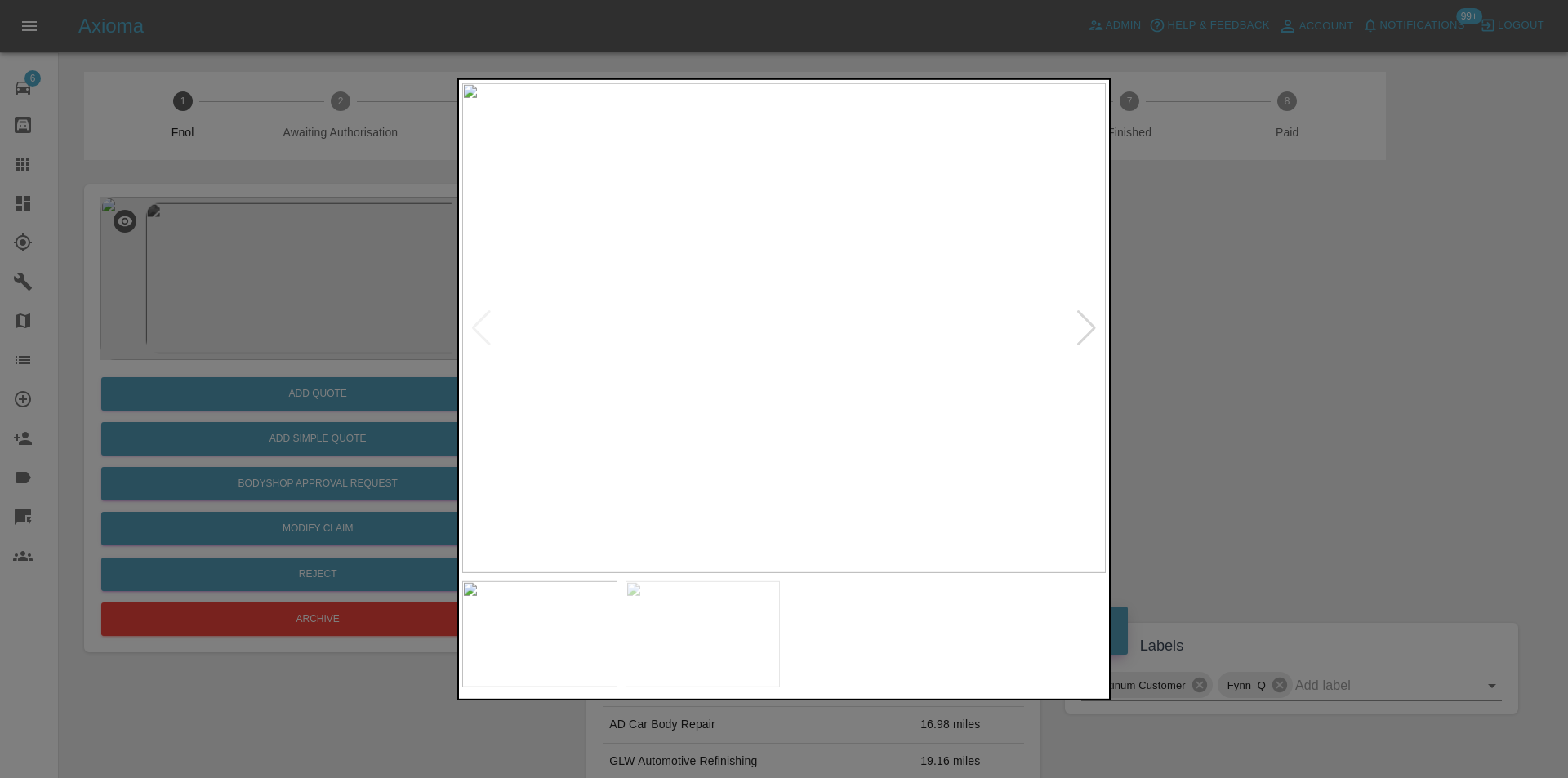
click at [1081, 324] on div at bounding box center [1087, 327] width 22 height 36
click at [1084, 330] on img at bounding box center [784, 327] width 644 height 490
click at [1238, 365] on div at bounding box center [784, 389] width 1568 height 778
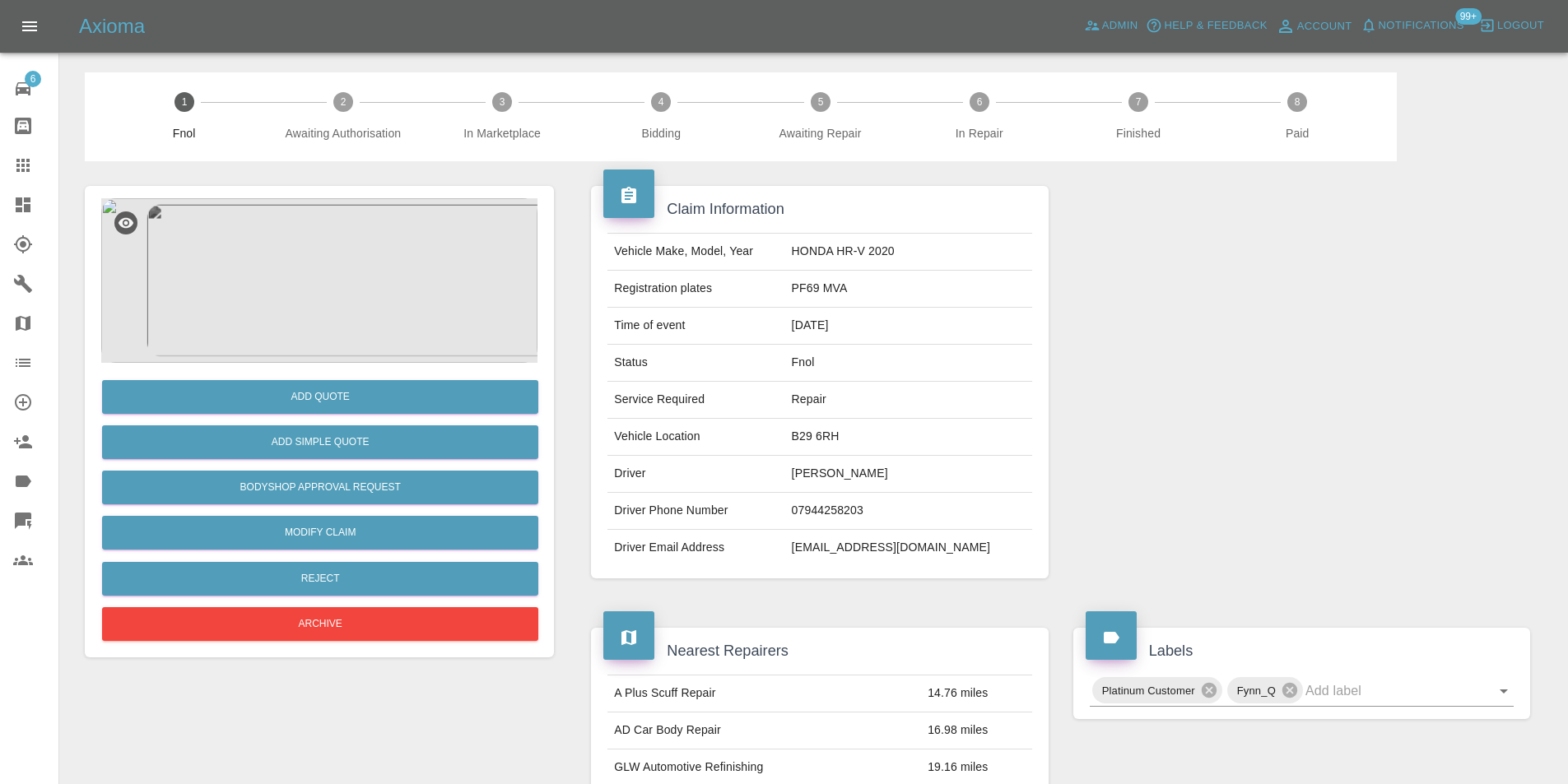
click at [327, 311] on img at bounding box center [319, 280] width 436 height 165
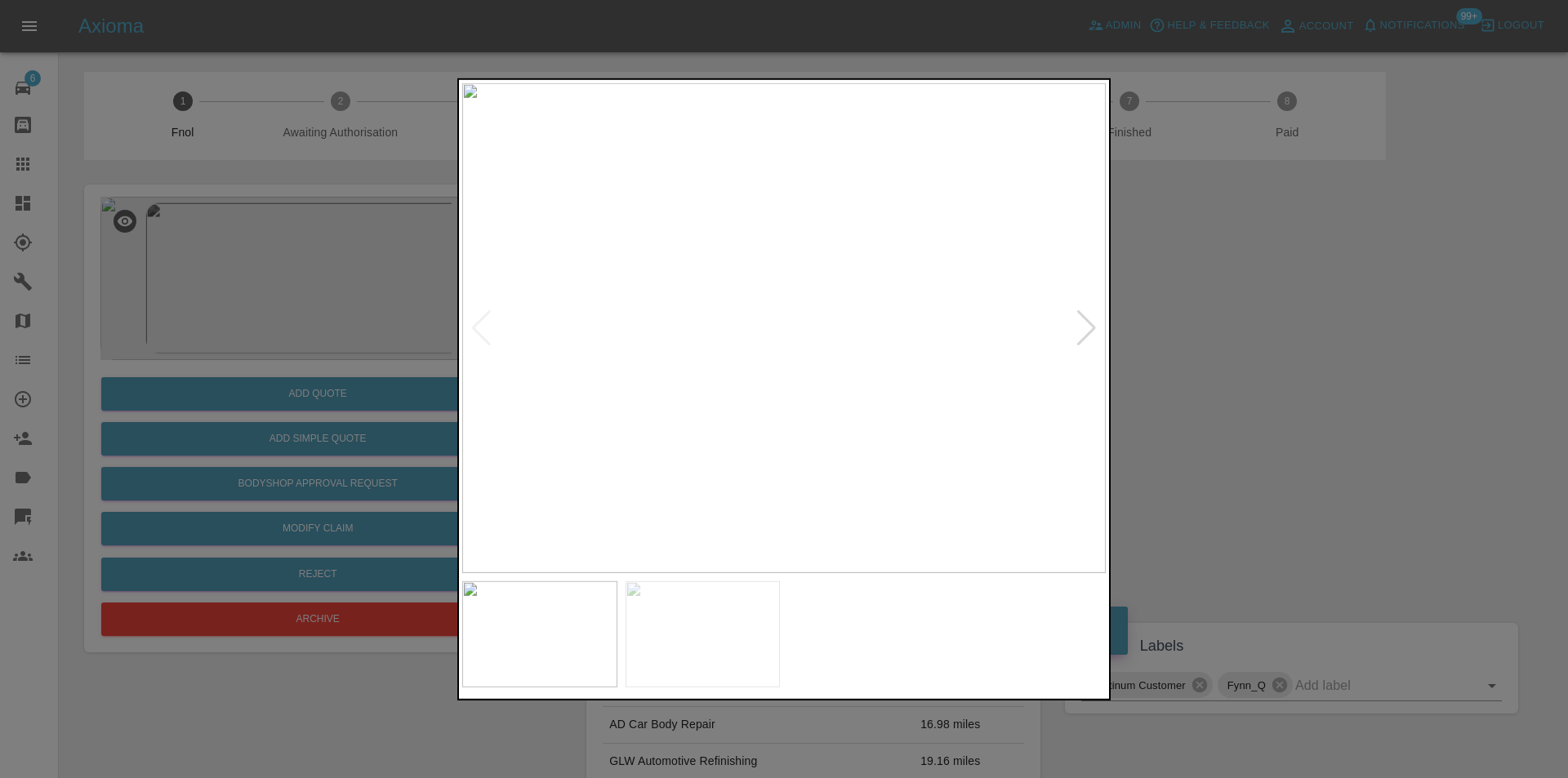
click at [1082, 327] on div at bounding box center [1087, 327] width 22 height 36
click at [705, 421] on img at bounding box center [784, 327] width 644 height 490
click at [561, 447] on img at bounding box center [938, 66] width 1931 height 1471
click at [647, 375] on img at bounding box center [733, 81] width 1931 height 1471
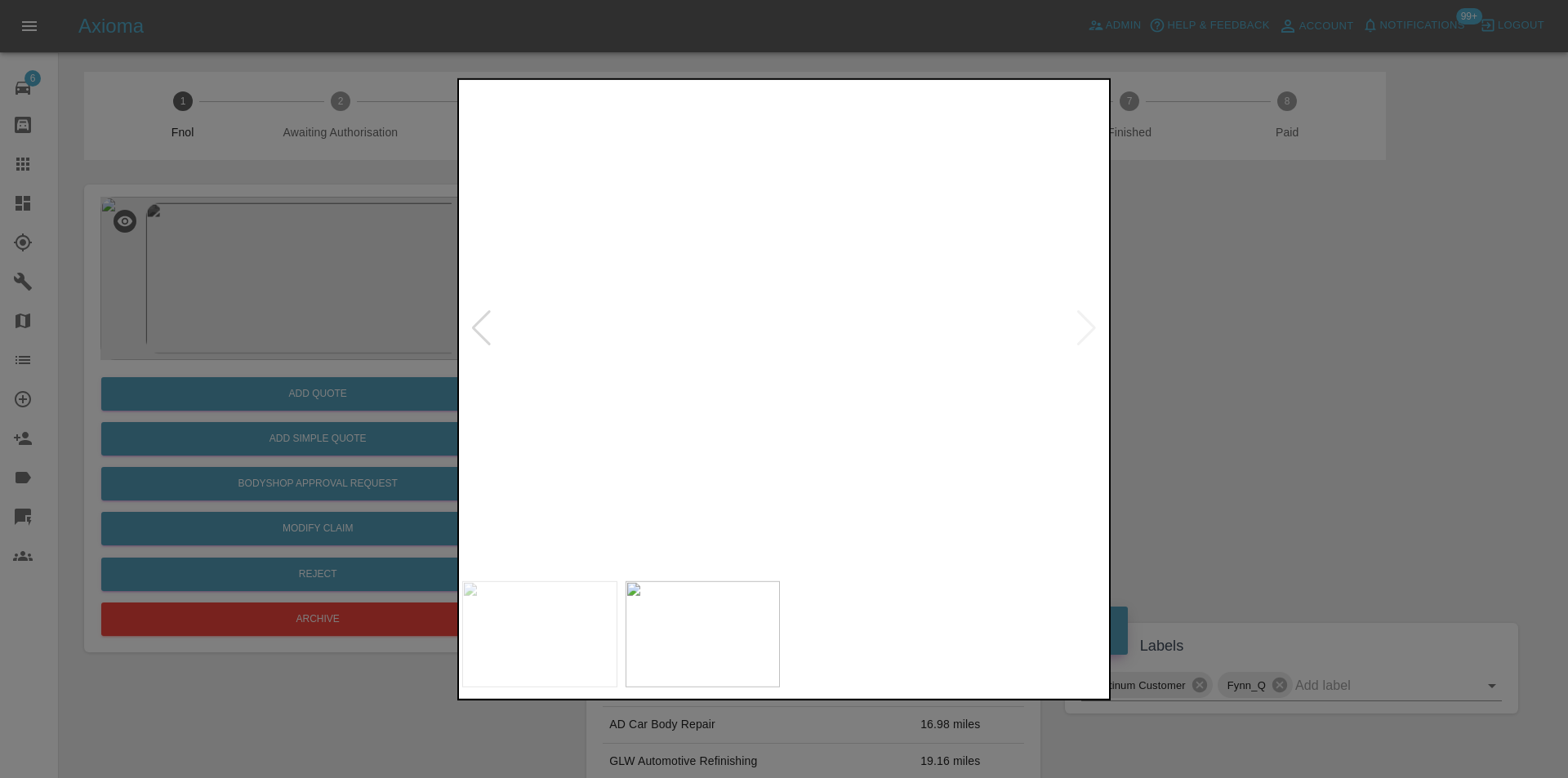
click at [651, 373] on img at bounding box center [733, 81] width 1931 height 1471
click at [1191, 407] on div at bounding box center [784, 389] width 1568 height 778
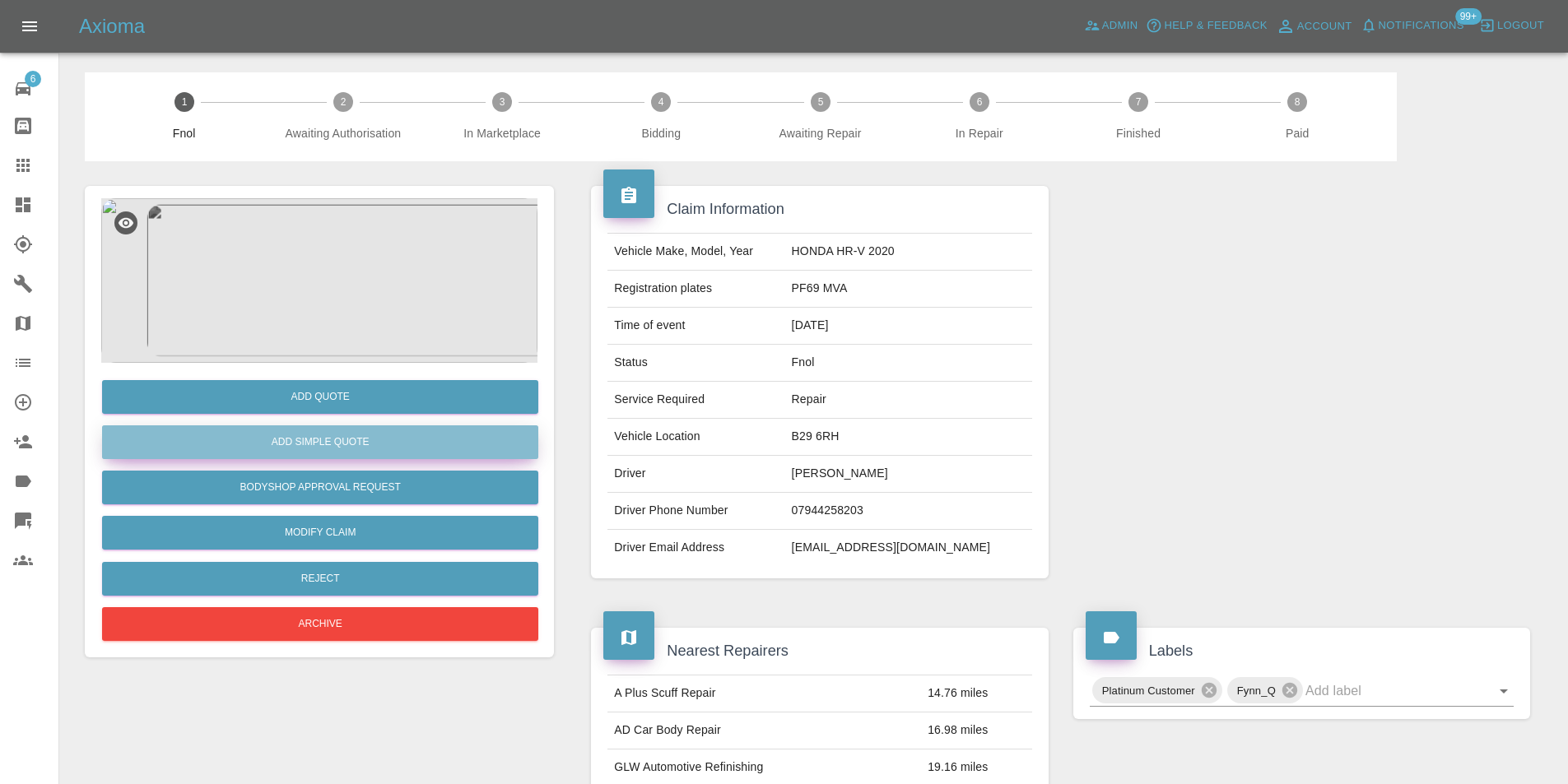
click at [358, 448] on button "Add Simple Quote" at bounding box center [320, 442] width 436 height 33
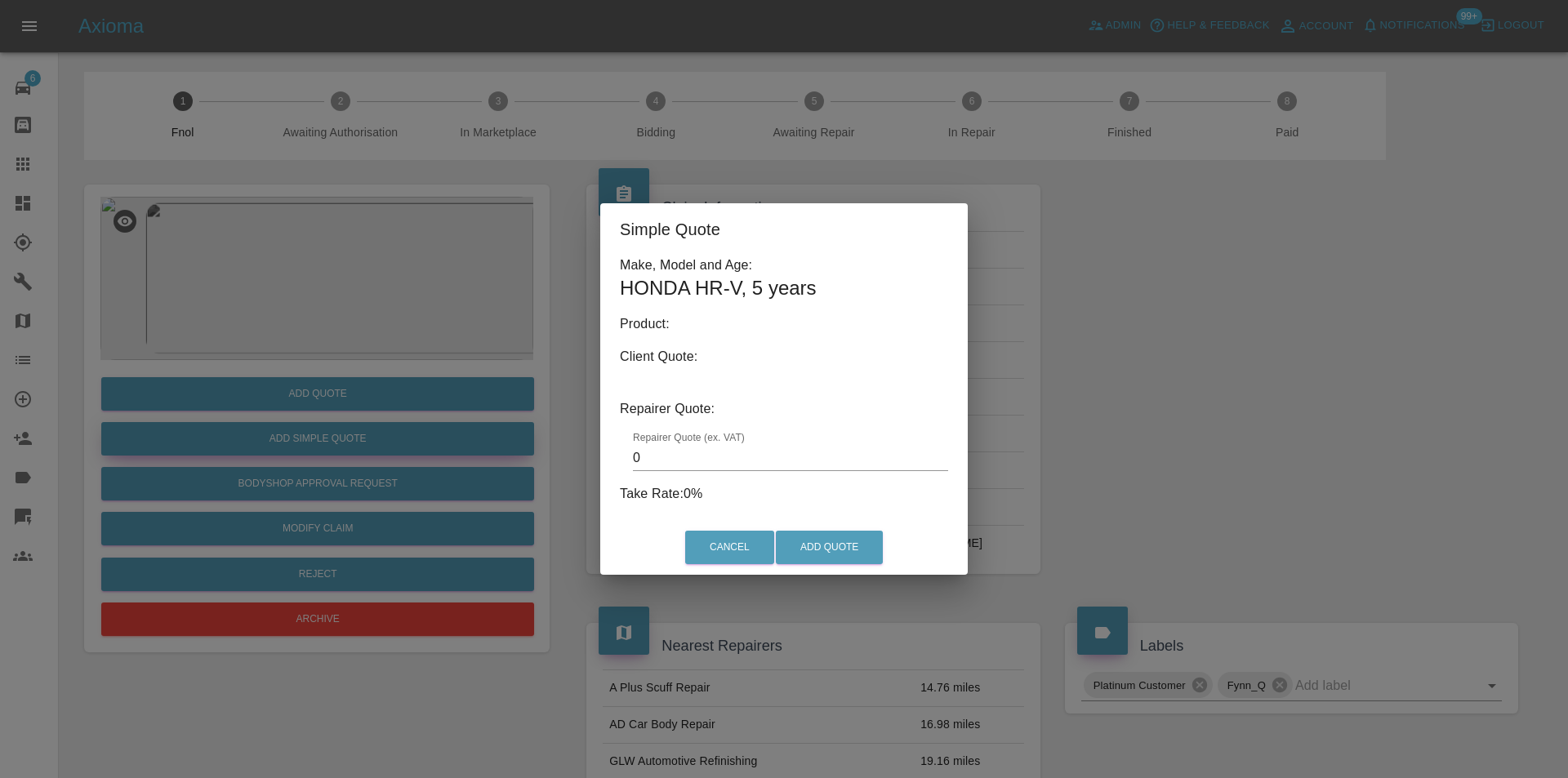
type input "140"
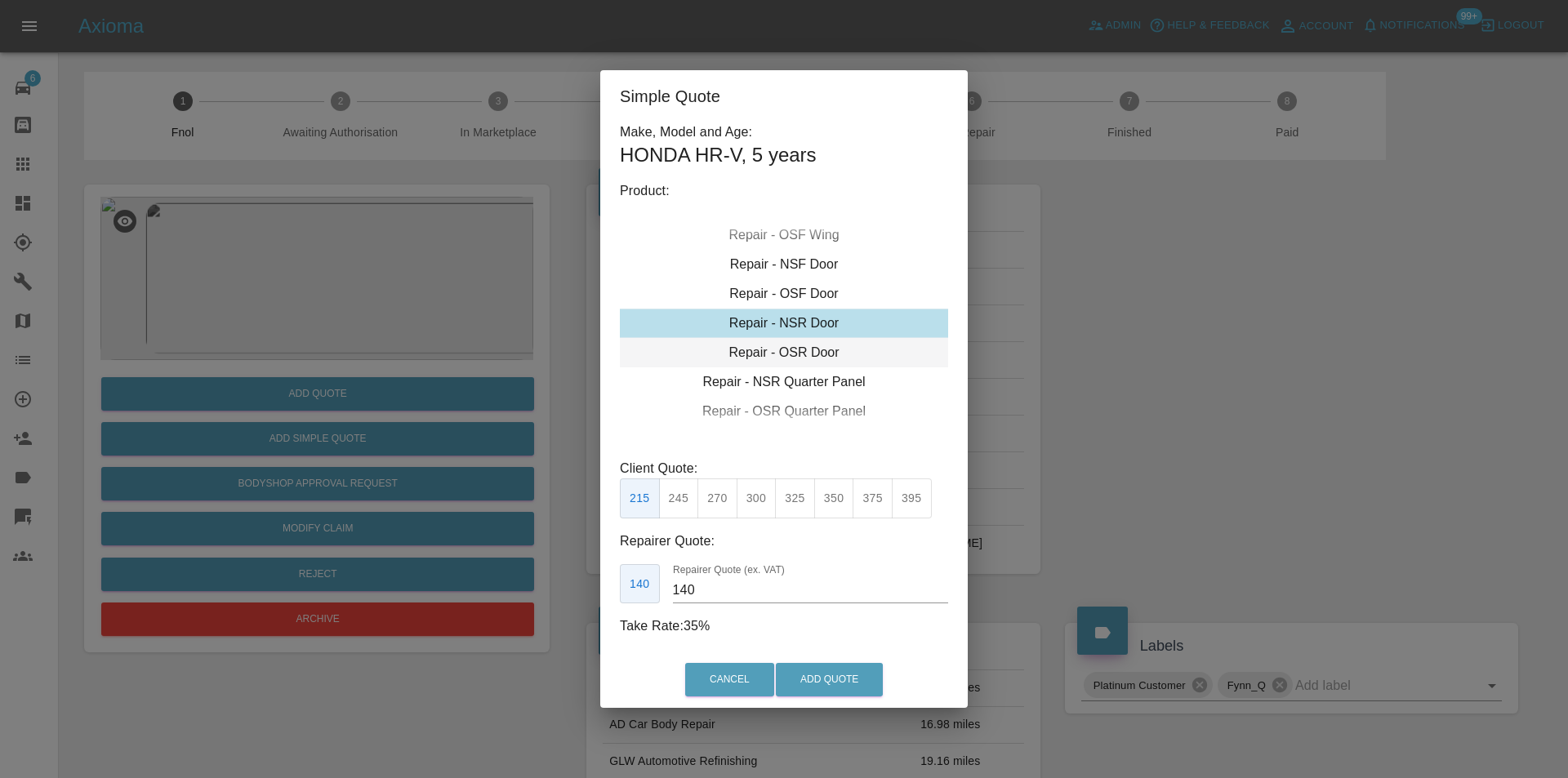
click at [797, 350] on div "Repair - OSR Door" at bounding box center [784, 353] width 328 height 30
drag, startPoint x: 817, startPoint y: 686, endPoint x: 828, endPoint y: 621, distance: 65.9
click at [818, 686] on button "Add Quote" at bounding box center [829, 680] width 107 height 33
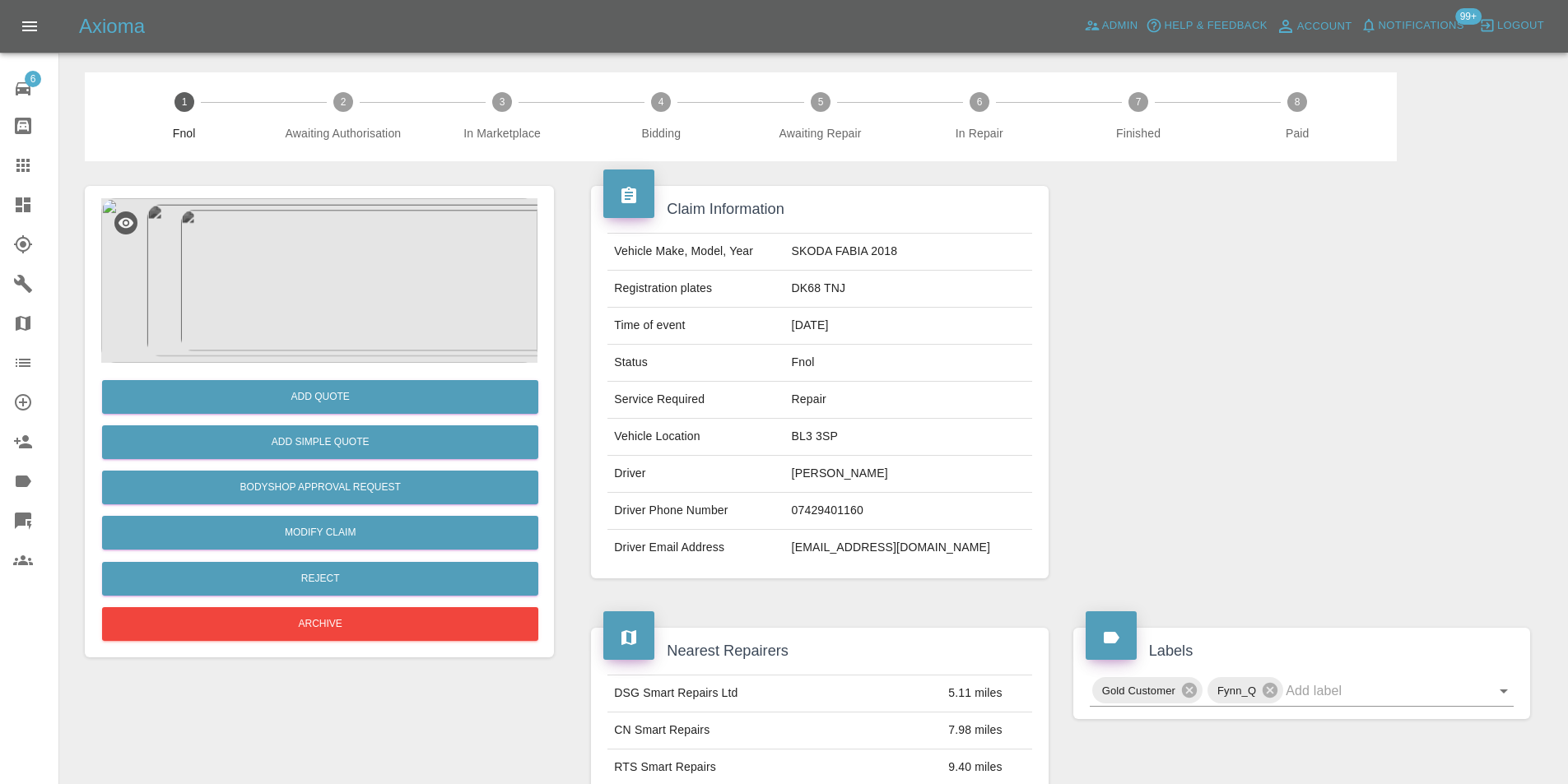
click at [316, 261] on img at bounding box center [319, 280] width 436 height 165
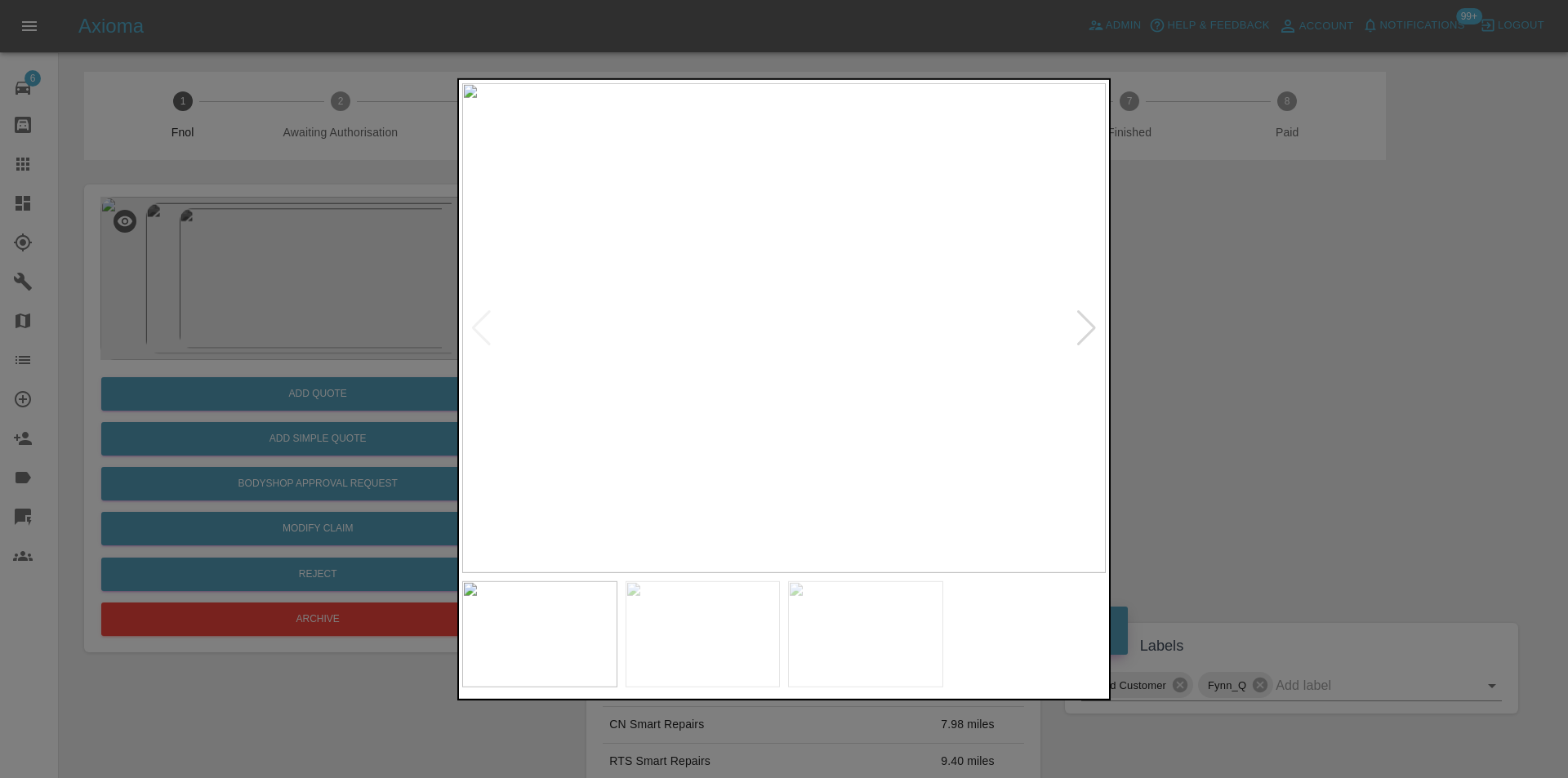
click at [1075, 330] on img at bounding box center [784, 327] width 644 height 490
click at [1082, 337] on div at bounding box center [1087, 327] width 22 height 36
click at [1084, 335] on img at bounding box center [784, 327] width 644 height 490
click at [1084, 334] on img at bounding box center [784, 327] width 644 height 490
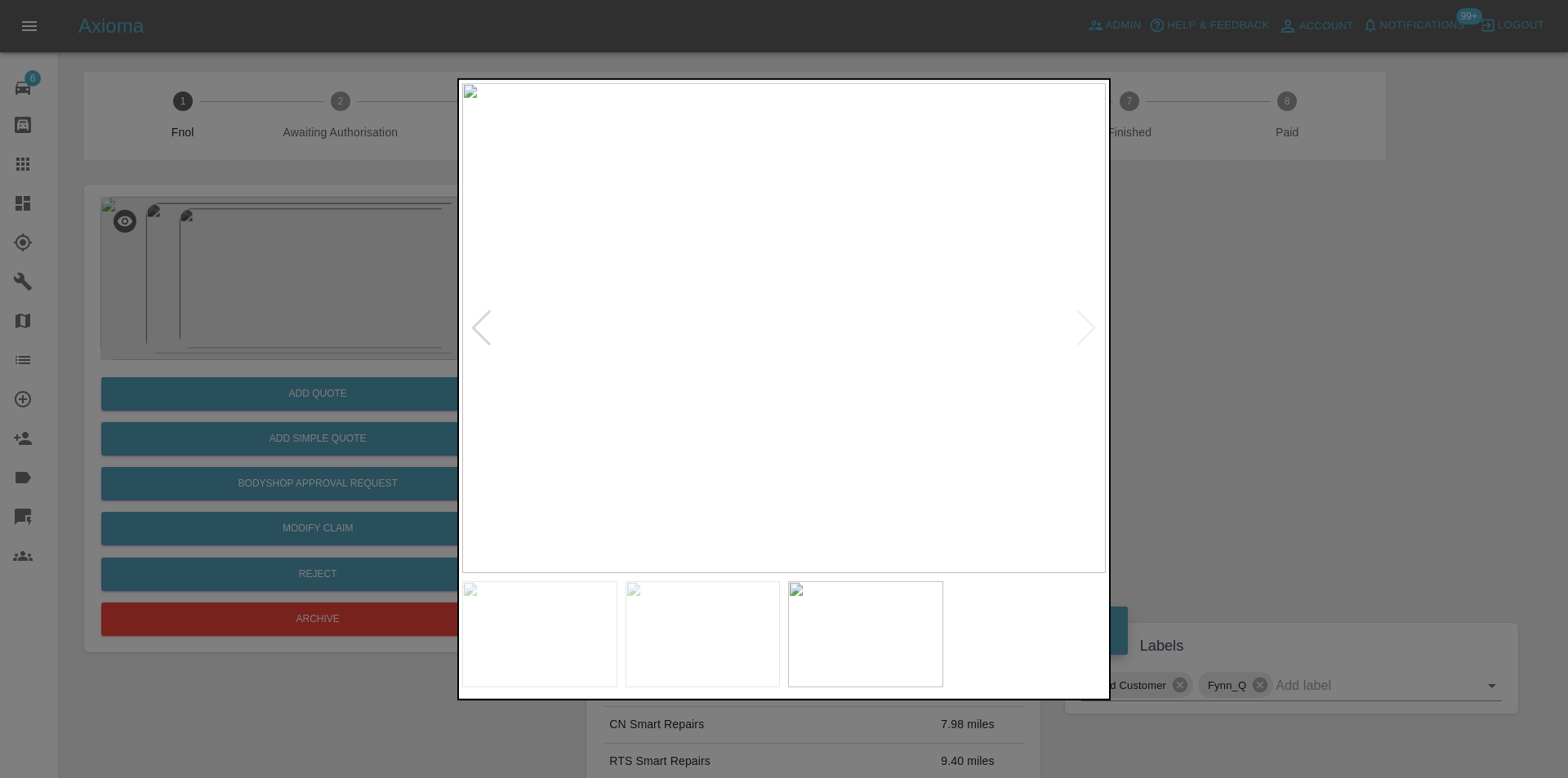
click at [1189, 326] on div at bounding box center [784, 389] width 1568 height 778
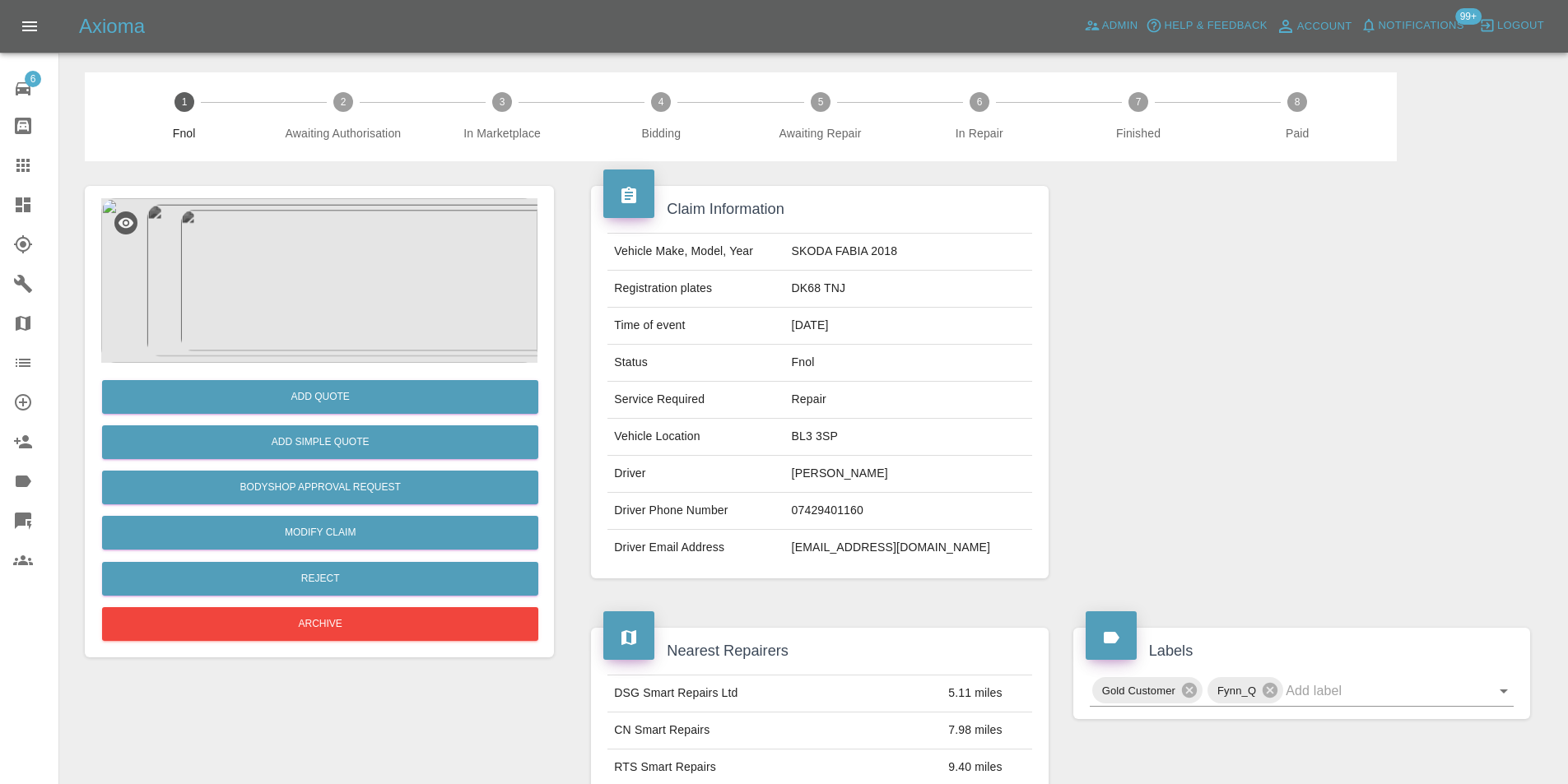
click at [342, 294] on img at bounding box center [319, 280] width 436 height 165
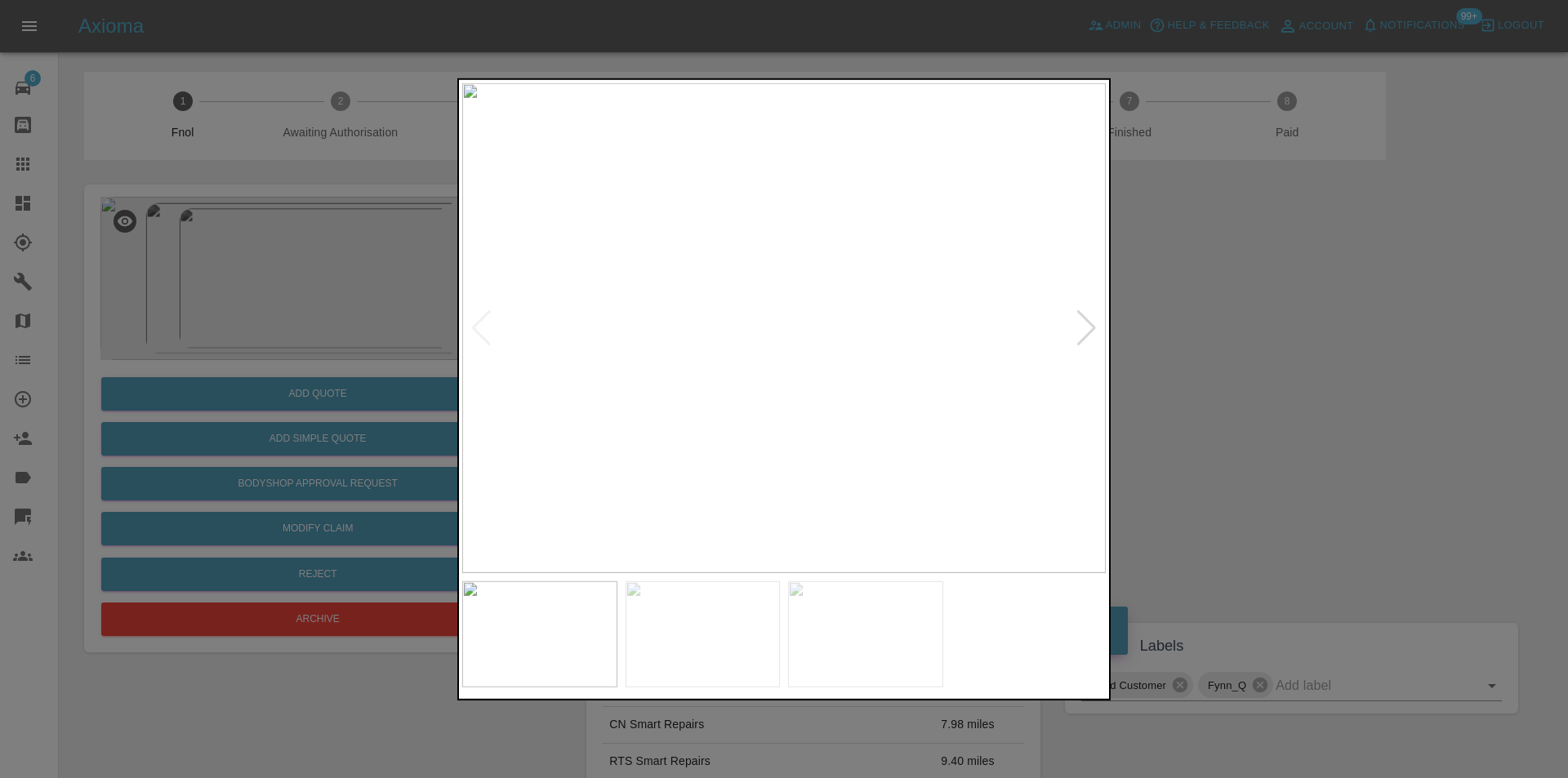
click at [1083, 332] on div at bounding box center [1087, 327] width 22 height 36
drag, startPoint x: 1368, startPoint y: 388, endPoint x: 1322, endPoint y: 382, distance: 46.4
click at [1358, 387] on div at bounding box center [784, 389] width 1568 height 778
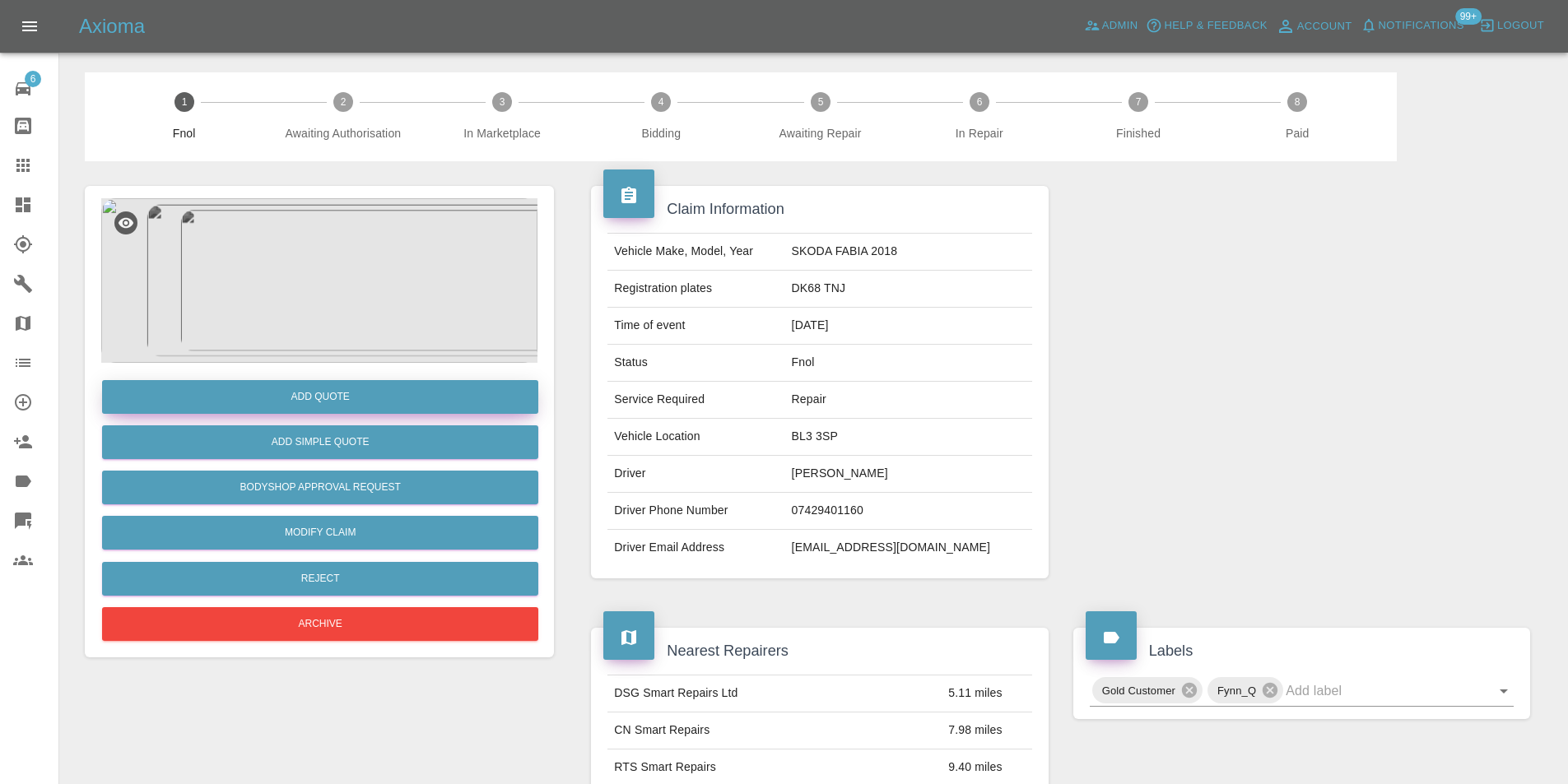
click at [282, 387] on button "Add Quote" at bounding box center [320, 397] width 436 height 33
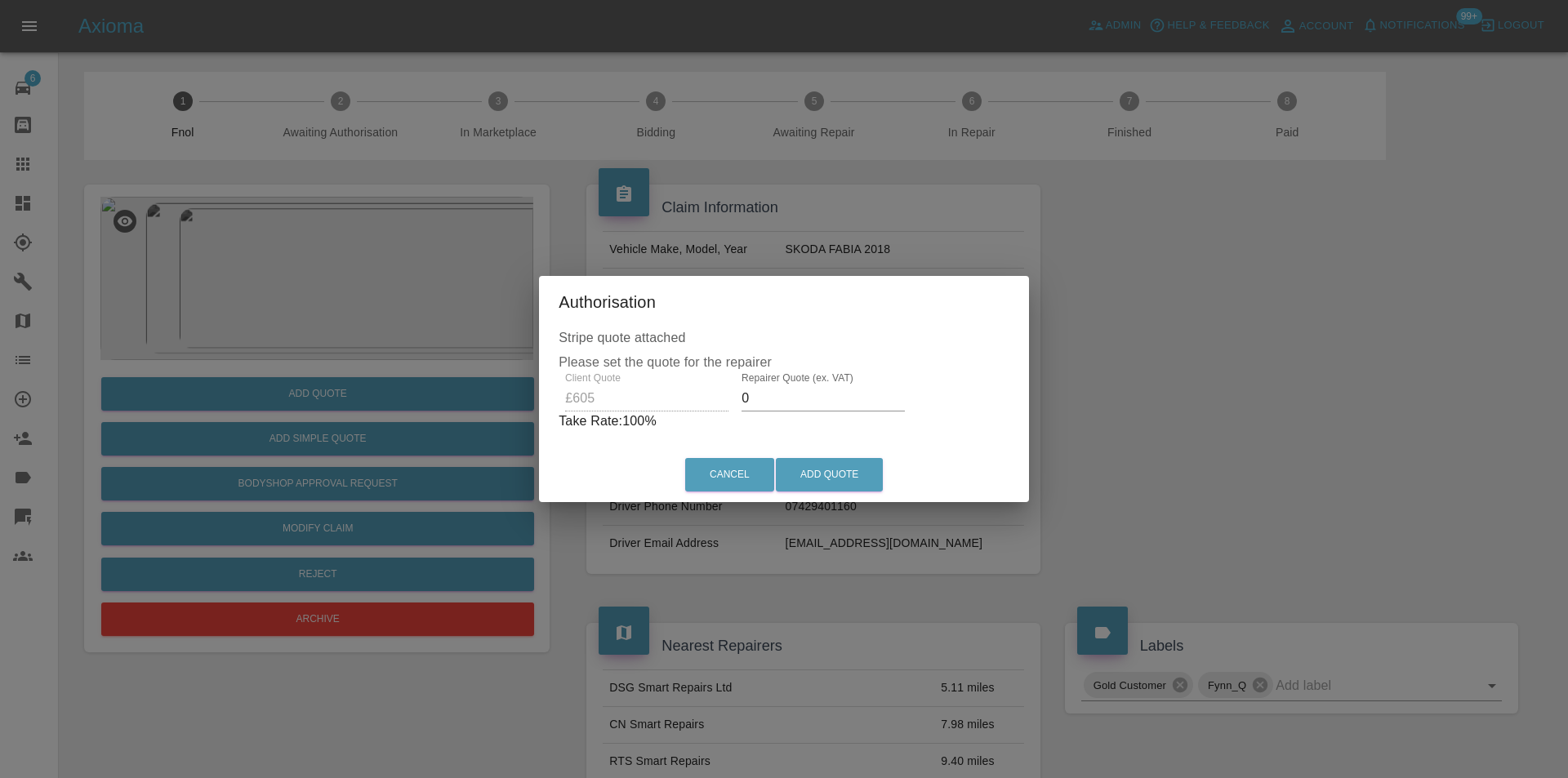
click at [784, 391] on input "0" at bounding box center [823, 398] width 164 height 26
type input "0390"
click at [818, 469] on button "Add Quote" at bounding box center [829, 474] width 107 height 33
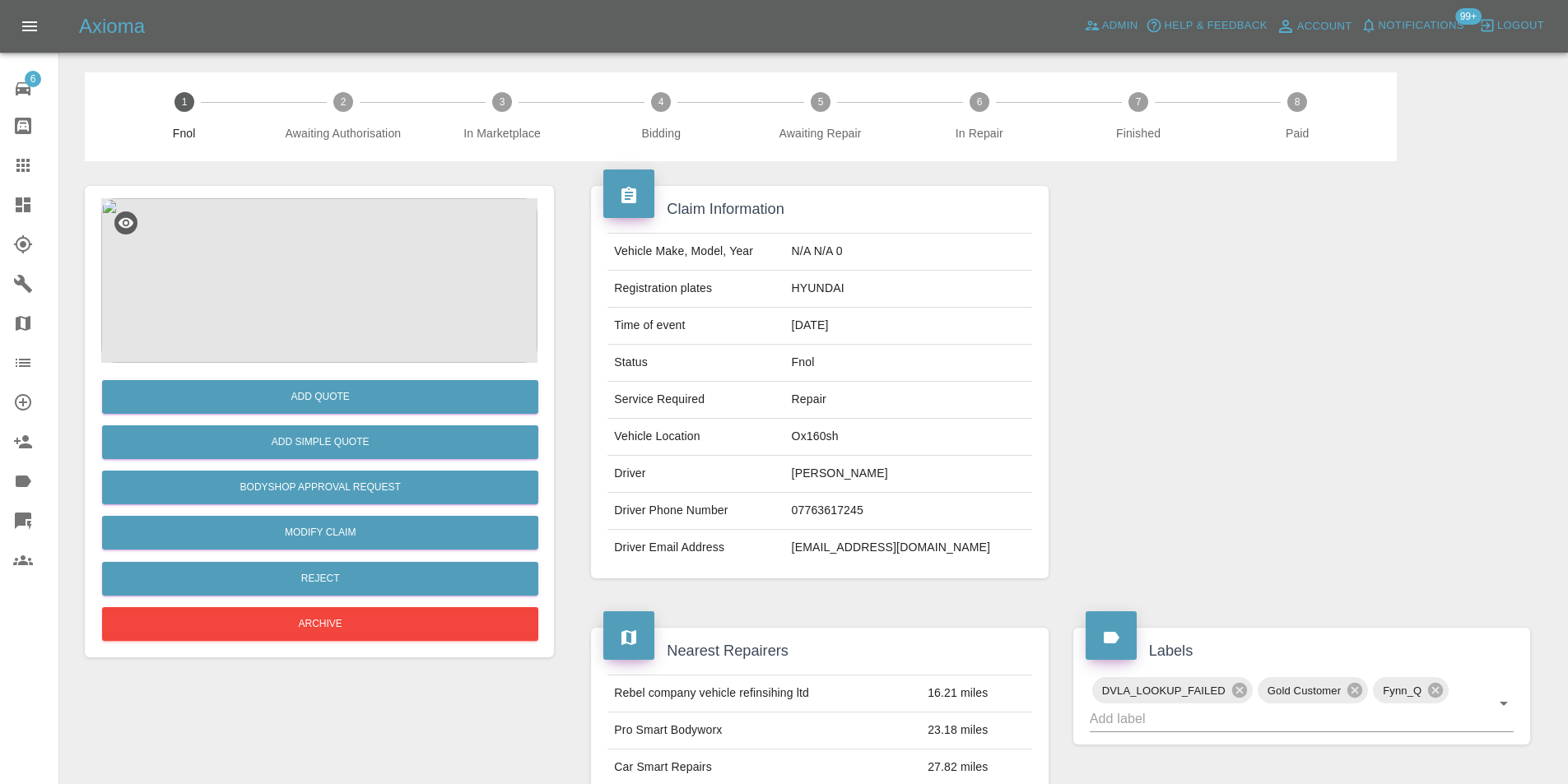
click at [341, 246] on img at bounding box center [319, 280] width 436 height 165
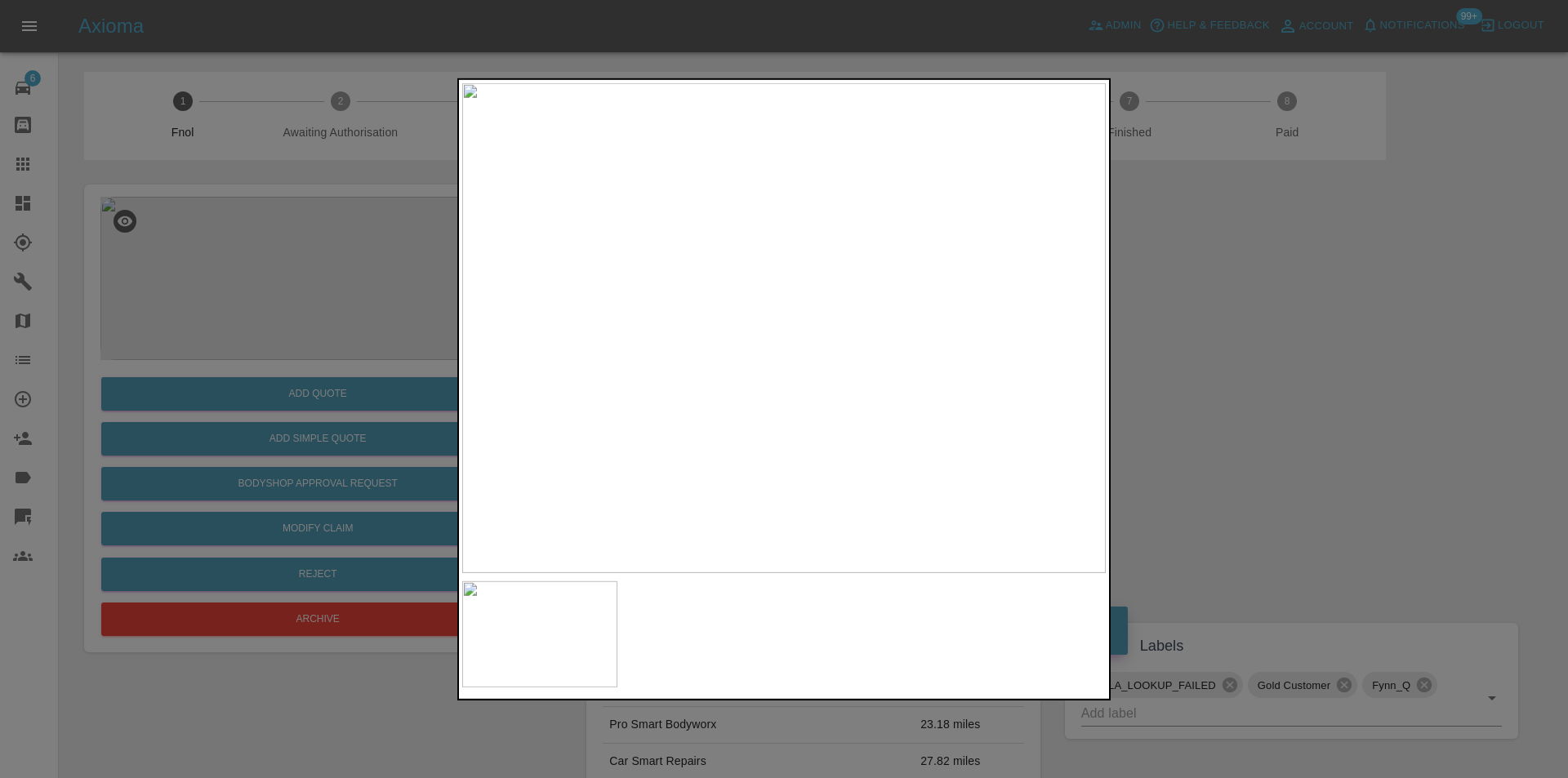
drag, startPoint x: 1179, startPoint y: 366, endPoint x: 821, endPoint y: 462, distance: 370.6
click at [1177, 366] on div at bounding box center [784, 389] width 1568 height 778
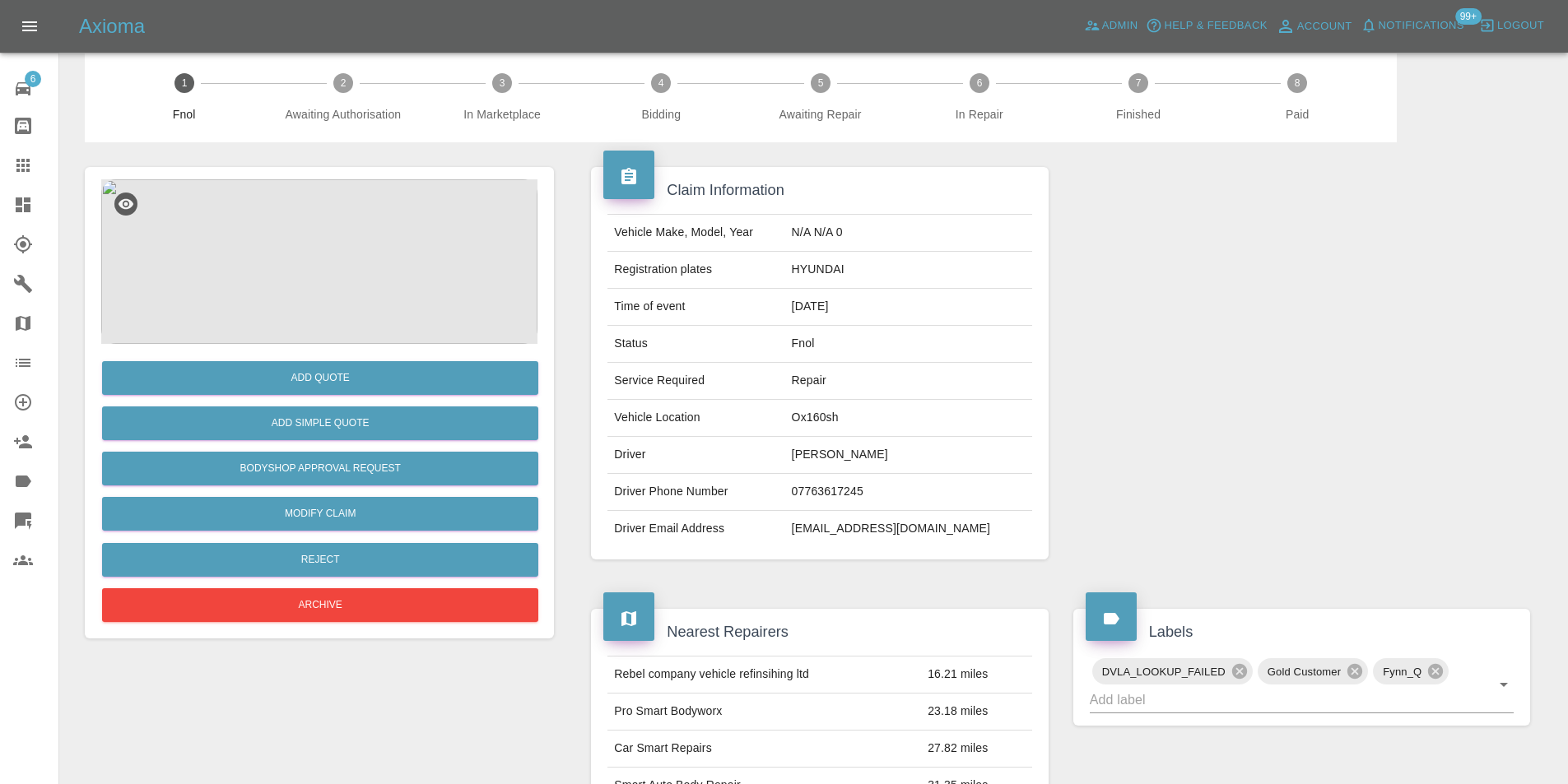
scroll to position [8, 0]
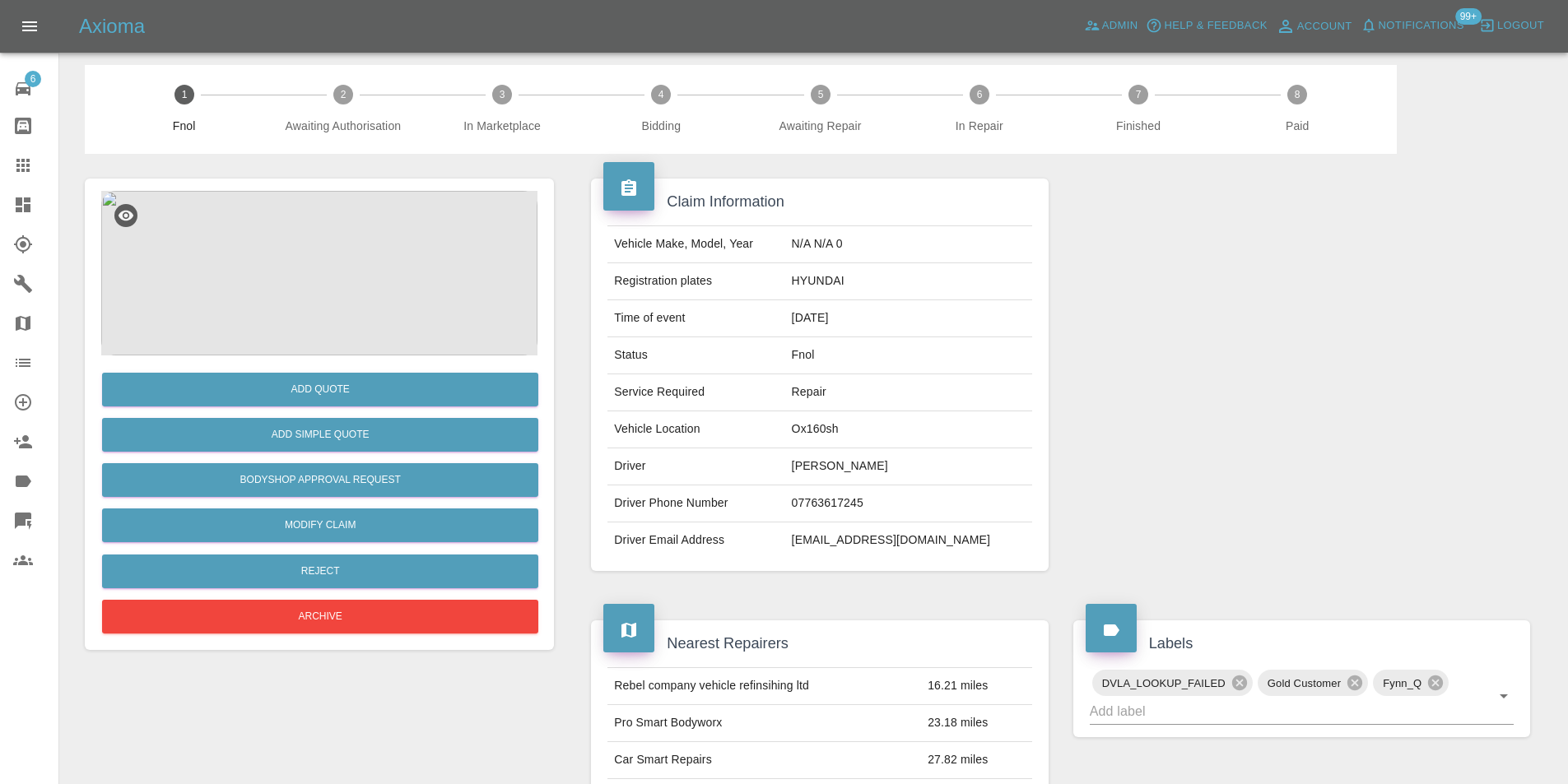
click at [292, 250] on img at bounding box center [319, 273] width 436 height 165
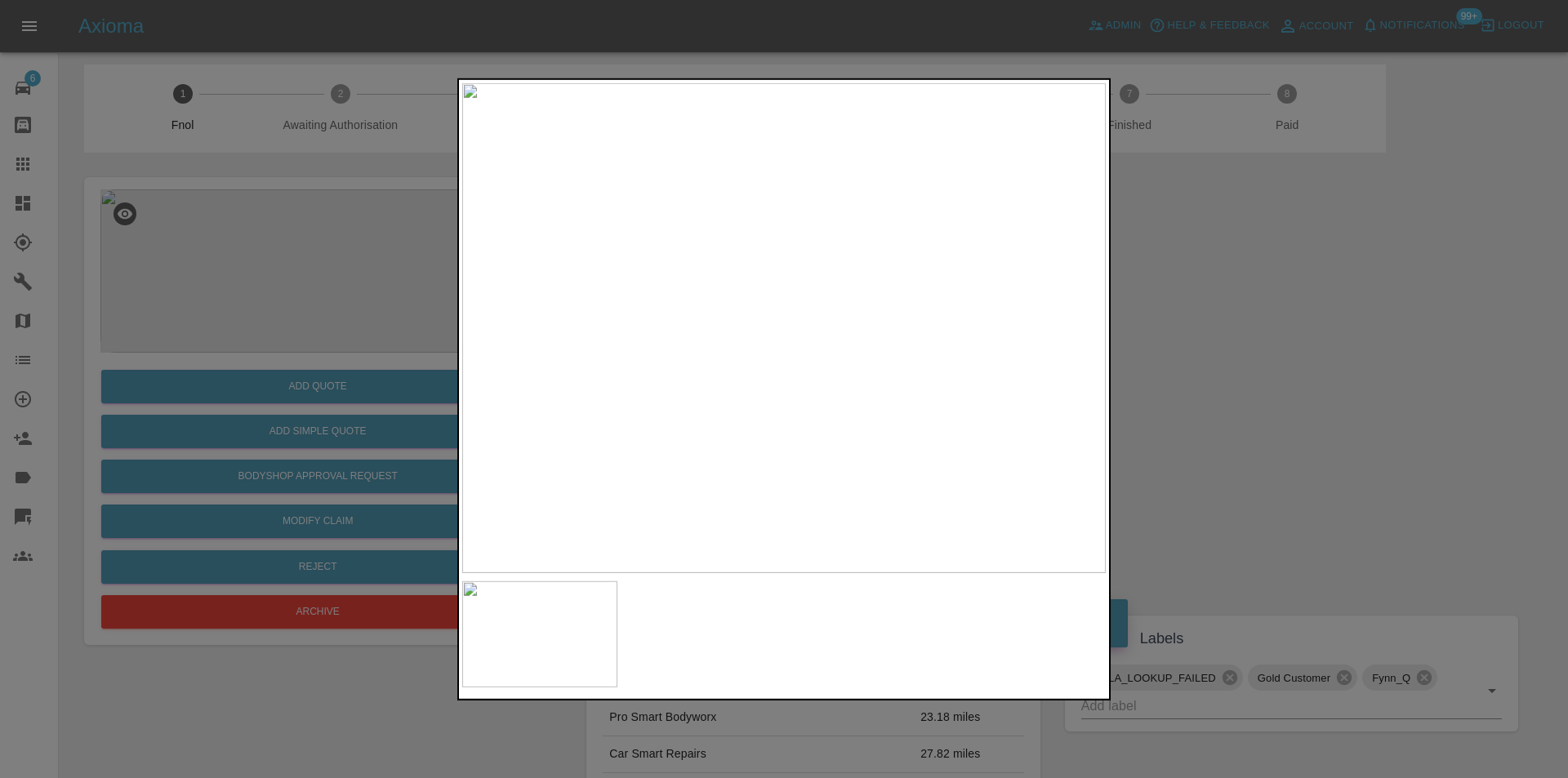
click at [1265, 389] on div at bounding box center [784, 389] width 1568 height 778
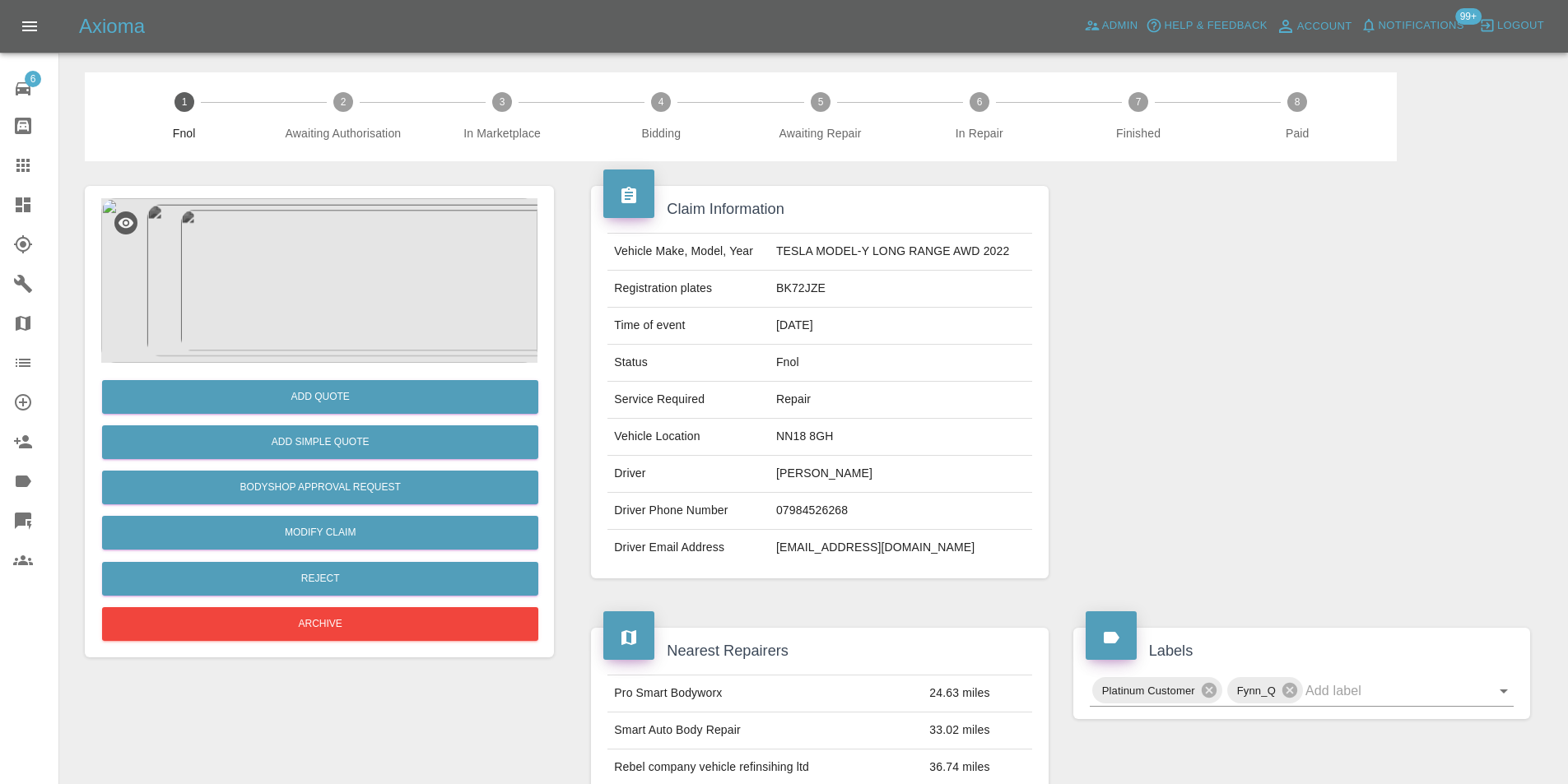
click at [315, 223] on img at bounding box center [319, 280] width 436 height 165
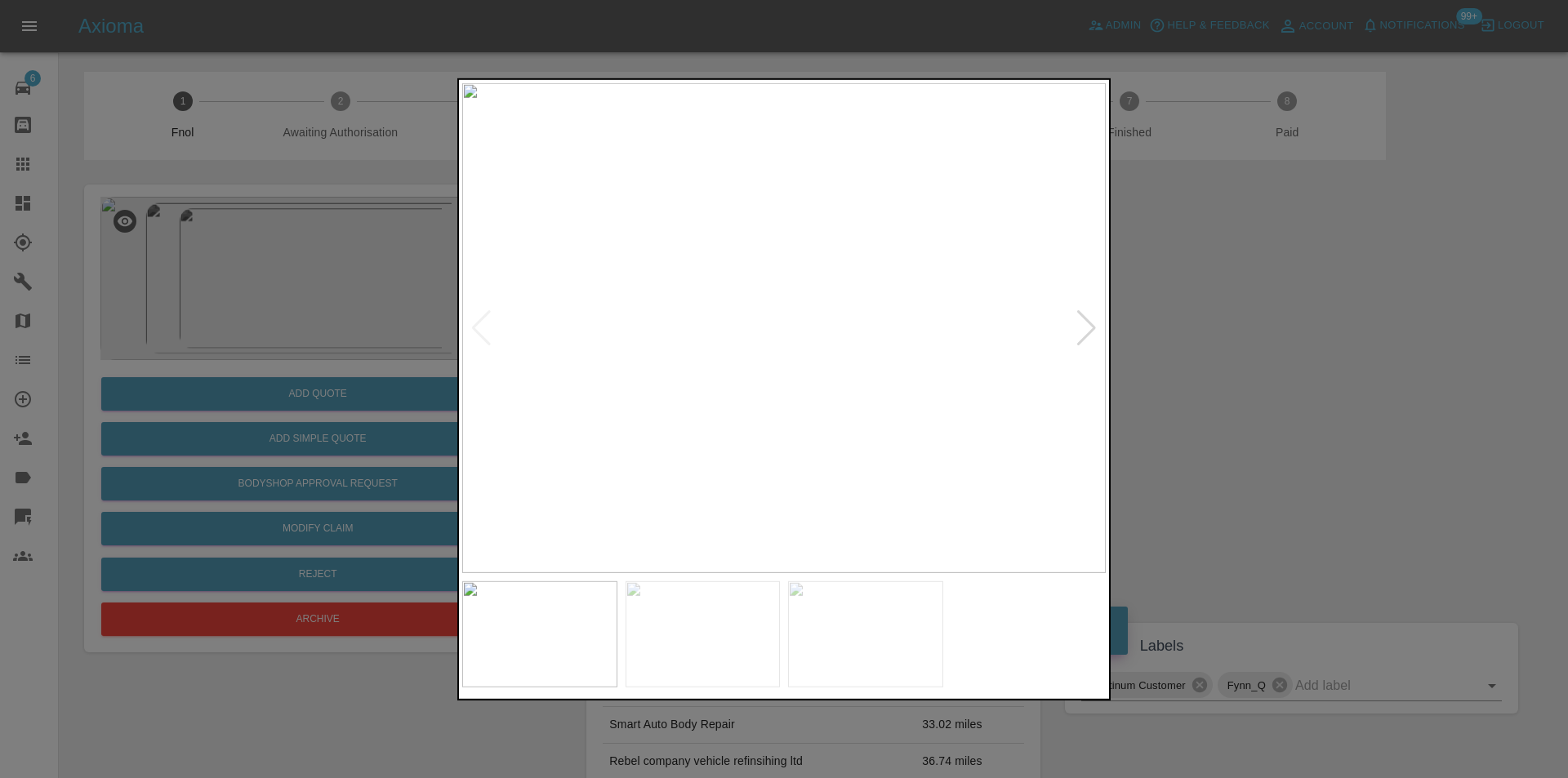
click at [1089, 334] on div at bounding box center [1087, 327] width 22 height 36
click at [1090, 334] on div at bounding box center [1087, 327] width 22 height 36
click at [1090, 333] on img at bounding box center [784, 327] width 644 height 490
click at [1311, 370] on div at bounding box center [784, 389] width 1568 height 778
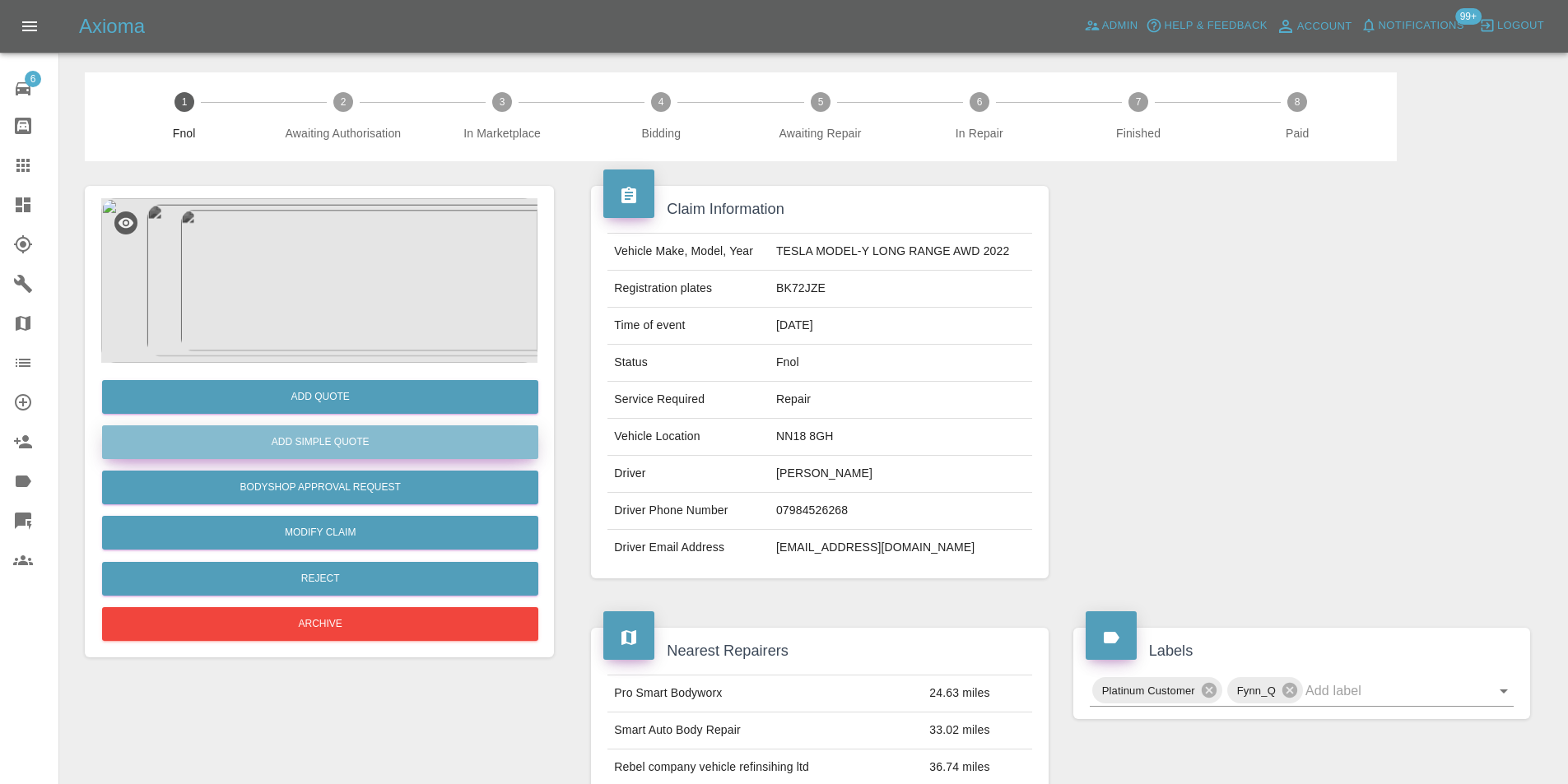
click at [337, 439] on button "Add Simple Quote" at bounding box center [320, 442] width 436 height 33
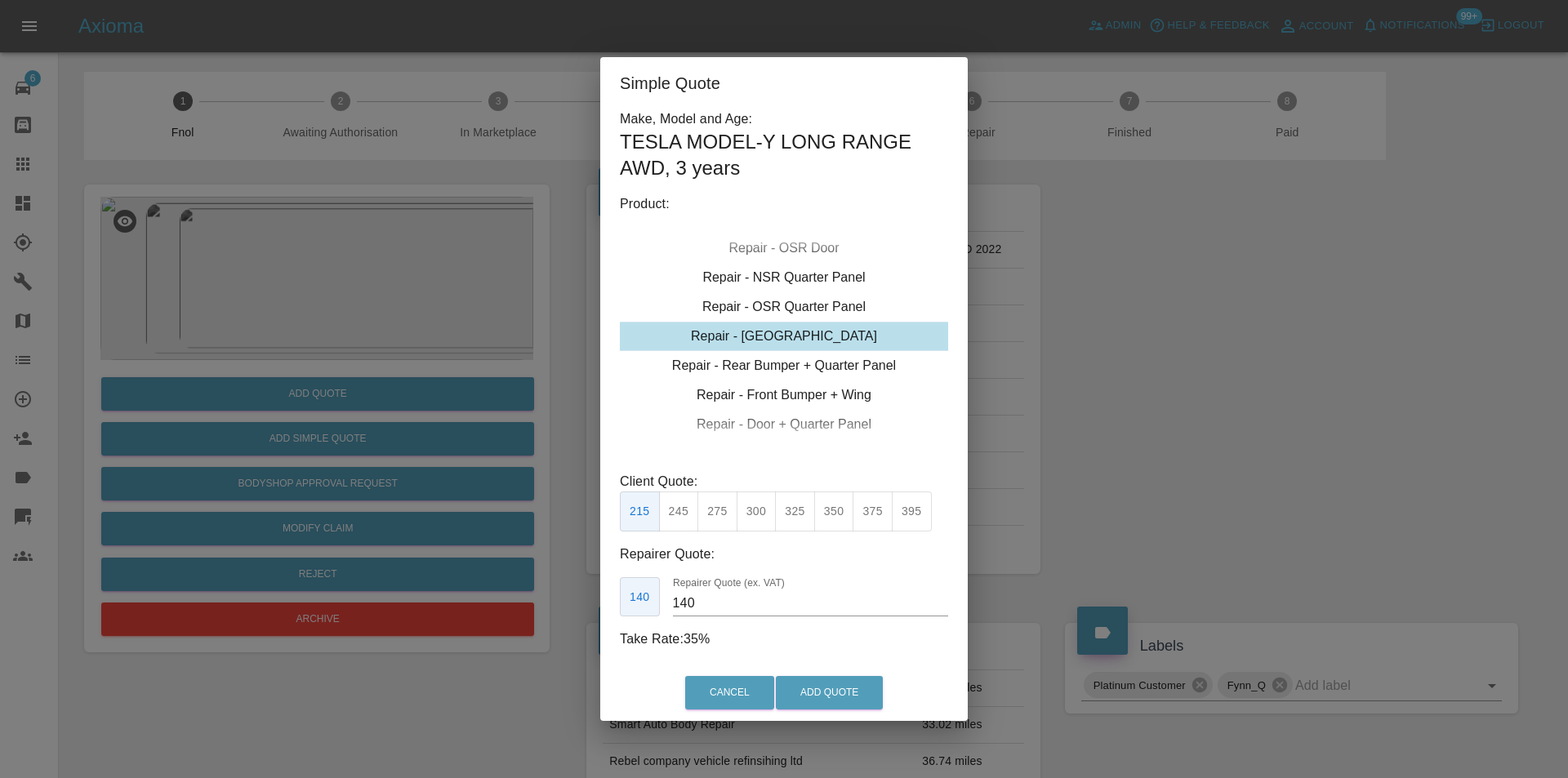
click at [830, 336] on div "Repair - [GEOGRAPHIC_DATA]" at bounding box center [784, 336] width 328 height 30
click at [834, 512] on button "350" at bounding box center [834, 511] width 40 height 40
type input "230"
drag, startPoint x: 844, startPoint y: 686, endPoint x: 826, endPoint y: 719, distance: 37.6
click at [843, 687] on button "Add Quote" at bounding box center [829, 692] width 107 height 33
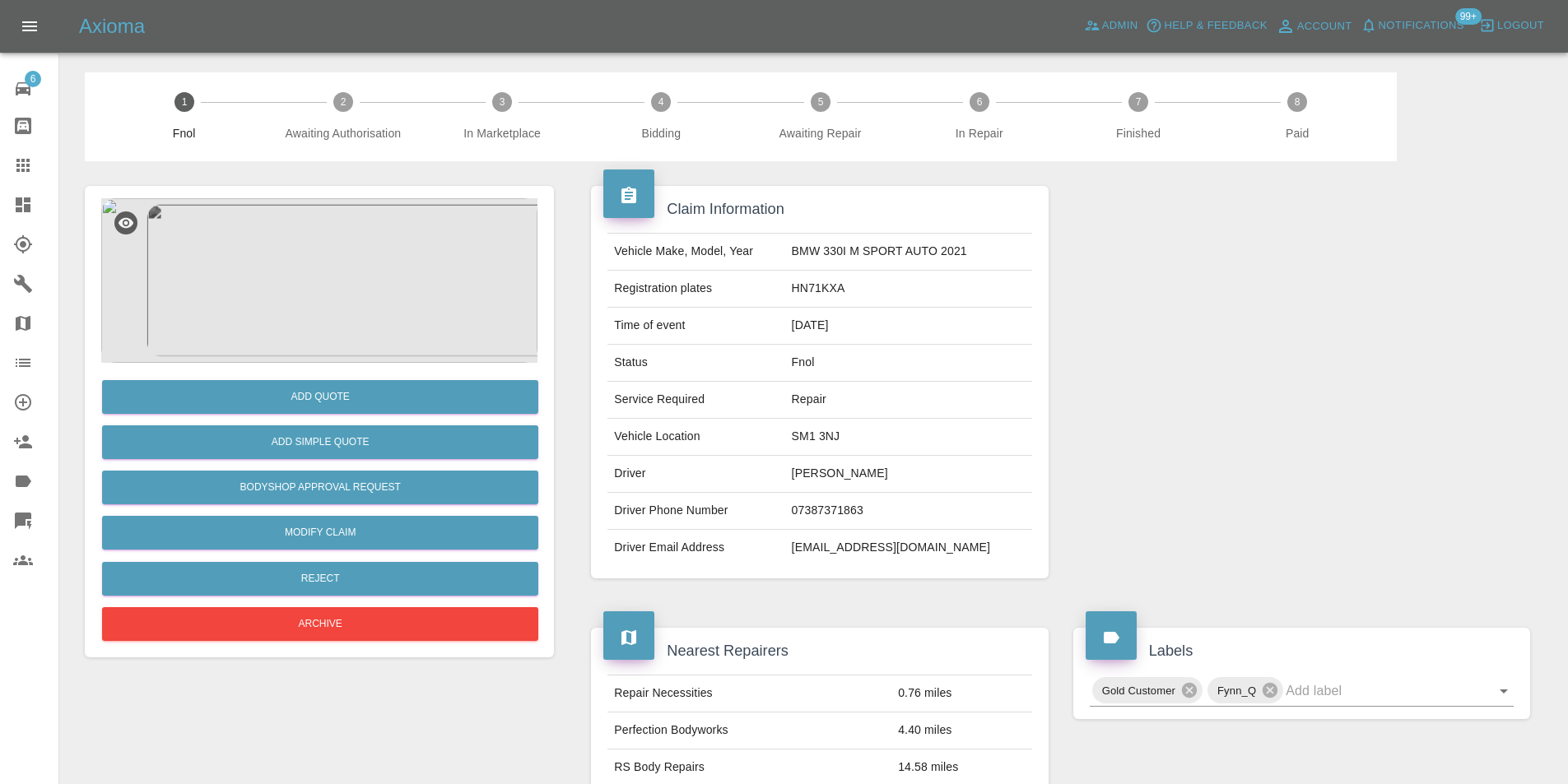
click at [324, 236] on img at bounding box center [319, 280] width 436 height 165
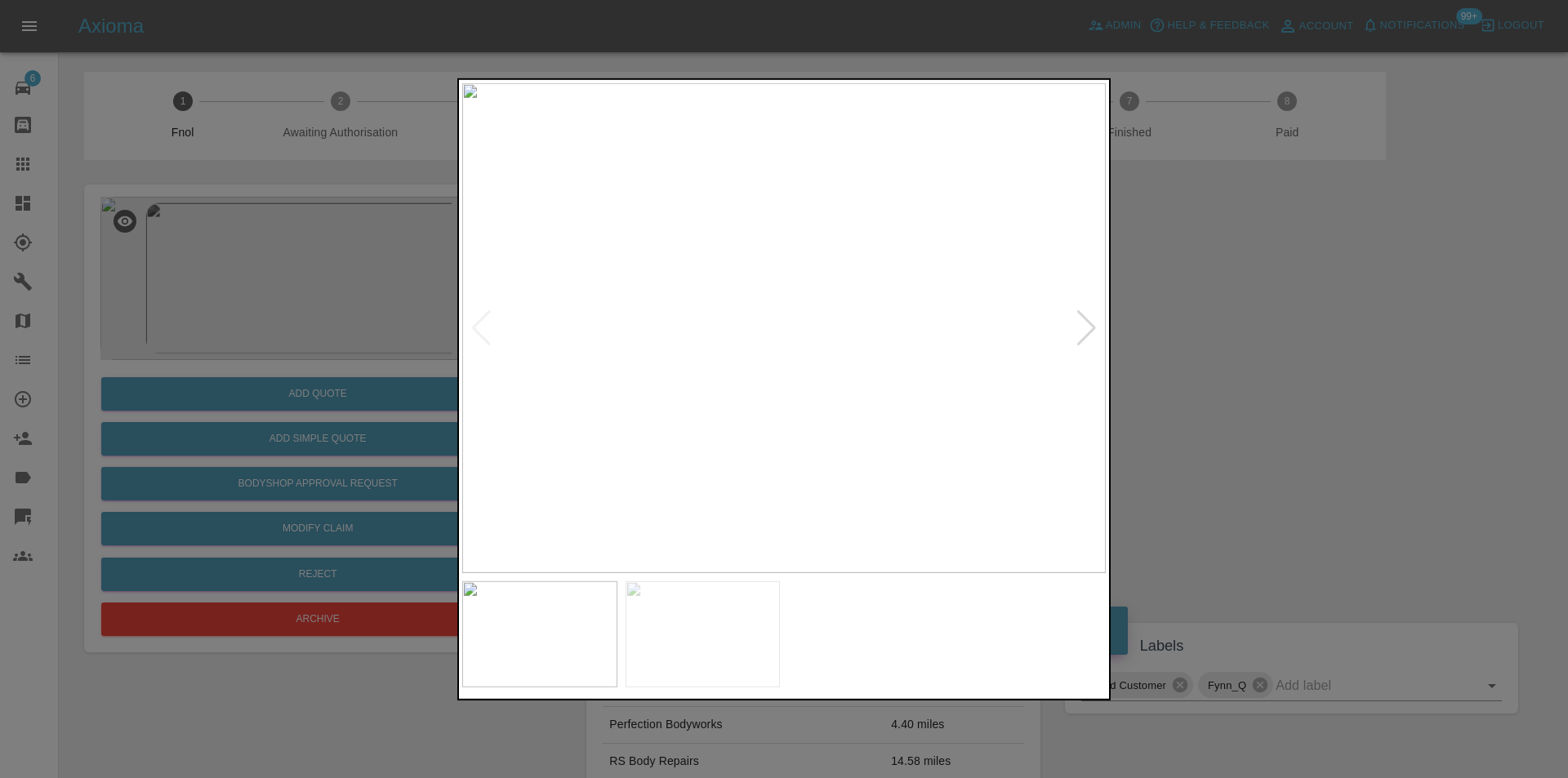
click at [1089, 327] on div at bounding box center [1087, 327] width 22 height 36
click at [1089, 327] on img at bounding box center [784, 327] width 644 height 490
drag, startPoint x: 1258, startPoint y: 356, endPoint x: 1222, endPoint y: 356, distance: 36.0
click at [1249, 356] on div at bounding box center [784, 389] width 1568 height 778
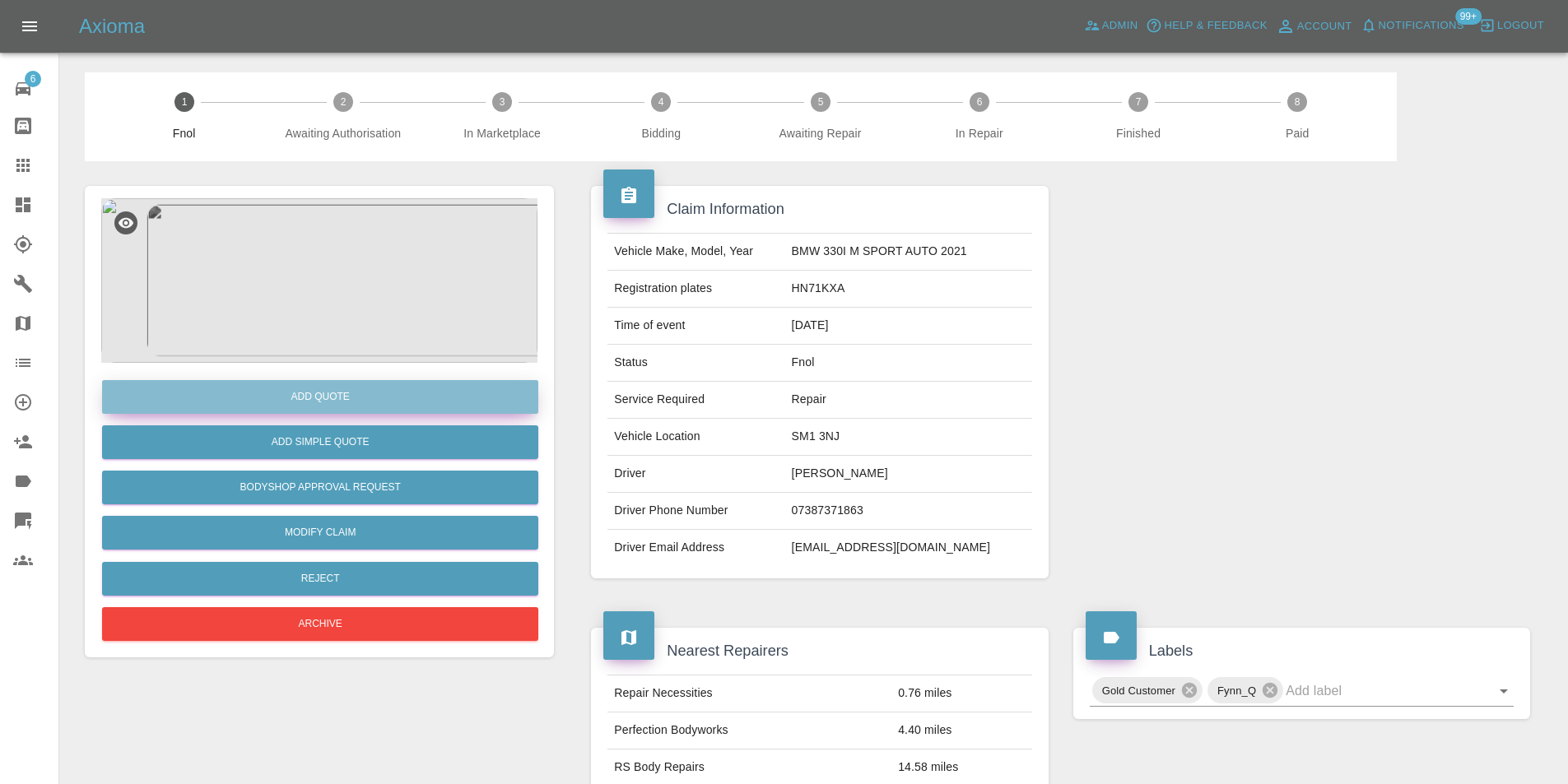
click at [338, 397] on button "Add Quote" at bounding box center [320, 397] width 436 height 33
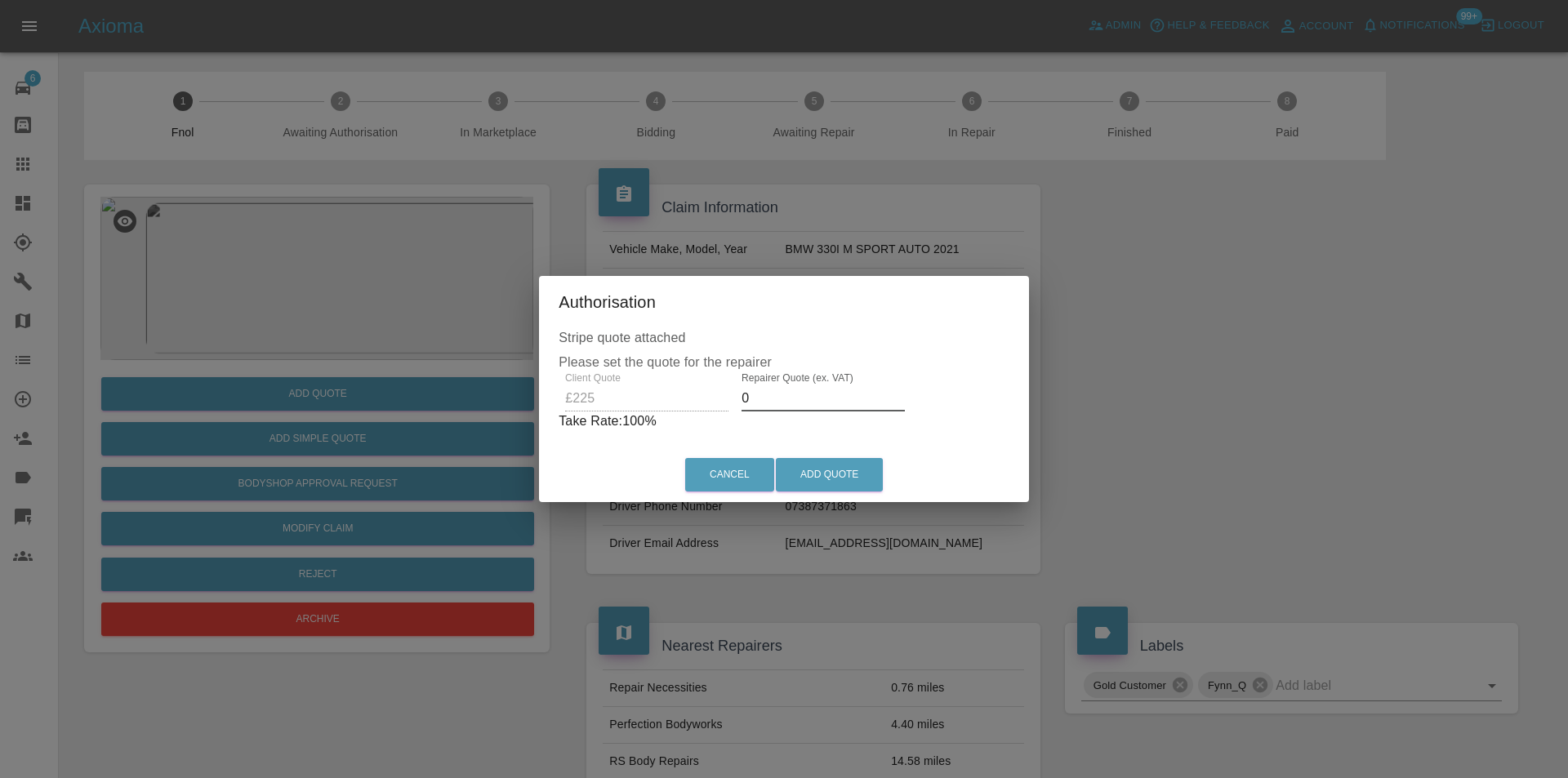
click at [784, 401] on input "0" at bounding box center [823, 398] width 164 height 26
type input "0145"
click at [826, 468] on button "Add Quote" at bounding box center [829, 474] width 107 height 33
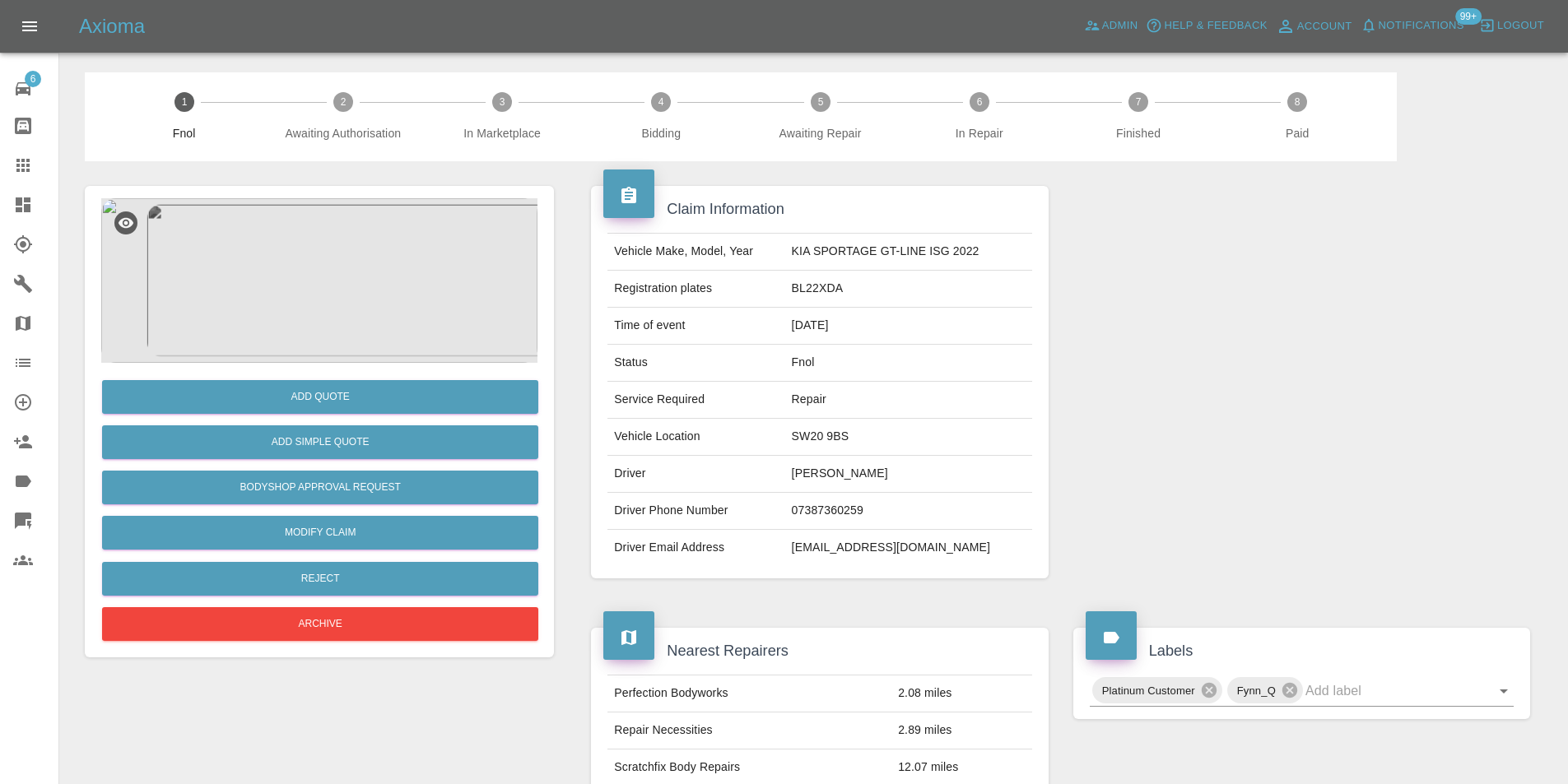
click at [307, 268] on img at bounding box center [319, 280] width 436 height 165
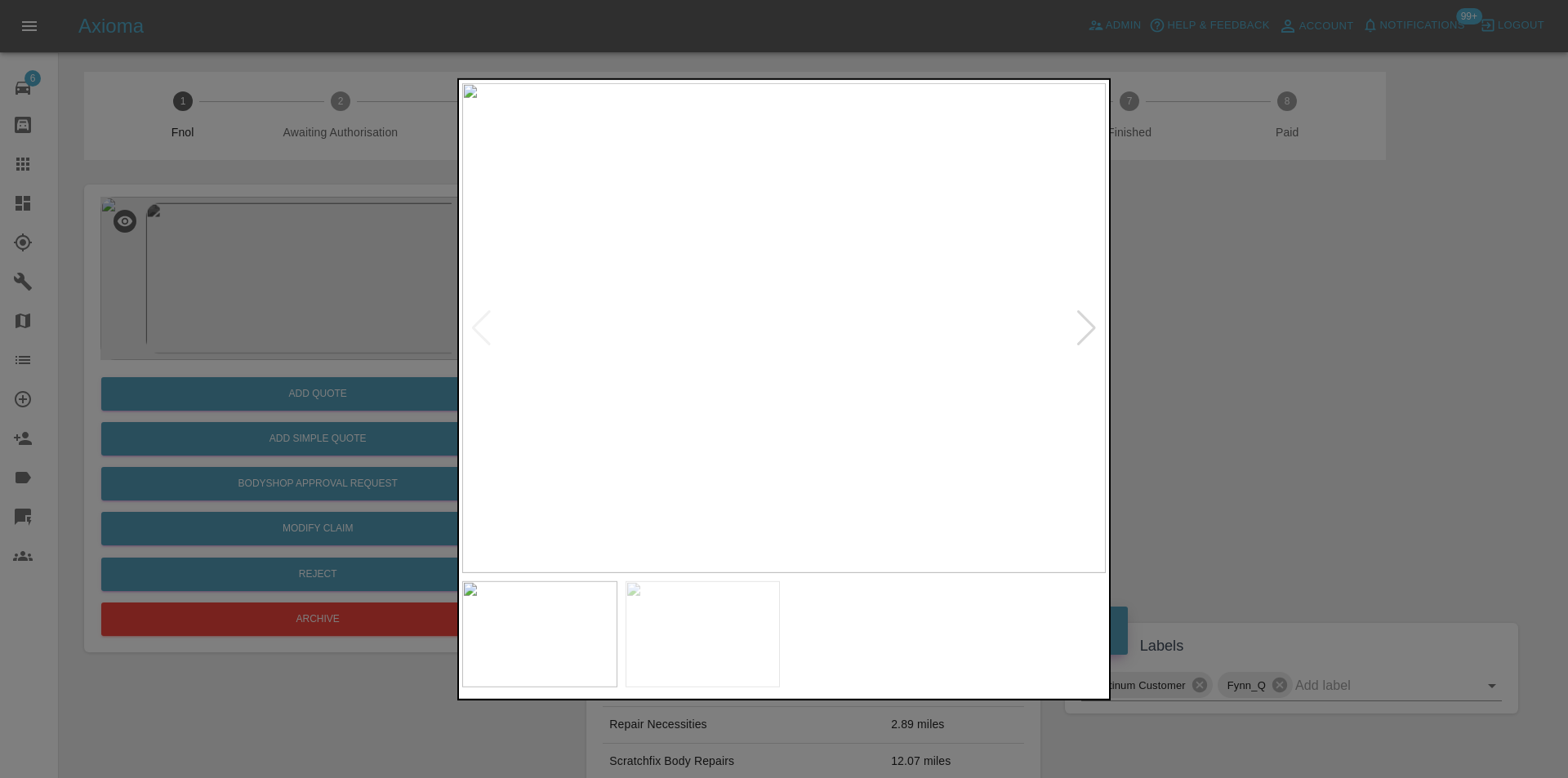
click at [1084, 335] on div at bounding box center [1087, 327] width 22 height 36
click at [1084, 333] on img at bounding box center [784, 327] width 644 height 490
click at [695, 256] on img at bounding box center [784, 327] width 644 height 490
click at [727, 260] on img at bounding box center [1051, 542] width 1931 height 1471
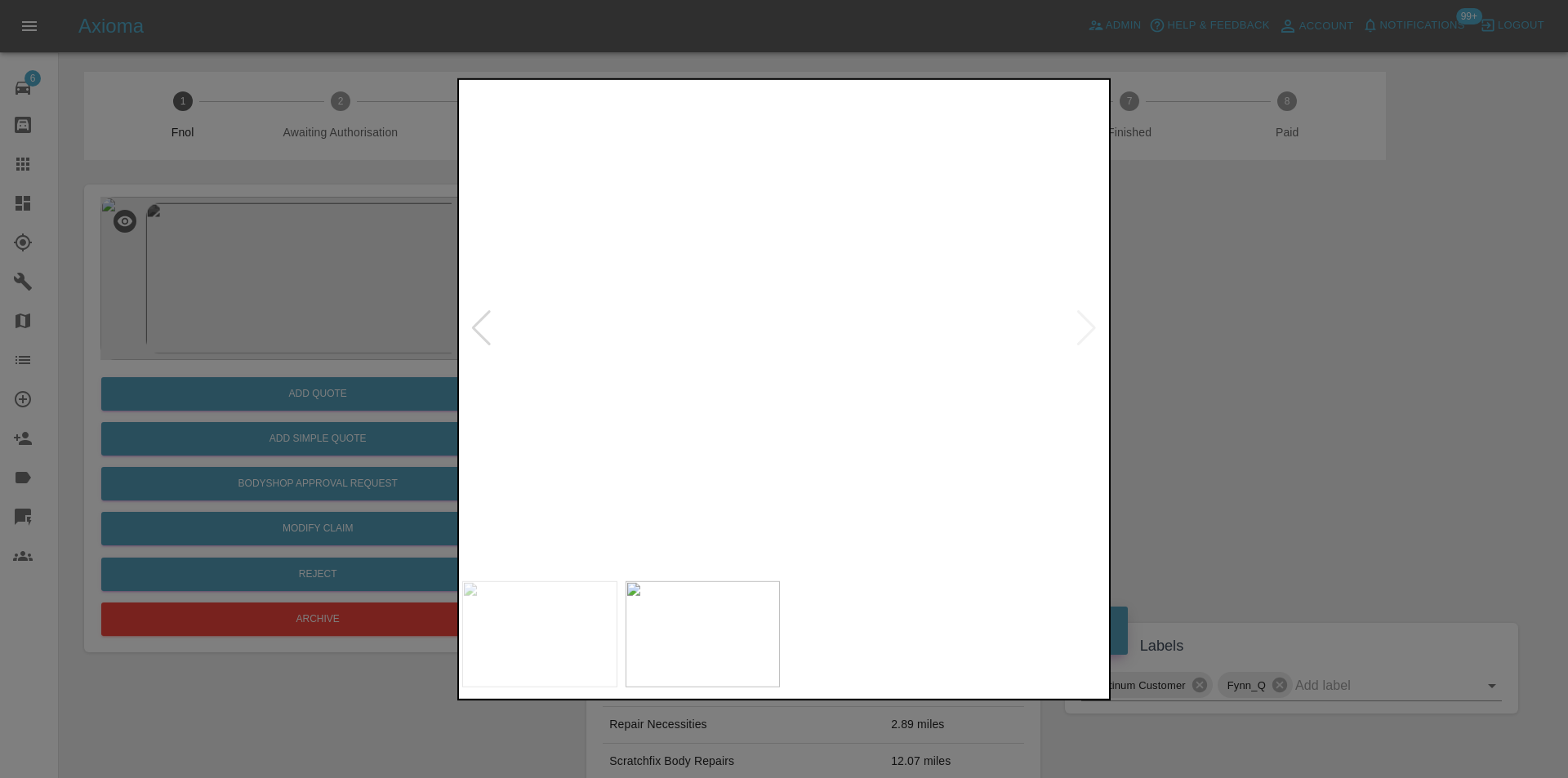
click at [727, 260] on img at bounding box center [1051, 542] width 1931 height 1471
drag, startPoint x: 1220, startPoint y: 362, endPoint x: 984, endPoint y: 429, distance: 245.3
click at [1219, 363] on div at bounding box center [784, 389] width 1568 height 778
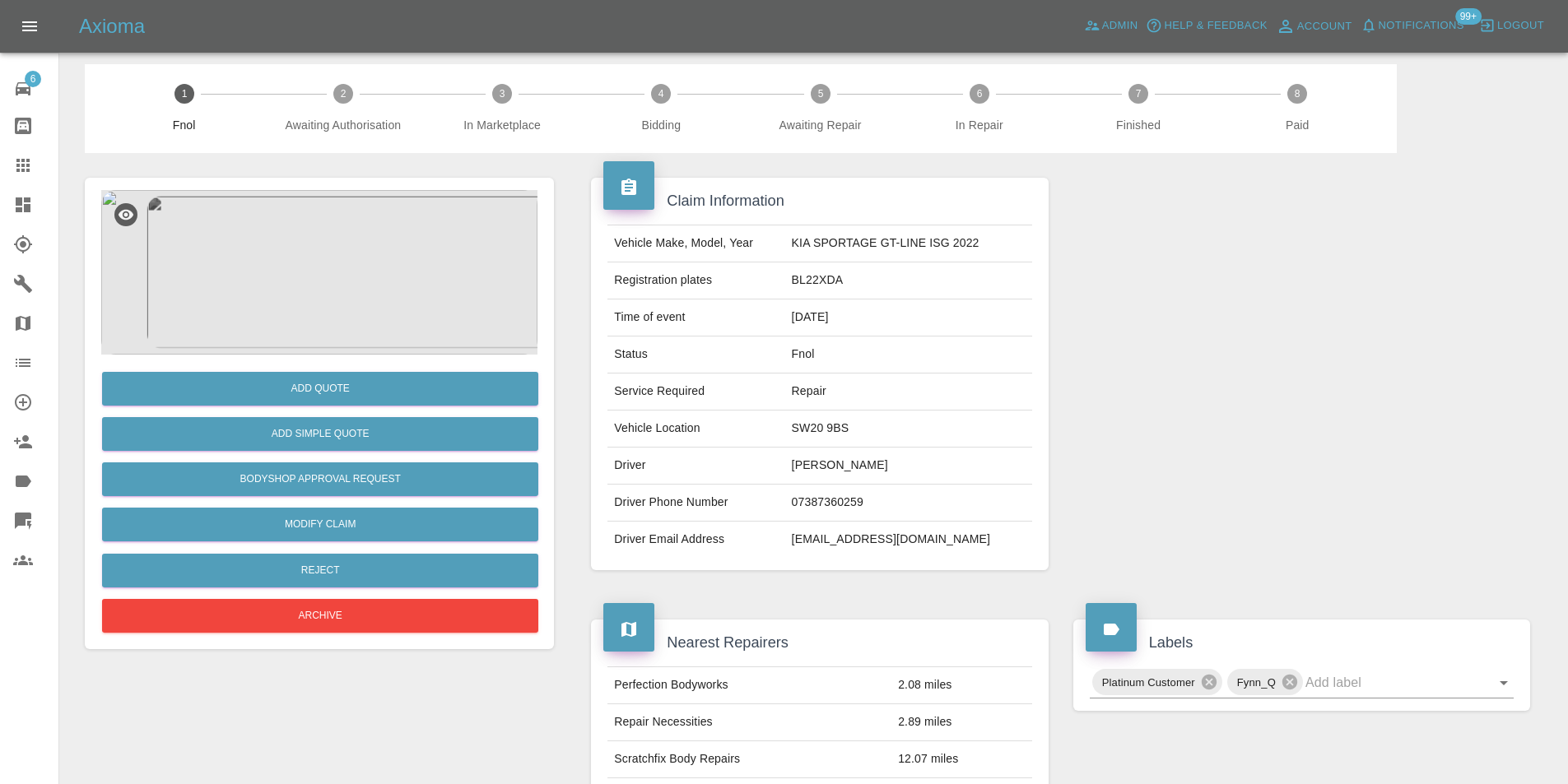
scroll to position [8, 0]
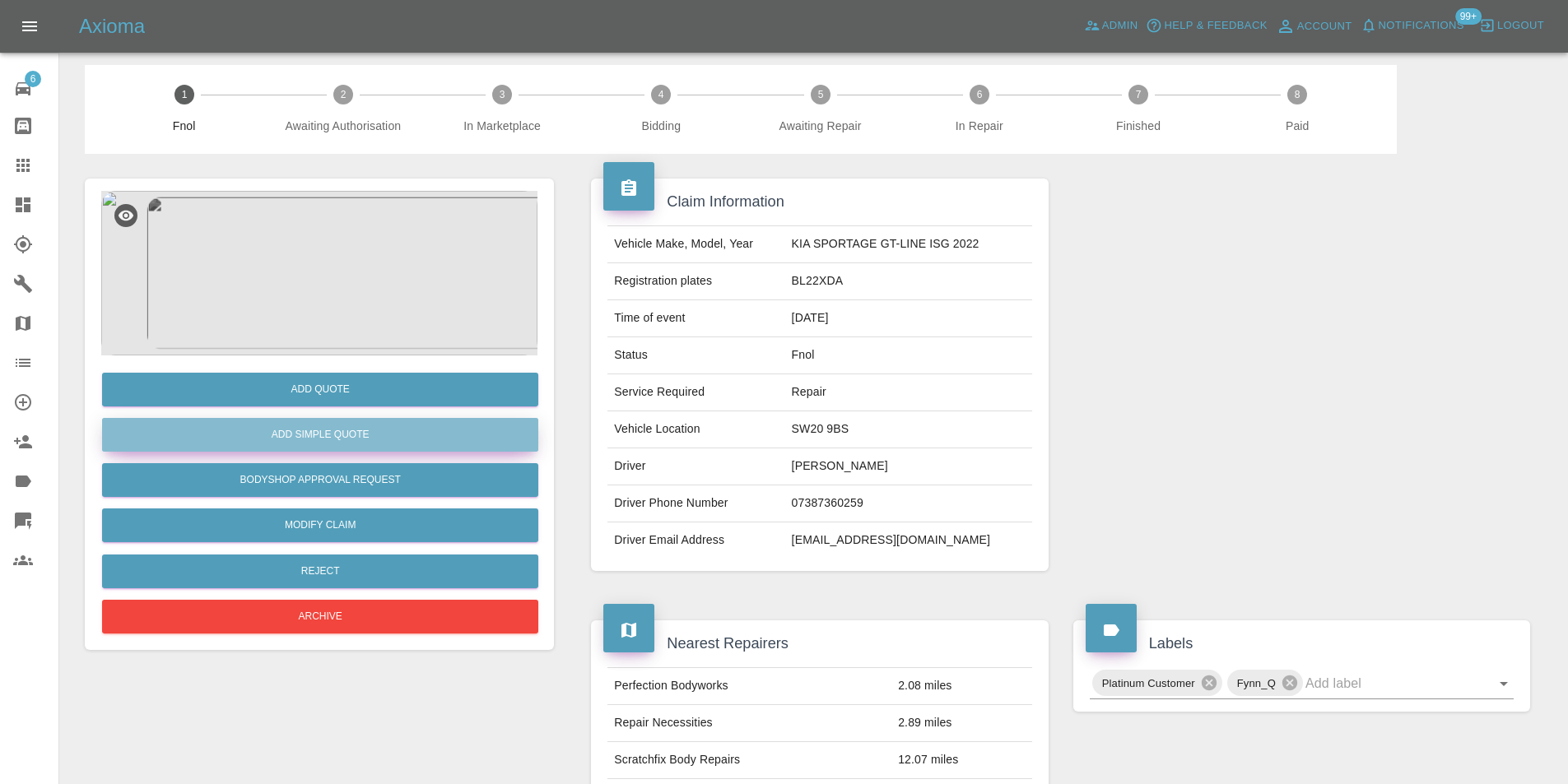
click at [341, 433] on button "Add Simple Quote" at bounding box center [320, 434] width 436 height 33
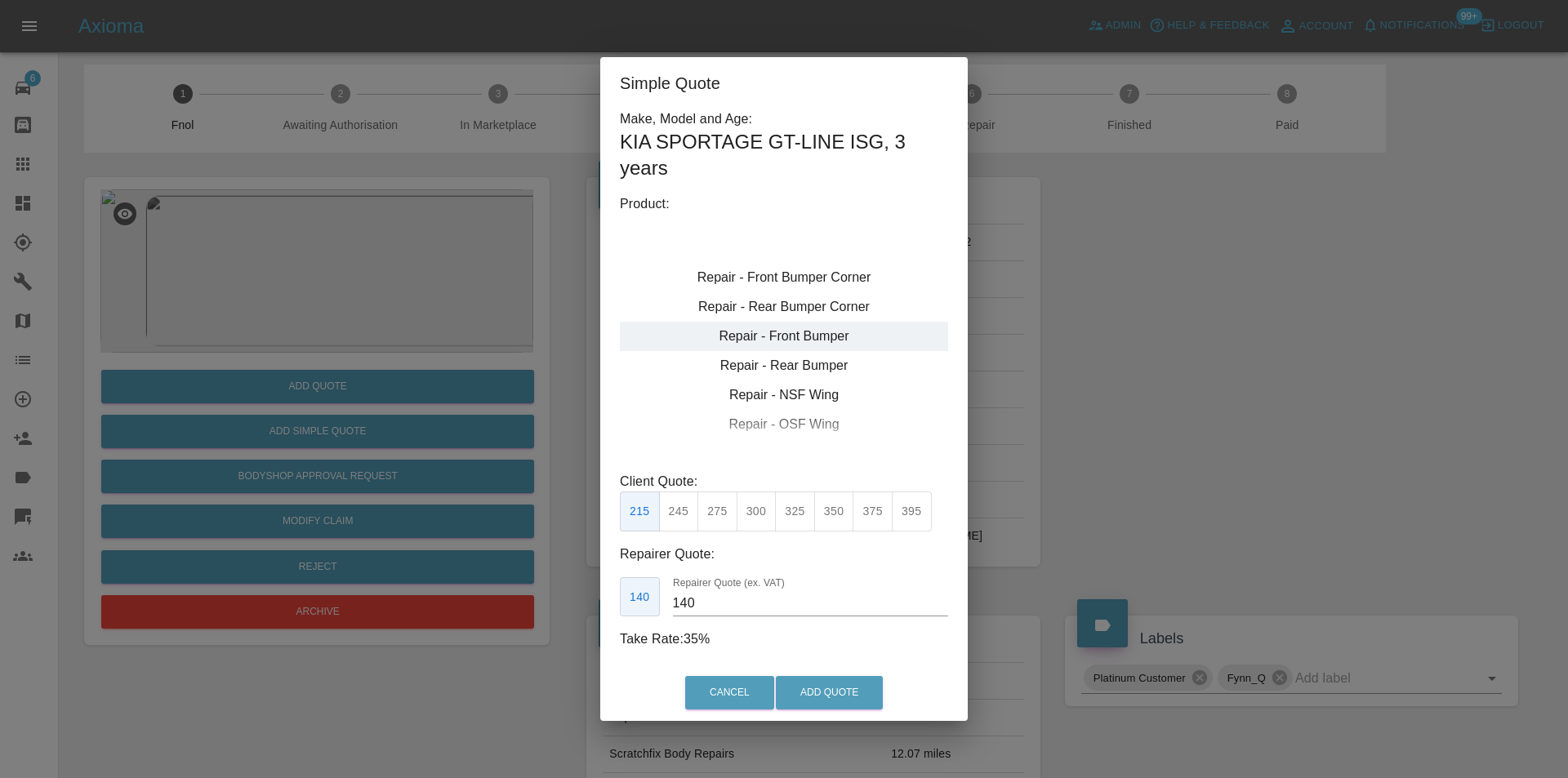
type input "120"
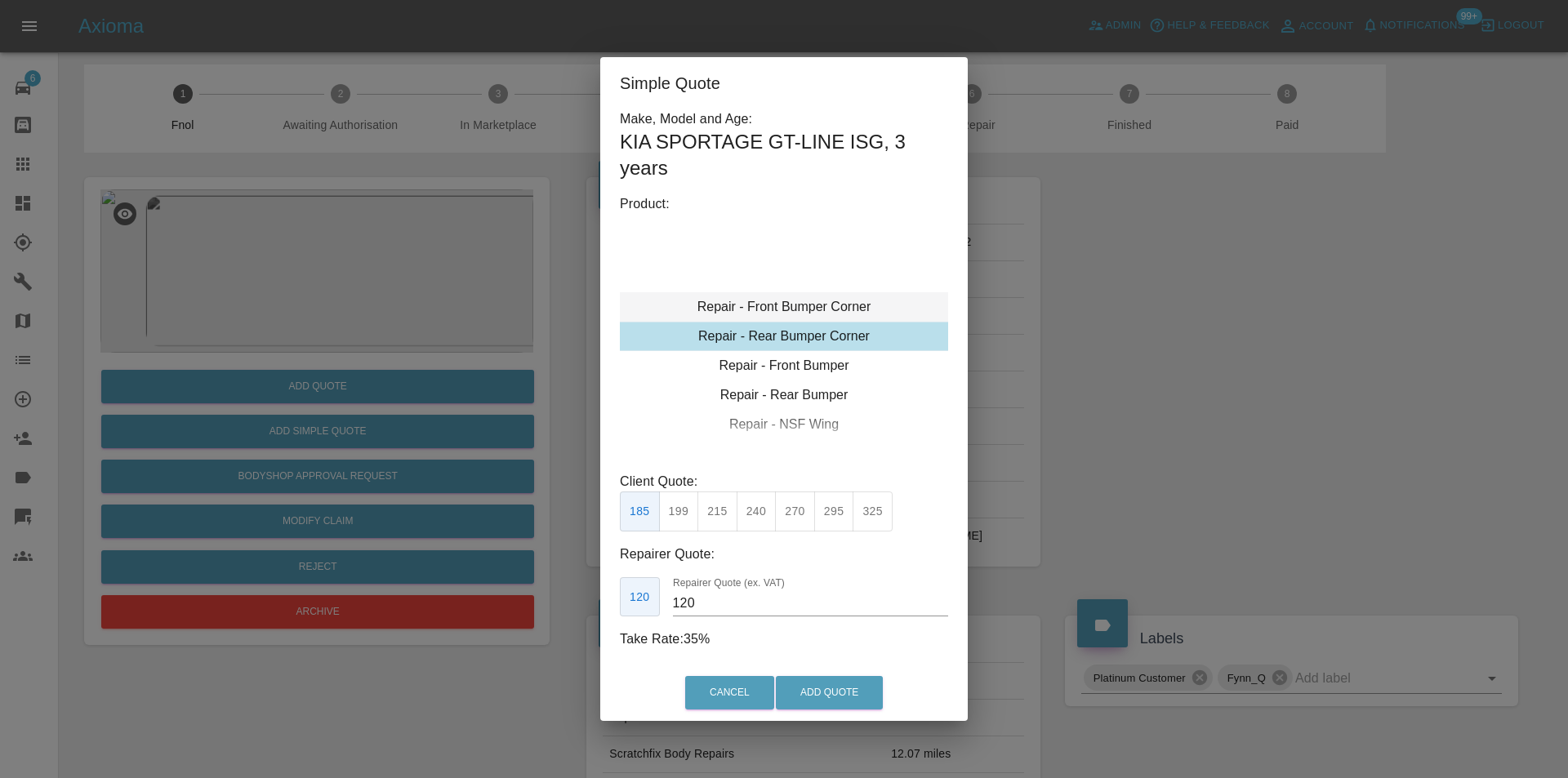
click at [818, 307] on div "Repair - Front Bumper Corner" at bounding box center [784, 307] width 328 height 30
click at [830, 690] on button "Add Quote" at bounding box center [829, 692] width 107 height 33
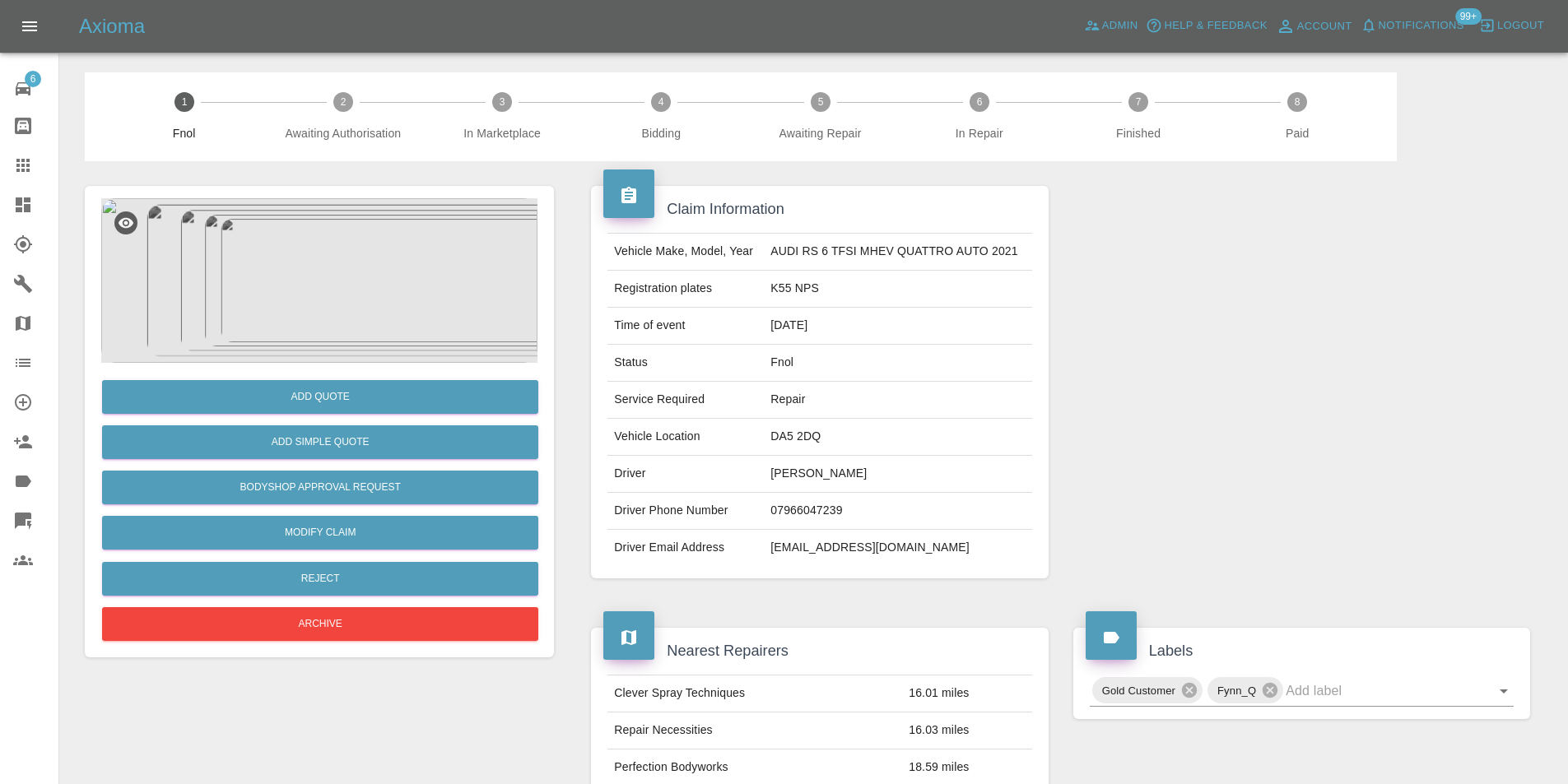
click at [329, 268] on img at bounding box center [319, 280] width 436 height 165
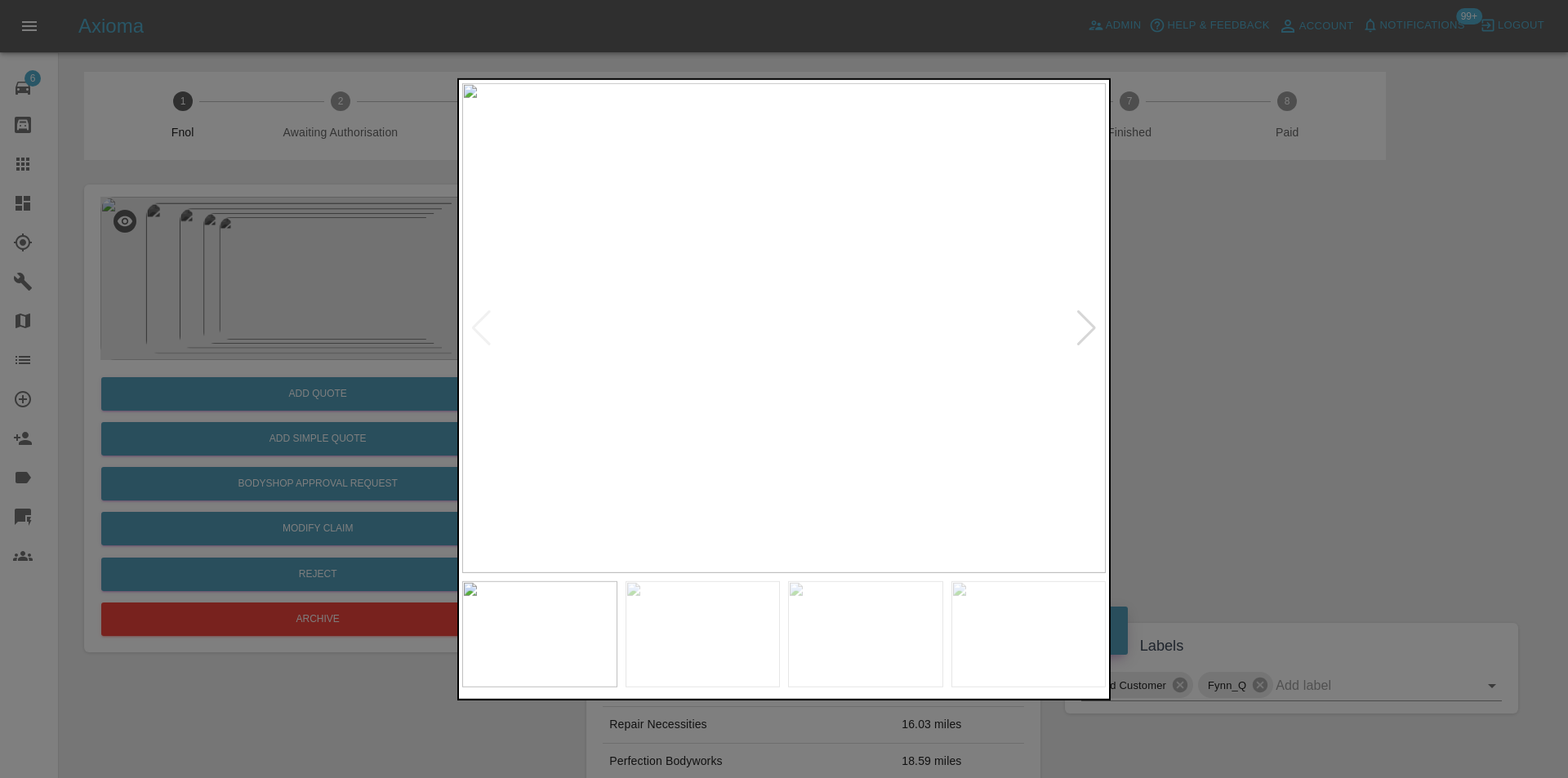
click at [1093, 326] on div at bounding box center [1087, 327] width 22 height 36
click at [1089, 327] on div at bounding box center [1087, 327] width 22 height 36
click at [1089, 327] on img at bounding box center [784, 327] width 644 height 490
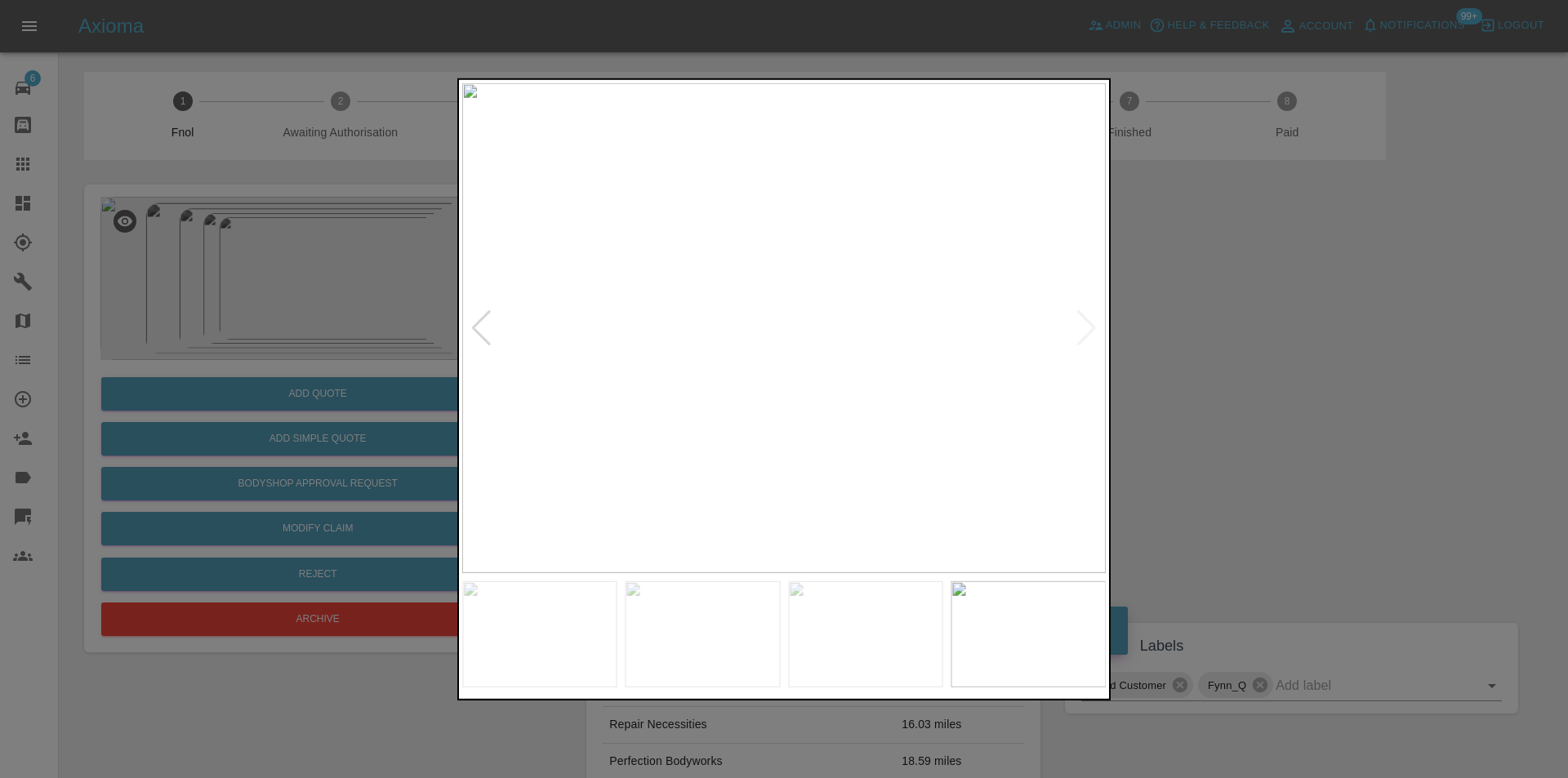
click at [1266, 360] on div at bounding box center [784, 389] width 1568 height 778
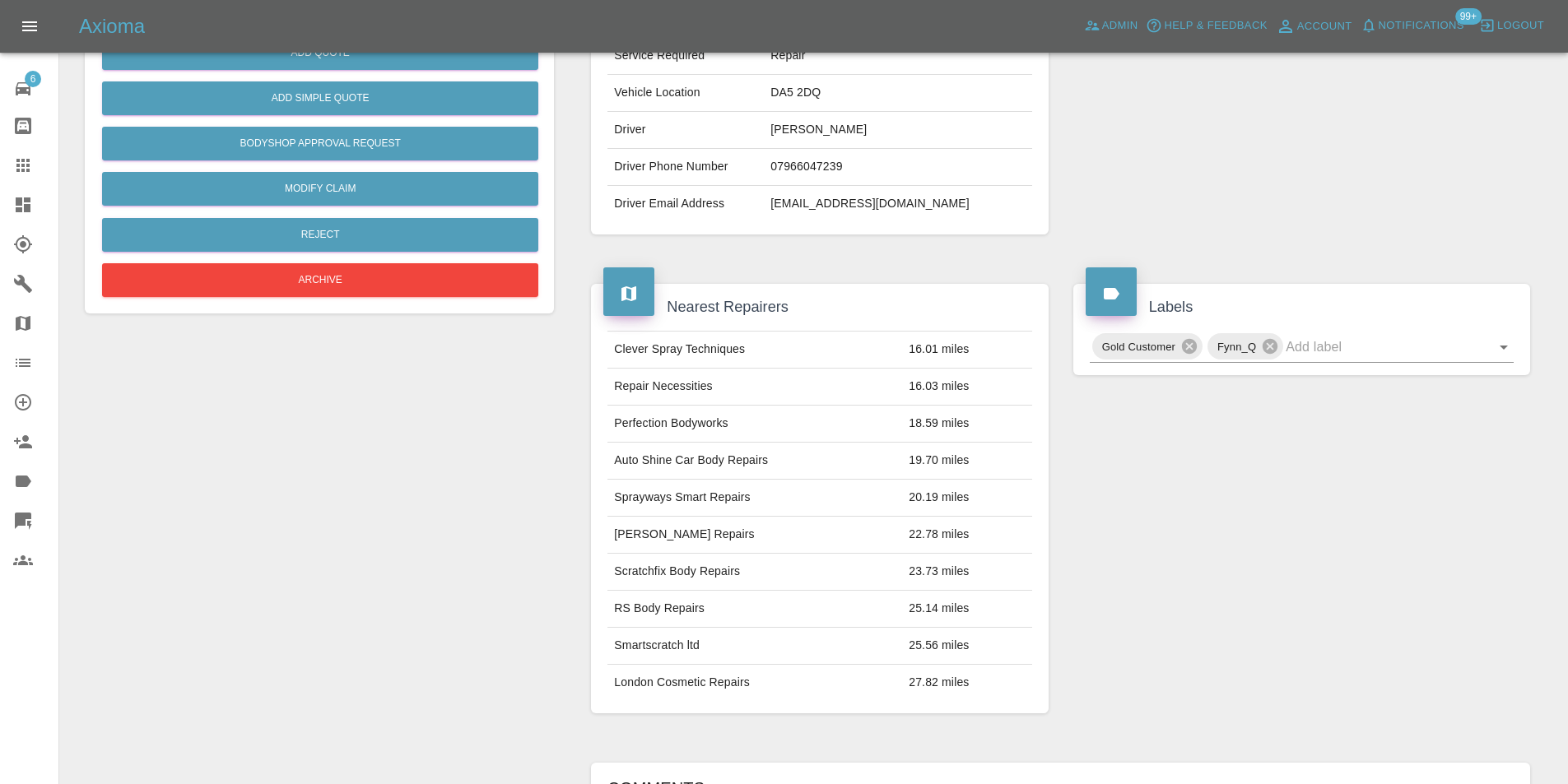
scroll to position [254, 0]
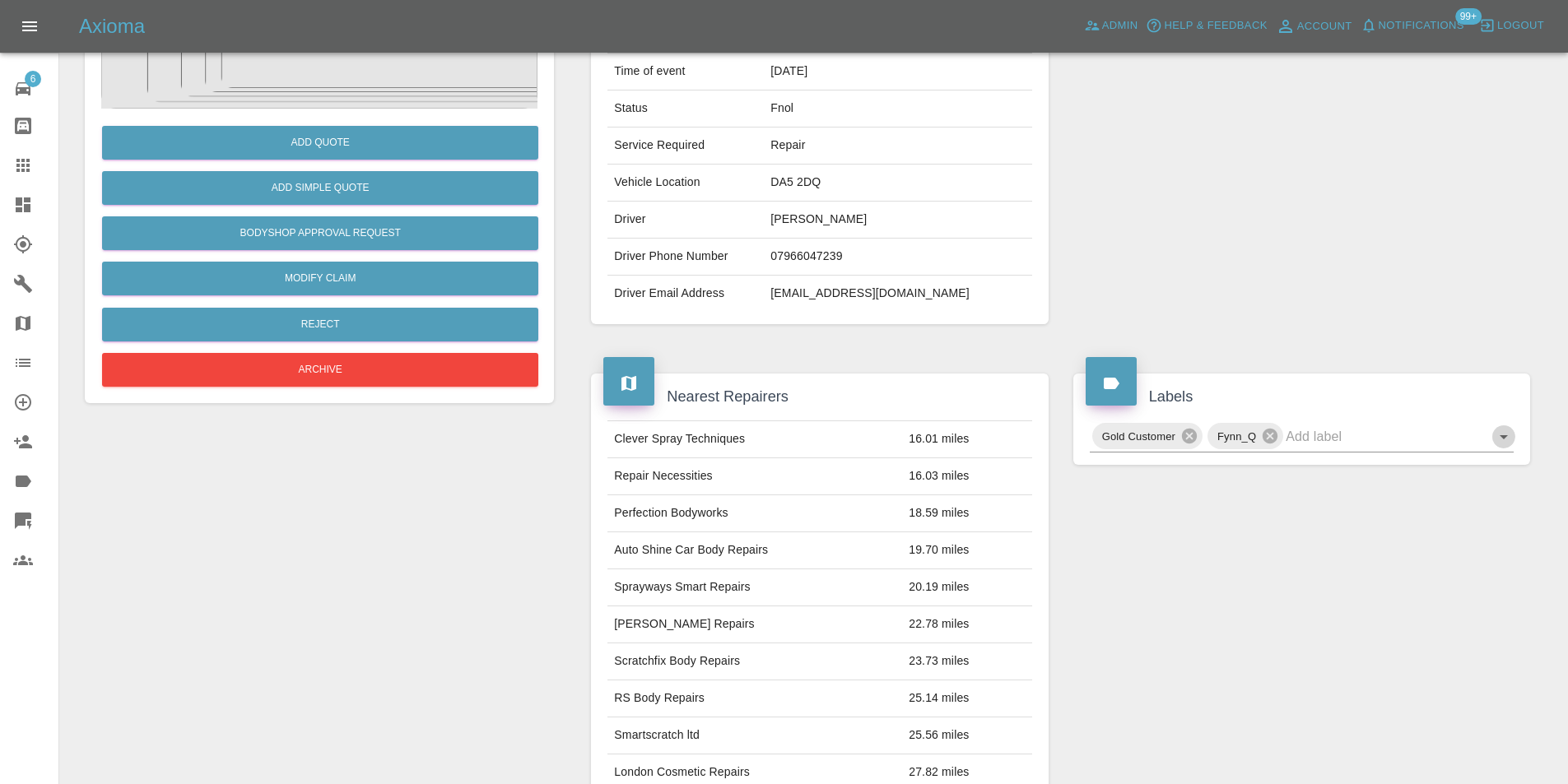
drag, startPoint x: 1505, startPoint y: 438, endPoint x: 1528, endPoint y: 467, distance: 37.0
click at [1506, 438] on icon "Open" at bounding box center [1503, 437] width 20 height 20
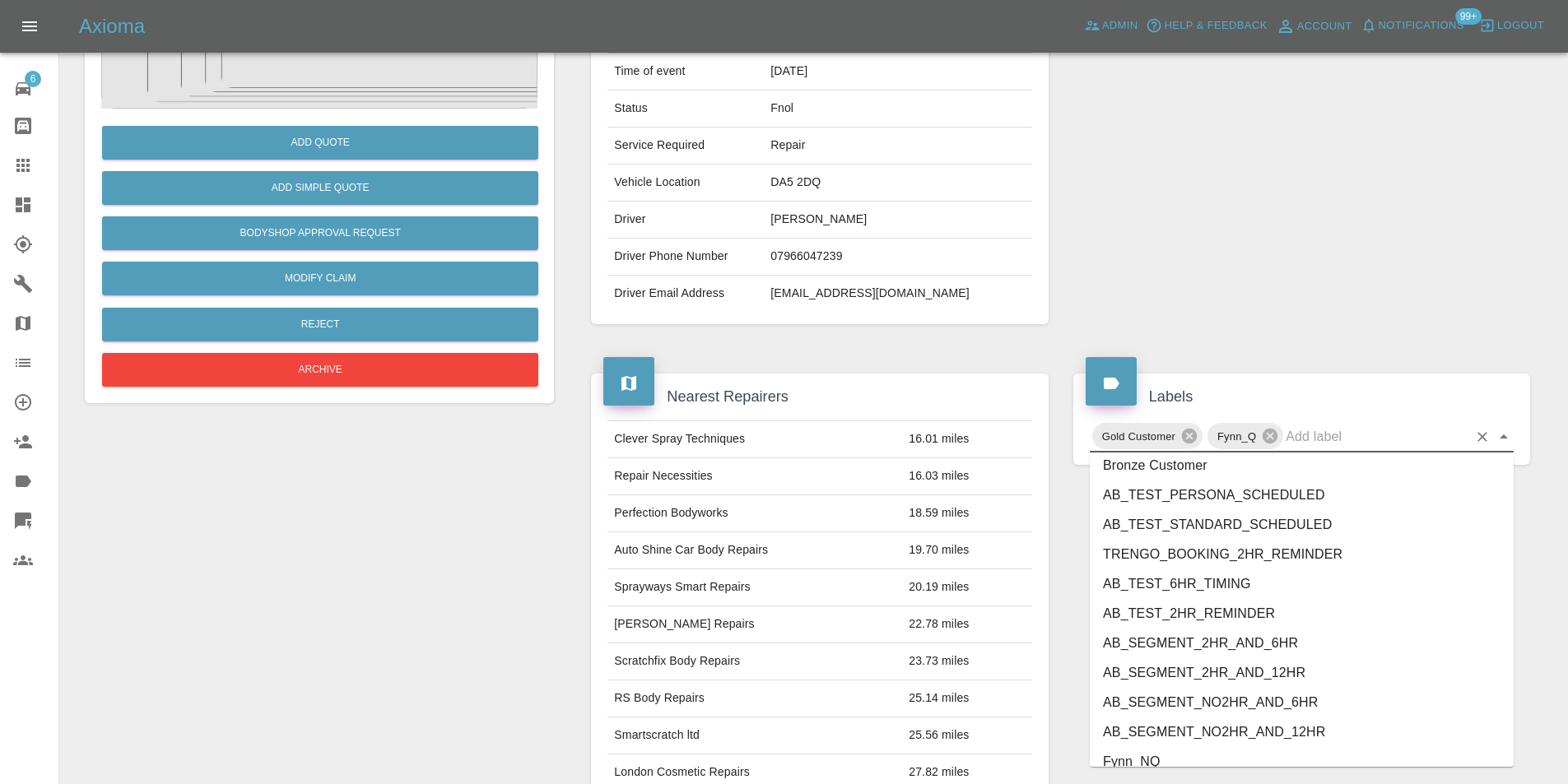
scroll to position [3374, 0]
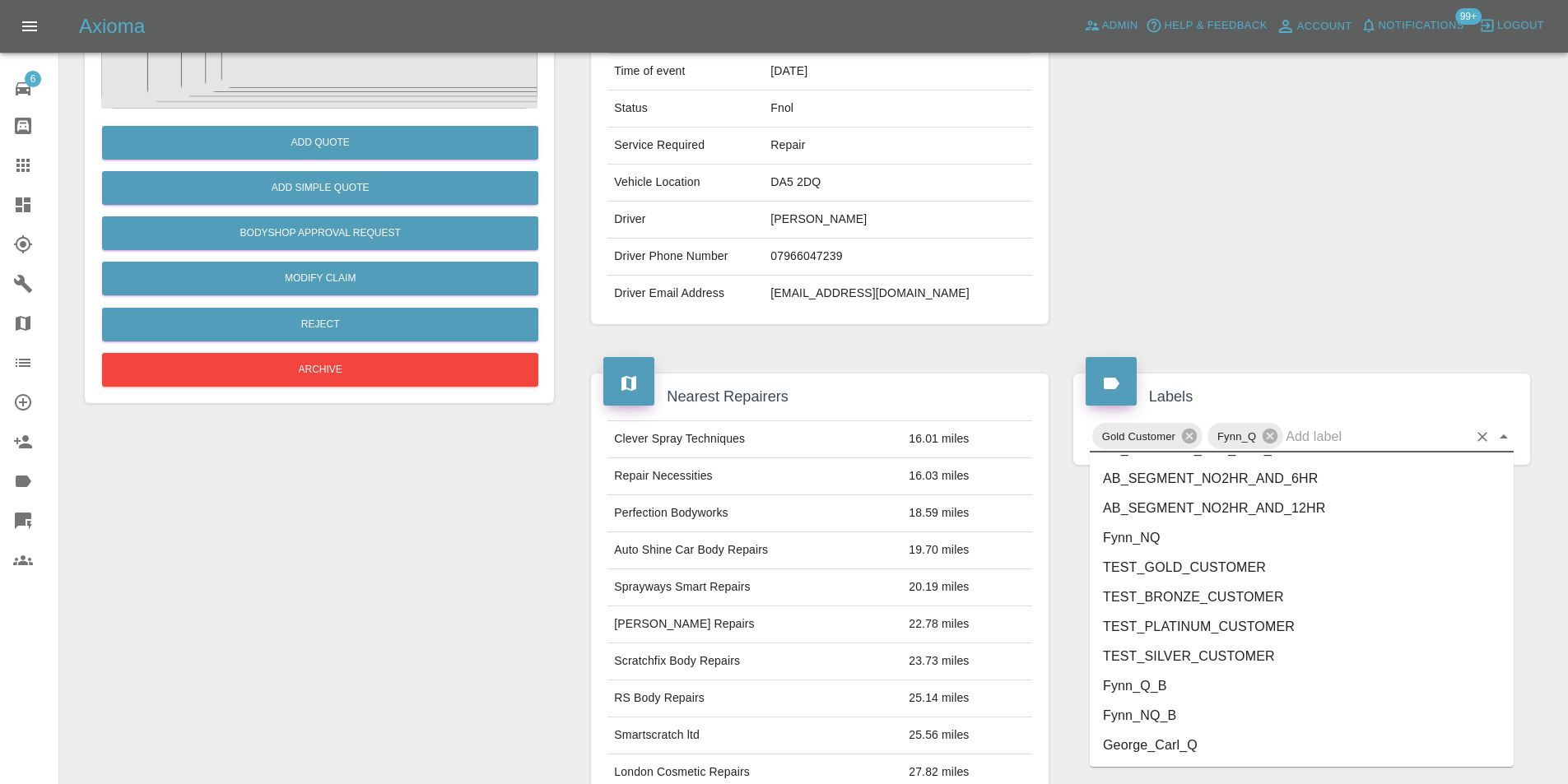
click at [1205, 752] on li "George_Carl_Q" at bounding box center [1301, 746] width 424 height 30
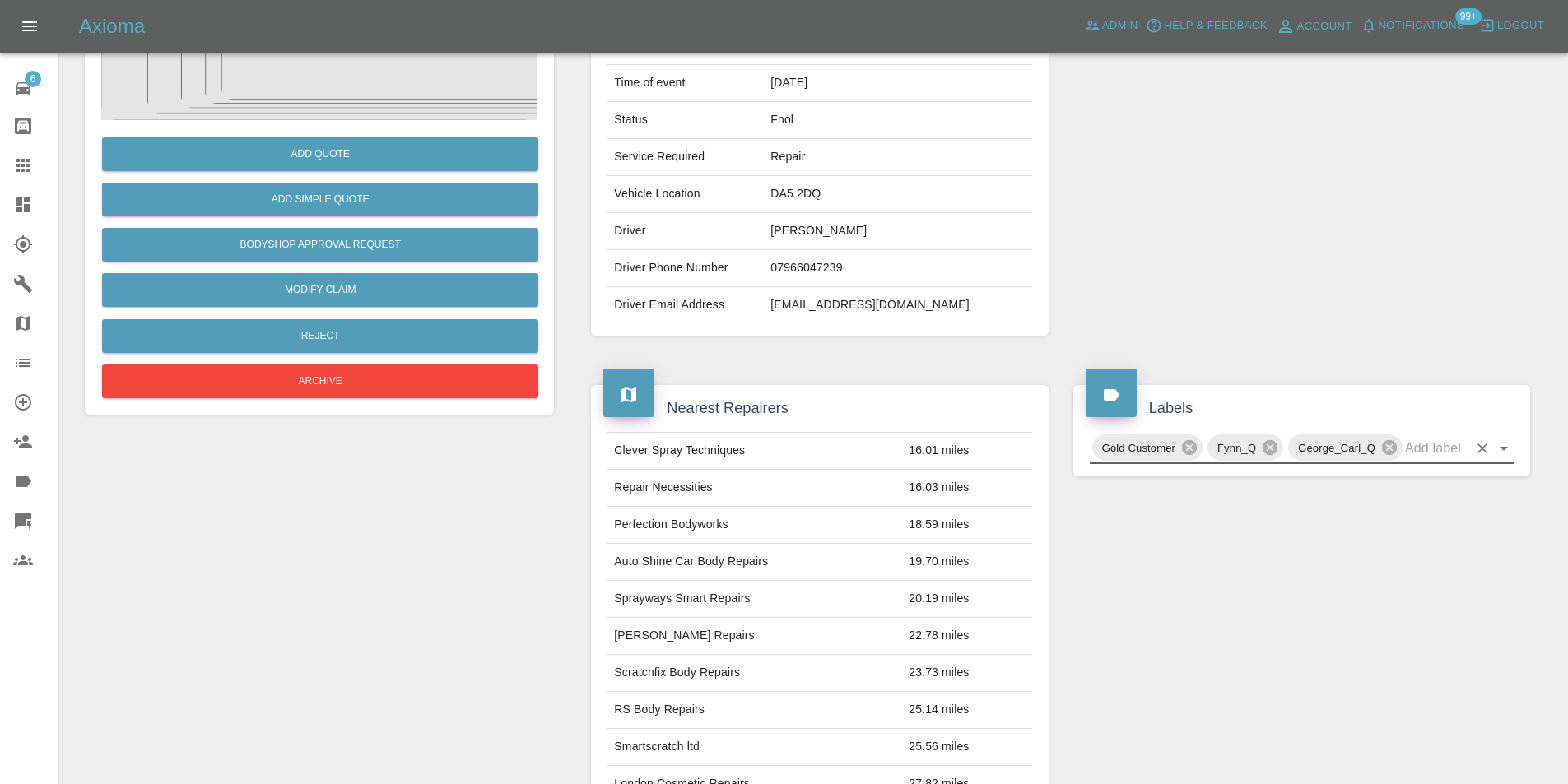
scroll to position [8, 0]
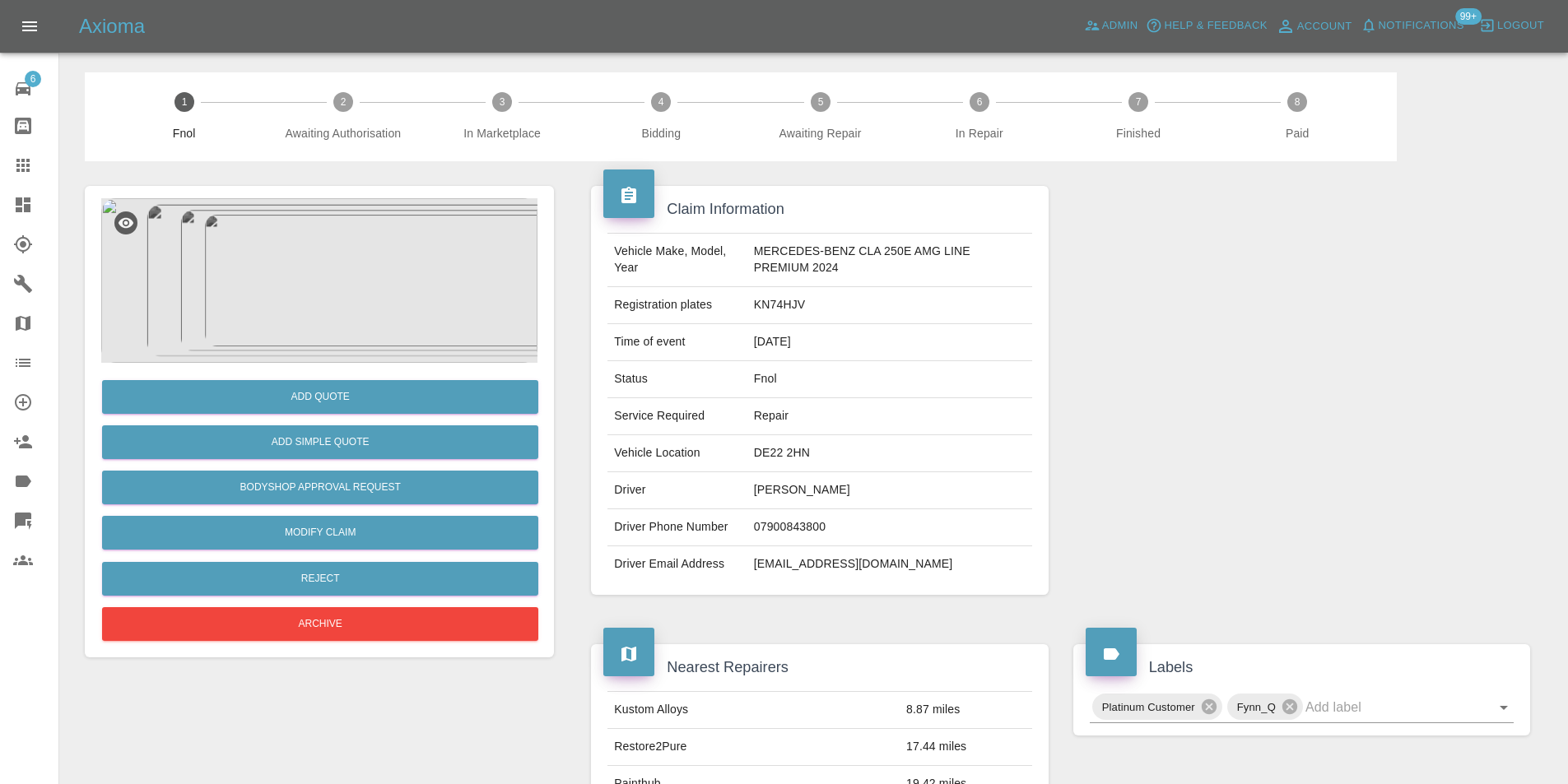
click at [411, 264] on img at bounding box center [319, 280] width 436 height 165
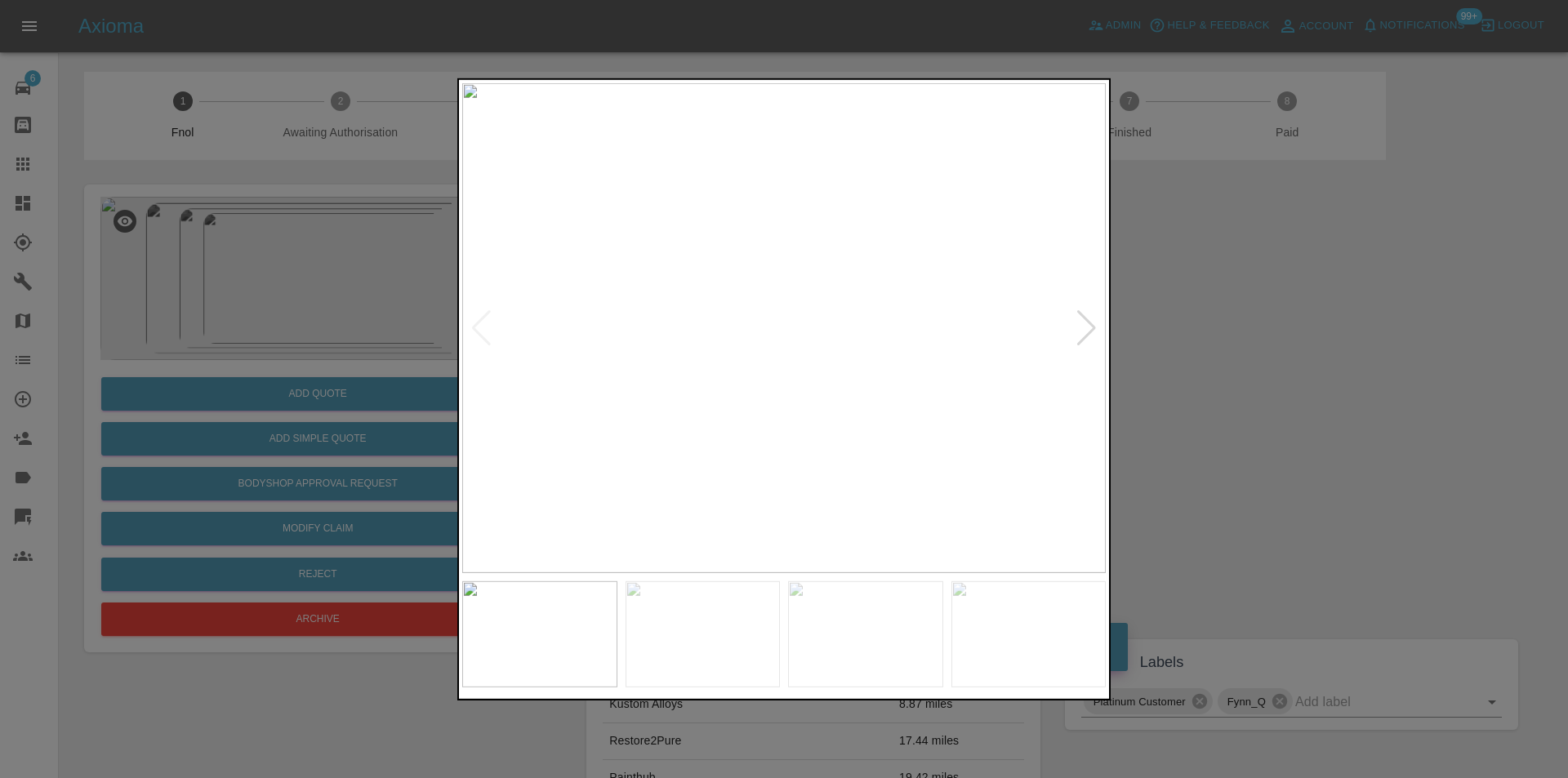
click at [1088, 335] on div at bounding box center [1087, 327] width 22 height 36
click at [1088, 335] on img at bounding box center [784, 327] width 644 height 490
click at [1088, 333] on img at bounding box center [784, 327] width 644 height 490
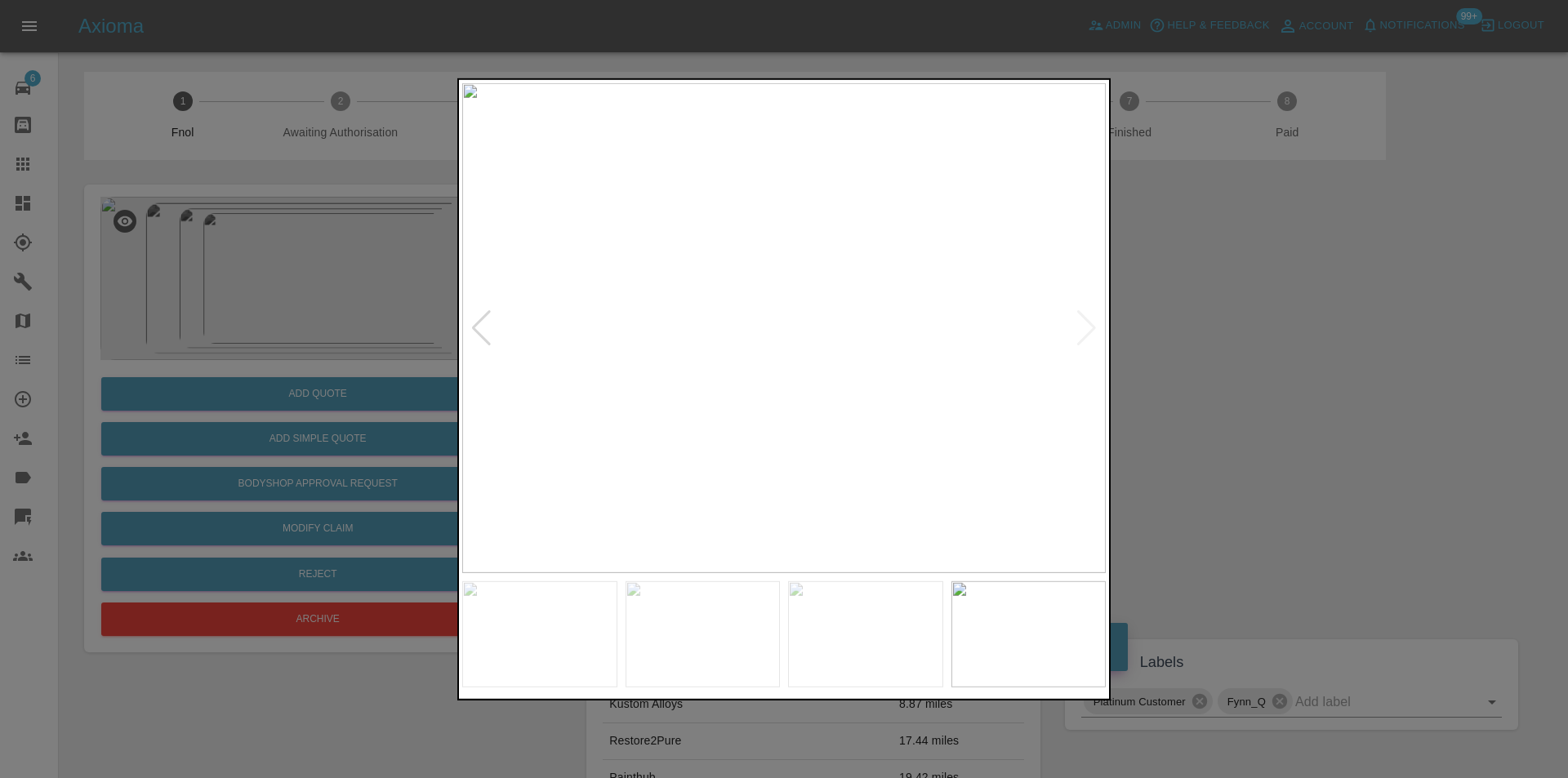
click at [1253, 344] on div at bounding box center [784, 389] width 1568 height 778
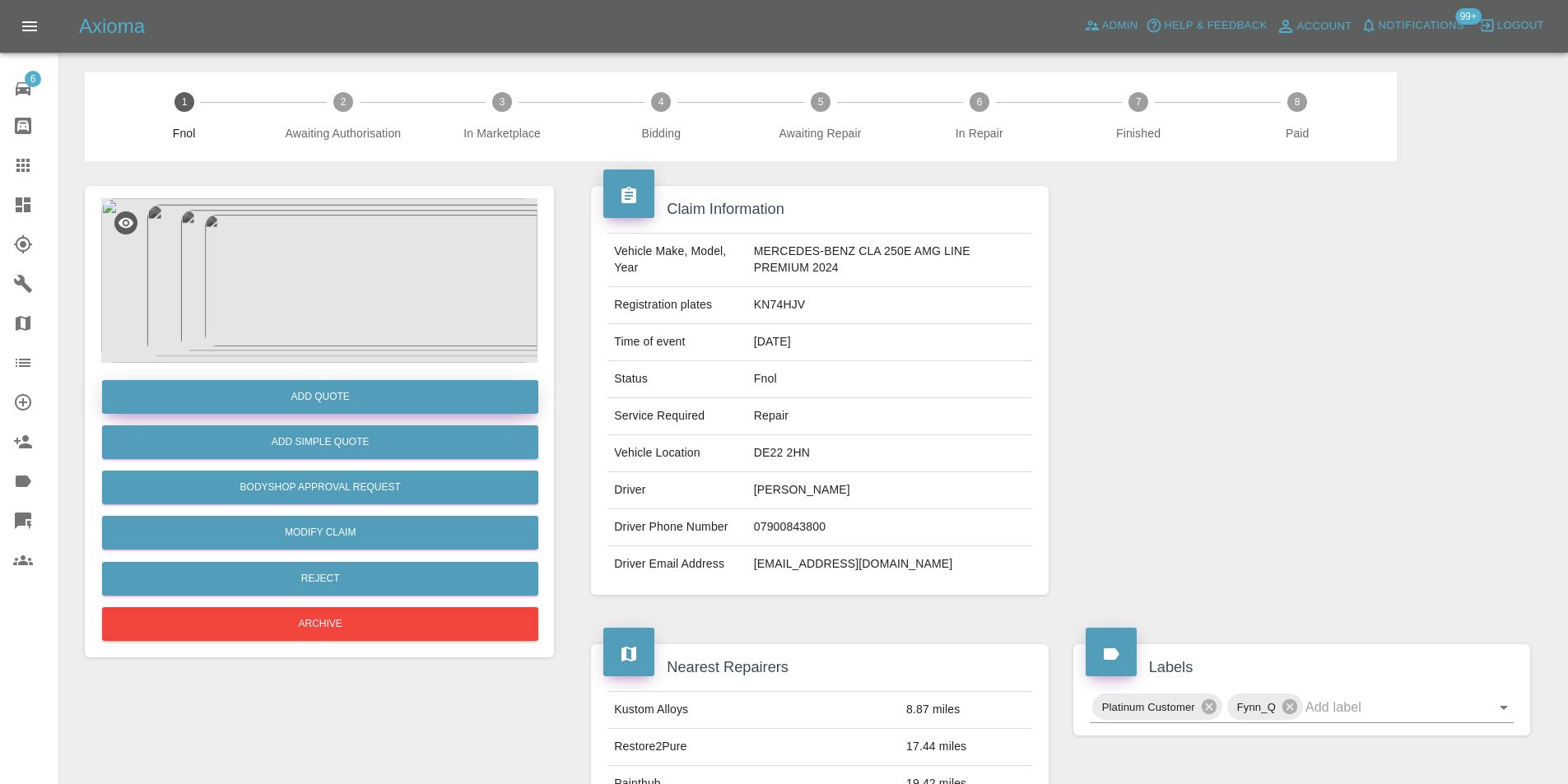
click at [312, 390] on button "Add Quote" at bounding box center [320, 397] width 436 height 33
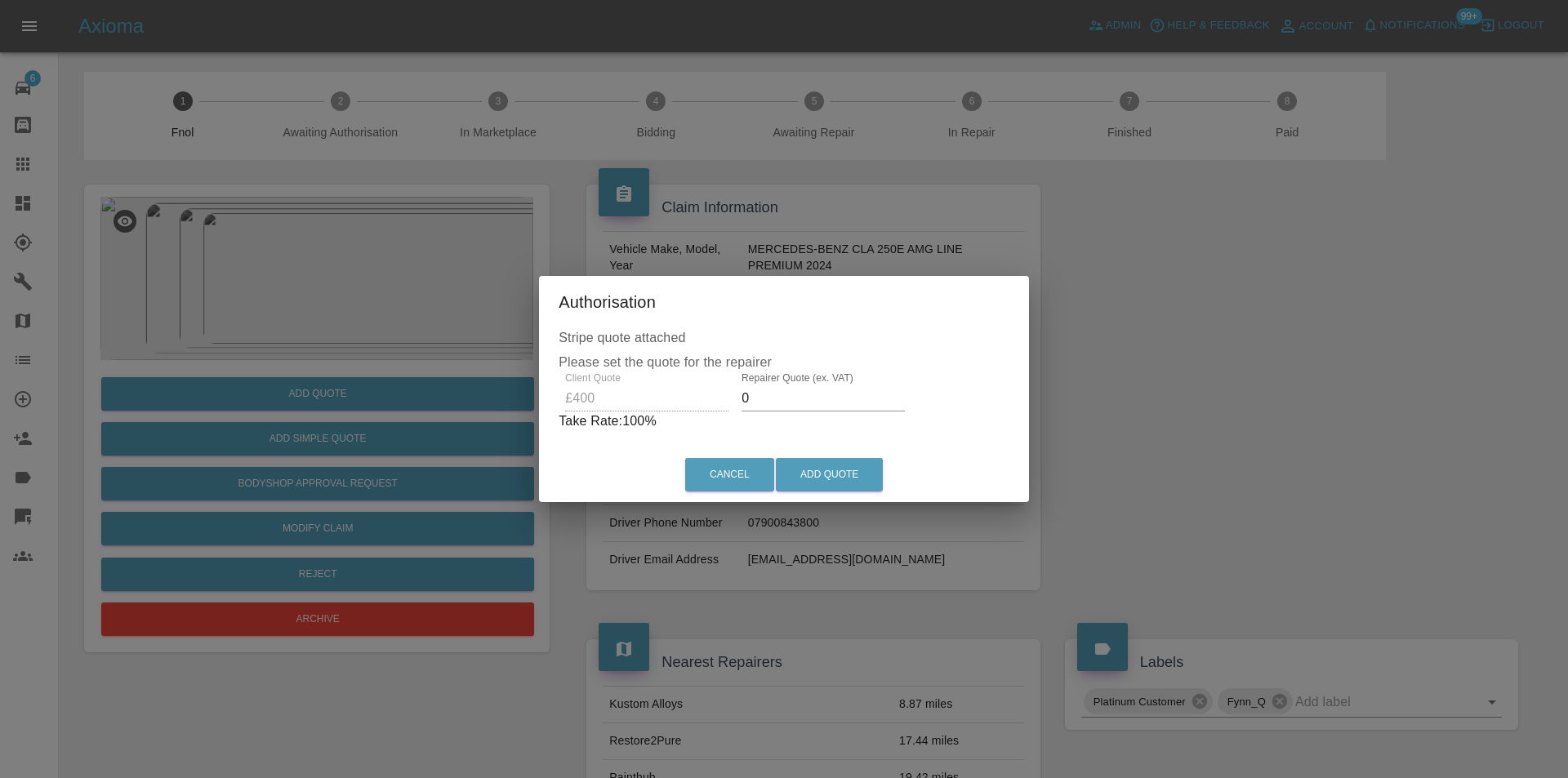
click at [785, 402] on input "0" at bounding box center [823, 398] width 164 height 26
type input "0260"
click at [809, 469] on button "Add Quote" at bounding box center [829, 474] width 107 height 33
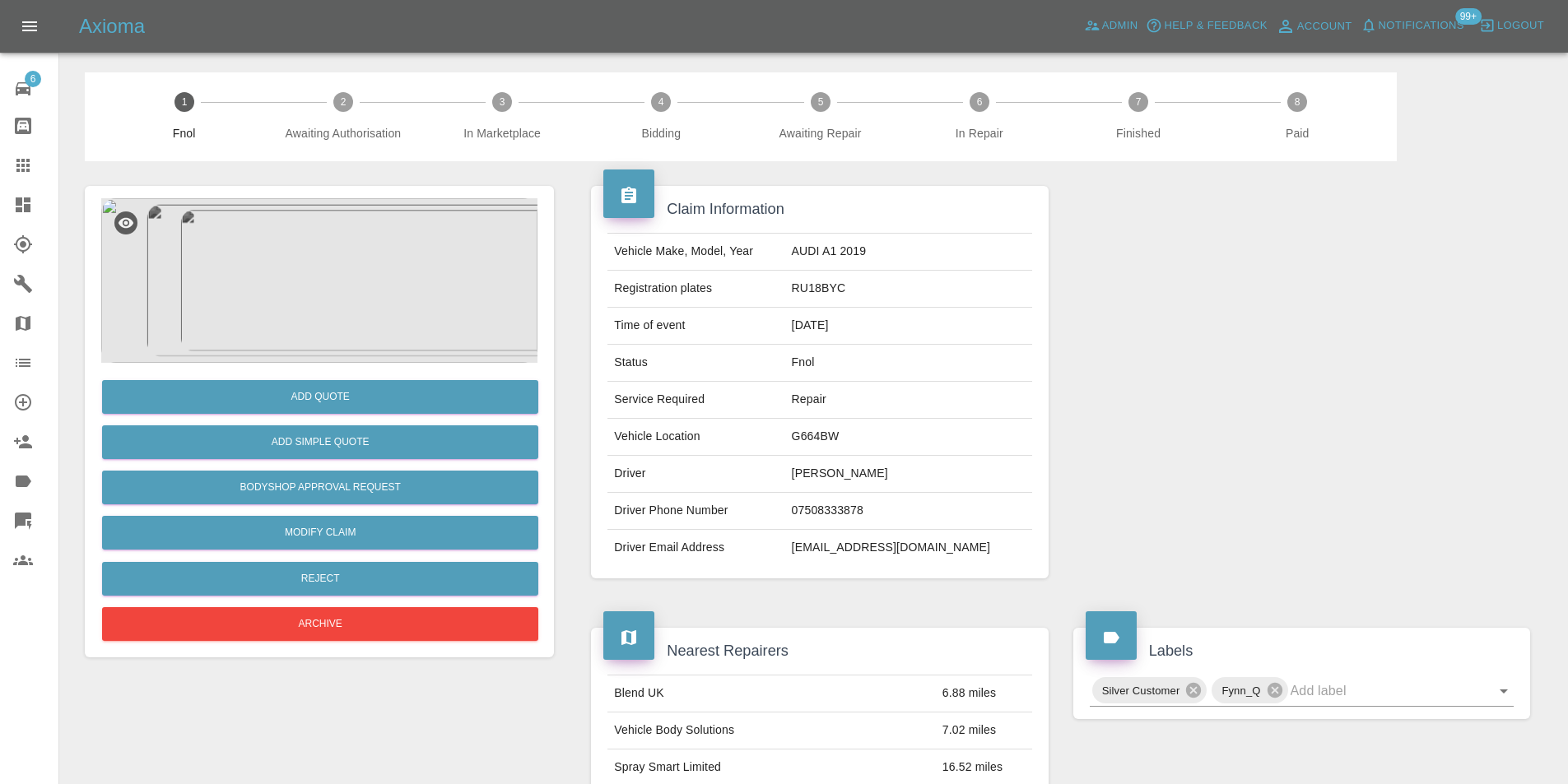
click at [315, 275] on img at bounding box center [319, 280] width 436 height 165
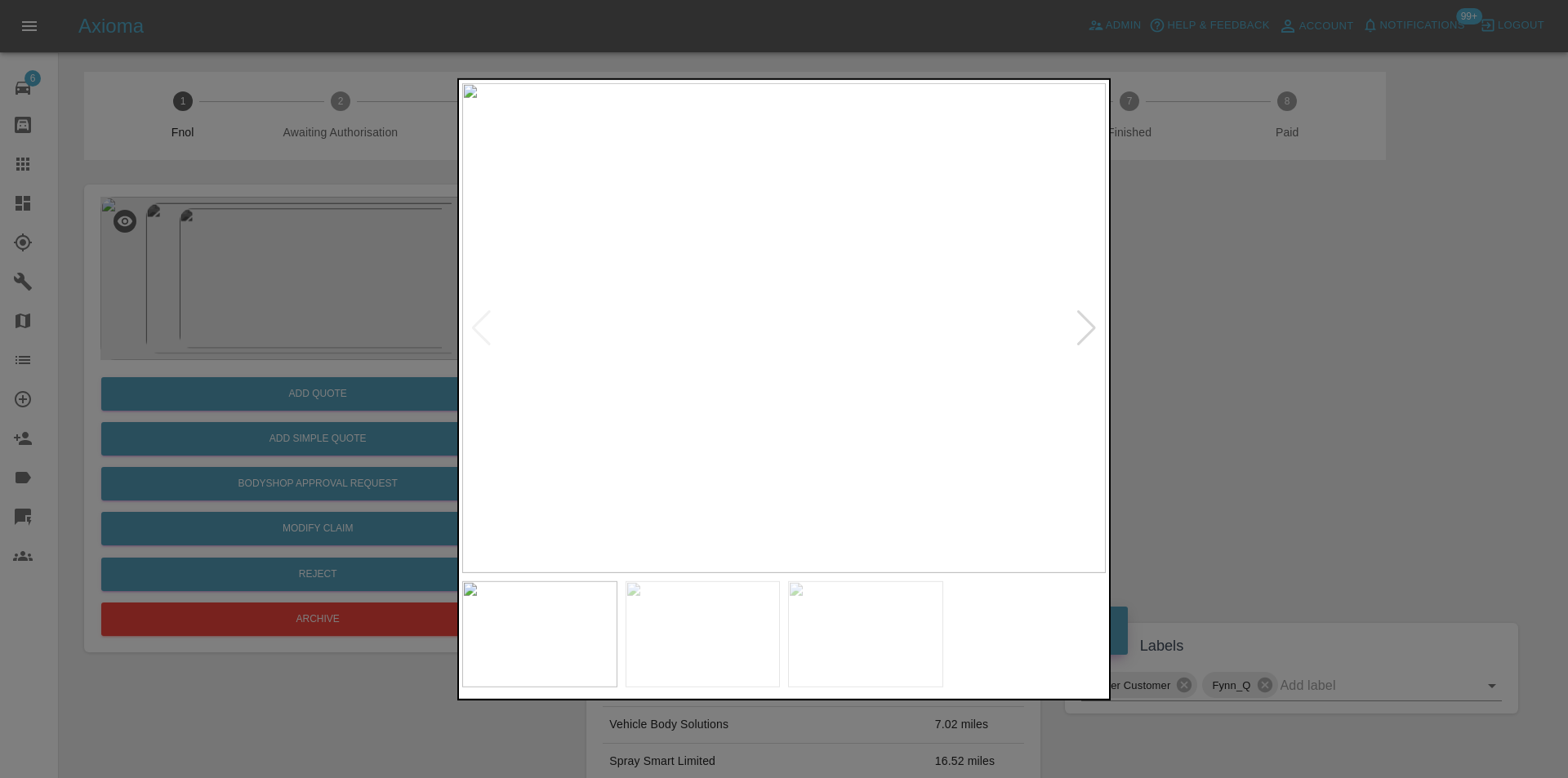
click at [1081, 328] on div at bounding box center [1087, 327] width 22 height 36
click at [1086, 327] on div at bounding box center [1087, 327] width 22 height 36
click at [1084, 328] on img at bounding box center [784, 327] width 644 height 490
click at [1091, 328] on img at bounding box center [784, 327] width 644 height 490
click at [478, 327] on div at bounding box center [481, 327] width 22 height 36
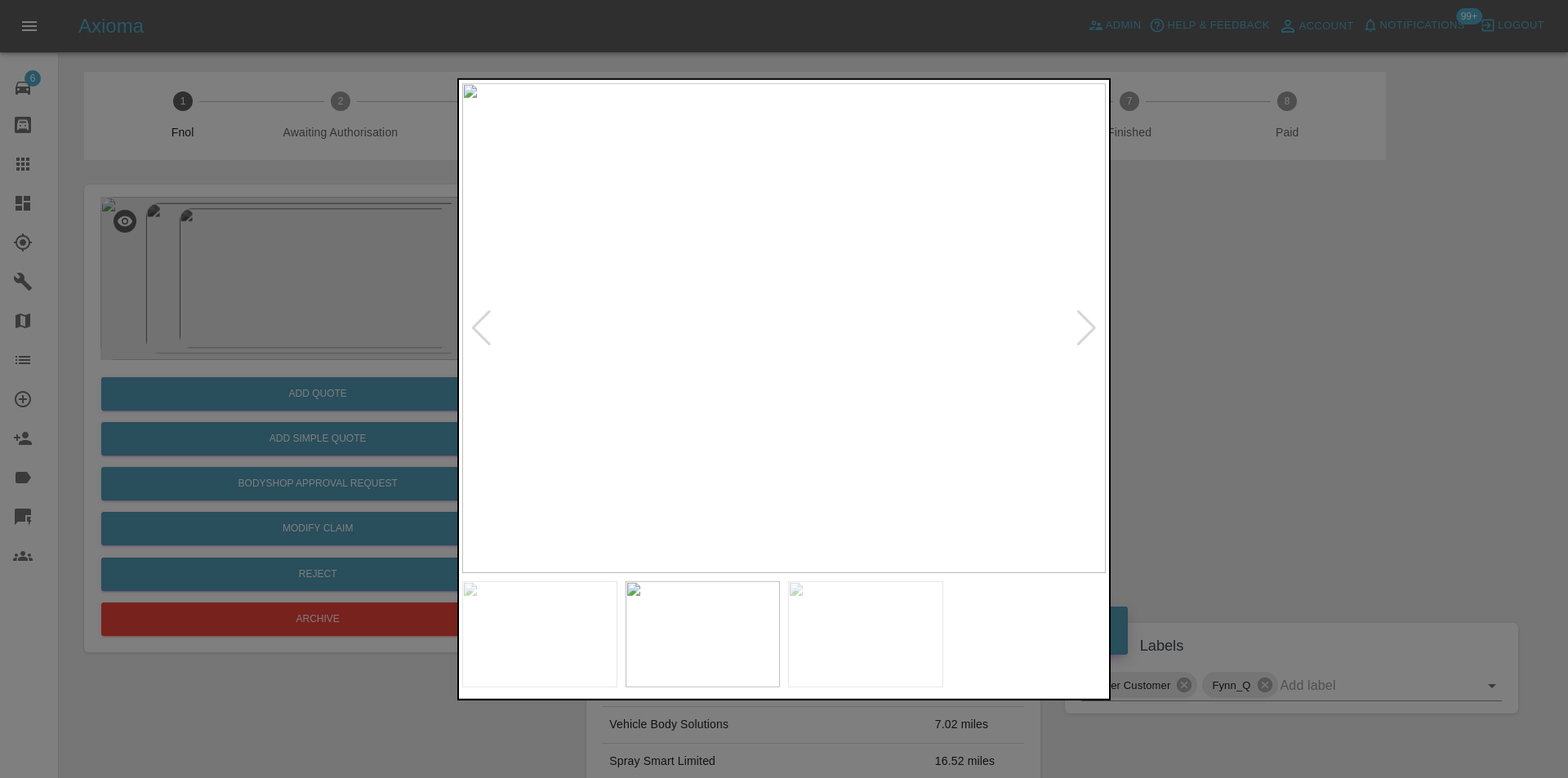
click at [478, 327] on div at bounding box center [481, 327] width 22 height 36
click at [479, 326] on img at bounding box center [784, 327] width 644 height 490
click at [1094, 329] on div at bounding box center [1087, 327] width 22 height 36
click at [1094, 329] on img at bounding box center [784, 327] width 644 height 490
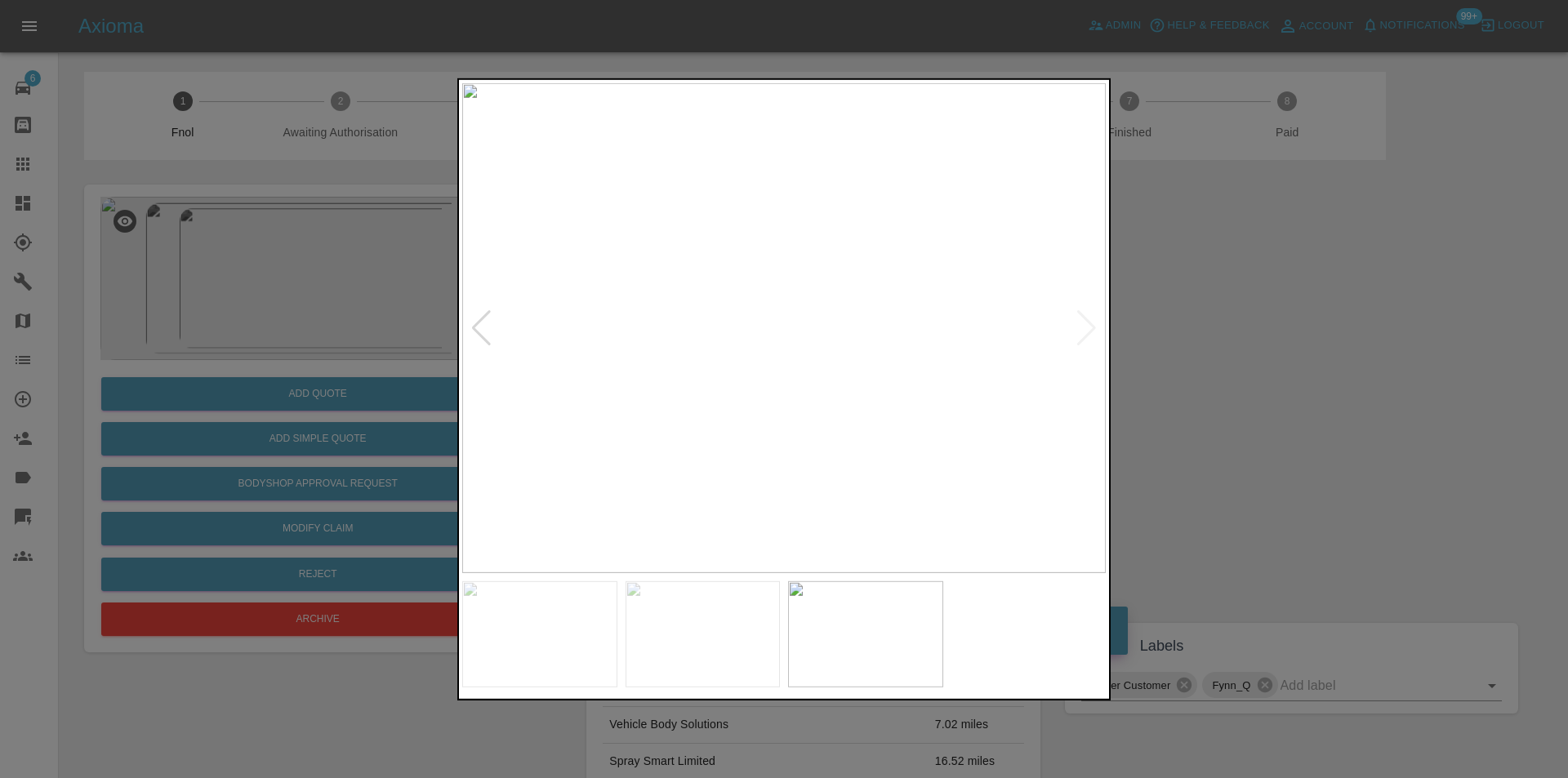
click at [1226, 355] on div at bounding box center [784, 389] width 1568 height 778
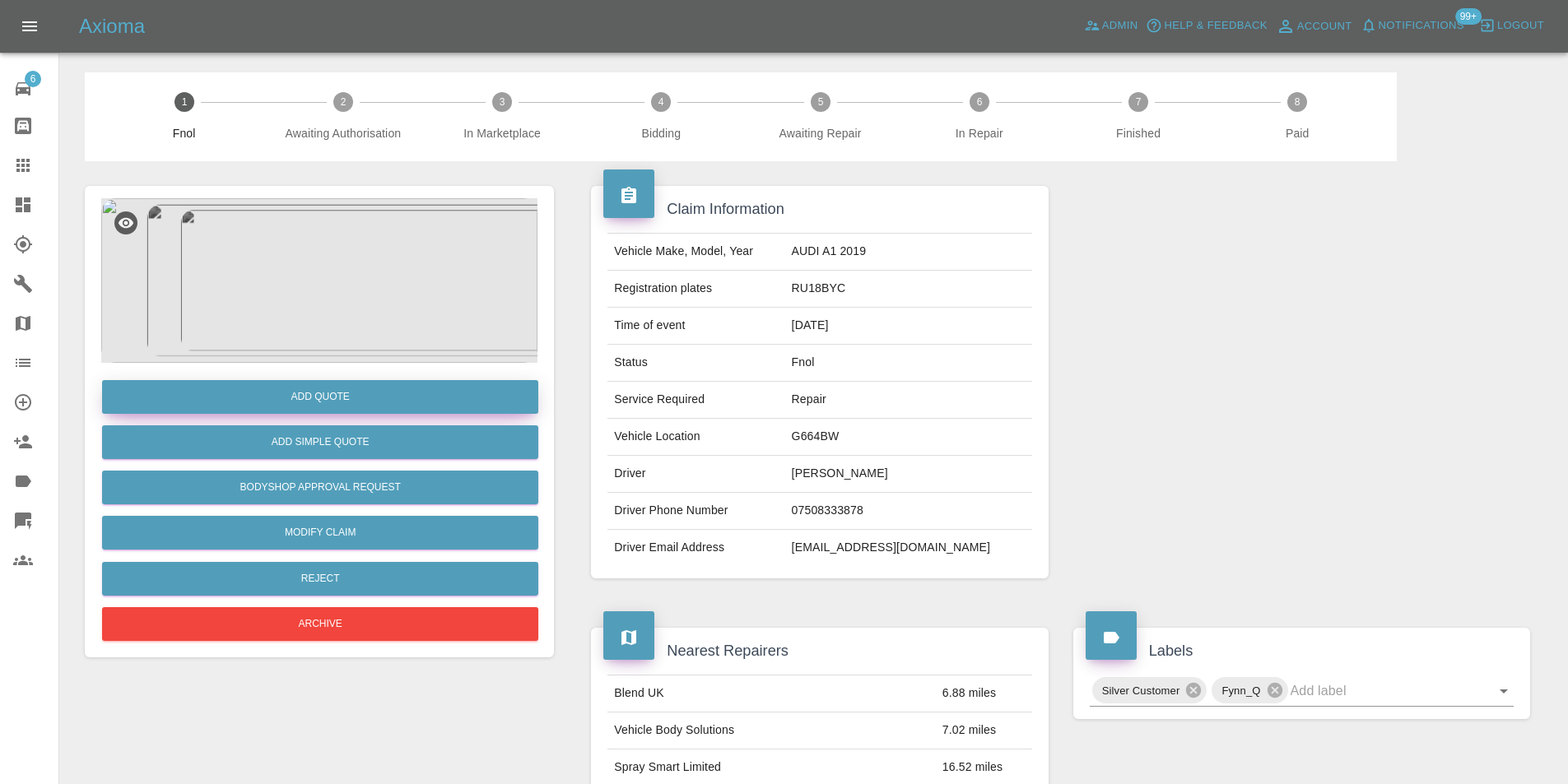
click at [315, 385] on button "Add Quote" at bounding box center [320, 397] width 436 height 33
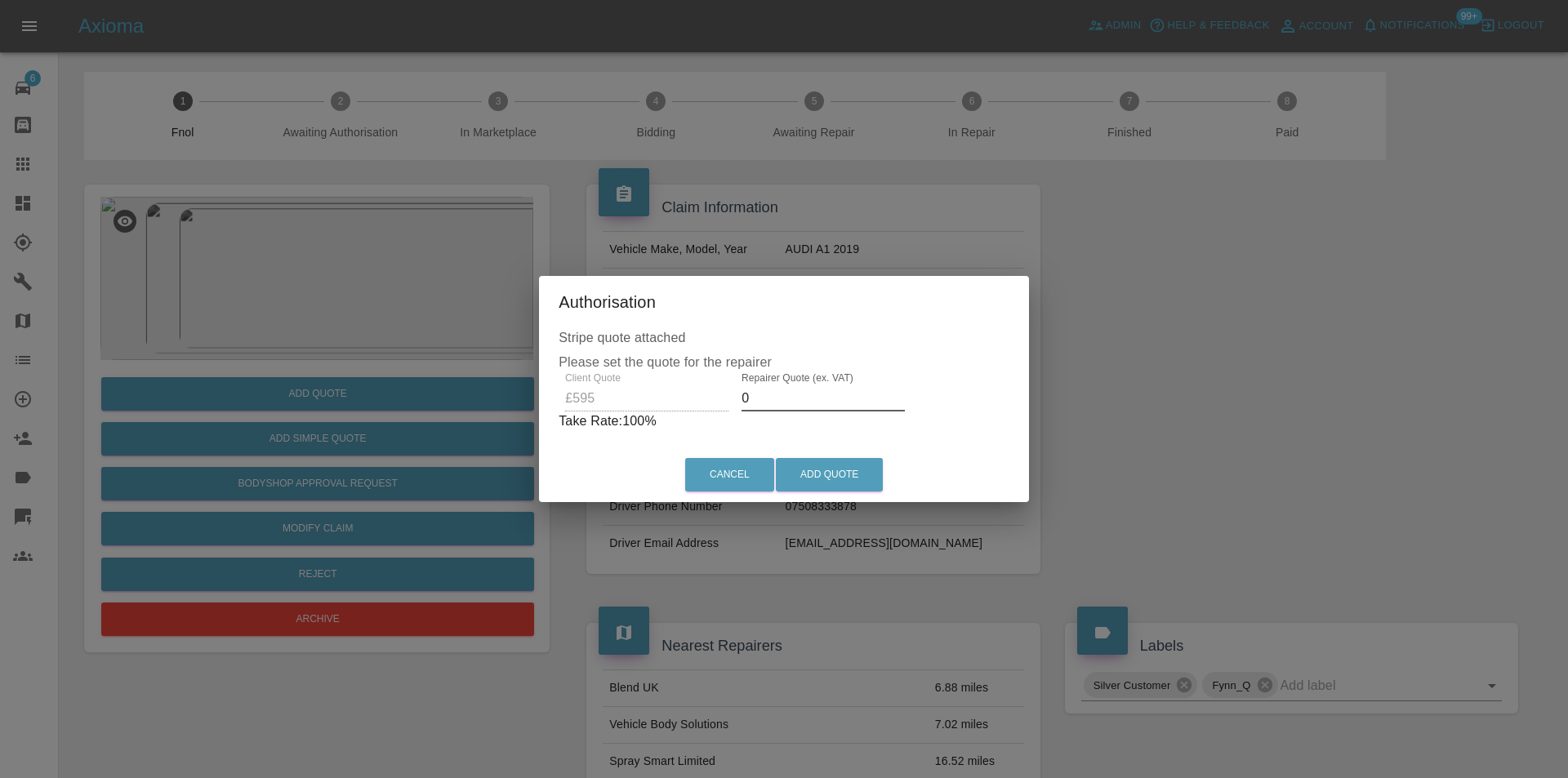
drag, startPoint x: 791, startPoint y: 389, endPoint x: 792, endPoint y: 381, distance: 8.1
click at [792, 389] on input "0" at bounding box center [823, 398] width 164 height 26
type input "0375"
click at [851, 469] on button "Add Quote" at bounding box center [829, 474] width 107 height 33
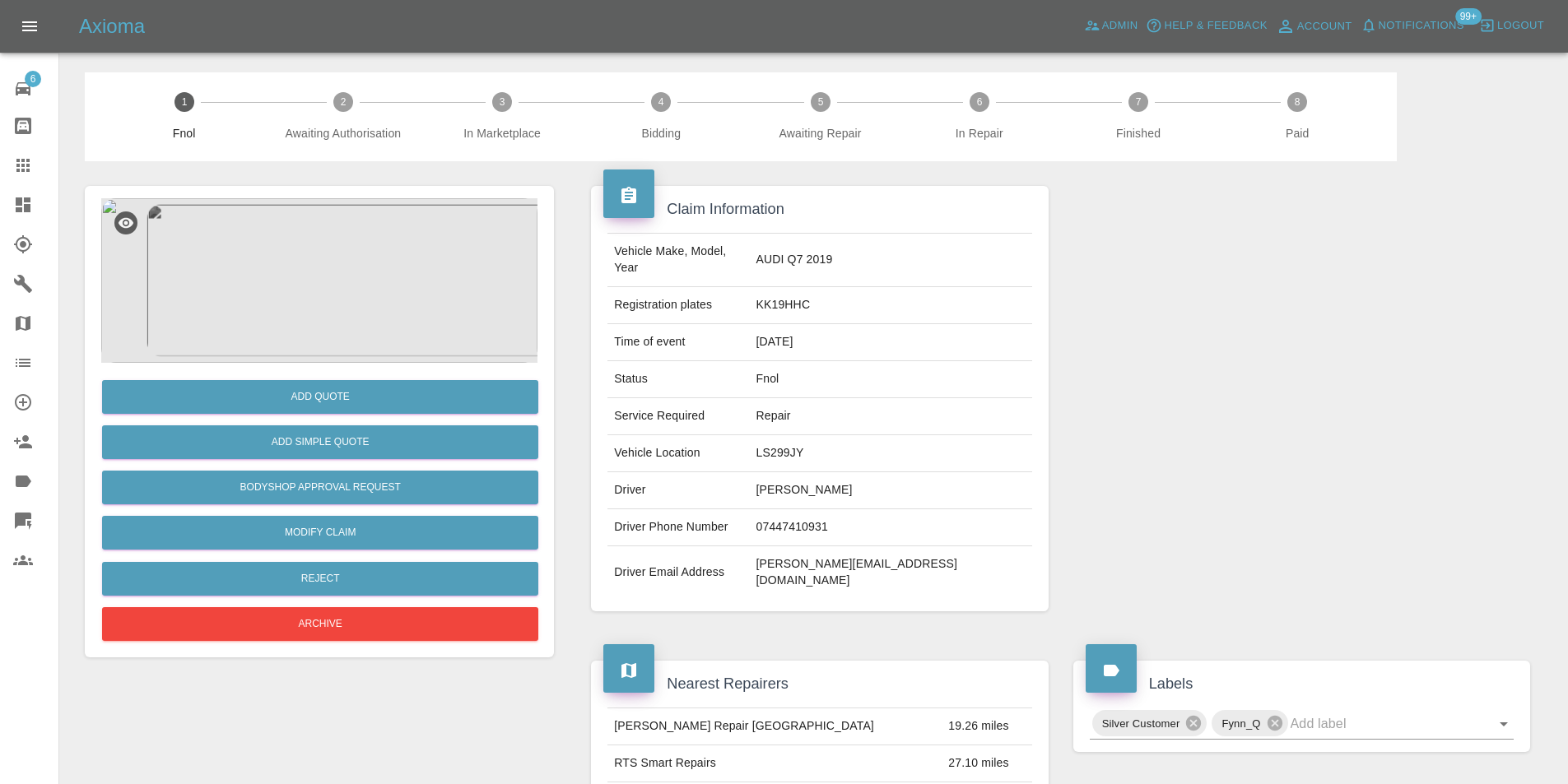
click at [344, 259] on img at bounding box center [319, 280] width 436 height 165
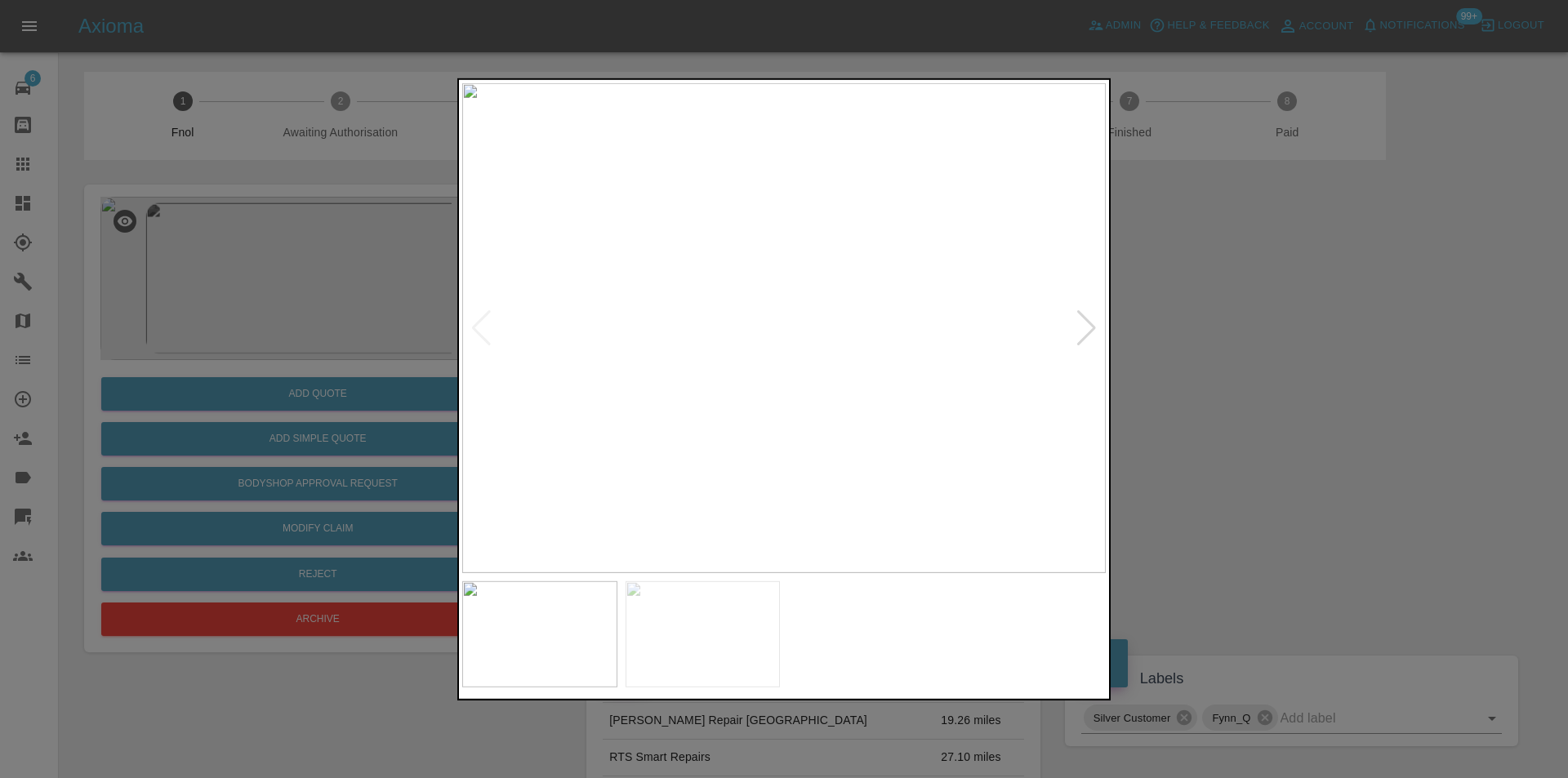
click at [1084, 326] on div at bounding box center [1087, 327] width 22 height 36
click at [1081, 325] on img at bounding box center [784, 327] width 644 height 490
click at [893, 287] on img at bounding box center [784, 327] width 644 height 490
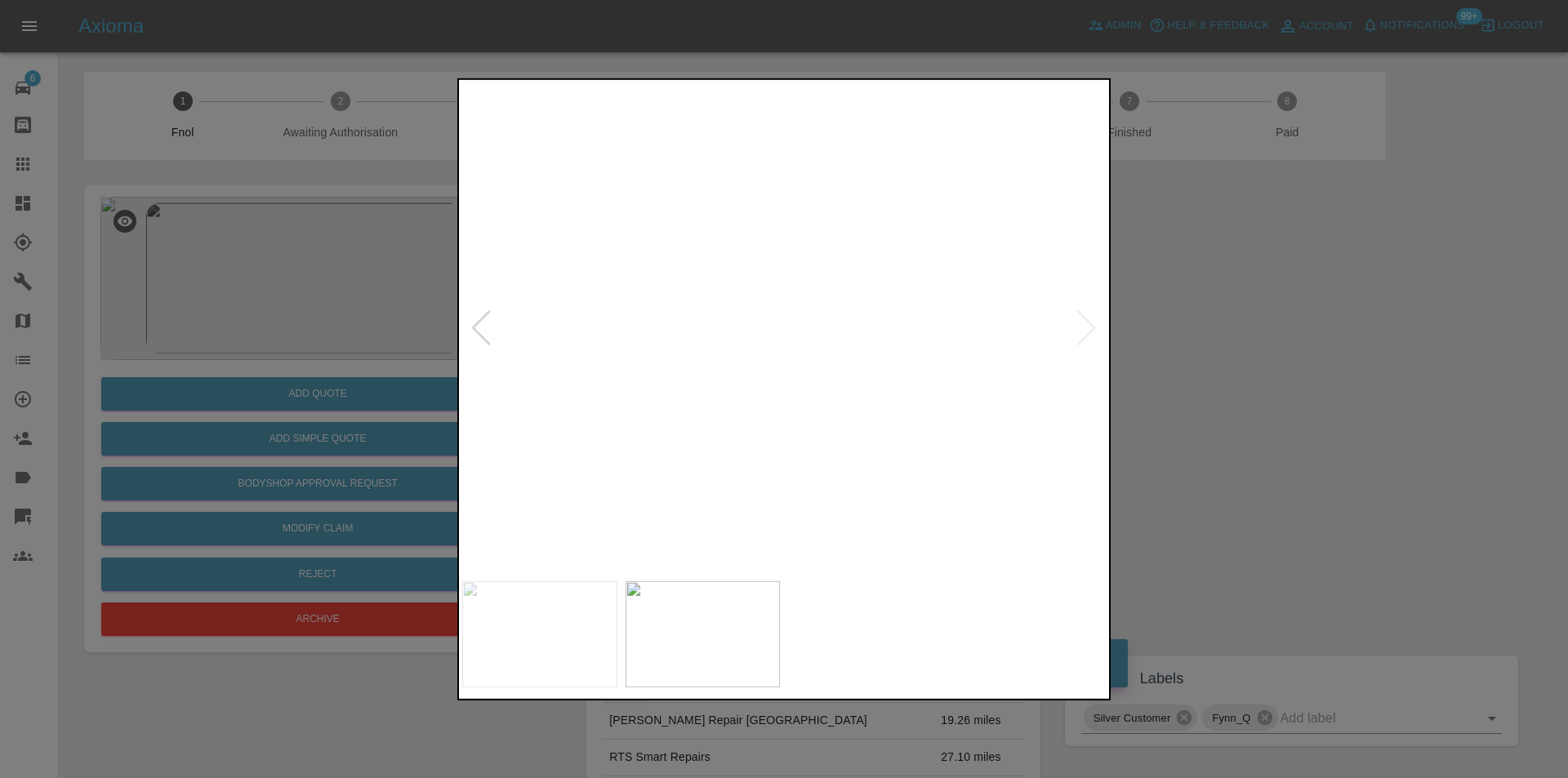
click at [882, 288] on img at bounding box center [458, 451] width 1931 height 1471
click at [474, 323] on div at bounding box center [481, 327] width 22 height 36
click at [796, 190] on img at bounding box center [784, 327] width 644 height 490
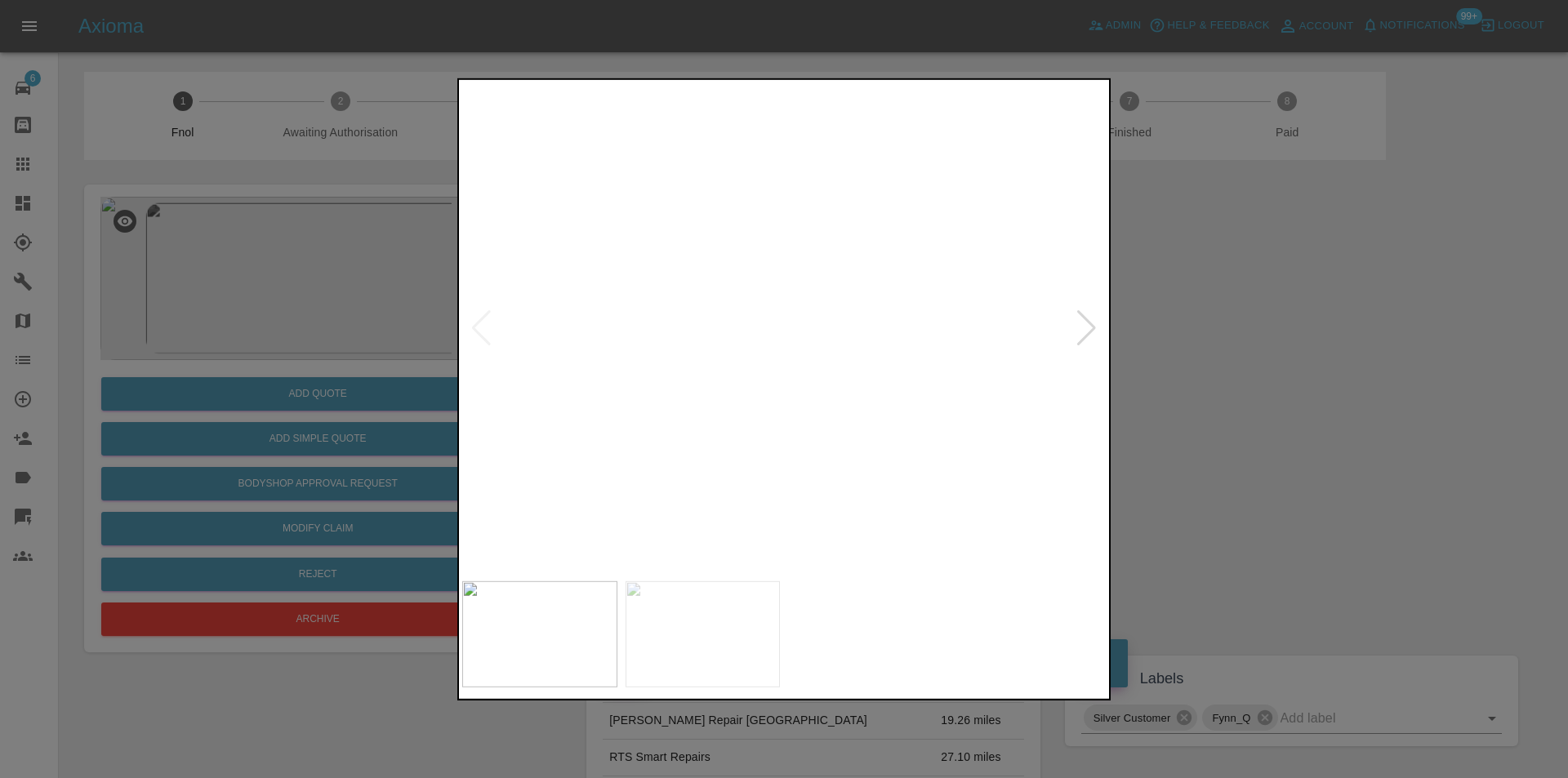
click at [758, 206] on img at bounding box center [750, 741] width 1931 height 1471
click at [1324, 374] on div at bounding box center [784, 389] width 1568 height 778
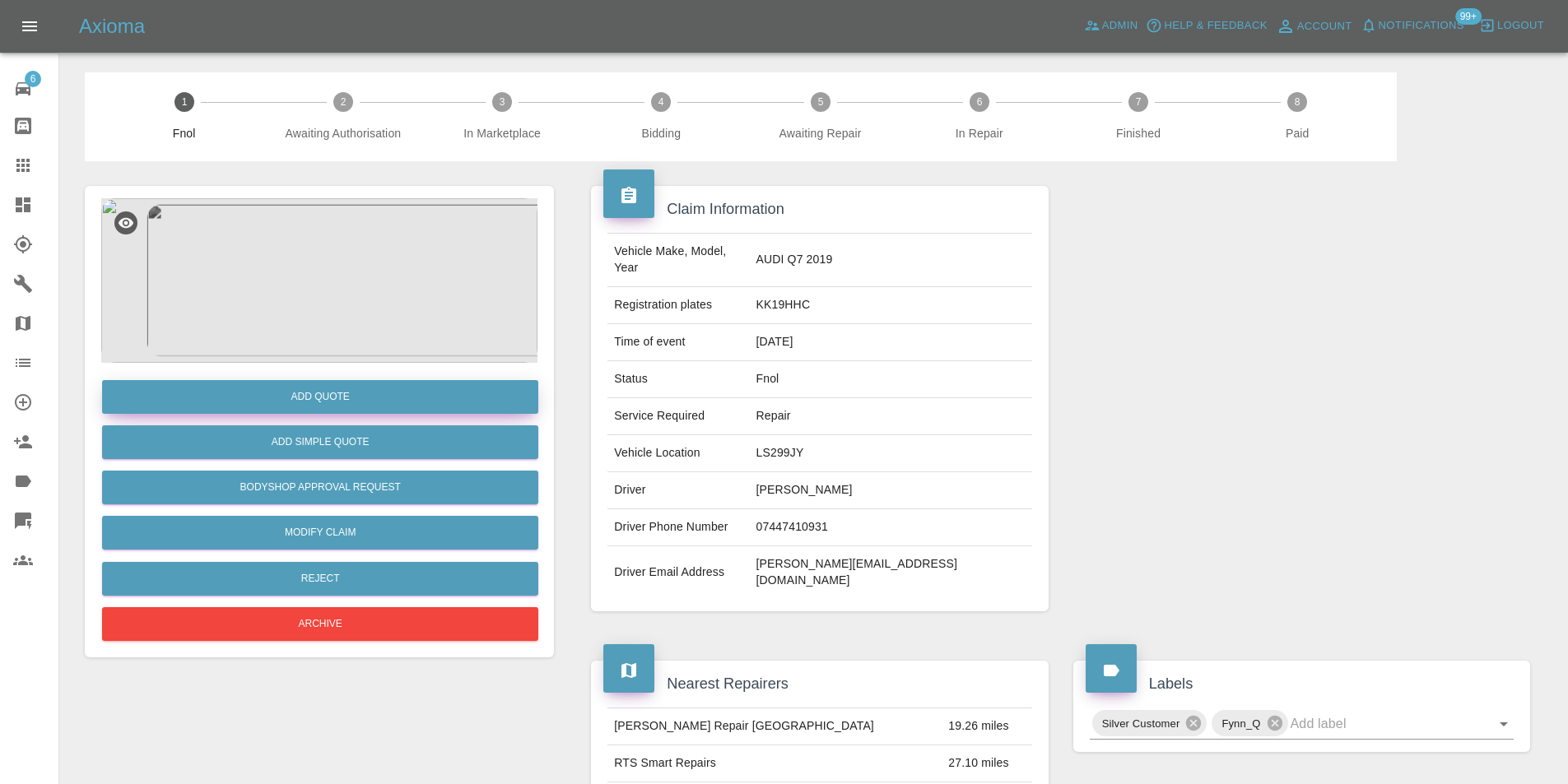
click at [334, 392] on button "Add Quote" at bounding box center [320, 397] width 436 height 33
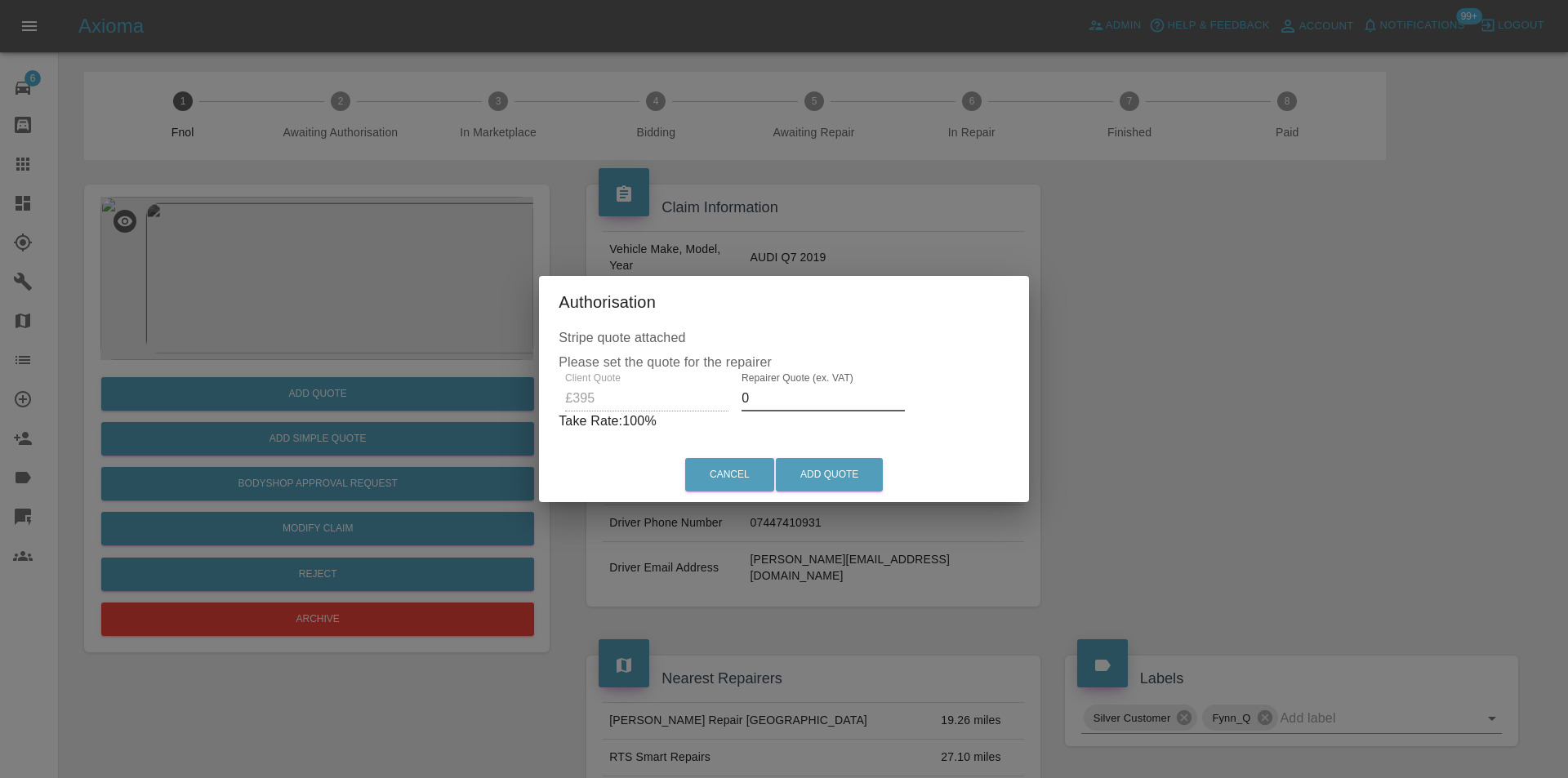
click at [805, 394] on input "0" at bounding box center [823, 398] width 164 height 26
type input "0250"
click at [848, 463] on button "Add Quote" at bounding box center [829, 474] width 107 height 33
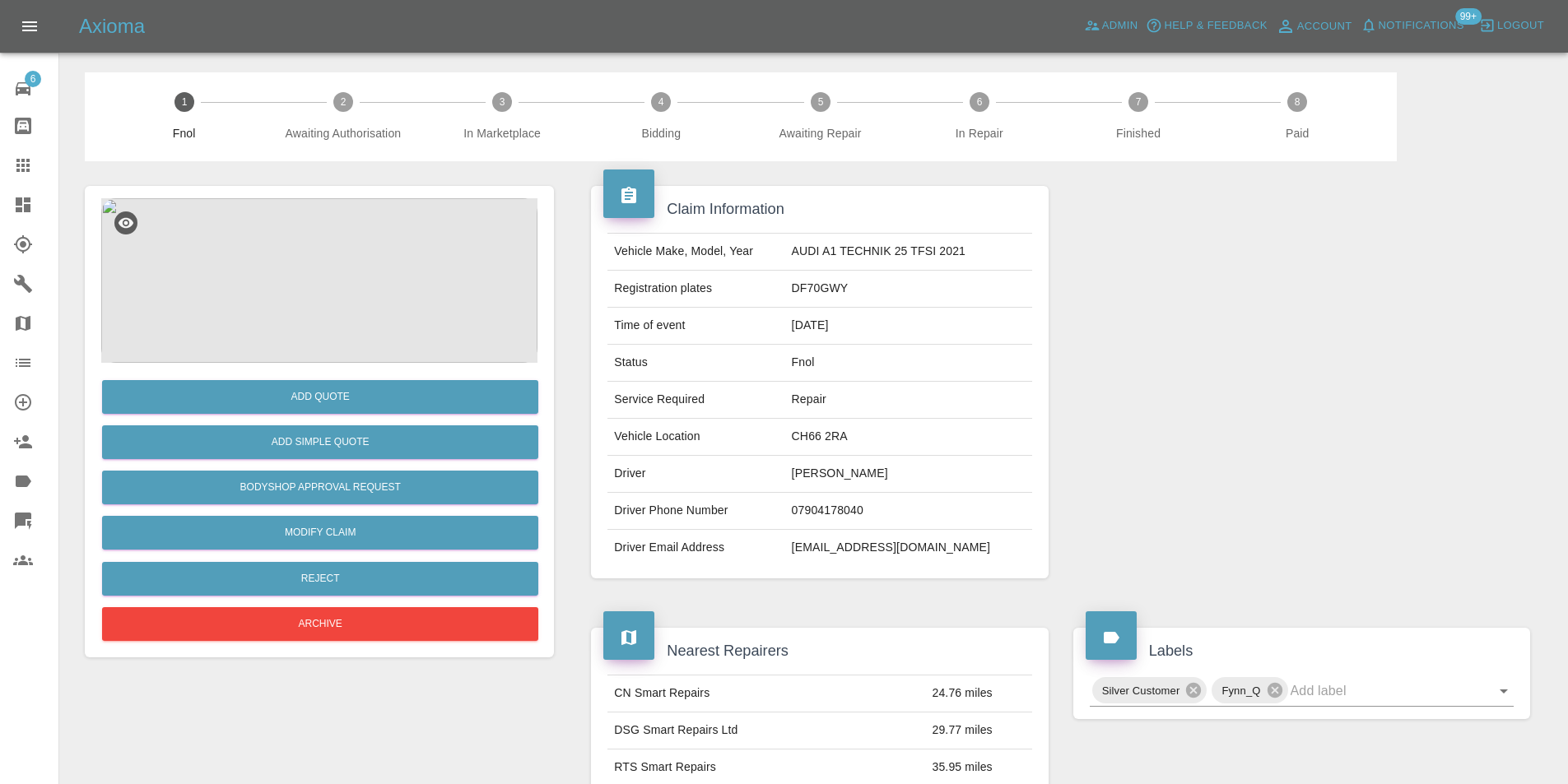
click at [296, 291] on img at bounding box center [319, 280] width 436 height 165
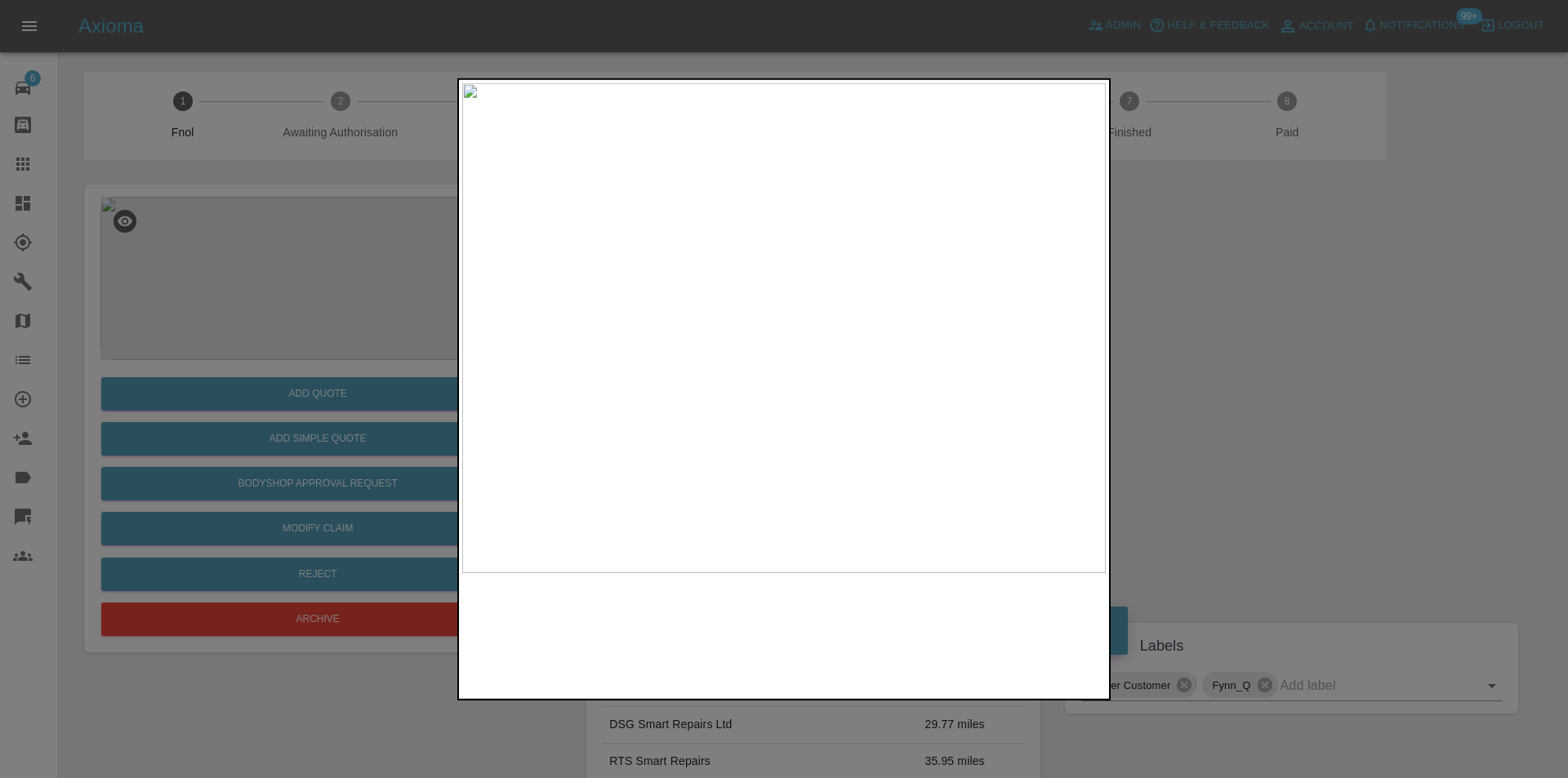
click at [795, 327] on img at bounding box center [784, 327] width 644 height 490
click at [797, 322] on img at bounding box center [753, 332] width 1931 height 1471
drag, startPoint x: 1272, startPoint y: 338, endPoint x: 1063, endPoint y: 400, distance: 218.0
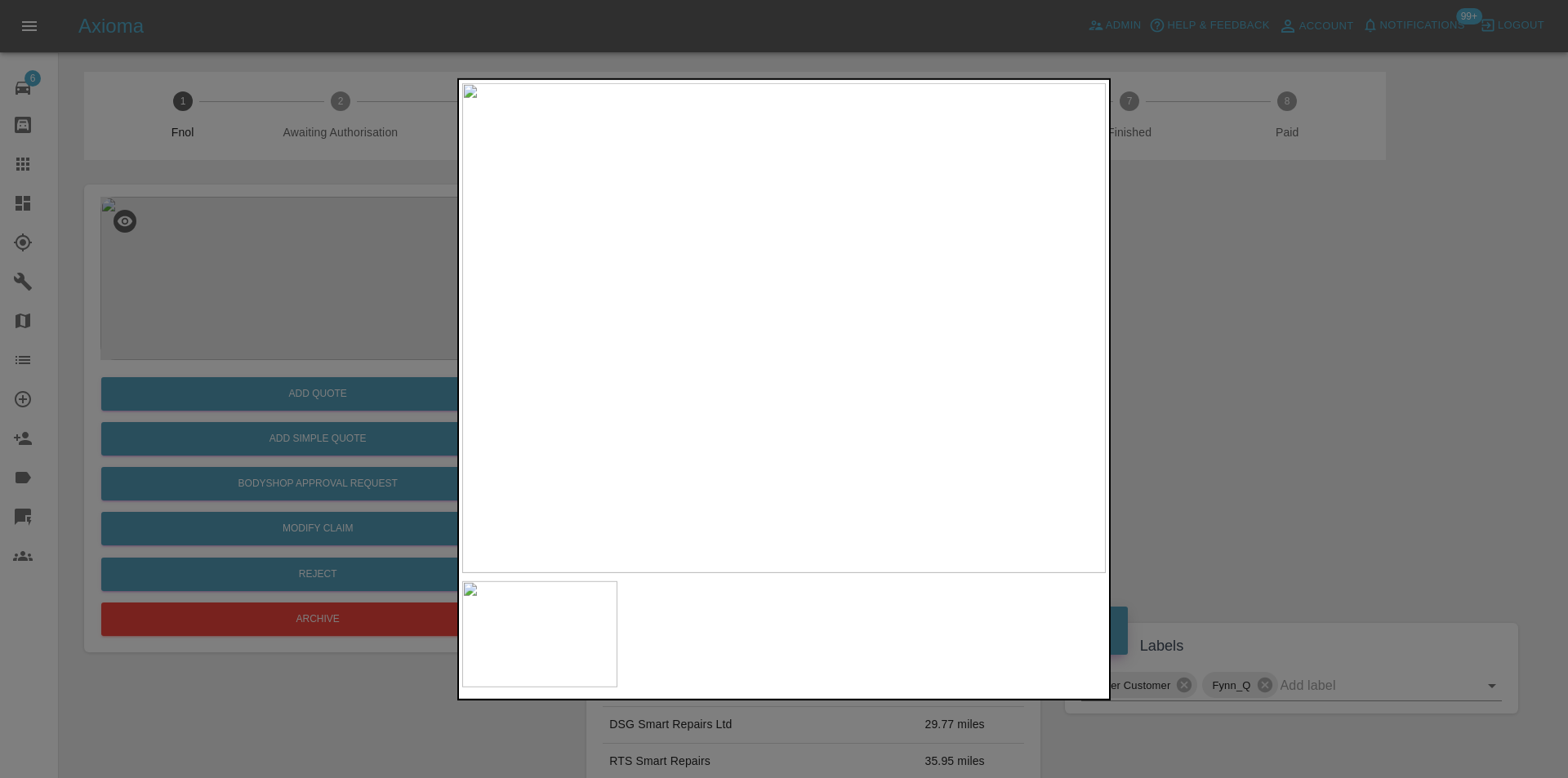
click at [1271, 338] on div at bounding box center [784, 389] width 1568 height 778
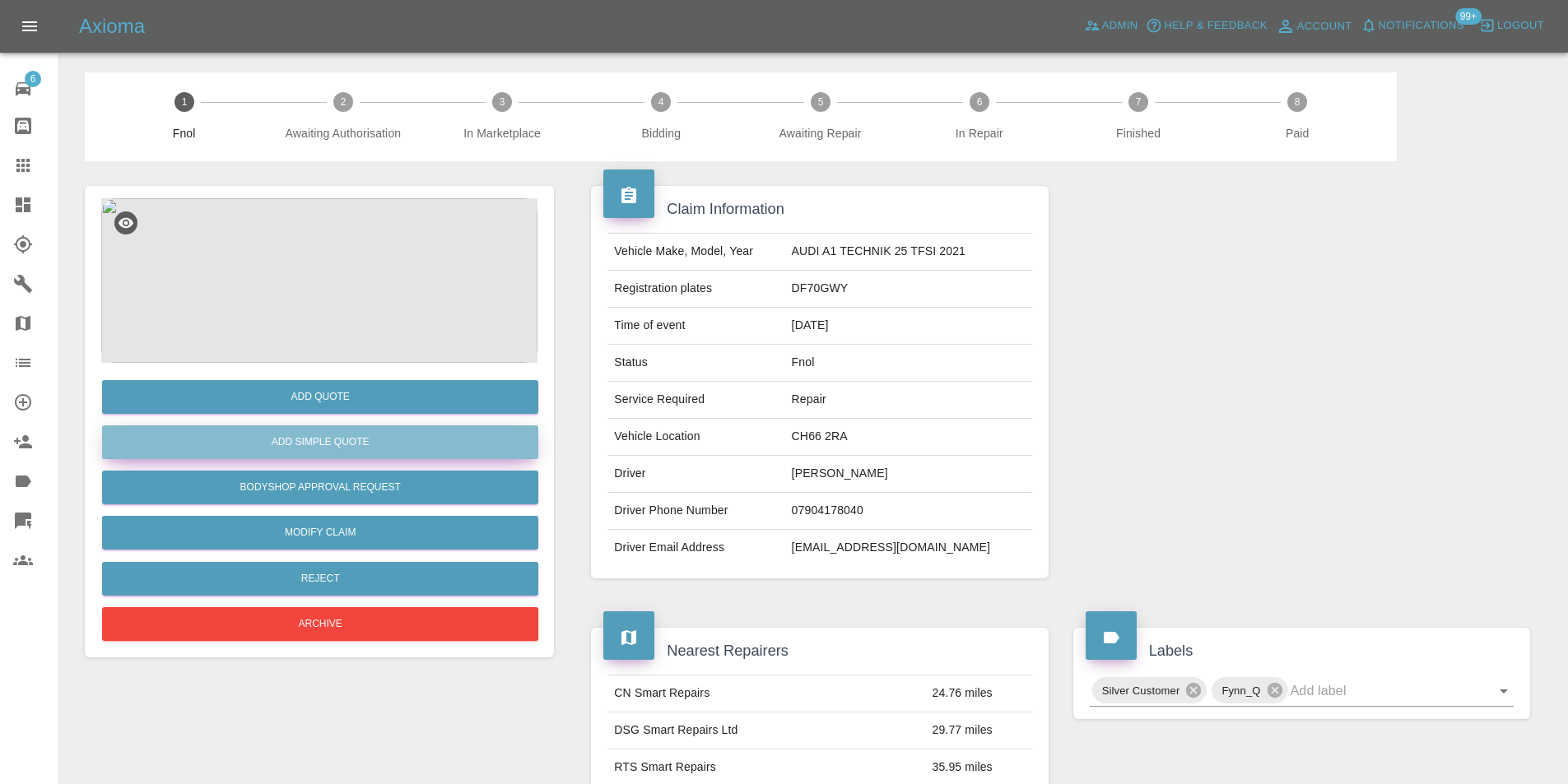
click at [379, 442] on button "Add Simple Quote" at bounding box center [320, 442] width 436 height 33
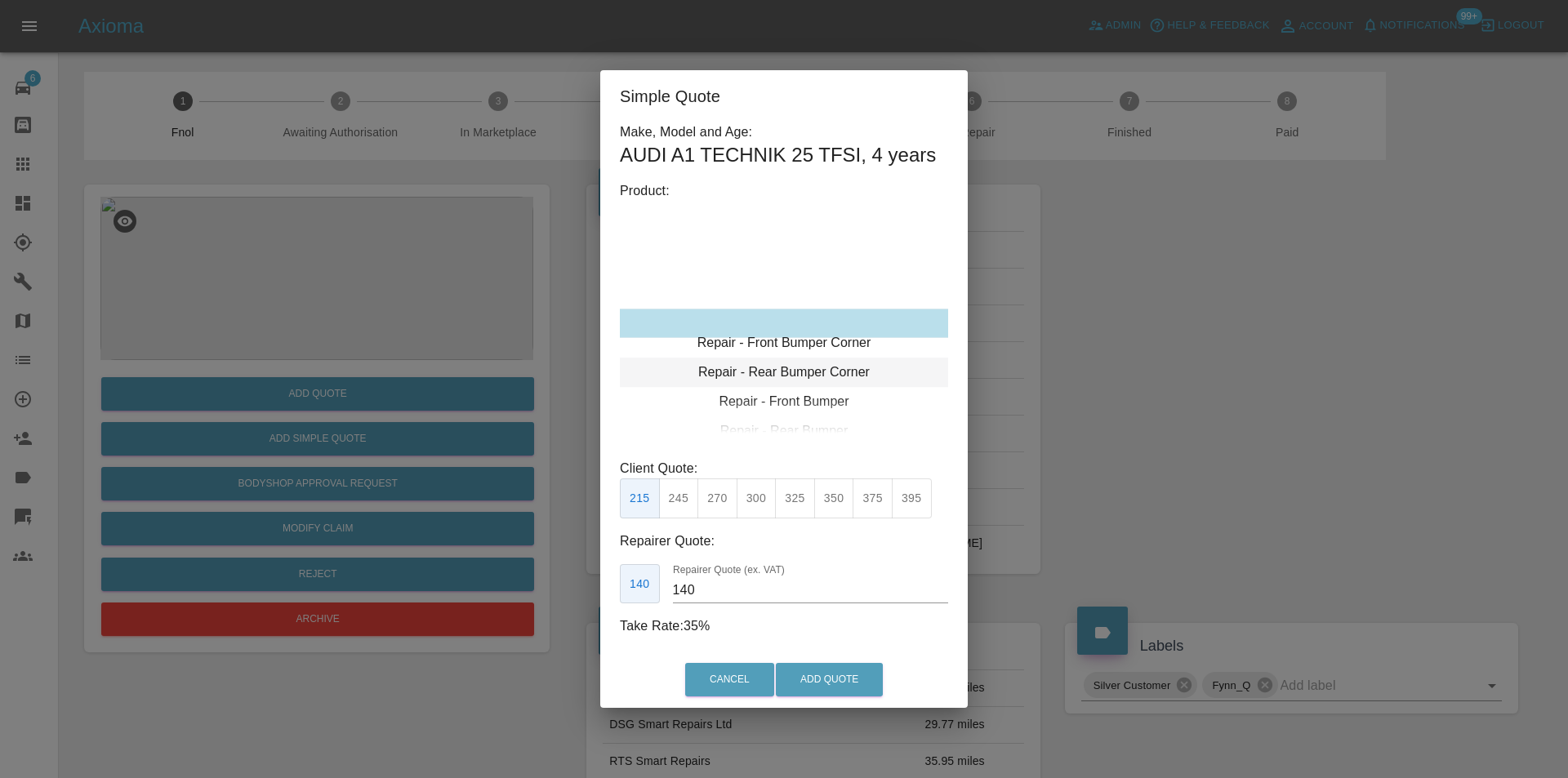
type input "120"
click at [815, 349] on div "Repair - Rear Bumper Corner" at bounding box center [784, 353] width 328 height 30
click at [815, 326] on div "Repair - Rear Bumper Corner" at bounding box center [784, 323] width 328 height 30
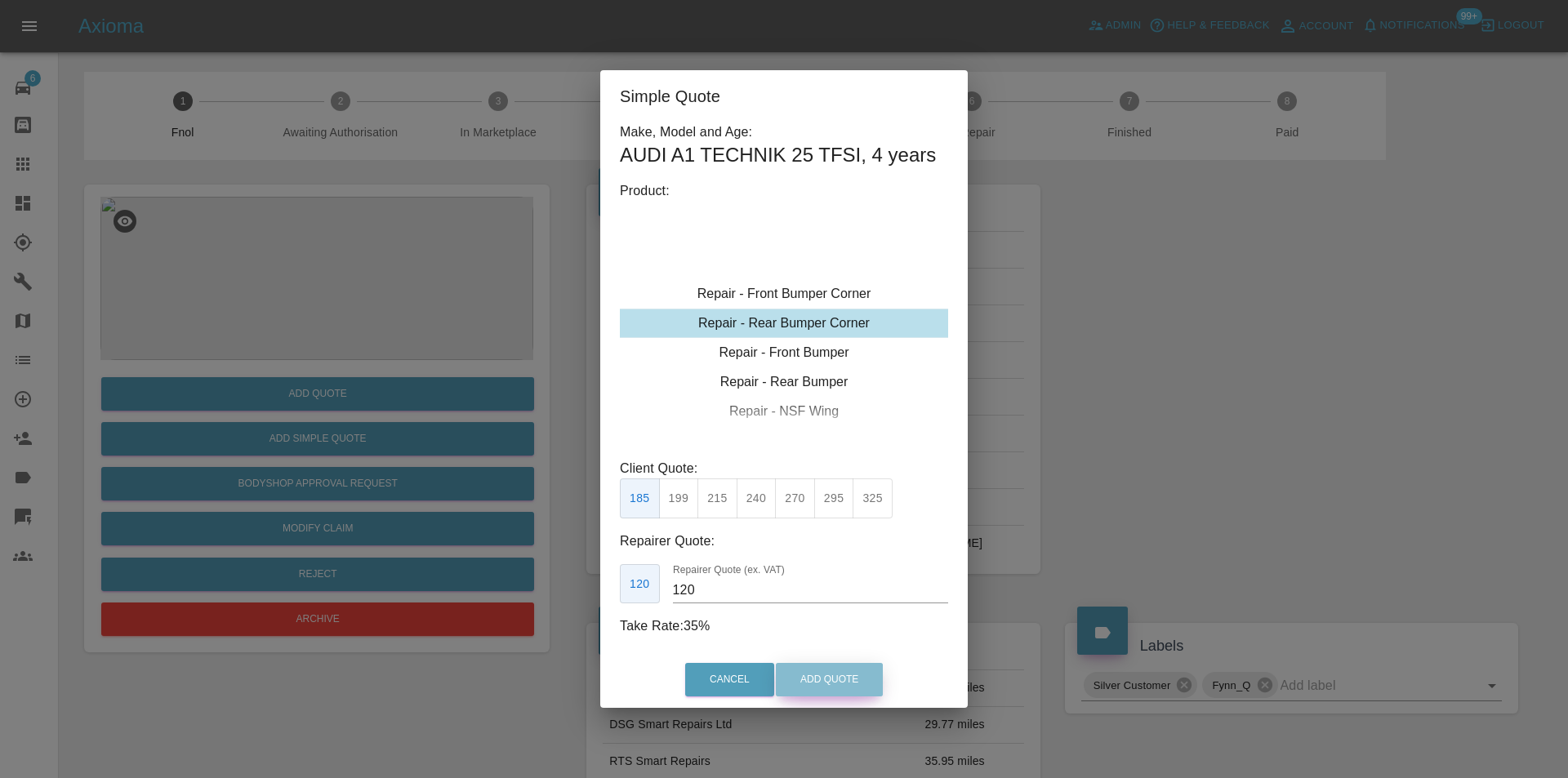
click at [820, 686] on button "Add Quote" at bounding box center [829, 680] width 107 height 33
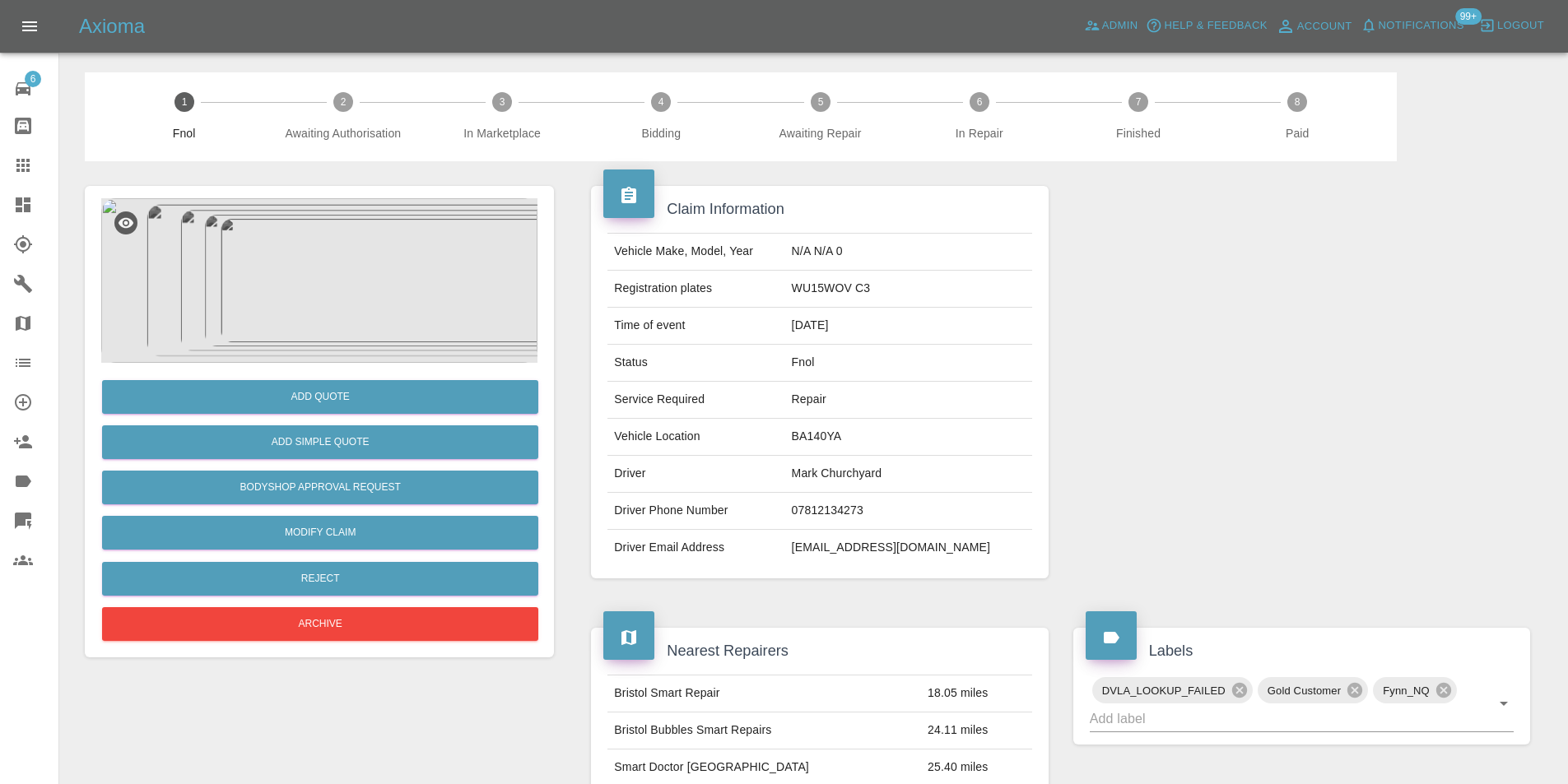
click at [344, 237] on img at bounding box center [319, 280] width 436 height 165
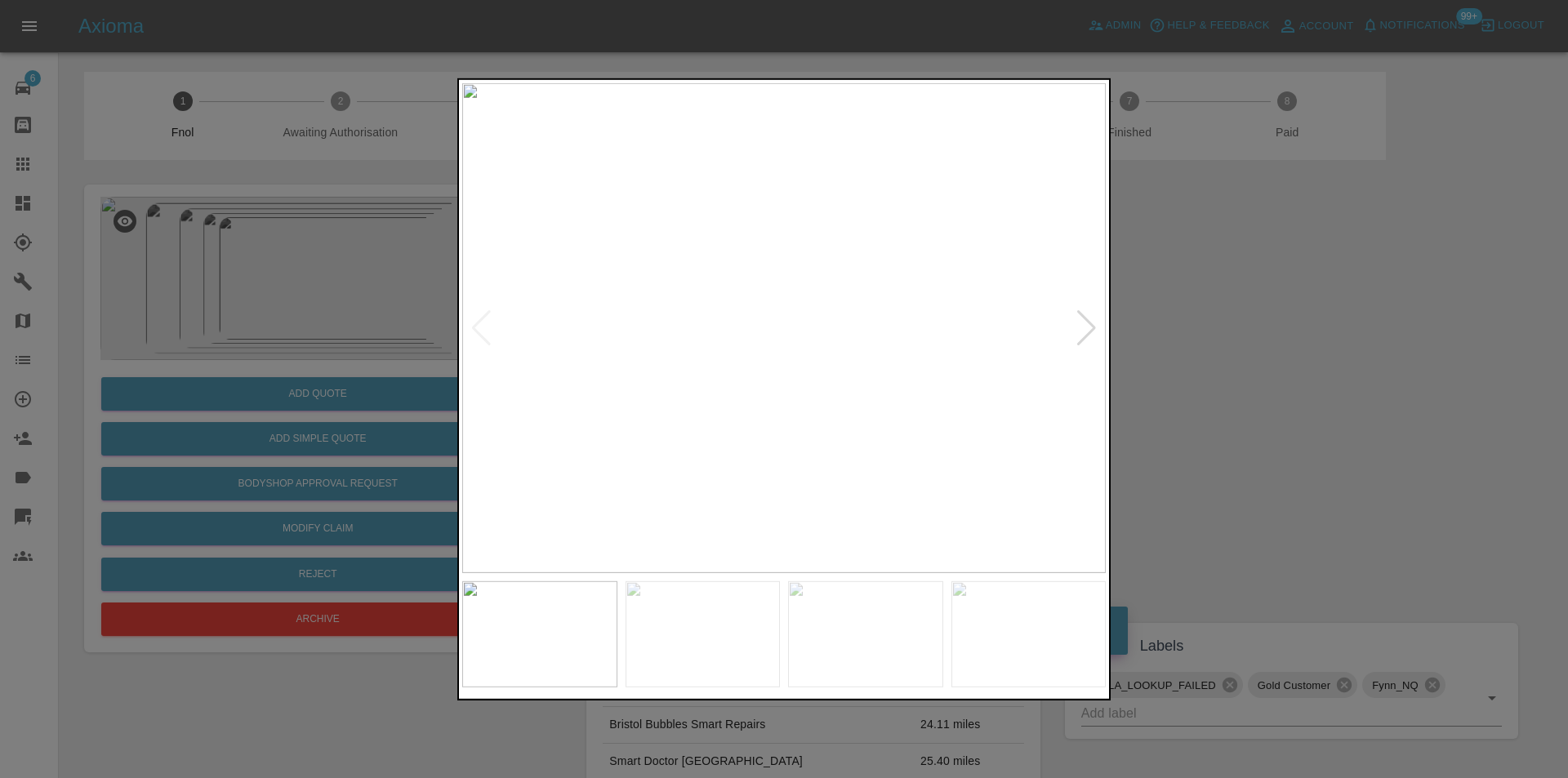
click at [1083, 327] on div at bounding box center [1087, 327] width 22 height 36
click at [1084, 326] on div at bounding box center [1087, 327] width 22 height 36
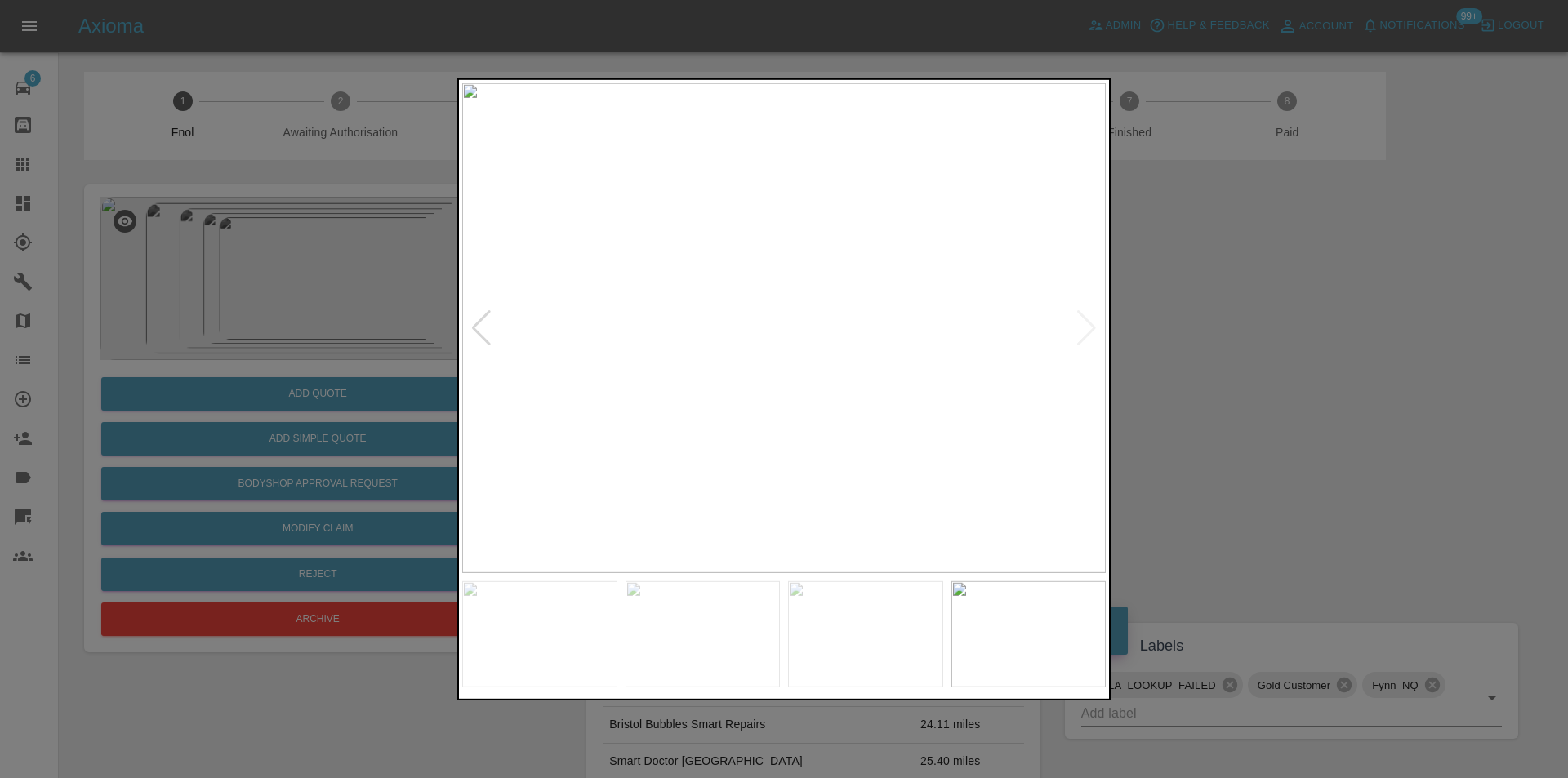
click at [1207, 341] on div at bounding box center [784, 389] width 1568 height 778
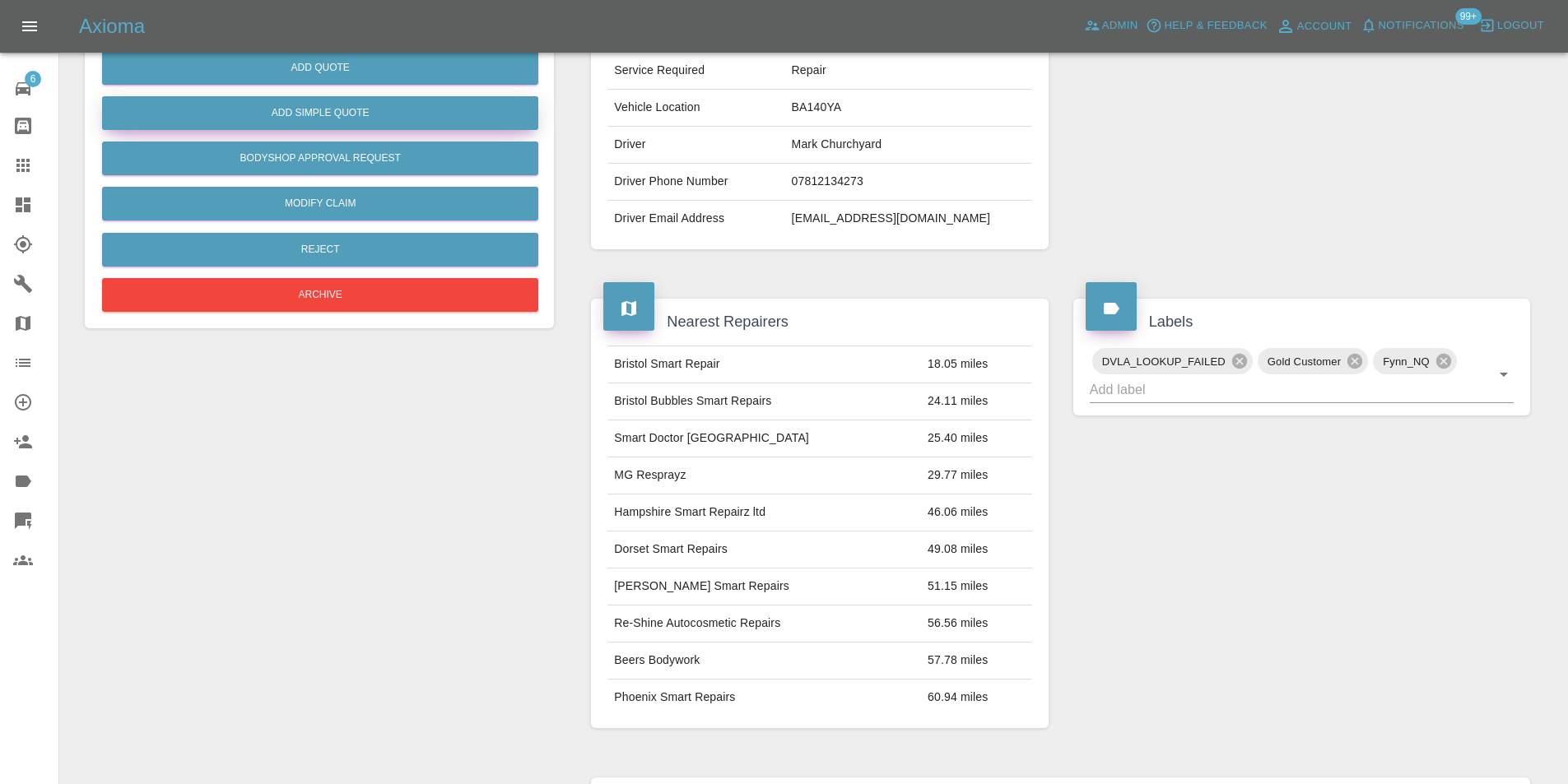
scroll to position [82, 0]
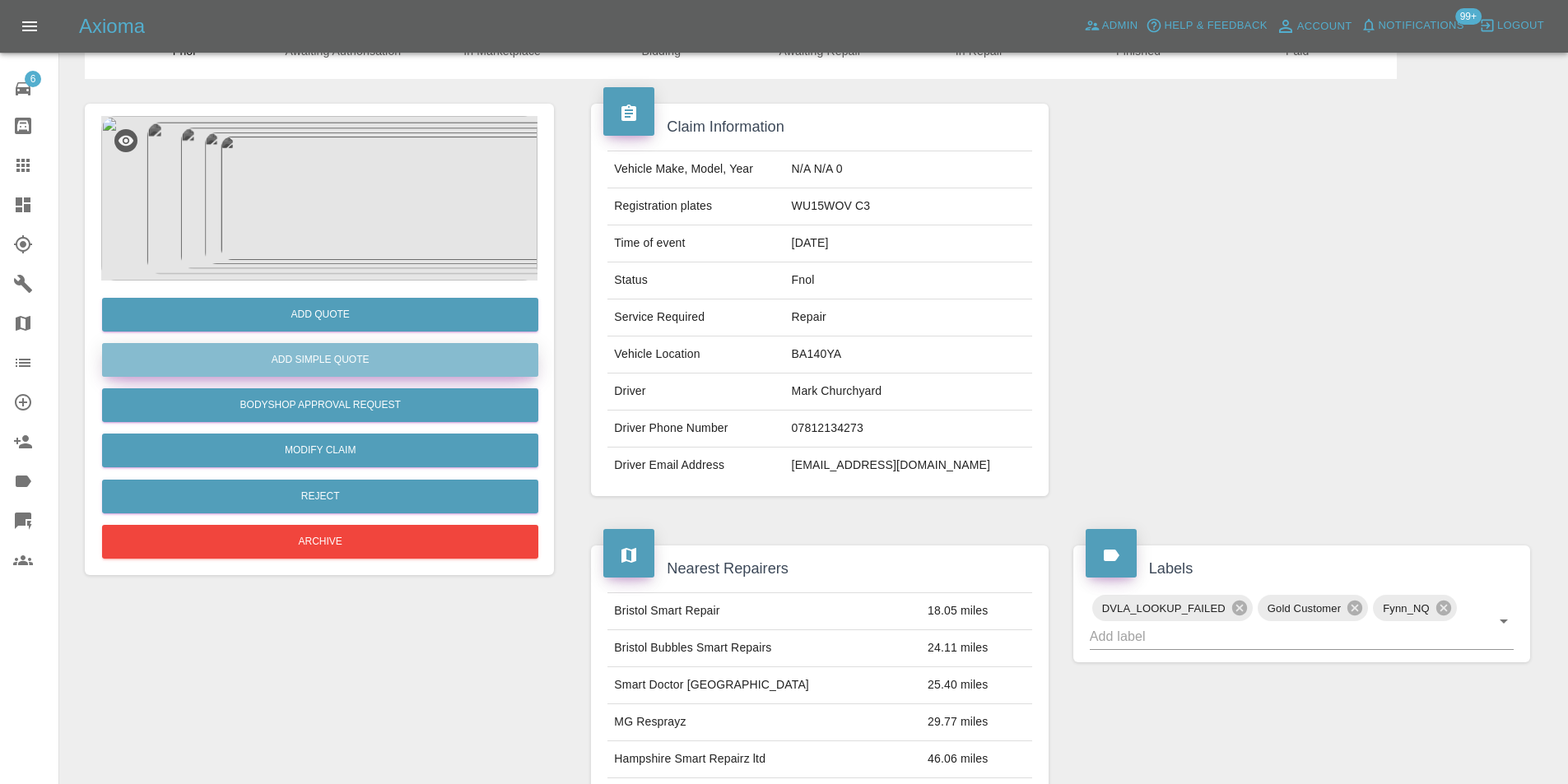
click at [365, 360] on button "Add Simple Quote" at bounding box center [320, 359] width 436 height 33
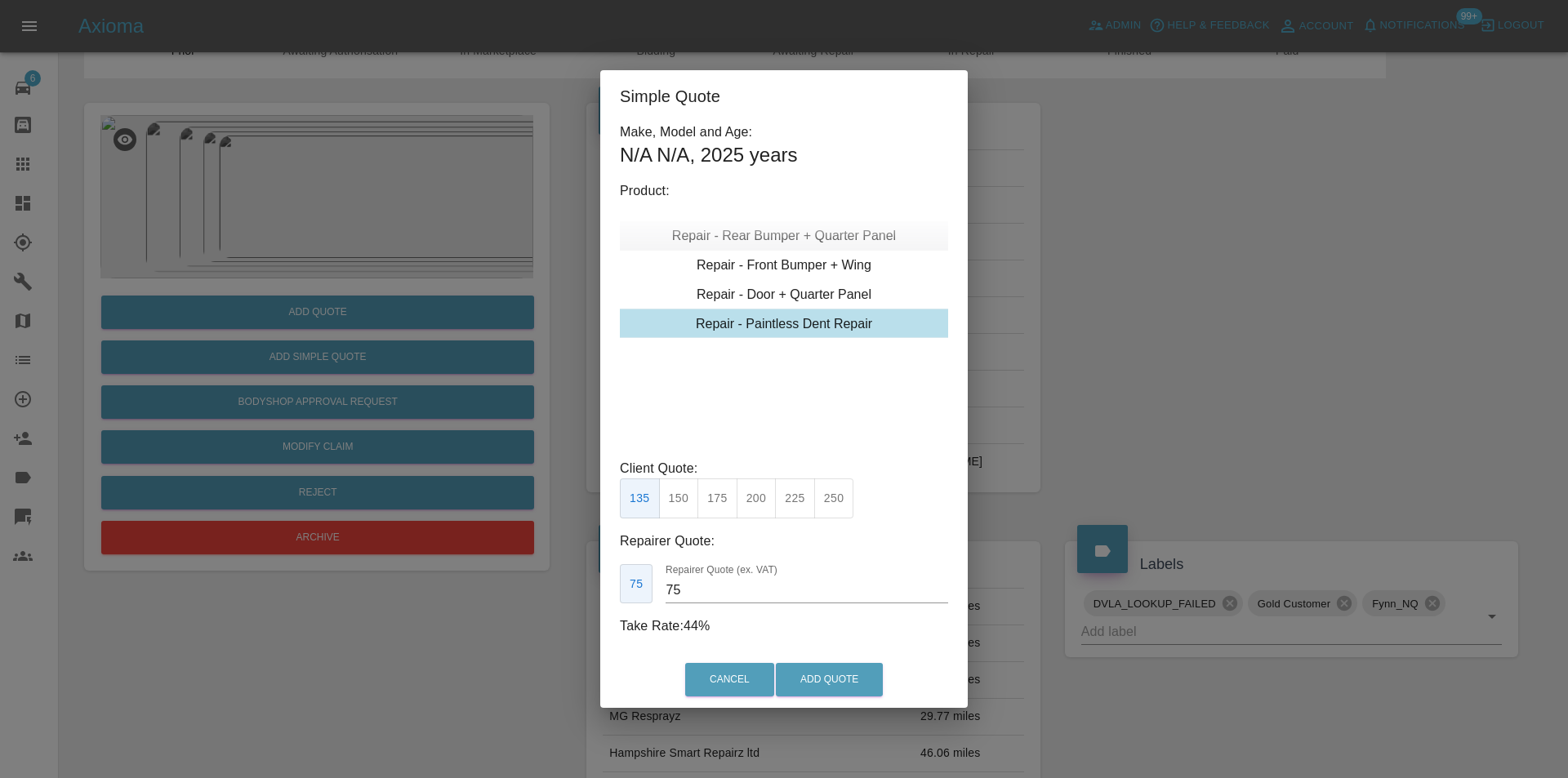
click at [860, 235] on div "Repair - Rear Bumper + Quarter Panel" at bounding box center [784, 236] width 328 height 30
click at [854, 234] on div "Repair - Rear Bumper + Quarter Panel" at bounding box center [784, 235] width 328 height 30
click at [857, 238] on div "Repair - Rear Bumper + Quarter Panel" at bounding box center [784, 235] width 328 height 30
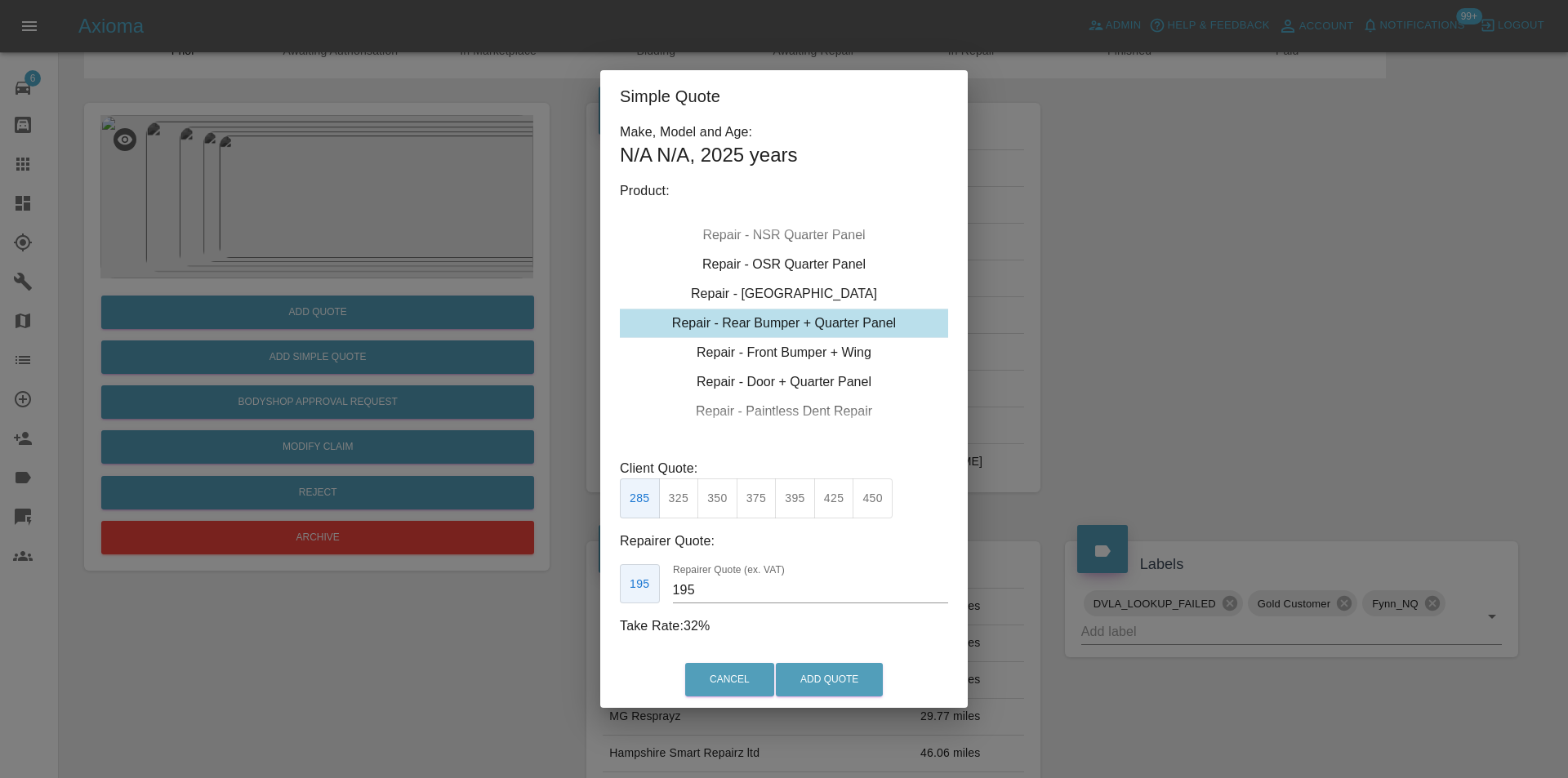
click at [863, 508] on button "450" at bounding box center [872, 498] width 40 height 40
type input "280"
click at [860, 672] on button "Add Quote" at bounding box center [829, 680] width 107 height 33
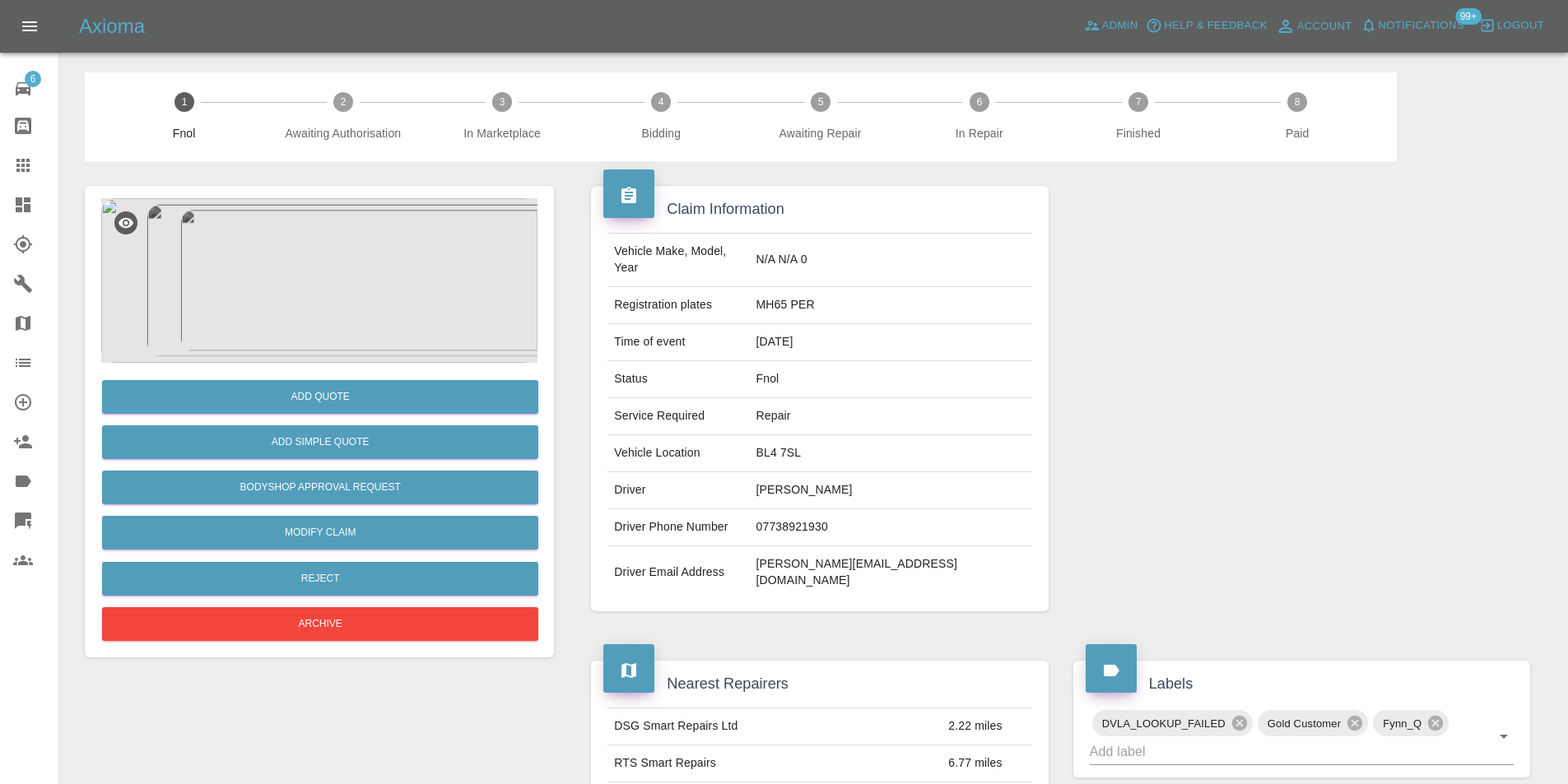
click at [357, 273] on img at bounding box center [319, 280] width 436 height 165
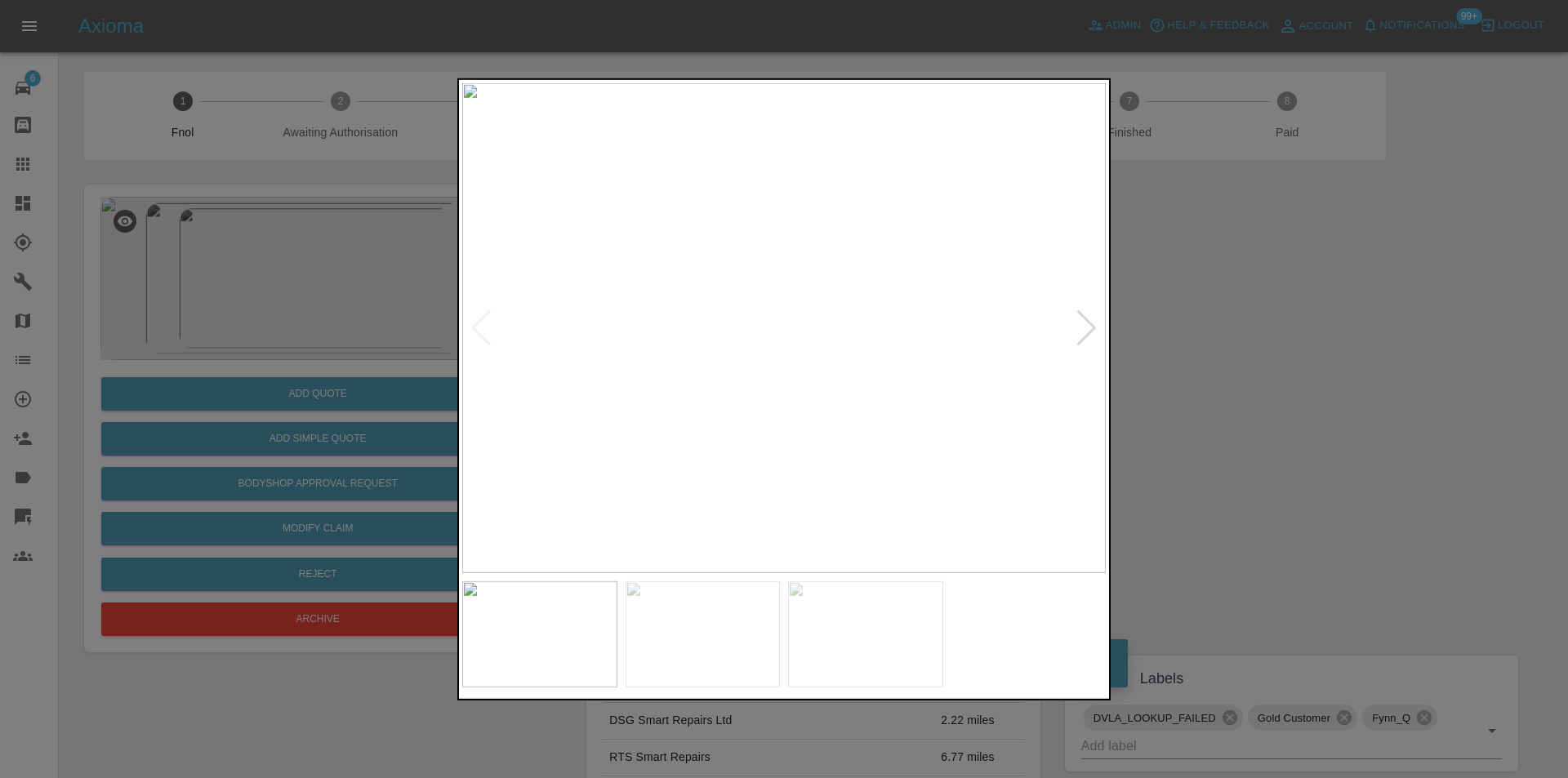
click at [1086, 329] on div at bounding box center [1087, 327] width 22 height 36
click at [1087, 332] on div at bounding box center [1087, 327] width 22 height 36
click at [1087, 332] on img at bounding box center [784, 327] width 644 height 490
click at [1253, 339] on div at bounding box center [784, 389] width 1568 height 778
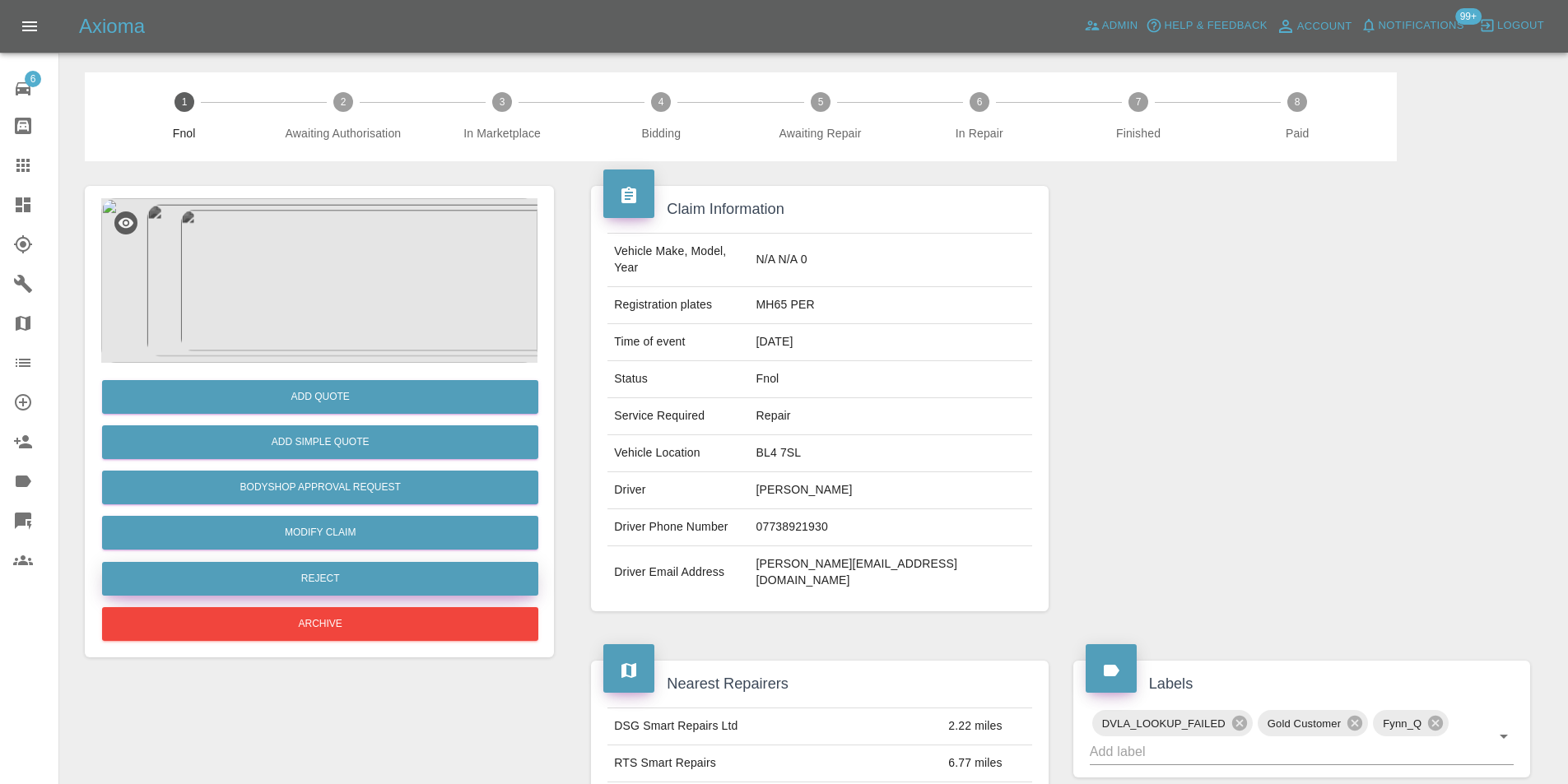
click at [346, 575] on button "Reject" at bounding box center [320, 578] width 436 height 33
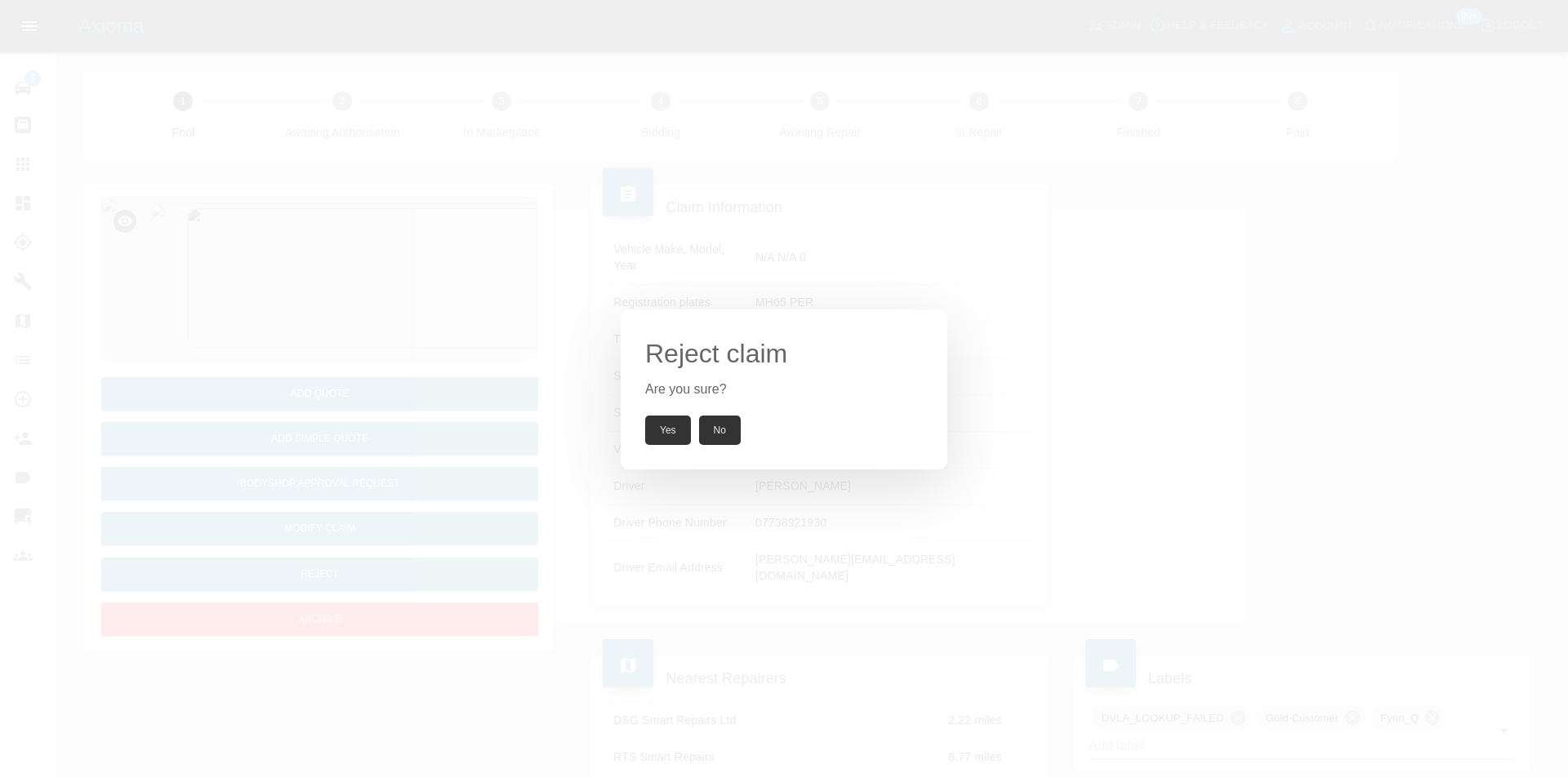
click at [664, 434] on button "Yes" at bounding box center [668, 430] width 46 height 30
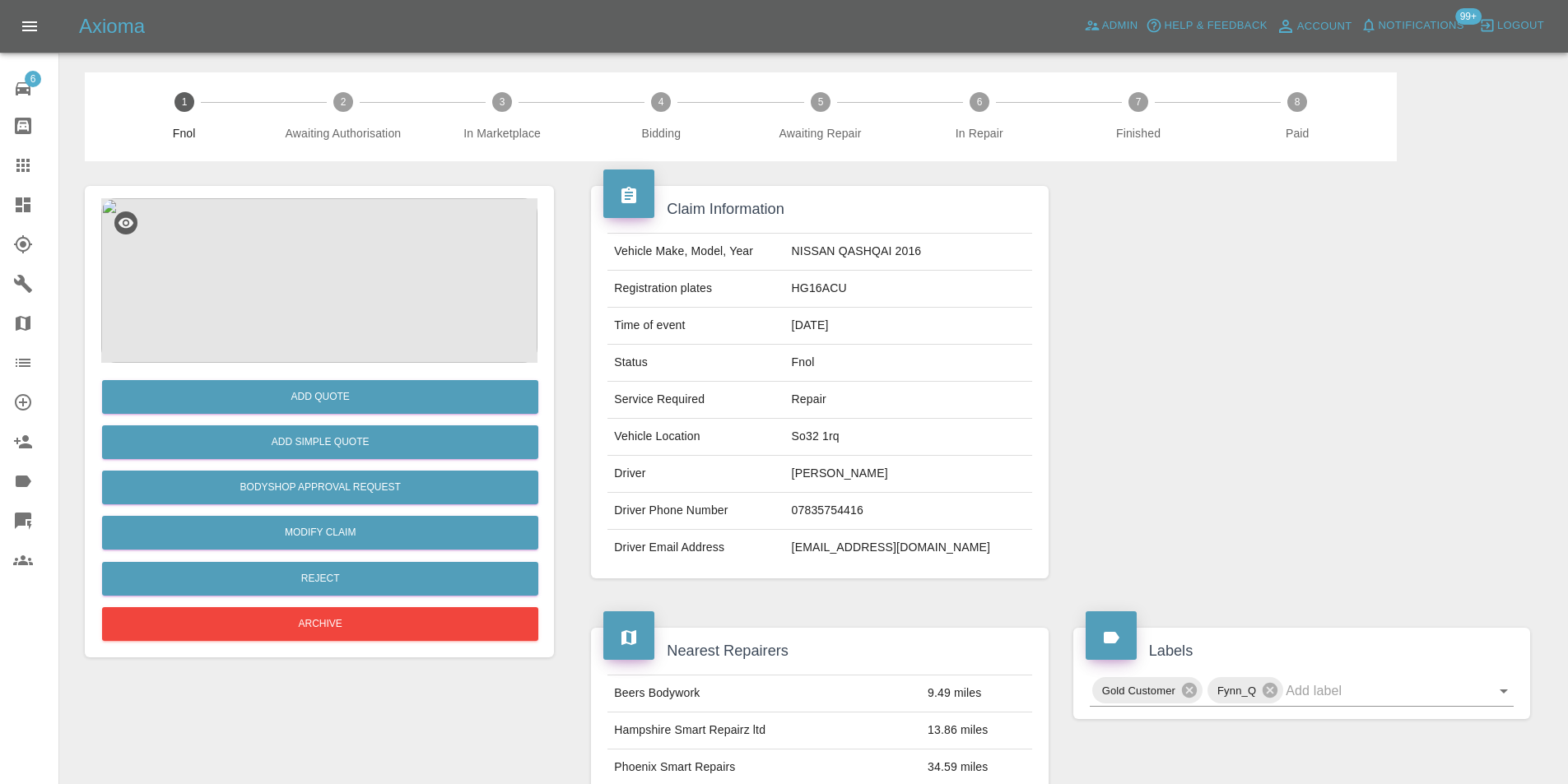
click at [333, 281] on img at bounding box center [319, 280] width 436 height 165
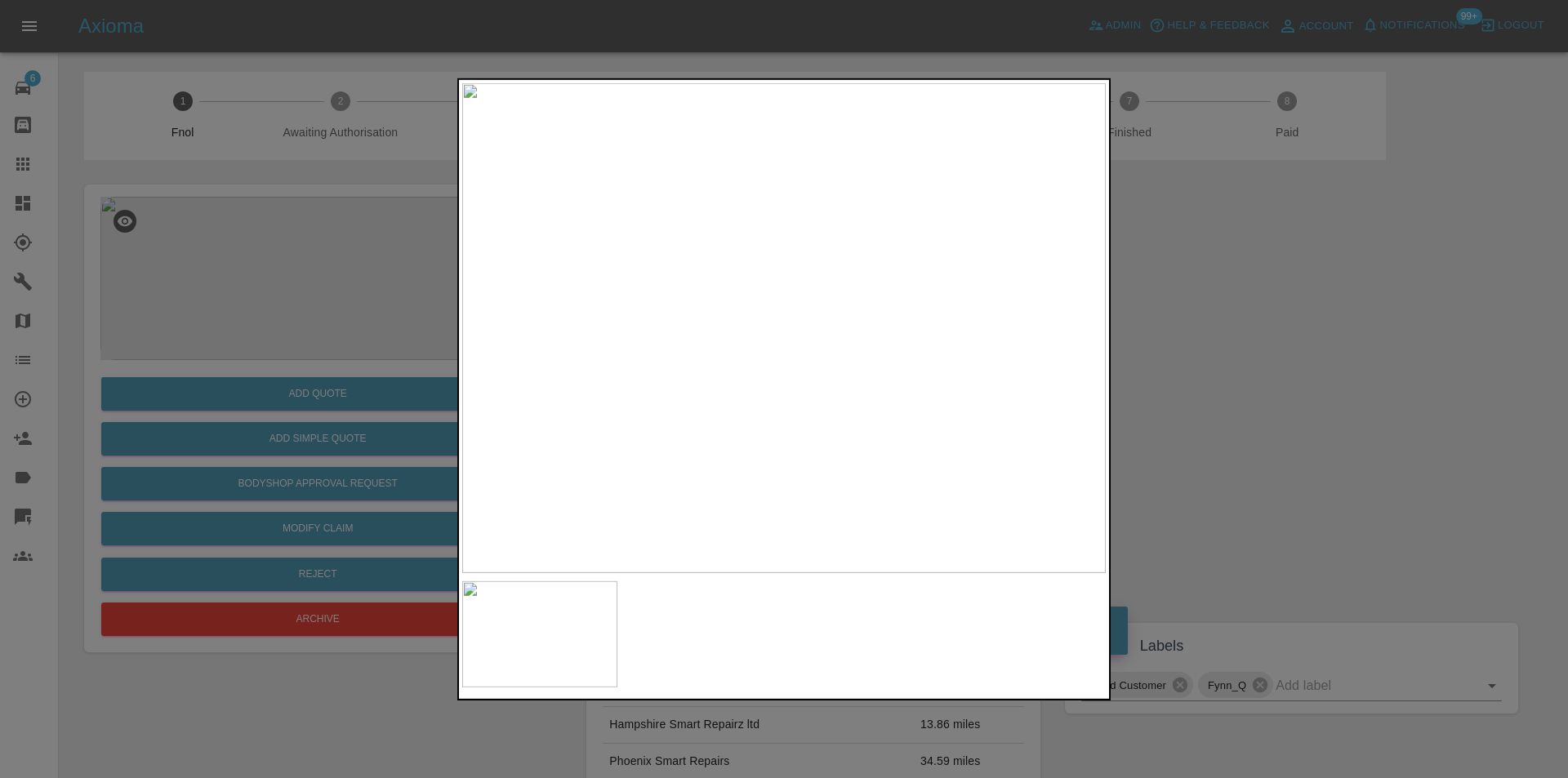
drag, startPoint x: 1280, startPoint y: 344, endPoint x: 1137, endPoint y: 393, distance: 151.2
click at [1279, 345] on div at bounding box center [784, 389] width 1568 height 778
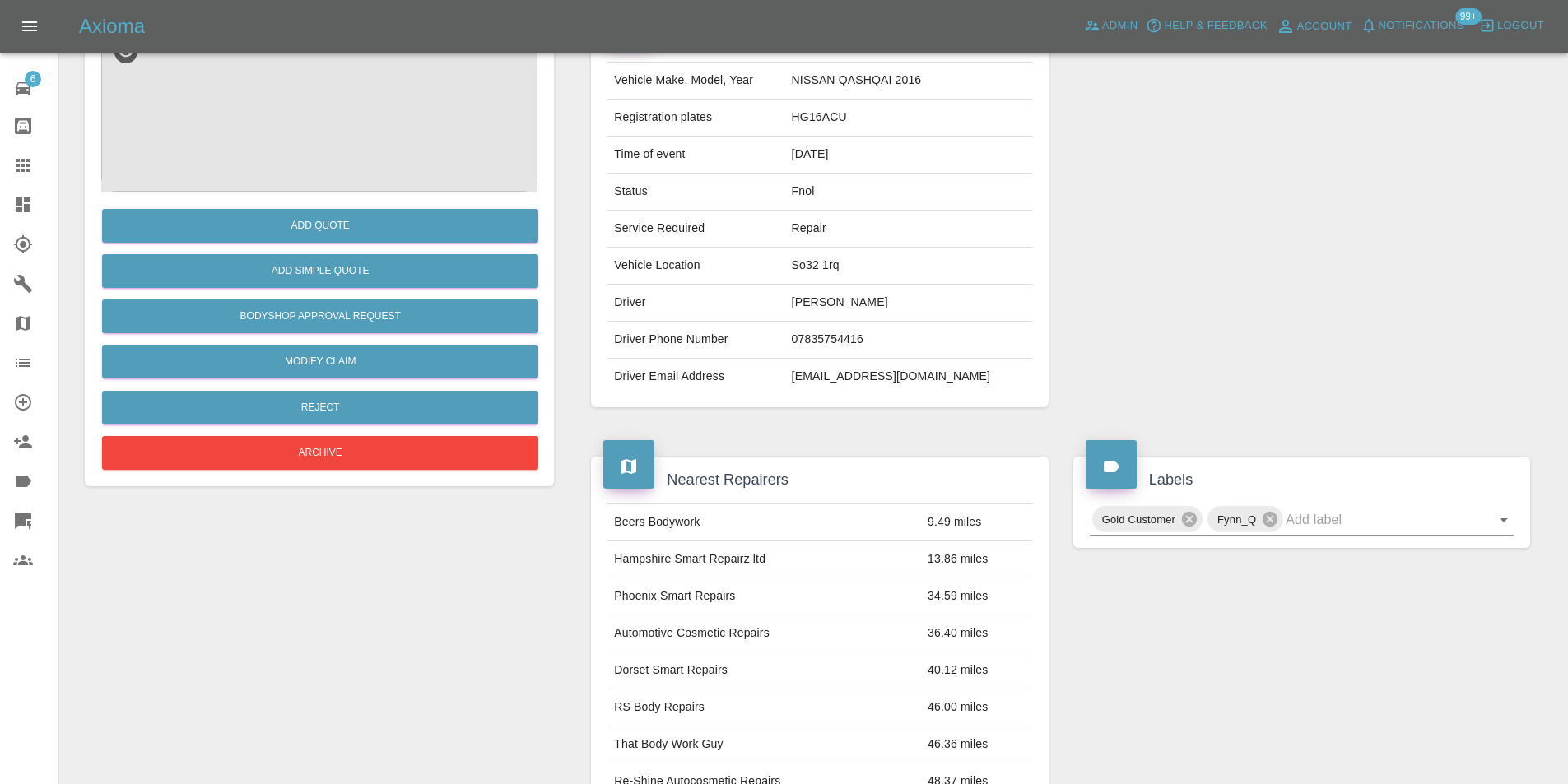
scroll to position [8, 0]
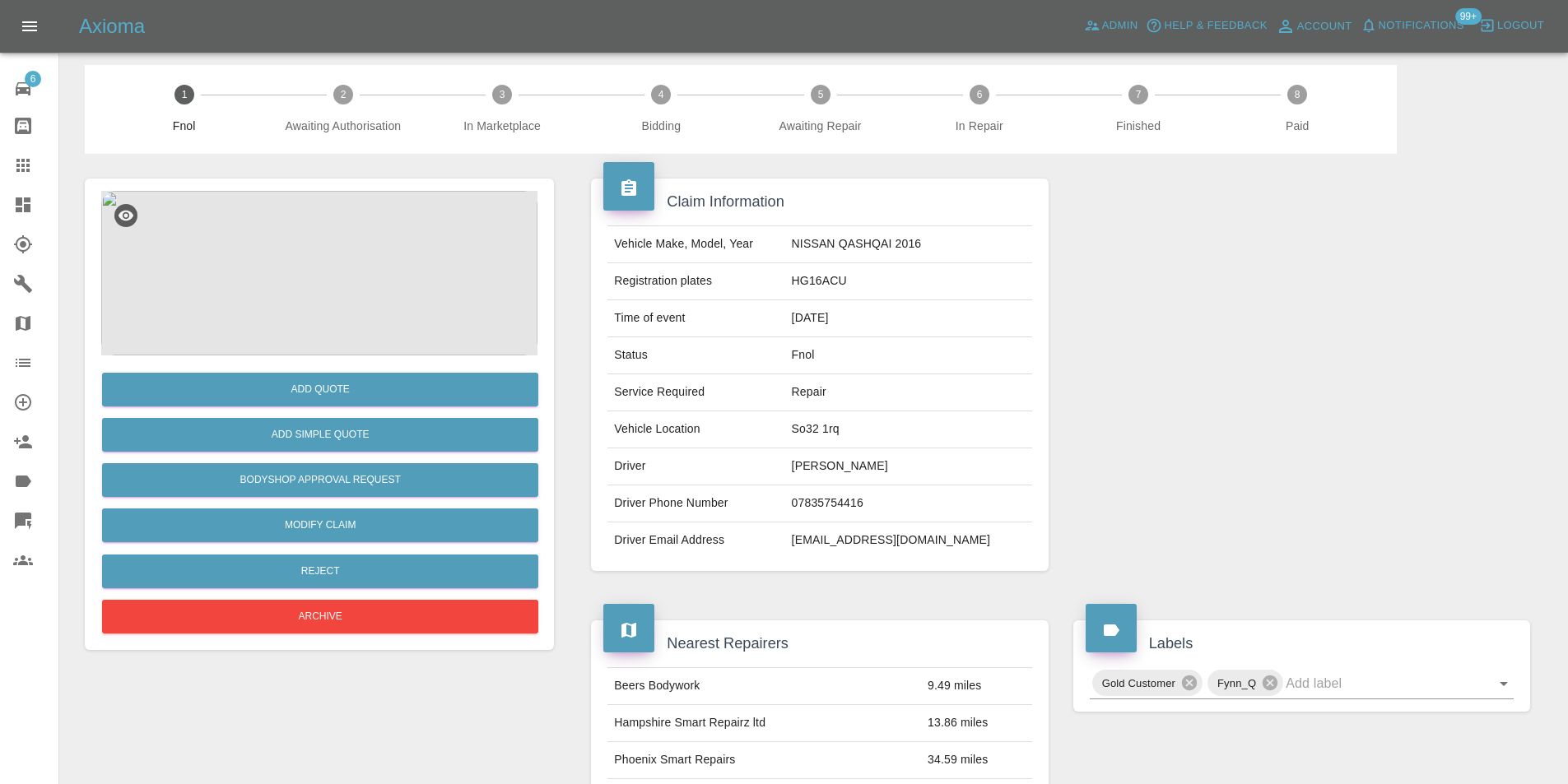
click at [352, 264] on img at bounding box center [319, 273] width 436 height 165
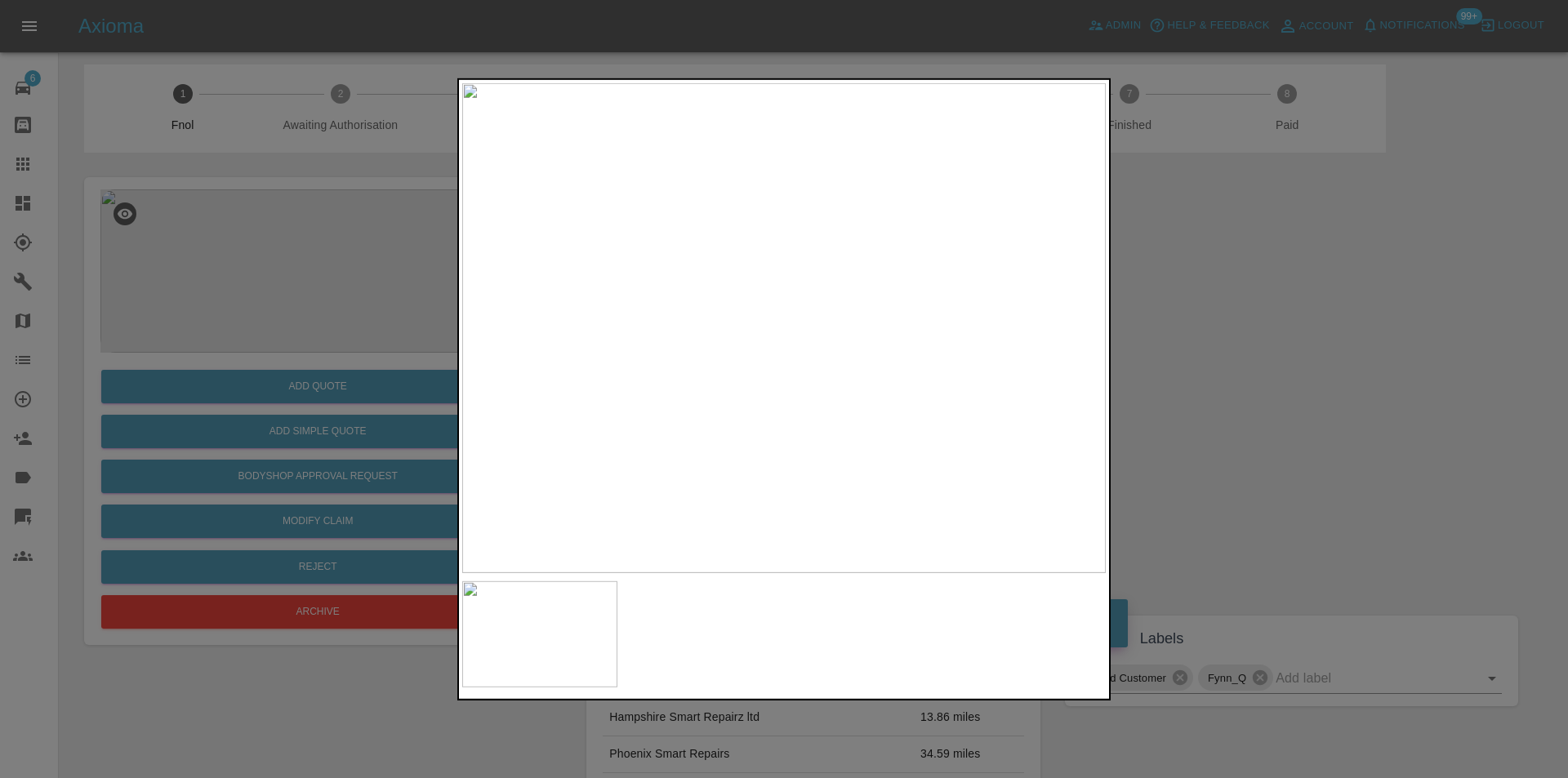
click at [1286, 349] on div at bounding box center [784, 389] width 1568 height 778
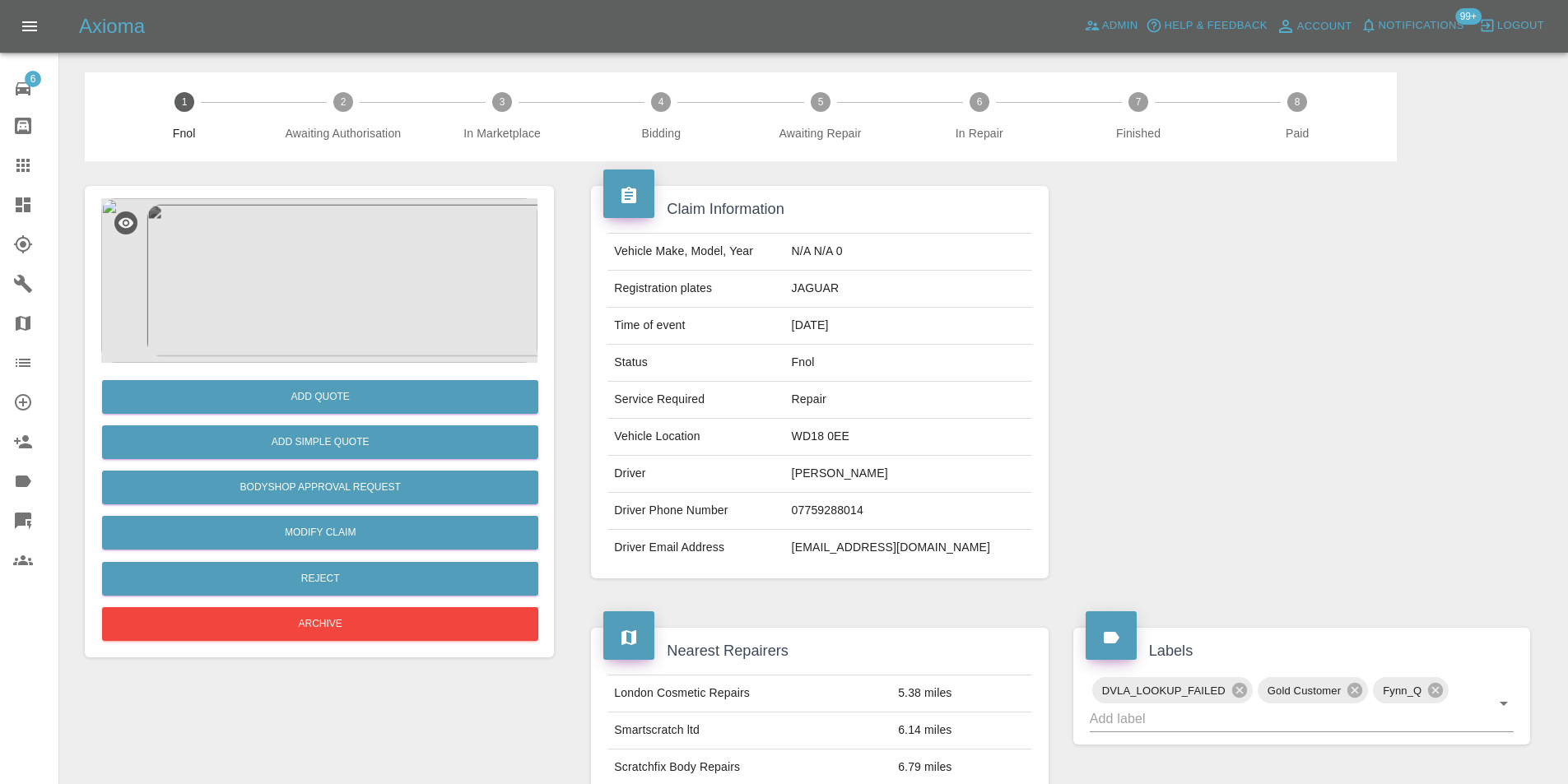
click at [363, 264] on img at bounding box center [319, 280] width 436 height 165
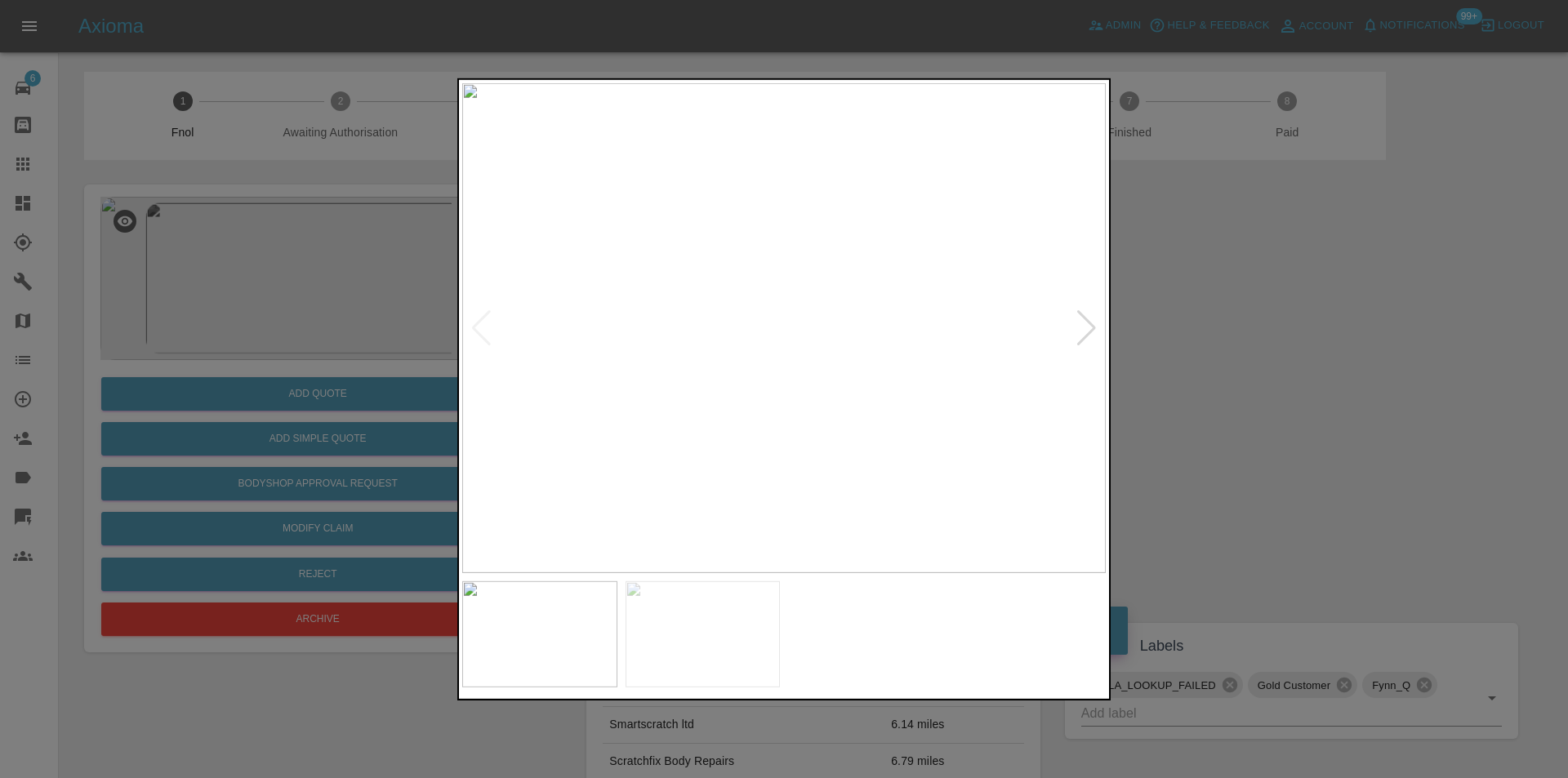
click at [1157, 351] on div at bounding box center [784, 389] width 1568 height 778
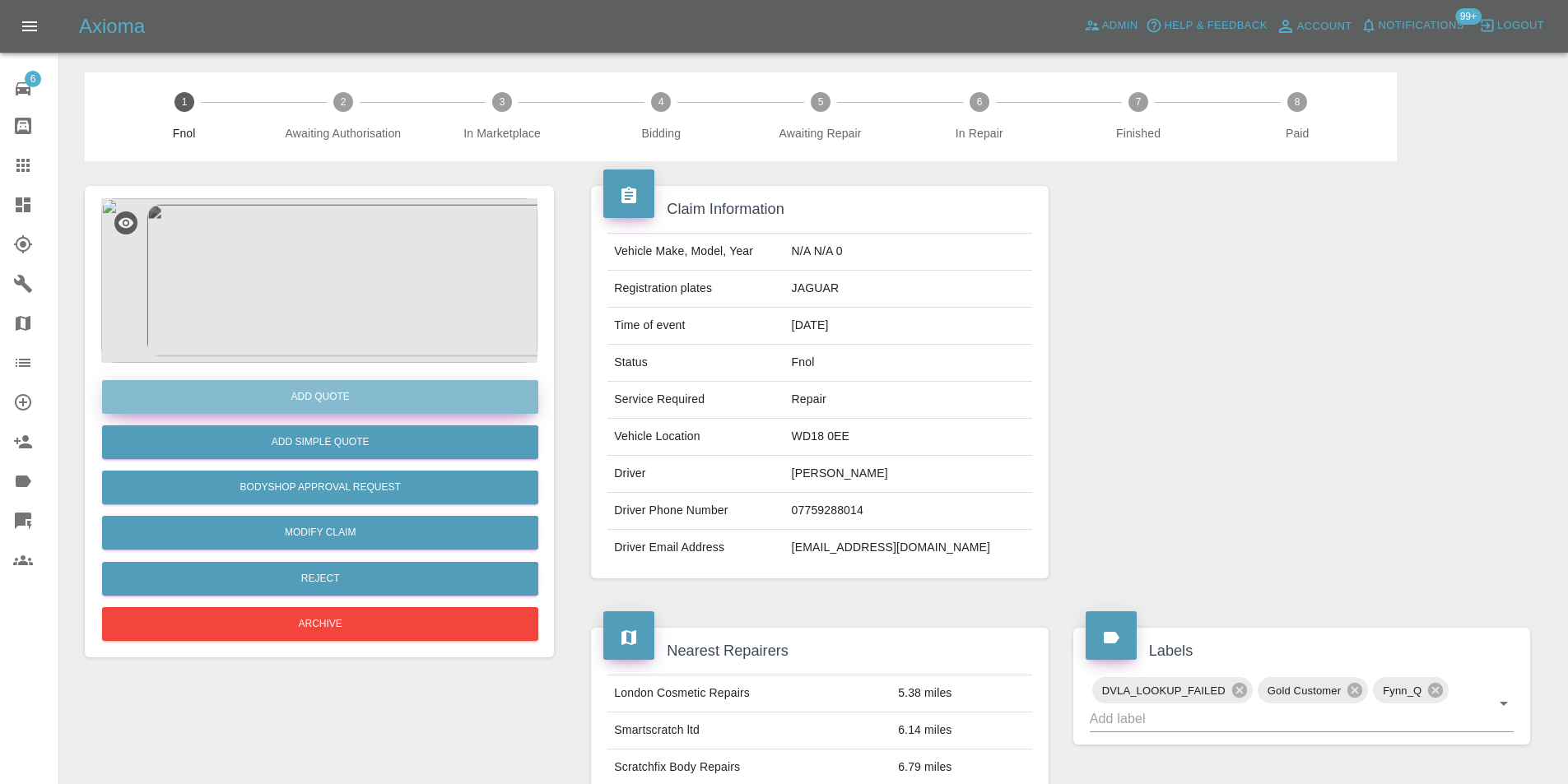
click at [352, 390] on button "Add Quote" at bounding box center [320, 397] width 436 height 33
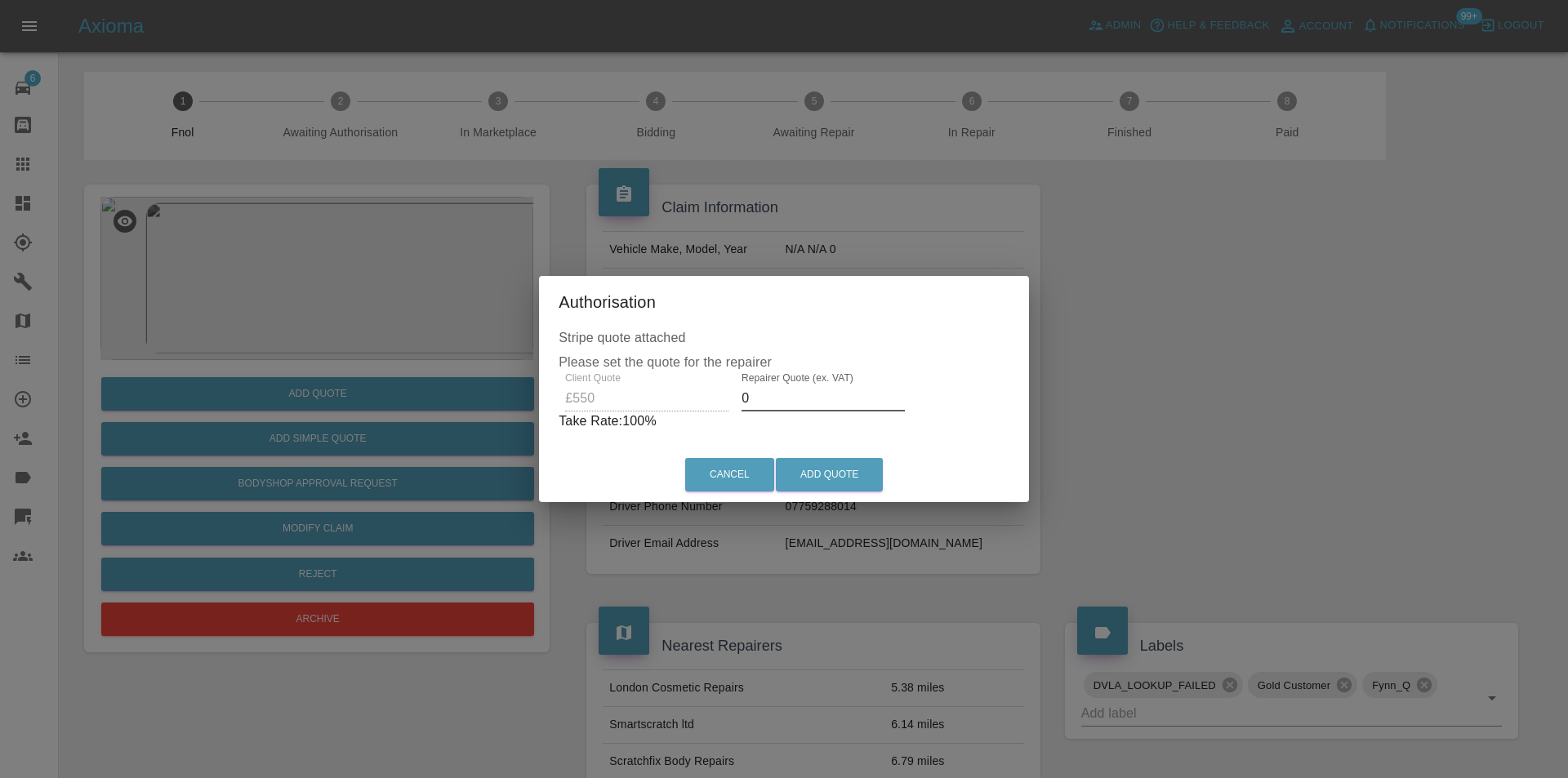
click at [800, 398] on input "0" at bounding box center [823, 398] width 164 height 26
type input "0350"
click at [830, 475] on button "Add Quote" at bounding box center [829, 474] width 107 height 33
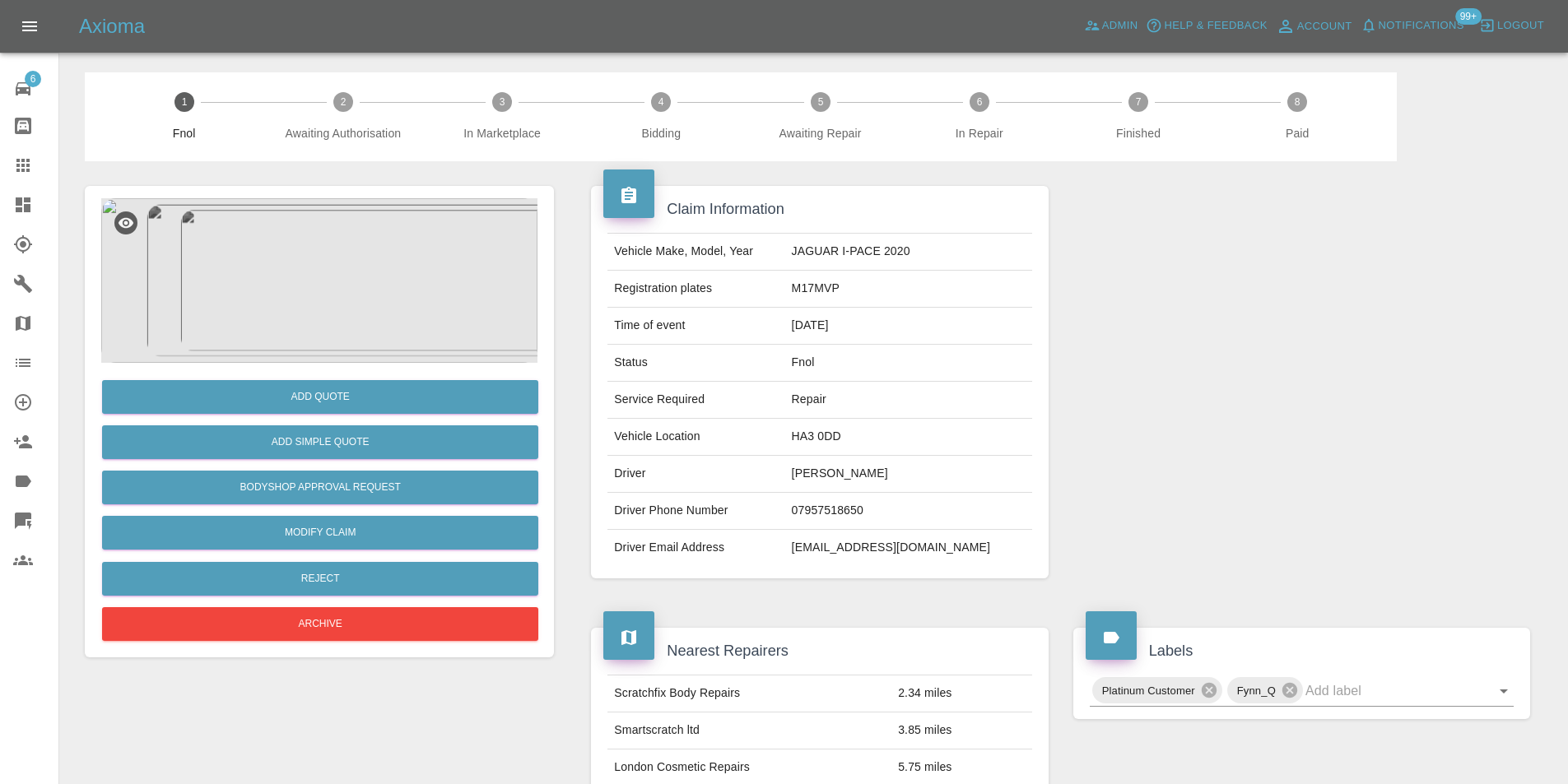
click at [381, 264] on img at bounding box center [319, 280] width 436 height 165
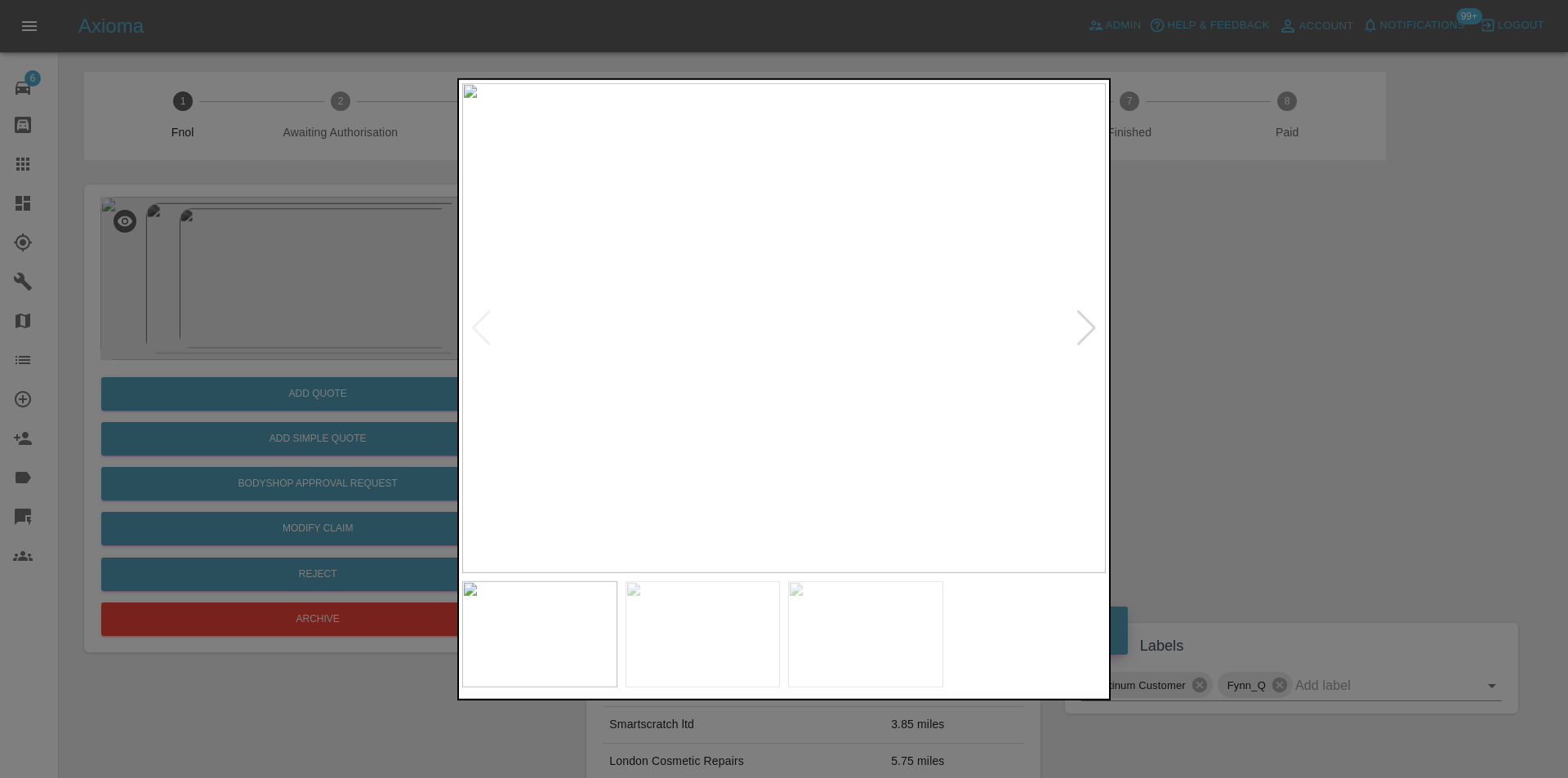
click at [1102, 305] on img at bounding box center [784, 327] width 644 height 490
click at [1094, 328] on div at bounding box center [1087, 327] width 22 height 36
click at [1094, 328] on img at bounding box center [784, 327] width 644 height 490
click at [1283, 347] on div at bounding box center [784, 389] width 1568 height 778
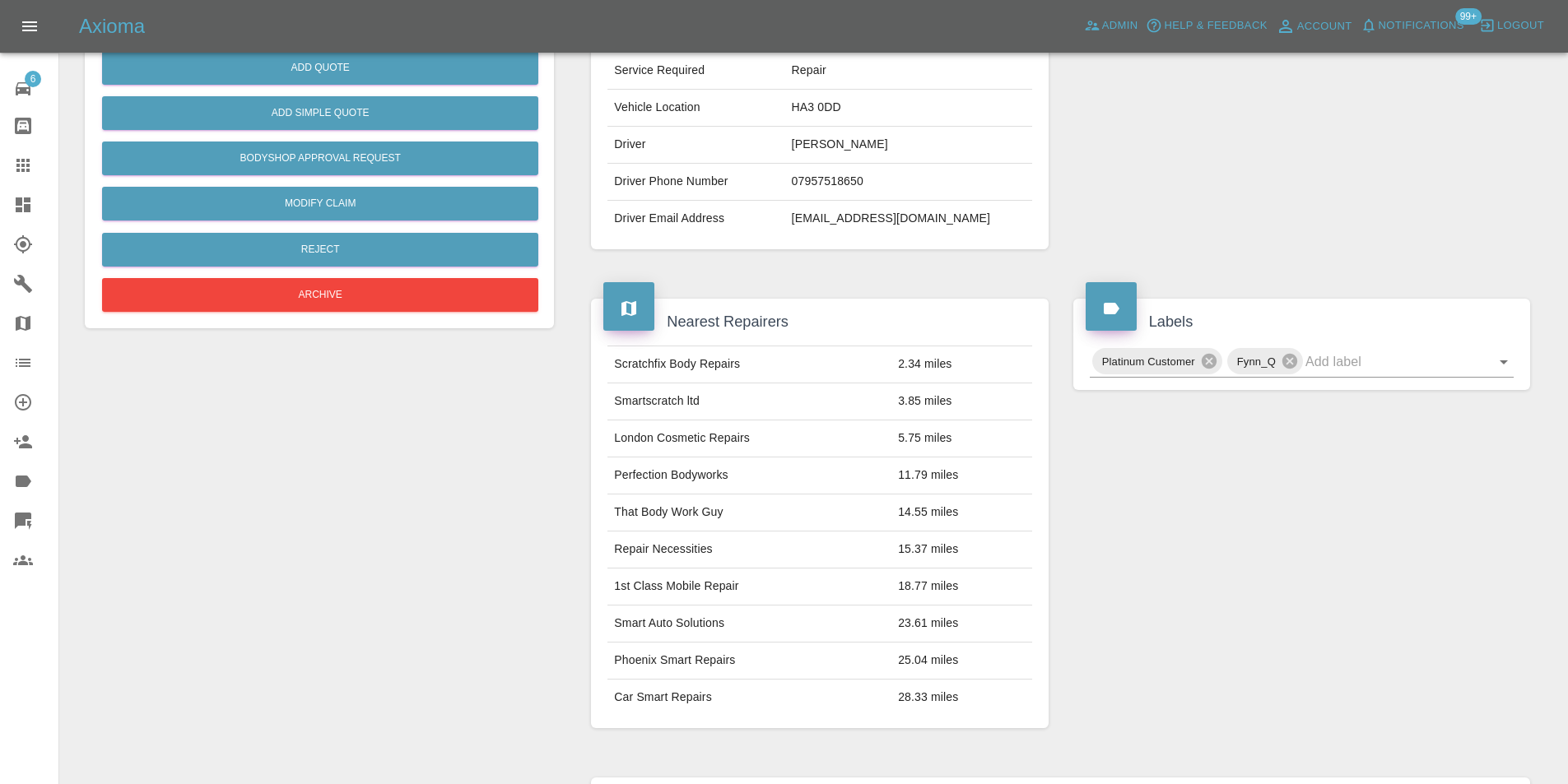
scroll to position [740, 0]
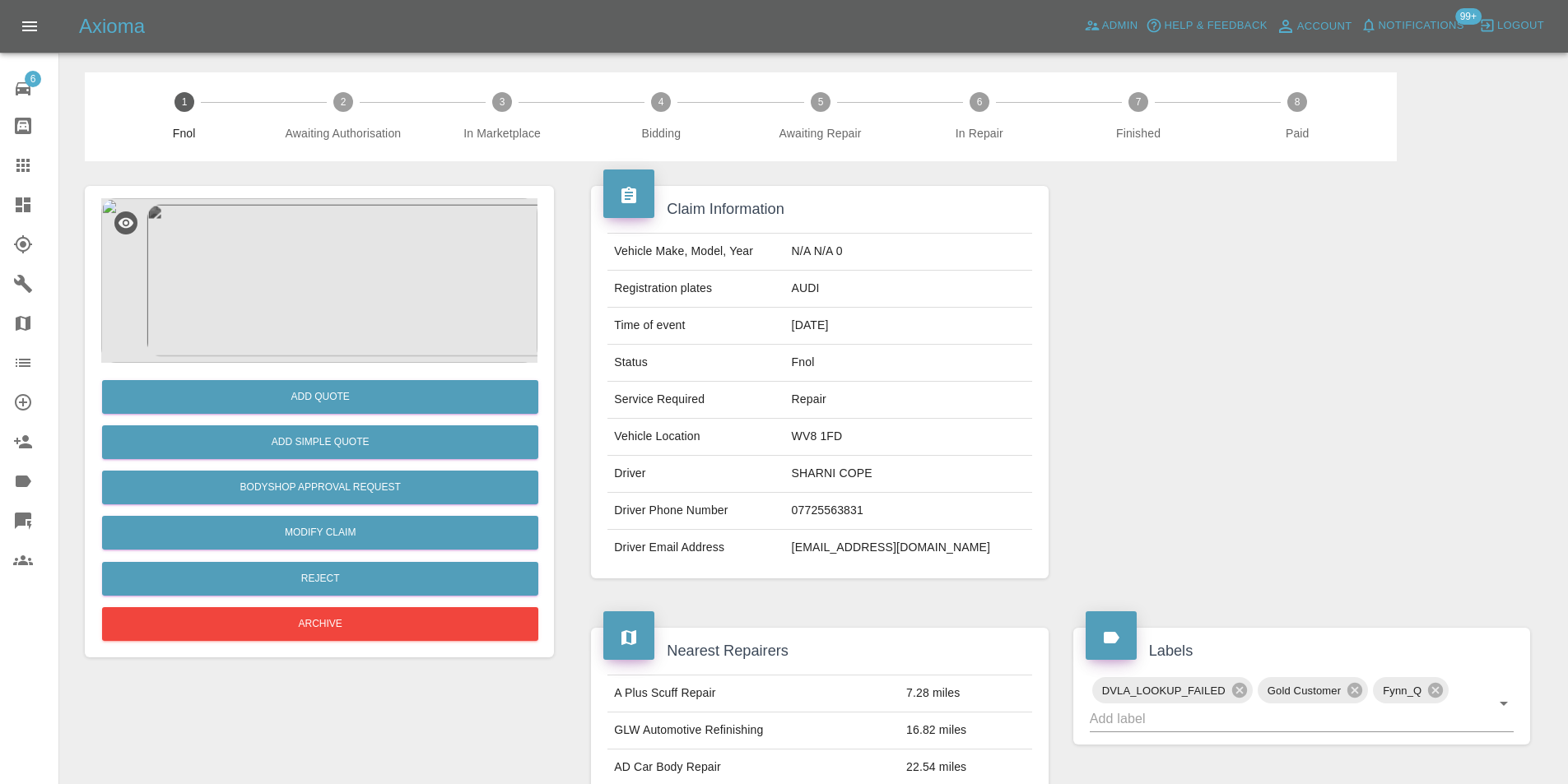
click at [333, 236] on img at bounding box center [319, 280] width 436 height 165
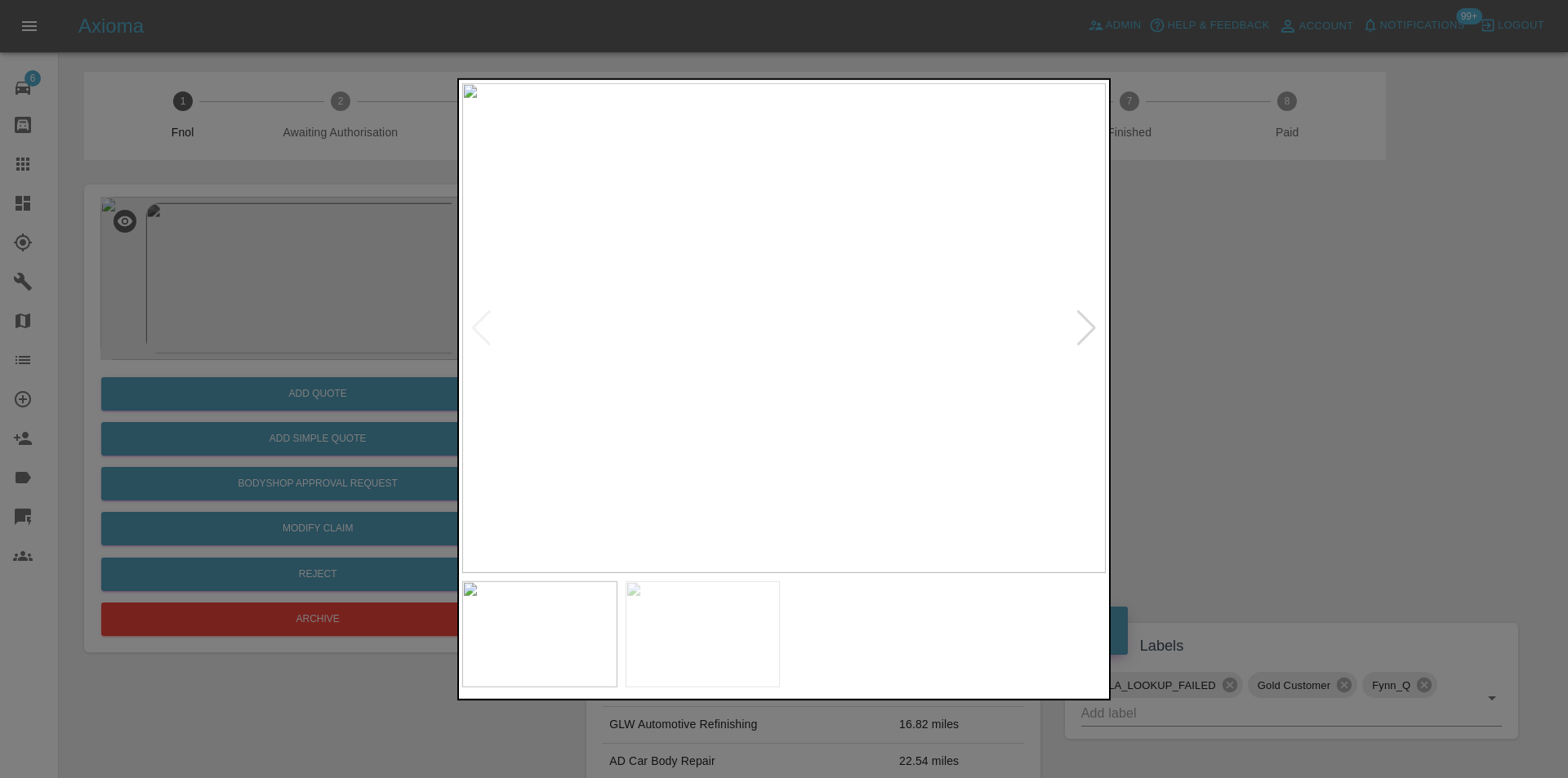
click at [1088, 330] on div at bounding box center [1087, 327] width 22 height 36
click at [1088, 330] on img at bounding box center [784, 327] width 644 height 490
drag, startPoint x: 1375, startPoint y: 341, endPoint x: 1323, endPoint y: 337, distance: 52.2
click at [1372, 340] on div at bounding box center [784, 389] width 1568 height 778
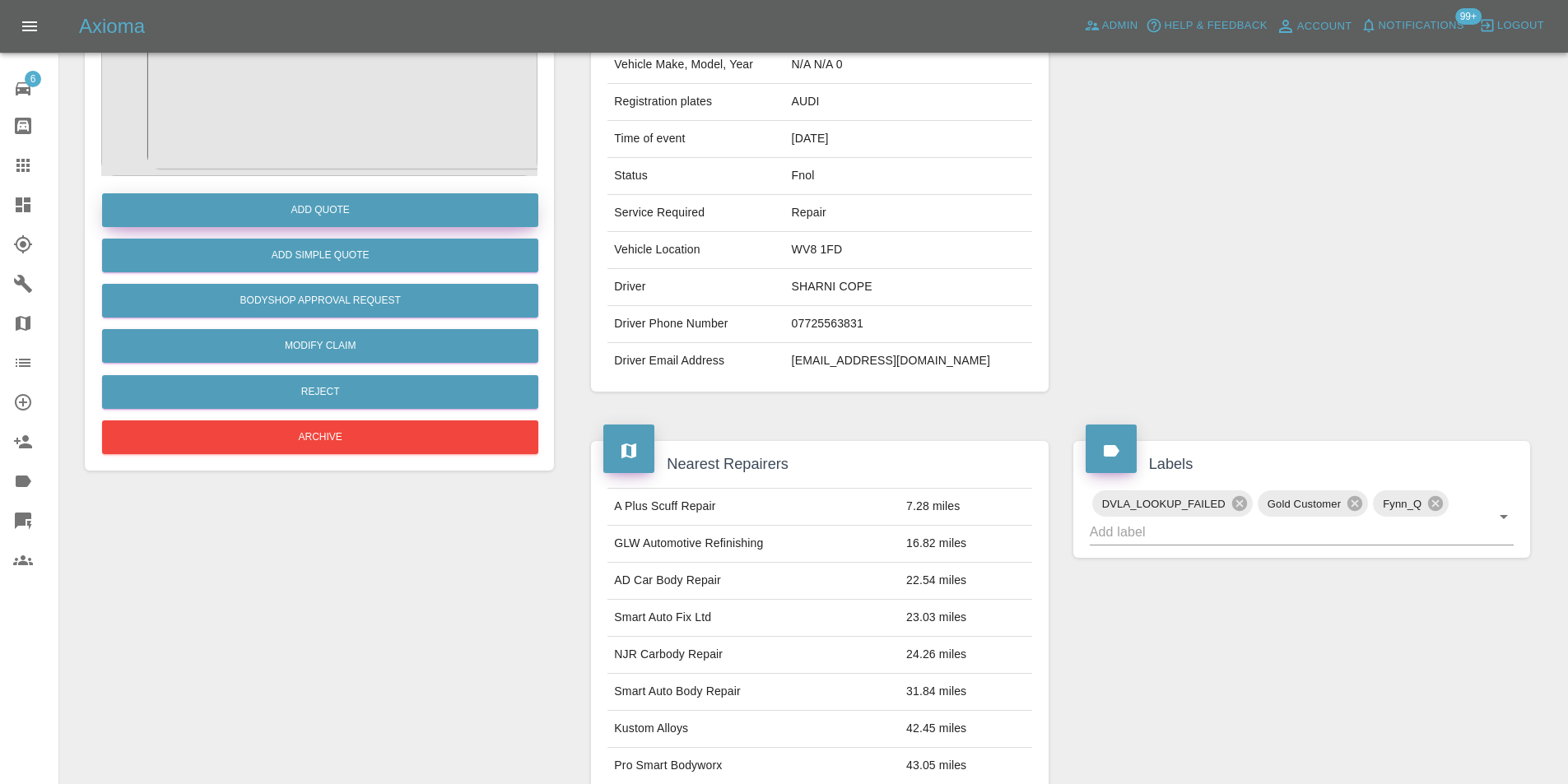
scroll to position [8, 0]
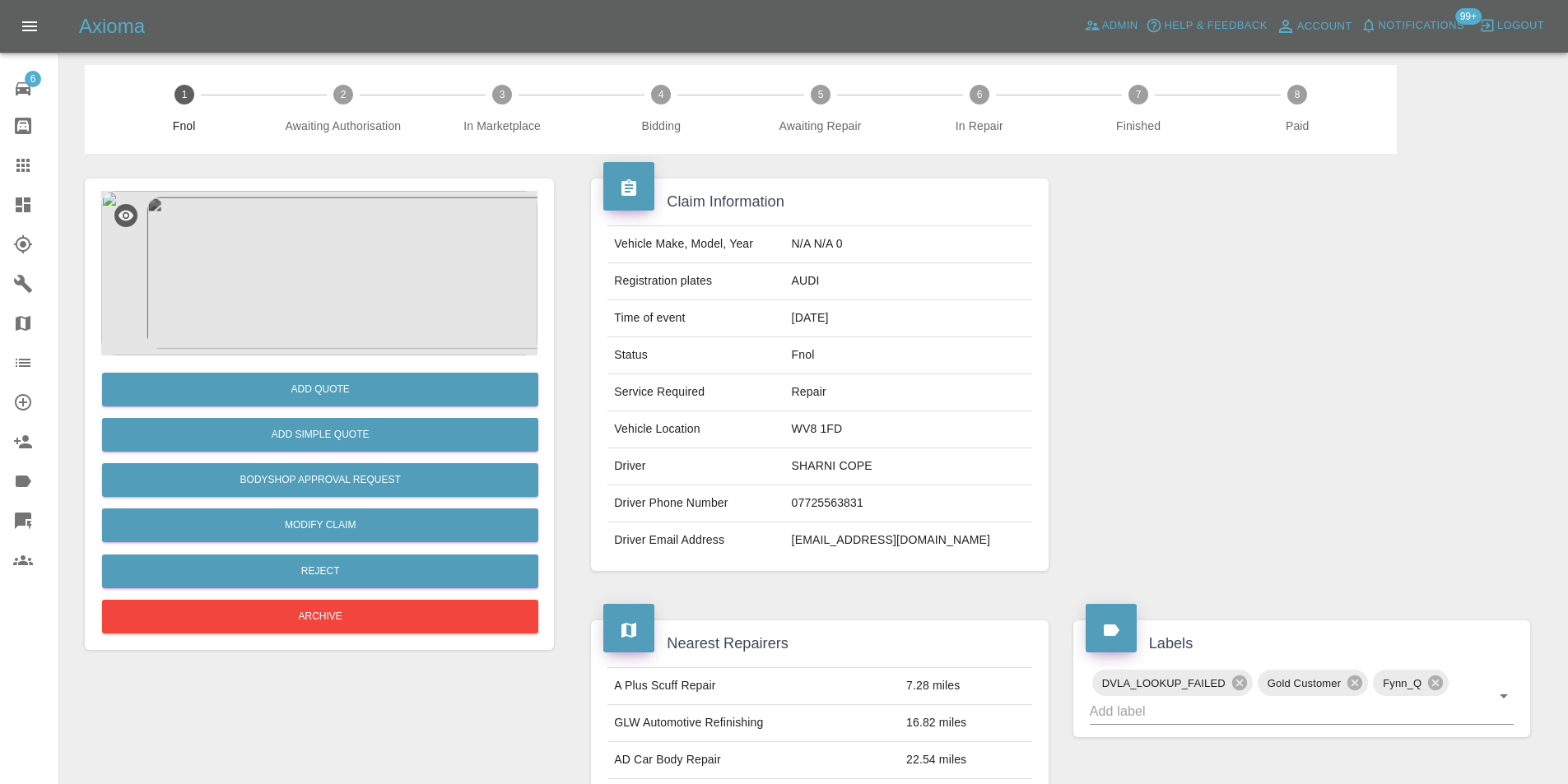
click at [341, 275] on img at bounding box center [319, 273] width 436 height 165
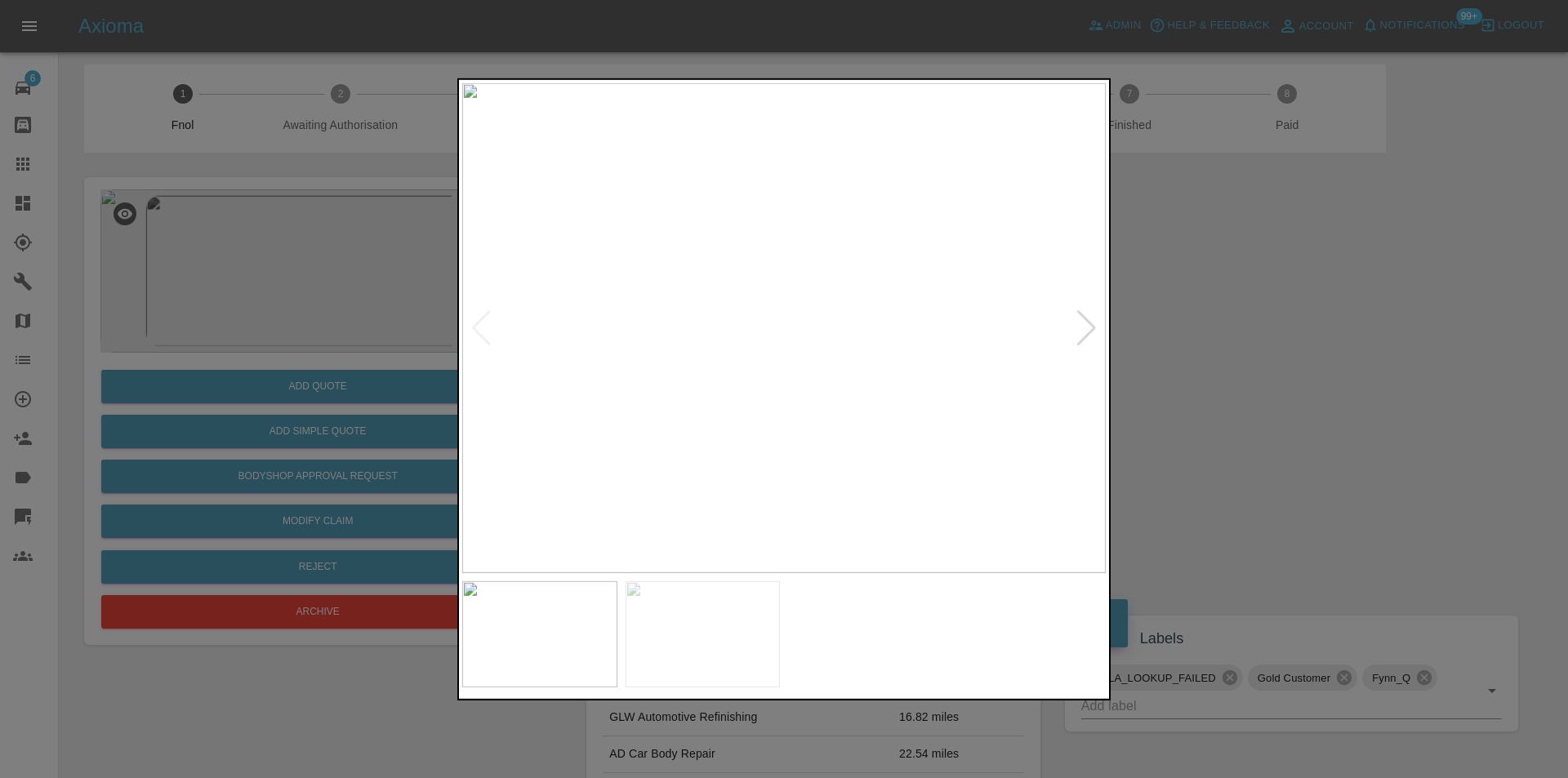
click at [1081, 333] on div at bounding box center [1087, 327] width 22 height 36
click at [1081, 333] on img at bounding box center [784, 327] width 644 height 490
click at [1371, 386] on div at bounding box center [784, 389] width 1568 height 778
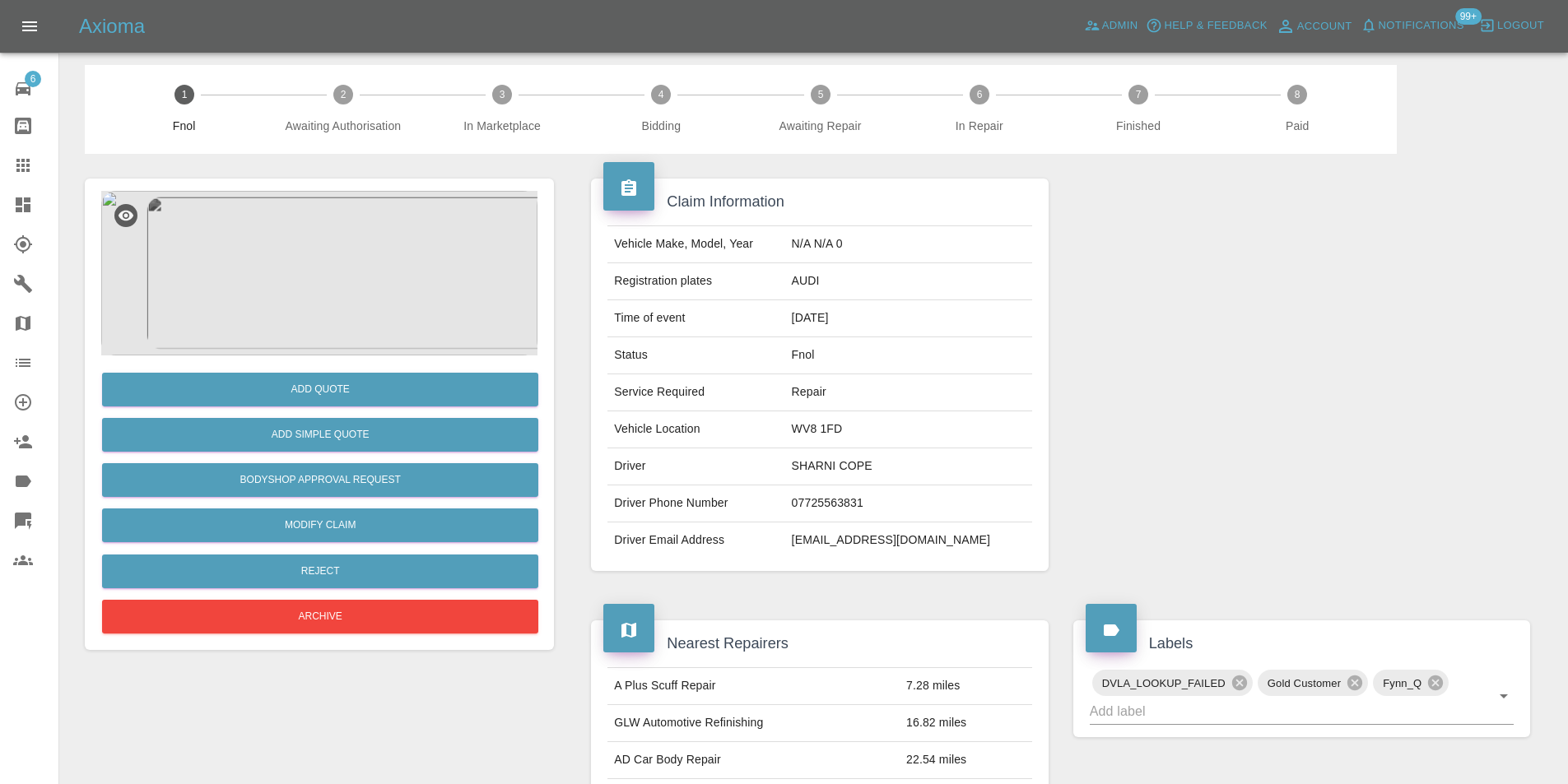
click at [328, 283] on img at bounding box center [319, 273] width 436 height 165
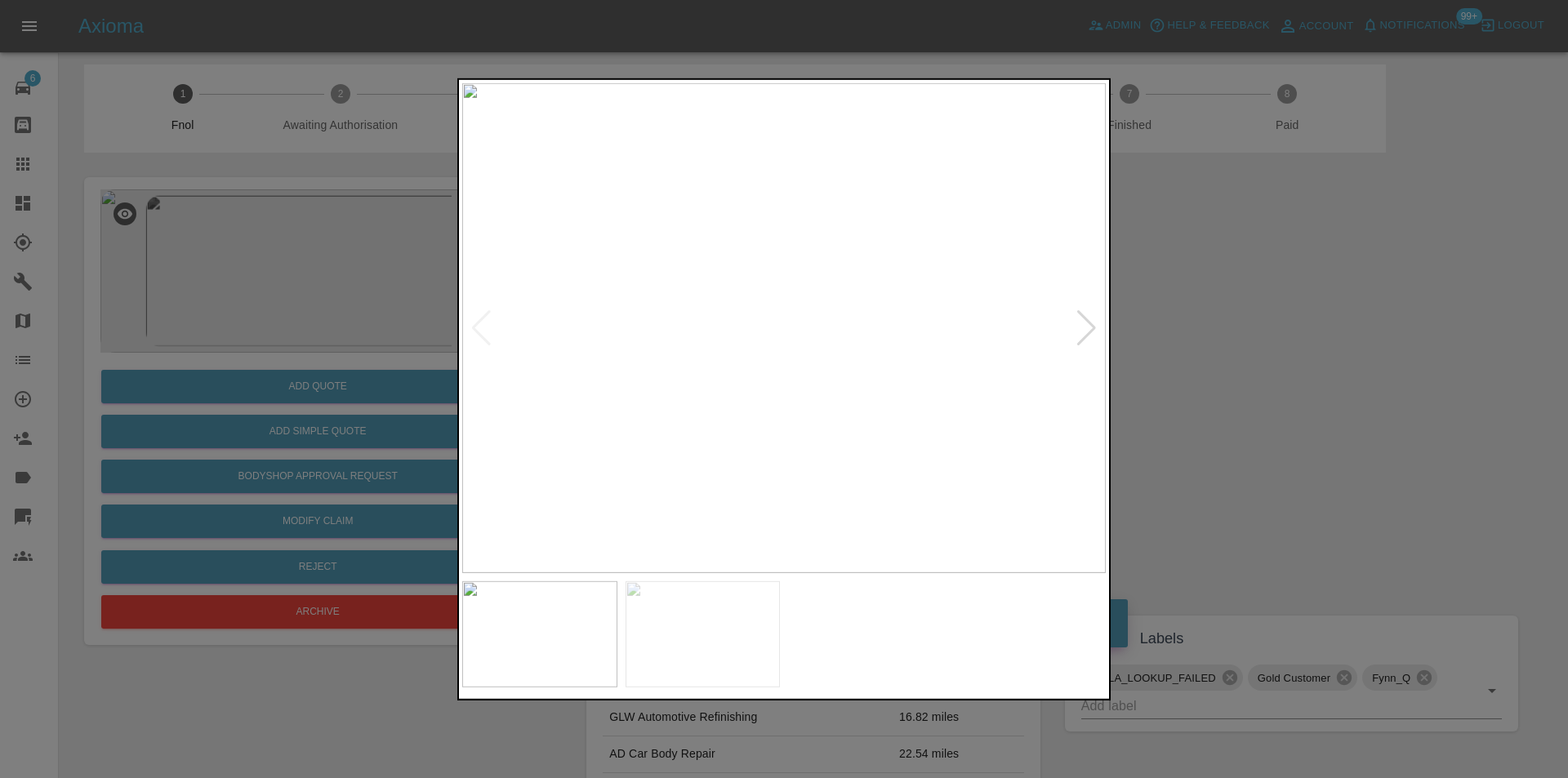
drag, startPoint x: 1267, startPoint y: 395, endPoint x: 1159, endPoint y: 249, distance: 181.6
click at [1267, 392] on div at bounding box center [784, 389] width 1568 height 778
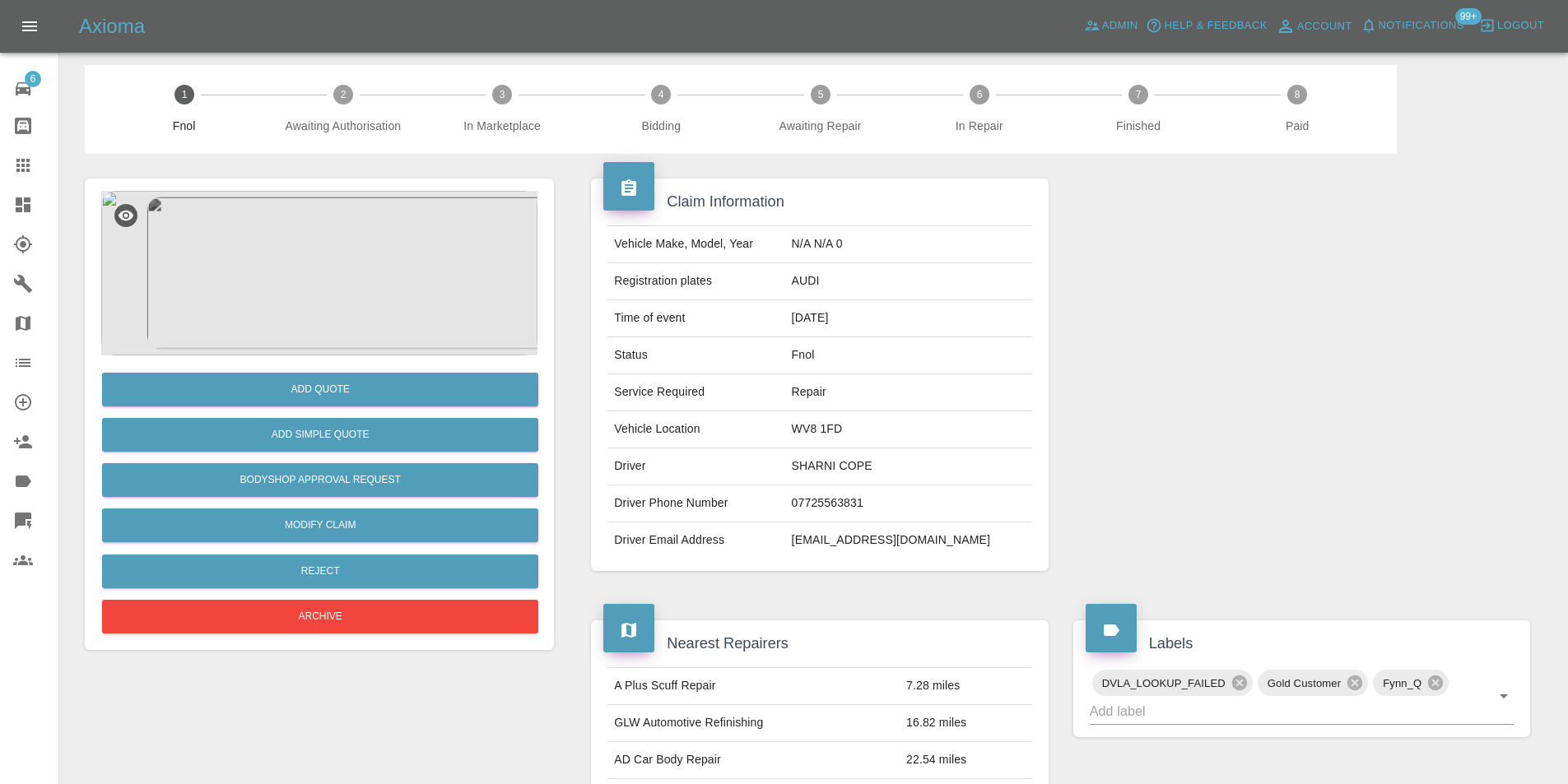
click at [347, 233] on img at bounding box center [319, 273] width 436 height 165
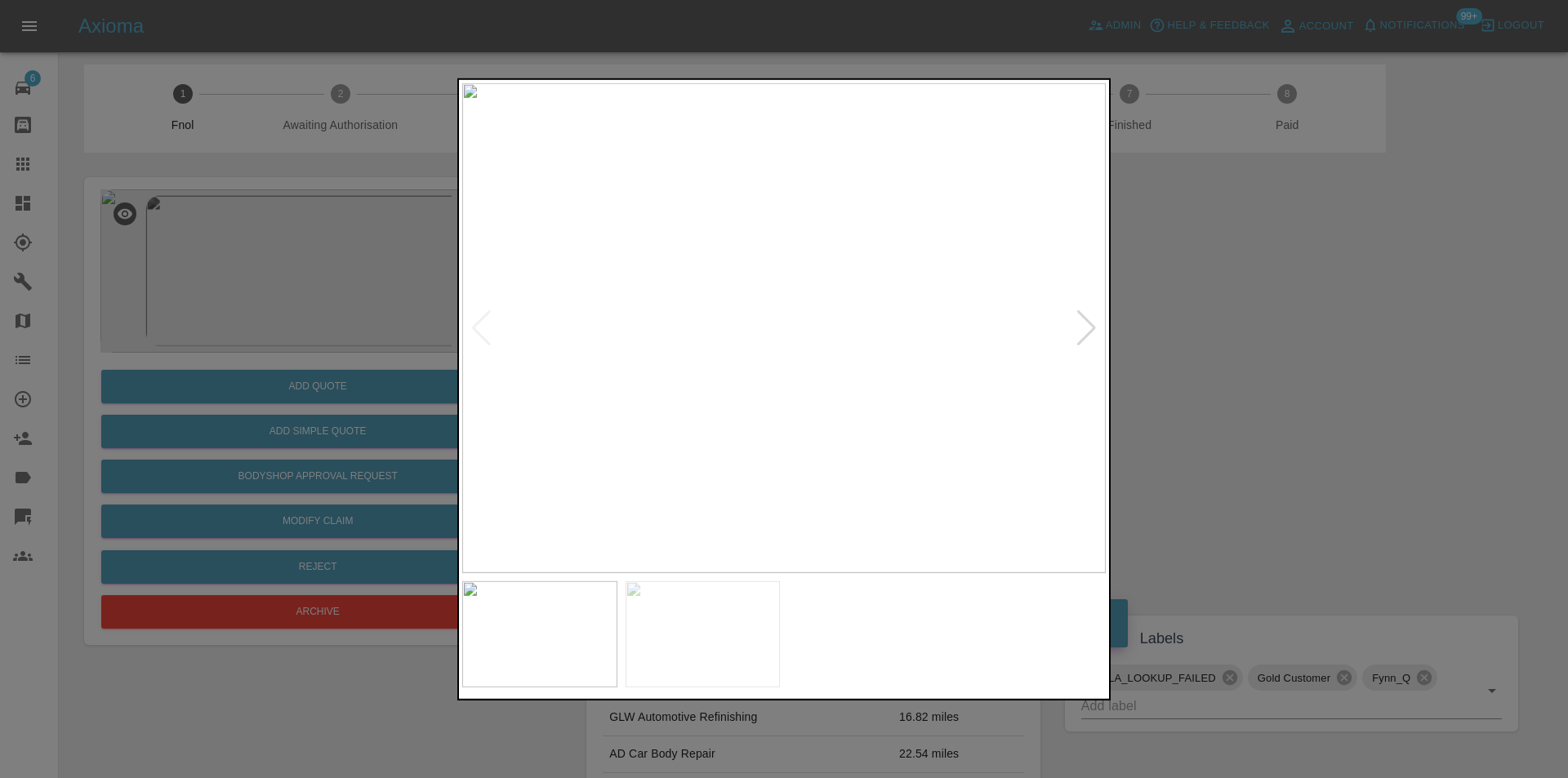
click at [1089, 322] on div at bounding box center [1087, 327] width 22 height 36
click at [1089, 317] on img at bounding box center [784, 327] width 644 height 490
click at [474, 322] on div at bounding box center [481, 327] width 22 height 36
click at [1141, 311] on div at bounding box center [784, 389] width 1568 height 778
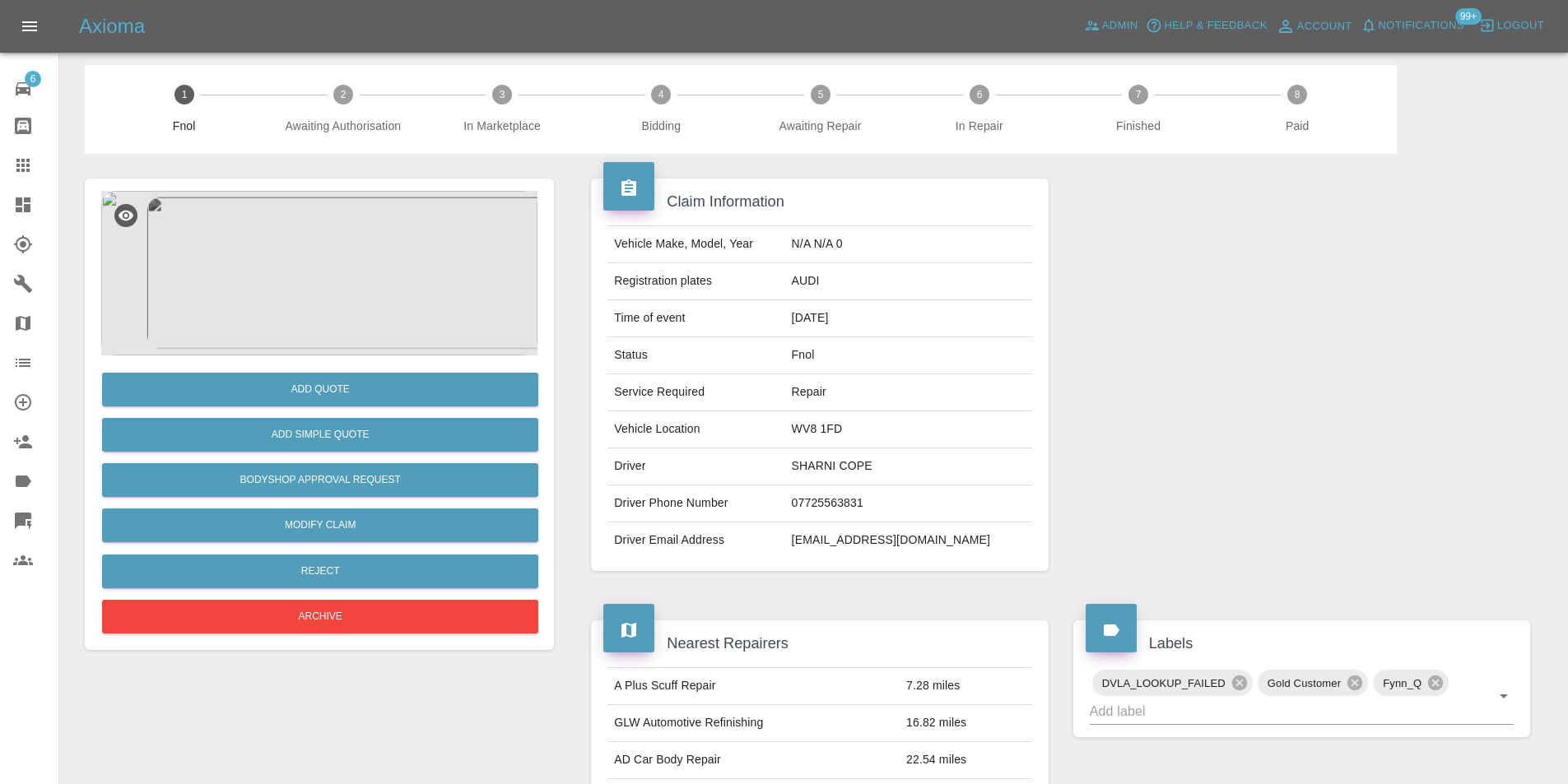
click at [324, 218] on img at bounding box center [319, 273] width 436 height 165
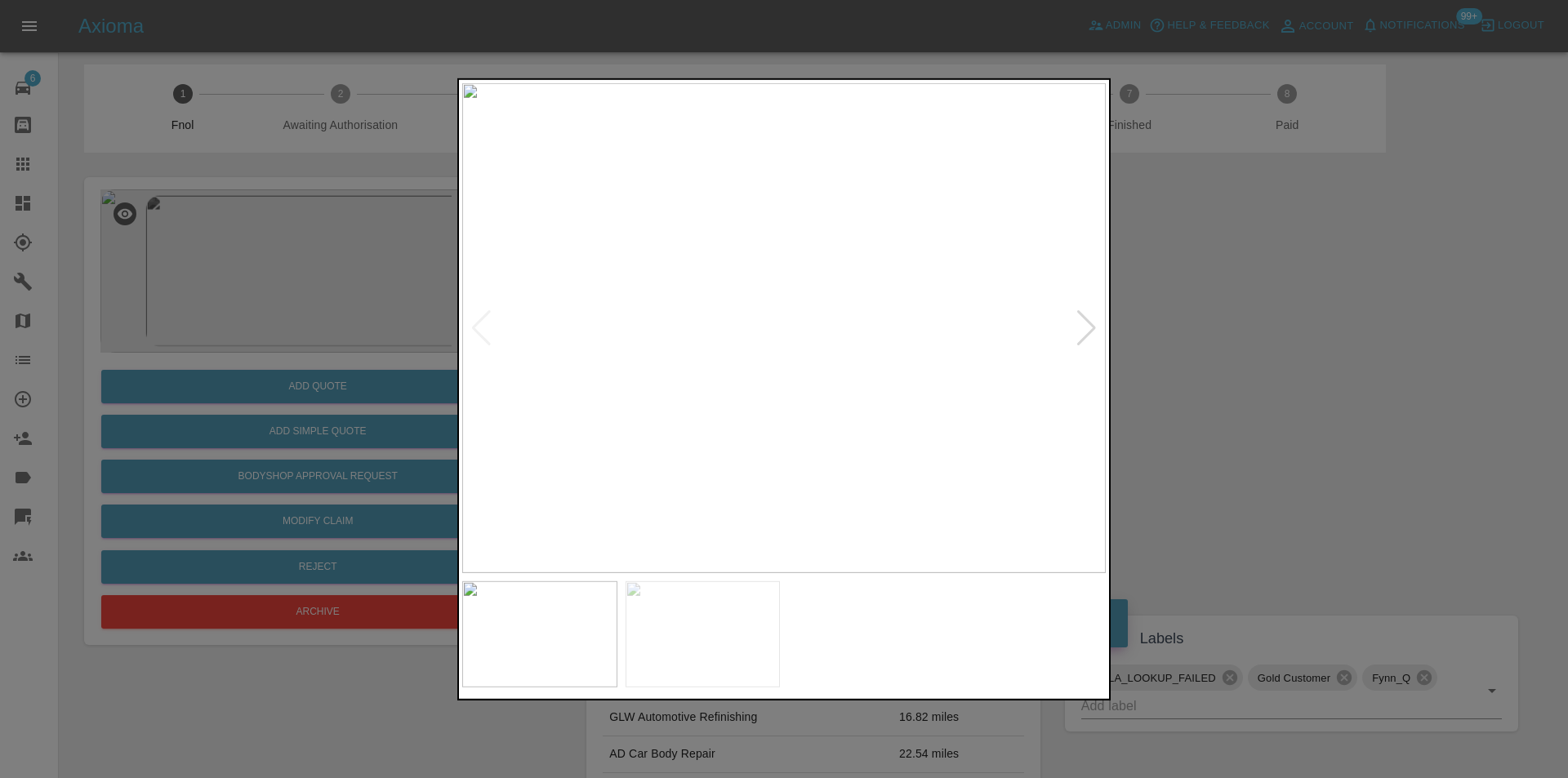
click at [1088, 331] on div at bounding box center [1087, 327] width 22 height 36
click at [1088, 331] on img at bounding box center [784, 327] width 644 height 490
drag, startPoint x: 1205, startPoint y: 325, endPoint x: 874, endPoint y: 148, distance: 375.4
click at [1202, 323] on div at bounding box center [784, 389] width 1568 height 778
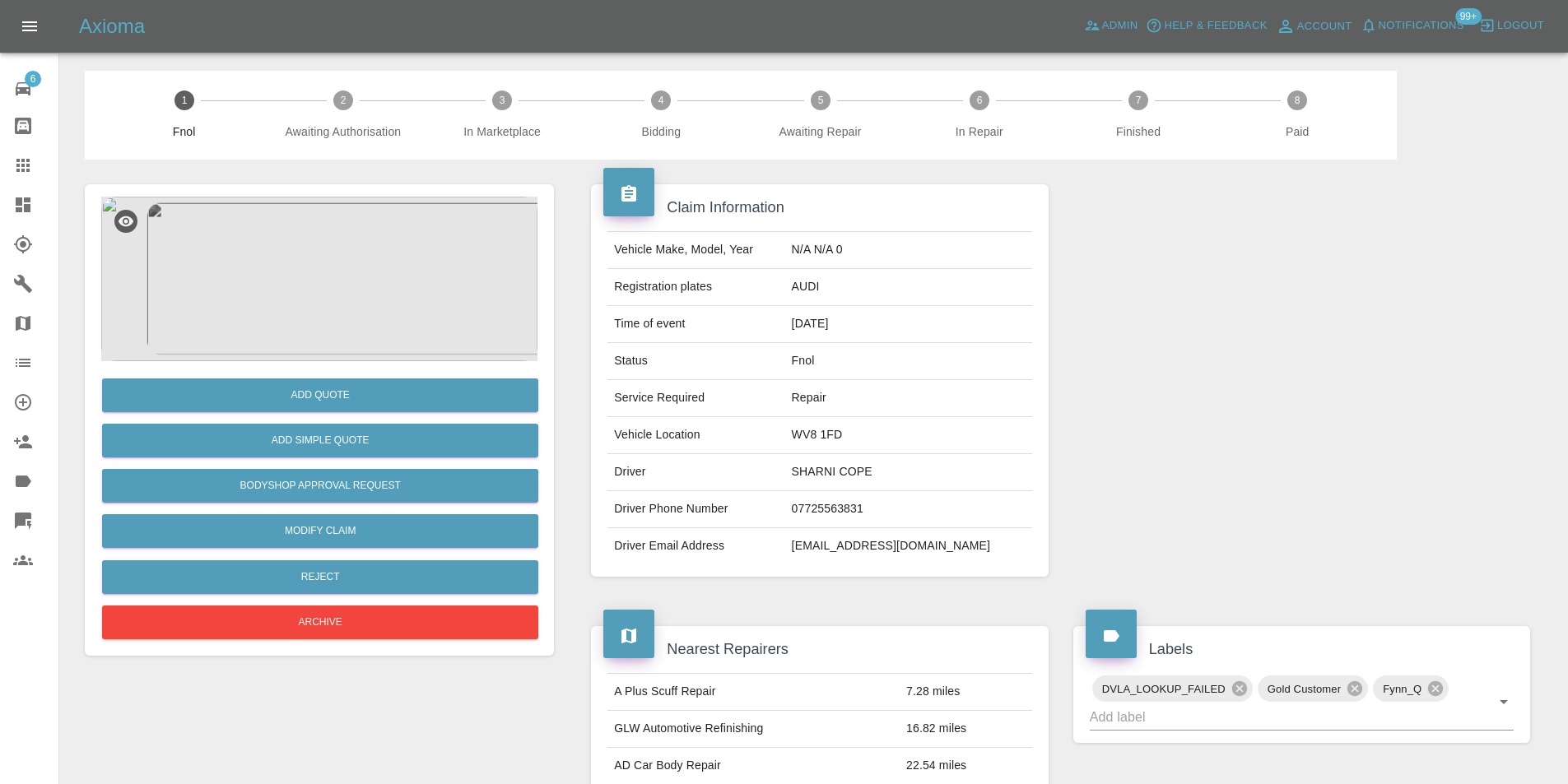
scroll to position [0, 0]
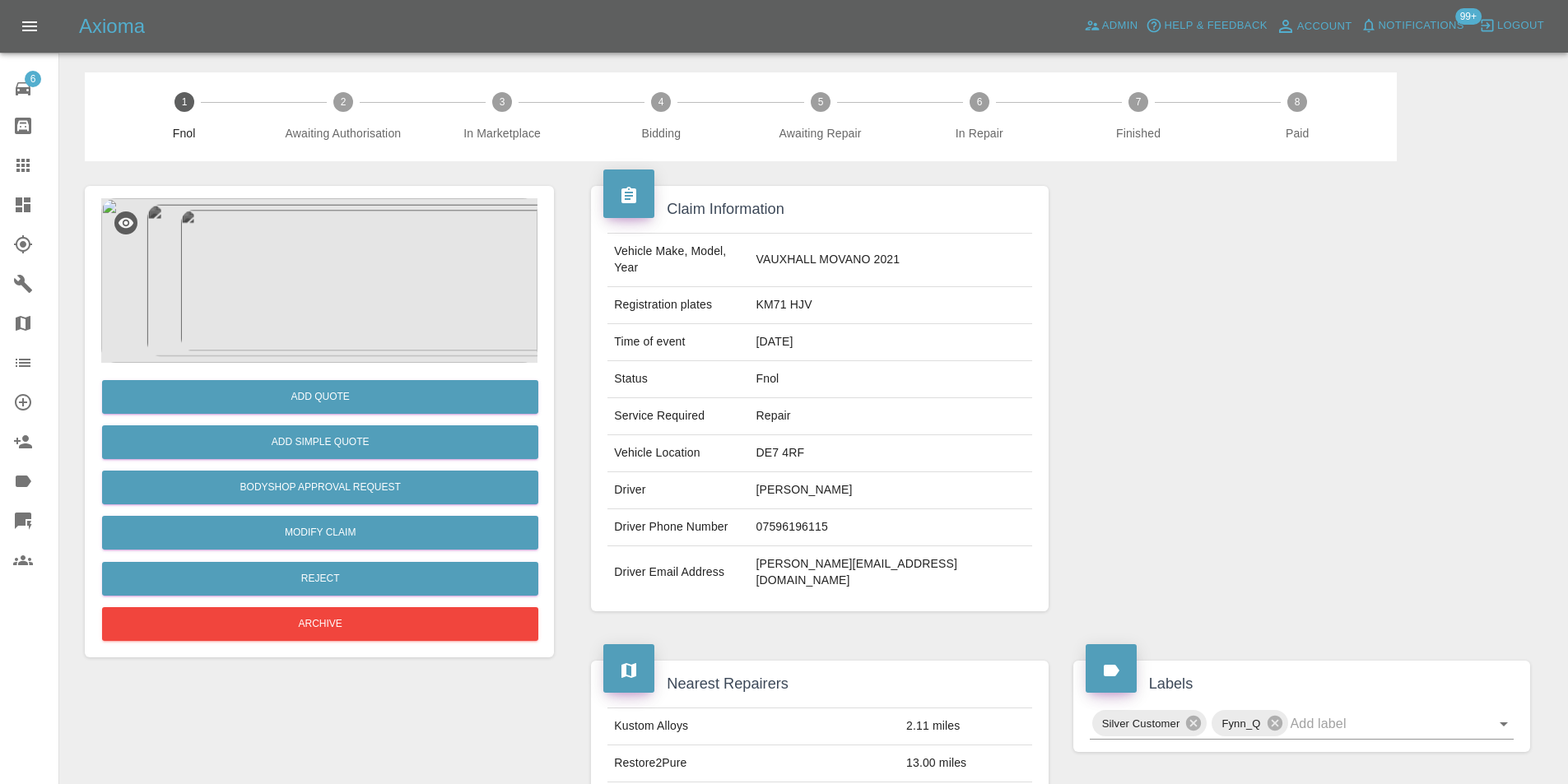
click at [369, 242] on img at bounding box center [319, 280] width 436 height 165
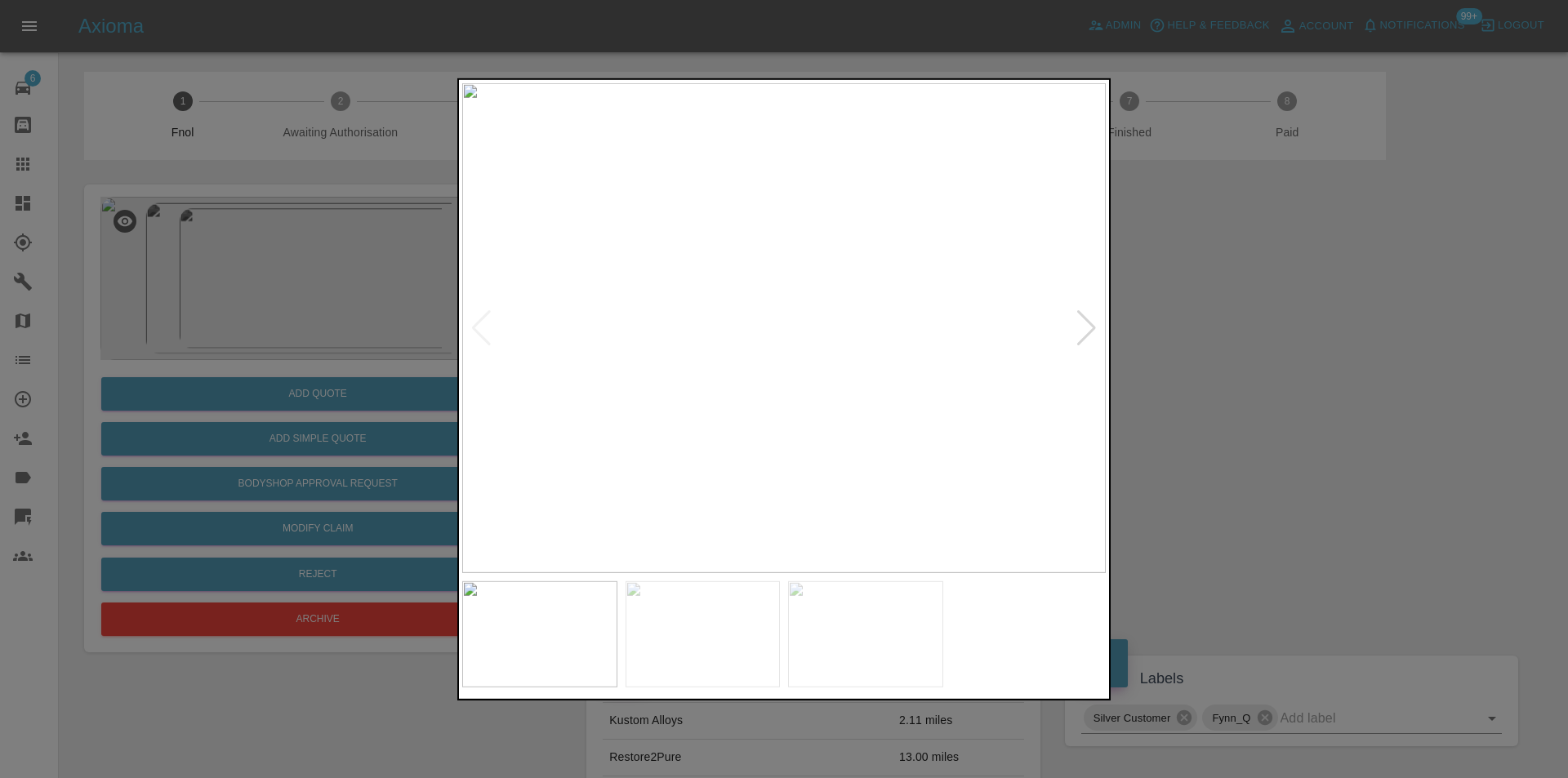
click at [1088, 326] on div at bounding box center [1087, 327] width 22 height 36
click at [1235, 360] on div at bounding box center [784, 389] width 1568 height 778
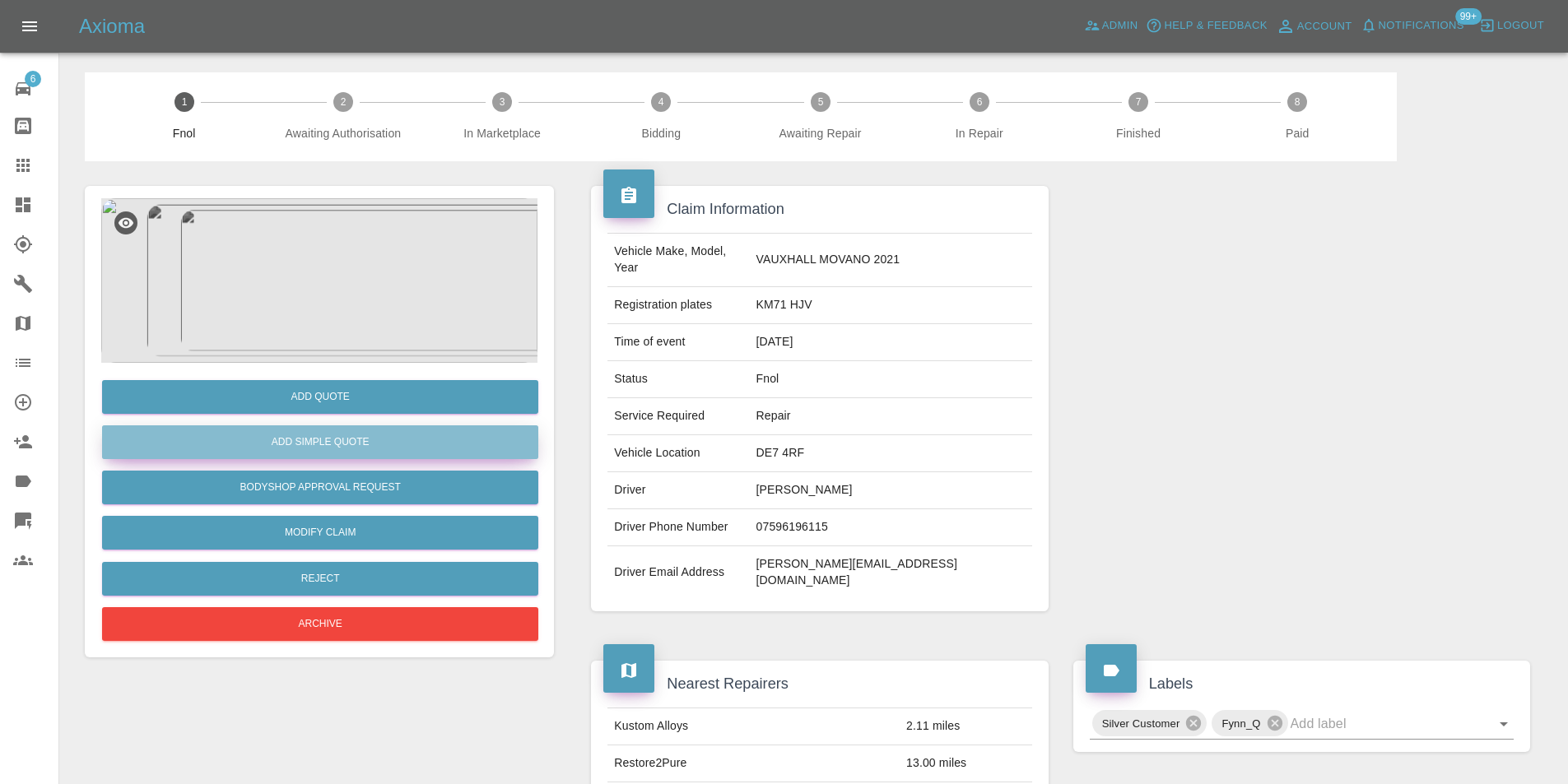
click at [368, 433] on button "Add Simple Quote" at bounding box center [320, 442] width 436 height 33
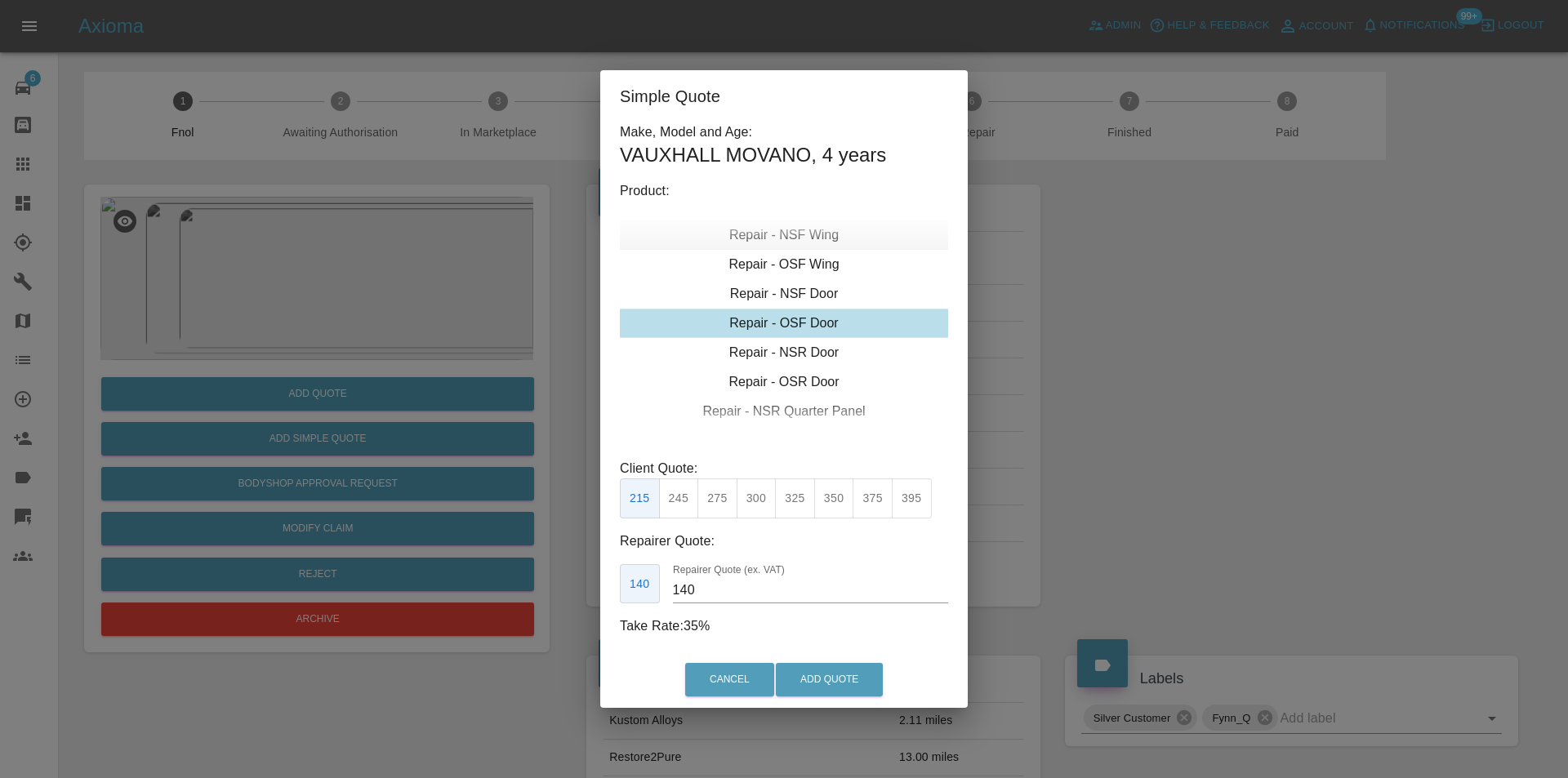
click at [809, 238] on div "Repair - NSF Wing" at bounding box center [784, 235] width 328 height 30
drag, startPoint x: 796, startPoint y: 504, endPoint x: 830, endPoint y: 605, distance: 106.6
click at [795, 504] on button "325" at bounding box center [794, 498] width 40 height 40
type input "210"
click at [833, 668] on button "Add Quote" at bounding box center [829, 680] width 107 height 33
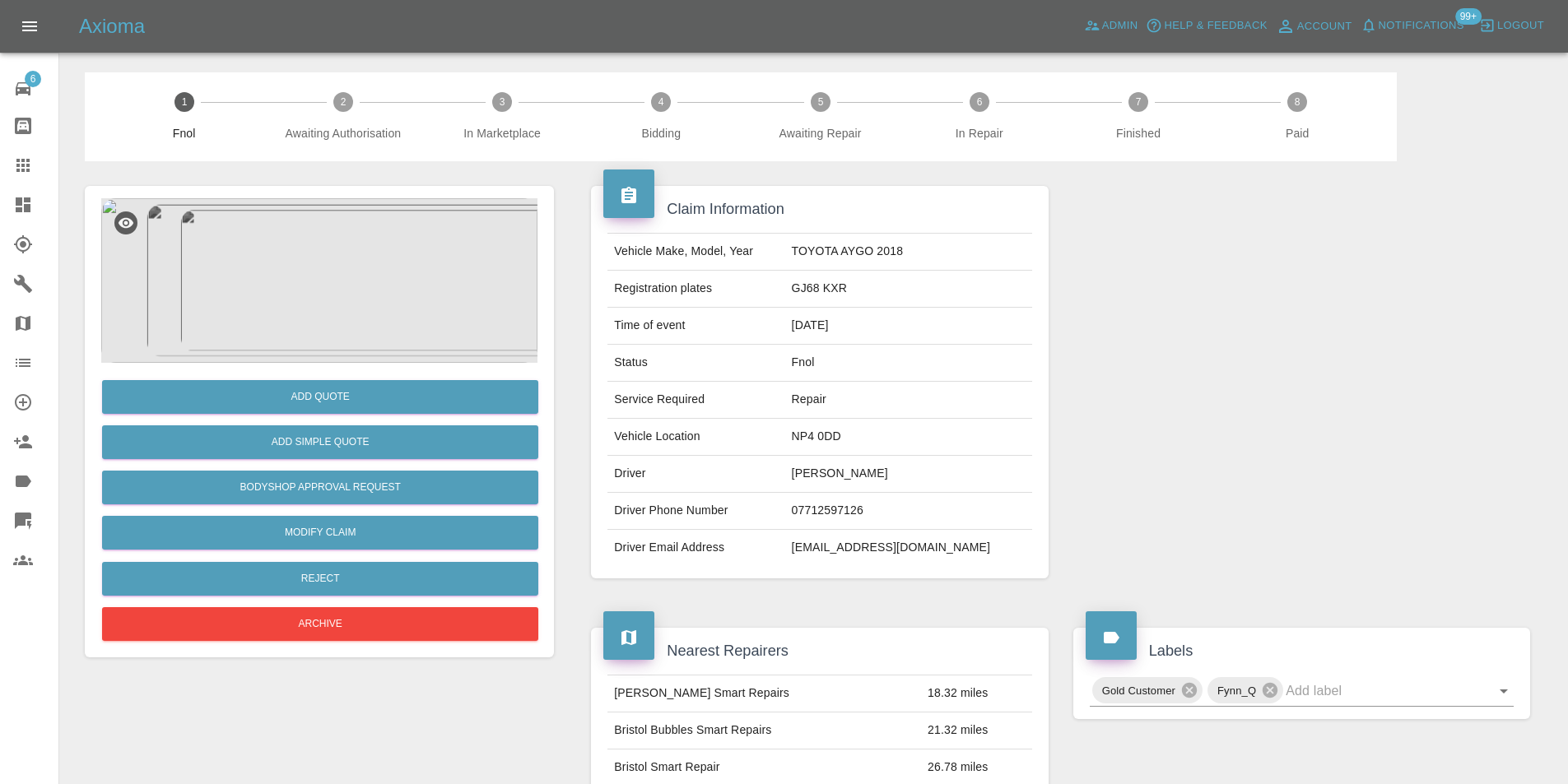
click at [325, 260] on img at bounding box center [319, 280] width 436 height 165
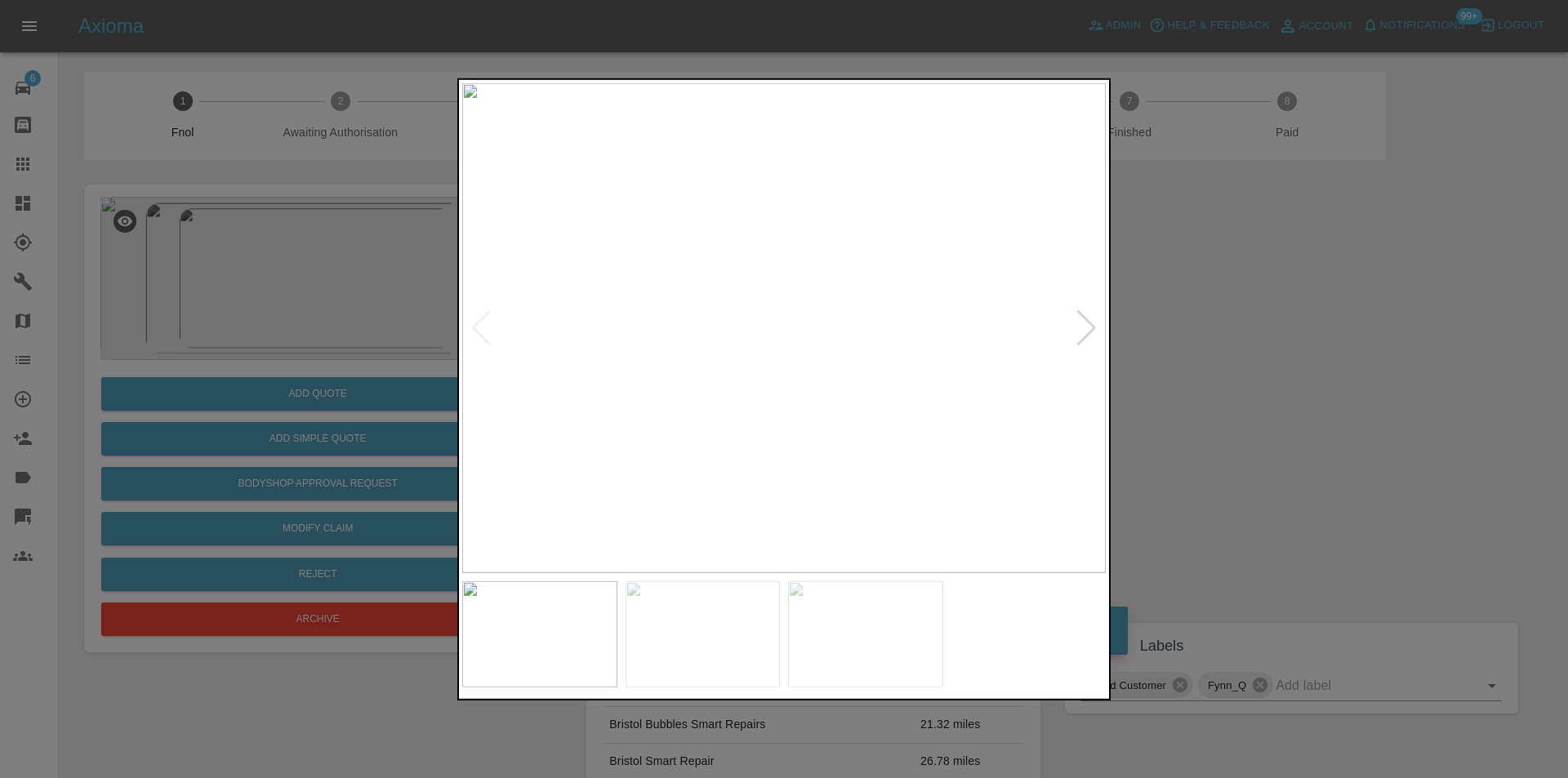
click at [1089, 327] on div at bounding box center [1087, 327] width 22 height 36
click at [1088, 327] on div at bounding box center [1087, 327] width 22 height 36
click at [1090, 324] on img at bounding box center [784, 327] width 644 height 490
click at [469, 322] on img at bounding box center [784, 327] width 644 height 490
click at [473, 313] on div at bounding box center [481, 327] width 22 height 36
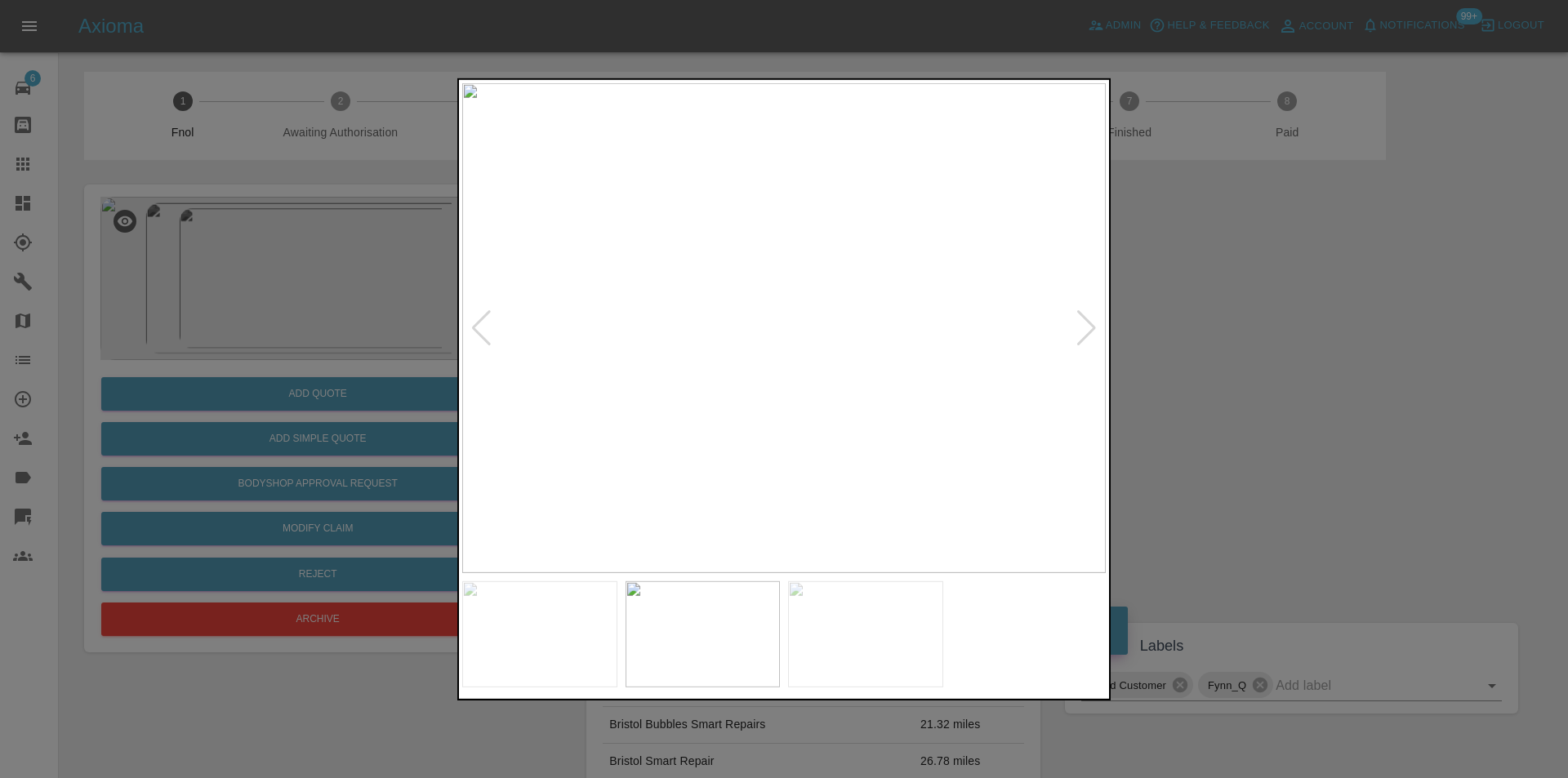
click at [478, 327] on div at bounding box center [481, 327] width 22 height 36
drag, startPoint x: 1236, startPoint y: 348, endPoint x: 1238, endPoint y: 339, distance: 9.2
click at [1238, 346] on div at bounding box center [784, 389] width 1568 height 778
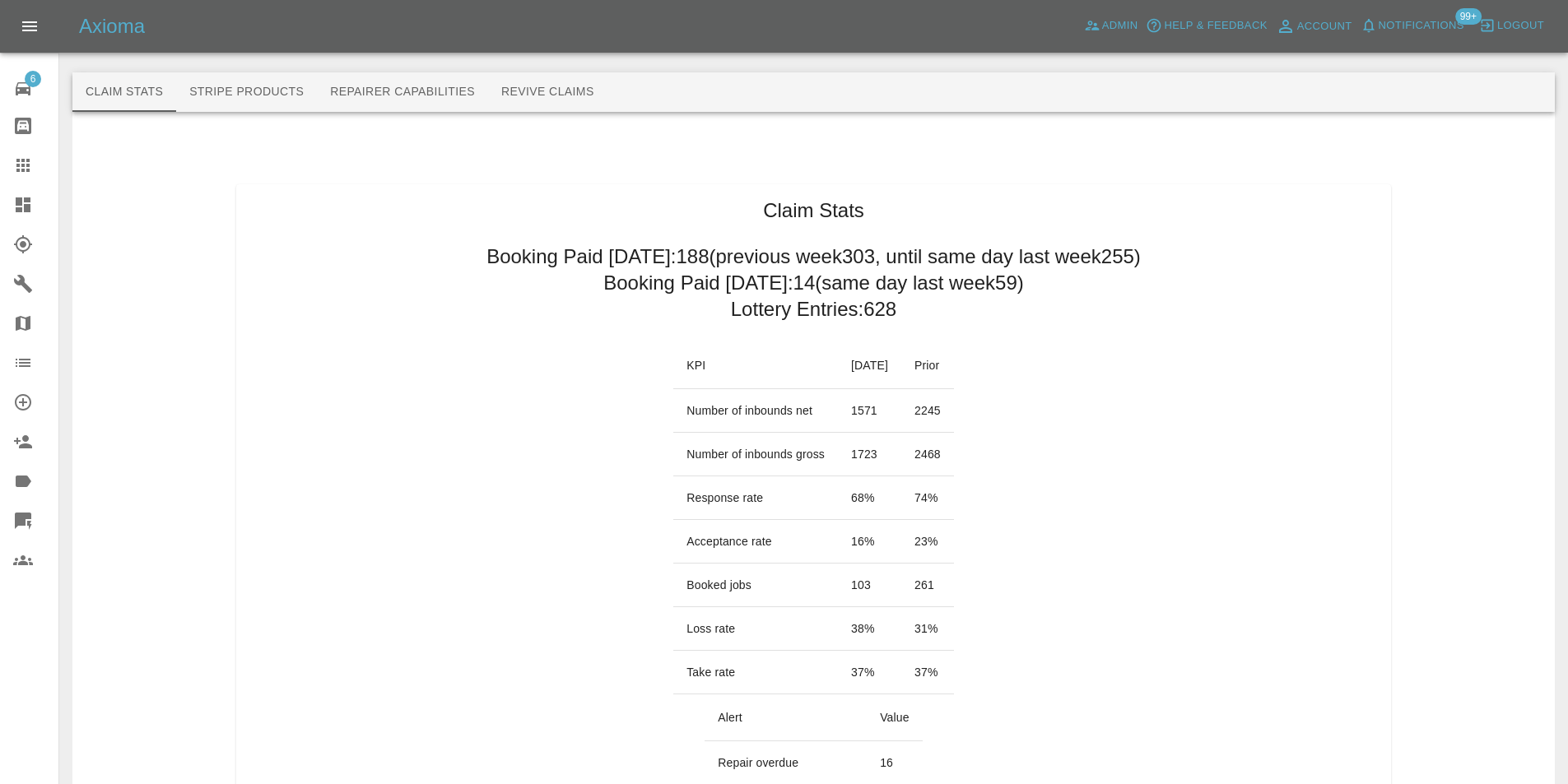
scroll to position [823, 0]
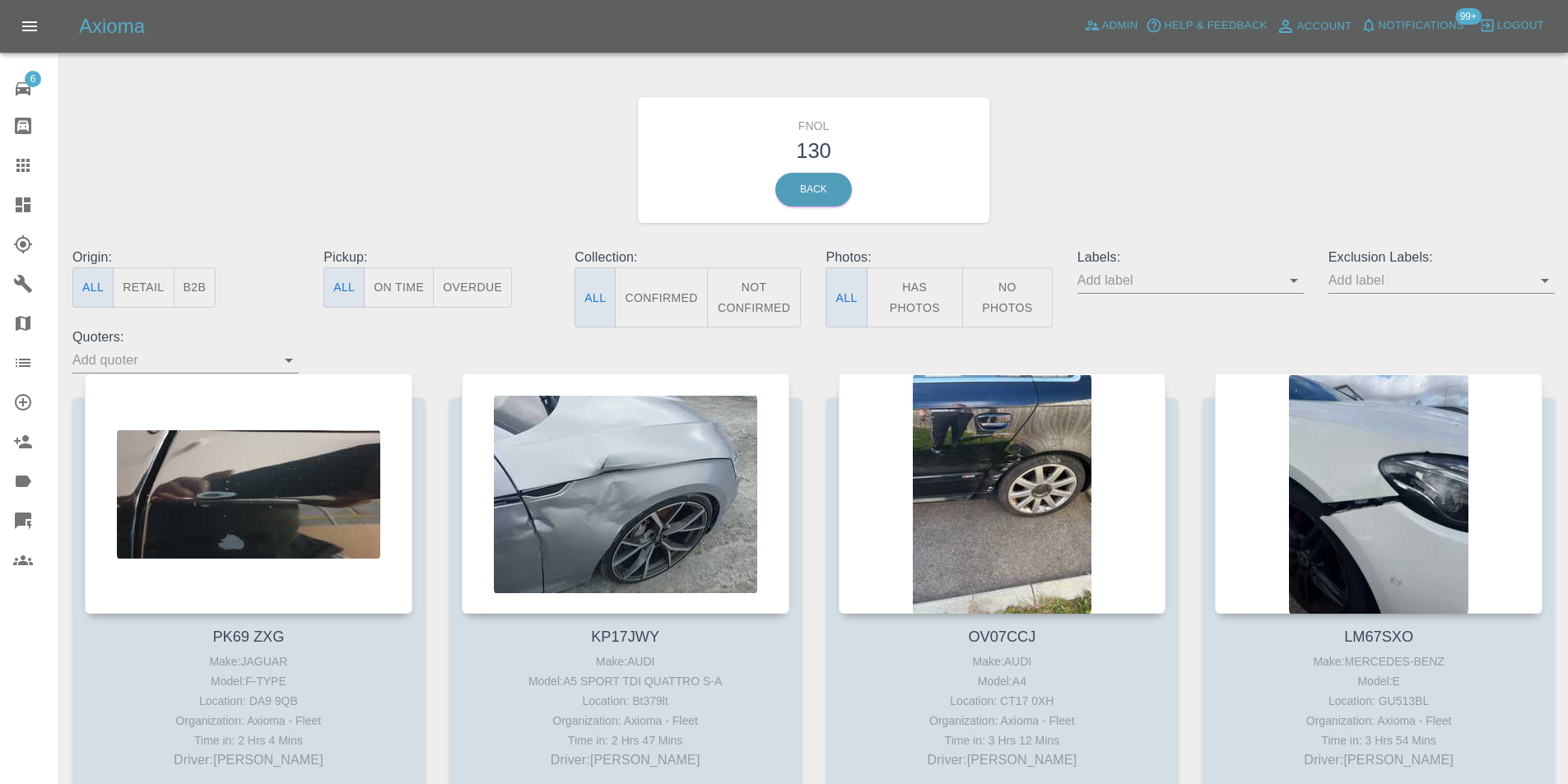
drag, startPoint x: 914, startPoint y: 274, endPoint x: 934, endPoint y: 261, distance: 23.9
click at [914, 274] on button "Has Photos" at bounding box center [916, 298] width 97 height 60
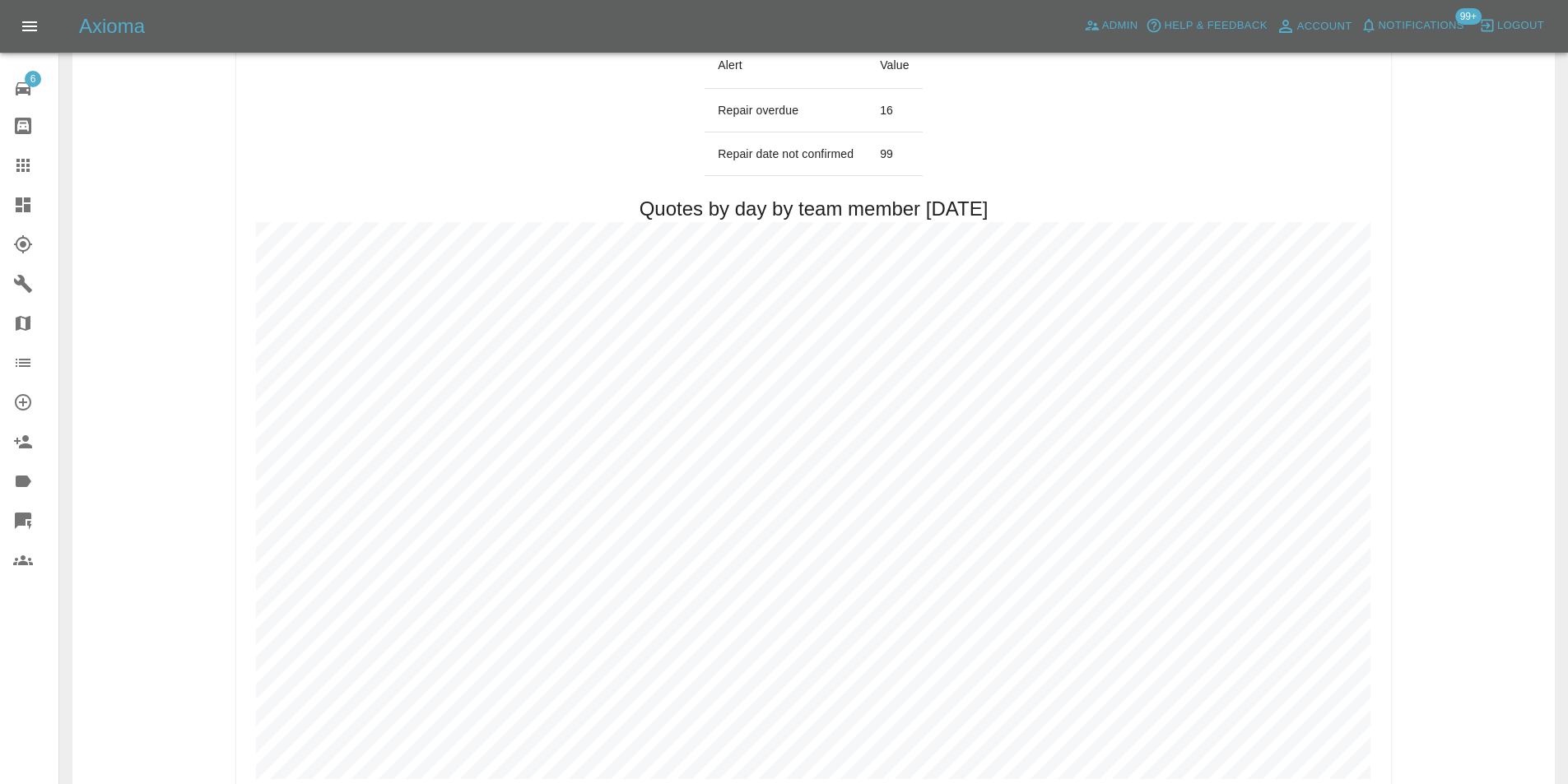
scroll to position [823, 0]
